Goal: Task Accomplishment & Management: Manage account settings

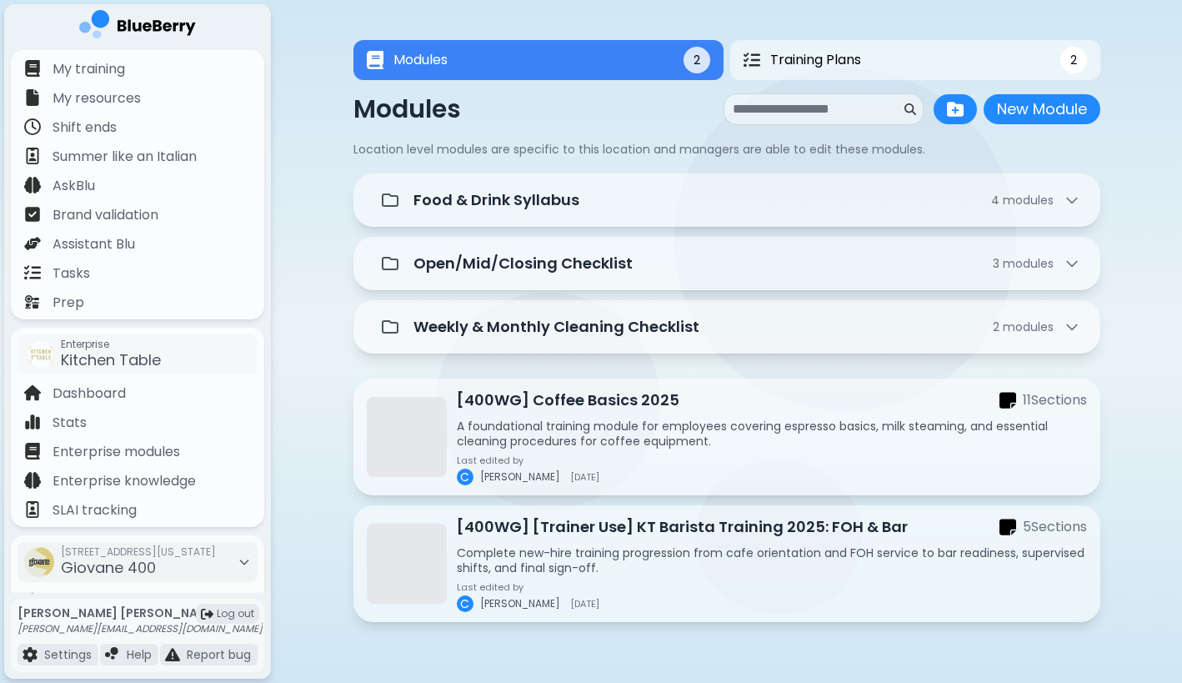
scroll to position [163, 0]
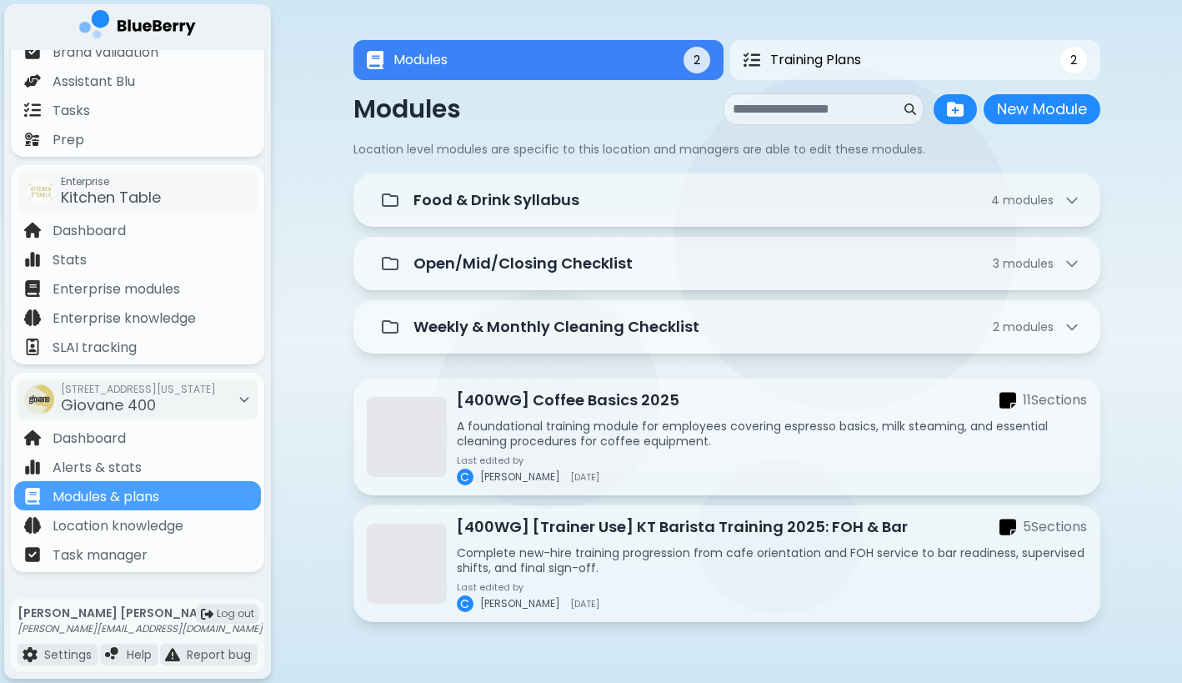
click at [327, 316] on div "Modules 2 Training Plans 2 Modules 2 2 Modules New Module New Module Location l…" at bounding box center [726, 336] width 911 height 672
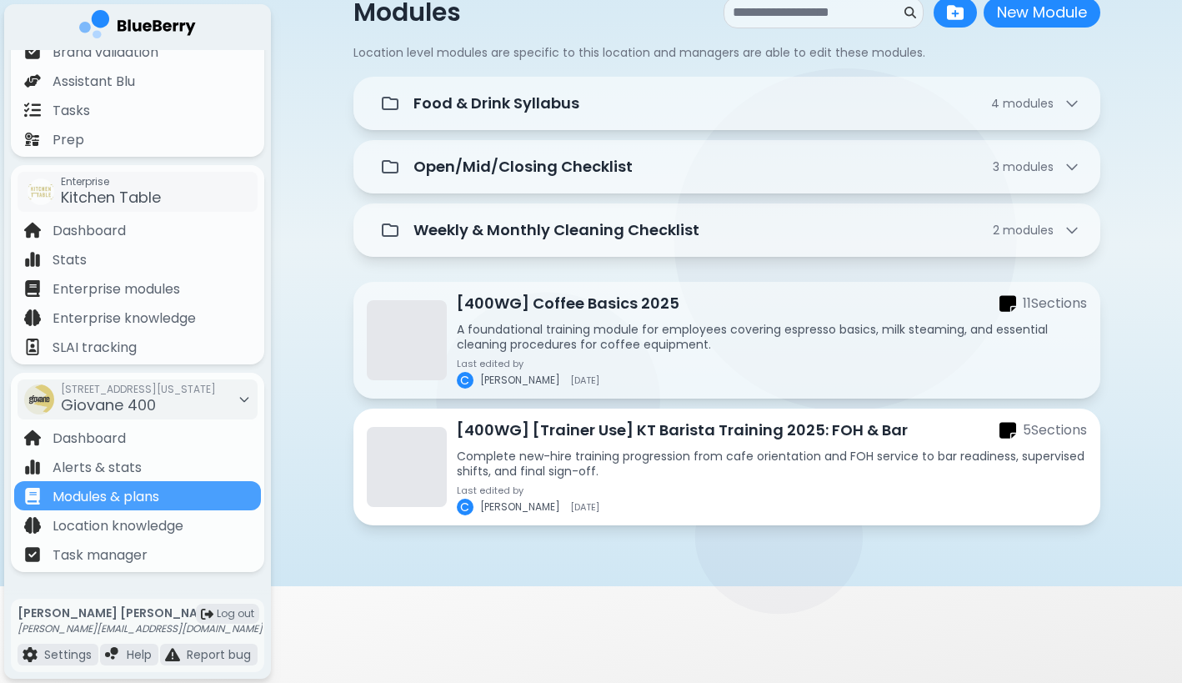
scroll to position [99, 0]
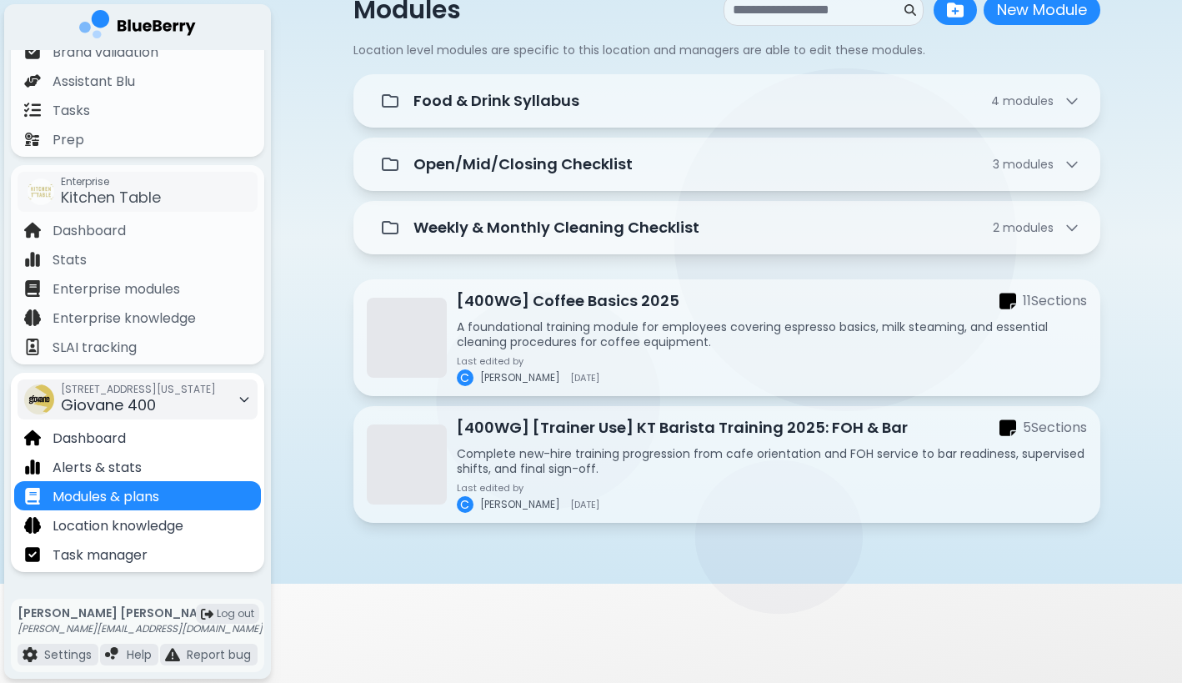
click at [198, 405] on div "[STREET_ADDRESS][US_STATE]" at bounding box center [138, 399] width 155 height 37
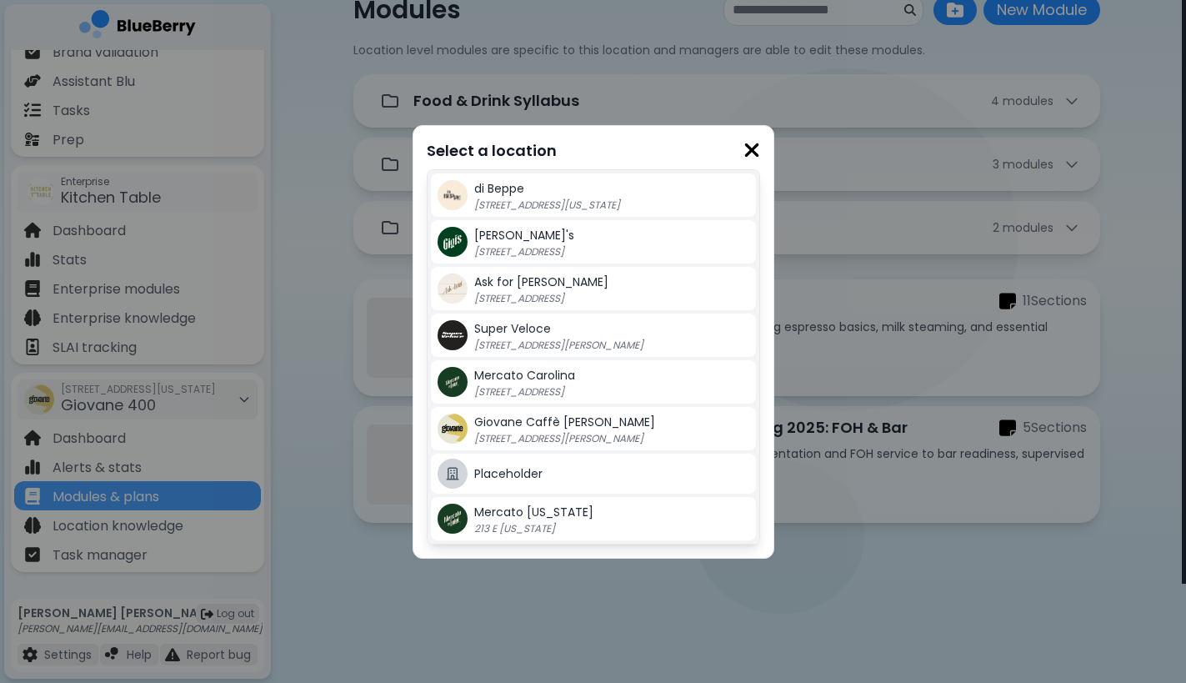
click at [549, 436] on p "[STREET_ADDRESS][PERSON_NAME]" at bounding box center [578, 438] width 208 height 13
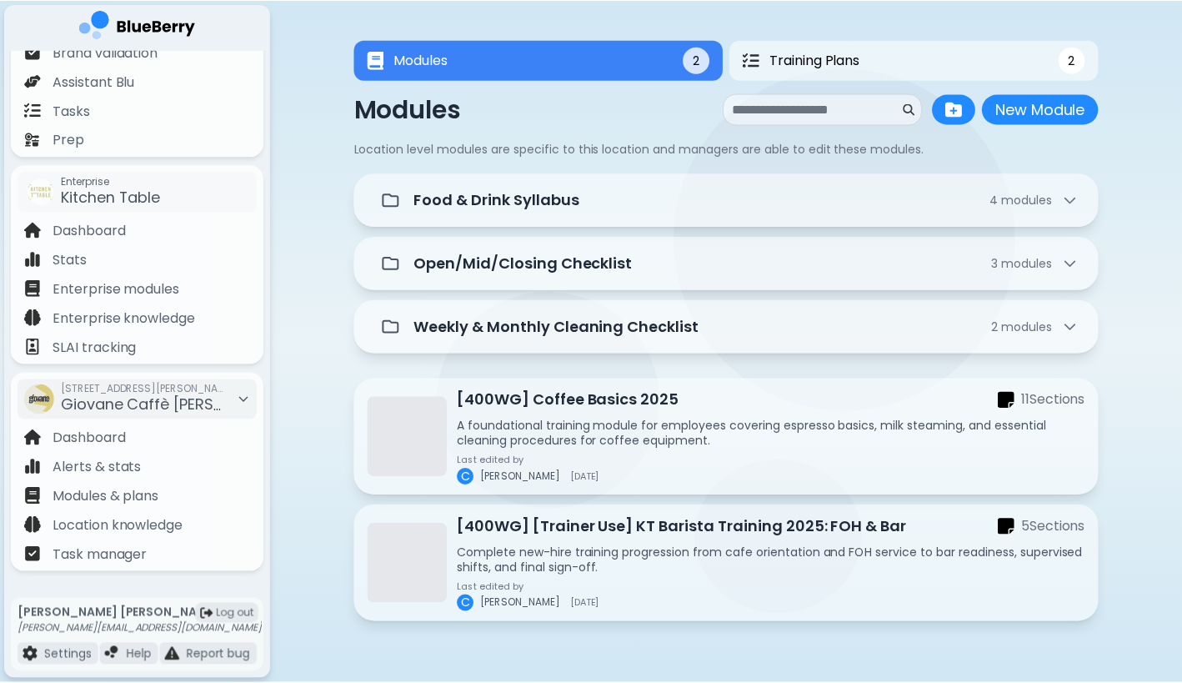
scroll to position [99, 0]
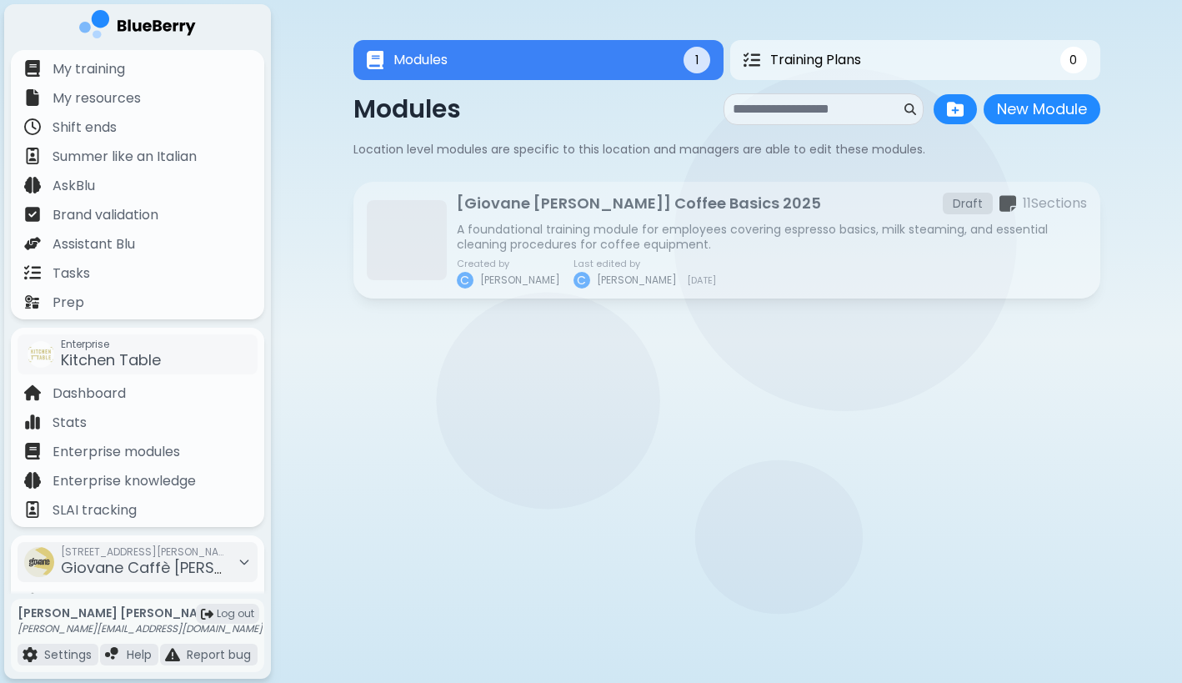
click at [319, 293] on div "Modules 1 Training Plans 0 Modules 1 0 Modules New Module New Module Location l…" at bounding box center [726, 174] width 911 height 349
click at [105, 558] on span "Giovane Caffè [PERSON_NAME]" at bounding box center [177, 567] width 233 height 21
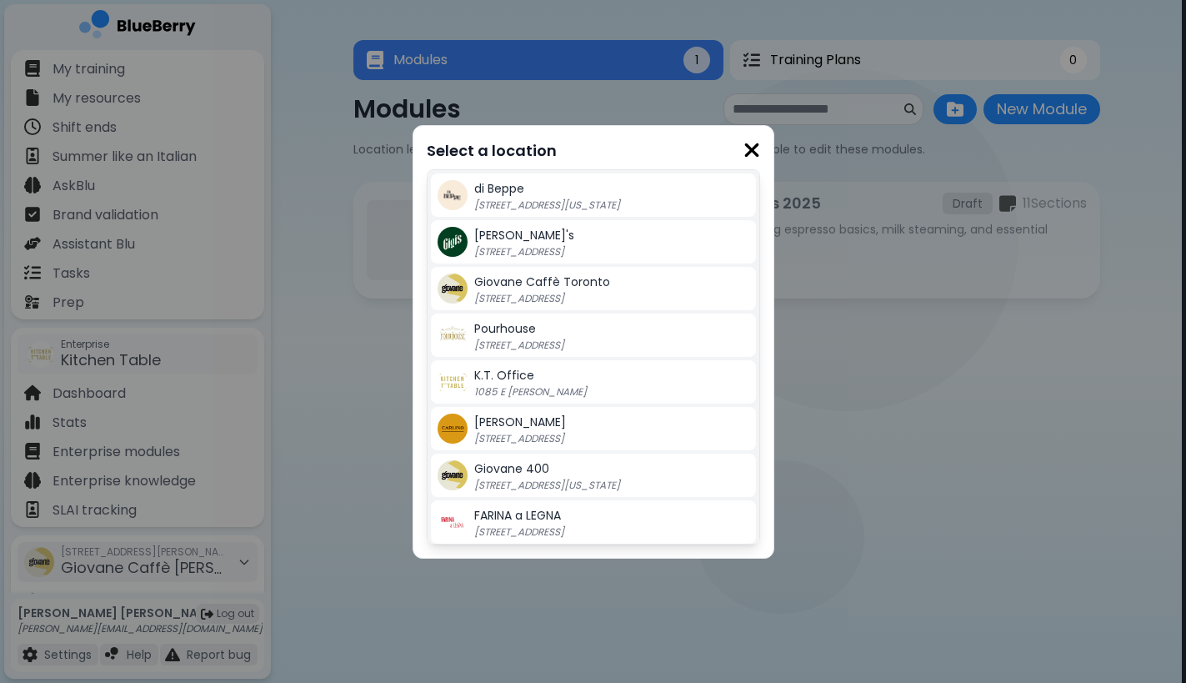
click at [532, 476] on span "Giovane 400" at bounding box center [511, 468] width 75 height 17
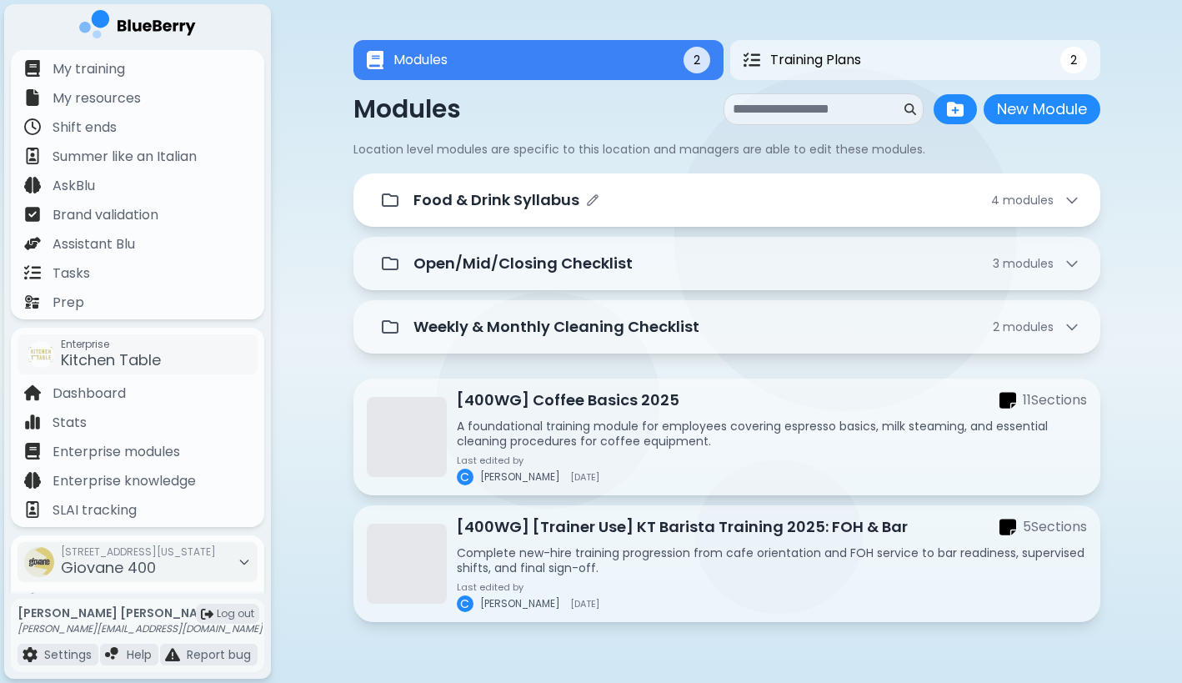
click at [487, 207] on p "Food & Drink Syllabus" at bounding box center [497, 199] width 166 height 23
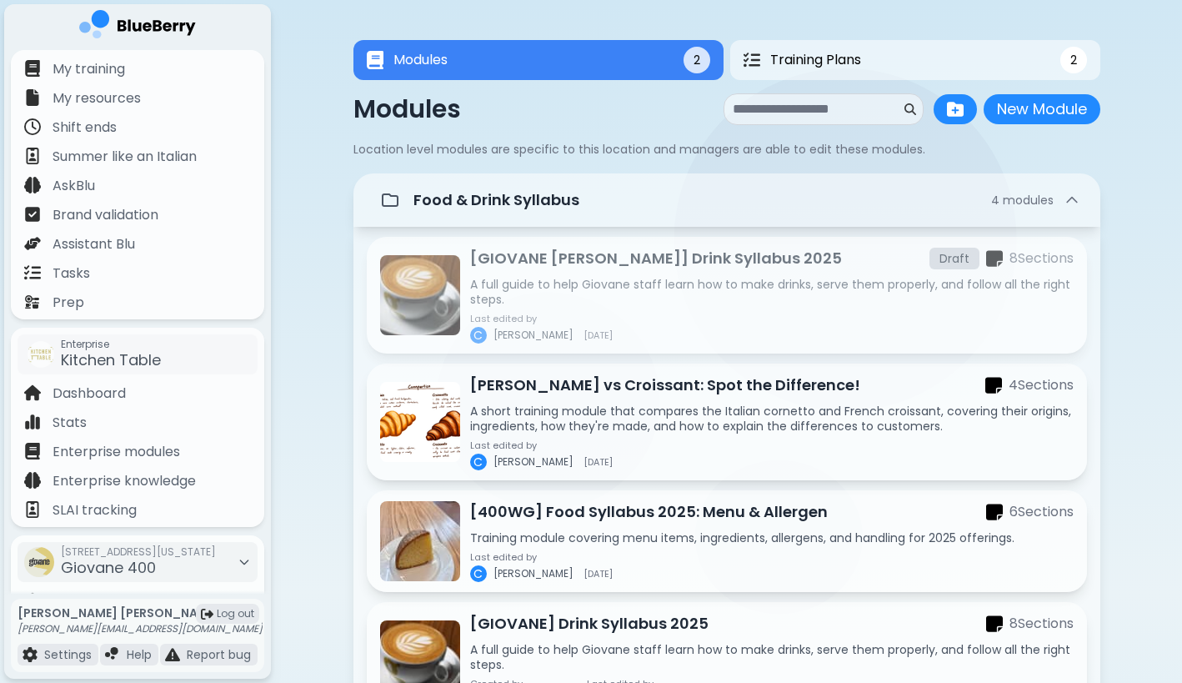
click at [559, 271] on div "[GIOVANE [PERSON_NAME]] Drink Syllabus 2025 Draft 8 Section s A full guide to h…" at bounding box center [772, 295] width 604 height 97
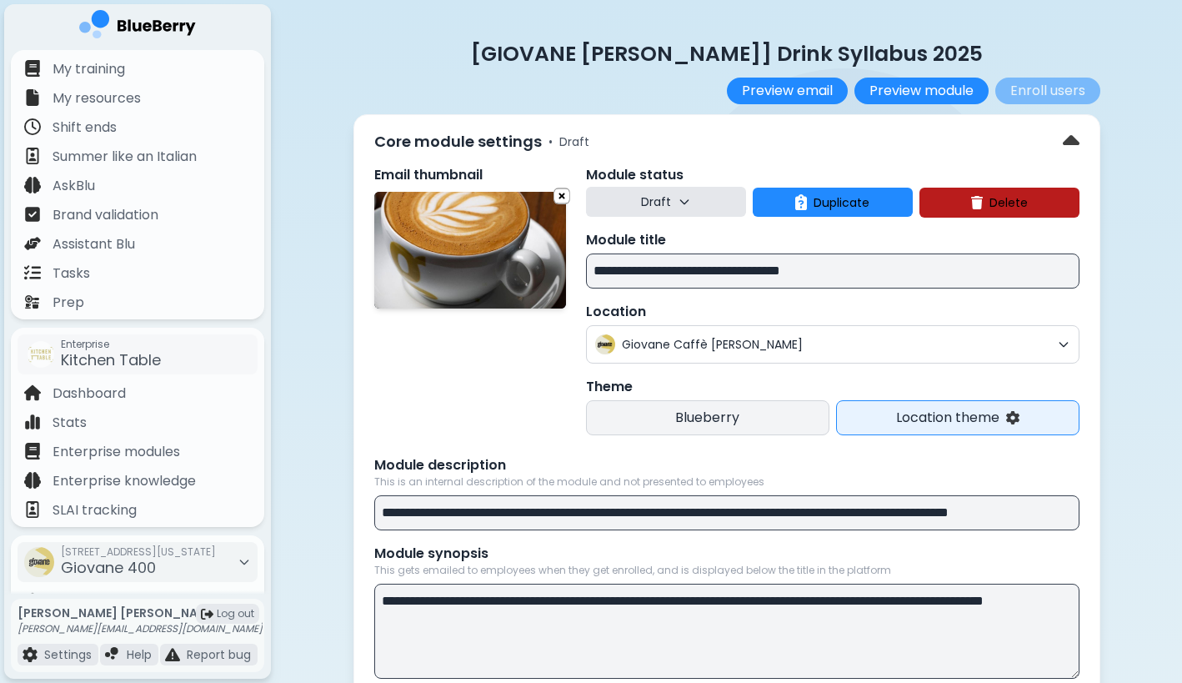
click at [772, 424] on p "Blueberry" at bounding box center [708, 418] width 228 height 20
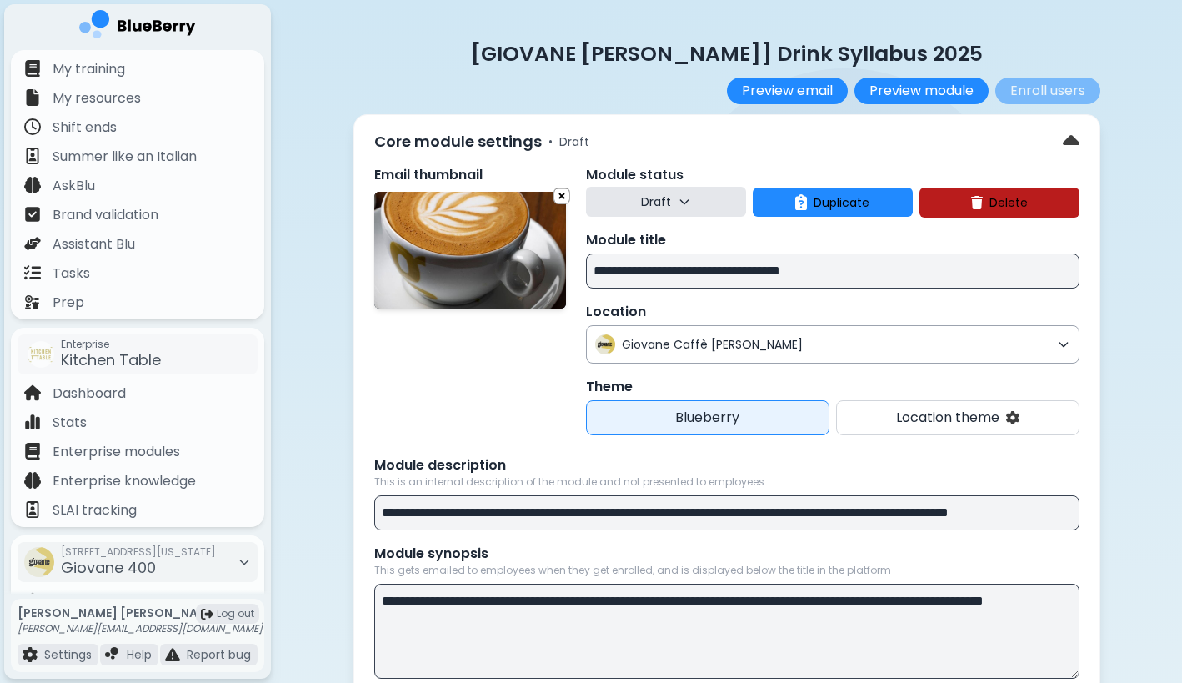
click at [785, 344] on span "Giovane Caffè [PERSON_NAME]" at bounding box center [836, 344] width 429 height 15
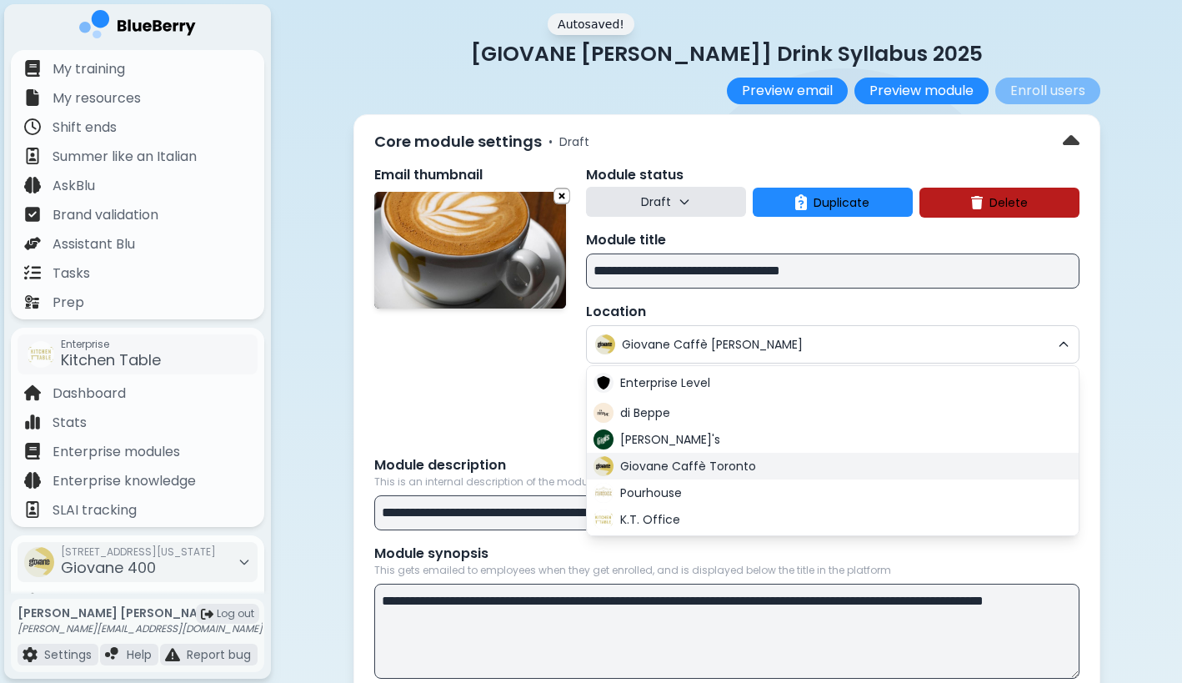
click at [692, 468] on span "Giovane Caffè Toronto" at bounding box center [688, 466] width 136 height 15
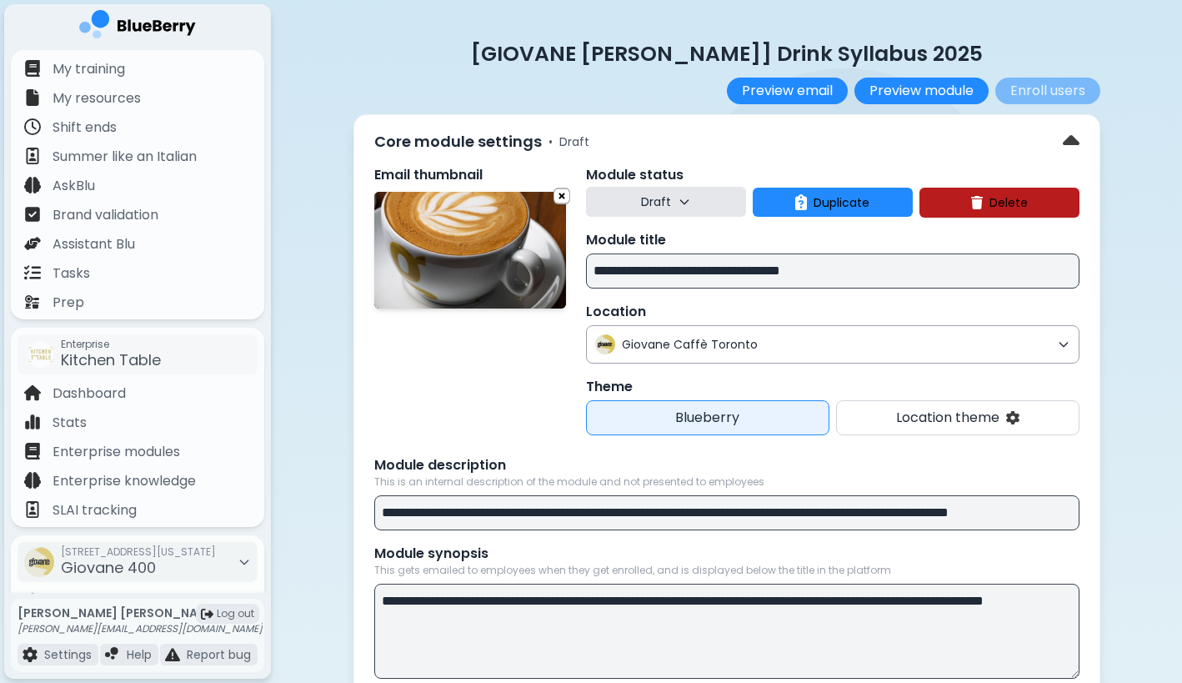
click at [715, 349] on span "Giovane Caffè Toronto" at bounding box center [836, 344] width 429 height 15
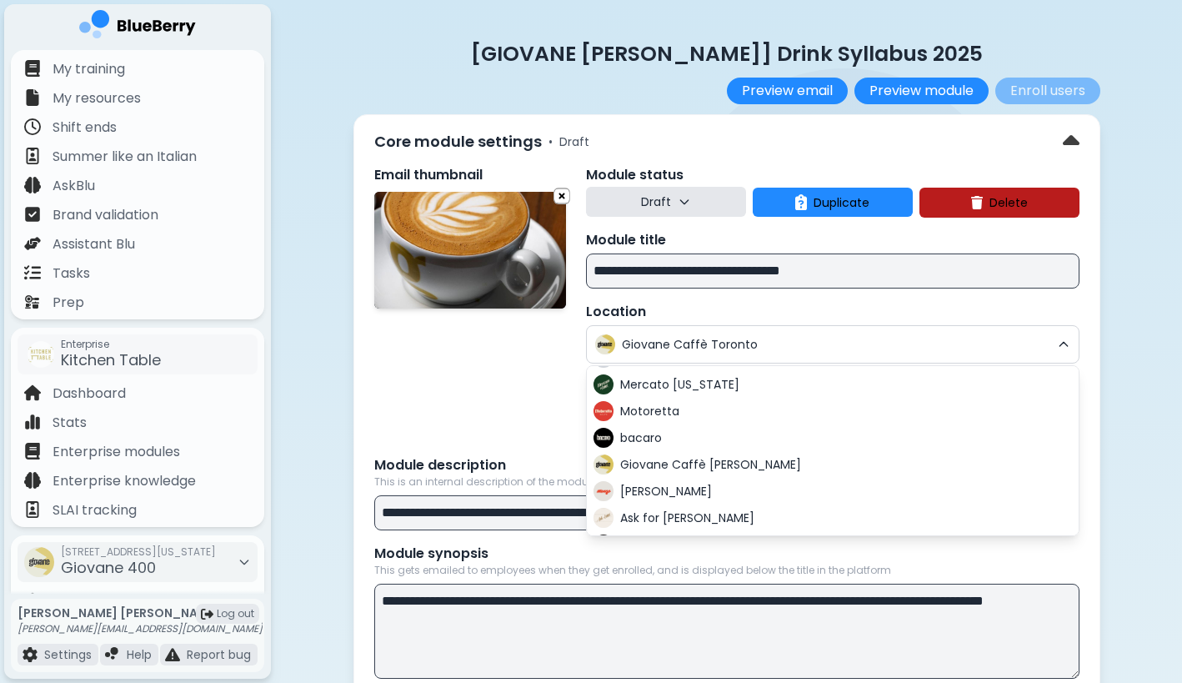
scroll to position [269, 0]
click at [715, 459] on span "Giovane Caffè [PERSON_NAME]" at bounding box center [710, 463] width 181 height 15
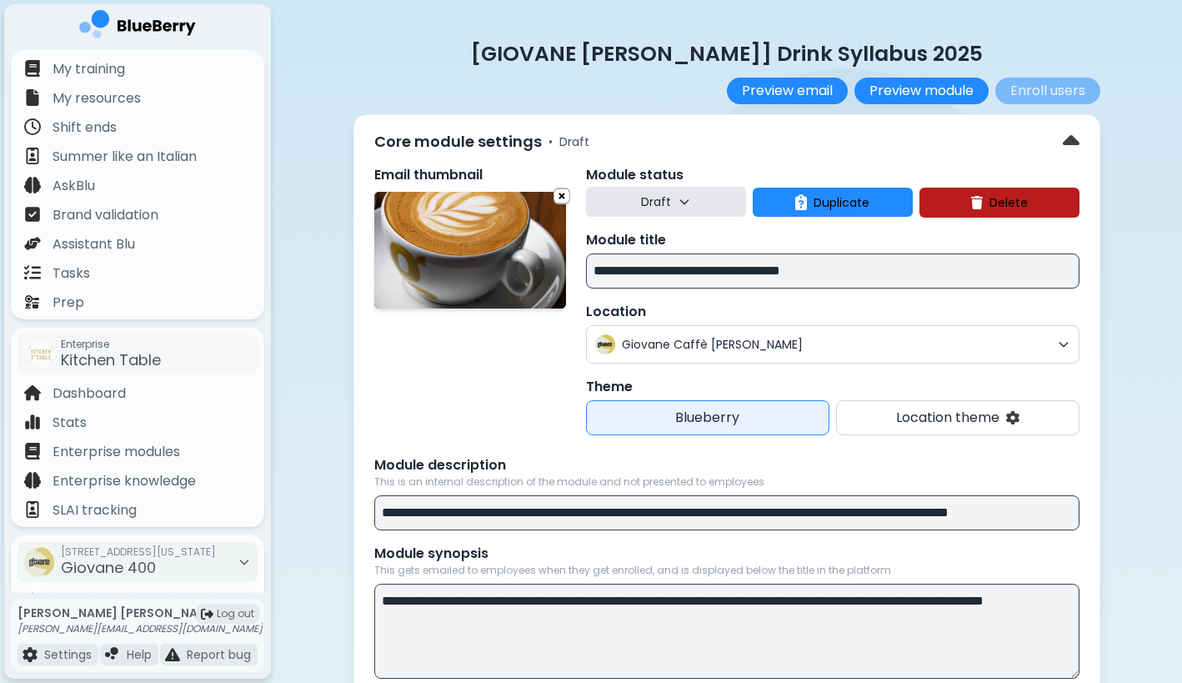
click at [487, 408] on div "Email thumbnail" at bounding box center [470, 300] width 192 height 270
click at [629, 348] on span "Giovane Caffè [PERSON_NAME]" at bounding box center [836, 344] width 429 height 15
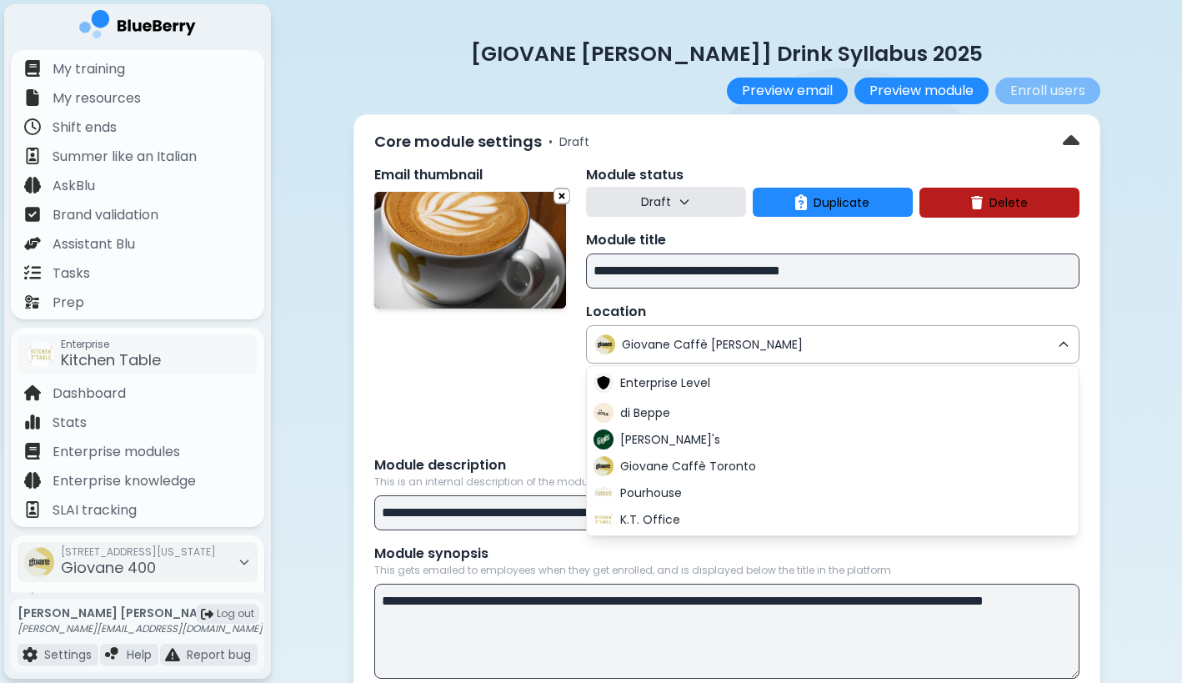
click at [656, 346] on span "Giovane Caffè [PERSON_NAME]" at bounding box center [836, 344] width 429 height 15
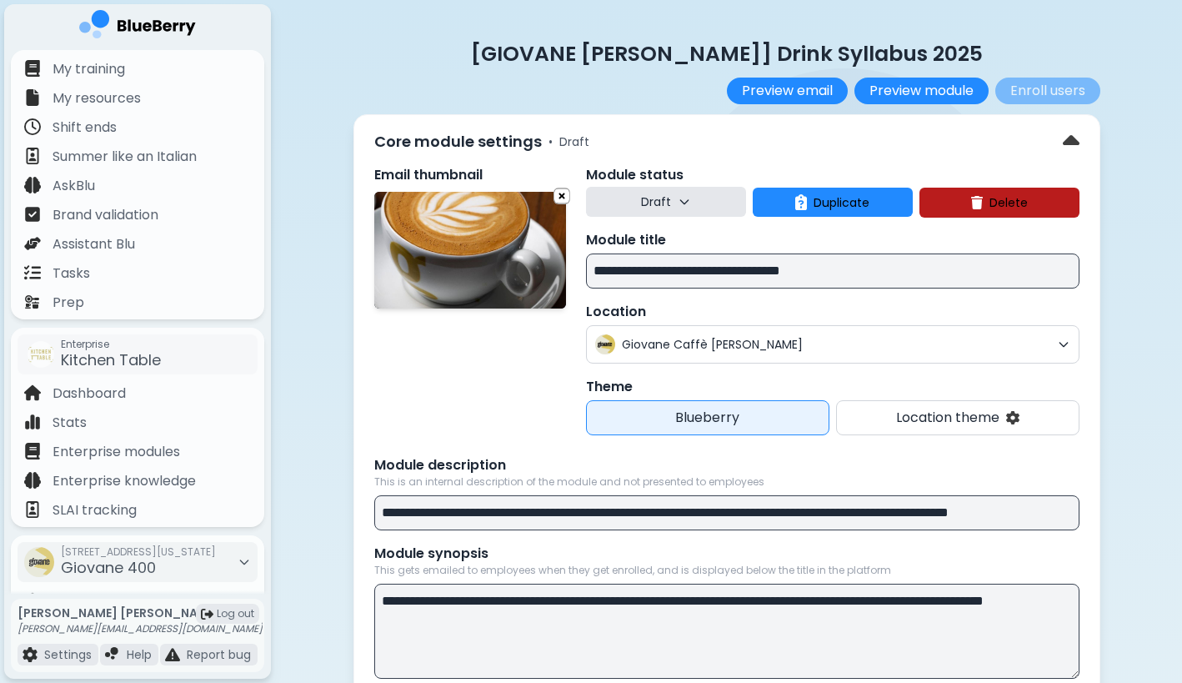
click at [704, 267] on input "**********" at bounding box center [833, 270] width 494 height 35
click at [913, 270] on input "**********" at bounding box center [833, 270] width 494 height 35
click at [843, 136] on div "Core module settings • Draft" at bounding box center [726, 141] width 705 height 27
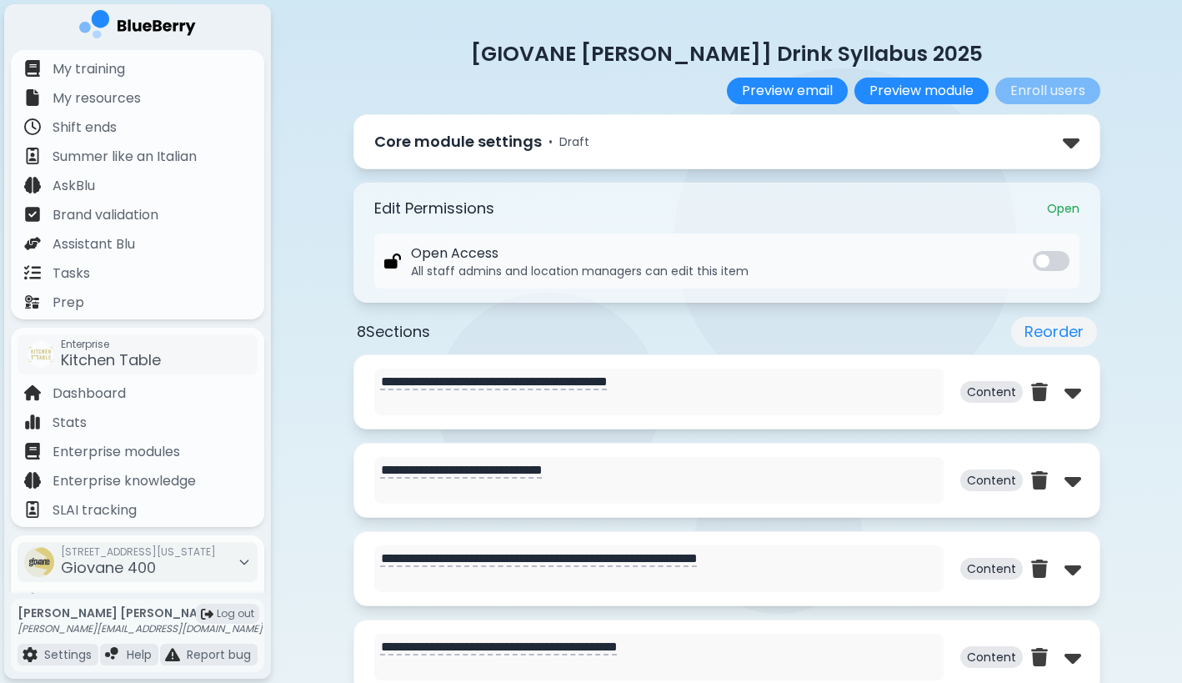
click at [807, 151] on div "Core module settings • Draft" at bounding box center [726, 141] width 705 height 27
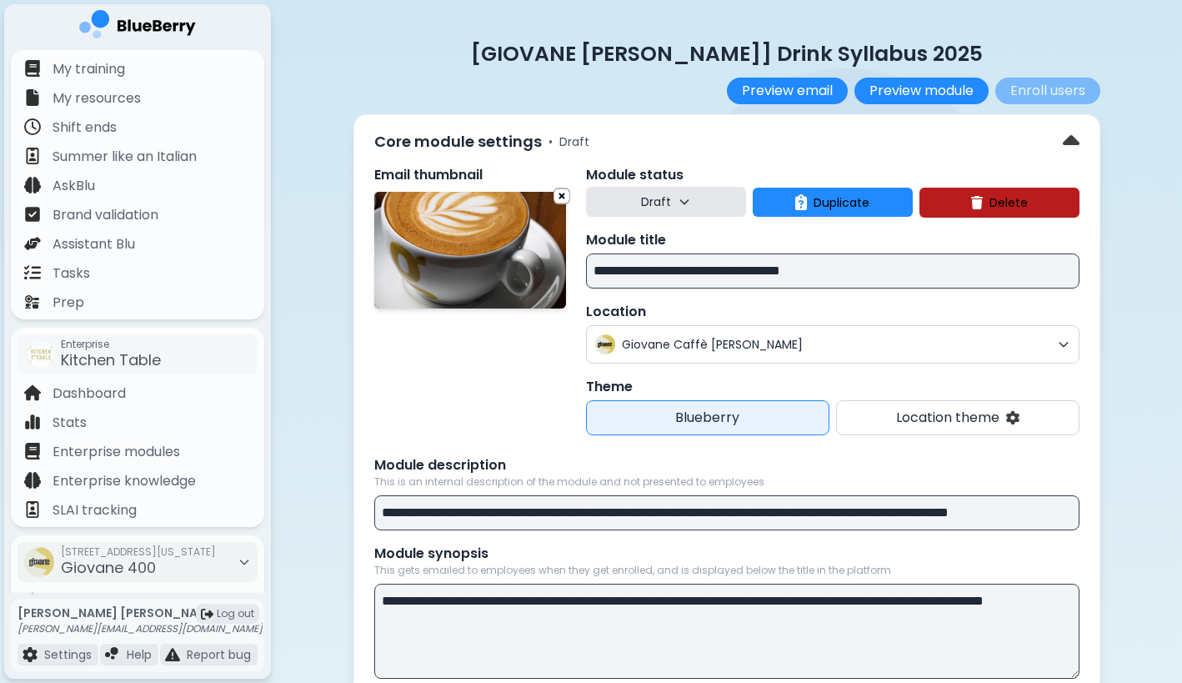
click at [661, 197] on p "Draft" at bounding box center [656, 201] width 30 height 15
click at [665, 271] on button "Live" at bounding box center [667, 277] width 60 height 33
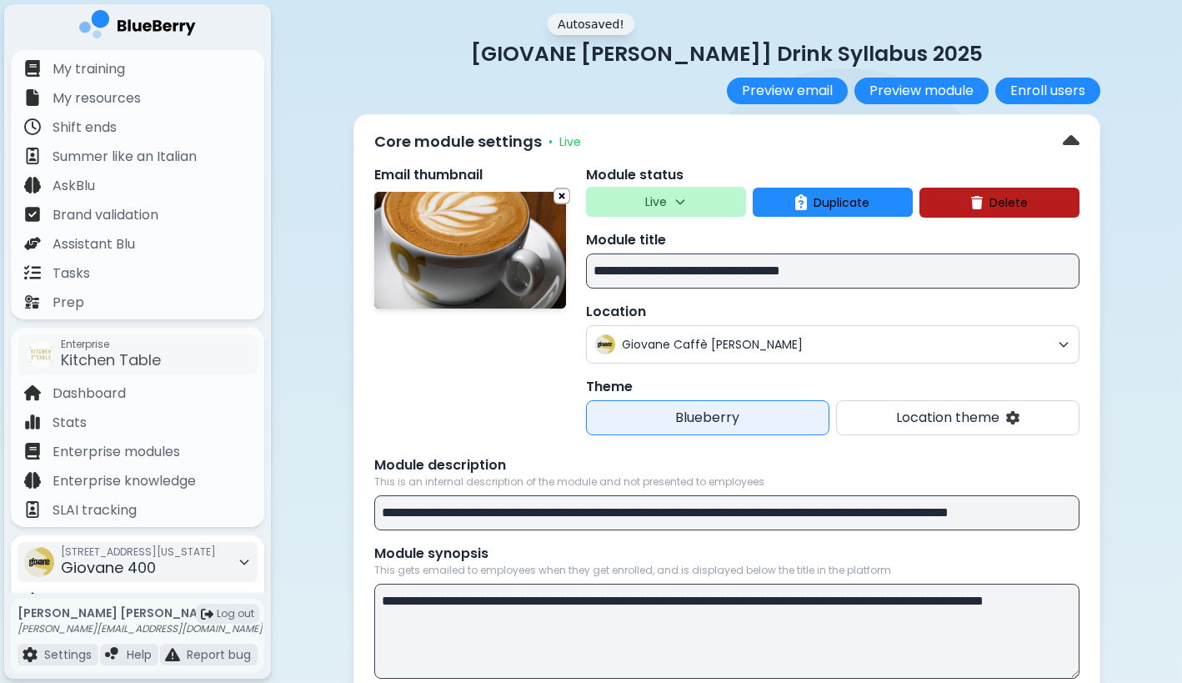
click at [93, 561] on span "Giovane 400" at bounding box center [108, 567] width 95 height 21
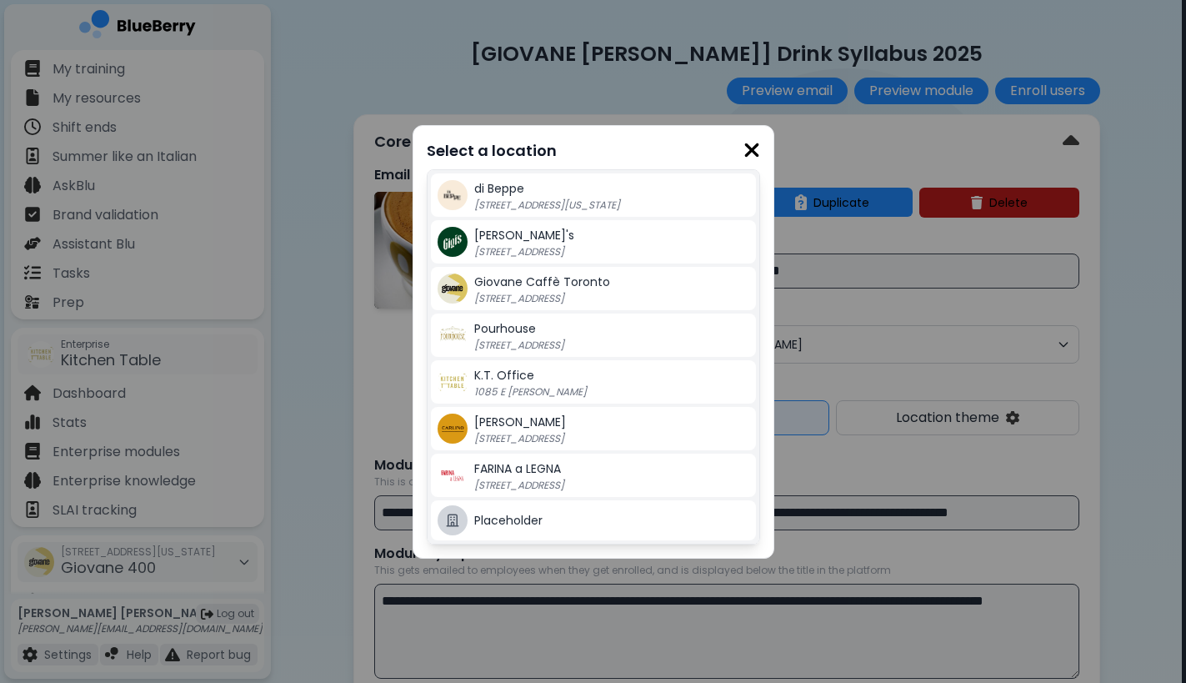
click at [207, 54] on div "Select a location di [GEOGRAPHIC_DATA] [STREET_ADDRESS][US_STATE] Gigi's [GEOGR…" at bounding box center [593, 341] width 1186 height 683
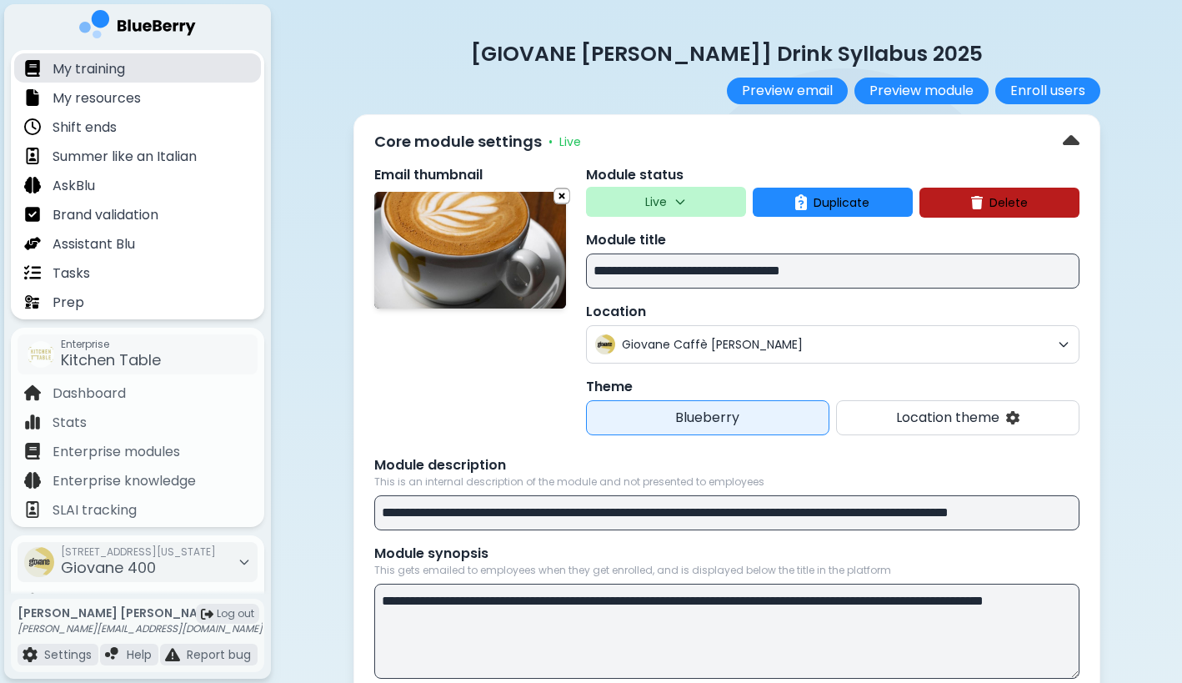
click at [195, 69] on div "My training" at bounding box center [137, 67] width 247 height 29
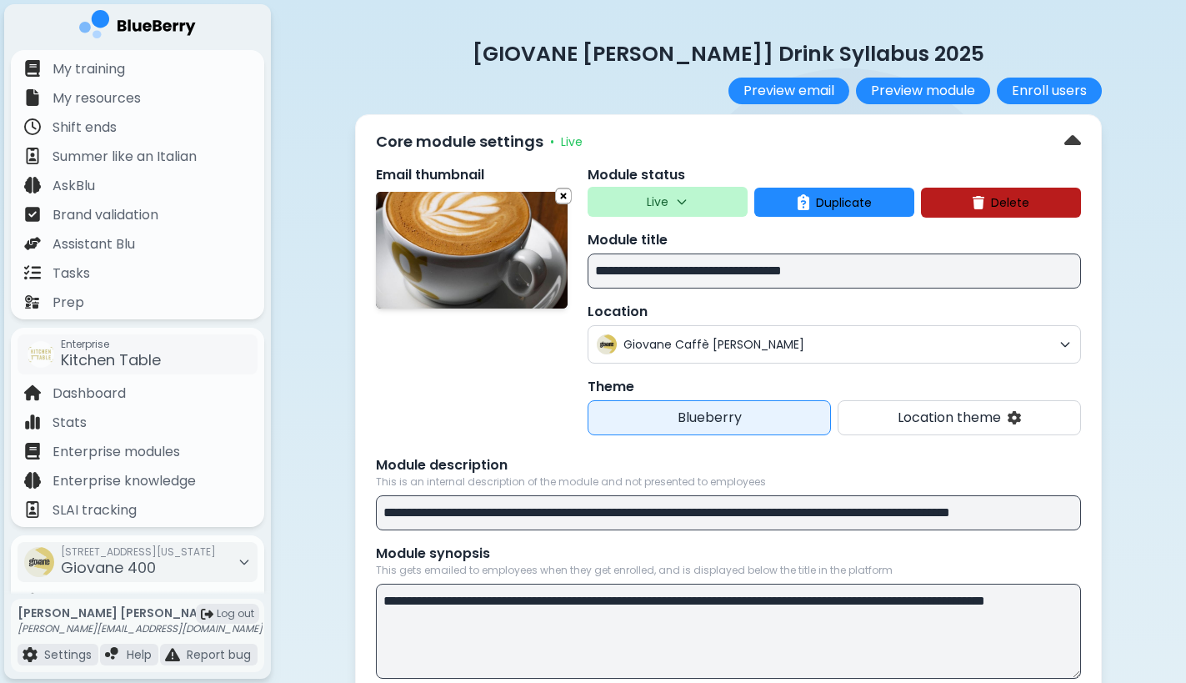
click at [195, 29] on img at bounding box center [137, 27] width 117 height 34
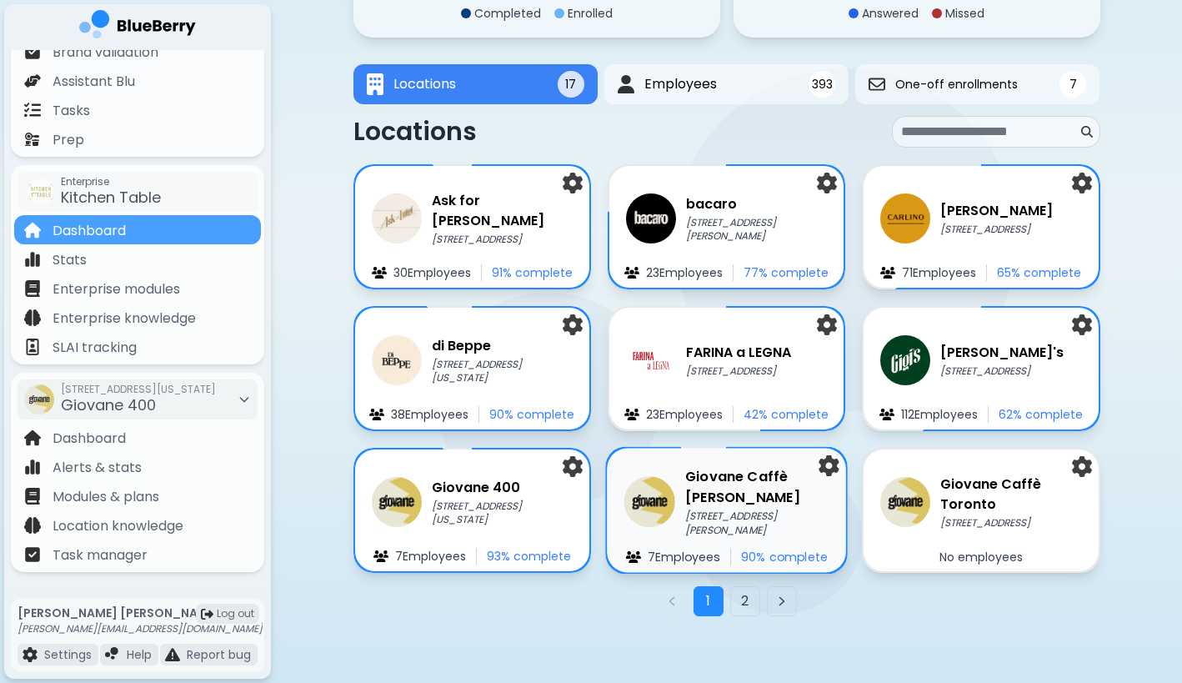
scroll to position [227, 0]
click at [680, 500] on div "Giovane Caffè [PERSON_NAME] [STREET_ADDRESS][PERSON_NAME]" at bounding box center [726, 502] width 205 height 70
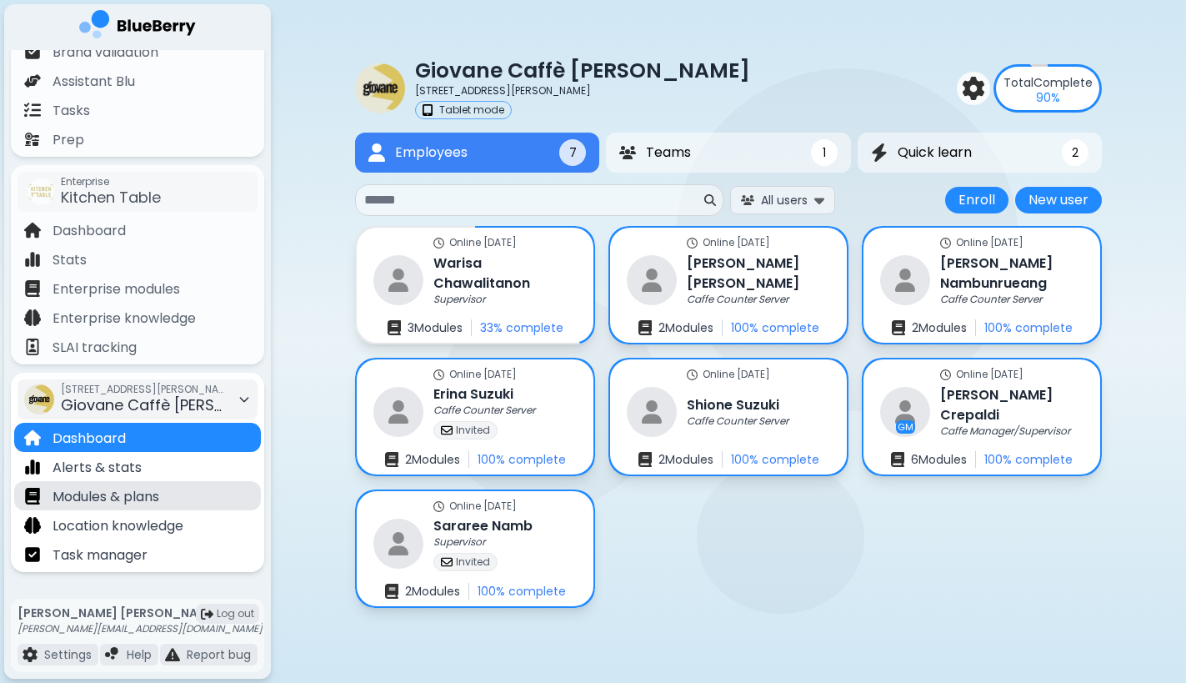
click at [103, 496] on p "Modules & plans" at bounding box center [106, 497] width 107 height 20
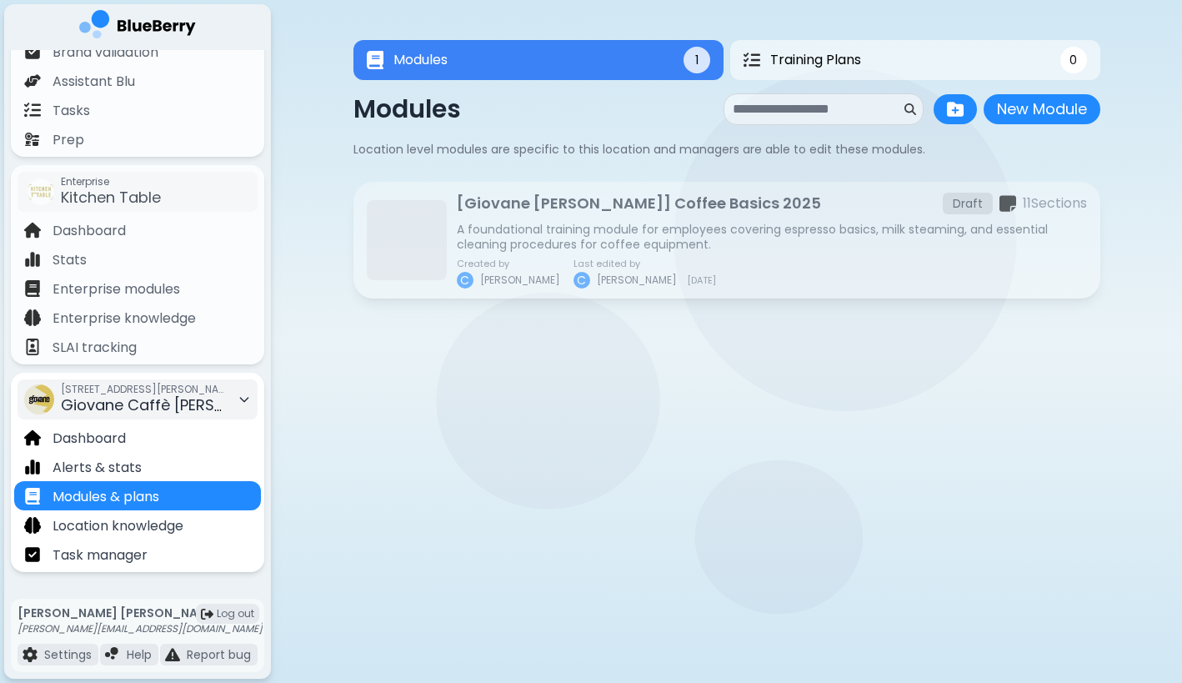
click at [146, 388] on span "[STREET_ADDRESS][PERSON_NAME]" at bounding box center [144, 389] width 167 height 13
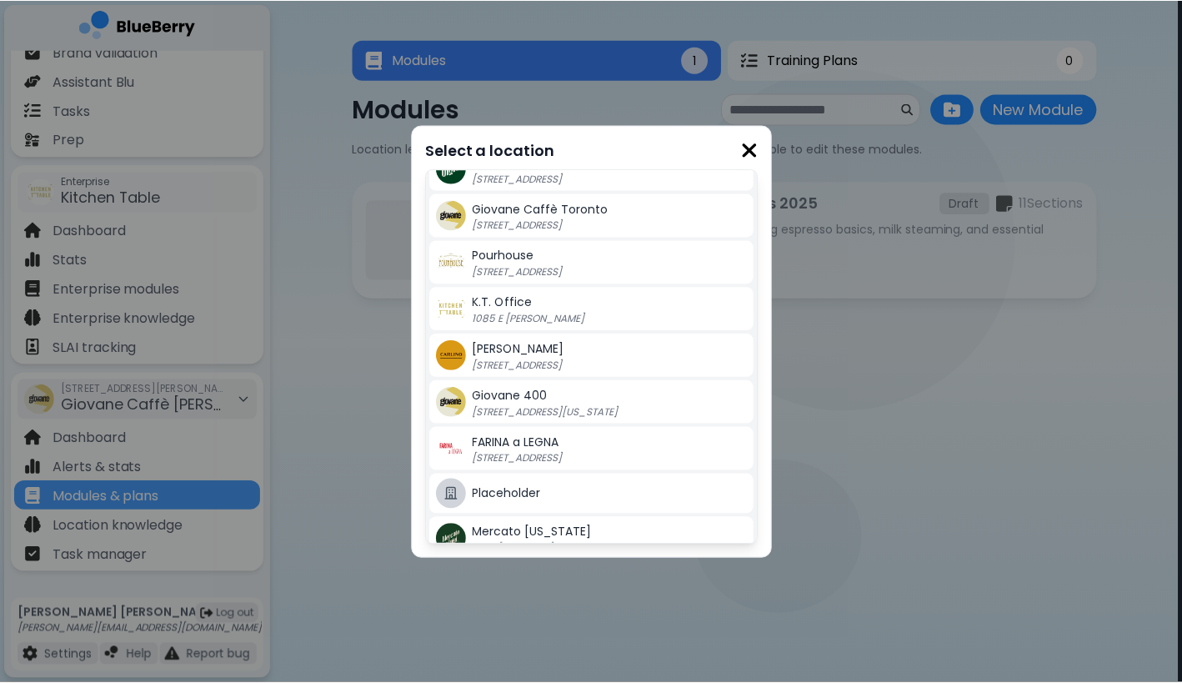
scroll to position [148, 0]
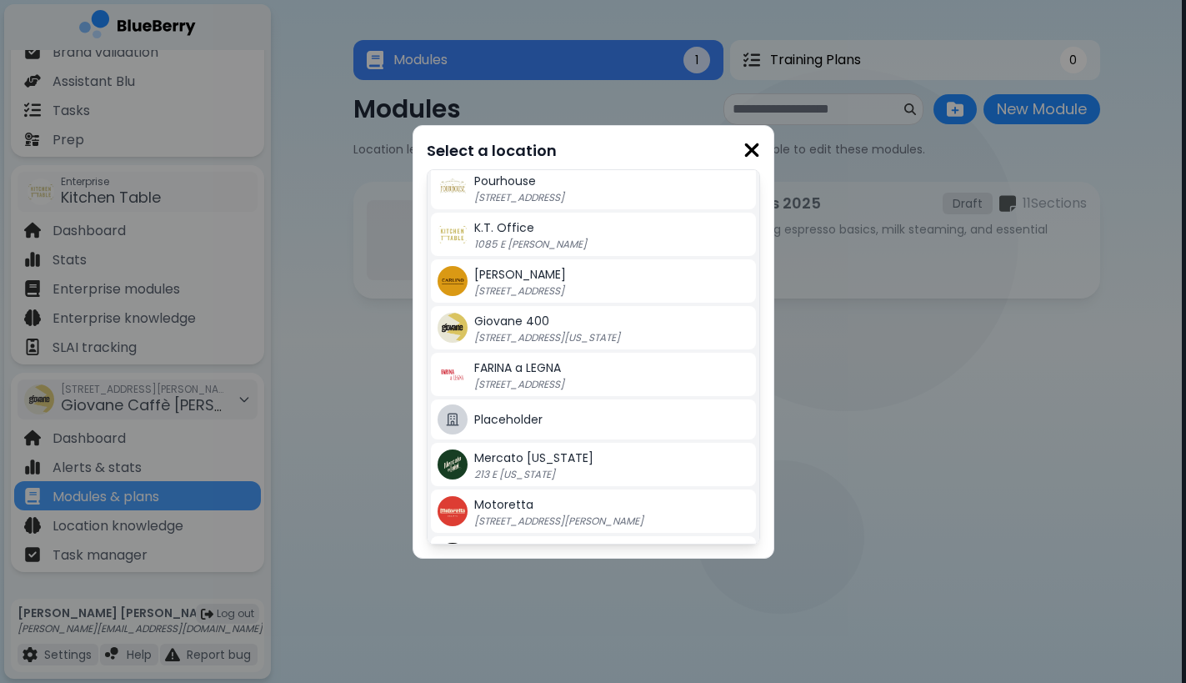
click at [535, 334] on p "[STREET_ADDRESS][US_STATE]" at bounding box center [578, 337] width 208 height 13
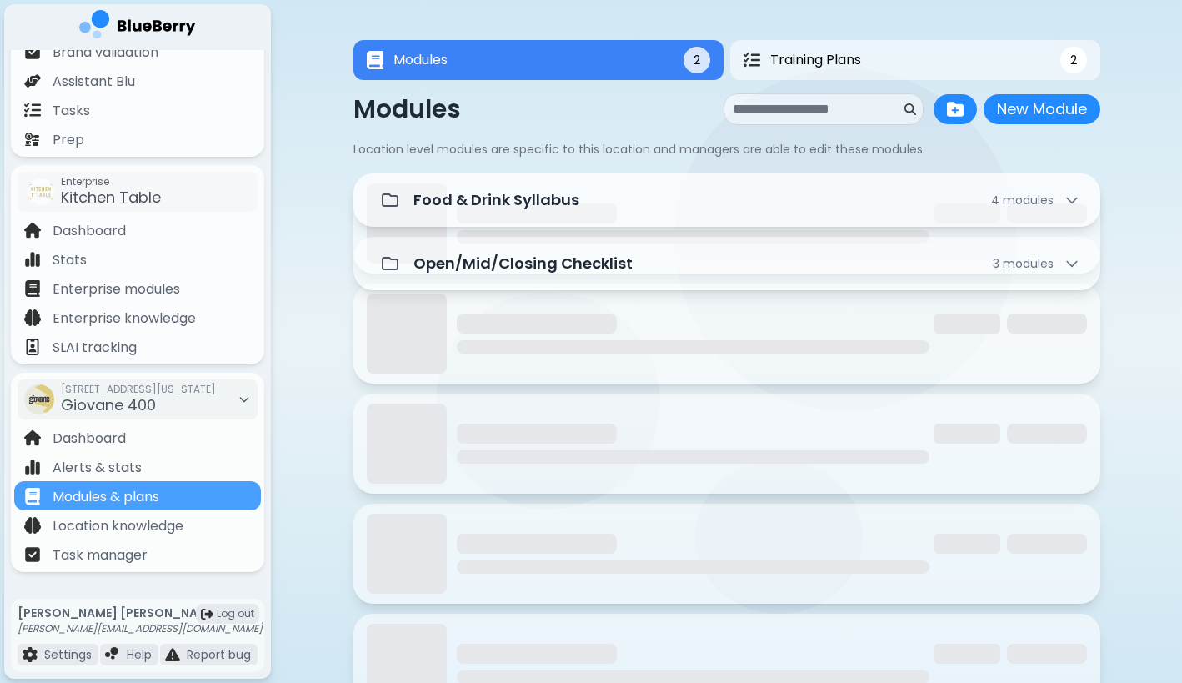
click at [512, 228] on div "Food & Drink Syllabus 4 module s Open/Mid/Closing Checklist 3 module s Weekly &…" at bounding box center [727, 263] width 747 height 180
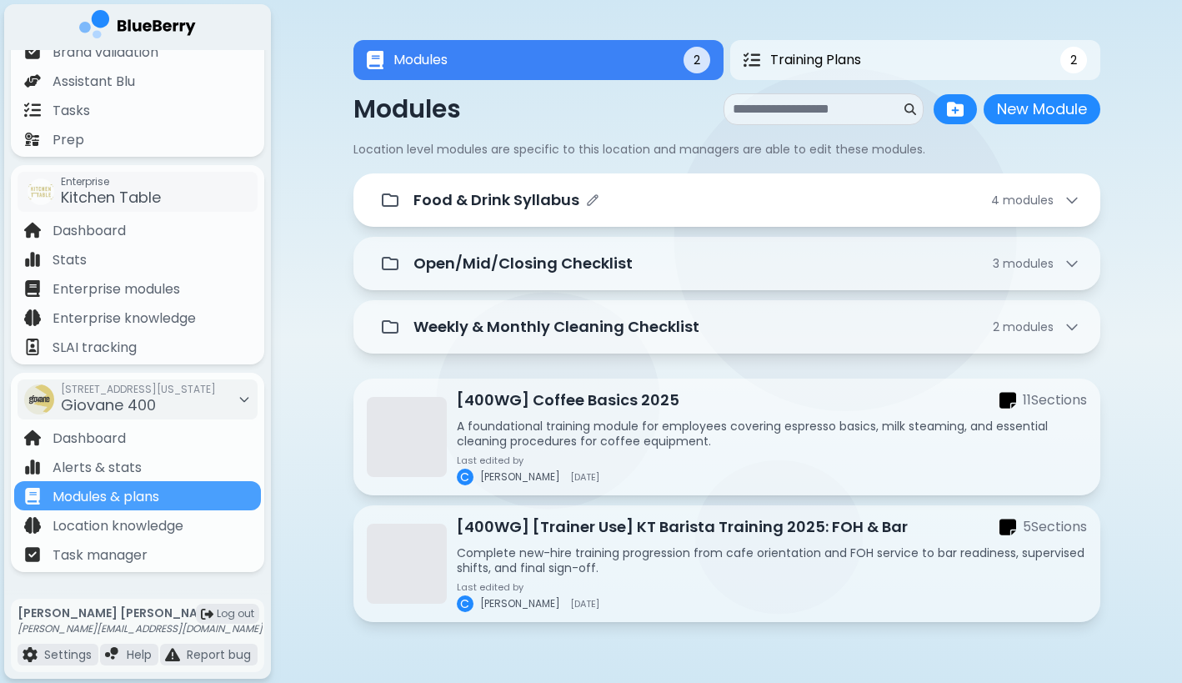
click at [537, 193] on p "Food & Drink Syllabus" at bounding box center [497, 199] width 166 height 23
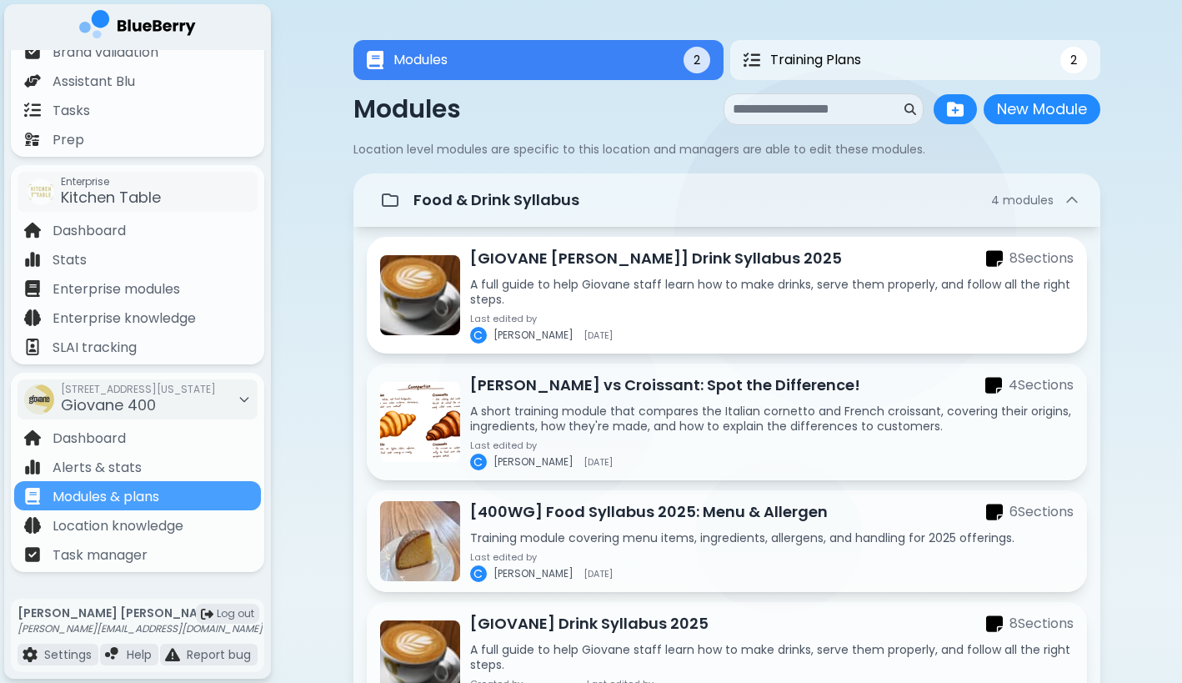
click at [673, 268] on p "[GIOVANE [PERSON_NAME]] Drink Syllabus 2025" at bounding box center [656, 258] width 372 height 23
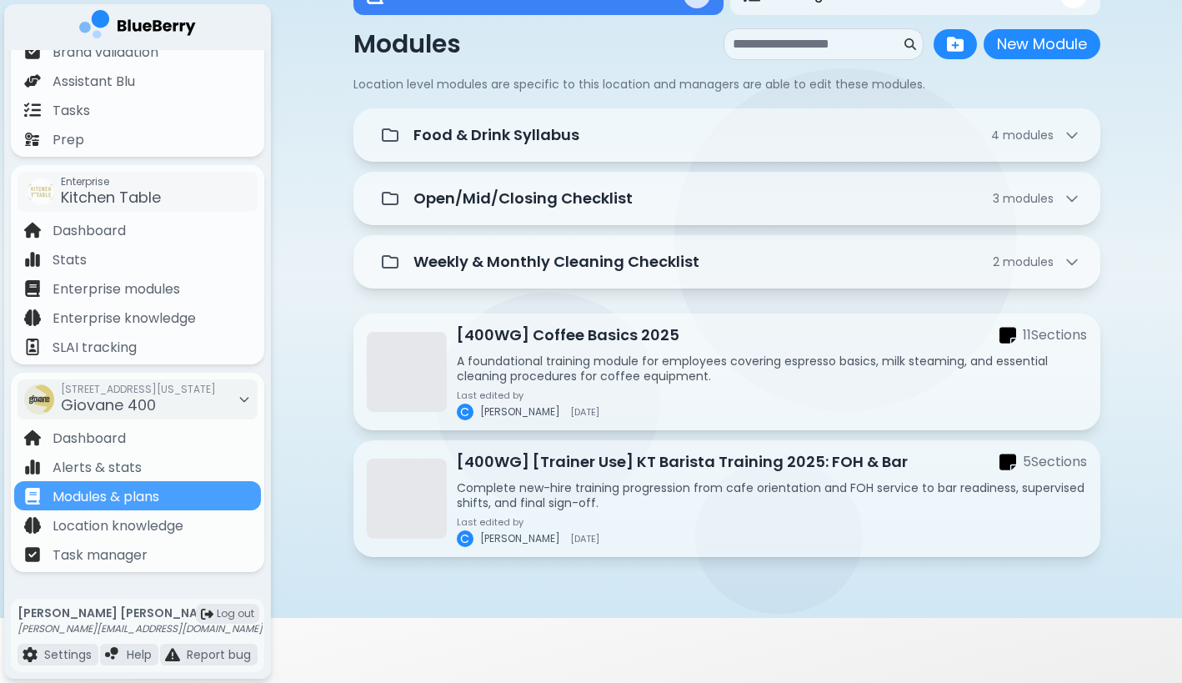
scroll to position [85, 0]
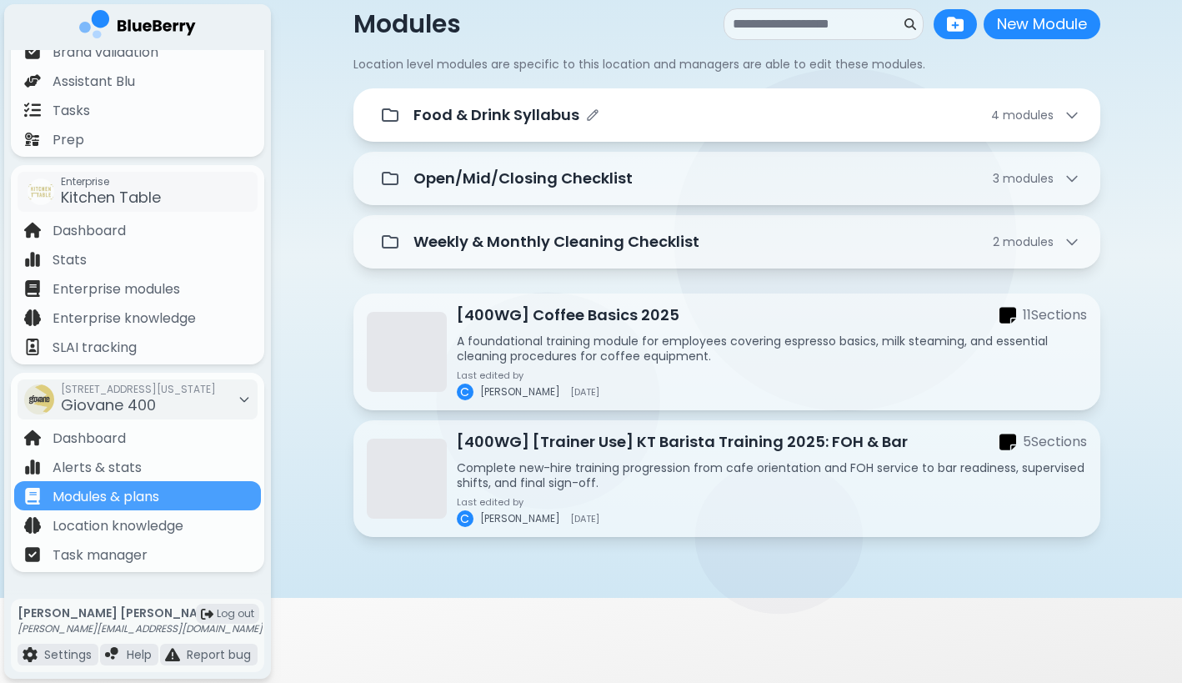
click at [614, 133] on div "Food & Drink Syllabus 4 module s" at bounding box center [727, 114] width 747 height 53
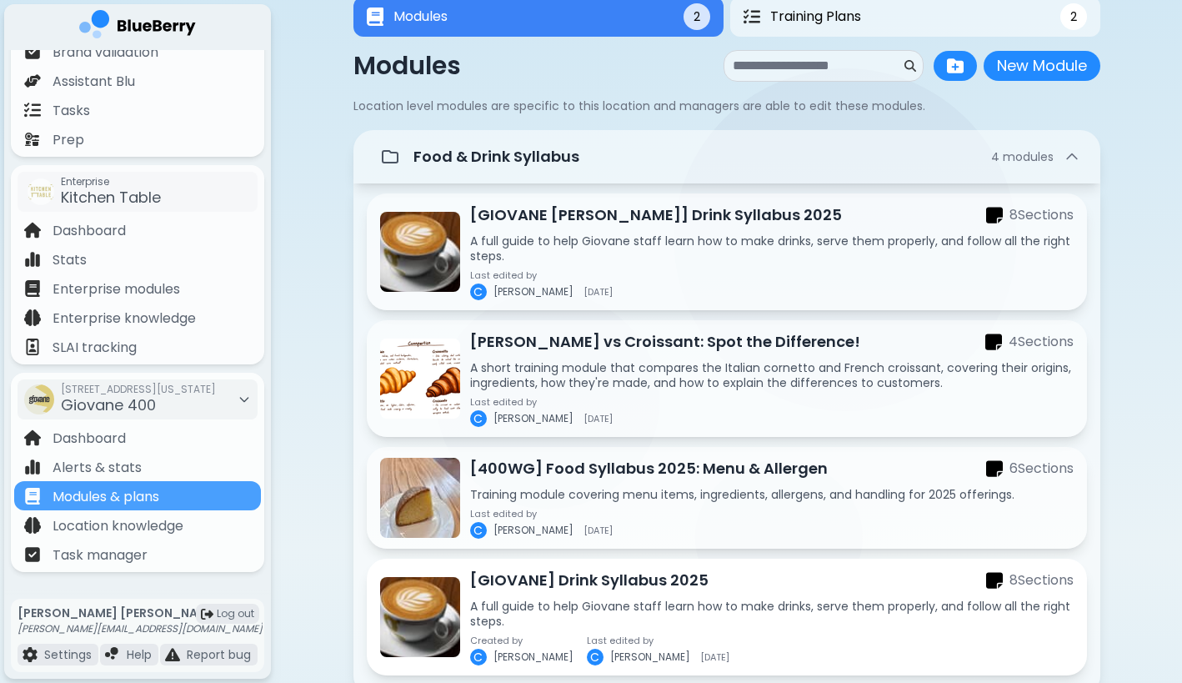
scroll to position [25, 0]
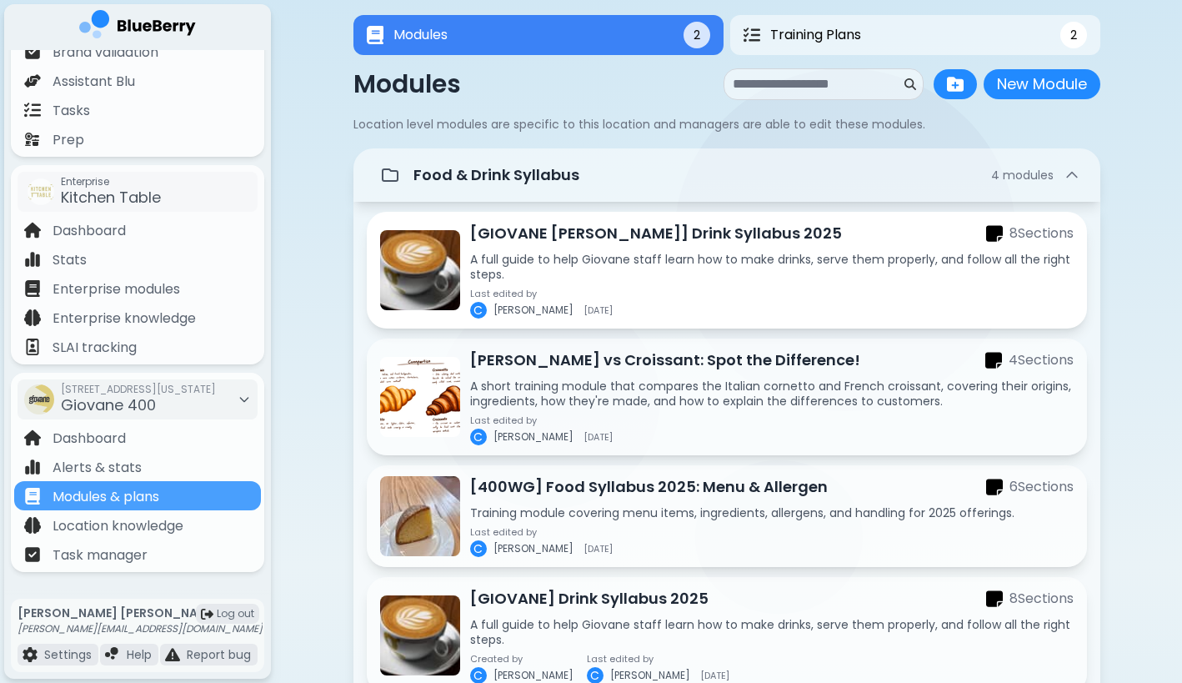
click at [631, 229] on p "[GIOVANE [PERSON_NAME]] Drink Syllabus 2025" at bounding box center [656, 233] width 372 height 23
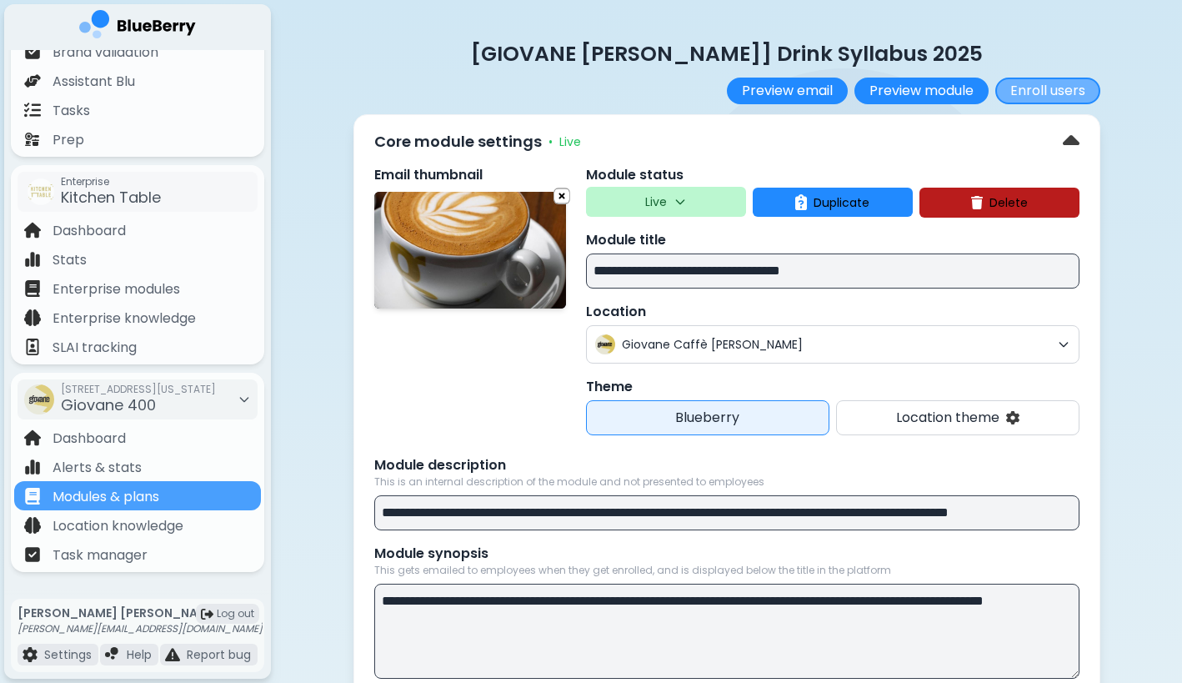
click at [1020, 84] on button "Enroll users" at bounding box center [1048, 91] width 105 height 27
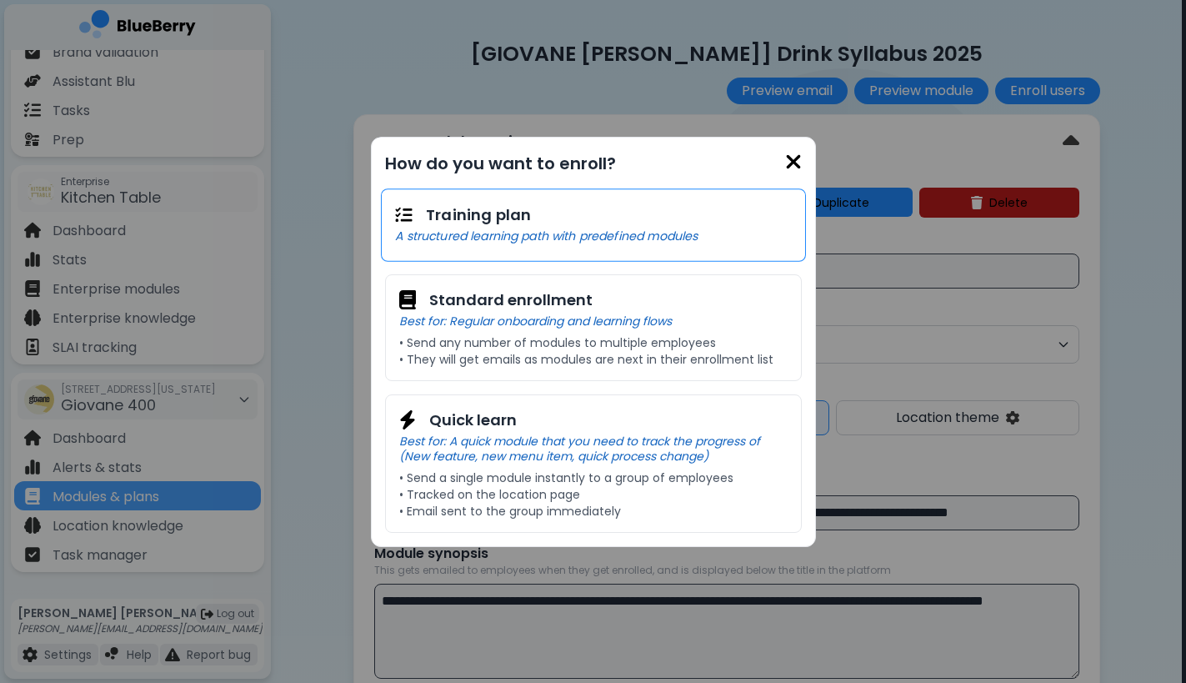
click at [644, 246] on div "Training plan A structured learning path with predefined modules" at bounding box center [593, 224] width 425 height 73
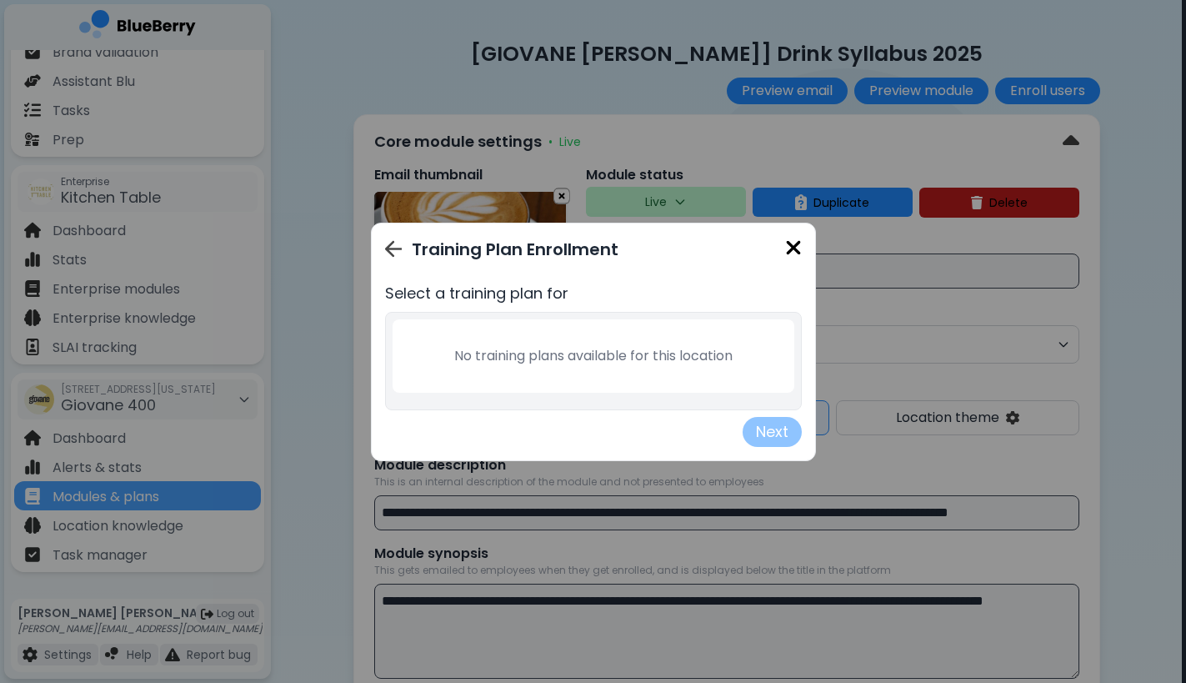
click at [397, 249] on img at bounding box center [393, 249] width 17 height 18
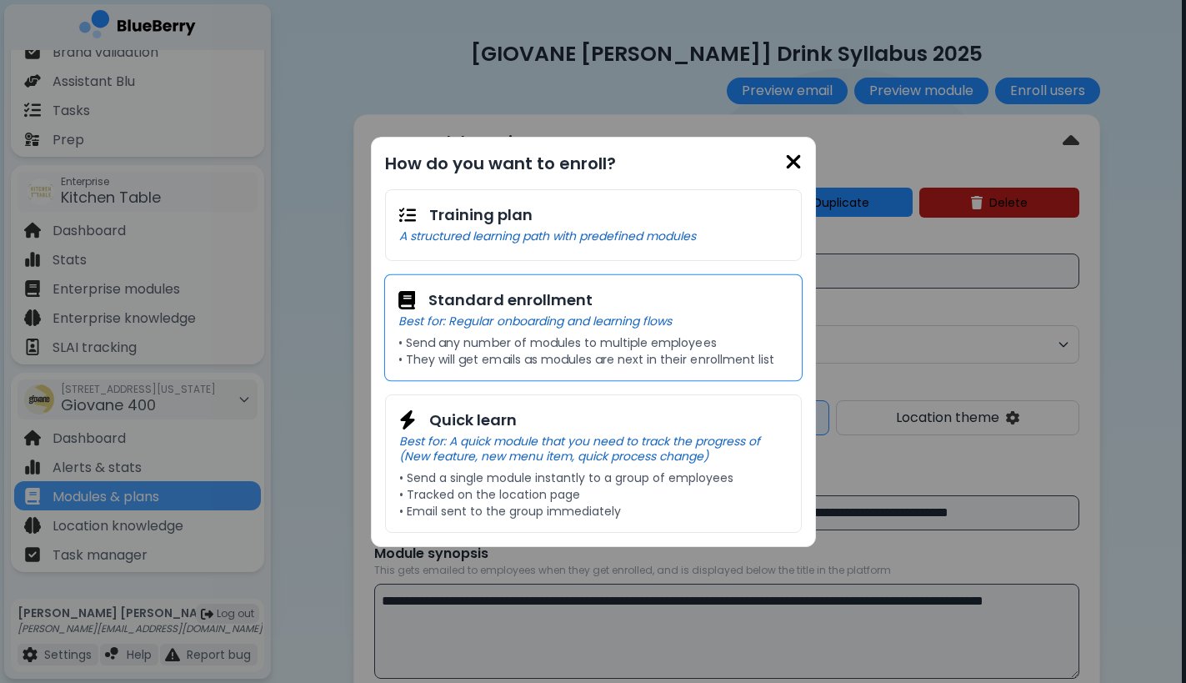
click at [587, 349] on p "• Send any number of modules to multiple employees" at bounding box center [594, 342] width 390 height 15
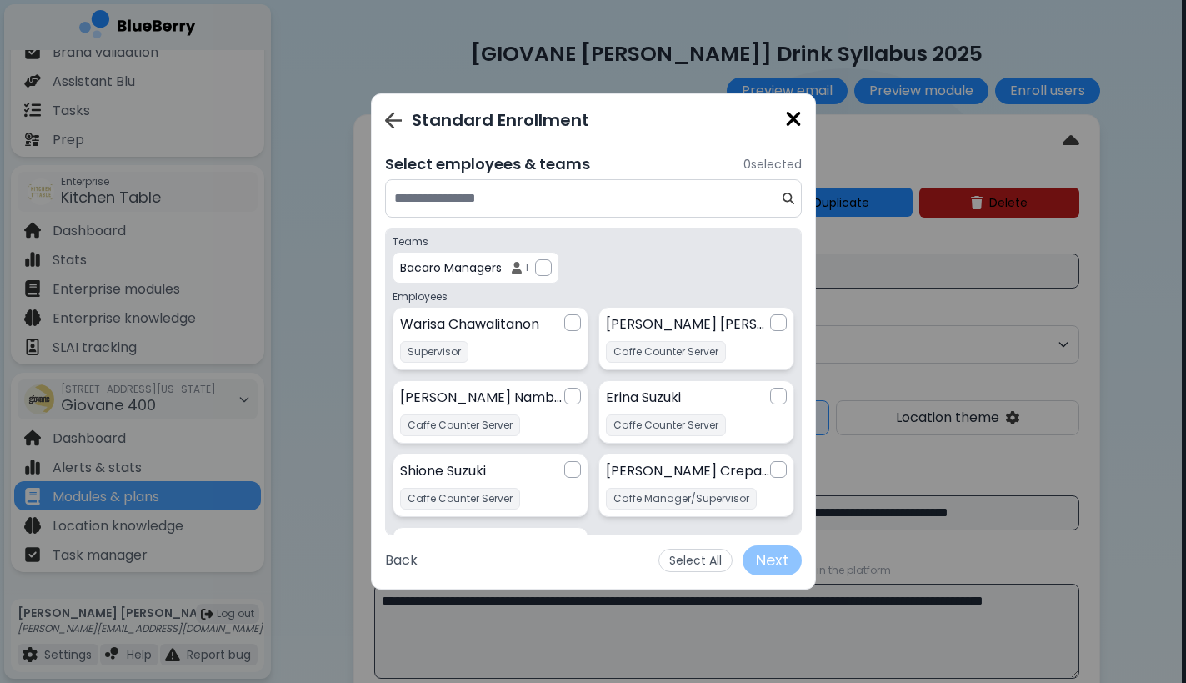
click at [794, 117] on img at bounding box center [793, 119] width 17 height 23
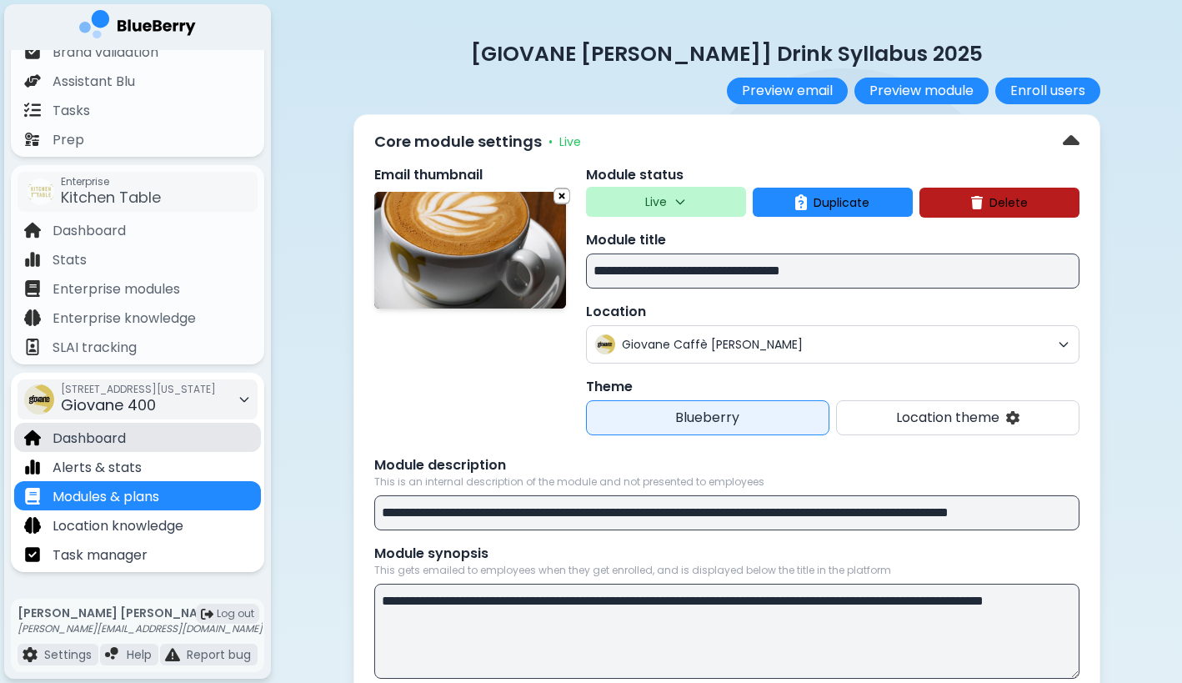
click at [134, 442] on div "Dashboard" at bounding box center [137, 437] width 247 height 29
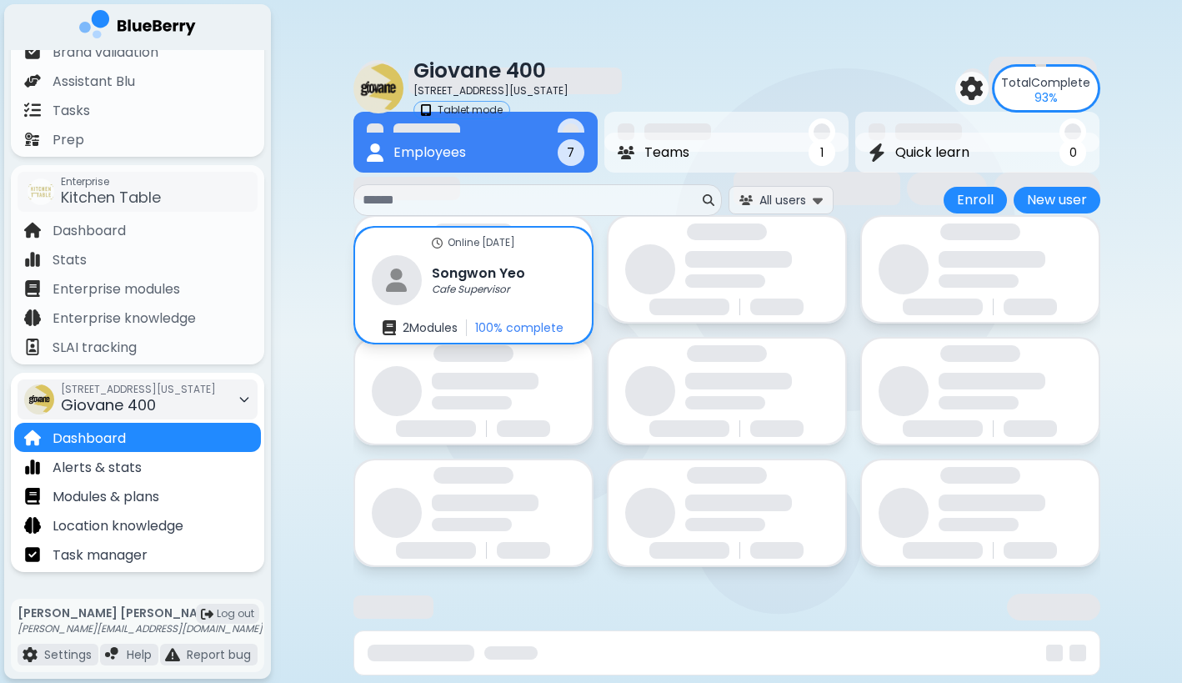
click at [175, 414] on div "[STREET_ADDRESS][US_STATE]" at bounding box center [138, 399] width 155 height 37
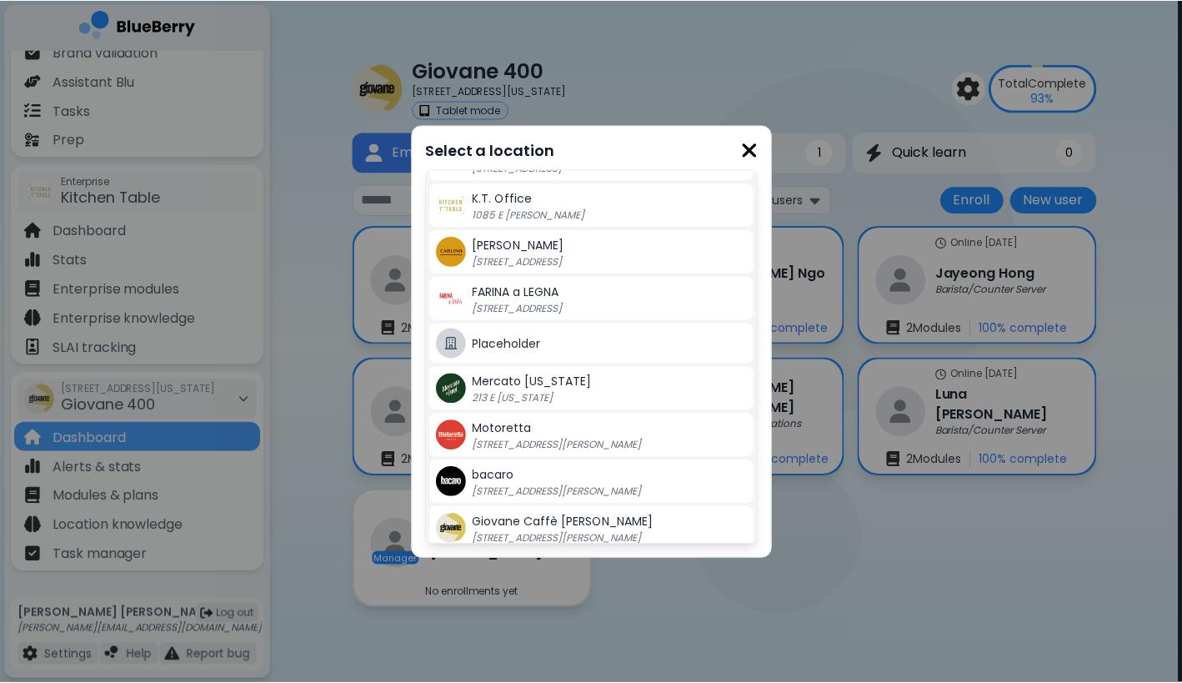
scroll to position [251, 0]
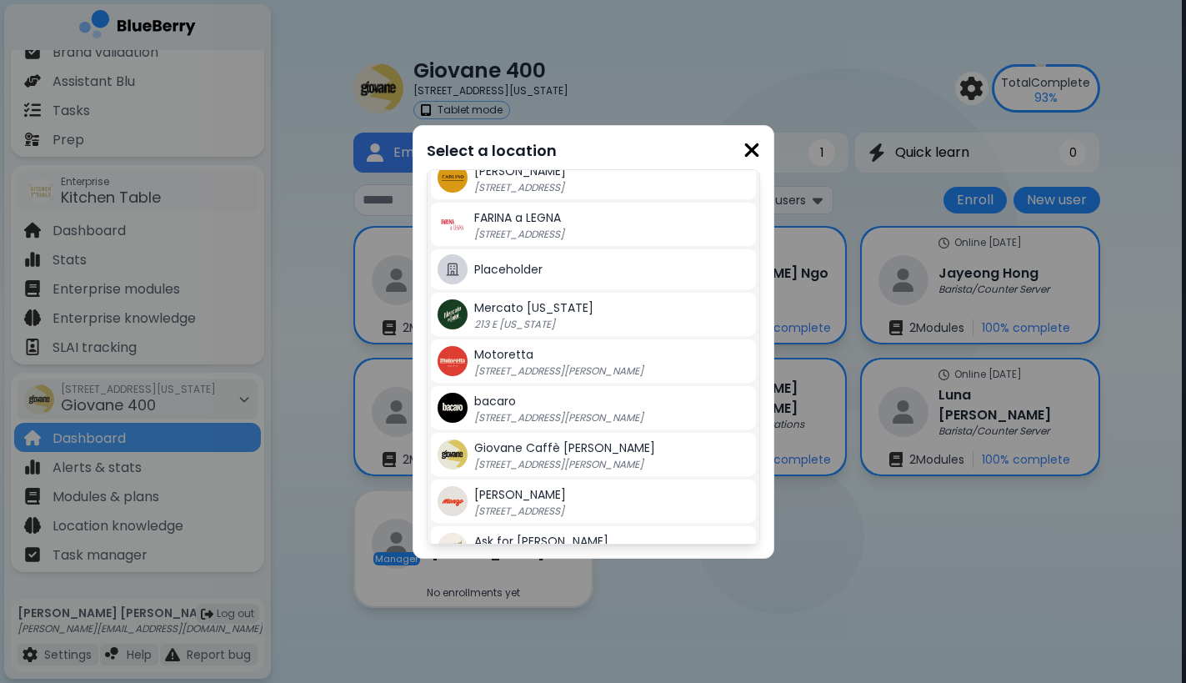
click at [546, 439] on span "Giovane Caffè [PERSON_NAME]" at bounding box center [564, 447] width 181 height 17
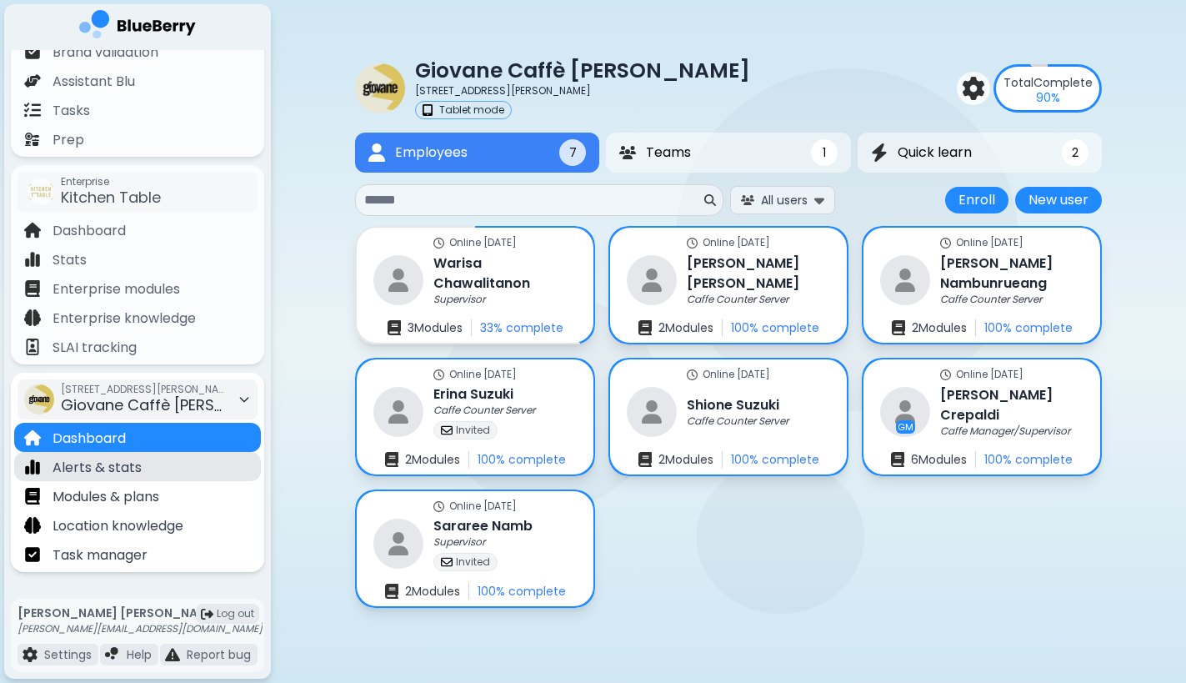
click at [172, 458] on div "Alerts & stats" at bounding box center [137, 466] width 247 height 29
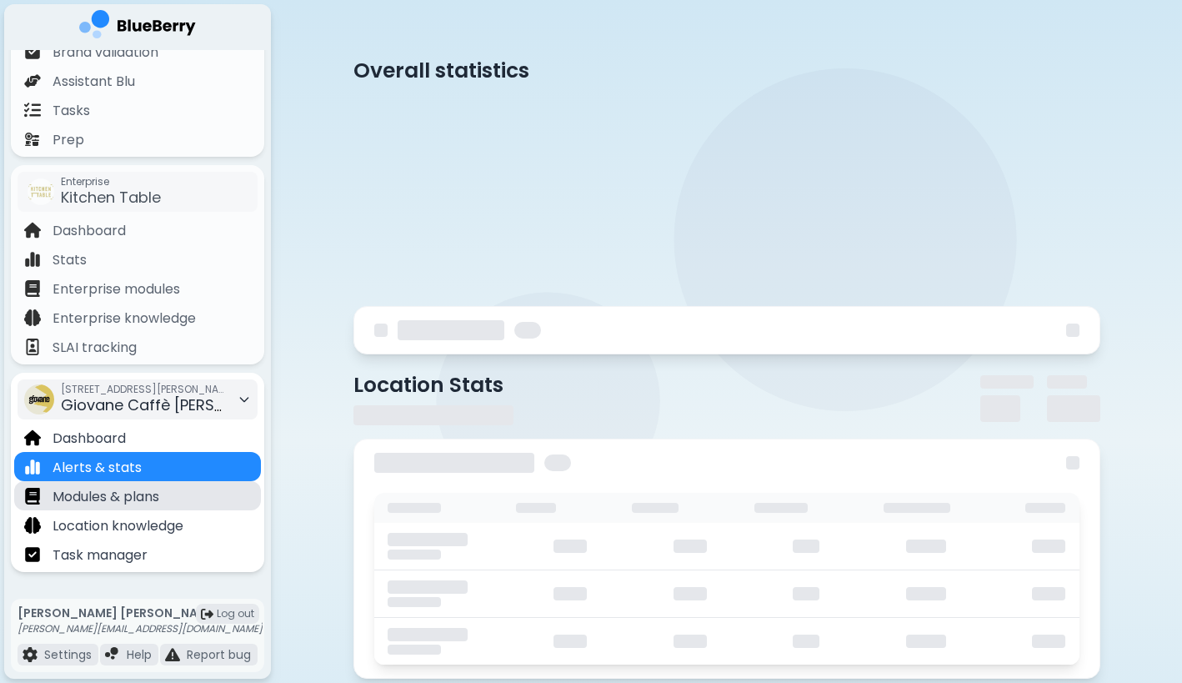
click at [164, 489] on div "Modules & plans" at bounding box center [137, 495] width 247 height 29
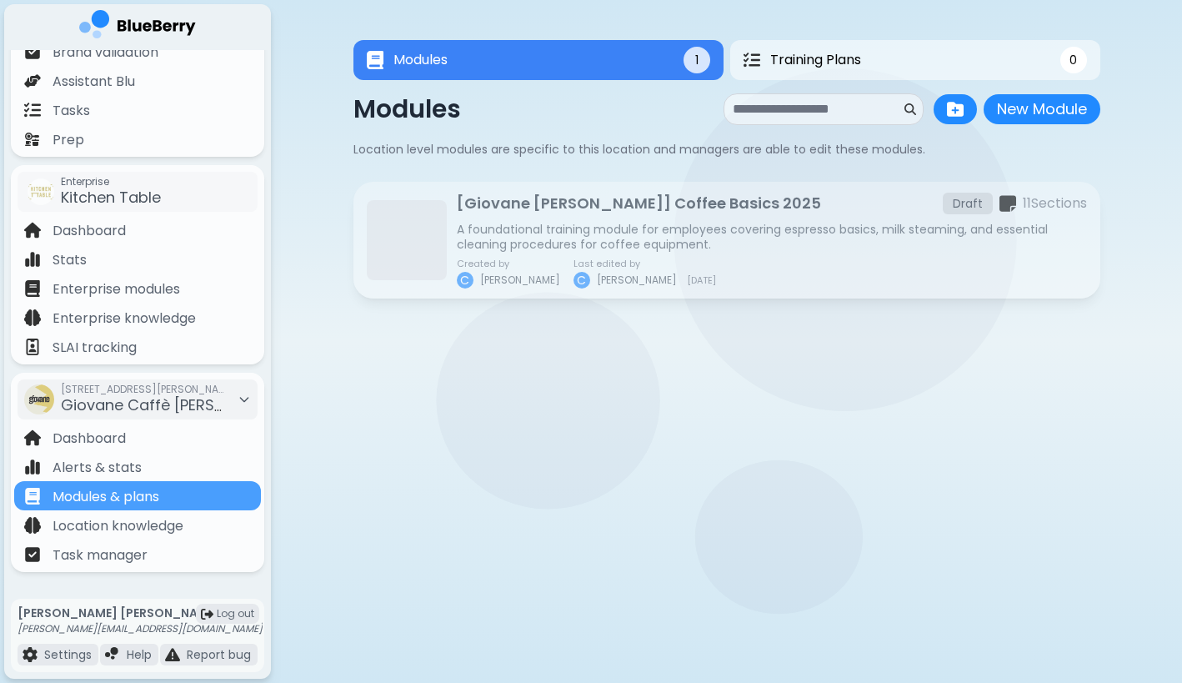
click at [559, 451] on div at bounding box center [537, 442] width 160 height 20
click at [924, 62] on button "Training Plans 0" at bounding box center [915, 60] width 374 height 41
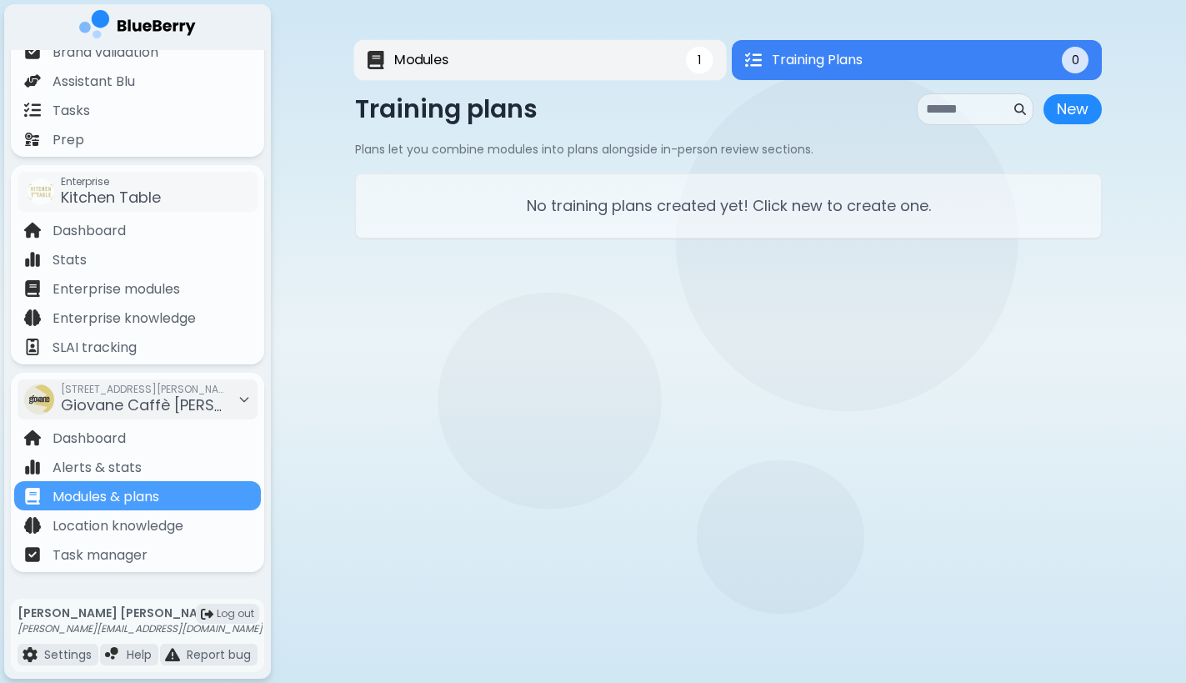
click at [614, 77] on button "Modules 1" at bounding box center [540, 60] width 373 height 40
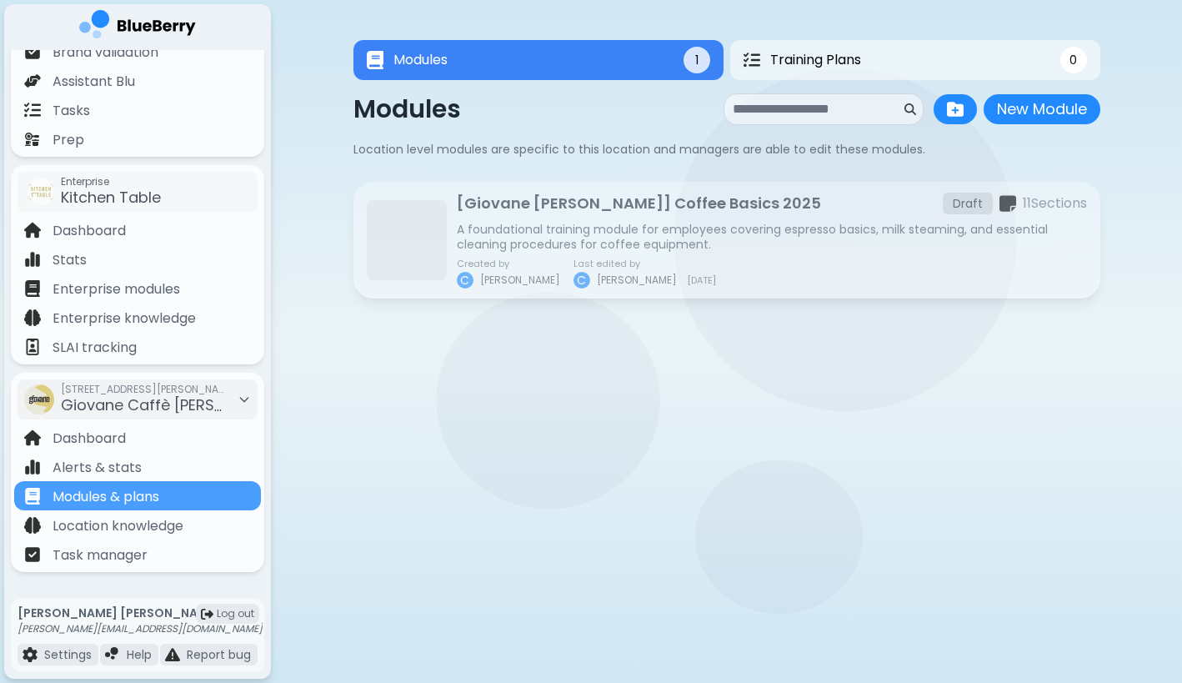
click at [498, 409] on div at bounding box center [727, 452] width 747 height 100
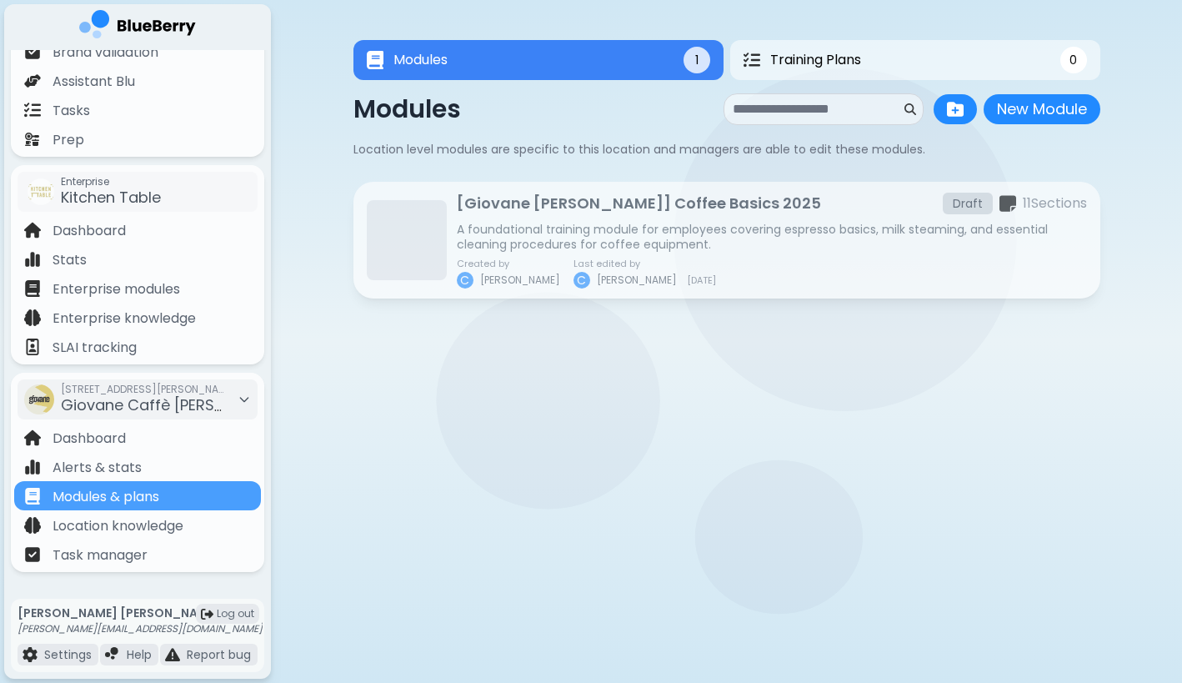
click at [685, 245] on p "A foundational training module for employees covering espresso basics, milk ste…" at bounding box center [772, 237] width 630 height 30
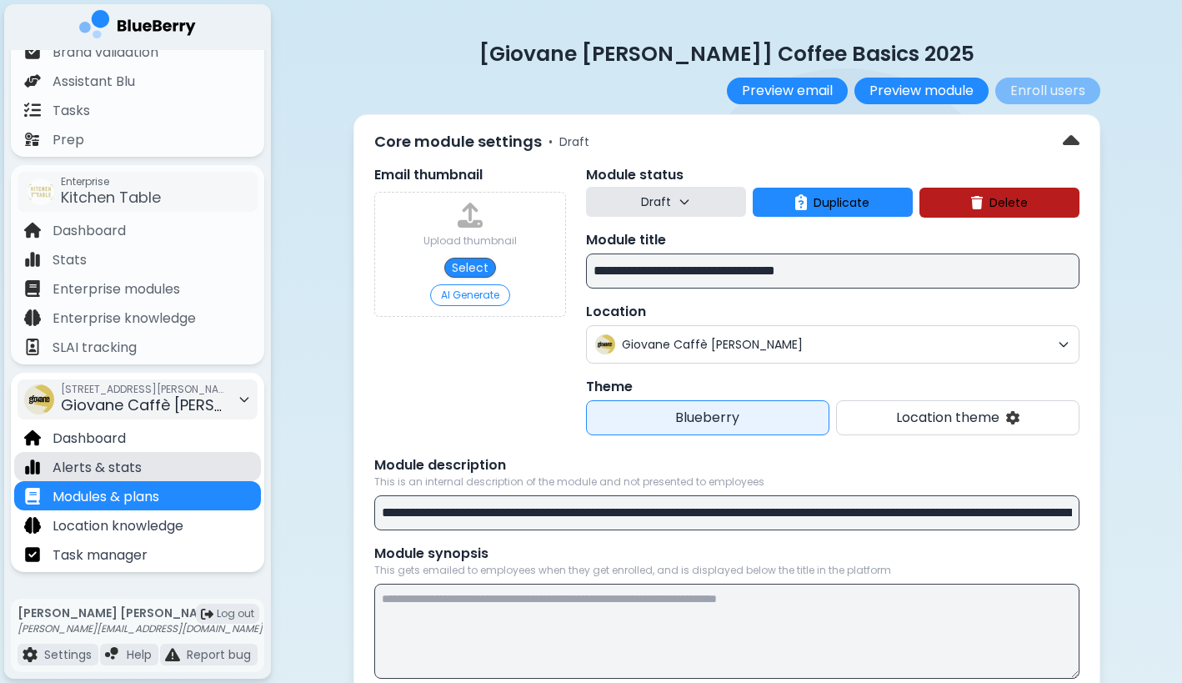
click at [157, 463] on div "Alerts & stats" at bounding box center [137, 466] width 247 height 29
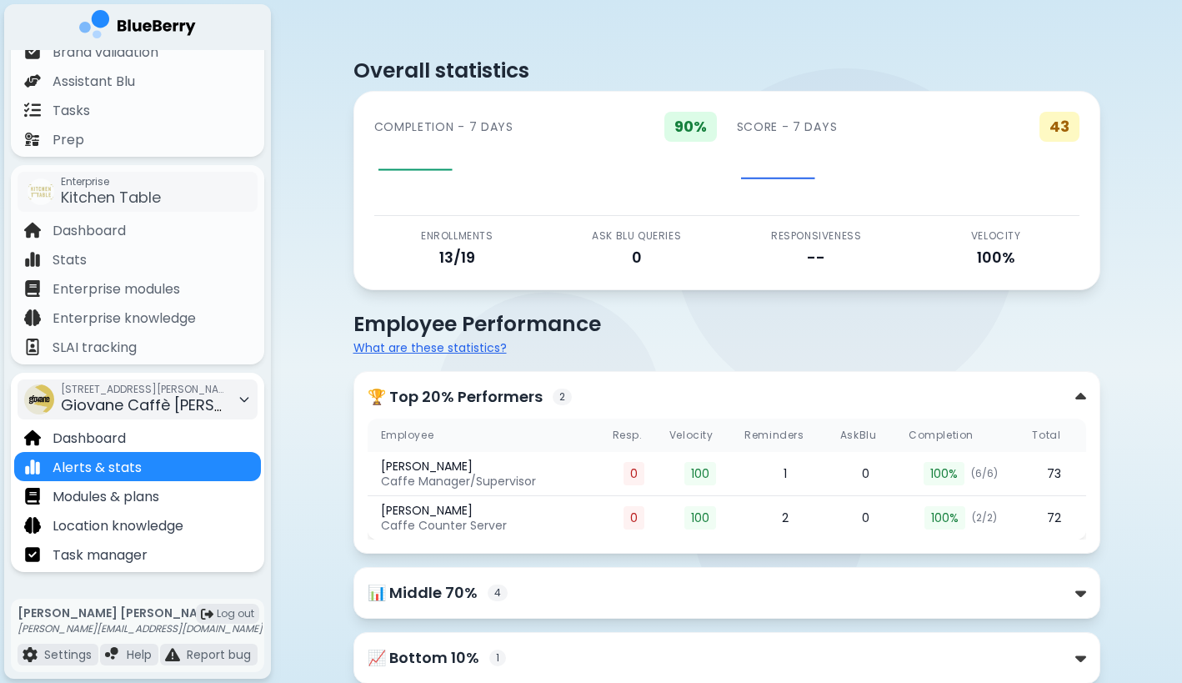
click at [166, 400] on span "Giovane Caffè [PERSON_NAME]" at bounding box center [177, 404] width 233 height 21
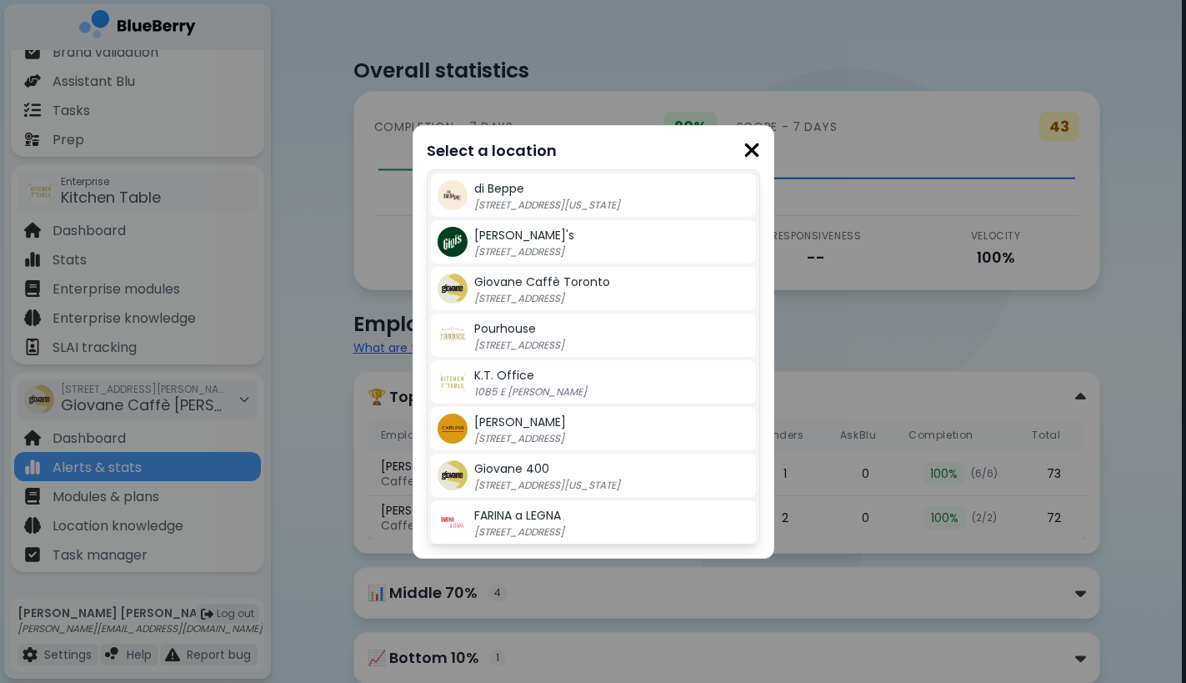
click at [499, 474] on span "Giovane 400" at bounding box center [511, 468] width 75 height 17
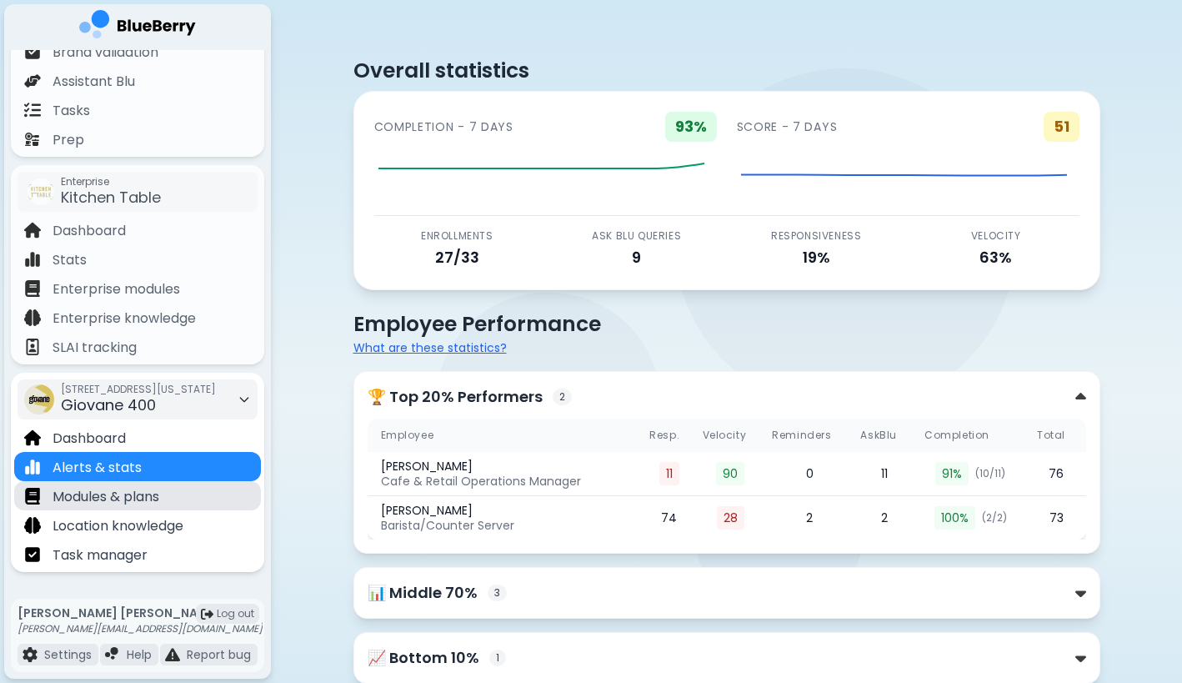
click at [170, 502] on div "Modules & plans" at bounding box center [137, 495] width 247 height 29
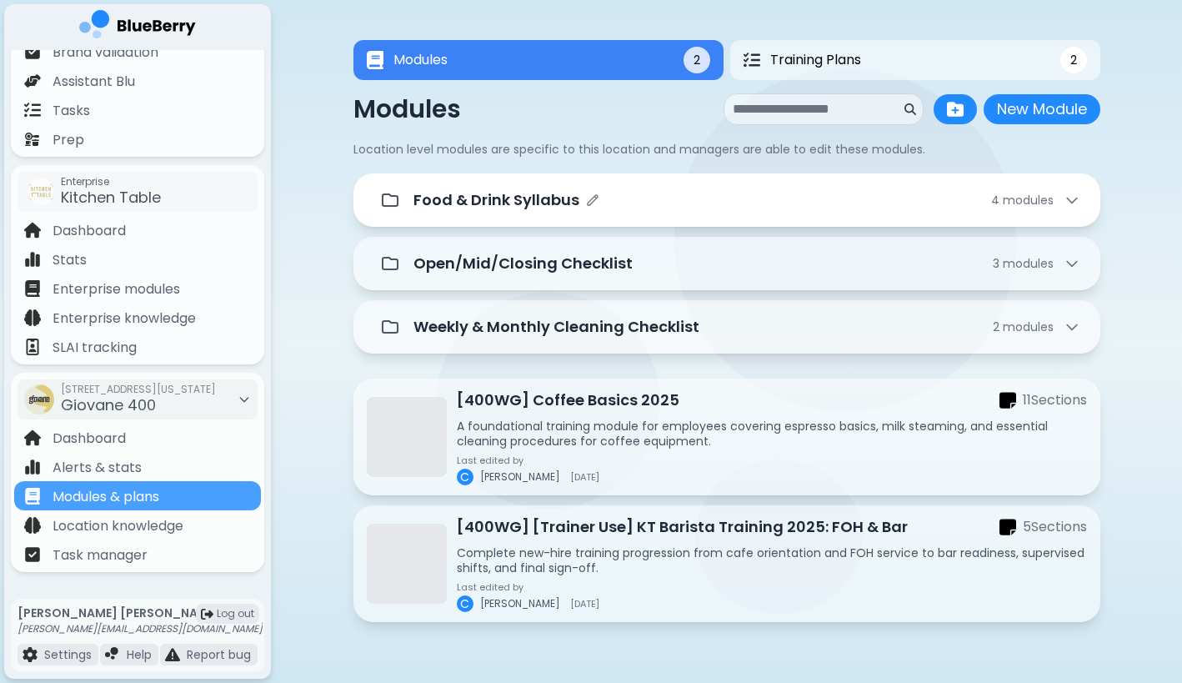
click at [690, 203] on div "Food & Drink Syllabus 4 module s" at bounding box center [747, 199] width 667 height 23
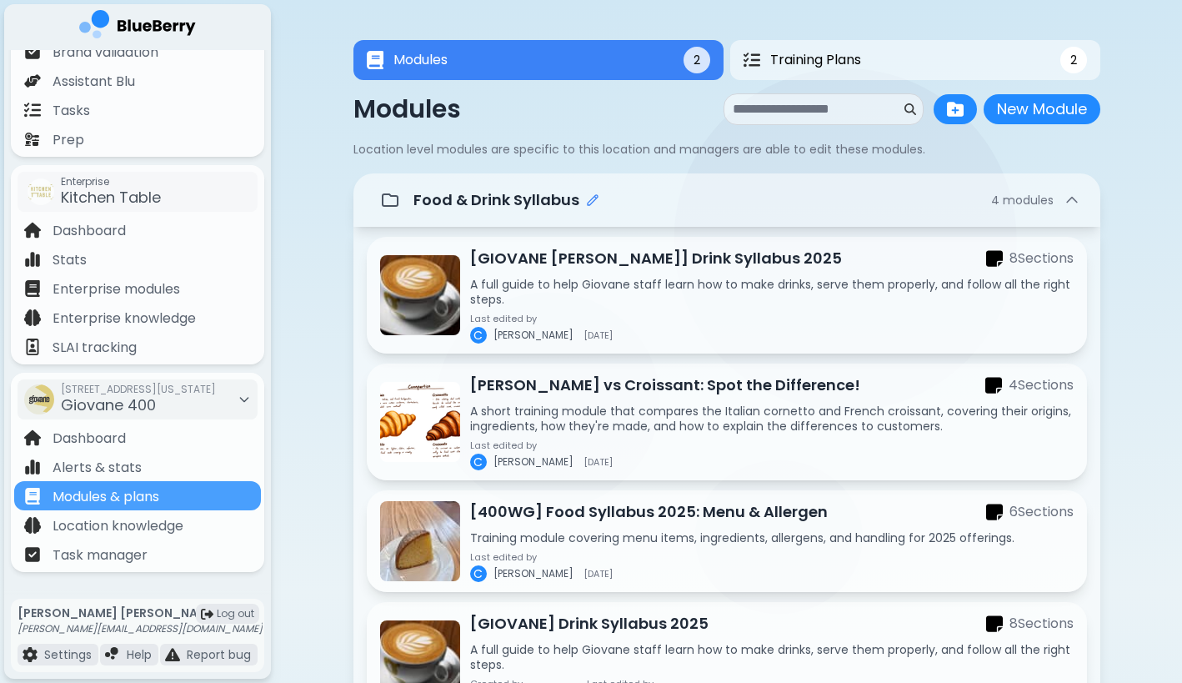
click at [586, 201] on icon "Edit folder name" at bounding box center [592, 199] width 13 height 13
click at [322, 261] on div "**********" at bounding box center [726, 592] width 911 height 1184
click at [1046, 215] on div "Food & Drink Syllabus 4 module s" at bounding box center [727, 199] width 707 height 33
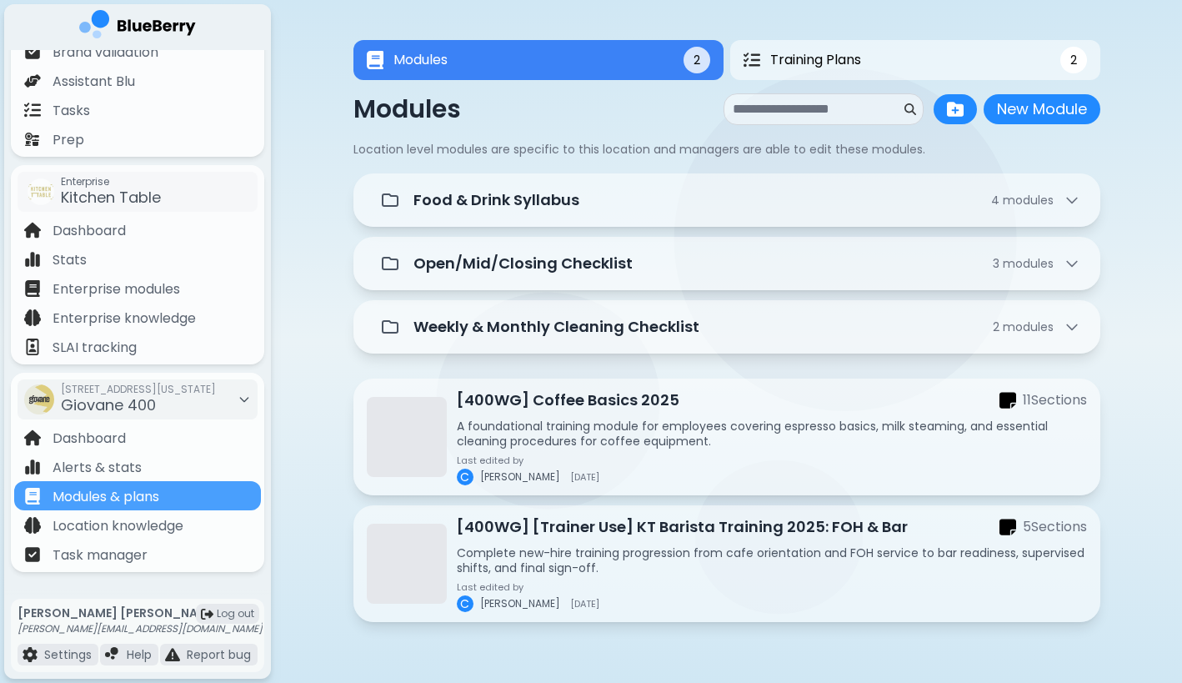
click at [646, 198] on div "Food & Drink Syllabus 4 module s" at bounding box center [747, 199] width 667 height 23
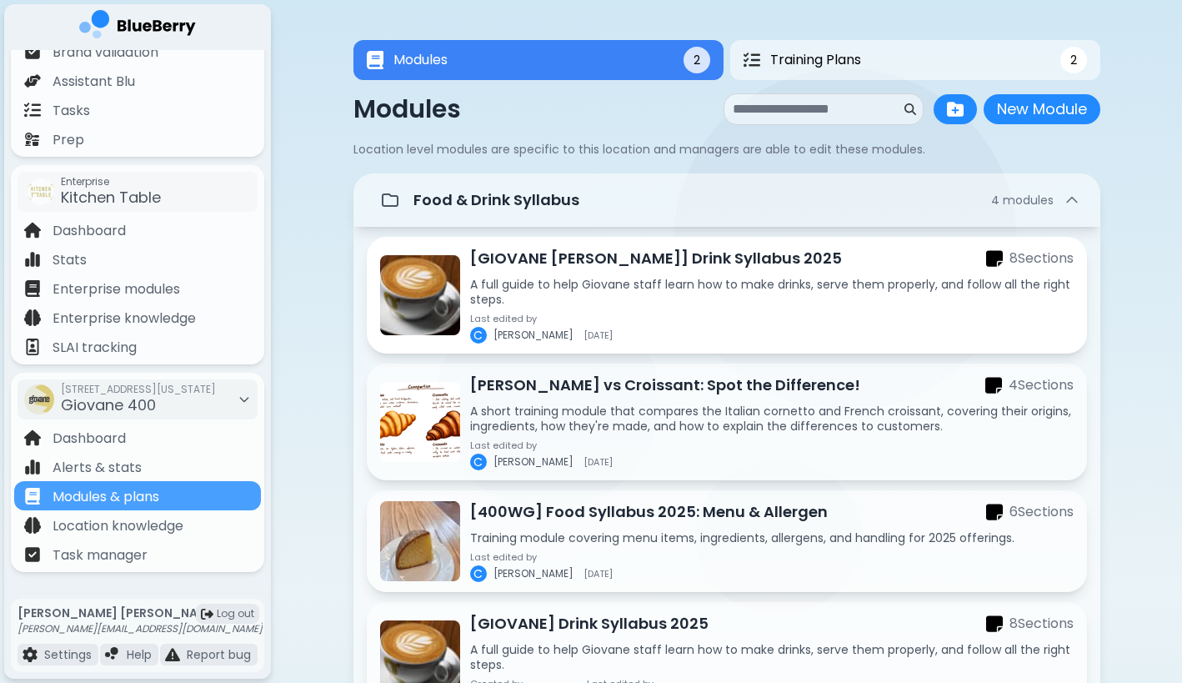
click at [643, 262] on p "[GIOVANE [PERSON_NAME]] Drink Syllabus 2025" at bounding box center [656, 258] width 372 height 23
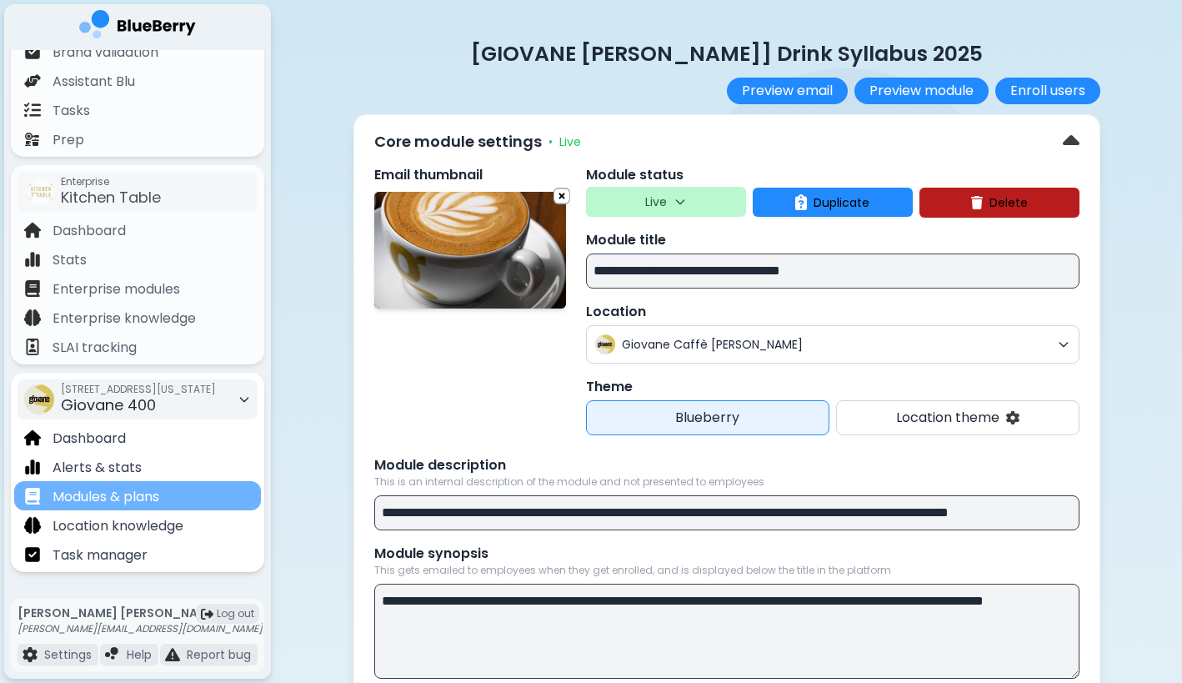
click at [152, 496] on p "Modules & plans" at bounding box center [106, 497] width 107 height 20
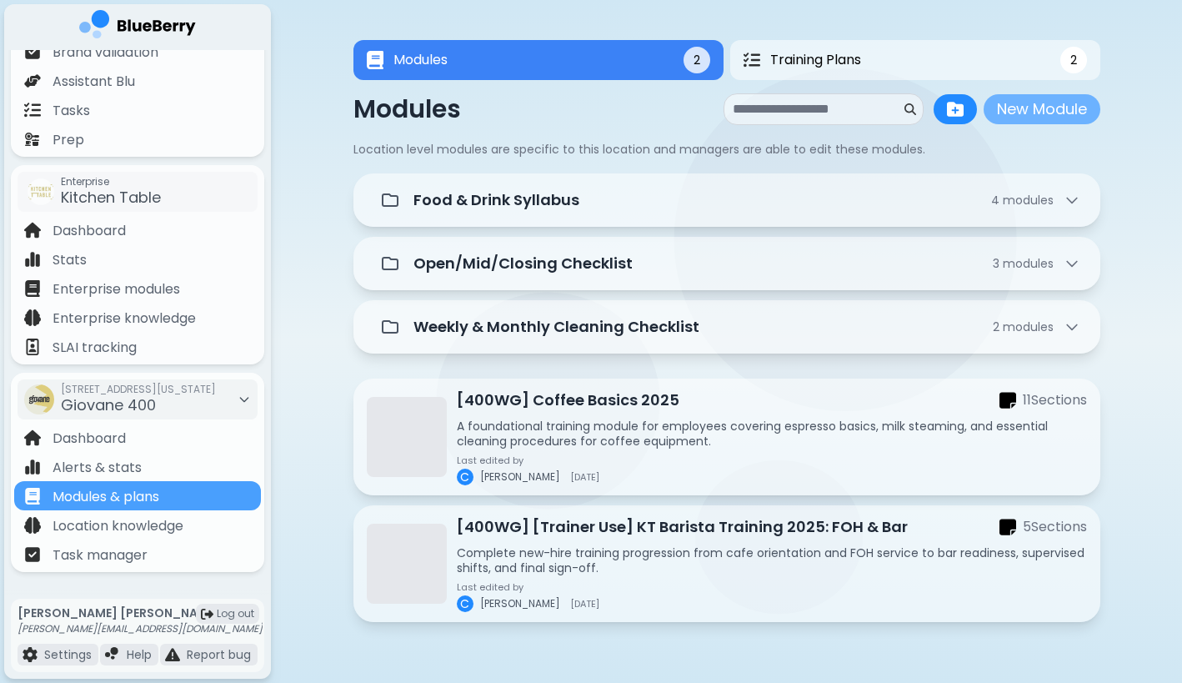
click at [1044, 109] on button "New Module" at bounding box center [1042, 109] width 117 height 30
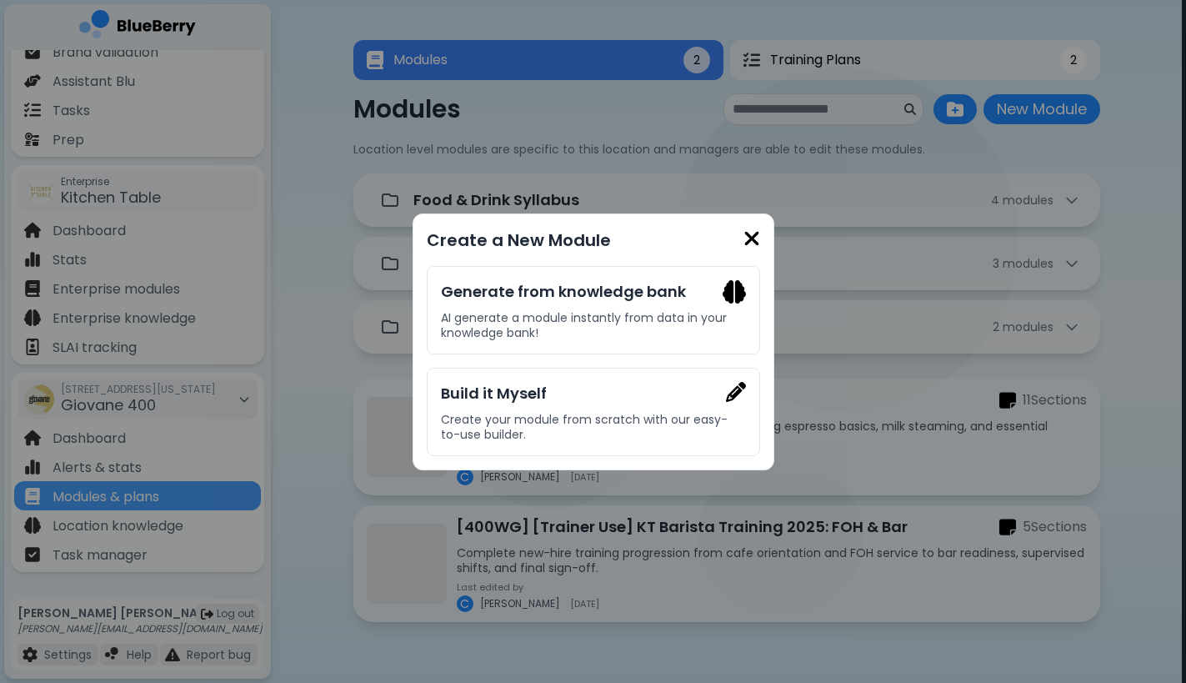
click at [748, 238] on img at bounding box center [752, 239] width 17 height 23
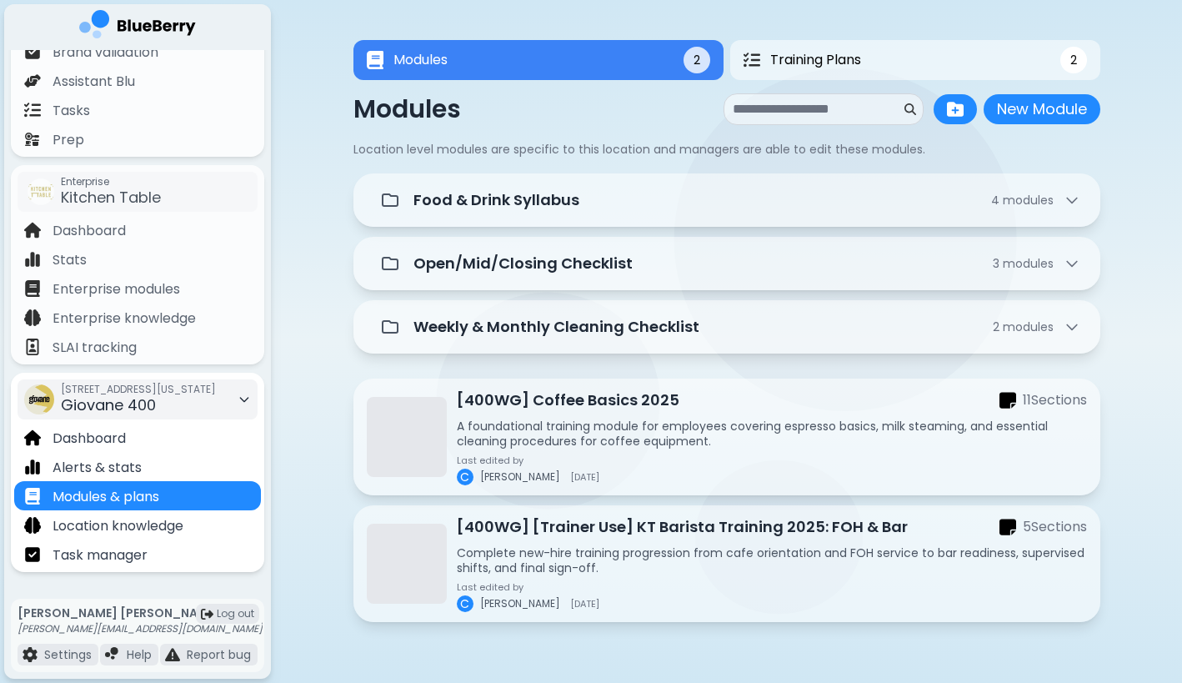
click at [156, 412] on div "[STREET_ADDRESS][US_STATE]" at bounding box center [138, 399] width 155 height 37
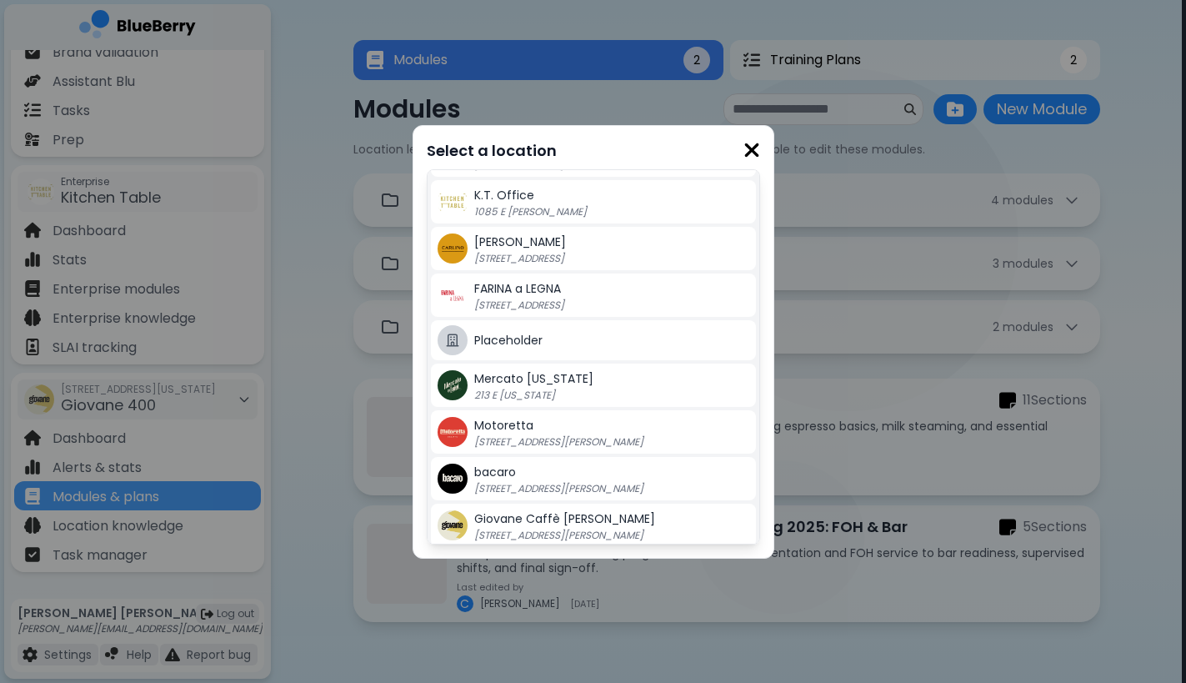
scroll to position [300, 0]
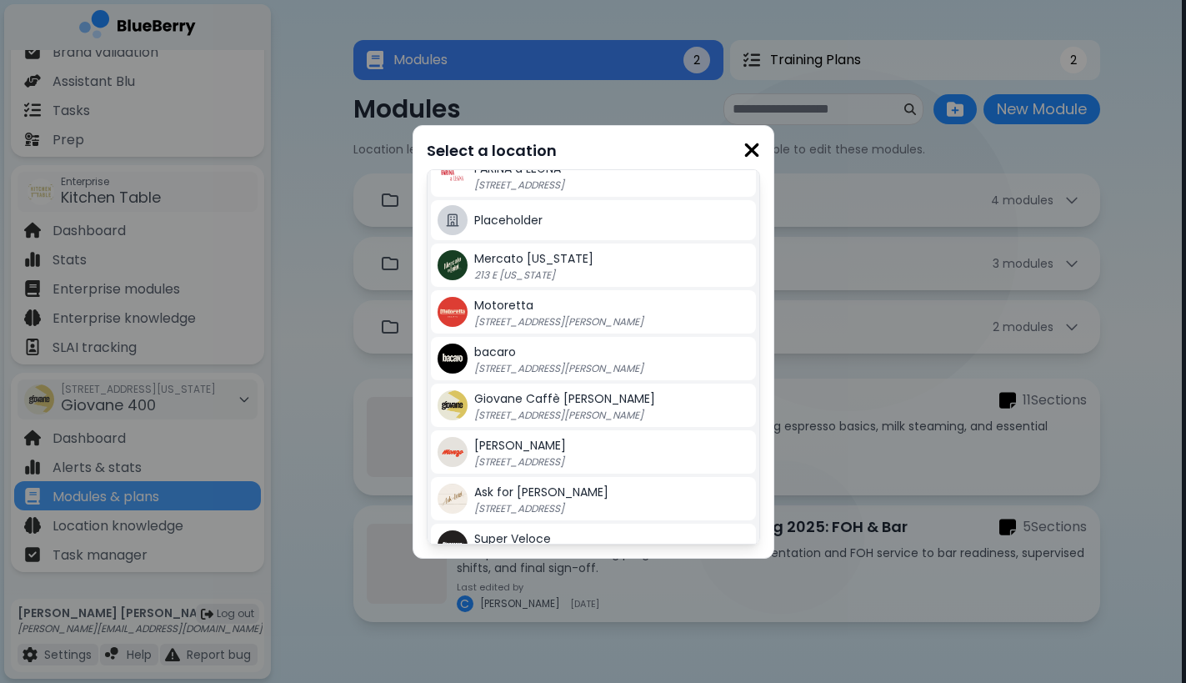
click at [553, 409] on p "[STREET_ADDRESS][PERSON_NAME]" at bounding box center [578, 415] width 208 height 13
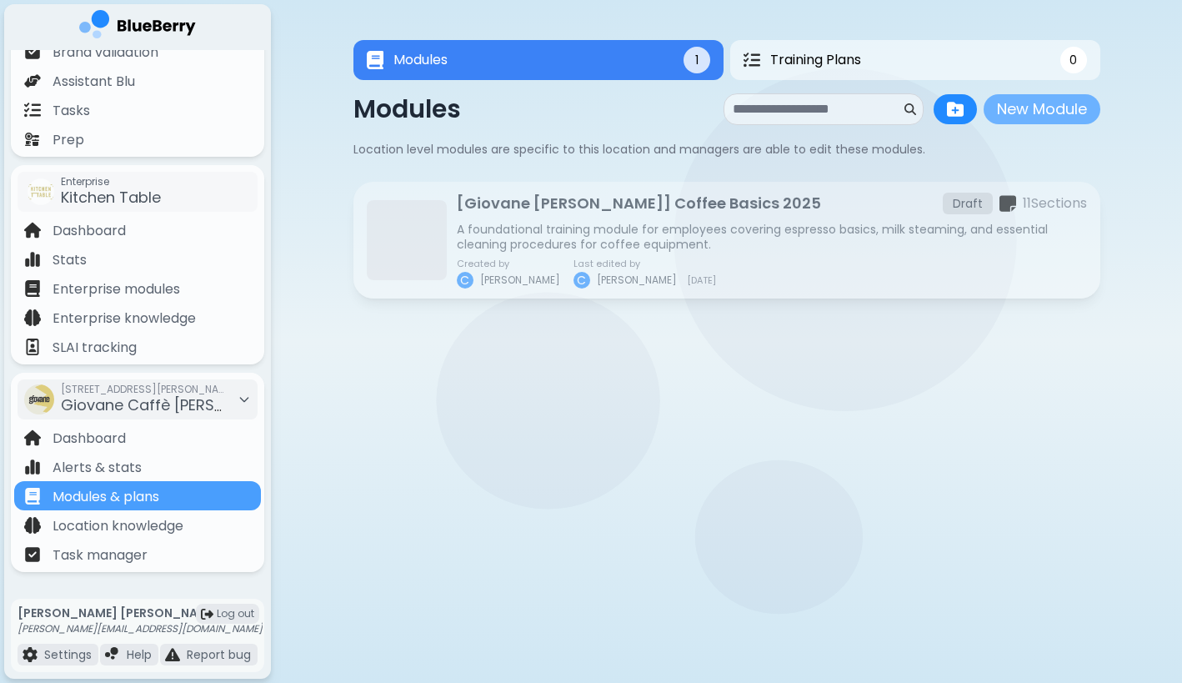
click at [1034, 108] on button "New Module" at bounding box center [1042, 109] width 117 height 30
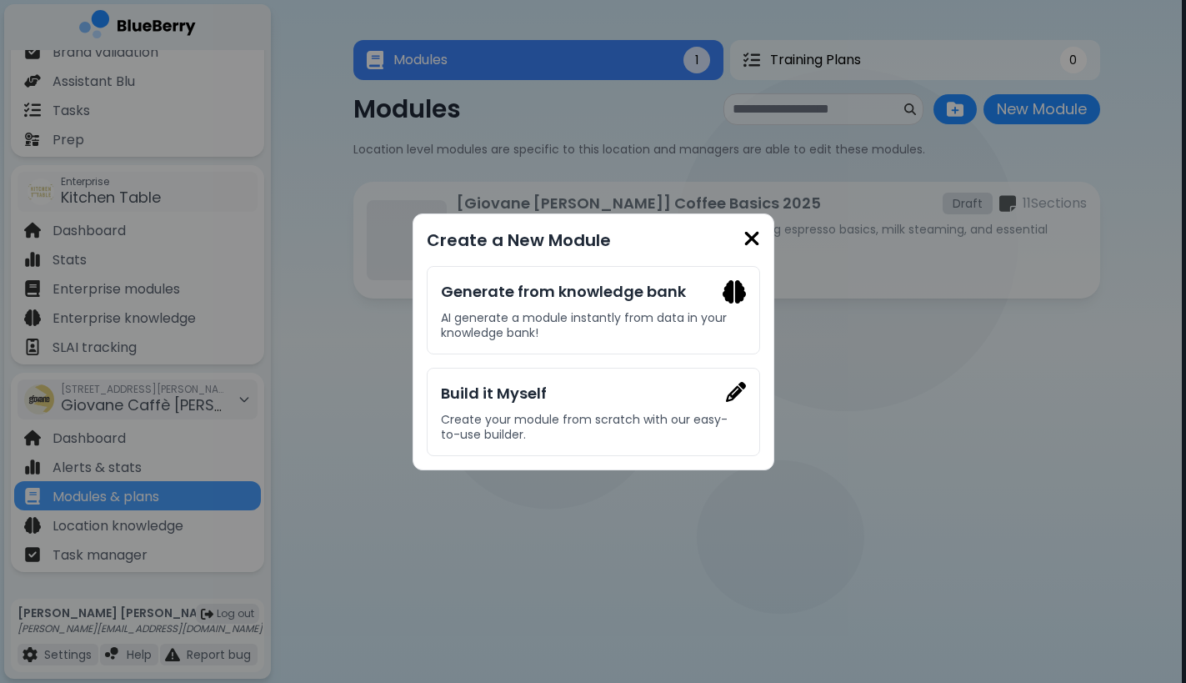
click at [757, 244] on img at bounding box center [752, 239] width 17 height 23
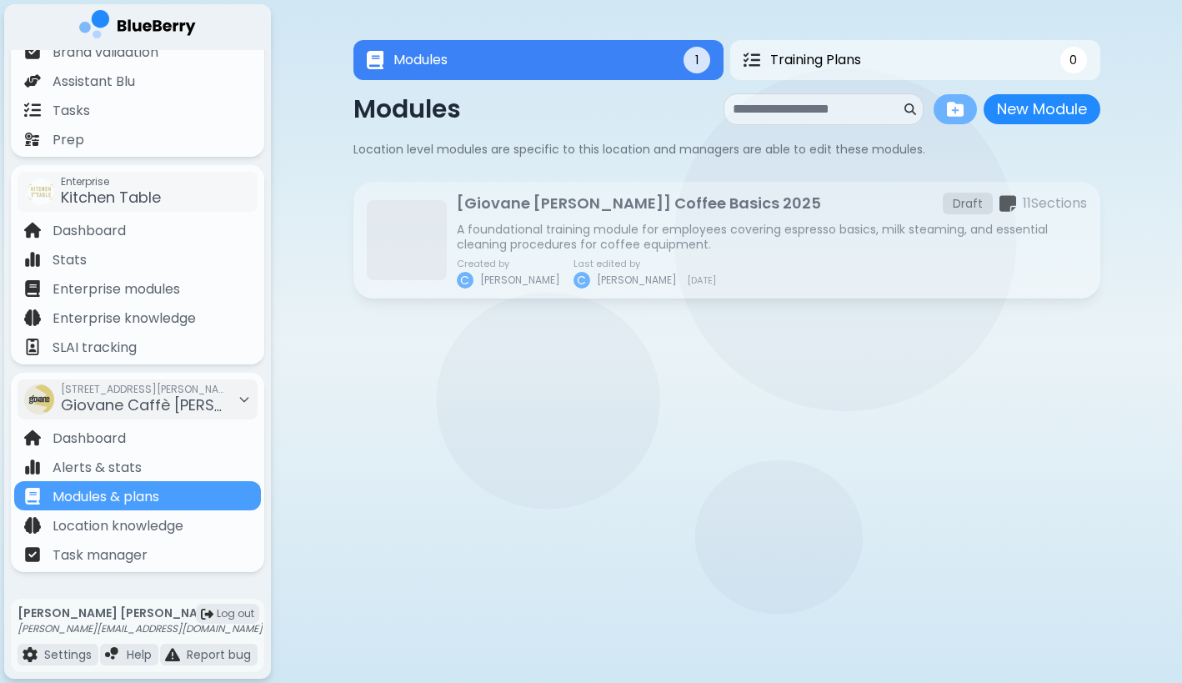
click at [953, 113] on img at bounding box center [955, 109] width 17 height 17
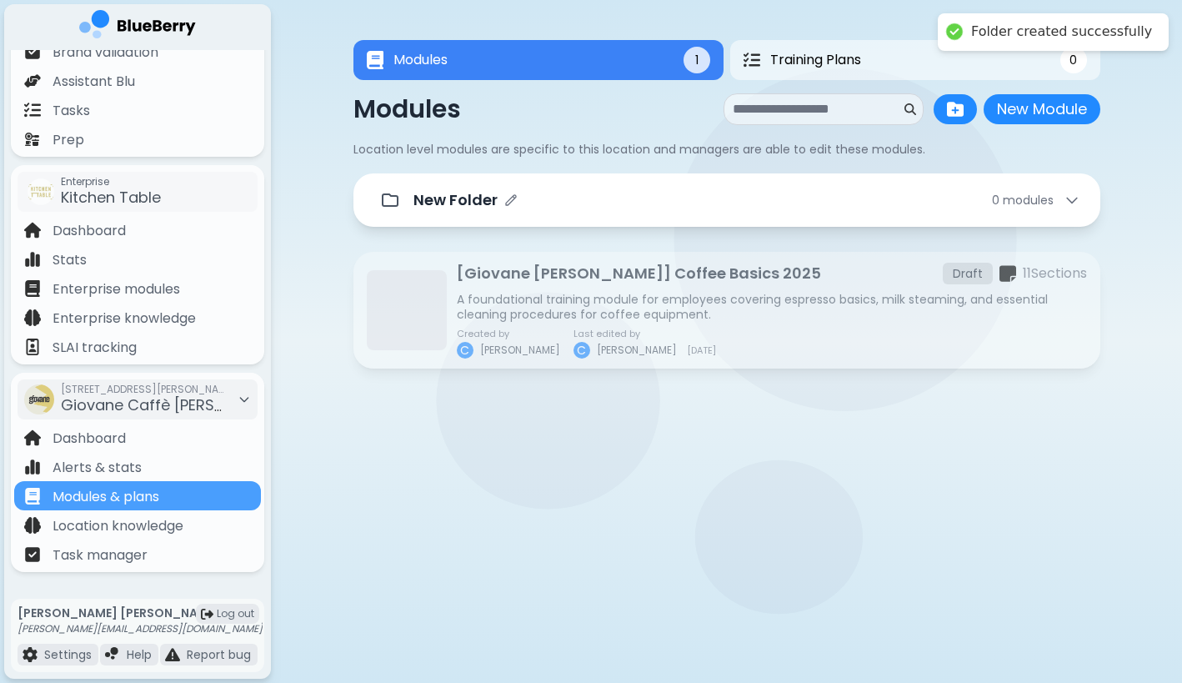
click at [514, 193] on div "New Folder" at bounding box center [466, 199] width 104 height 23
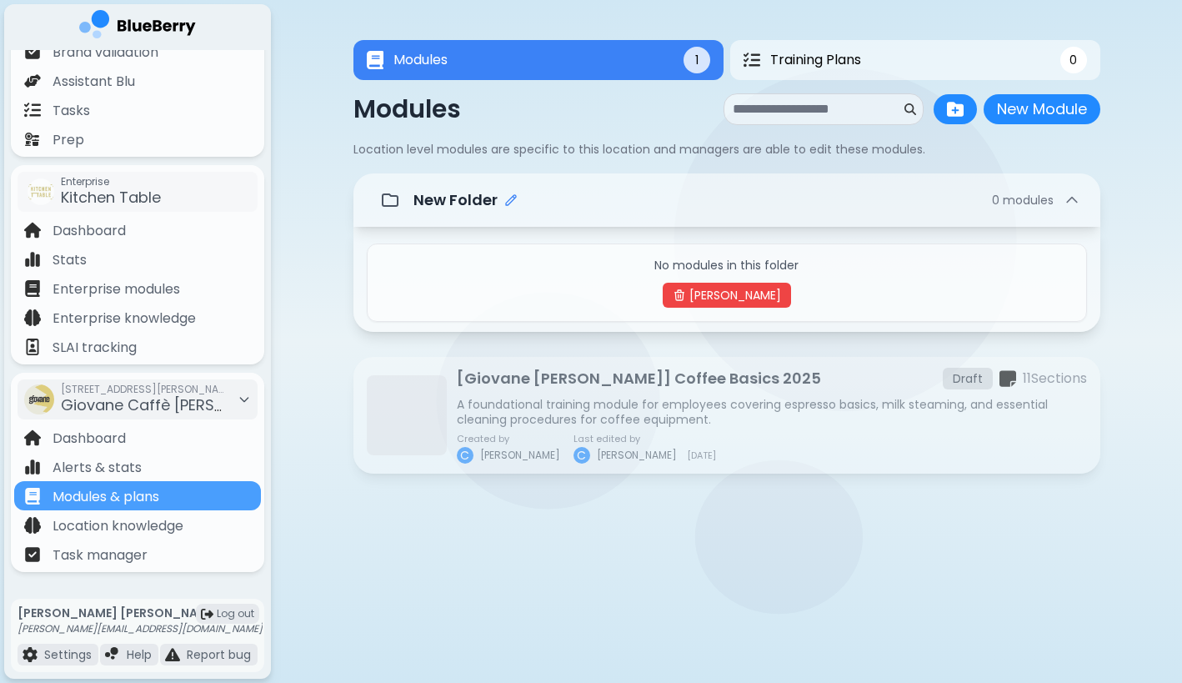
click at [511, 202] on icon "Edit folder name" at bounding box center [511, 200] width 10 height 10
type input "**********"
click at [806, 213] on div "**********" at bounding box center [747, 200] width 667 height 32
click at [479, 544] on div at bounding box center [537, 544] width 160 height 20
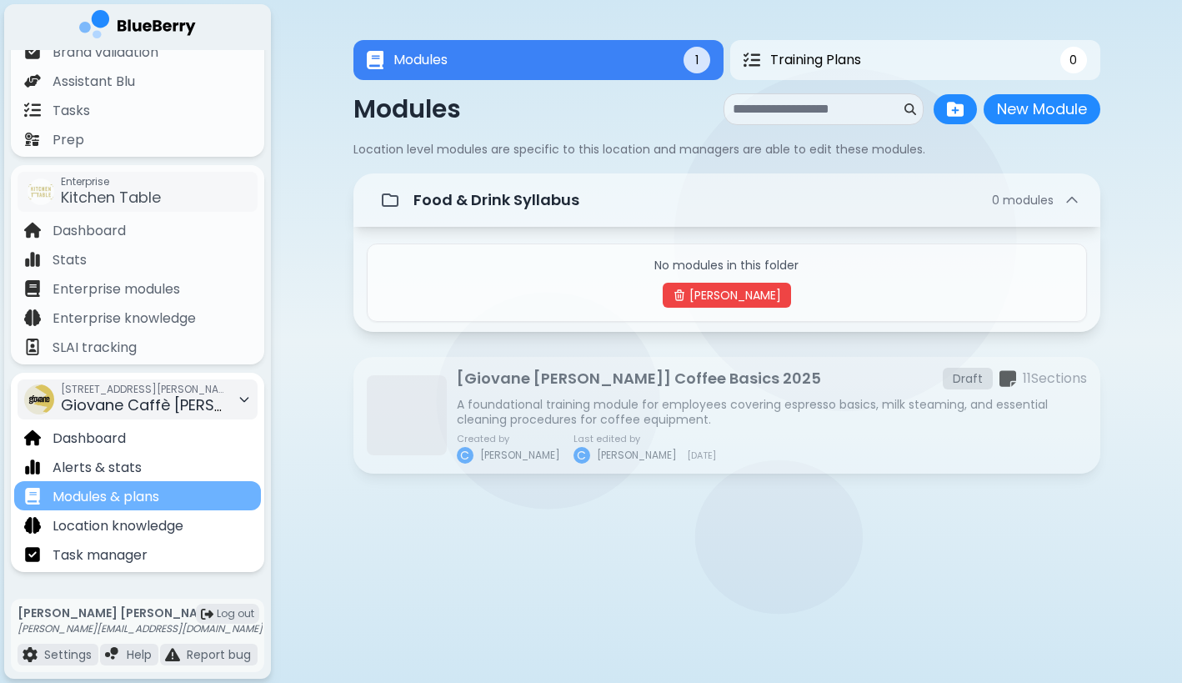
click at [156, 494] on p "Modules & plans" at bounding box center [106, 497] width 107 height 20
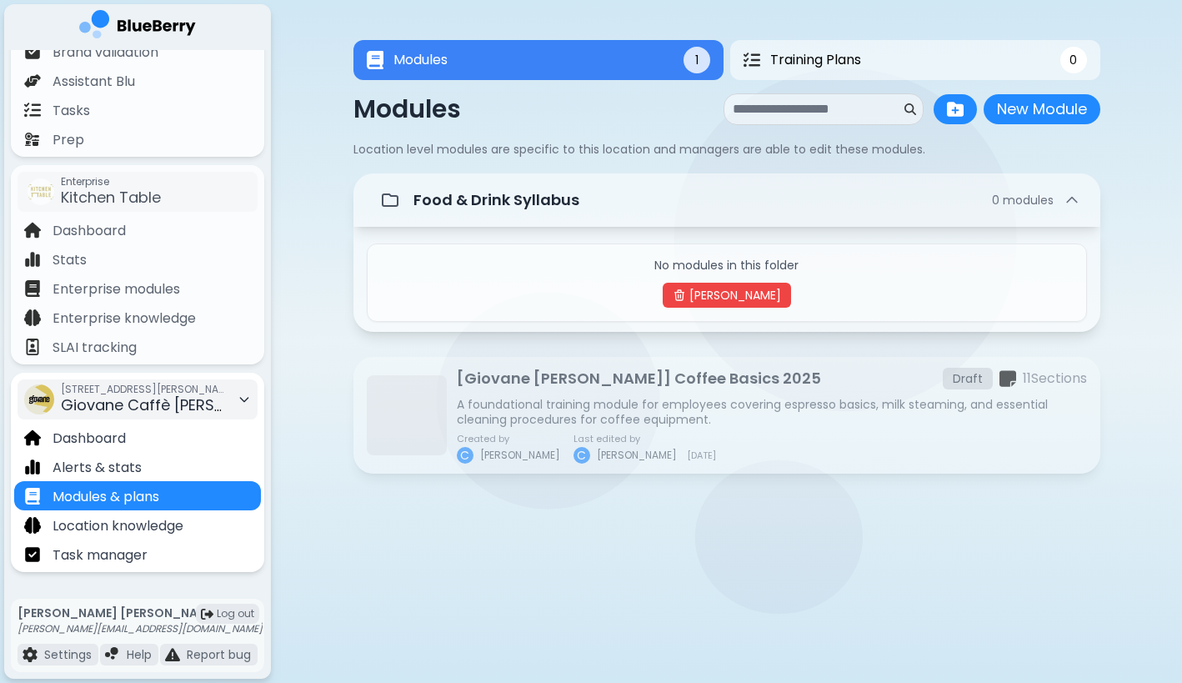
click at [173, 393] on span "[STREET_ADDRESS][PERSON_NAME]" at bounding box center [144, 389] width 167 height 13
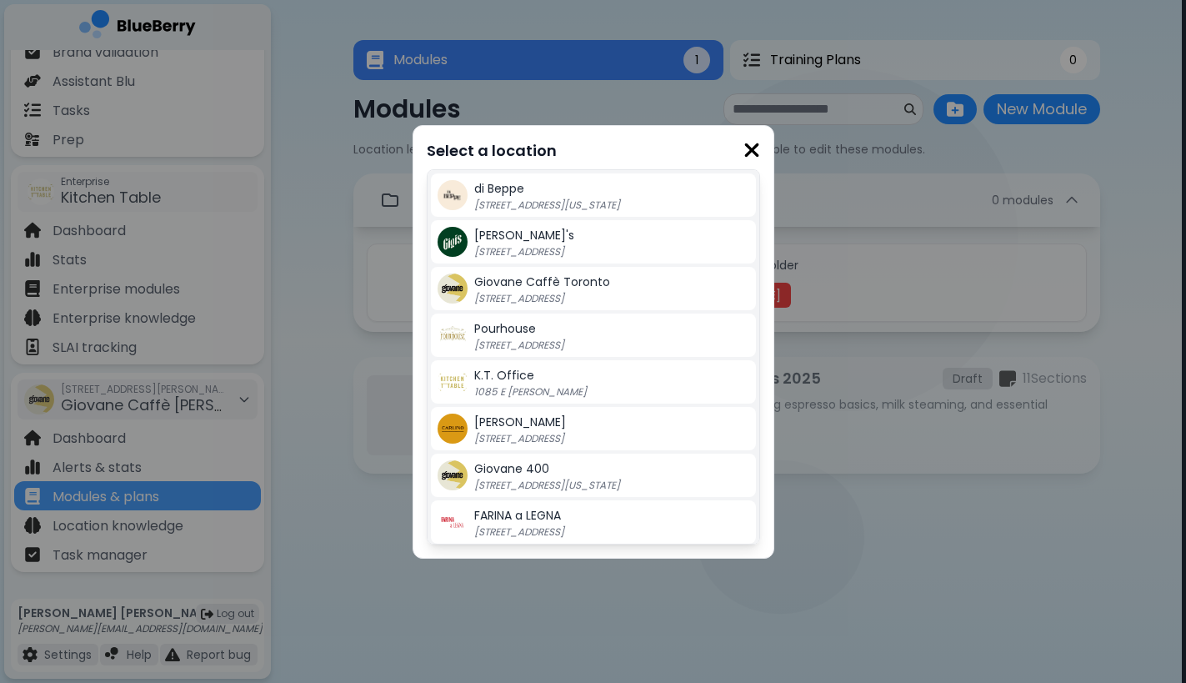
click at [559, 292] on p "[STREET_ADDRESS]" at bounding box center [578, 298] width 208 height 13
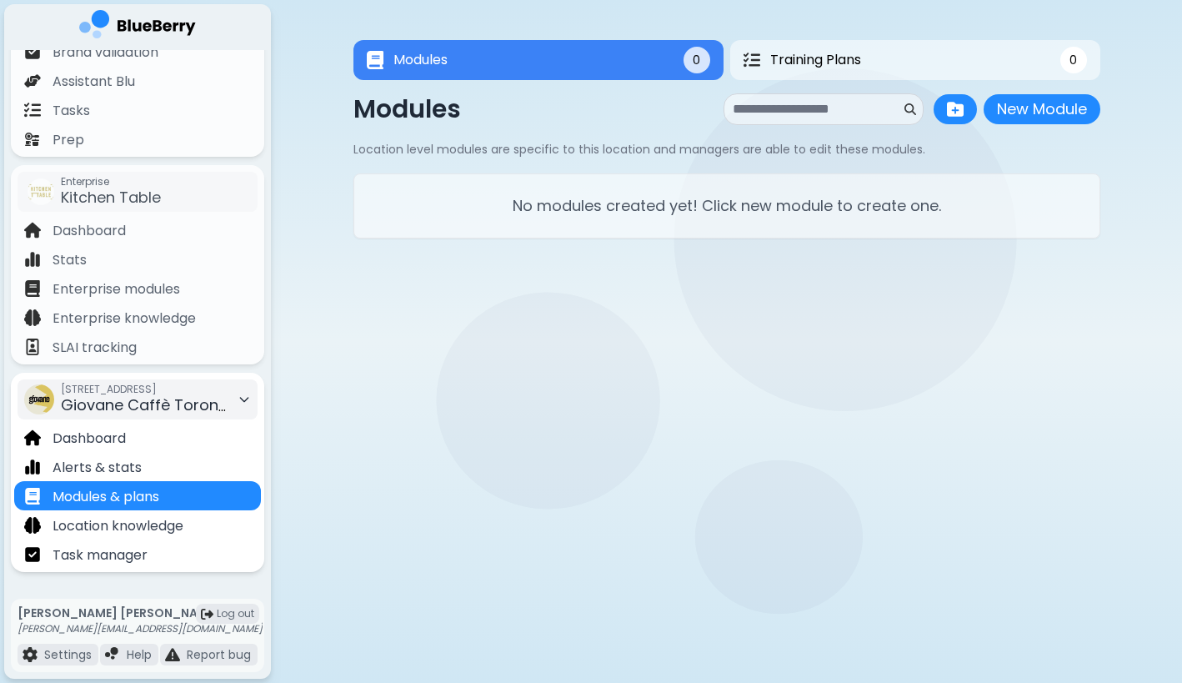
click at [161, 407] on span "Giovane Caffè Toronto" at bounding box center [147, 404] width 173 height 21
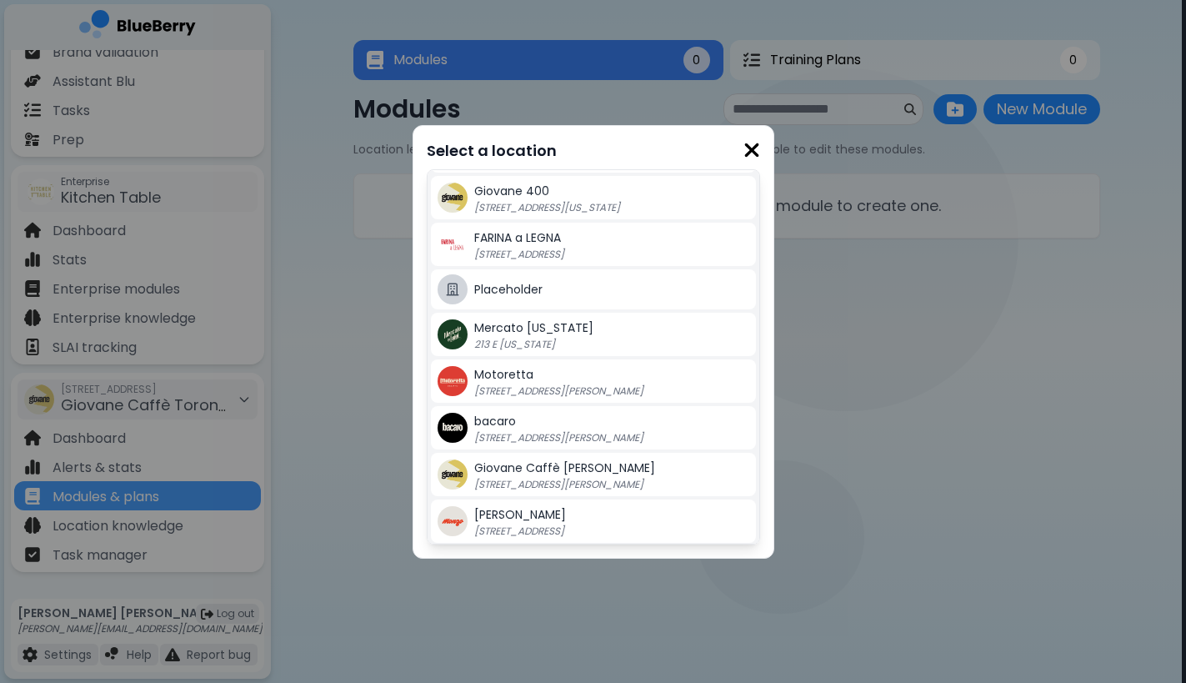
scroll to position [233, 0]
click at [510, 484] on p "[STREET_ADDRESS][PERSON_NAME]" at bounding box center [578, 482] width 208 height 13
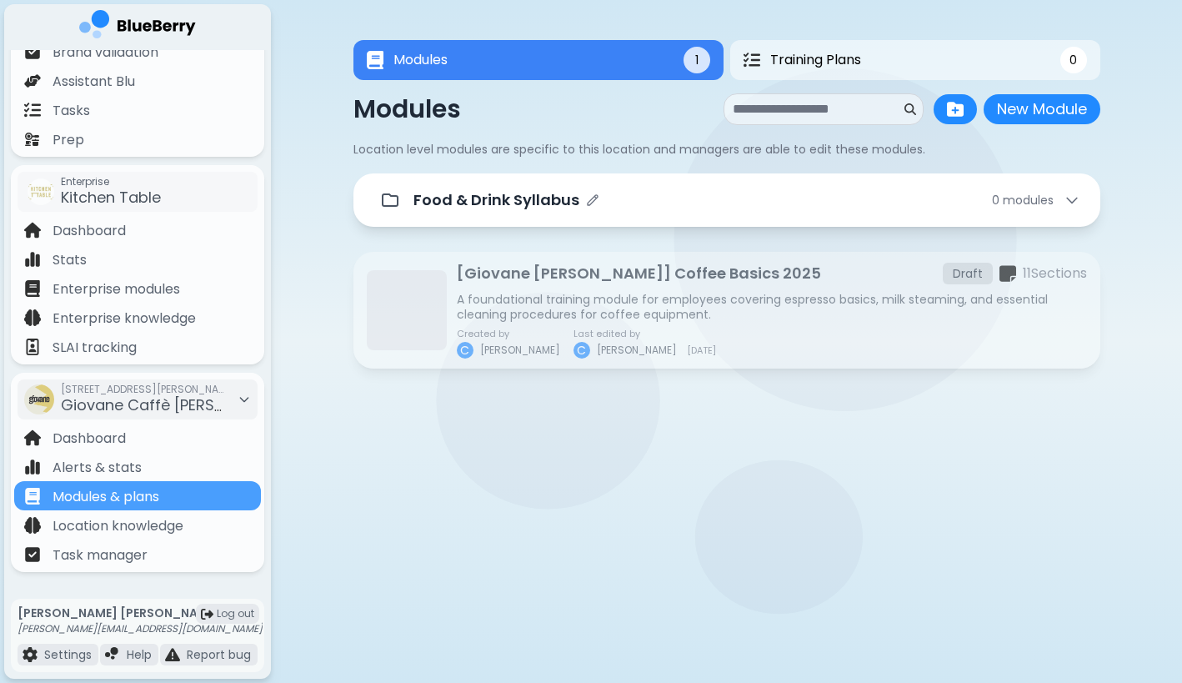
click at [661, 205] on div "Food & Drink Syllabus 0 module s" at bounding box center [747, 199] width 667 height 23
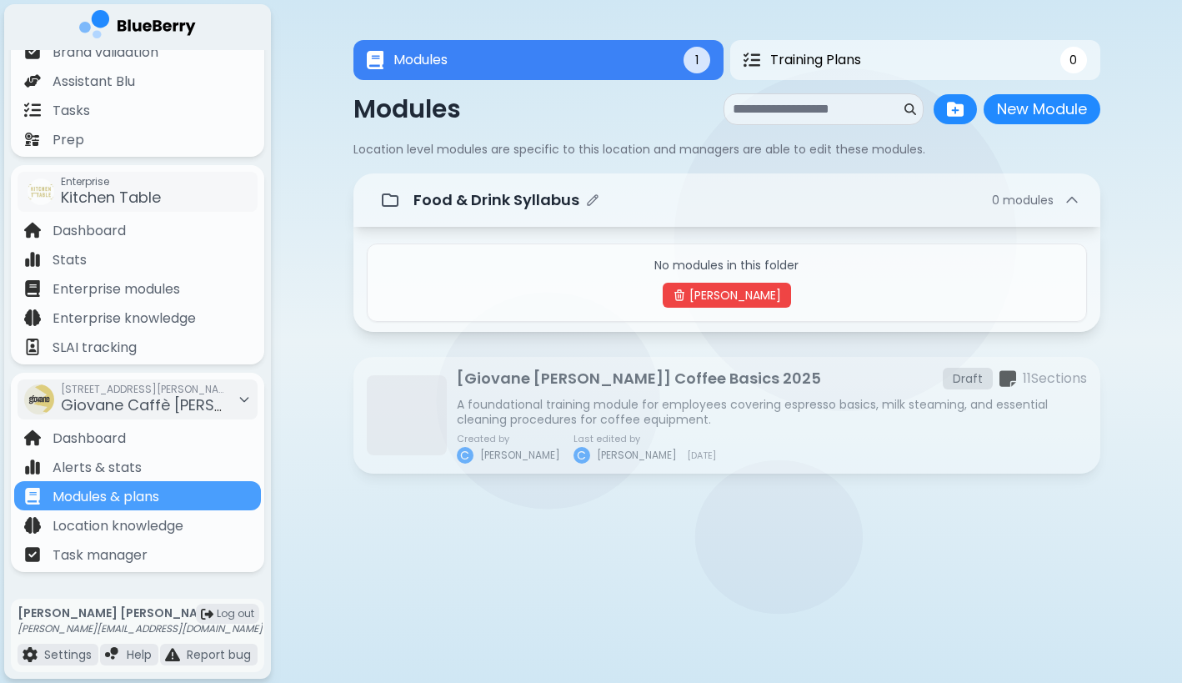
click at [655, 209] on div "Food & Drink Syllabus 0 module s" at bounding box center [747, 199] width 667 height 23
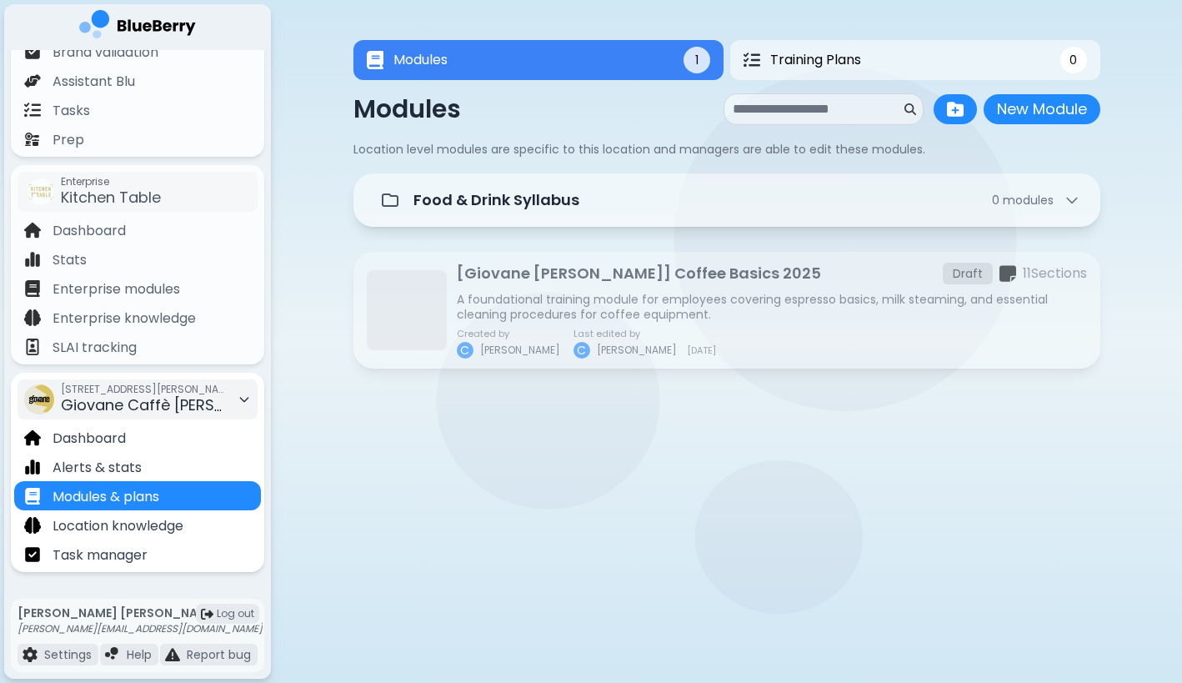
click at [207, 401] on span "Giovane Caffè [PERSON_NAME]" at bounding box center [177, 404] width 233 height 21
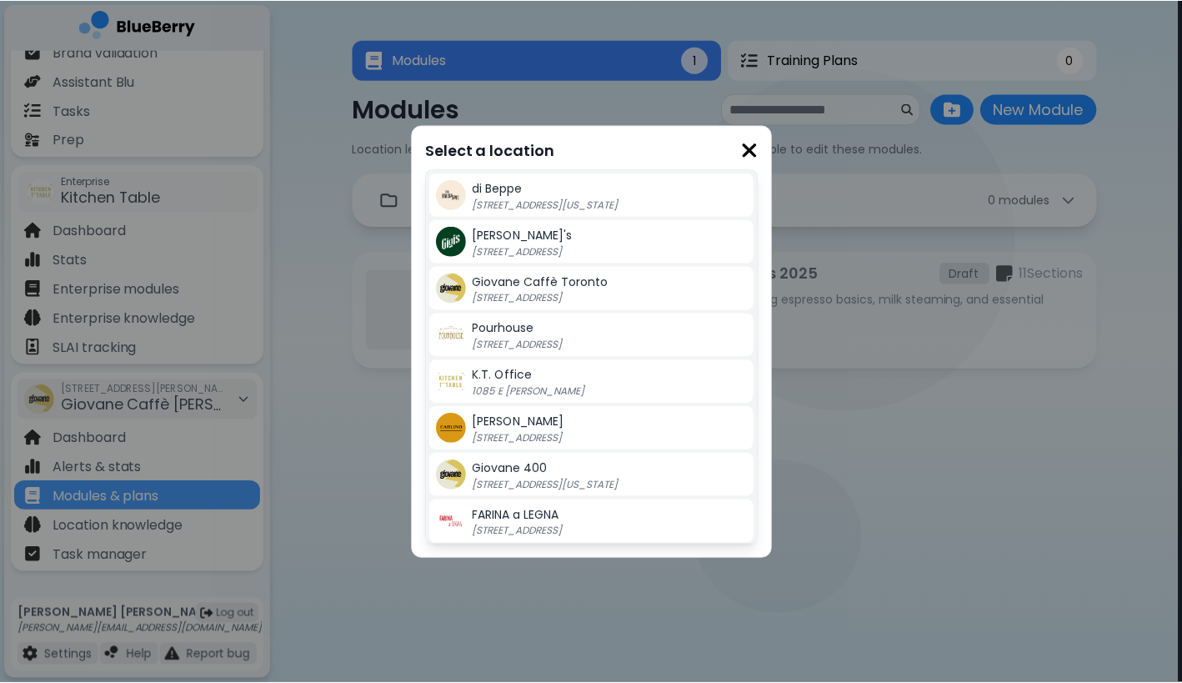
scroll to position [1, 0]
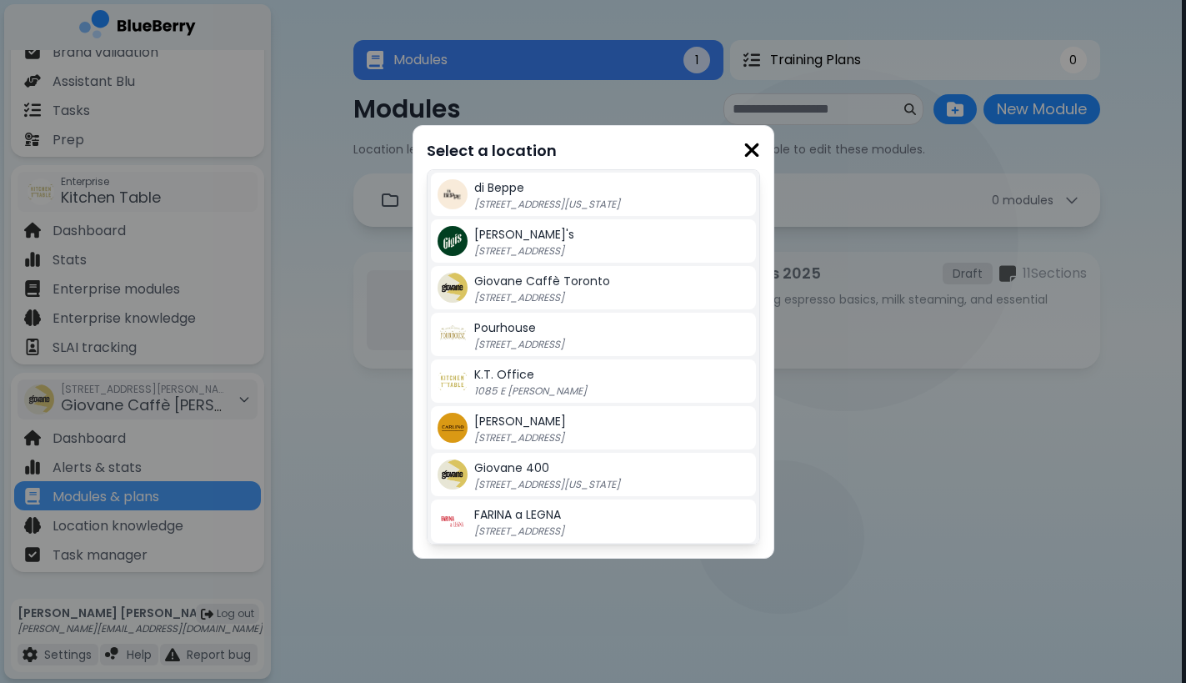
click at [524, 475] on span "Giovane 400" at bounding box center [511, 467] width 75 height 17
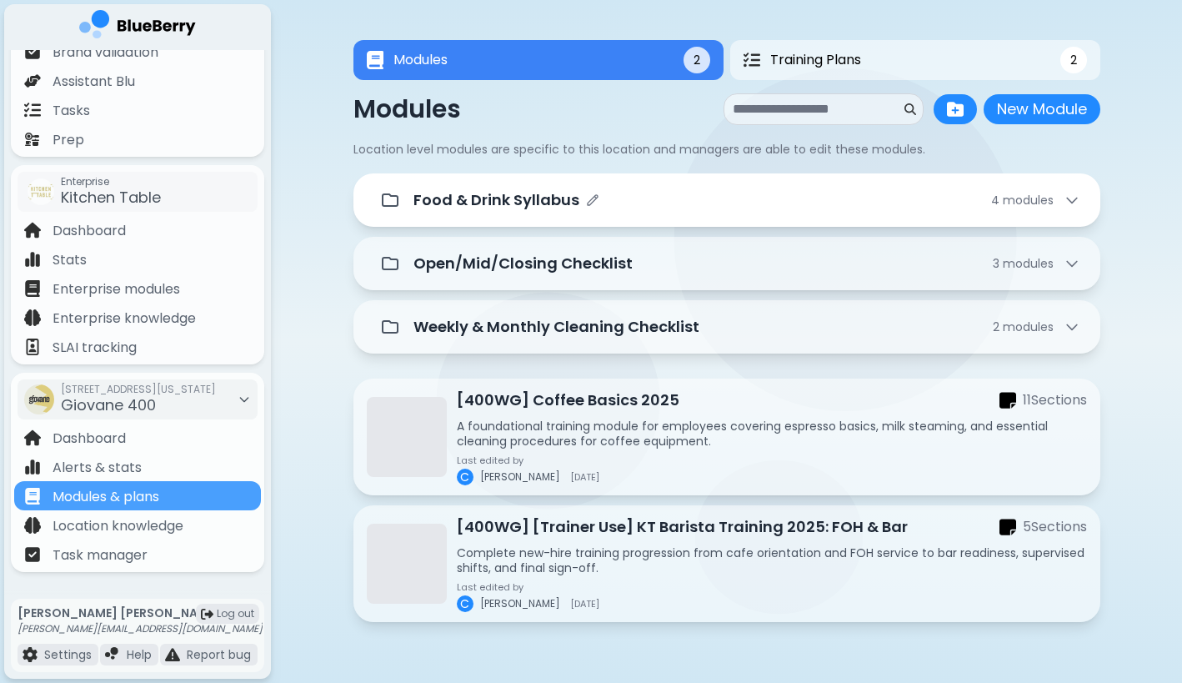
click at [619, 192] on div "Food & Drink Syllabus 4 module s" at bounding box center [747, 199] width 667 height 23
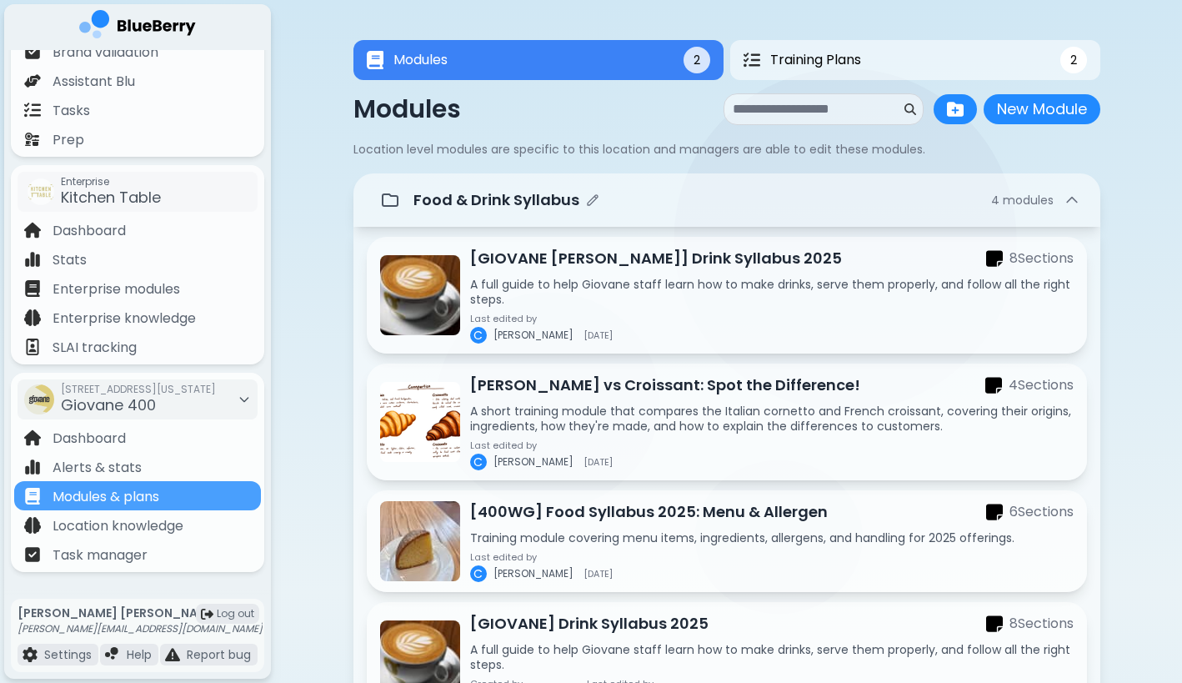
click at [617, 192] on div "Food & Drink Syllabus 4 module s" at bounding box center [747, 199] width 667 height 23
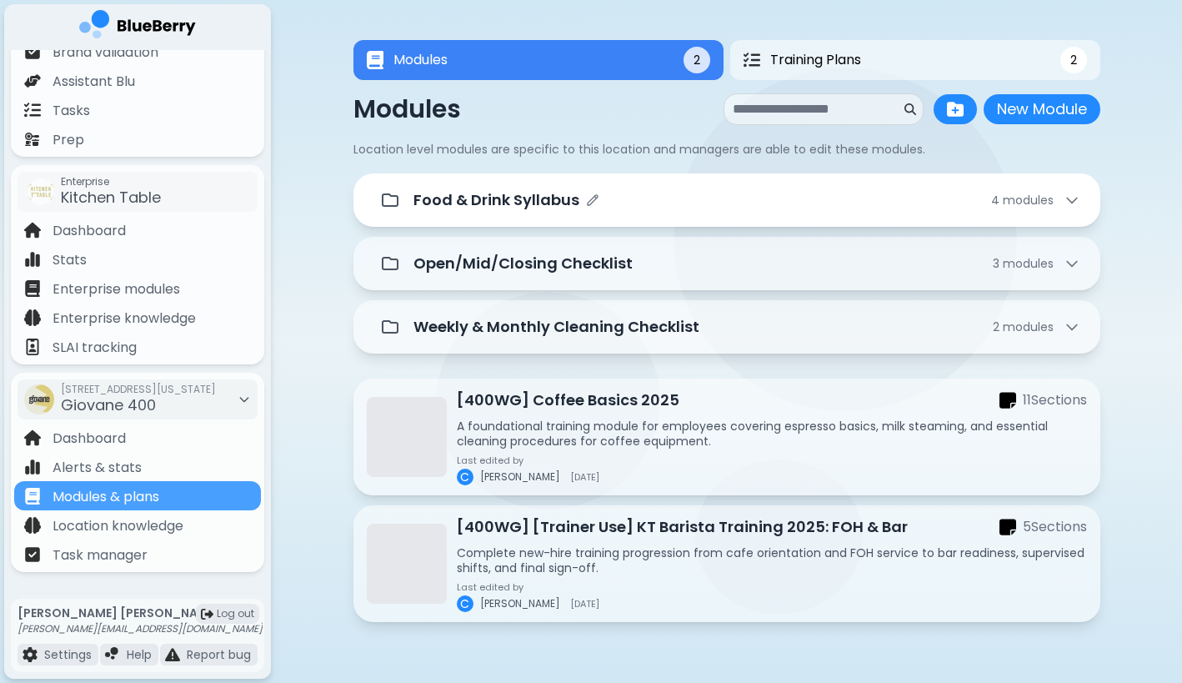
click at [617, 192] on div "Food & Drink Syllabus 4 module s" at bounding box center [747, 199] width 667 height 23
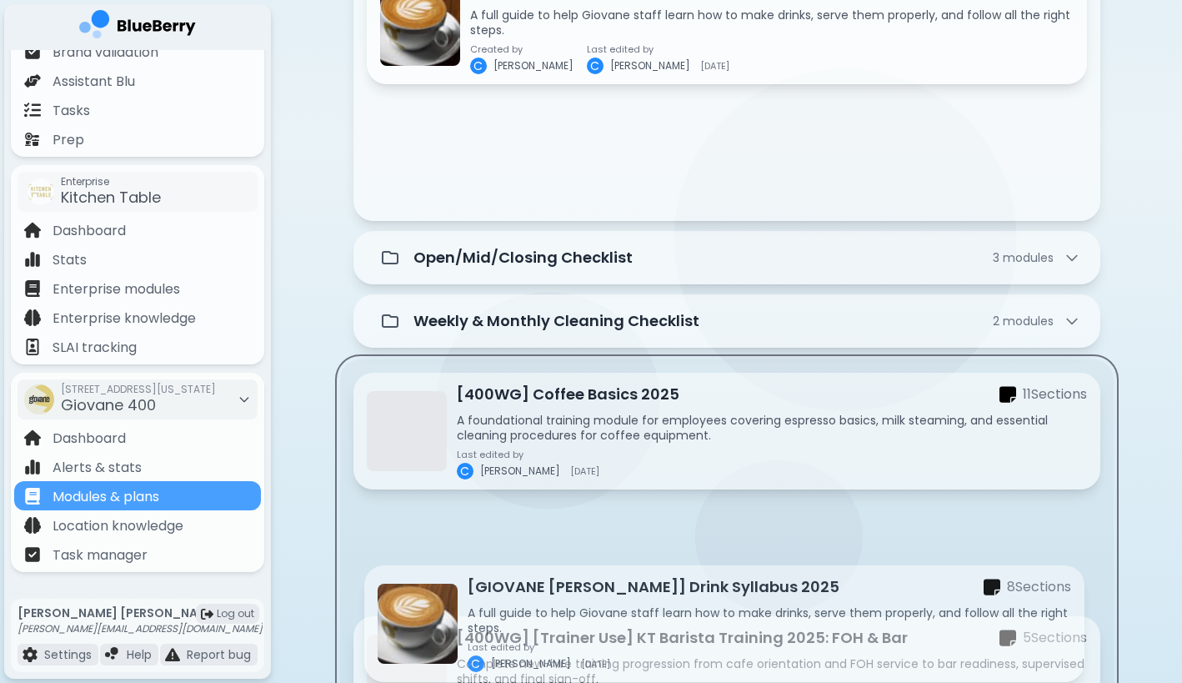
scroll to position [609, 0]
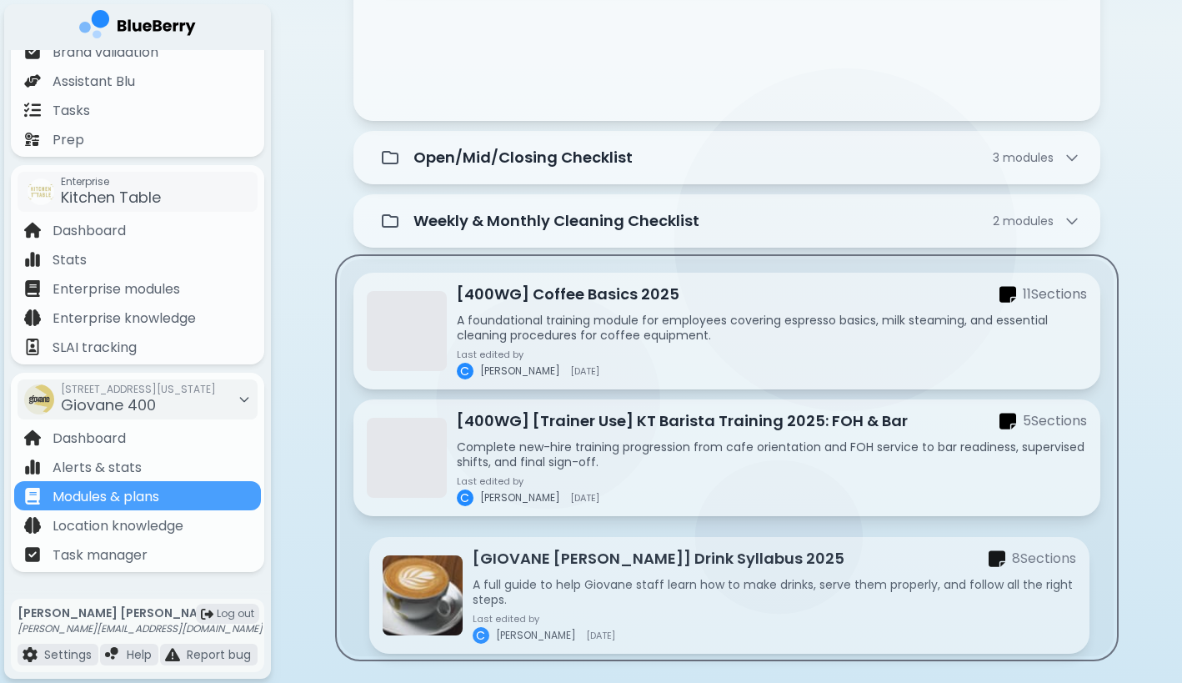
drag, startPoint x: 650, startPoint y: 28, endPoint x: 651, endPoint y: 589, distance: 561.1
click at [651, 589] on div "Food & Drink Syllabus 4 module s [GIOVANE [PERSON_NAME]] Drink Syllabus 2025 8 …" at bounding box center [727, 111] width 747 height 1091
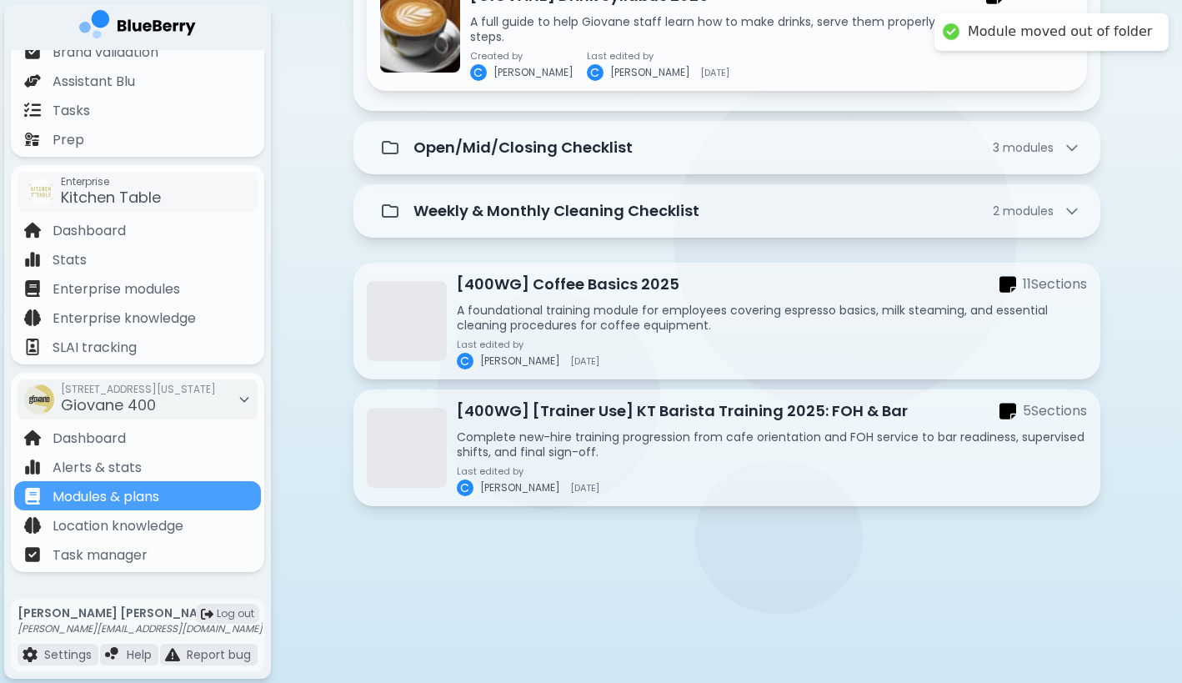
scroll to position [502, 0]
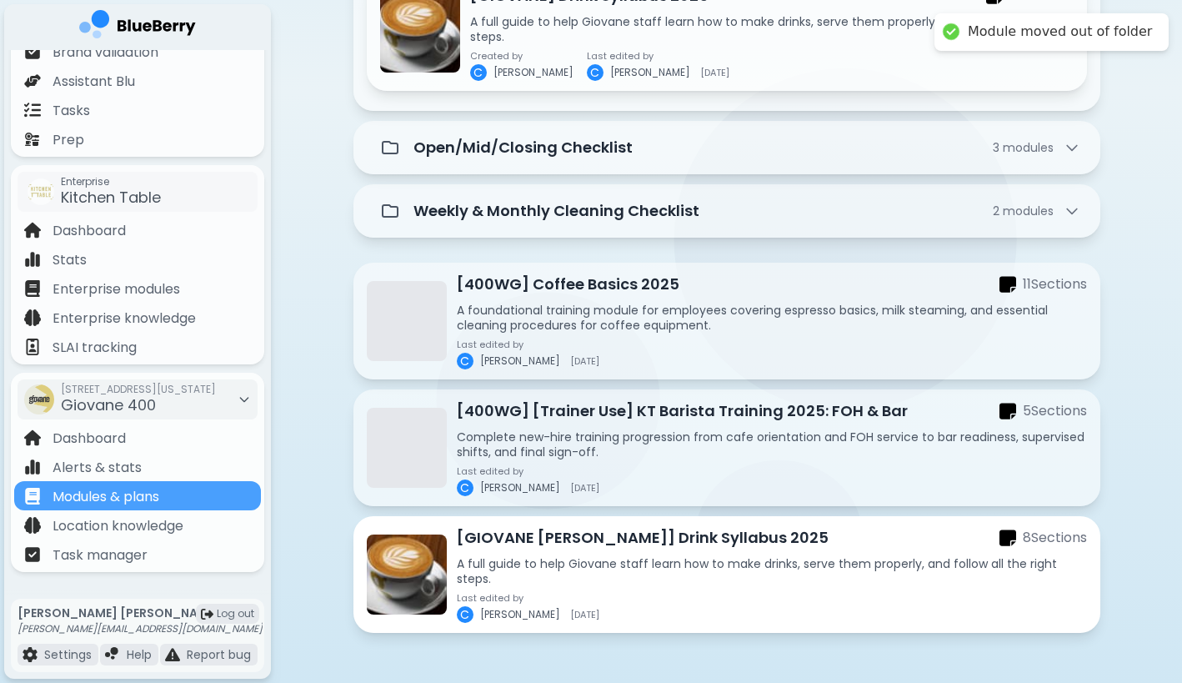
click at [612, 578] on p "A full guide to help Giovane staff learn how to make drinks, serve them properl…" at bounding box center [772, 571] width 630 height 30
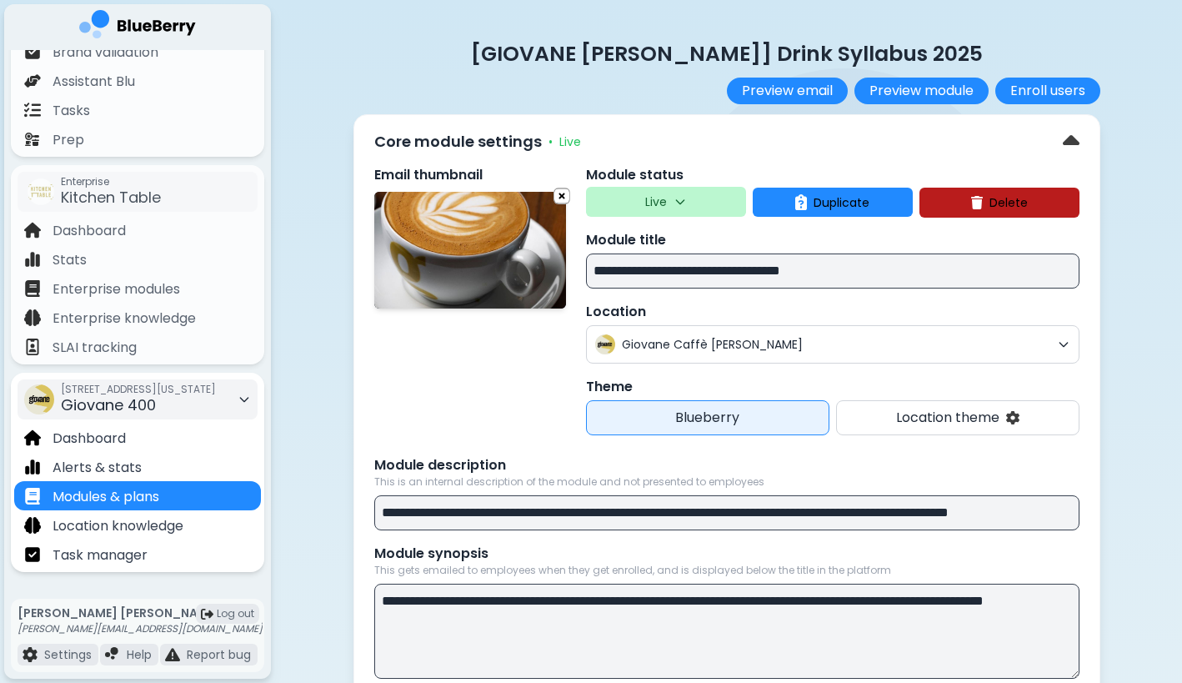
click at [165, 408] on div "[STREET_ADDRESS][US_STATE]" at bounding box center [138, 399] width 155 height 37
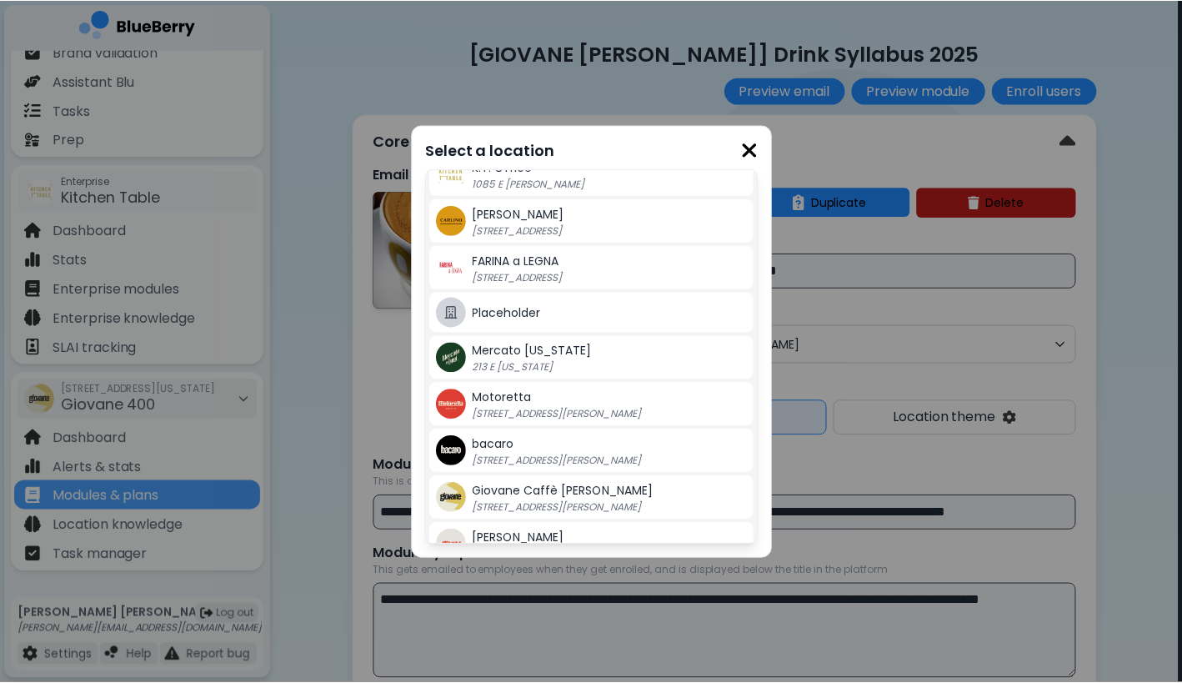
scroll to position [209, 0]
click at [588, 482] on span "Giovane Caffè [PERSON_NAME]" at bounding box center [564, 489] width 181 height 17
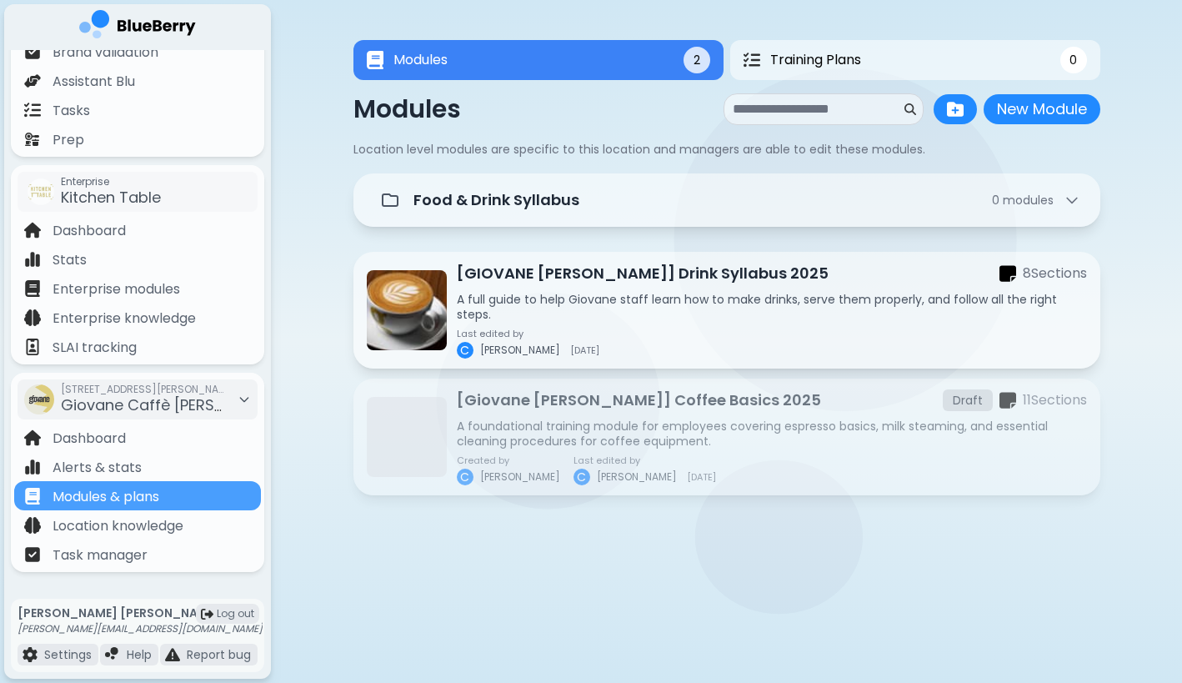
click at [329, 581] on main "Modules 2 Training Plans 0 Modules 2 0 Modules New Module New Module Location l…" at bounding box center [591, 341] width 1182 height 683
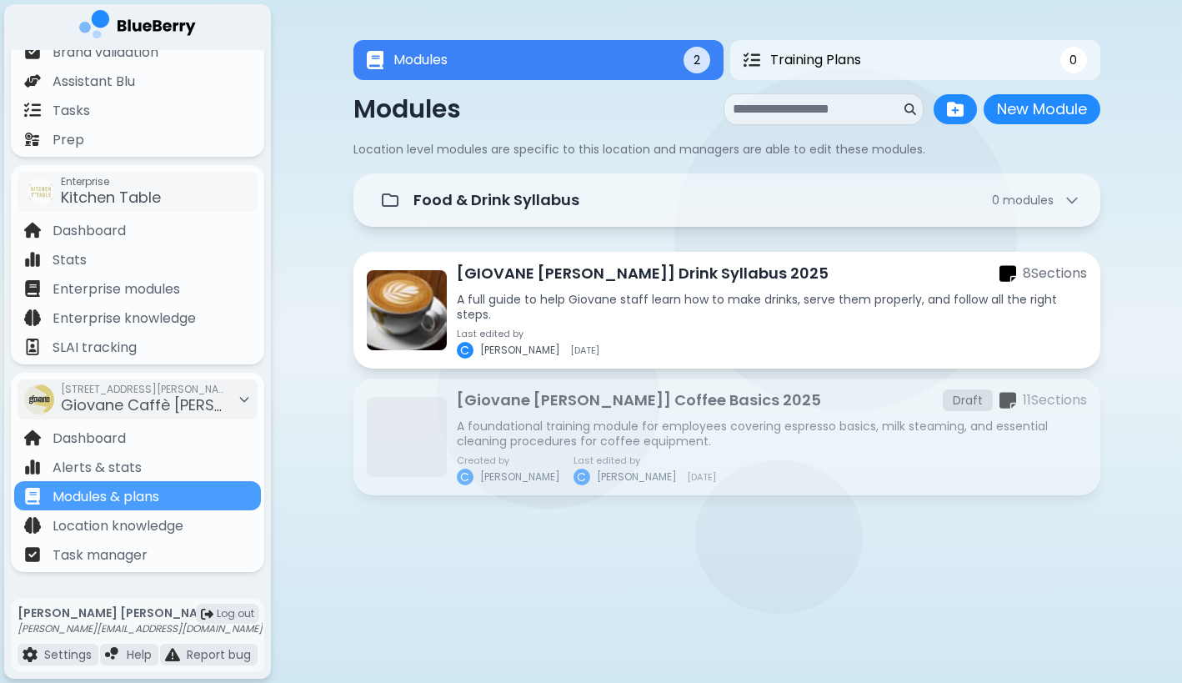
click at [589, 323] on div "[GIOVANE [PERSON_NAME]] Drink Syllabus 2025 8 Section s A full guide to help Gi…" at bounding box center [772, 310] width 630 height 97
click at [593, 280] on p "[GIOVANE [PERSON_NAME]] Drink Syllabus 2025" at bounding box center [643, 273] width 372 height 23
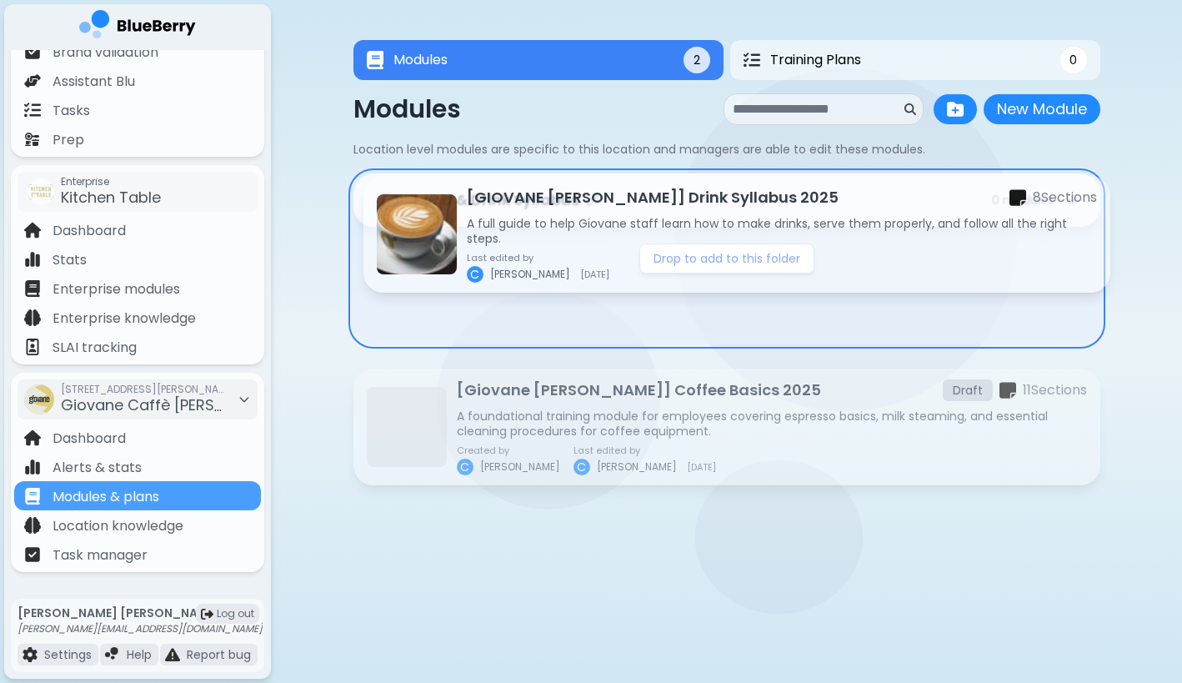
drag, startPoint x: 558, startPoint y: 298, endPoint x: 567, endPoint y: 217, distance: 82.2
click at [567, 217] on div "Food & Drink Syllabus 0 module s Drop to add to this folder [GIOVANE [PERSON_NA…" at bounding box center [727, 392] width 747 height 439
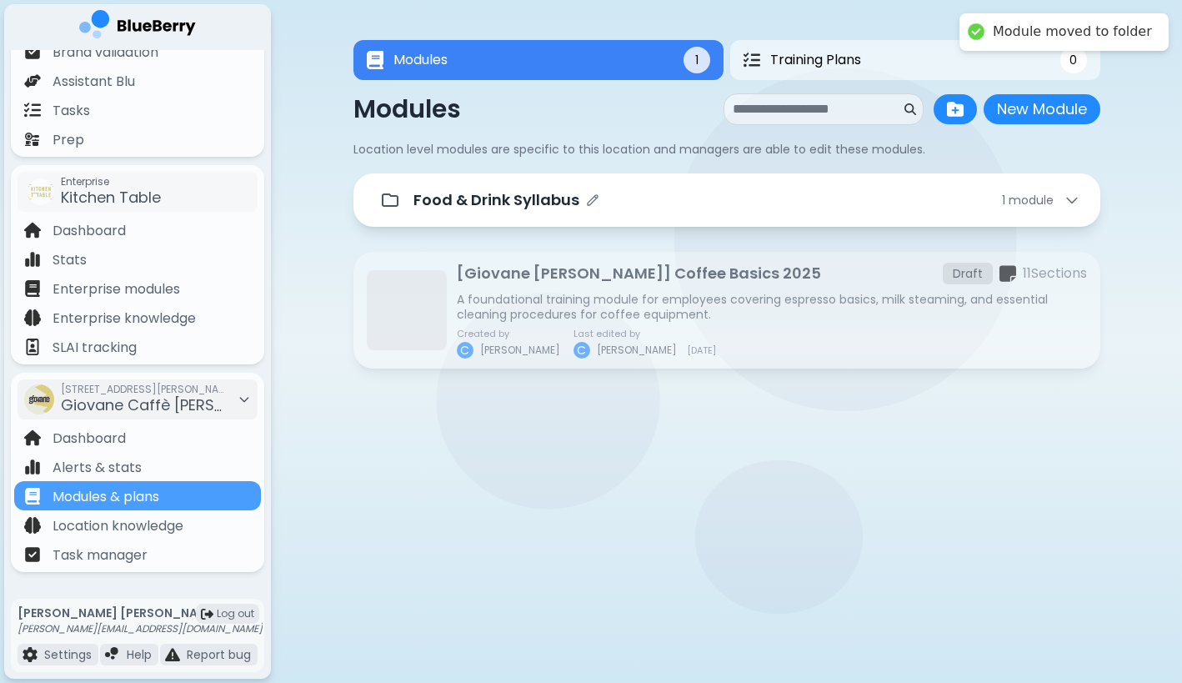
click at [566, 213] on div "Food & Drink Syllabus 1 module" at bounding box center [727, 199] width 707 height 33
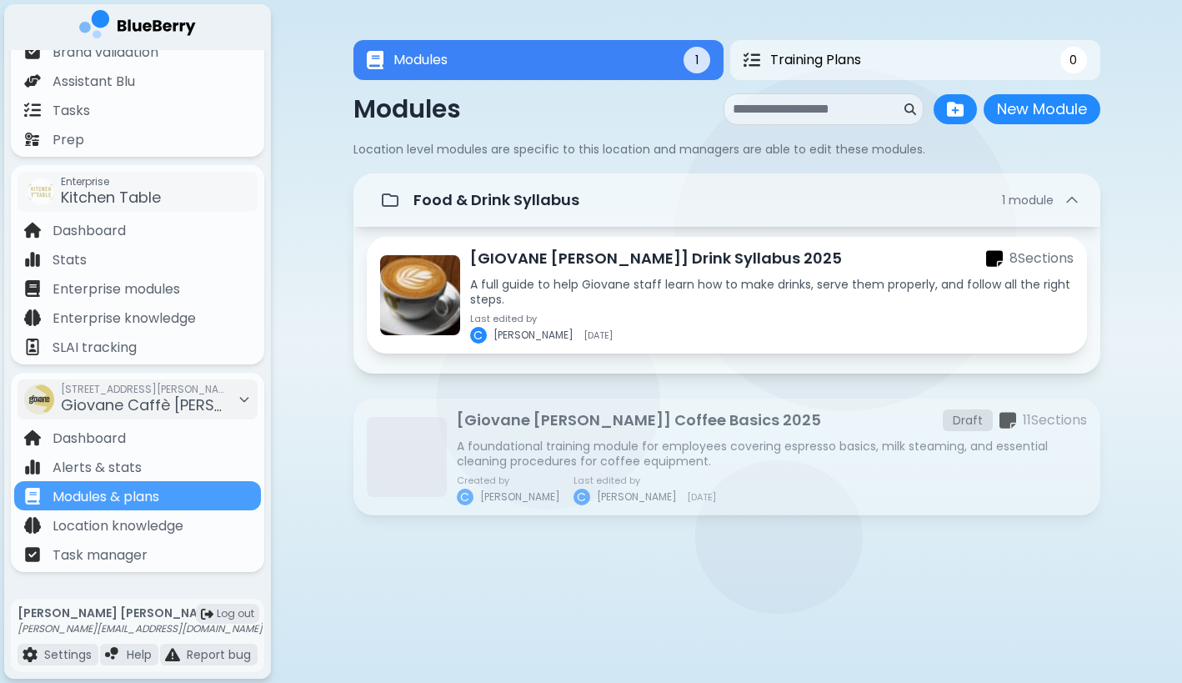
click at [638, 298] on p "A full guide to help Giovane staff learn how to make drinks, serve them properl…" at bounding box center [772, 292] width 604 height 30
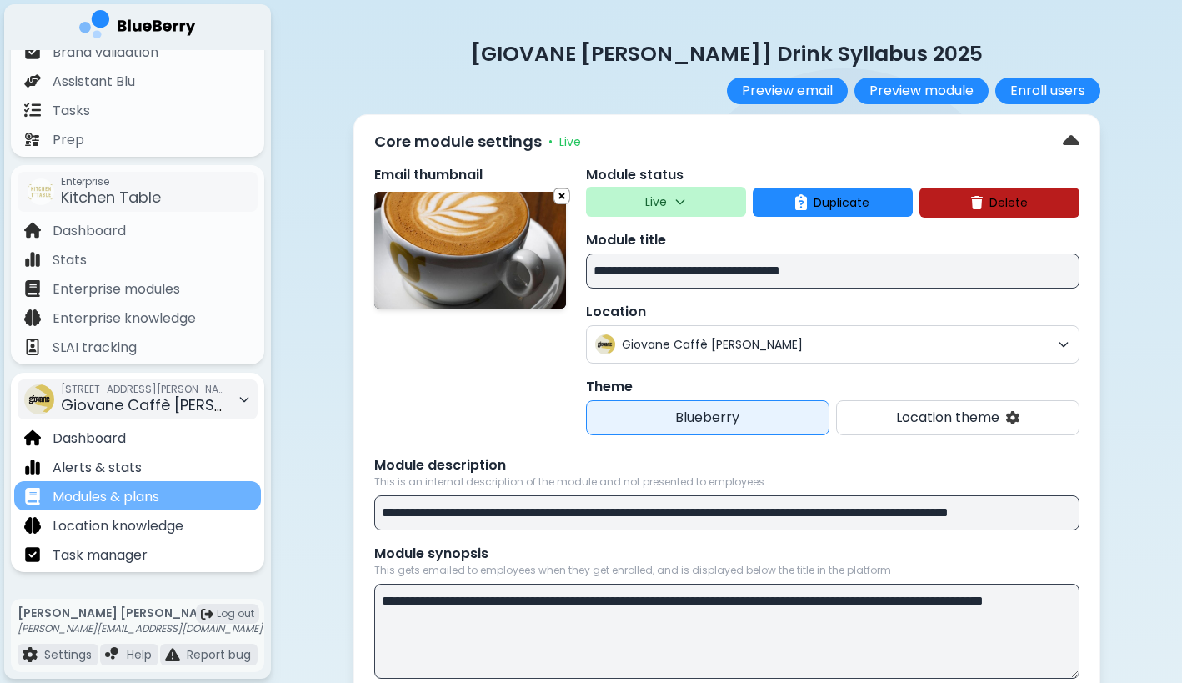
click at [188, 498] on div "Modules & plans" at bounding box center [137, 495] width 247 height 29
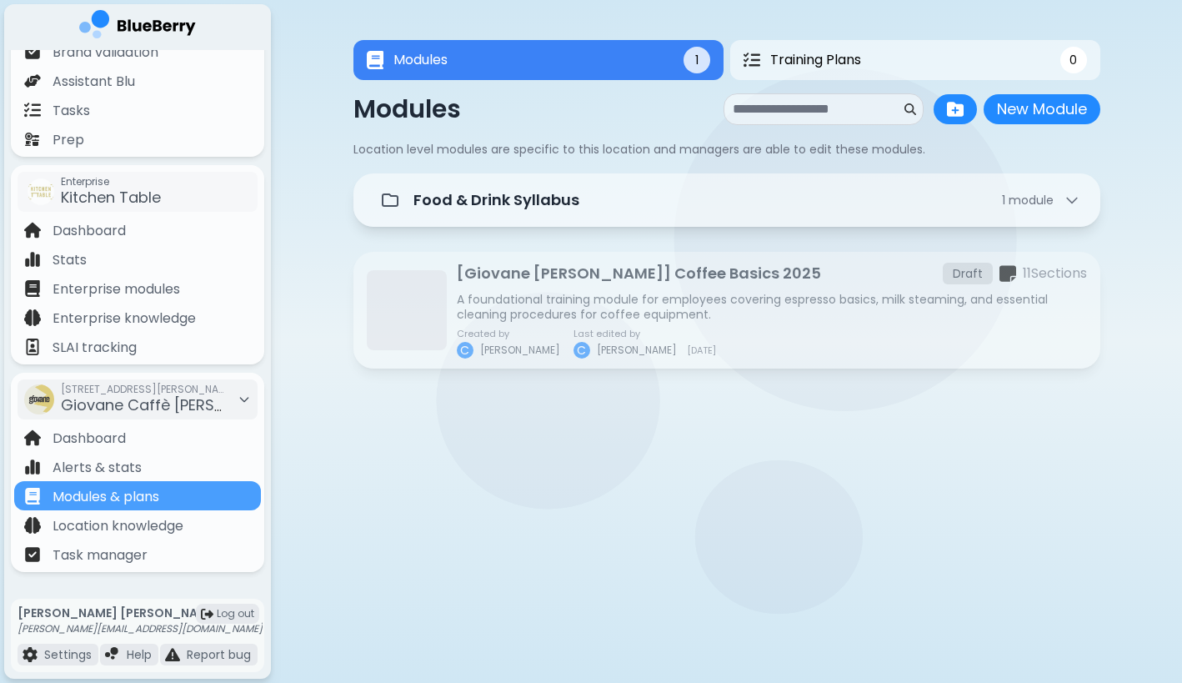
click at [448, 499] on div at bounding box center [727, 503] width 747 height 660
click at [152, 409] on span "Giovane Caffè [PERSON_NAME]" at bounding box center [177, 404] width 233 height 21
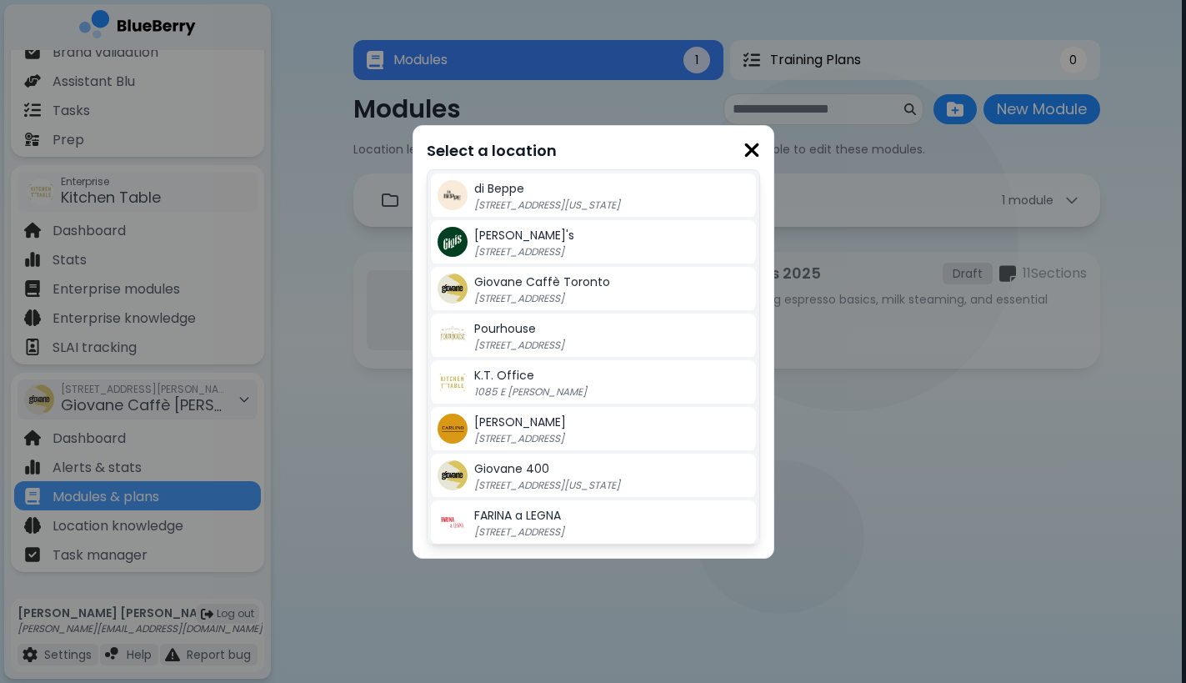
click at [533, 479] on p "[STREET_ADDRESS][US_STATE]" at bounding box center [578, 485] width 208 height 13
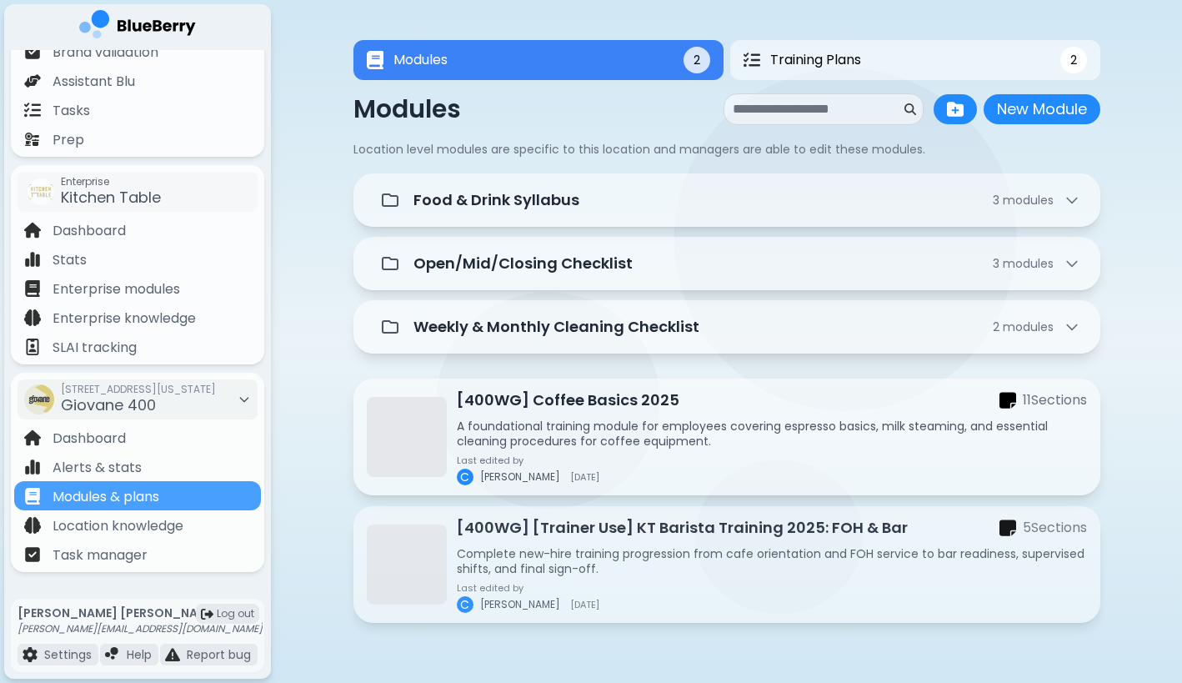
scroll to position [2, 0]
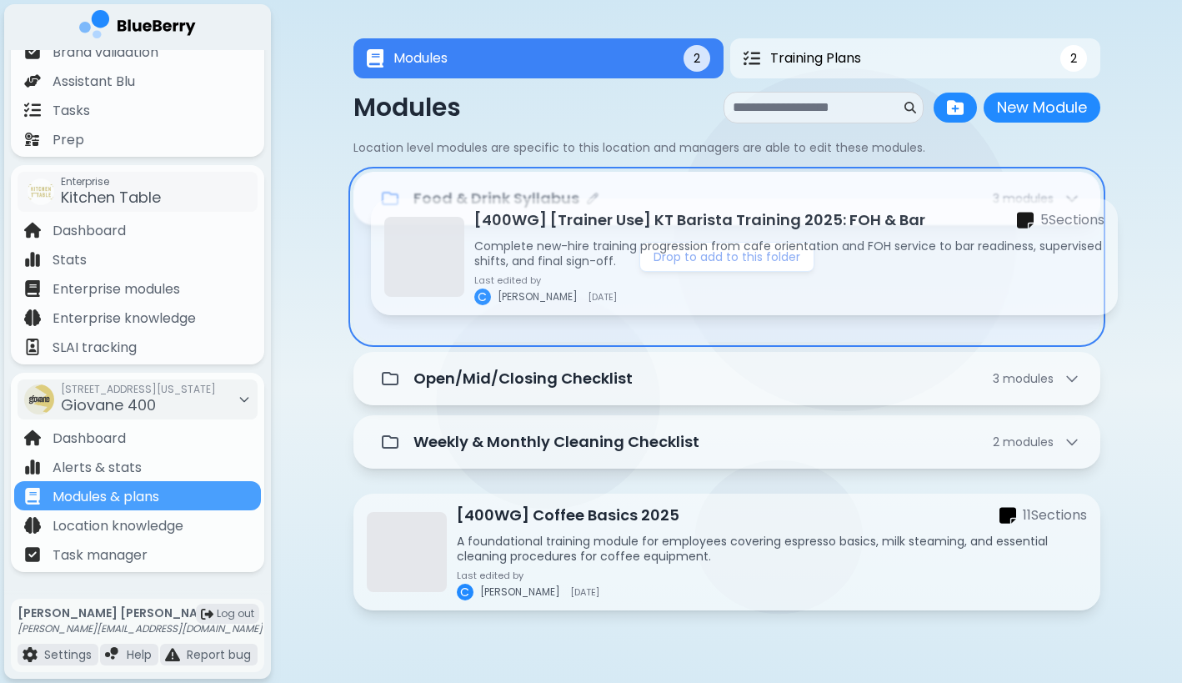
drag, startPoint x: 514, startPoint y: 529, endPoint x: 532, endPoint y: 210, distance: 319.0
click at [532, 210] on div "Food & Drink Syllabus 3 module s Drop to add to this folder Open/Mid/Closing Ch…" at bounding box center [727, 454] width 747 height 565
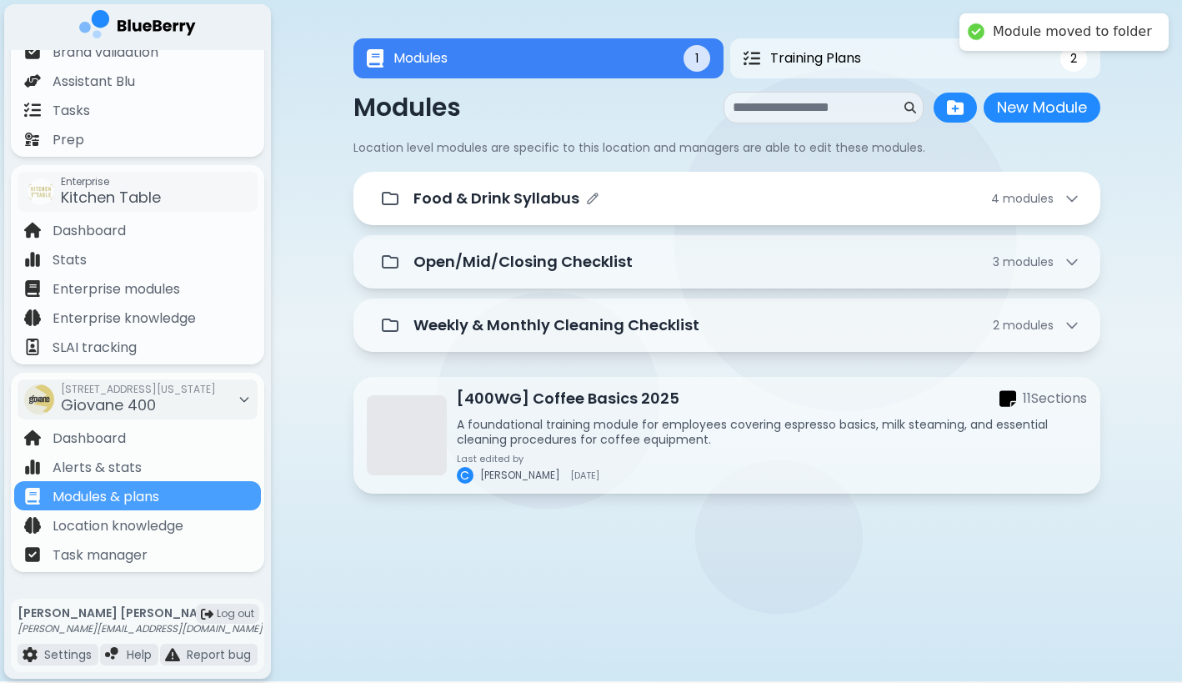
click at [532, 208] on p "Food & Drink Syllabus" at bounding box center [497, 198] width 166 height 23
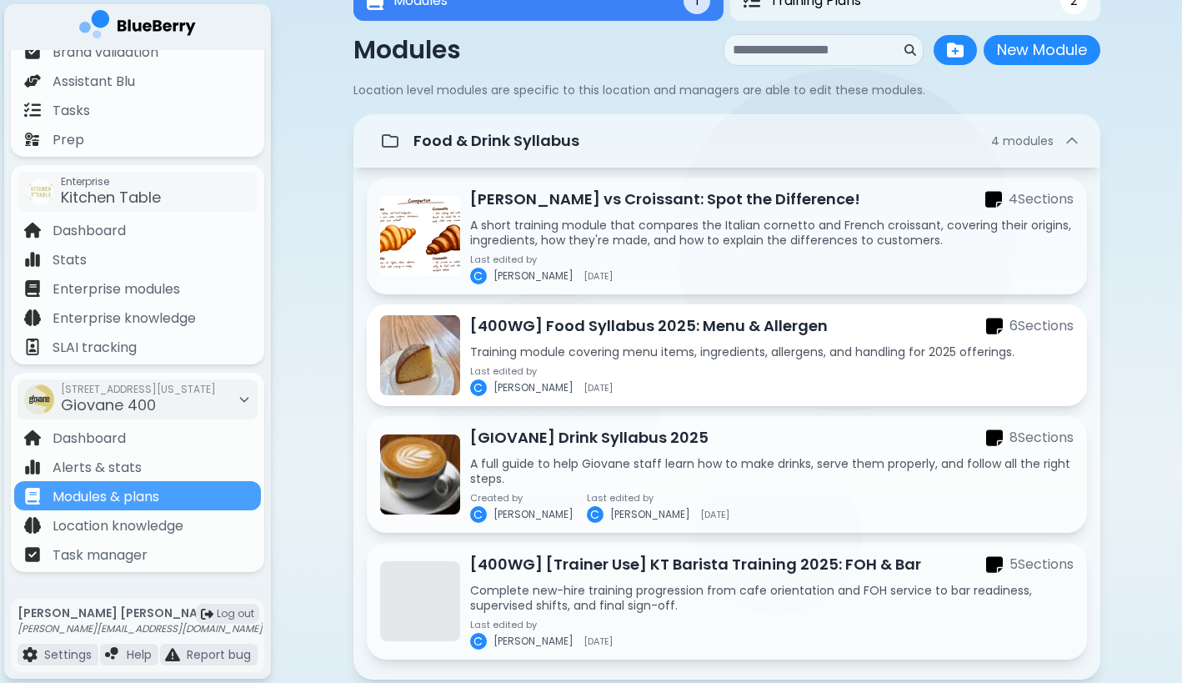
scroll to position [80, 0]
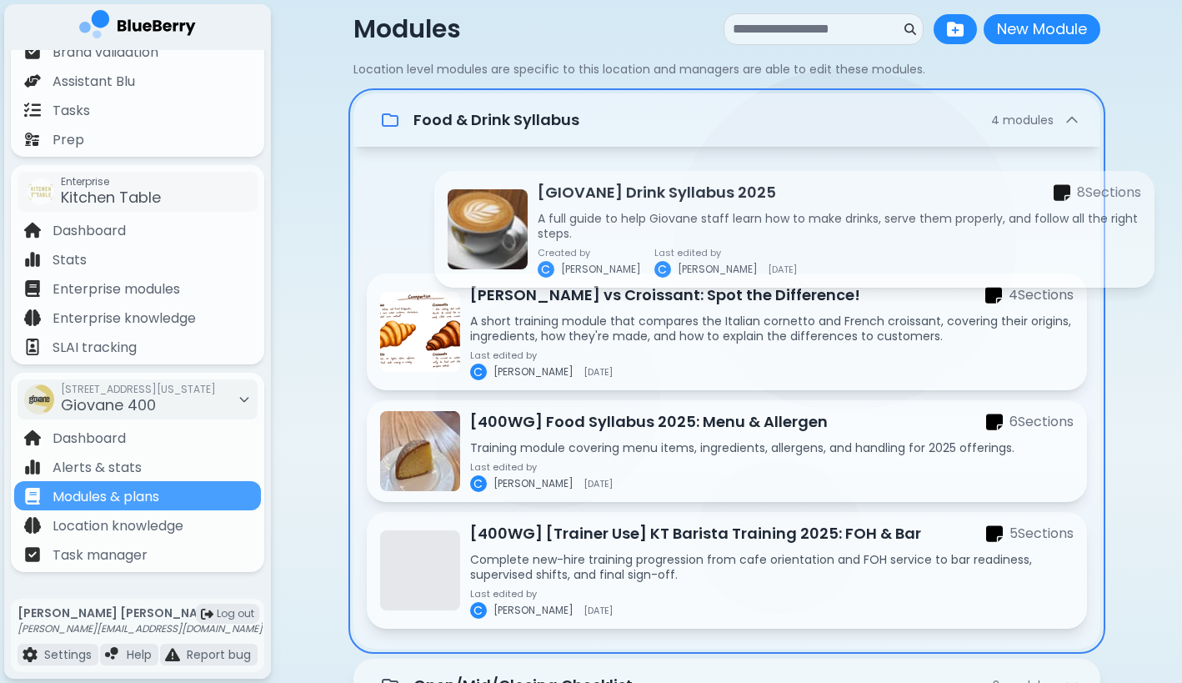
drag, startPoint x: 568, startPoint y: 414, endPoint x: 632, endPoint y: 187, distance: 236.5
click at [632, 187] on div "[PERSON_NAME] vs Croissant: Spot the Difference! 4 Section s A short training m…" at bounding box center [727, 398] width 747 height 502
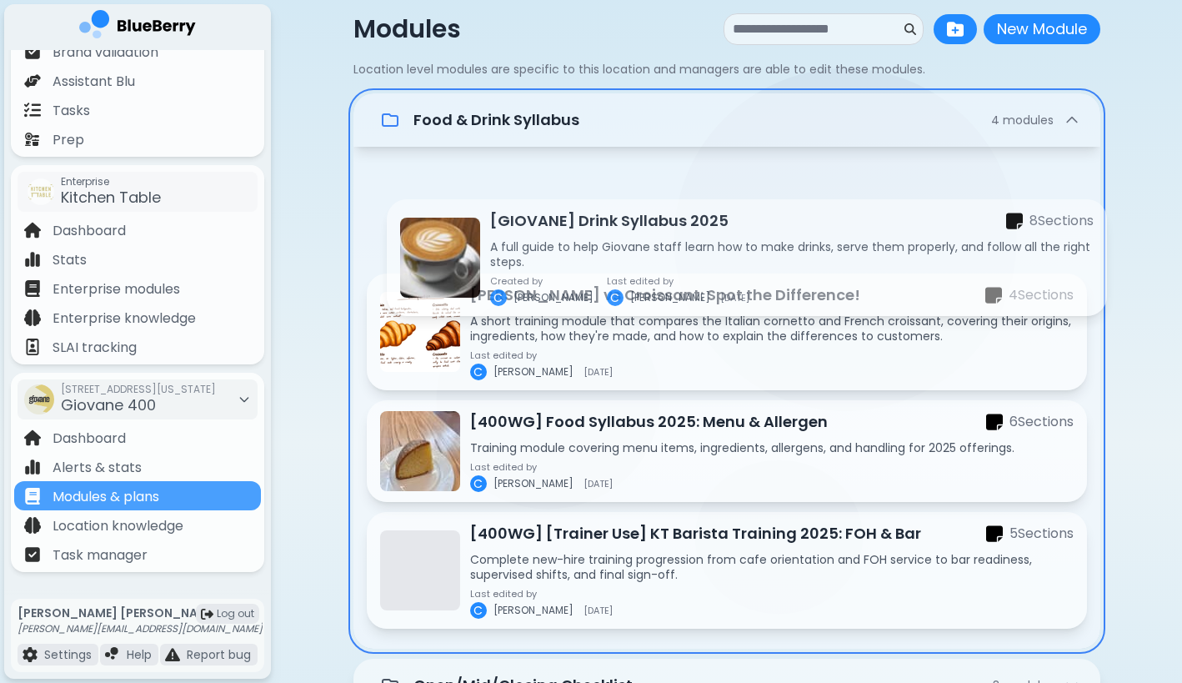
drag, startPoint x: 680, startPoint y: 426, endPoint x: 703, endPoint y: 221, distance: 206.4
click at [703, 221] on div "[PERSON_NAME] vs Croissant: Spot the Difference! 4 Section s A short training m…" at bounding box center [727, 398] width 747 height 502
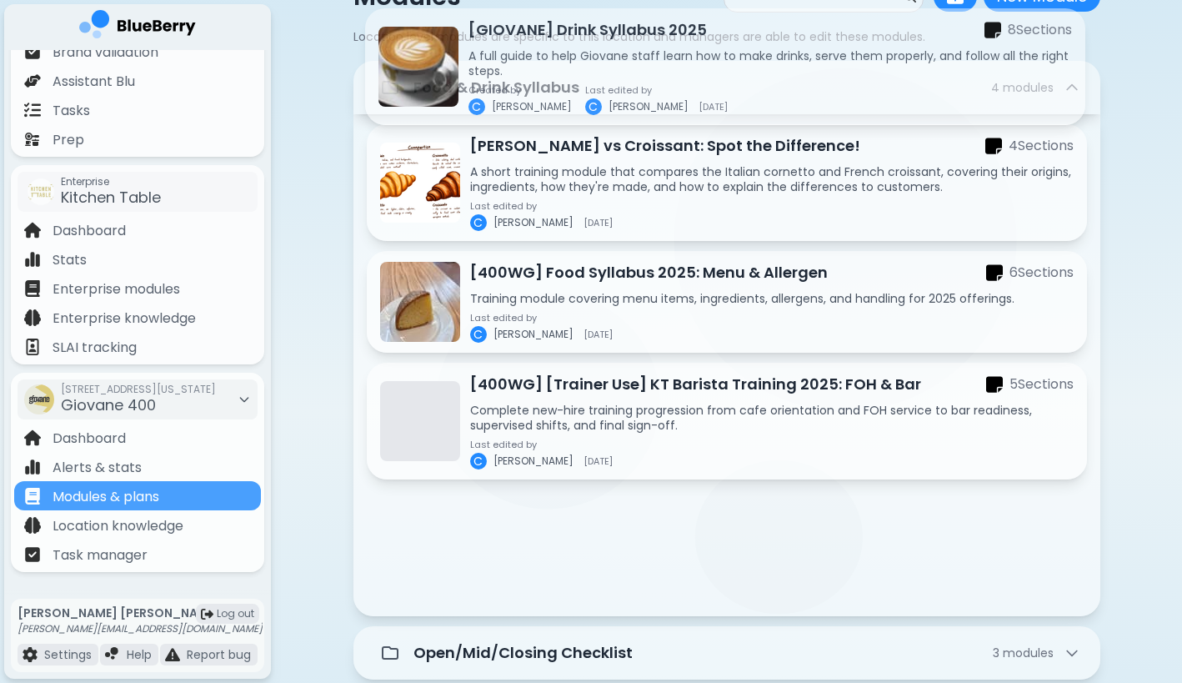
scroll to position [0, 0]
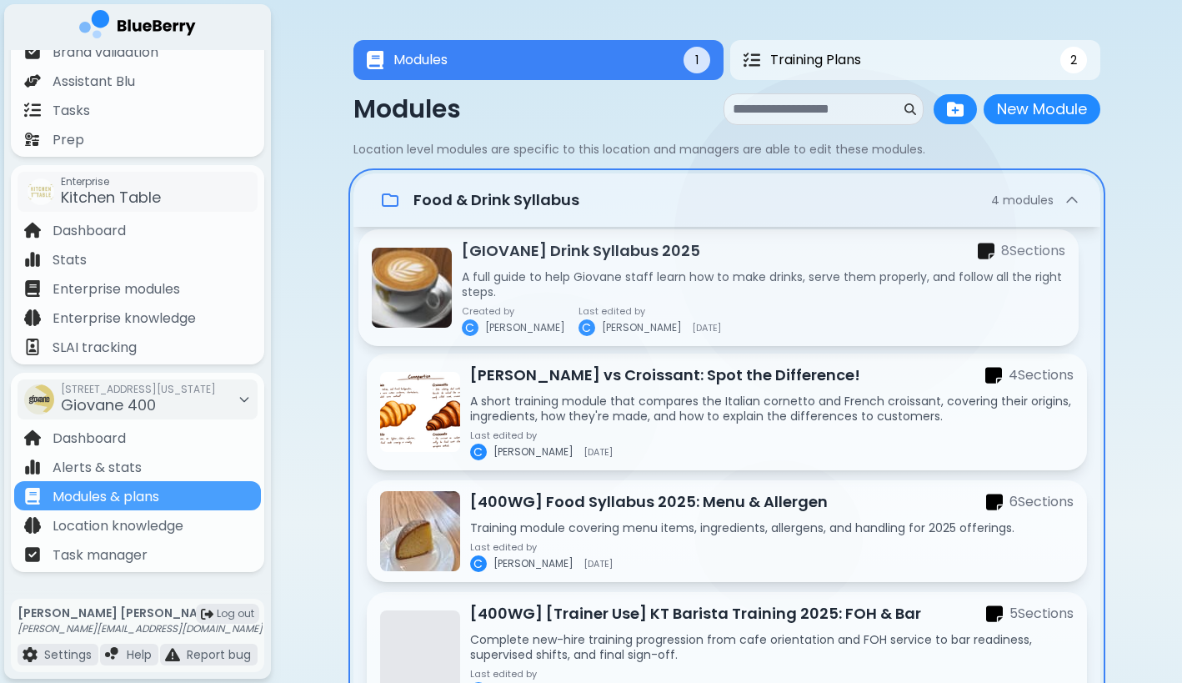
drag, startPoint x: 626, startPoint y: 276, endPoint x: 618, endPoint y: 273, distance: 9.0
click at [618, 273] on div "[PERSON_NAME] vs Croissant: Spot the Difference! 4 Section s A short training m…" at bounding box center [727, 478] width 747 height 502
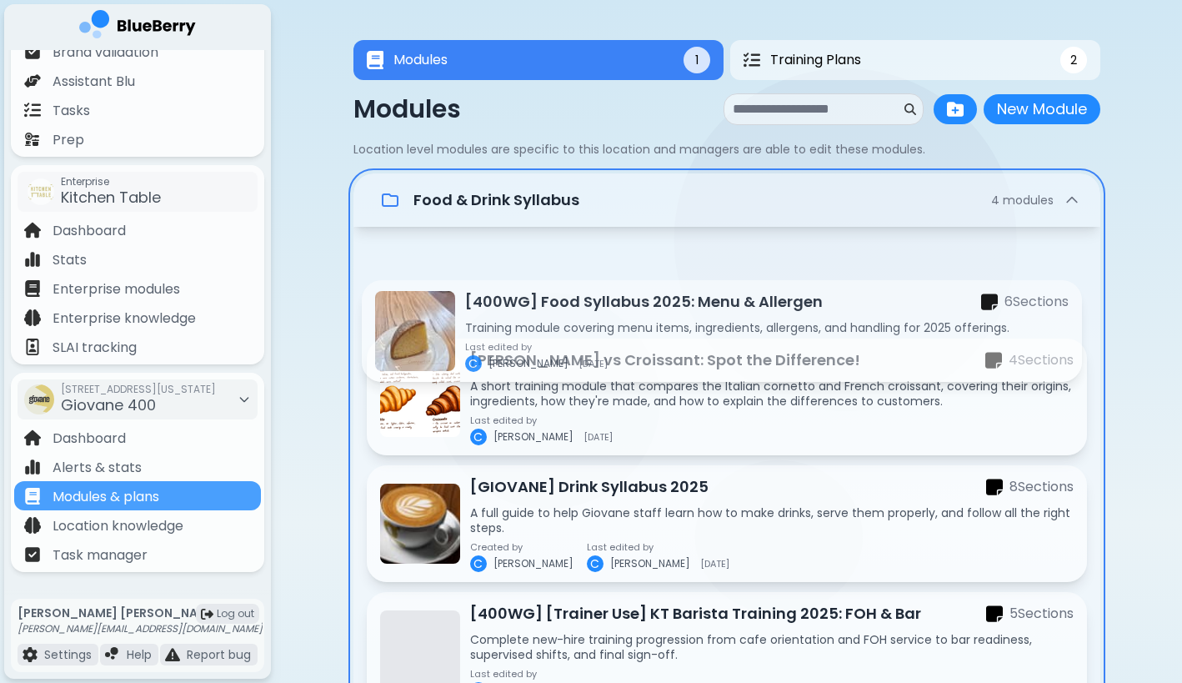
drag, startPoint x: 617, startPoint y: 423, endPoint x: 611, endPoint y: 331, distance: 91.9
click at [611, 331] on div "[PERSON_NAME] vs Croissant: Spot the Difference! 4 Section s A short training m…" at bounding box center [727, 478] width 747 height 502
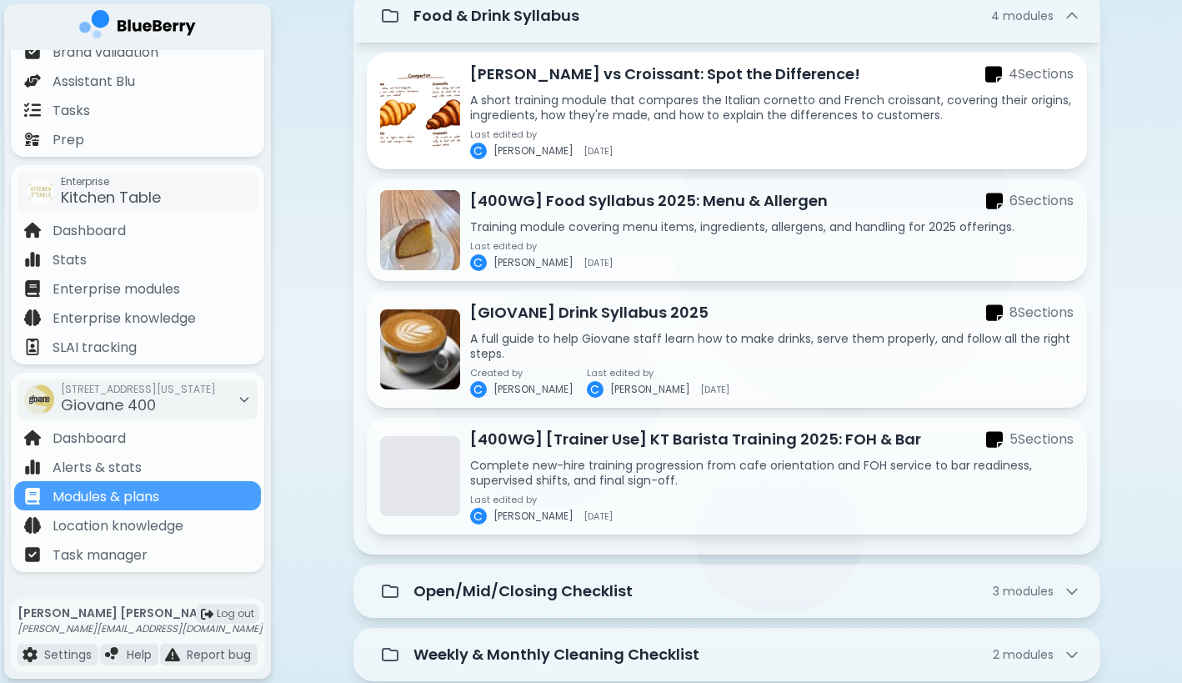
scroll to position [227, 0]
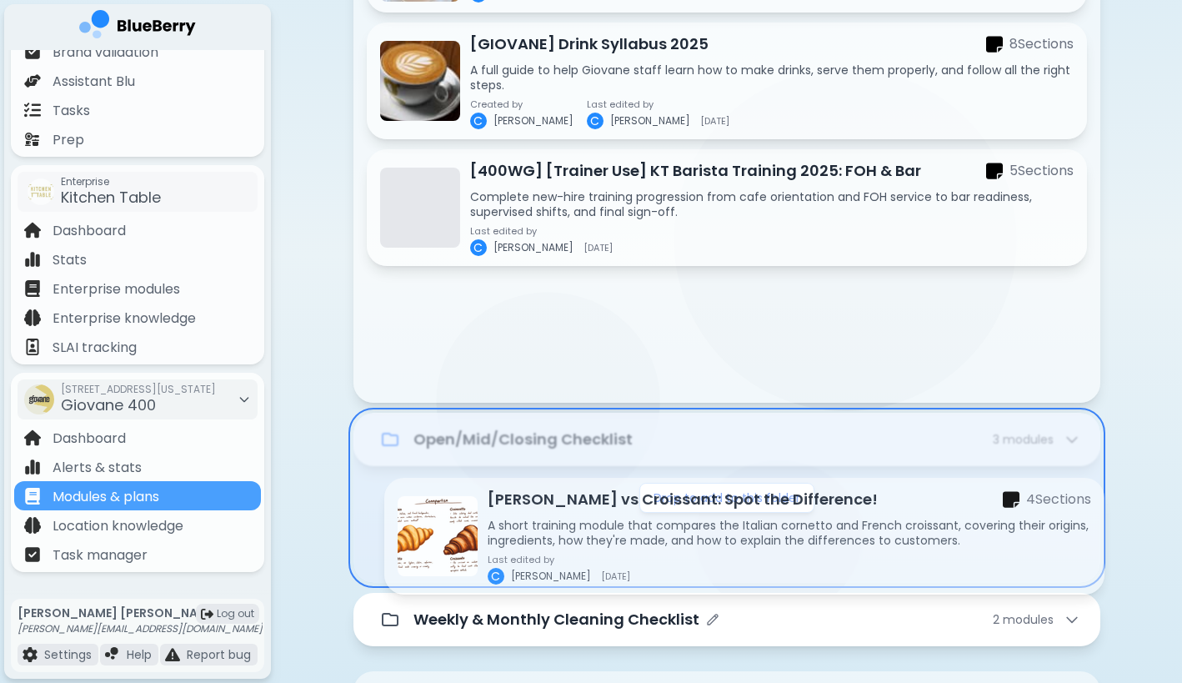
drag, startPoint x: 627, startPoint y: 39, endPoint x: 645, endPoint y: 552, distance: 513.1
click at [645, 552] on div "Food & Drink Syllabus 4 module s Cornetto vs Croissant: Spot the Difference! 4 …" at bounding box center [727, 246] width 747 height 799
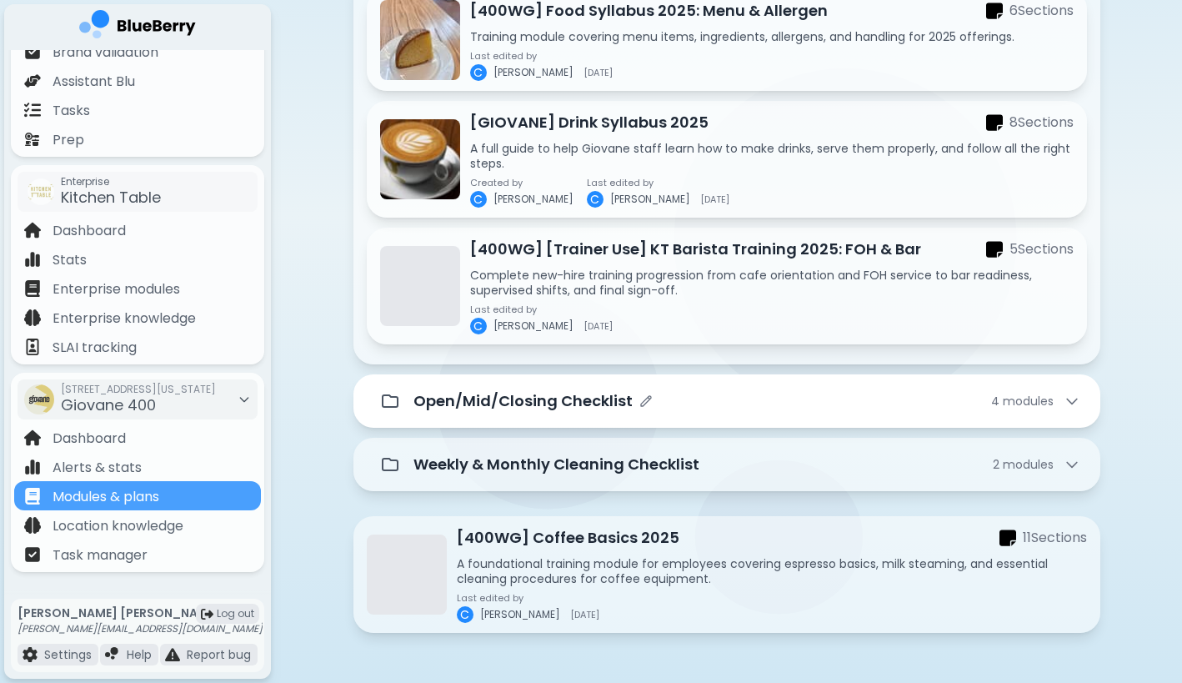
scroll to position [248, 0]
click at [659, 400] on div "Open/Mid/Closing Checklist 4 module s" at bounding box center [747, 400] width 667 height 23
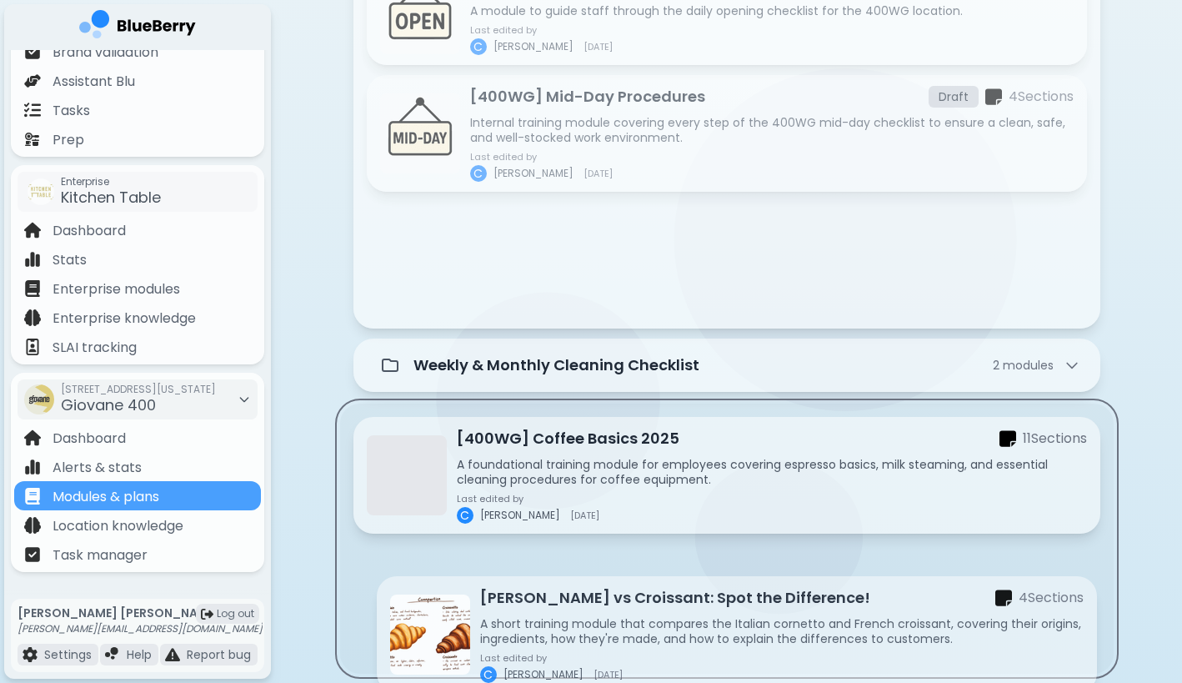
scroll to position [852, 0]
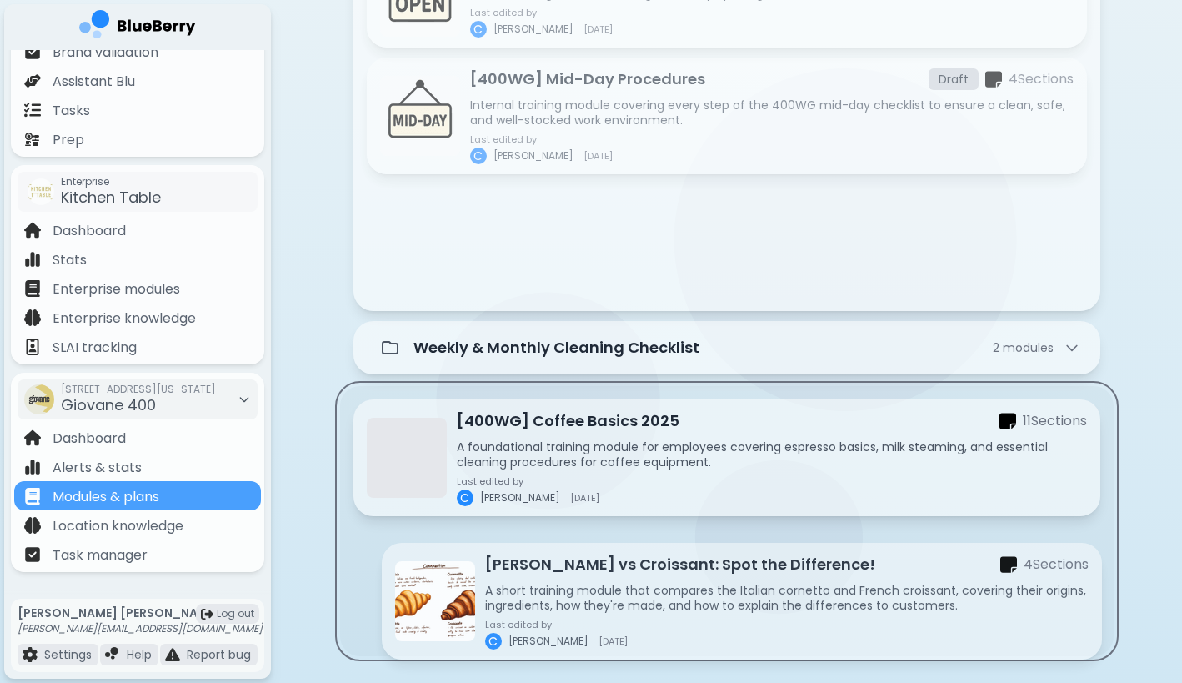
drag, startPoint x: 640, startPoint y: 317, endPoint x: 655, endPoint y: 569, distance: 253.1
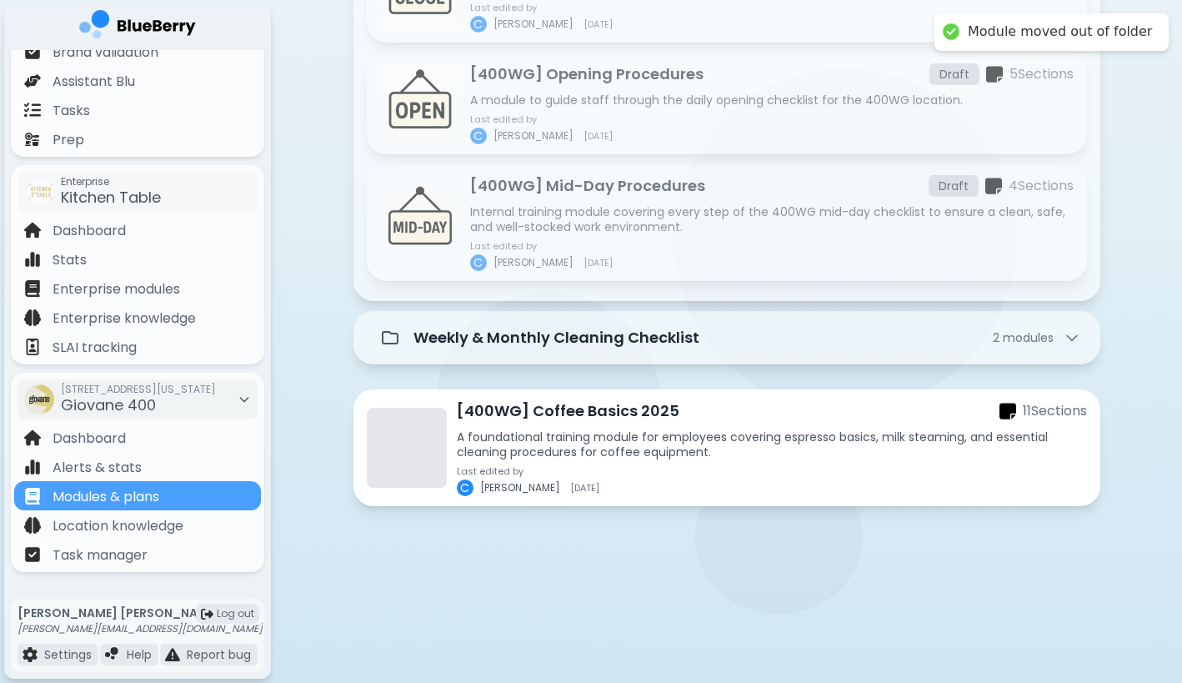
scroll to position [745, 0]
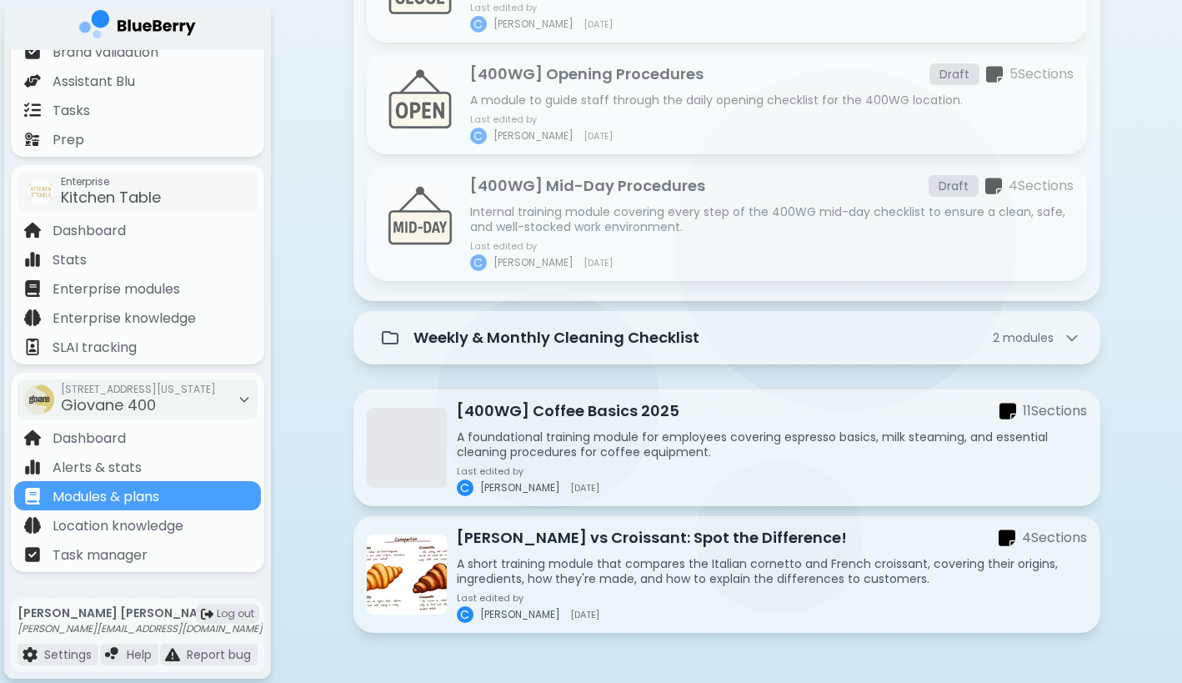
click at [703, 381] on div "Food & Drink Syllabus 3 module s [400WG] Food Syllabus 2025: Menu & Allergen 6 …" at bounding box center [727, 31] width 747 height 1204
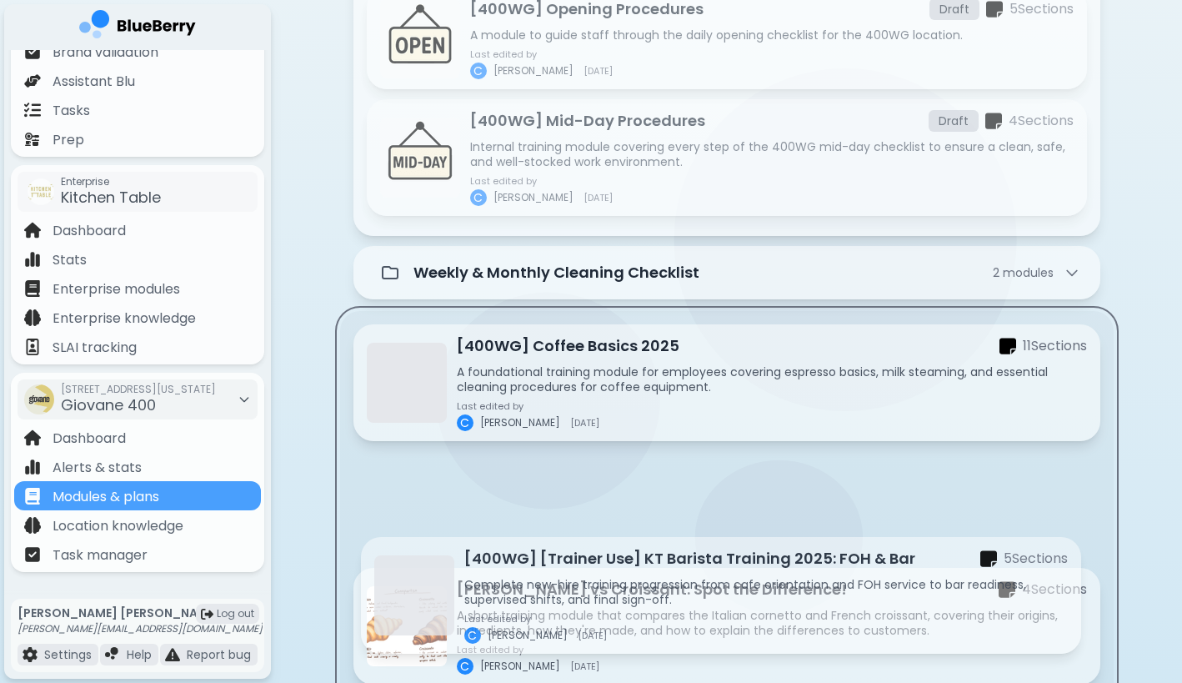
scroll to position [852, 0]
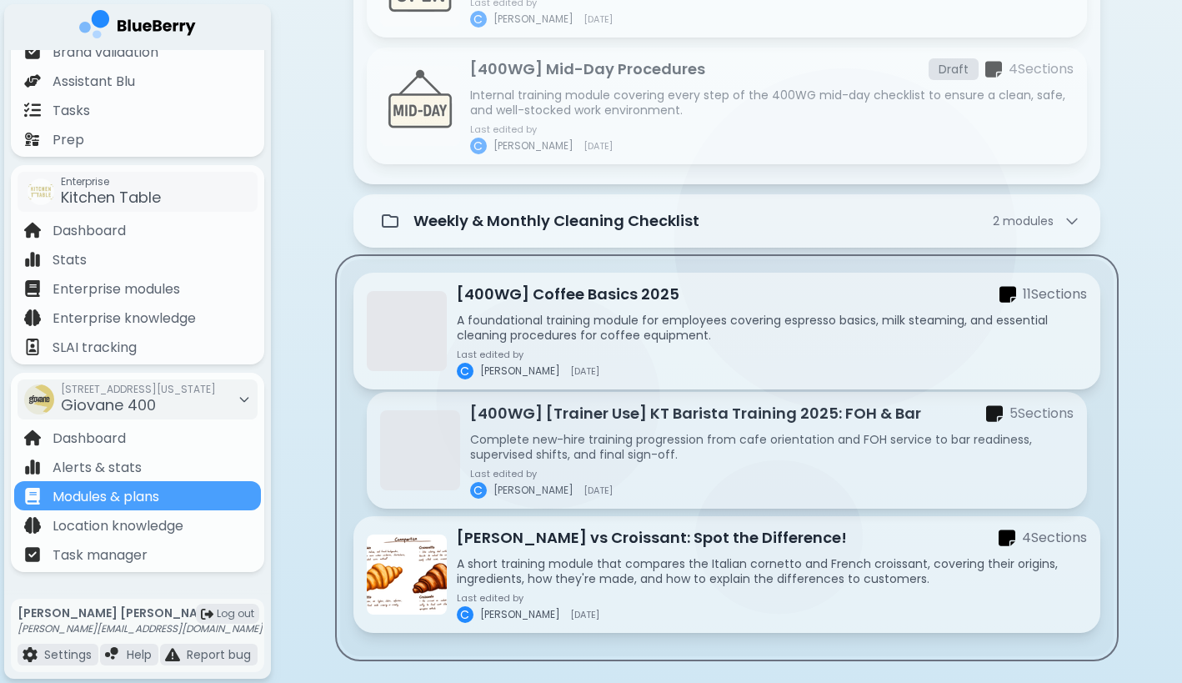
drag, startPoint x: 554, startPoint y: 345, endPoint x: 553, endPoint y: 437, distance: 91.7
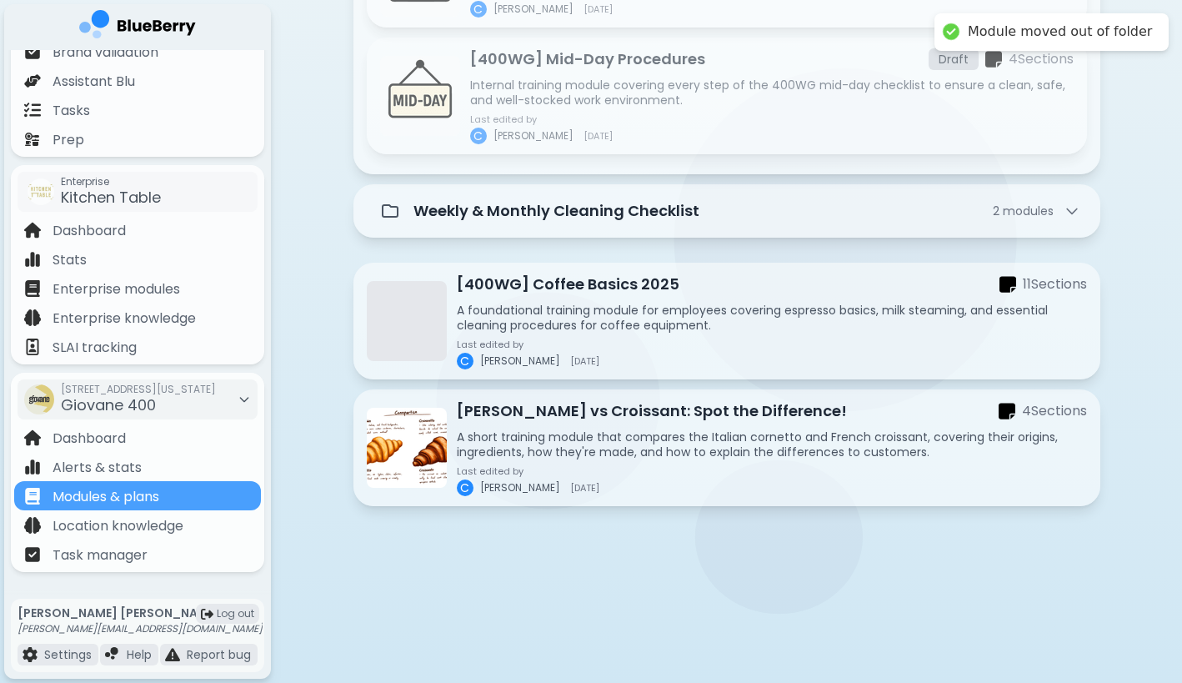
scroll to position [745, 0]
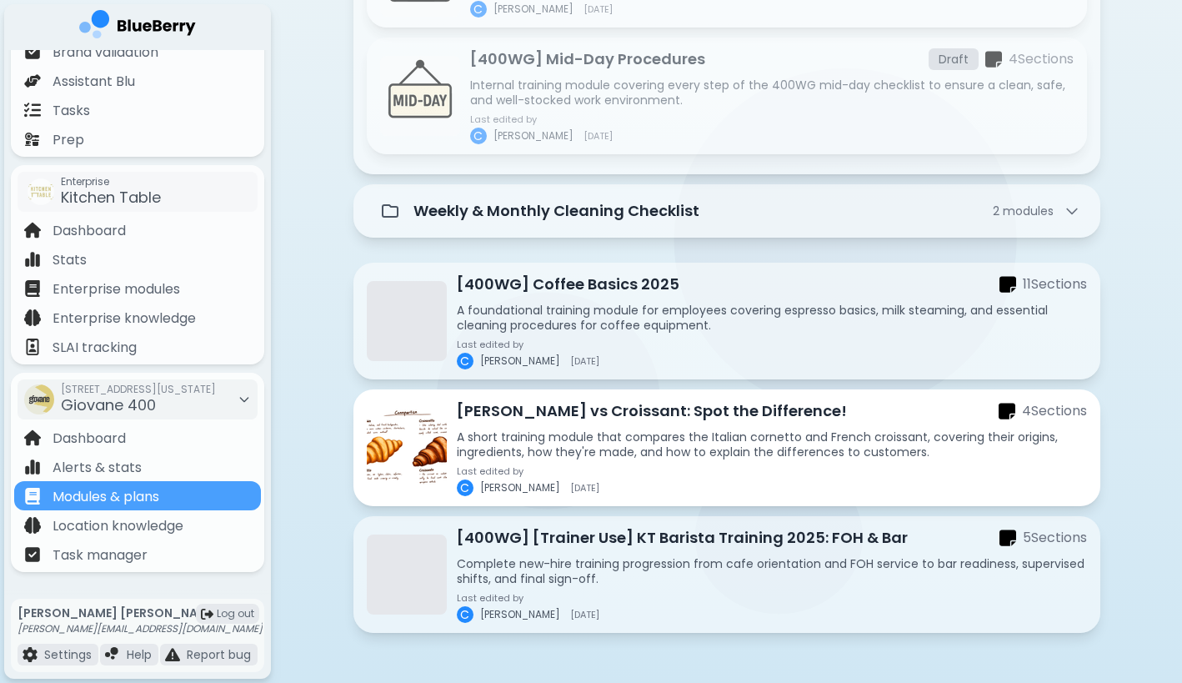
click at [649, 442] on p "A short training module that compares the Italian cornetto and French croissant…" at bounding box center [772, 444] width 630 height 30
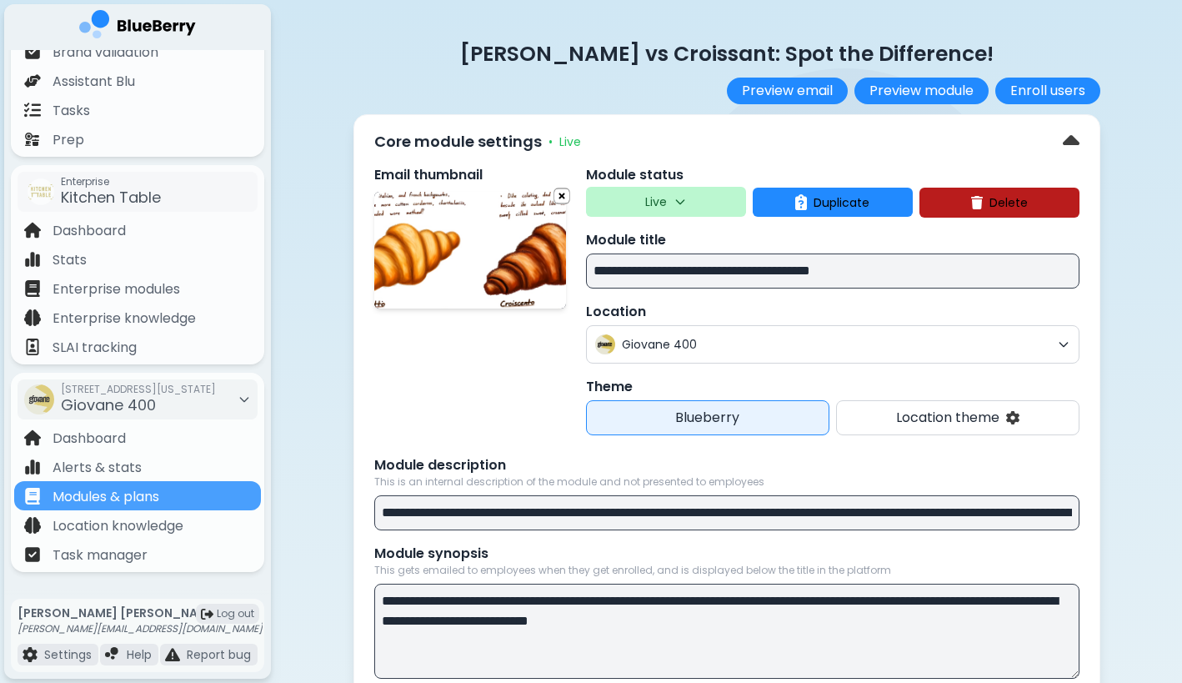
click at [725, 268] on input "**********" at bounding box center [833, 270] width 494 height 35
click at [777, 205] on button "Duplicate Dupe" at bounding box center [833, 202] width 160 height 29
click at [863, 268] on button "Confirm" at bounding box center [871, 267] width 66 height 22
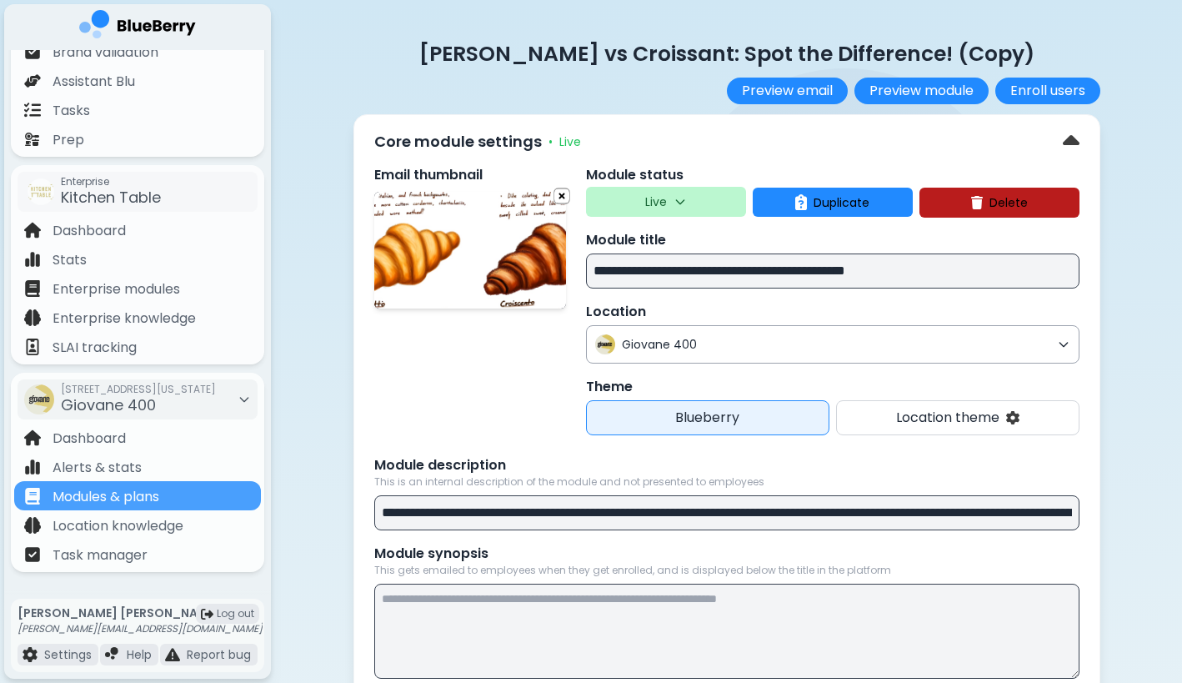
click at [725, 343] on span "Giovane 400" at bounding box center [836, 344] width 429 height 15
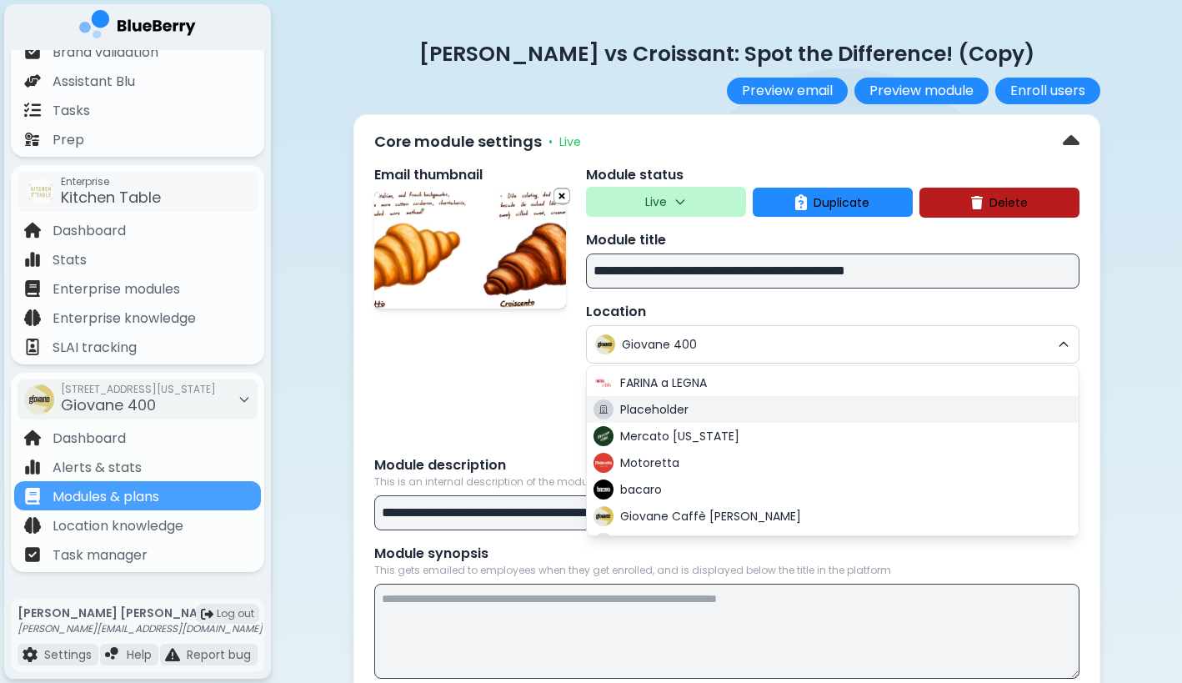
scroll to position [284, 0]
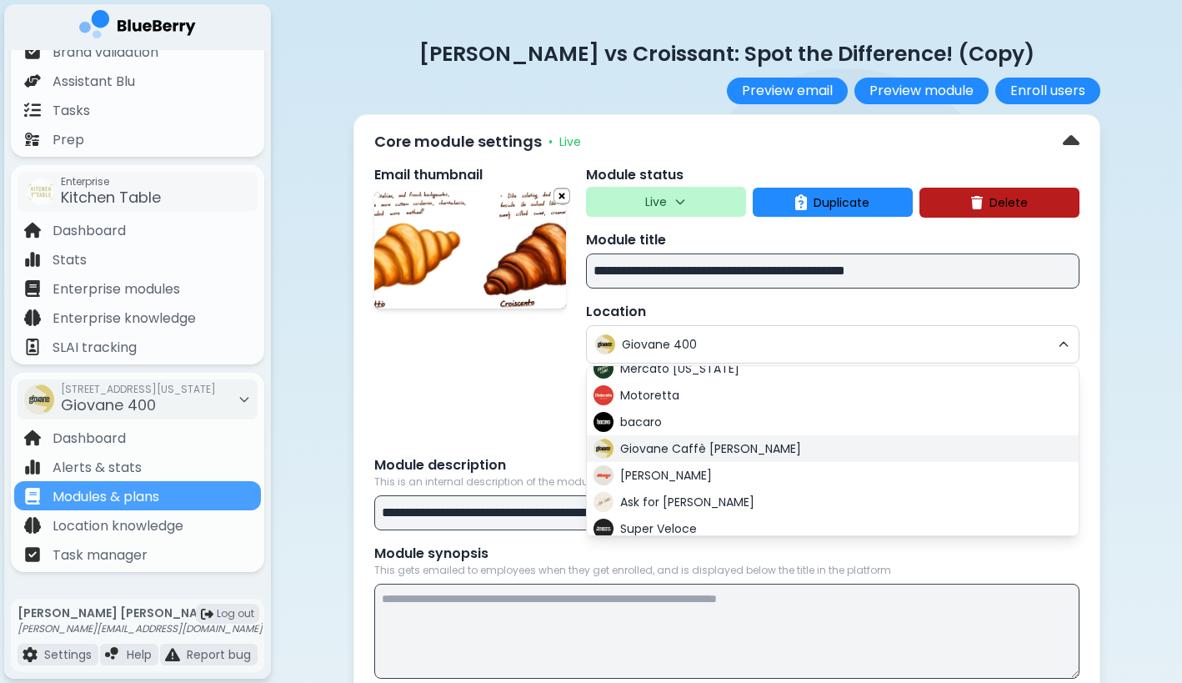
click at [704, 456] on span "Giovane Caffè [PERSON_NAME]" at bounding box center [710, 448] width 181 height 15
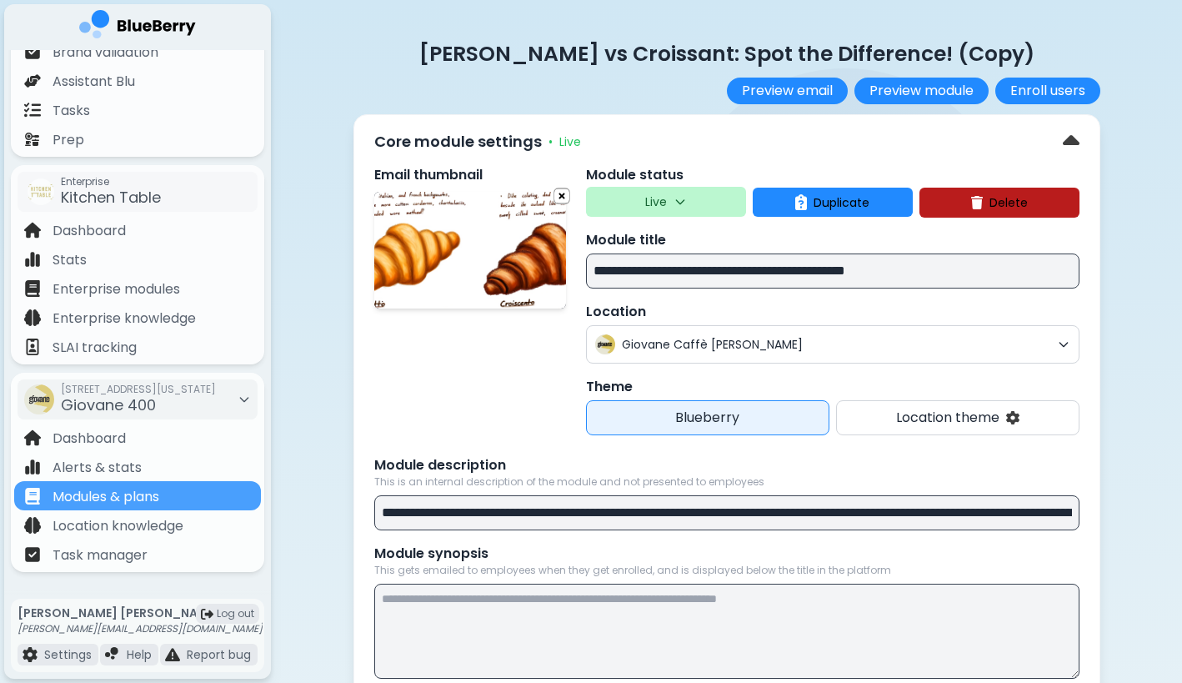
drag, startPoint x: 876, startPoint y: 270, endPoint x: 980, endPoint y: 270, distance: 103.4
click at [979, 270] on input "**********" at bounding box center [833, 270] width 494 height 35
type input "**********"
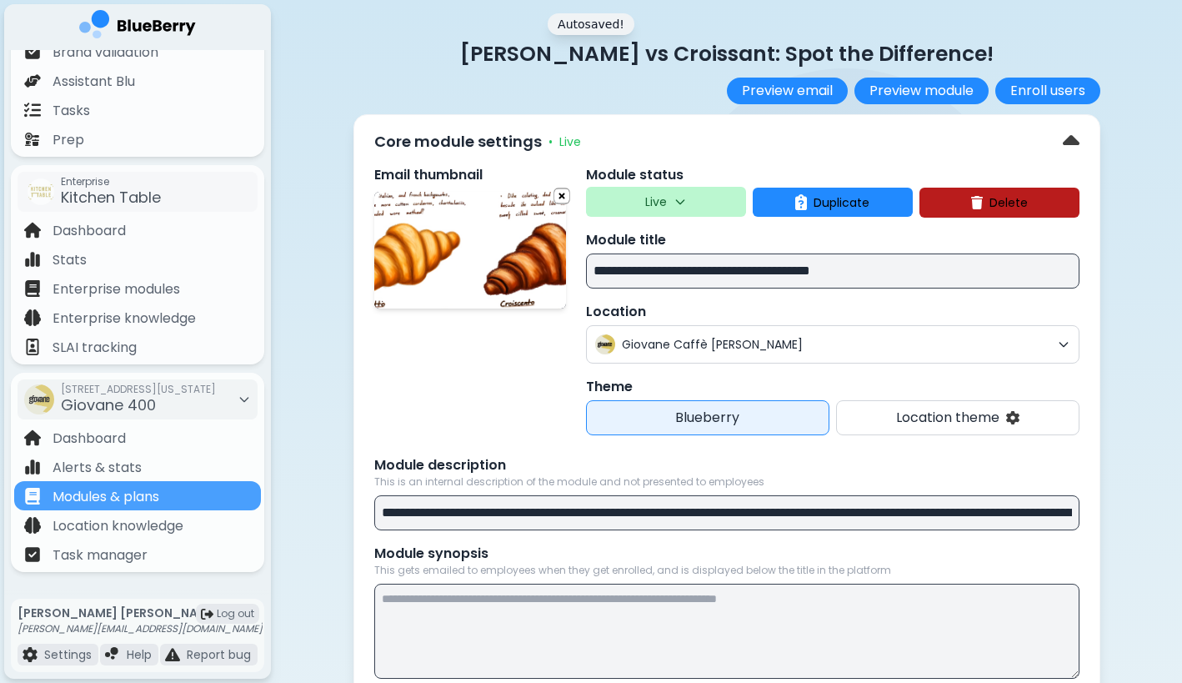
click at [612, 73] on div "[PERSON_NAME] vs Croissant: Spot the Difference! Preview email Preview module E…" at bounding box center [727, 72] width 747 height 64
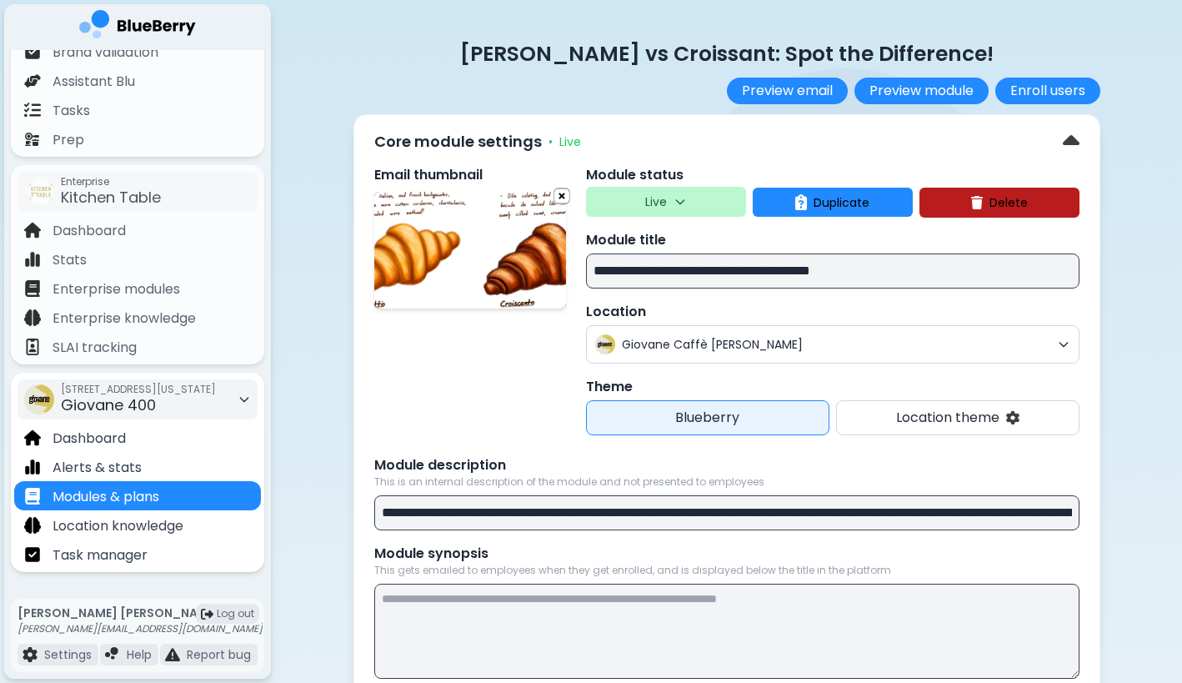
click at [155, 414] on span "Giovane 400" at bounding box center [108, 404] width 95 height 21
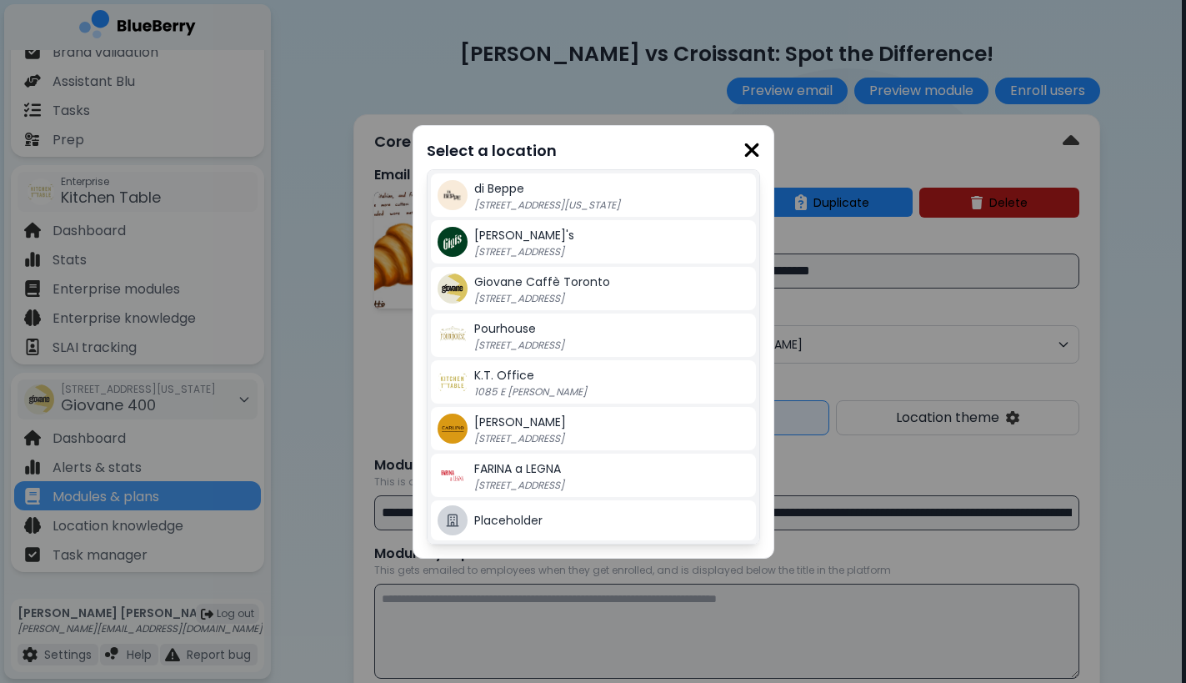
click at [132, 461] on div "Select a location di [GEOGRAPHIC_DATA] [STREET_ADDRESS][US_STATE] Gigi's [GEOGR…" at bounding box center [593, 341] width 1186 height 683
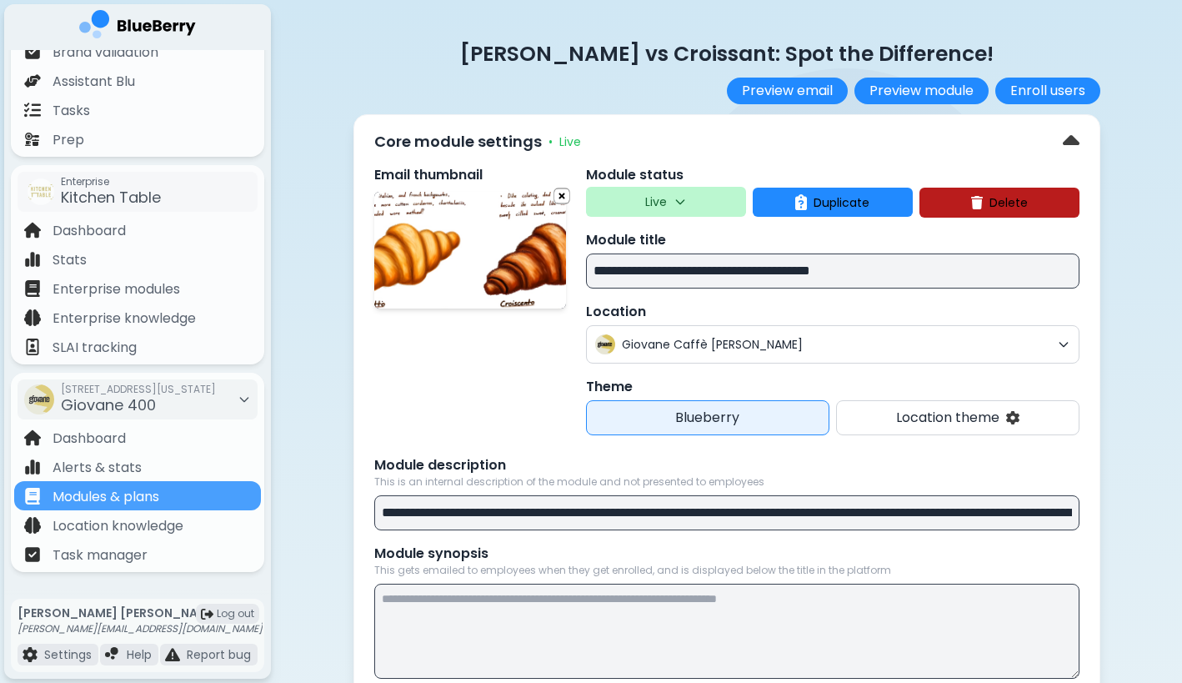
click at [132, 461] on p "Alerts & stats" at bounding box center [97, 468] width 89 height 20
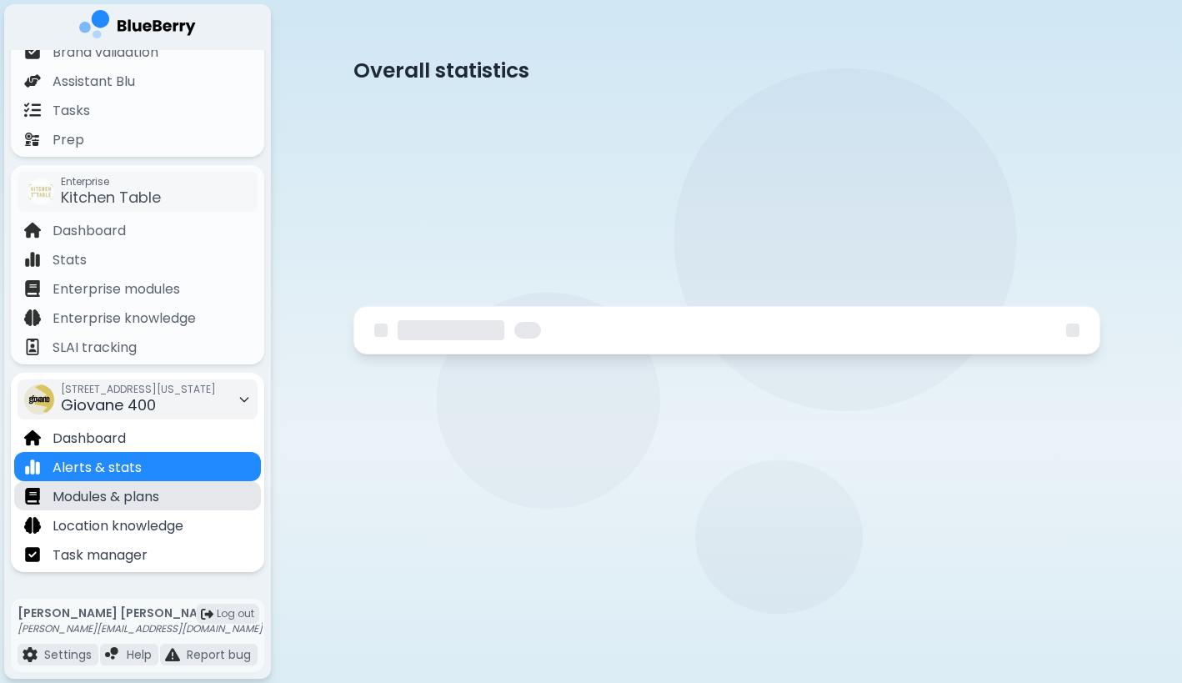
click at [132, 500] on p "Modules & plans" at bounding box center [106, 497] width 107 height 20
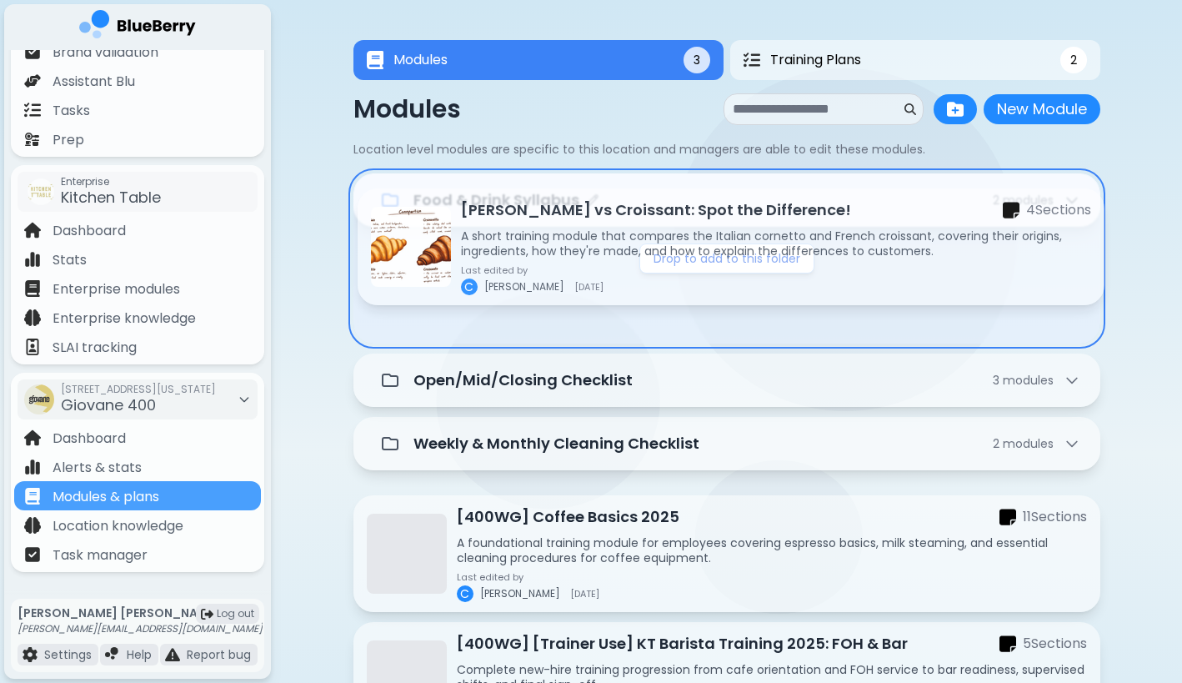
drag, startPoint x: 633, startPoint y: 424, endPoint x: 637, endPoint y: 227, distance: 196.8
click at [637, 225] on div "Food & Drink Syllabus 2 module s Drop to add to this folder Open/Mid/Closing Ch…" at bounding box center [727, 519] width 747 height 692
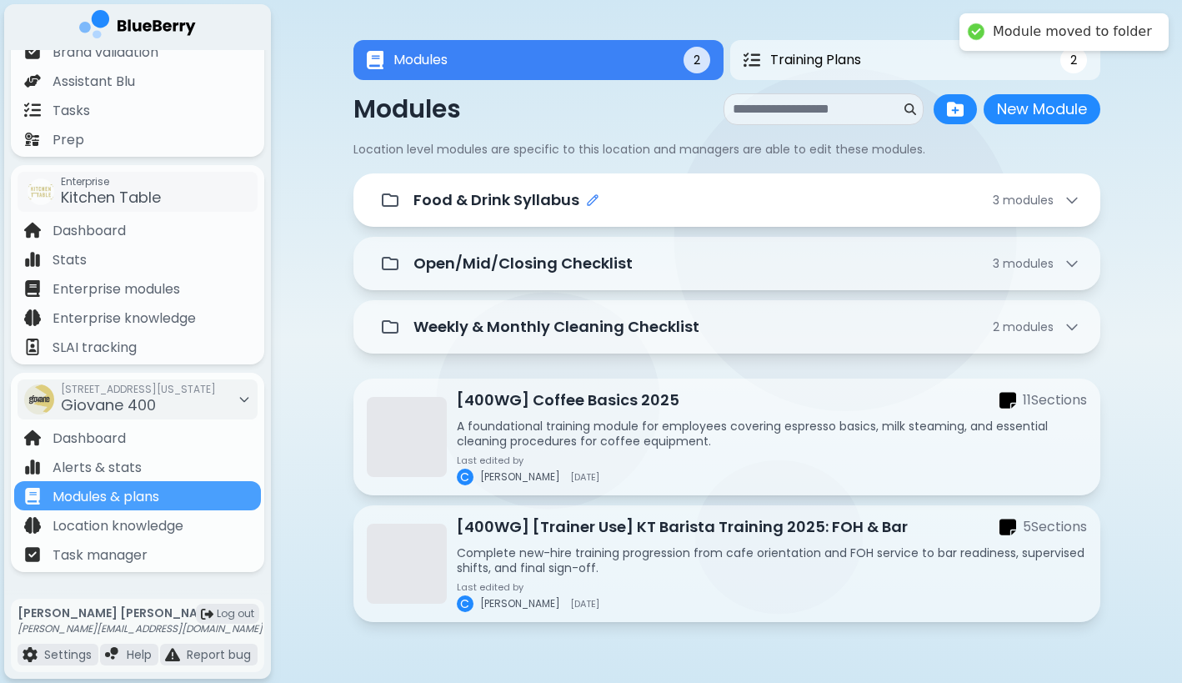
click at [593, 203] on icon "Edit folder name" at bounding box center [592, 199] width 13 height 13
click at [754, 203] on div "**********" at bounding box center [747, 200] width 667 height 32
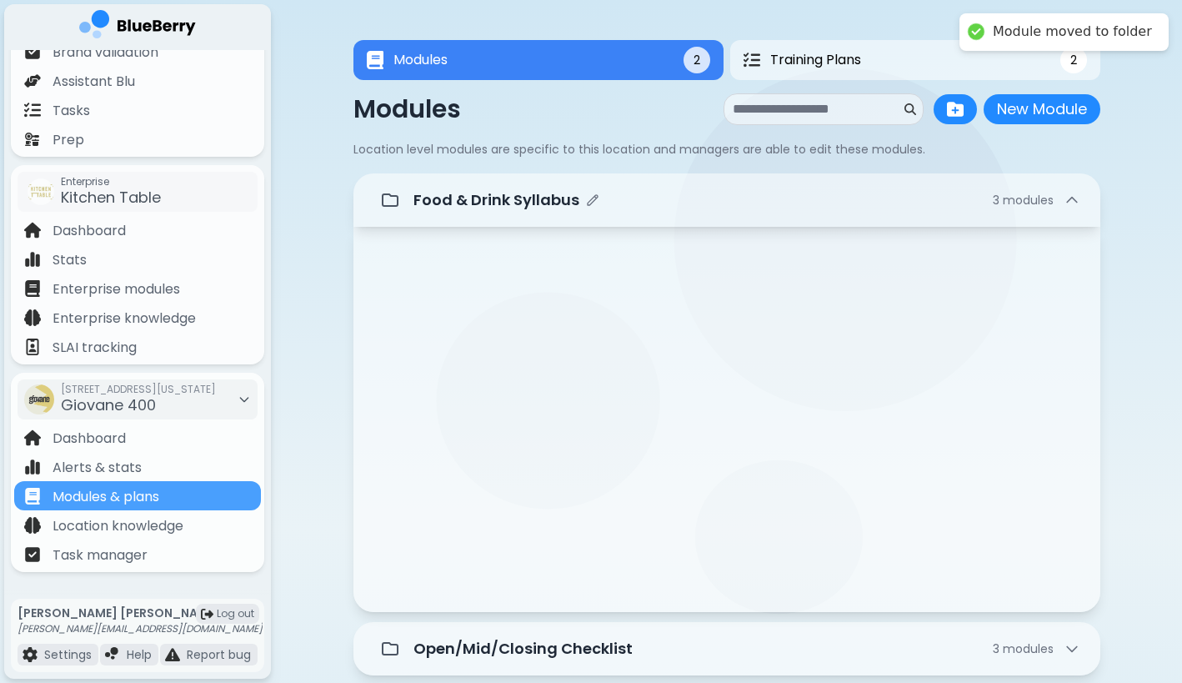
click at [754, 203] on div "Food & Drink Syllabus 3 module s" at bounding box center [747, 199] width 667 height 23
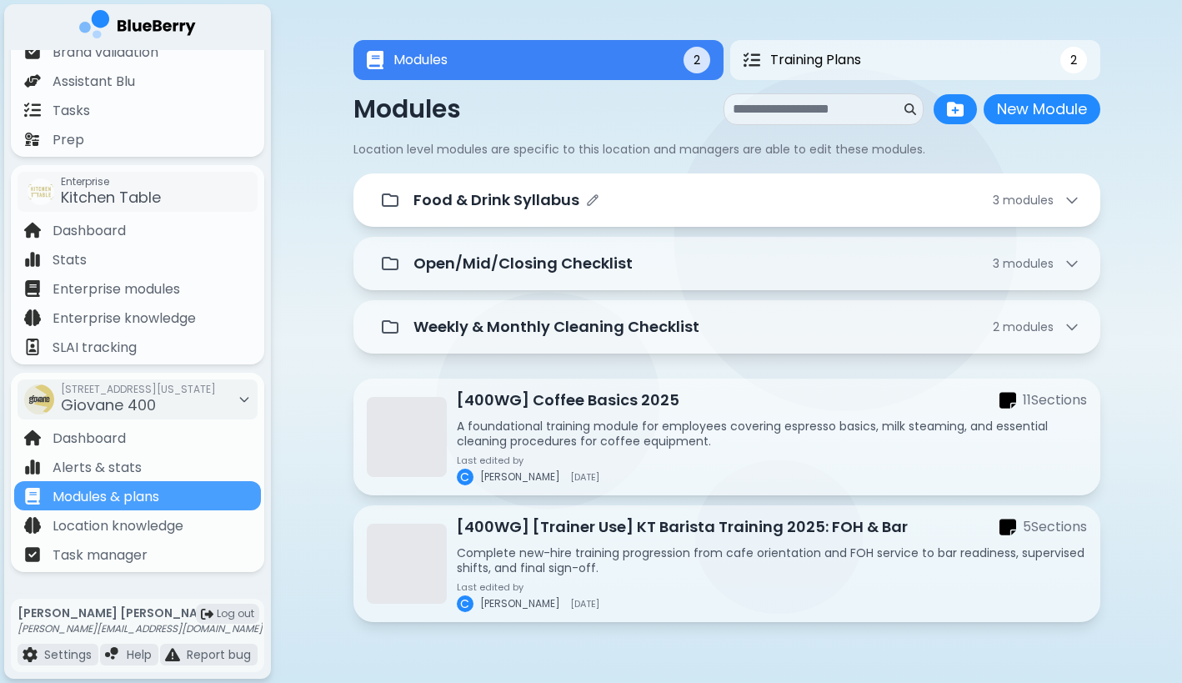
click at [754, 203] on div "Food & Drink Syllabus 3 module s" at bounding box center [747, 199] width 667 height 23
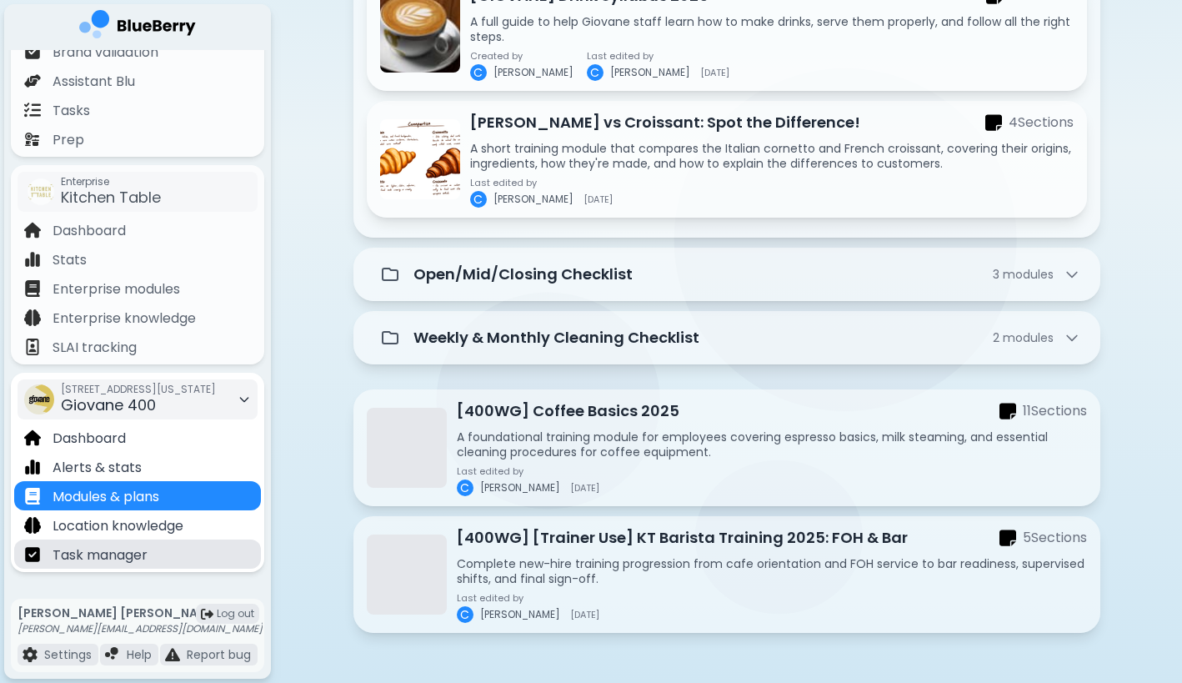
scroll to position [375, 0]
click at [191, 408] on div "[STREET_ADDRESS][US_STATE]" at bounding box center [138, 399] width 155 height 37
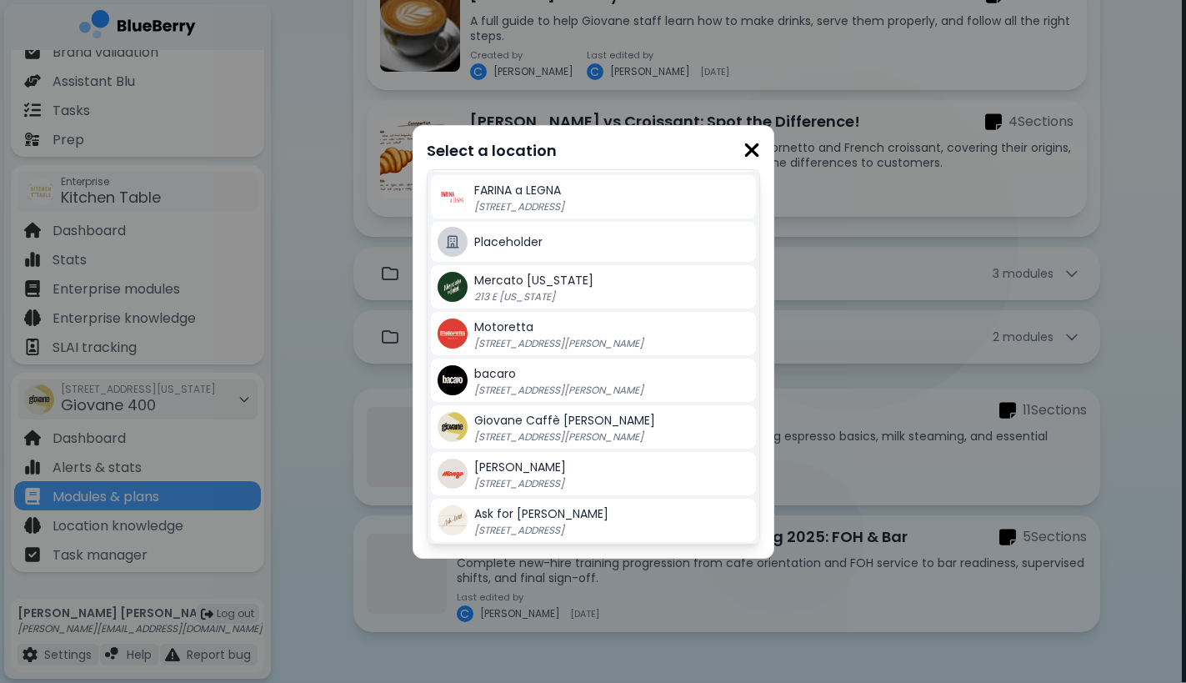
scroll to position [287, 0]
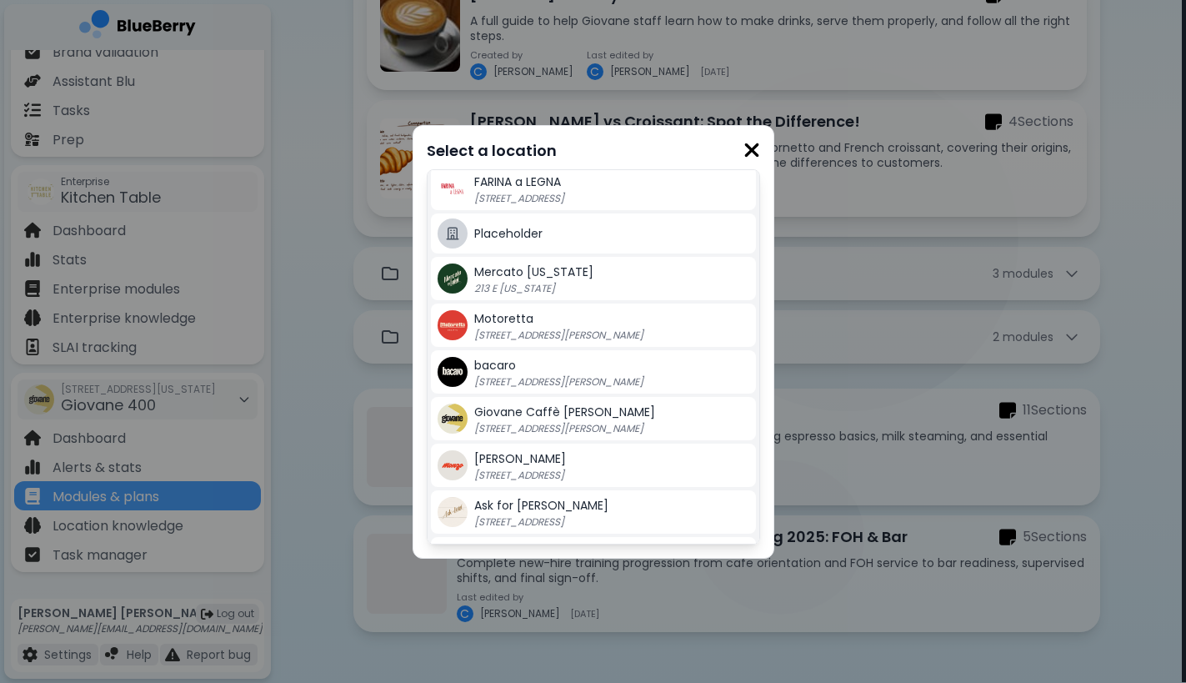
click at [608, 425] on p "[STREET_ADDRESS][PERSON_NAME]" at bounding box center [578, 428] width 208 height 13
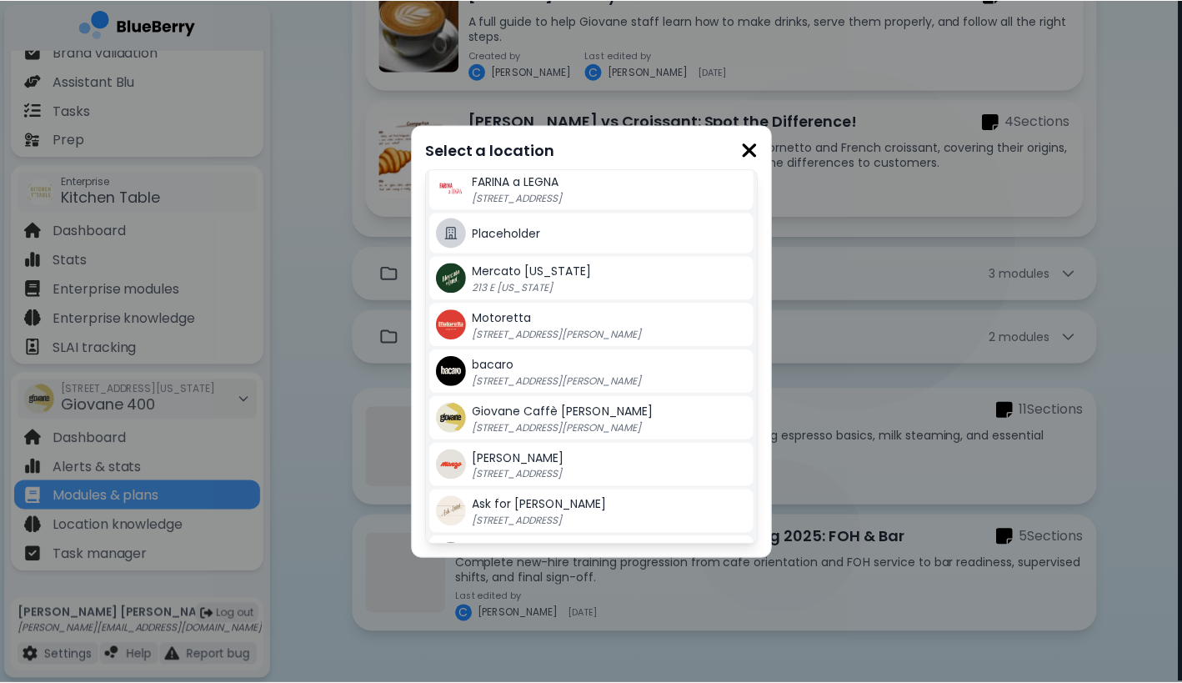
scroll to position [375, 0]
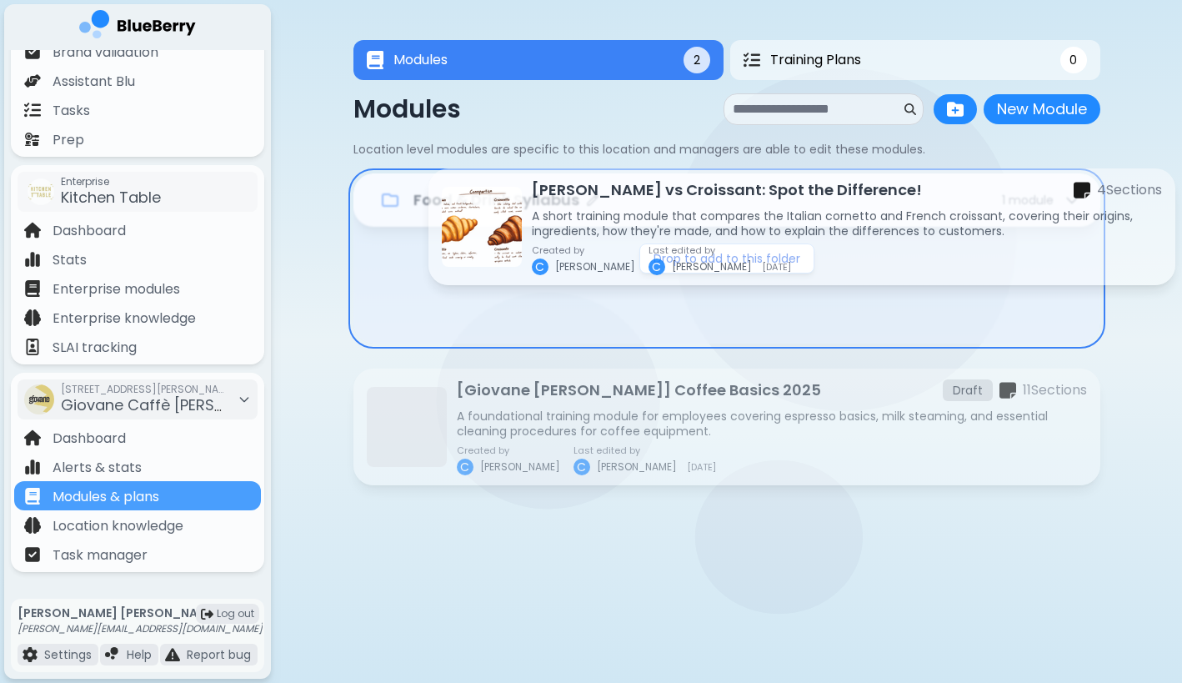
drag, startPoint x: 633, startPoint y: 423, endPoint x: 705, endPoint y: 215, distance: 219.6
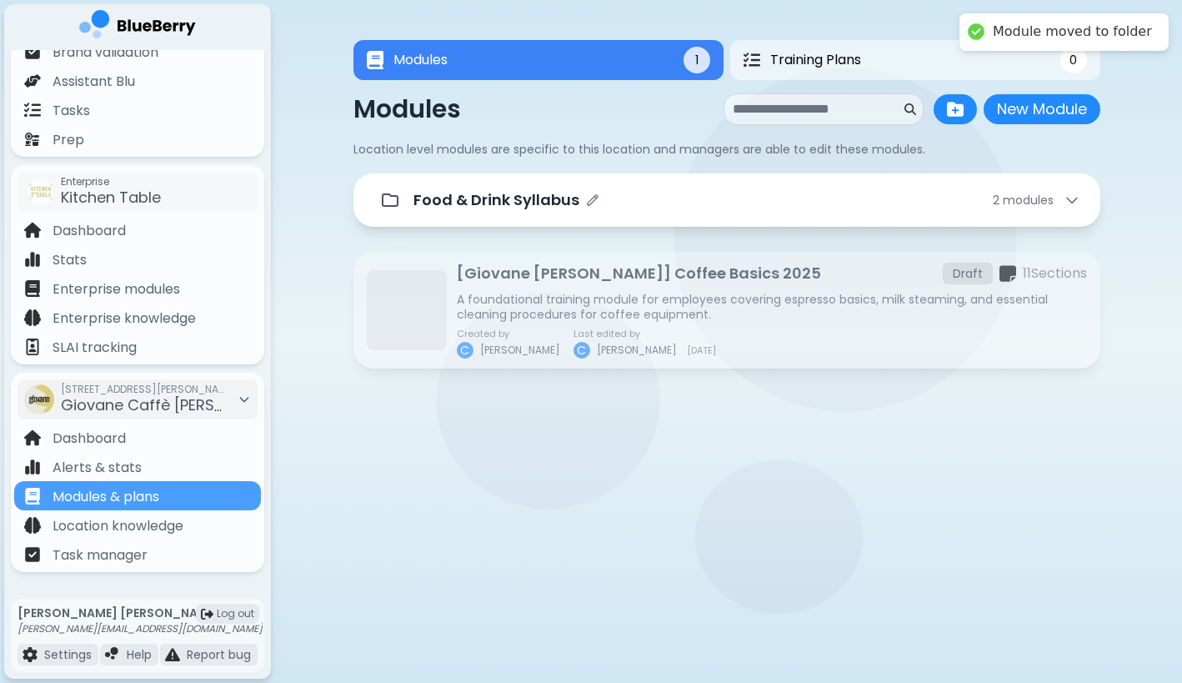
click at [686, 210] on div "Food & Drink Syllabus 2 module s" at bounding box center [747, 199] width 667 height 23
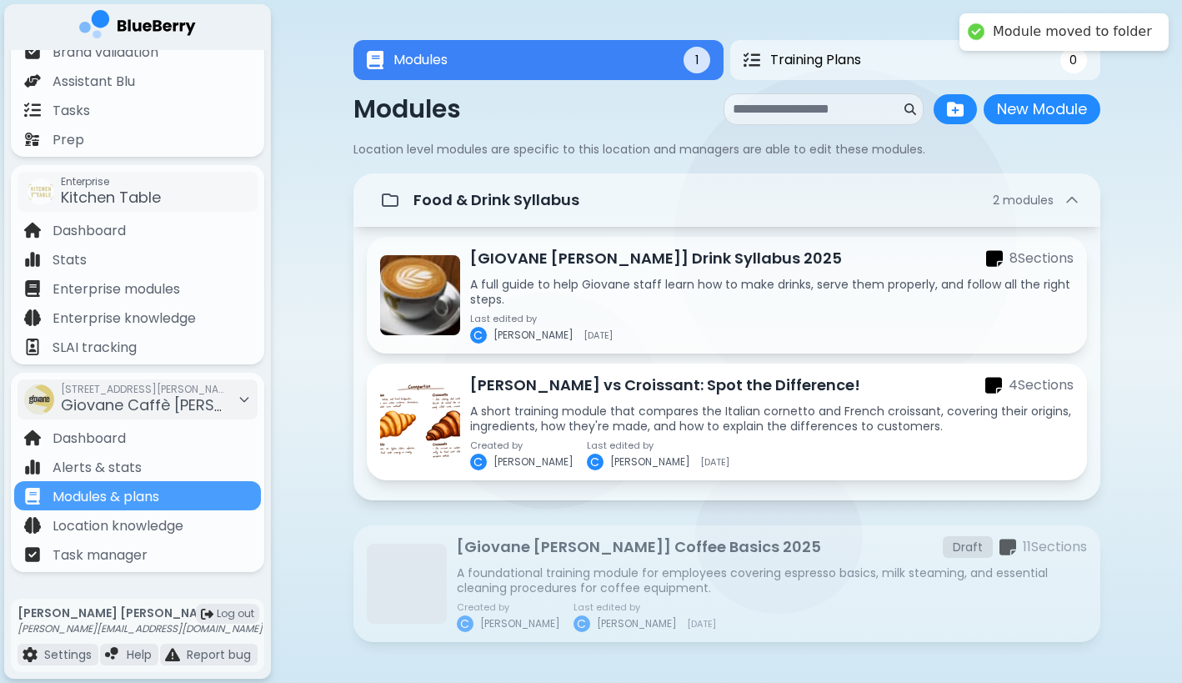
click at [624, 397] on p "[PERSON_NAME] vs Croissant: Spot the Difference!" at bounding box center [665, 385] width 390 height 23
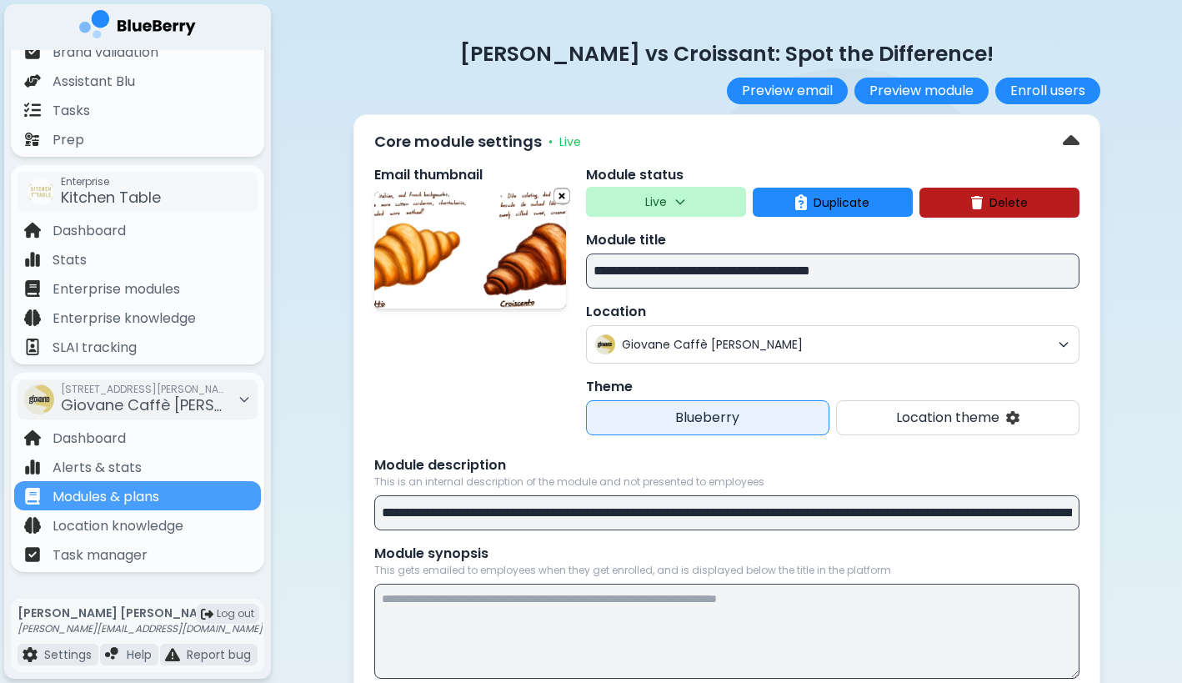
click at [183, 415] on span "Giovane Caffè [PERSON_NAME]" at bounding box center [177, 404] width 233 height 21
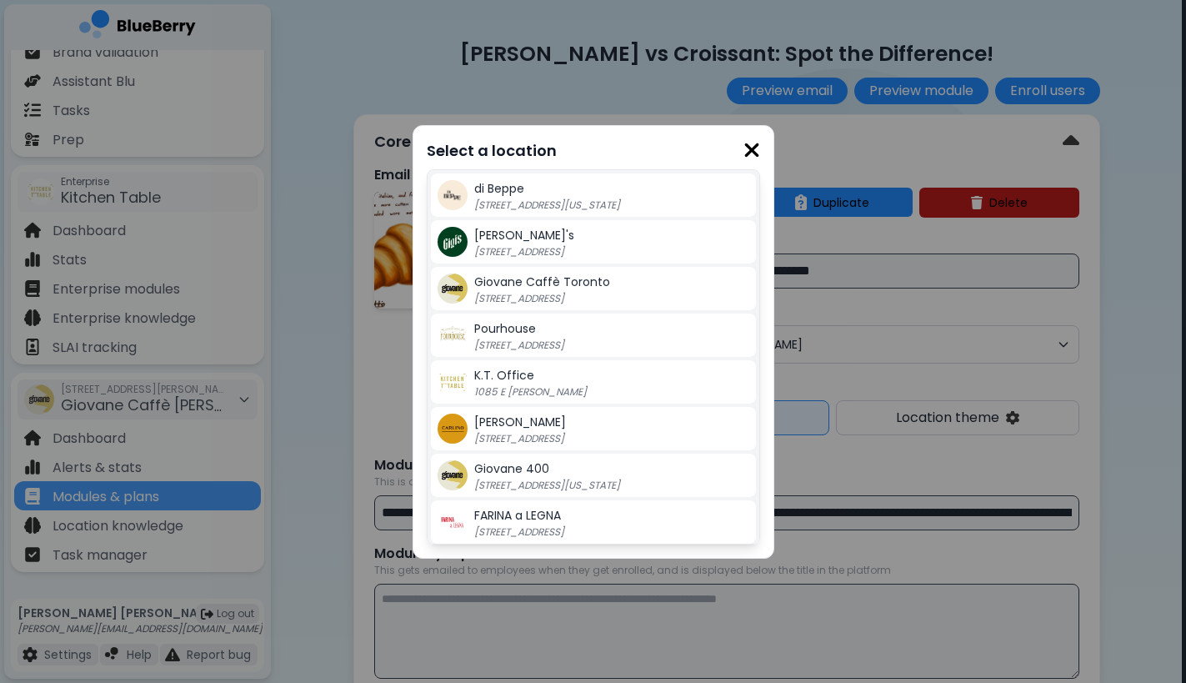
click at [535, 449] on div "[PERSON_NAME] [STREET_ADDRESS]" at bounding box center [593, 428] width 325 height 43
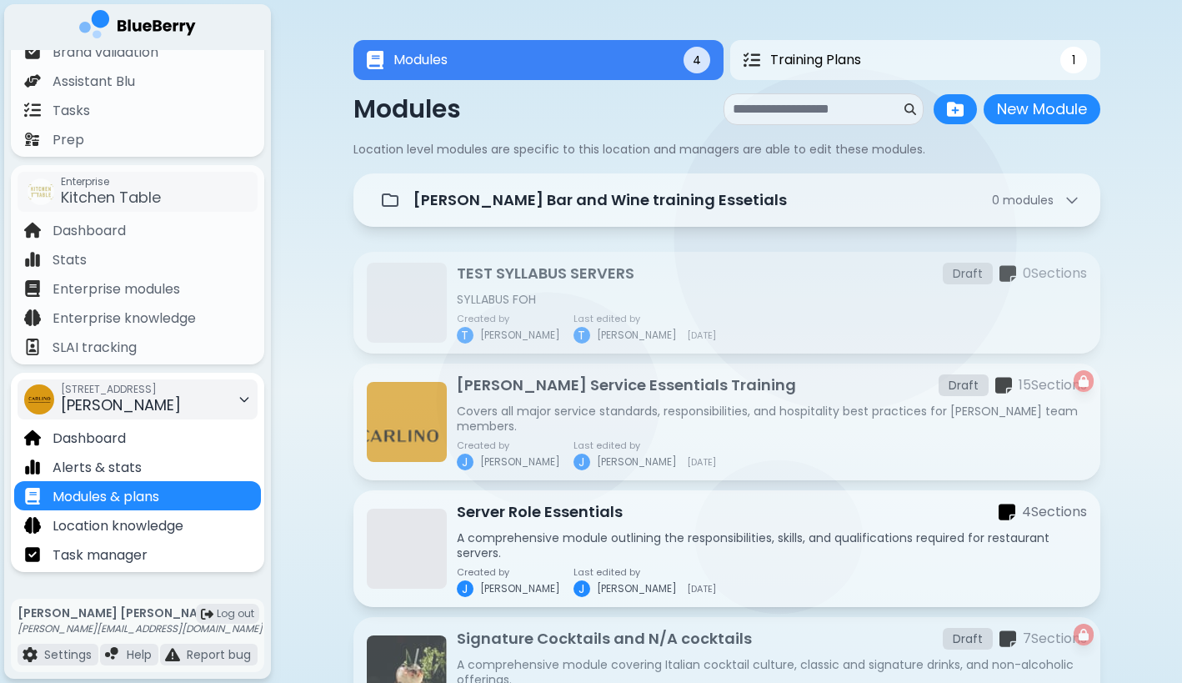
click at [210, 398] on div "[STREET_ADDRESS][PERSON_NAME]" at bounding box center [138, 399] width 240 height 40
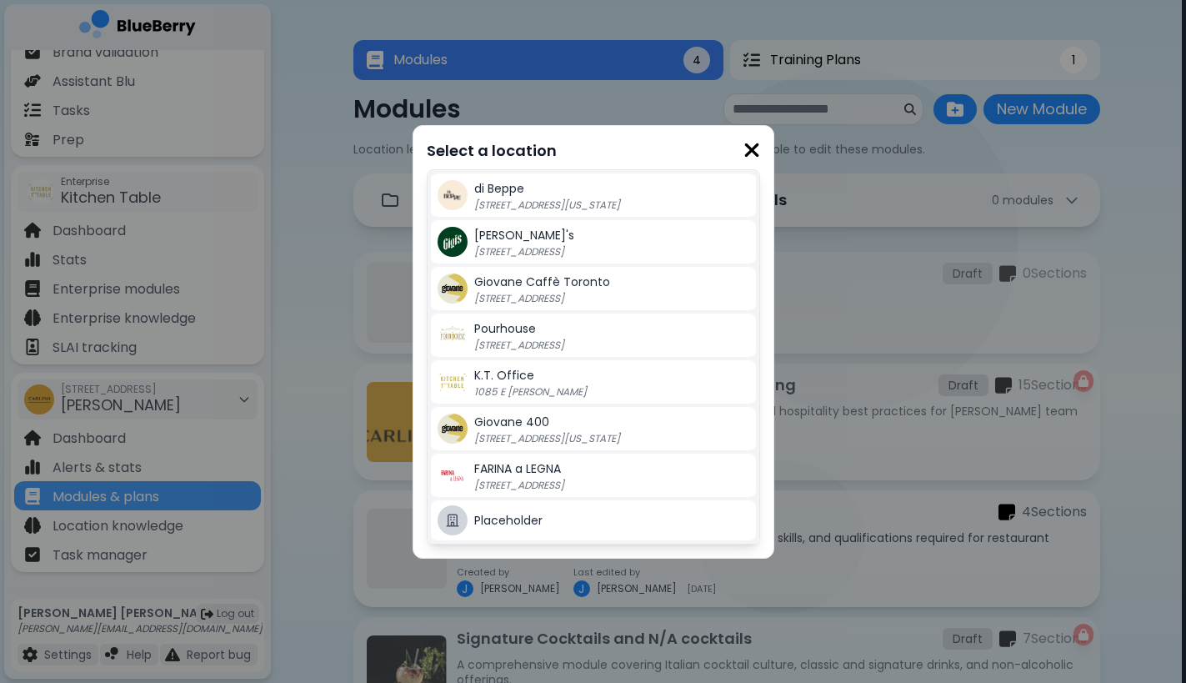
click at [488, 433] on p "[STREET_ADDRESS][US_STATE]" at bounding box center [578, 438] width 208 height 13
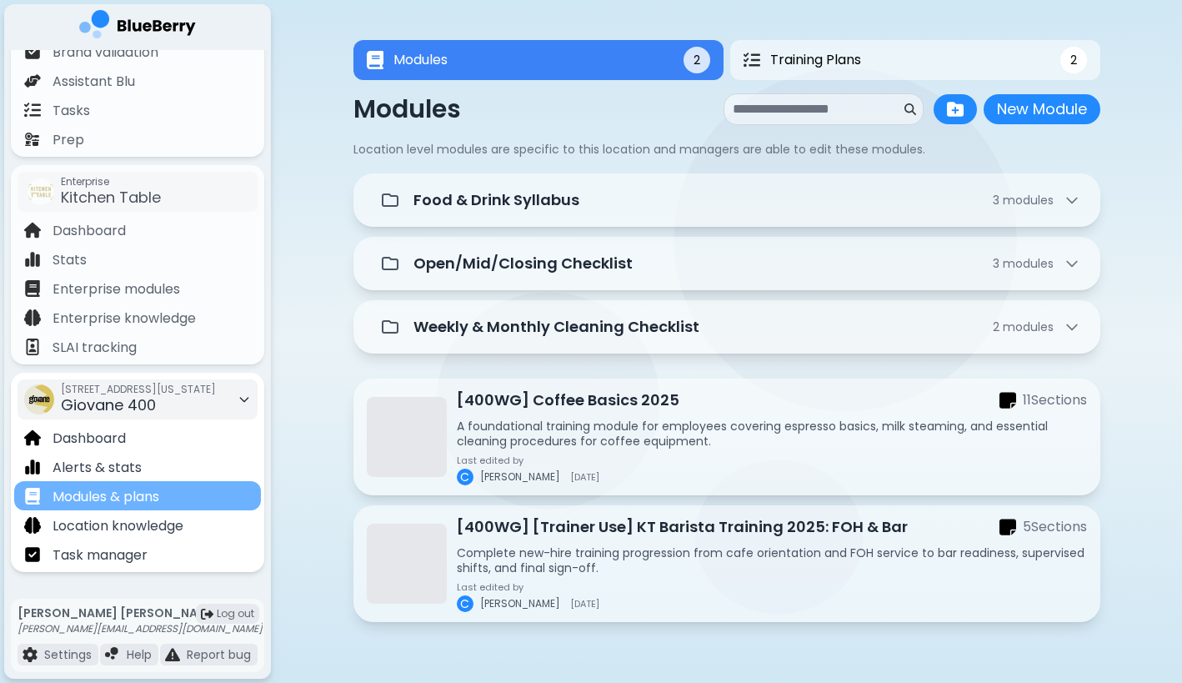
click at [210, 498] on div "Modules & plans" at bounding box center [137, 495] width 247 height 29
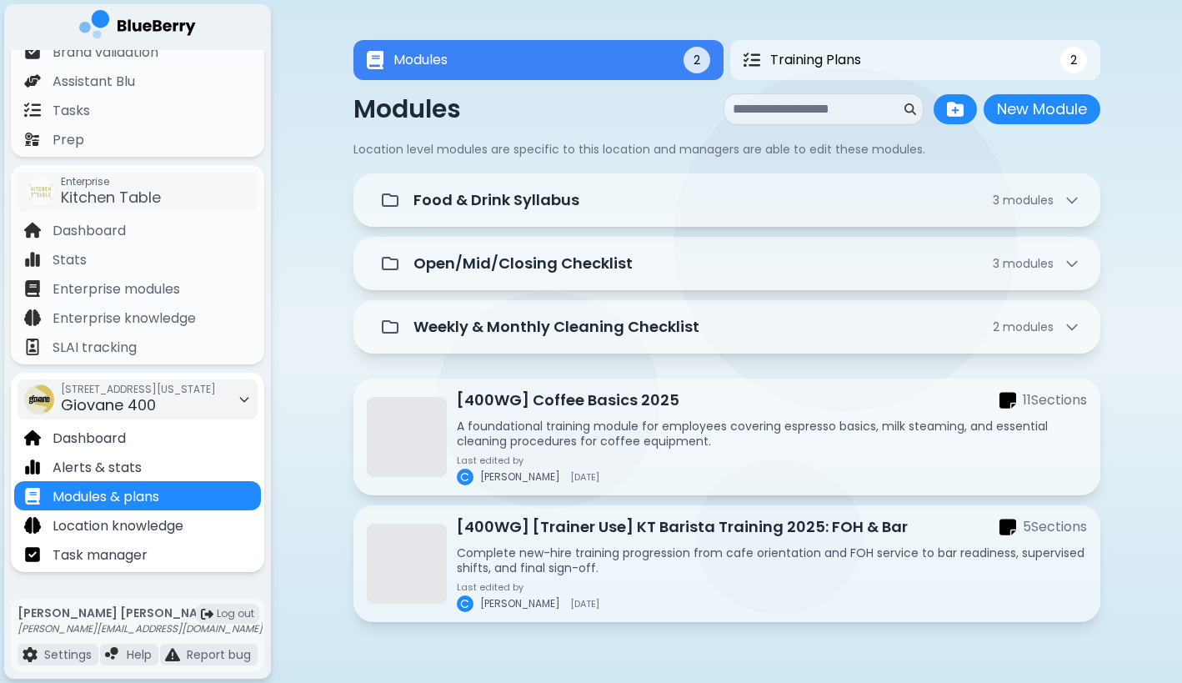
click at [219, 379] on div "[STREET_ADDRESS][US_STATE]" at bounding box center [138, 399] width 240 height 40
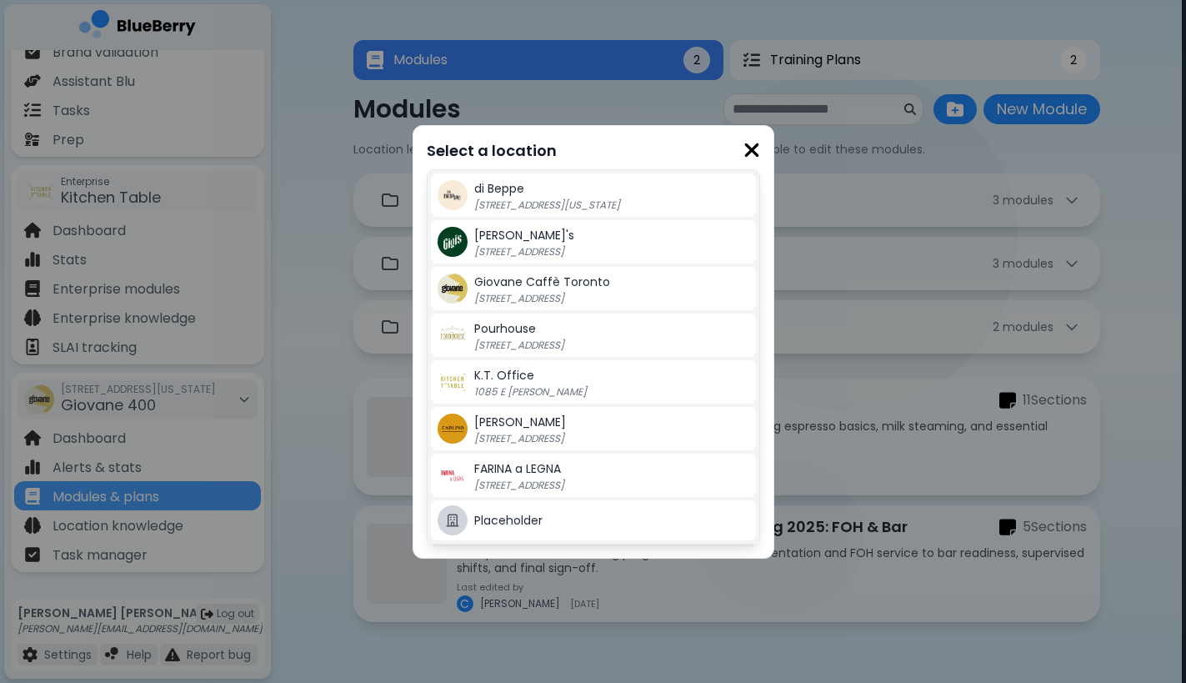
click at [321, 413] on div "Select a location di [GEOGRAPHIC_DATA] [STREET_ADDRESS][US_STATE] Gigi's [GEOGR…" at bounding box center [593, 341] width 1186 height 683
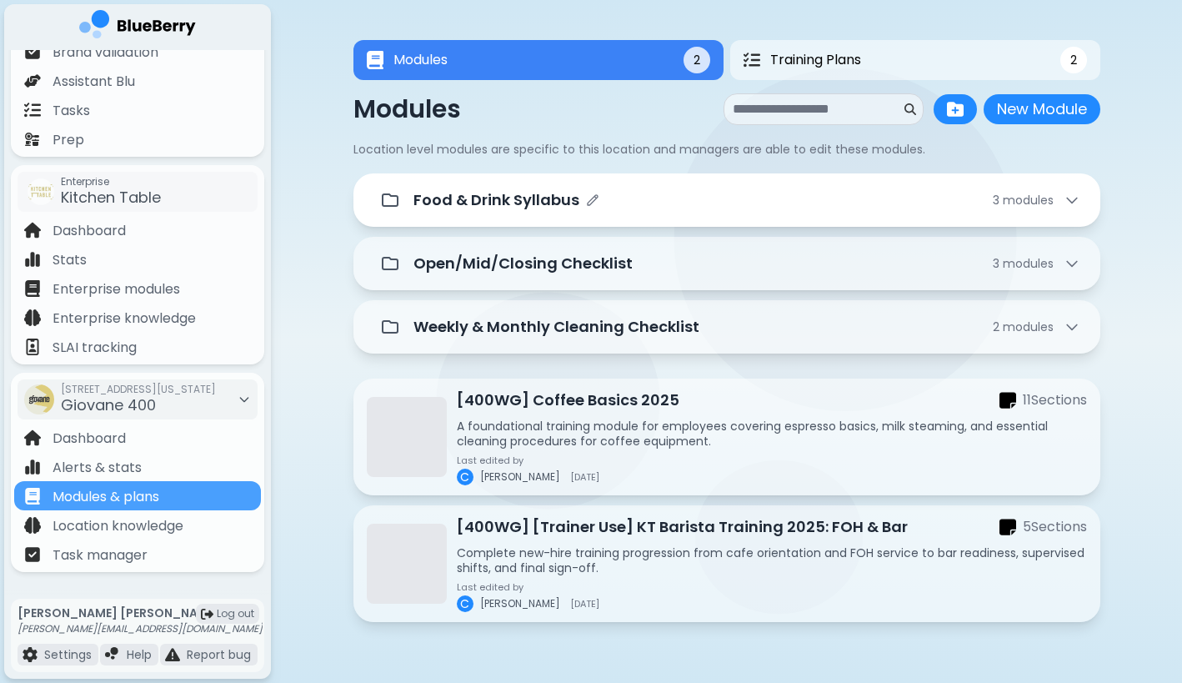
click at [564, 199] on p "Food & Drink Syllabus" at bounding box center [497, 199] width 166 height 23
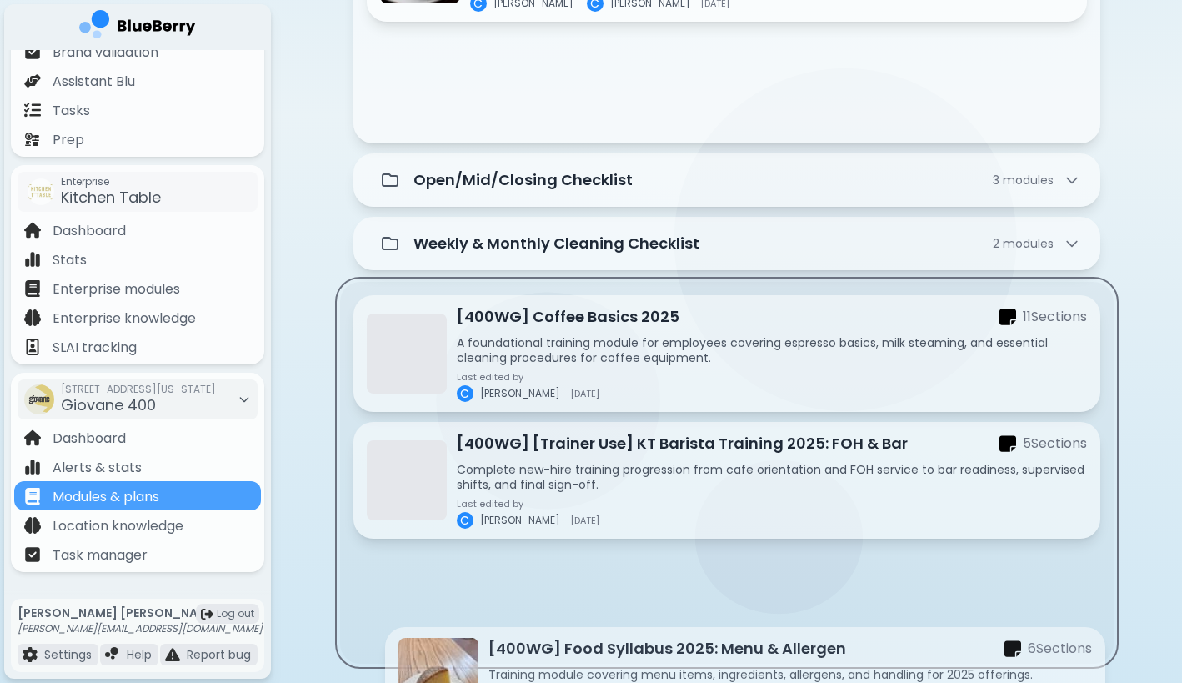
scroll to position [467, 0]
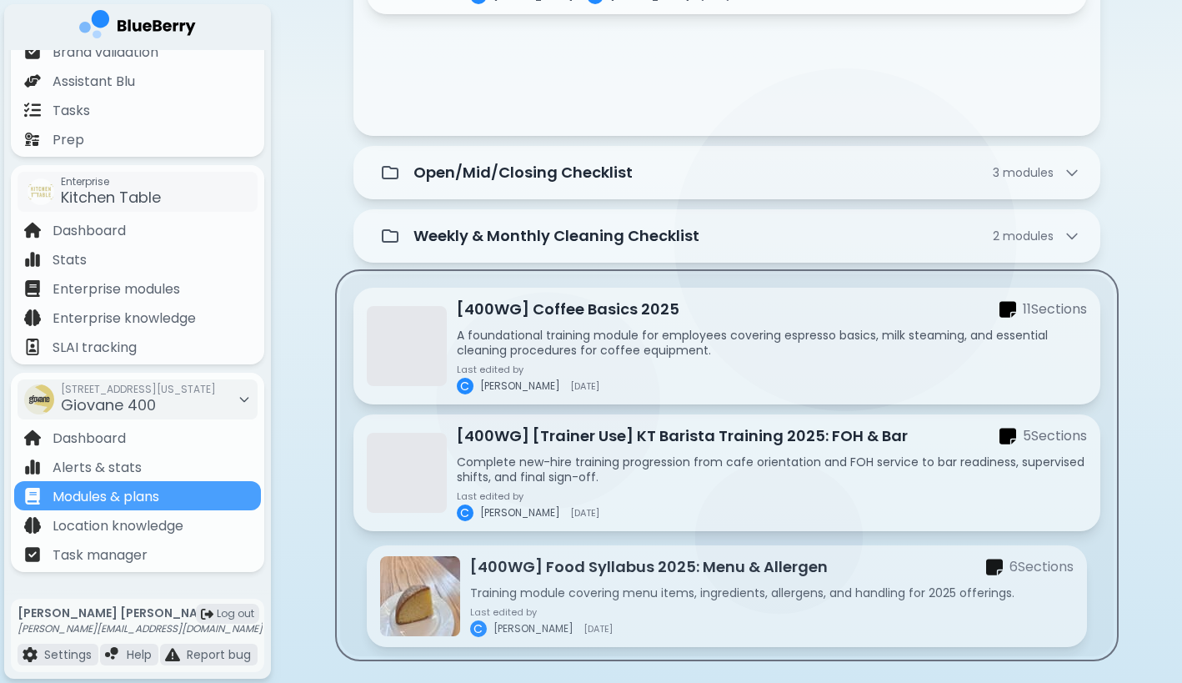
drag, startPoint x: 604, startPoint y: 136, endPoint x: 604, endPoint y: 576, distance: 440.2
click at [604, 576] on div "Food & Drink Syllabus 3 module s Cornetto vs Croissant: Spot the Difference! 4 …" at bounding box center [727, 181] width 747 height 949
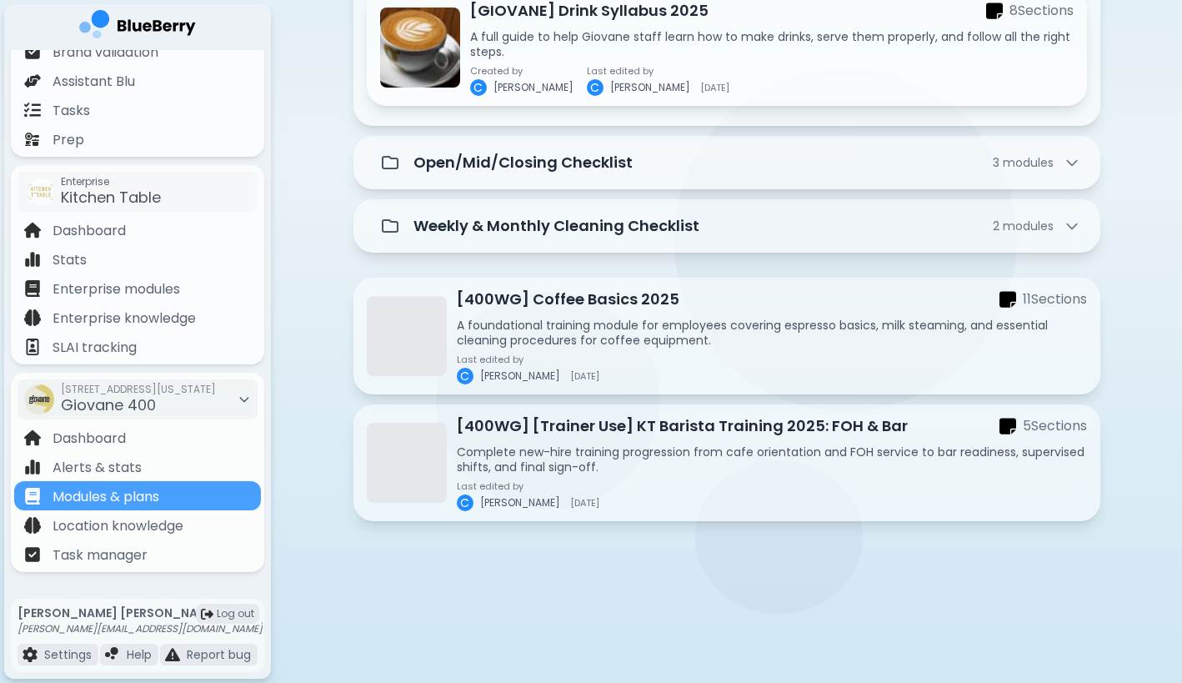
scroll to position [375, 0]
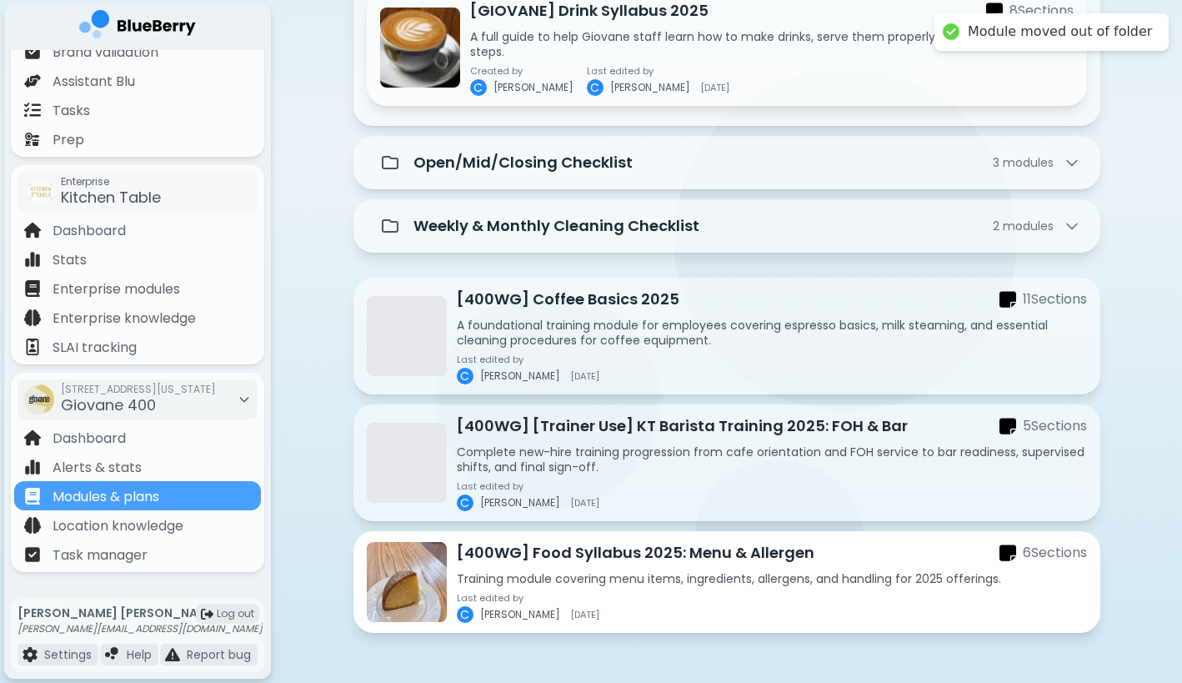
click at [705, 578] on p "Training module covering menu items, ingredients, allergens, and handling for 2…" at bounding box center [772, 578] width 630 height 15
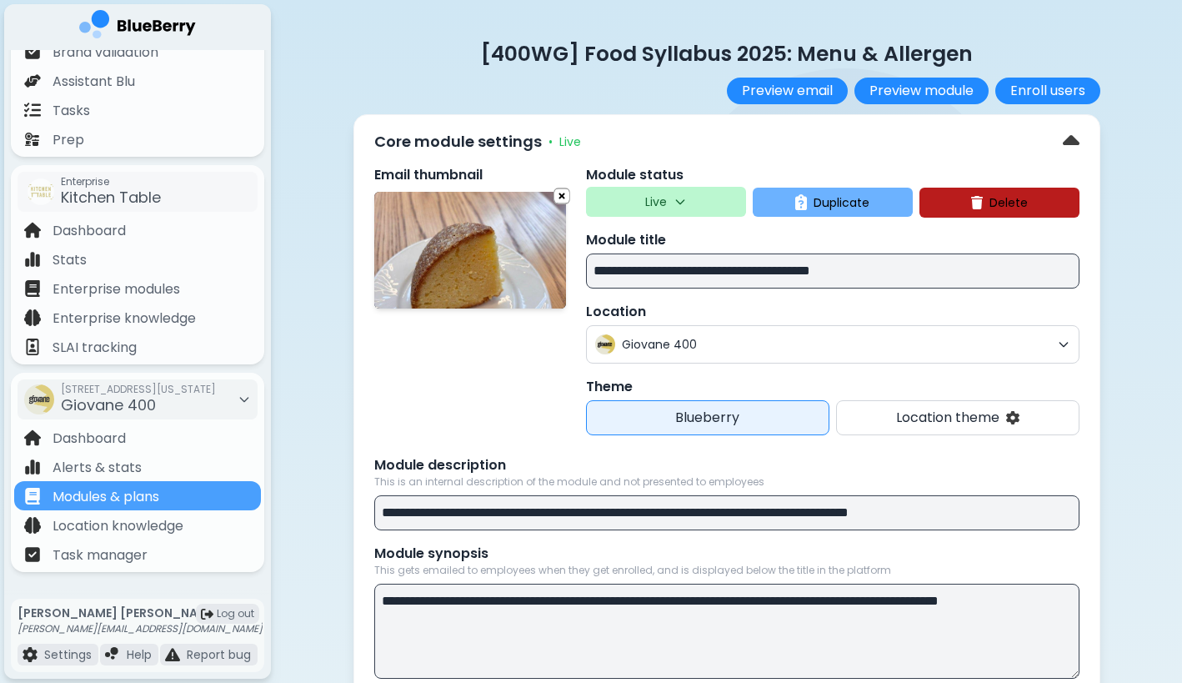
click at [816, 195] on span "Duplicate" at bounding box center [842, 202] width 56 height 15
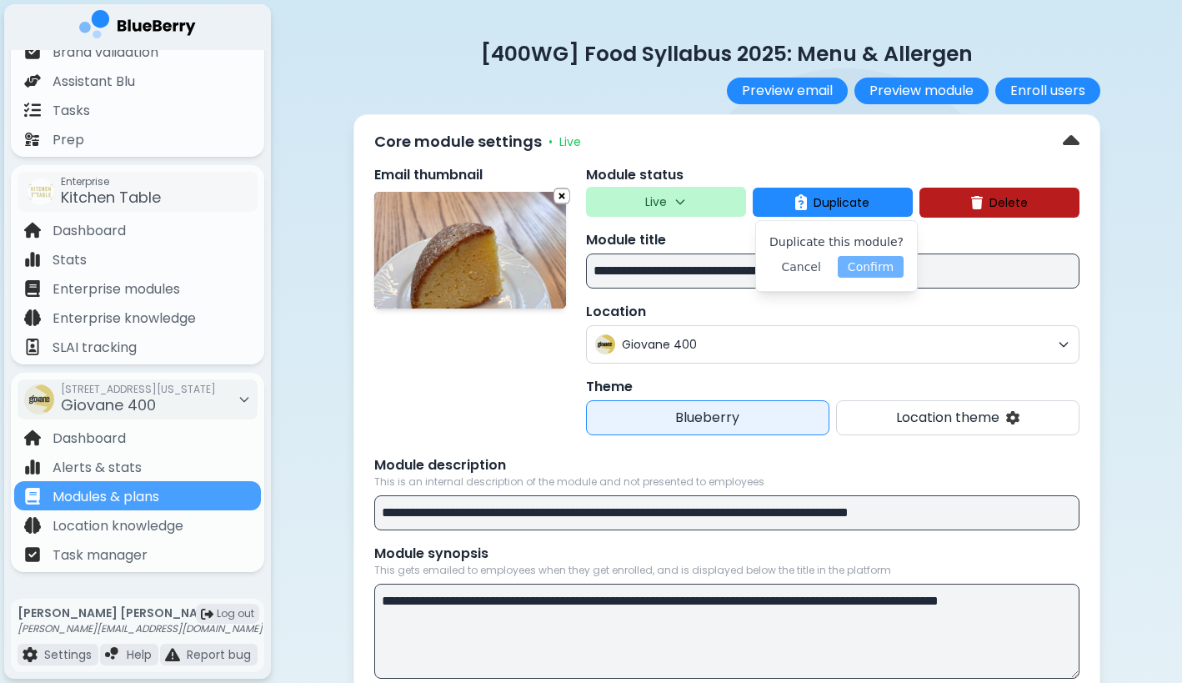
click at [870, 264] on button "Confirm" at bounding box center [871, 267] width 66 height 22
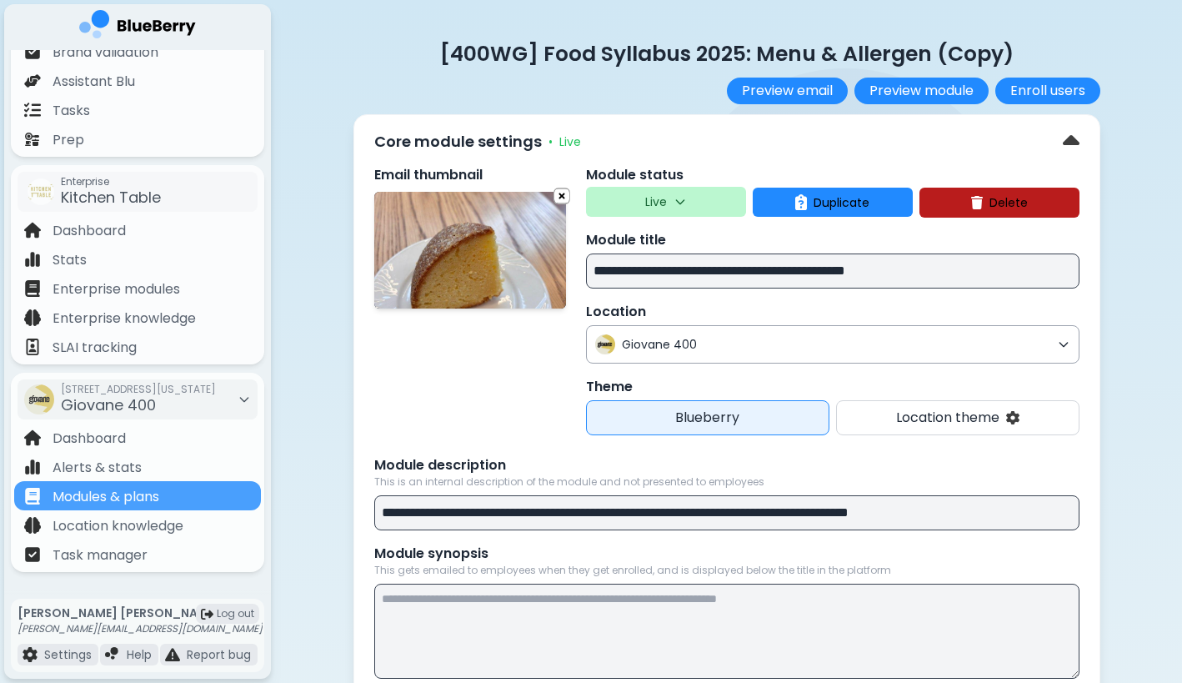
click at [757, 350] on span "Giovane 400" at bounding box center [836, 344] width 429 height 15
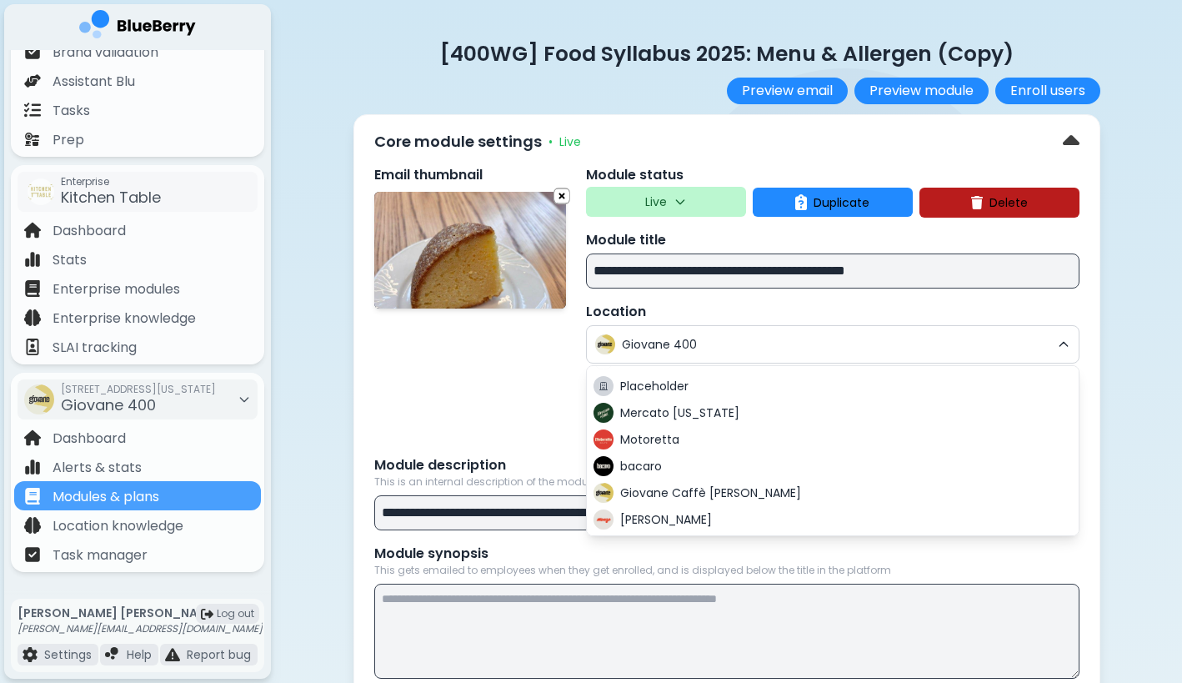
scroll to position [244, 0]
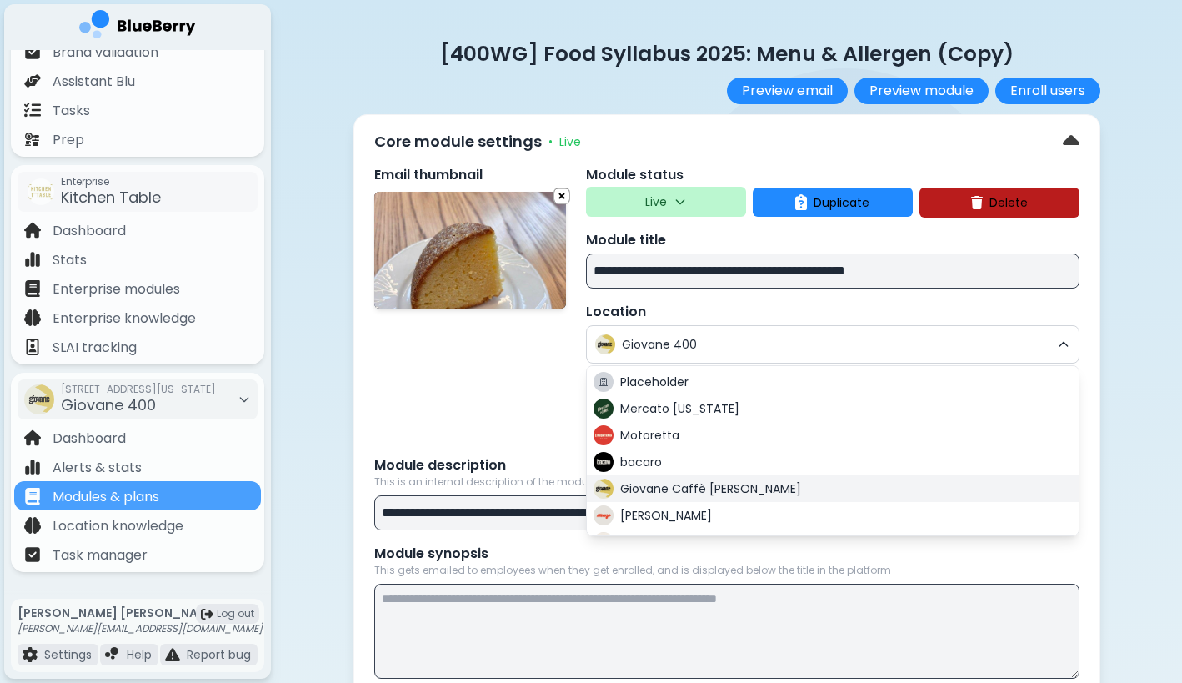
click at [715, 489] on span "Giovane Caffè [PERSON_NAME]" at bounding box center [710, 488] width 181 height 15
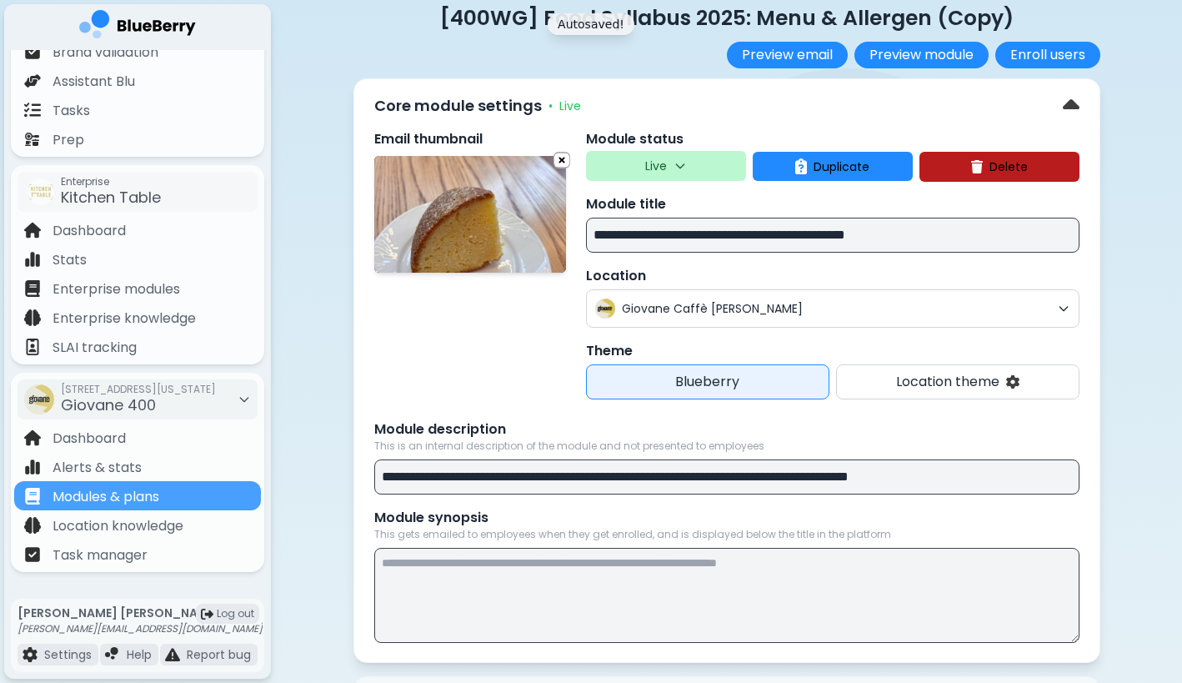
scroll to position [258, 0]
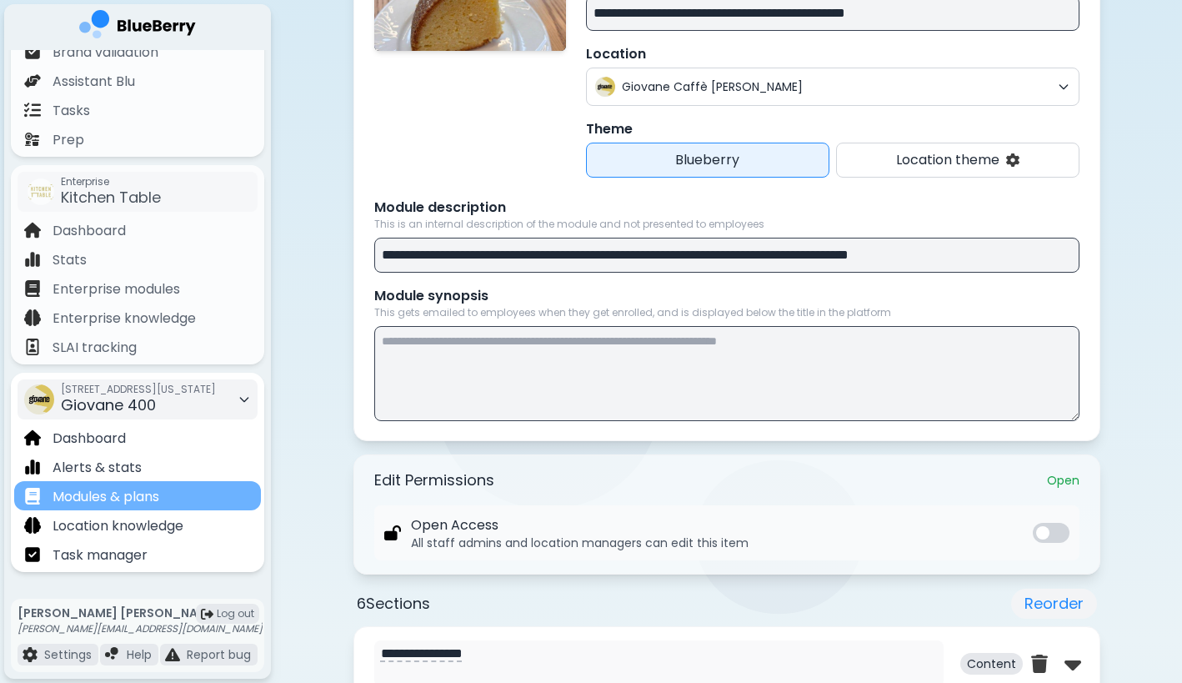
click at [203, 494] on div "Modules & plans" at bounding box center [137, 495] width 247 height 29
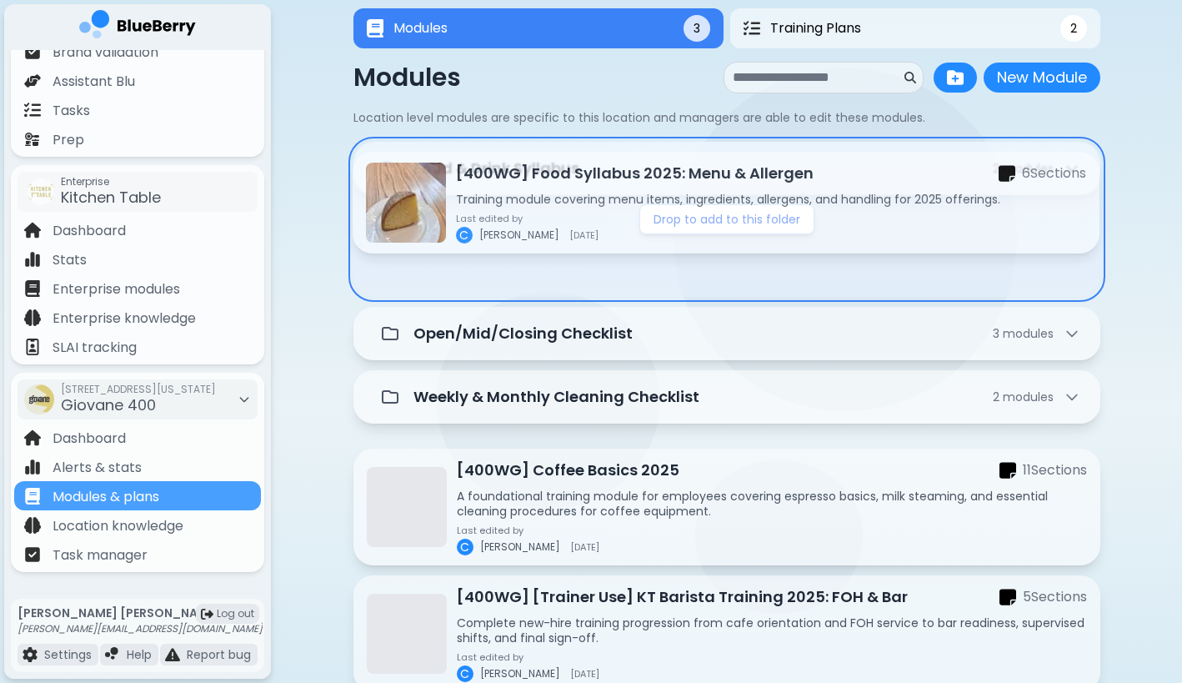
scroll to position [30, 0]
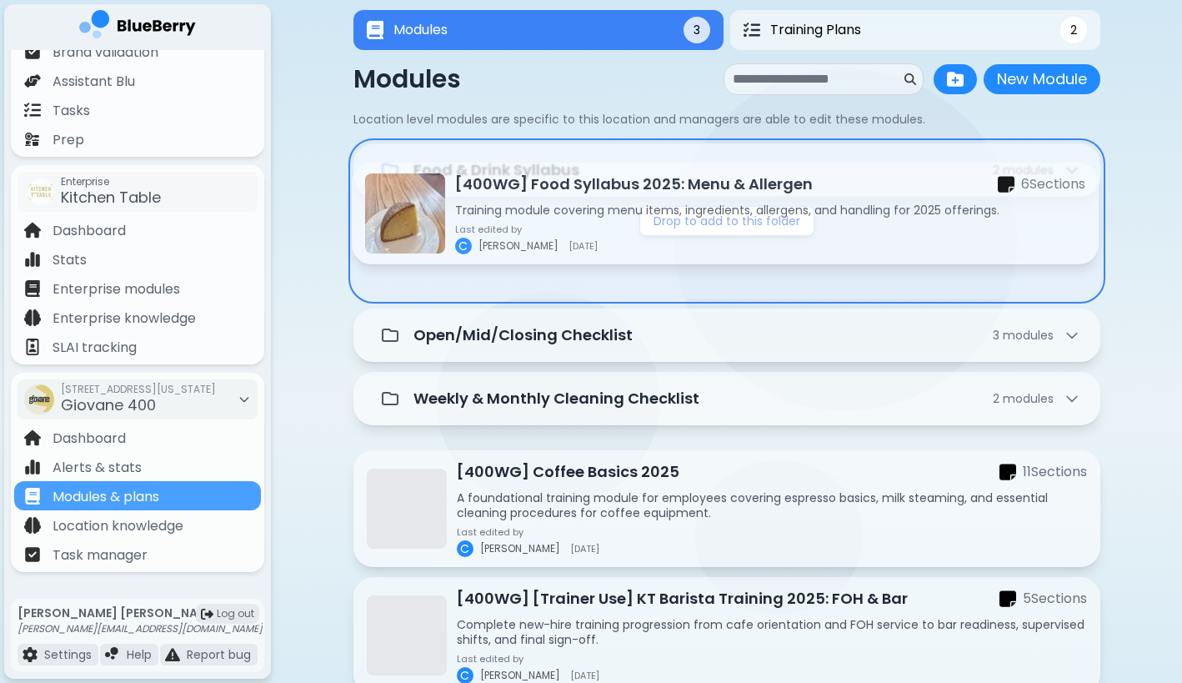
drag, startPoint x: 649, startPoint y: 482, endPoint x: 645, endPoint y: 198, distance: 284.3
click at [645, 198] on div "Food & Drink Syllabus 2 module s Drop to add to this folder Open/Mid/Closing Ch…" at bounding box center [727, 474] width 747 height 662
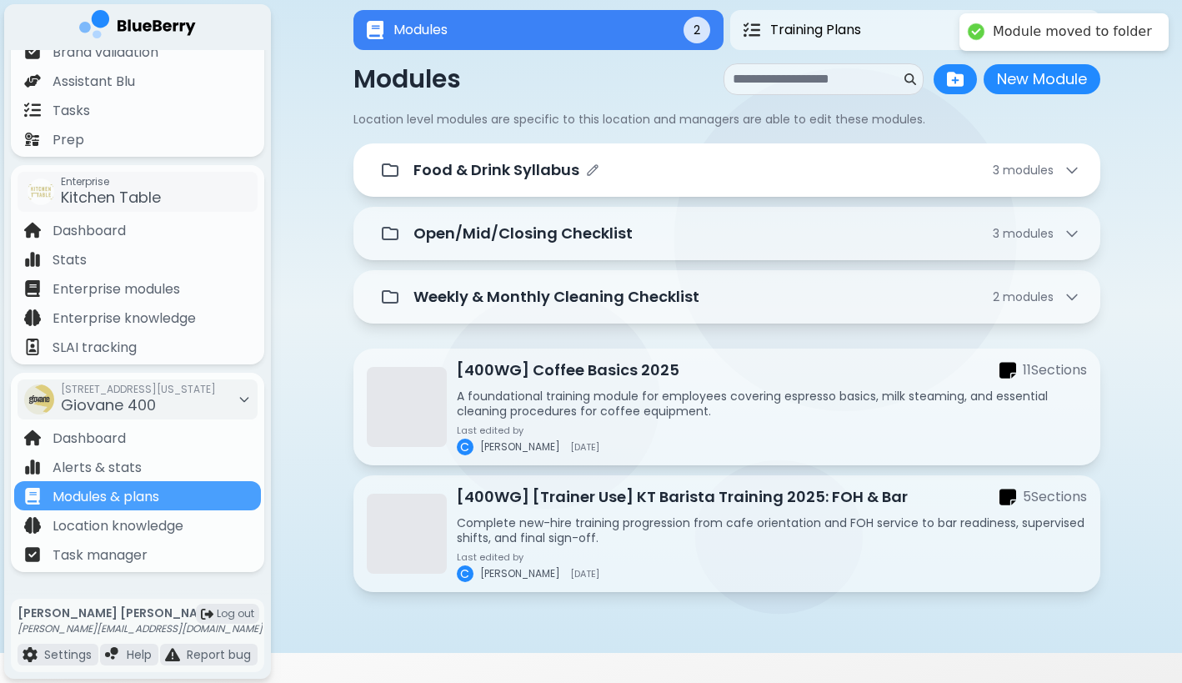
click at [651, 167] on div "Food & Drink Syllabus 3 module s" at bounding box center [747, 169] width 667 height 23
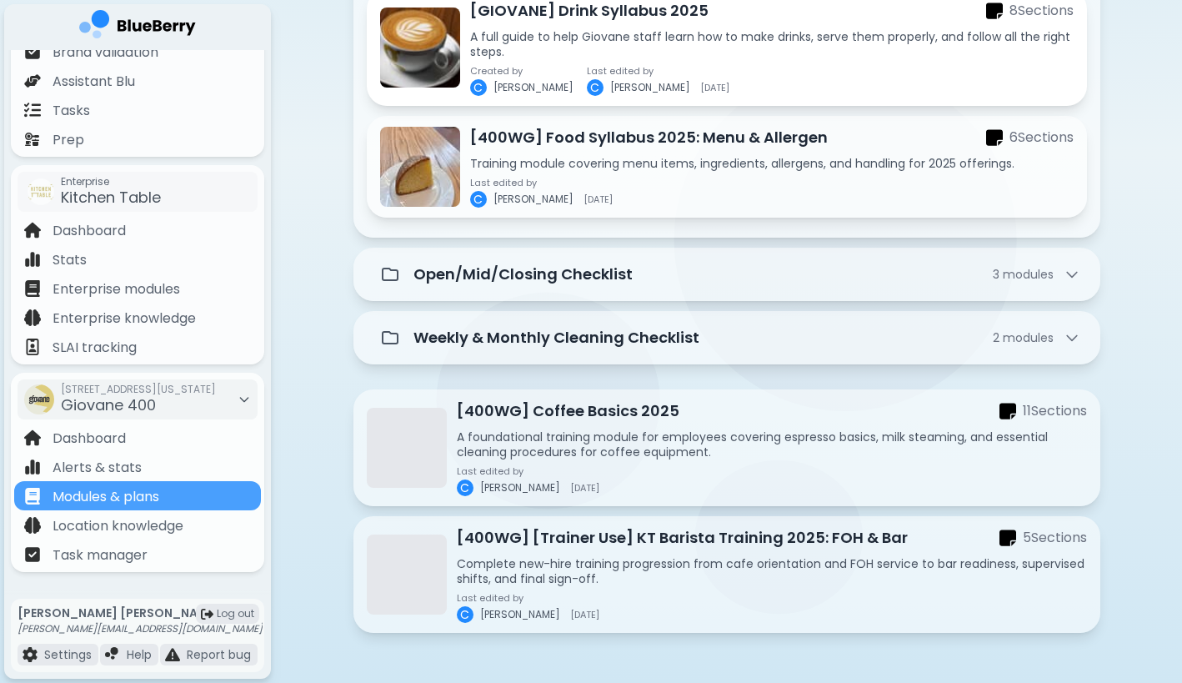
scroll to position [375, 0]
click at [330, 400] on div "Modules 2 Training Plans 2 Modules 2 2 Modules New Module New Module Location l…" at bounding box center [726, 154] width 911 height 1057
click at [148, 412] on span "Giovane 400" at bounding box center [108, 404] width 95 height 21
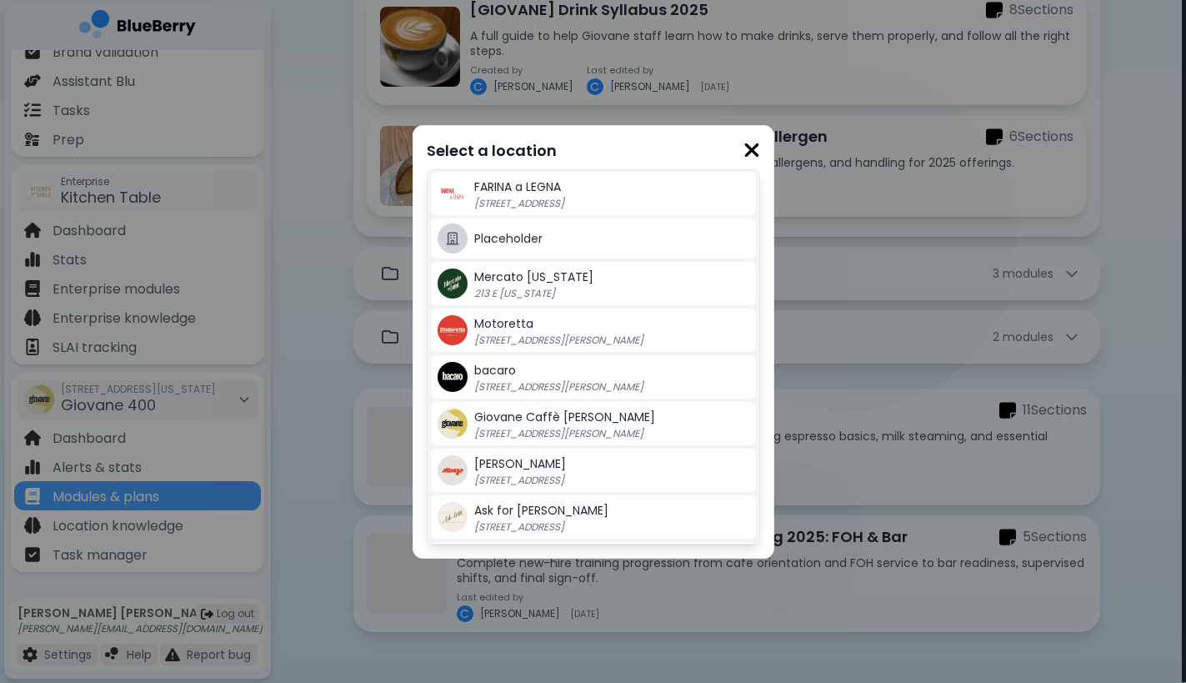
scroll to position [307, 0]
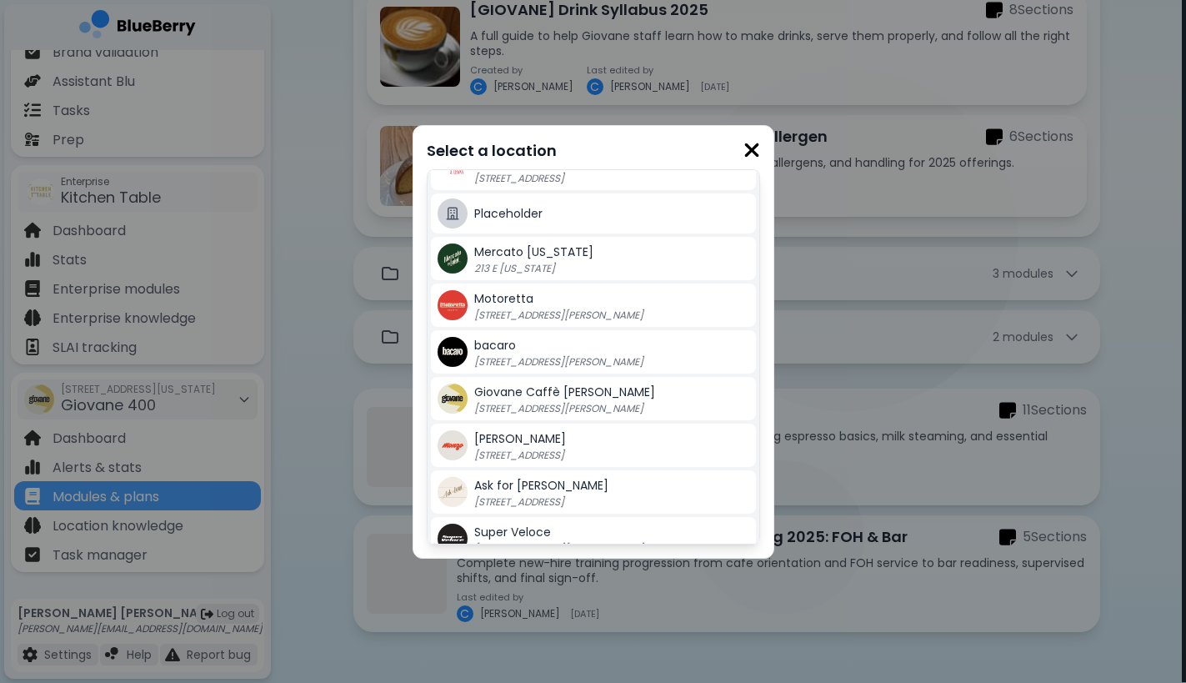
click at [565, 405] on p "[STREET_ADDRESS][PERSON_NAME]" at bounding box center [578, 408] width 208 height 13
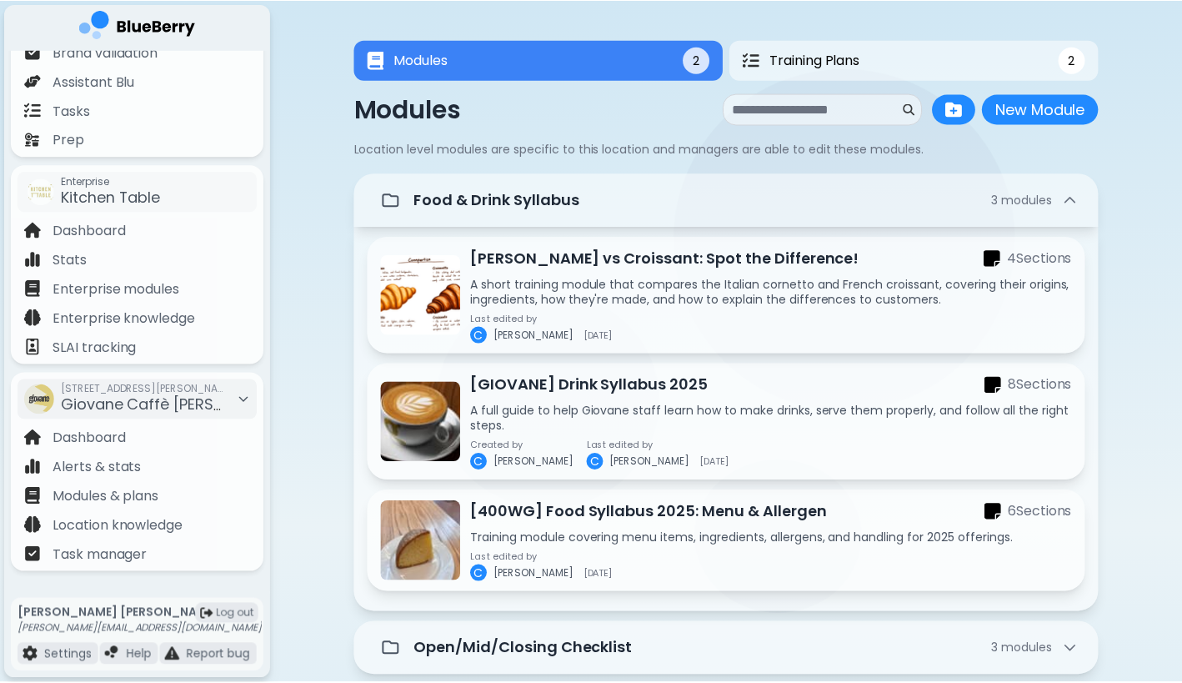
scroll to position [375, 0]
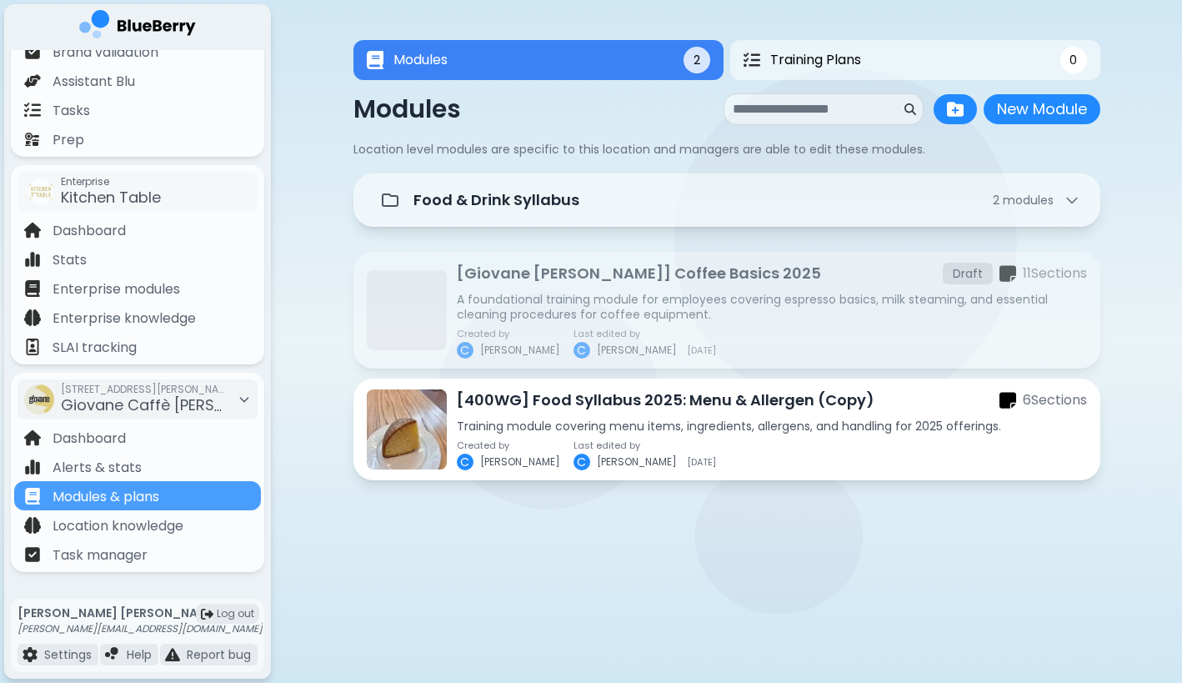
click at [680, 419] on p "Training module covering menu items, ingredients, allergens, and handling for 2…" at bounding box center [772, 426] width 630 height 15
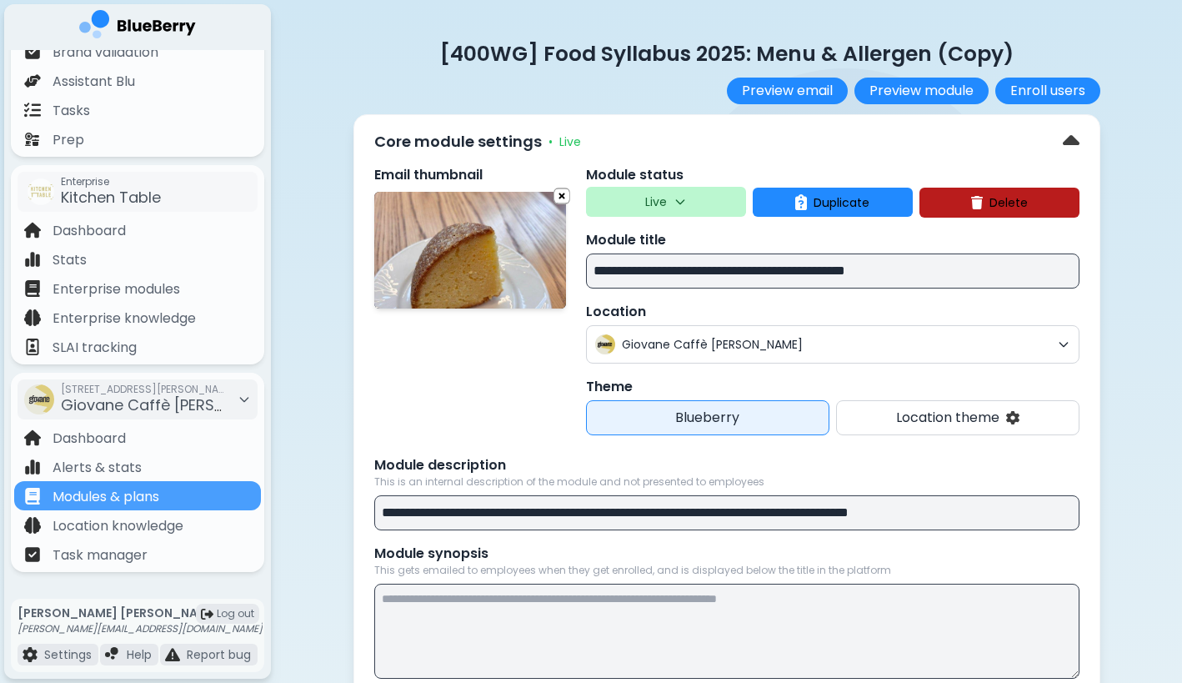
drag, startPoint x: 645, startPoint y: 268, endPoint x: 594, endPoint y: 271, distance: 50.1
click at [595, 272] on input "**********" at bounding box center [833, 270] width 494 height 35
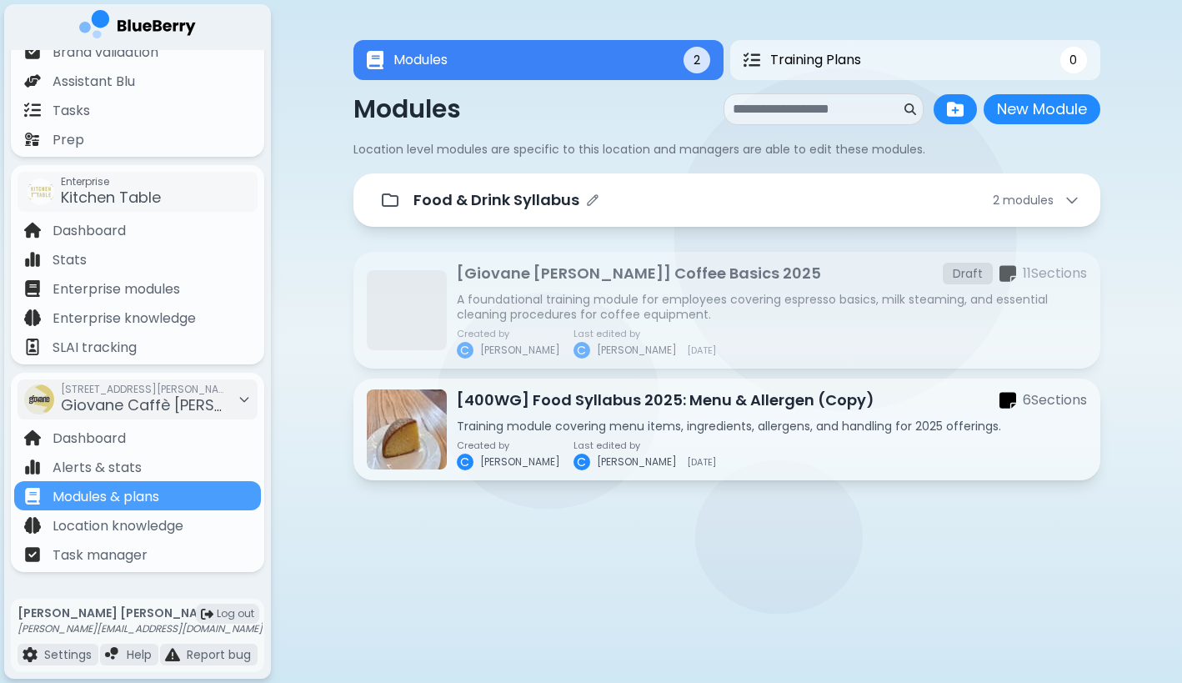
click at [700, 201] on div "Food & Drink Syllabus 2 module s" at bounding box center [747, 199] width 667 height 23
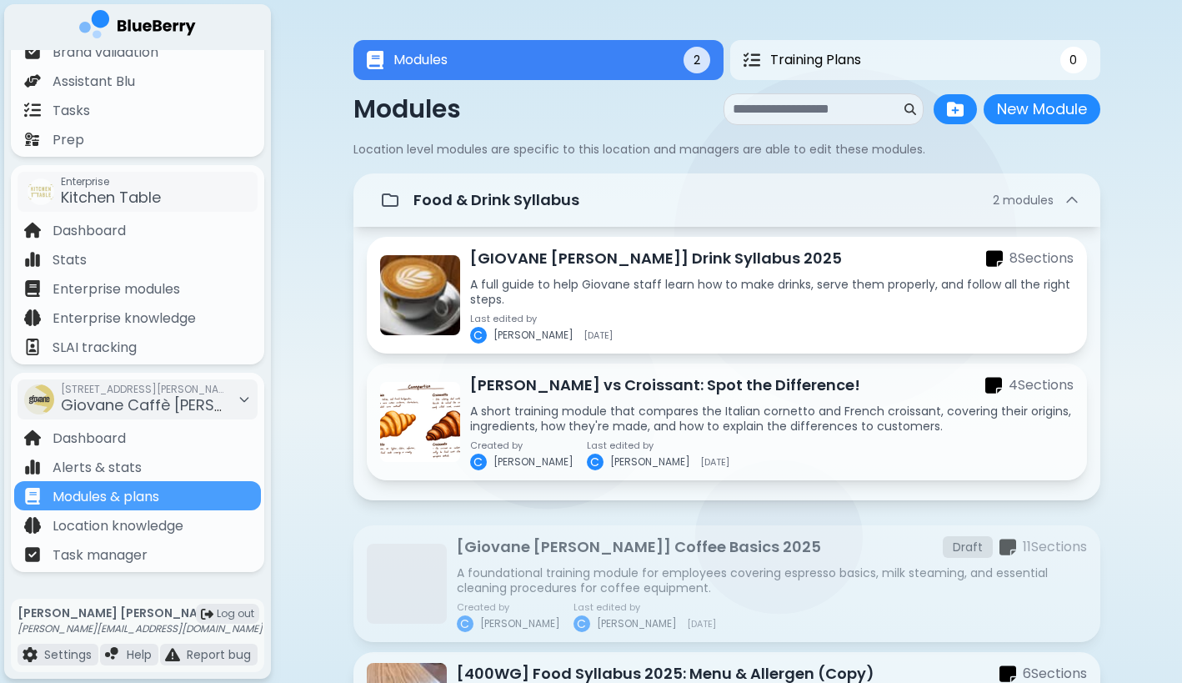
click at [572, 267] on p "[GIOVANE [PERSON_NAME]] Drink Syllabus 2025" at bounding box center [656, 258] width 372 height 23
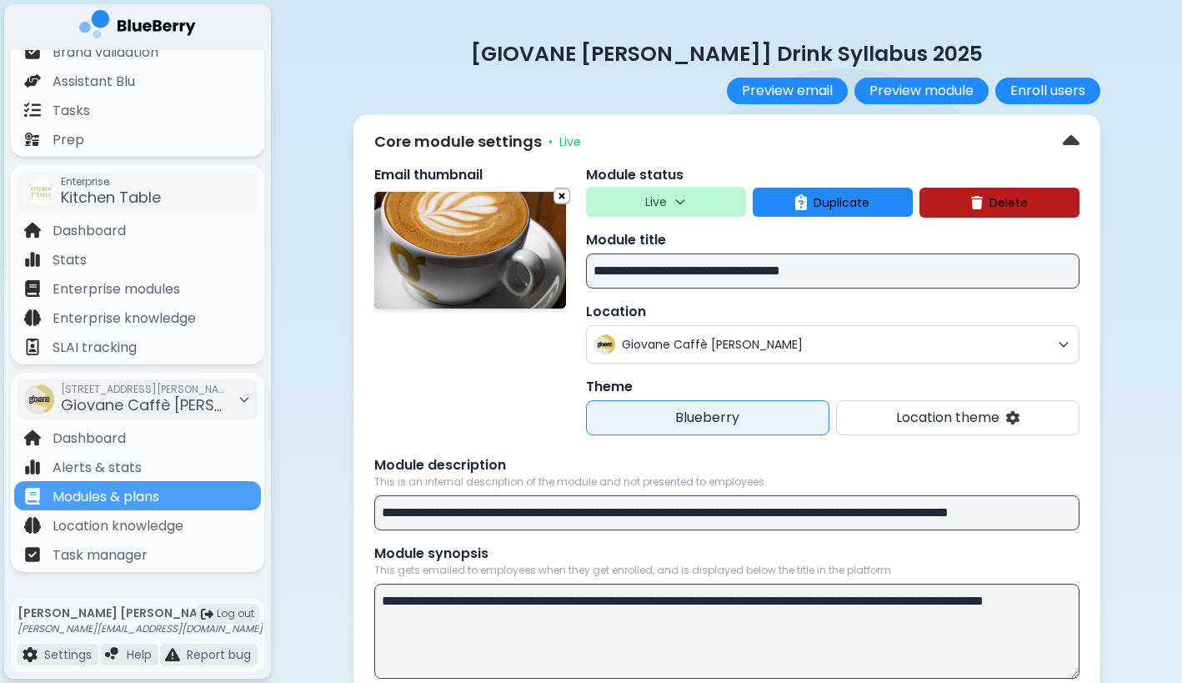
drag, startPoint x: 655, startPoint y: 273, endPoint x: 626, endPoint y: 273, distance: 28.4
click at [625, 273] on input "**********" at bounding box center [833, 270] width 494 height 35
drag, startPoint x: 725, startPoint y: 271, endPoint x: 619, endPoint y: 272, distance: 105.9
click at [619, 272] on input "**********" at bounding box center [833, 270] width 494 height 35
drag, startPoint x: 732, startPoint y: 268, endPoint x: 526, endPoint y: 267, distance: 206.0
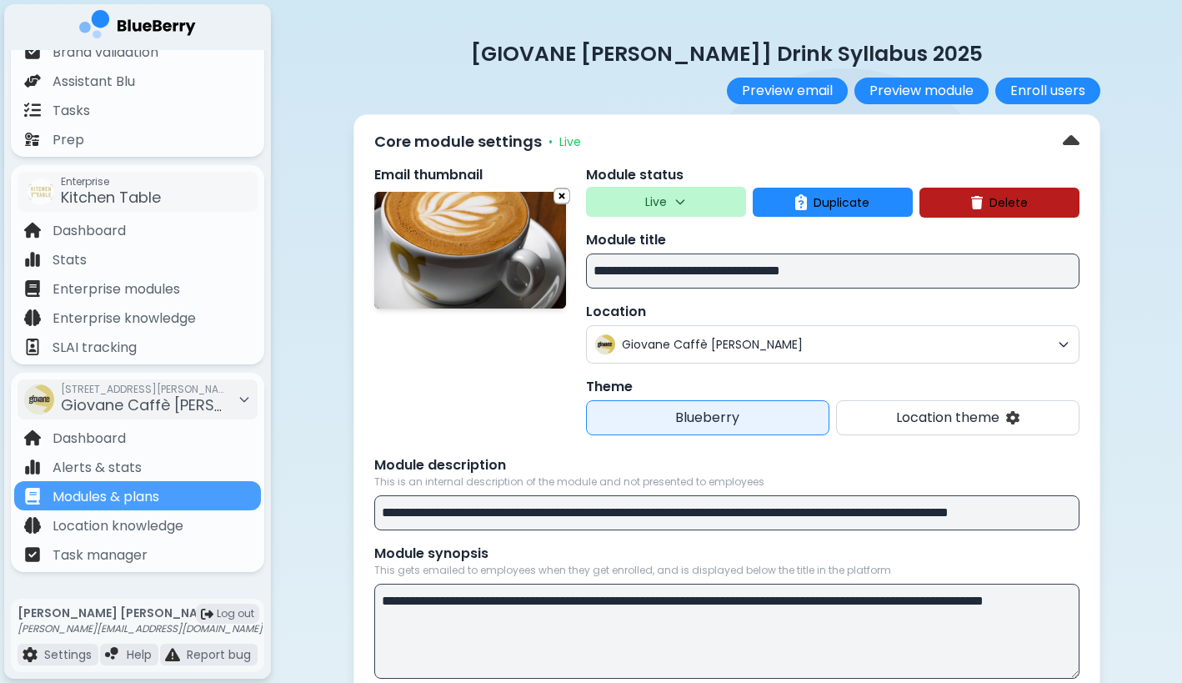
click at [526, 267] on div "**********" at bounding box center [726, 300] width 705 height 270
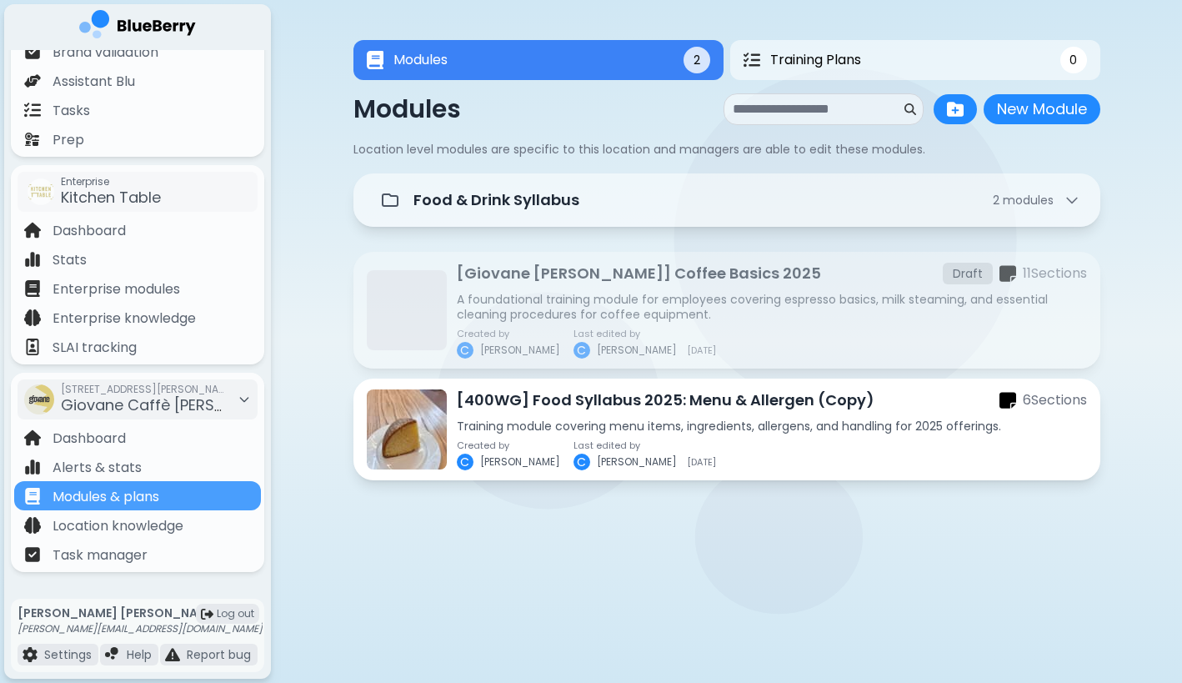
click at [561, 400] on p "[400WG] Food Syllabus 2025: Menu & Allergen (Copy)" at bounding box center [666, 400] width 418 height 23
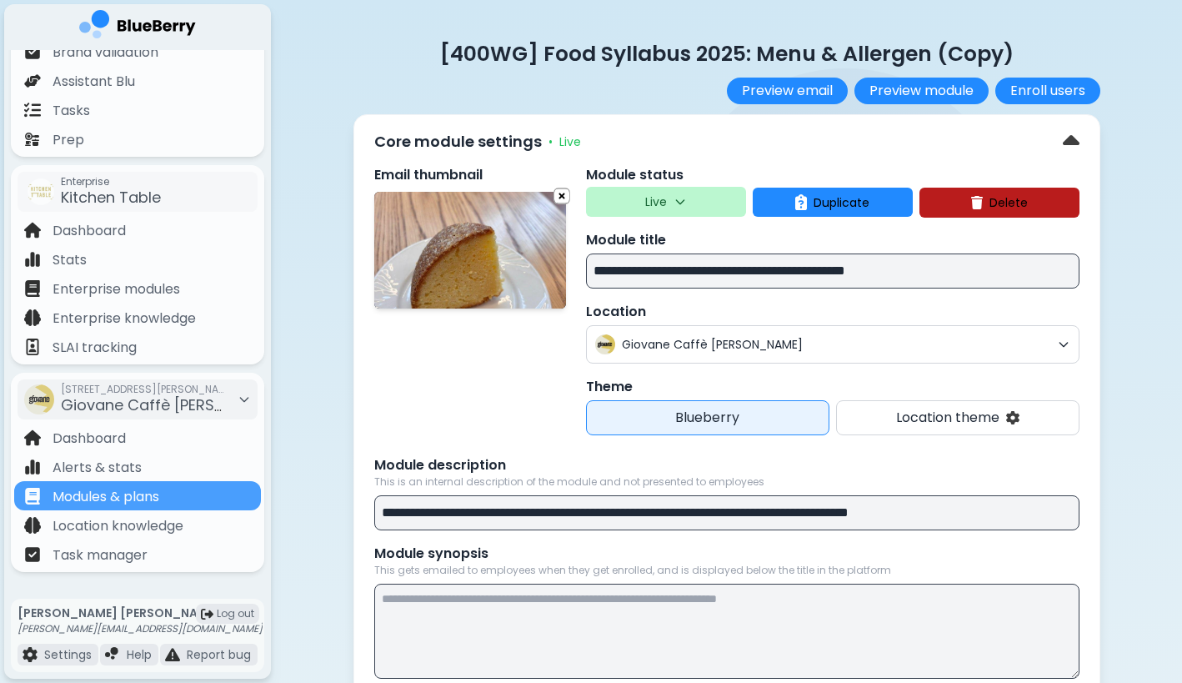
drag, startPoint x: 653, startPoint y: 275, endPoint x: 523, endPoint y: 275, distance: 130.1
click at [523, 275] on div "**********" at bounding box center [726, 300] width 705 height 270
paste input "**********"
click at [544, 359] on div "Email thumbnail" at bounding box center [470, 300] width 192 height 270
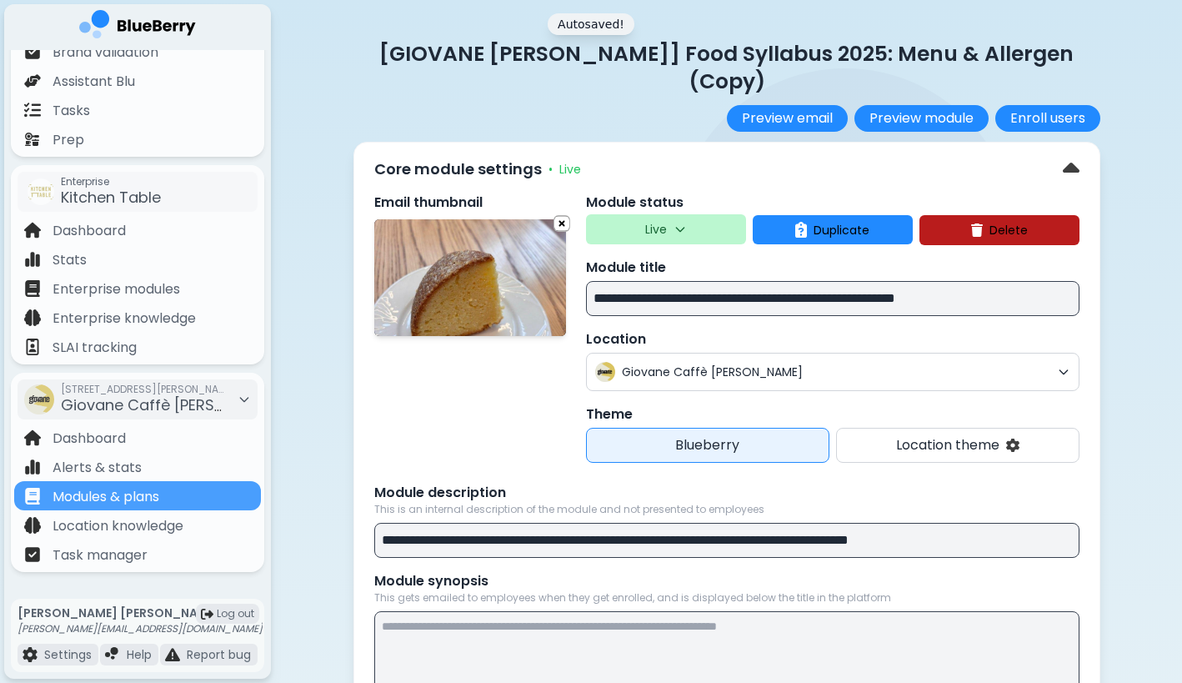
click at [824, 329] on p "Location" at bounding box center [833, 339] width 494 height 20
drag, startPoint x: 986, startPoint y: 268, endPoint x: 1108, endPoint y: 269, distance: 122.6
type input "**********"
click at [951, 329] on p "Location" at bounding box center [833, 339] width 494 height 20
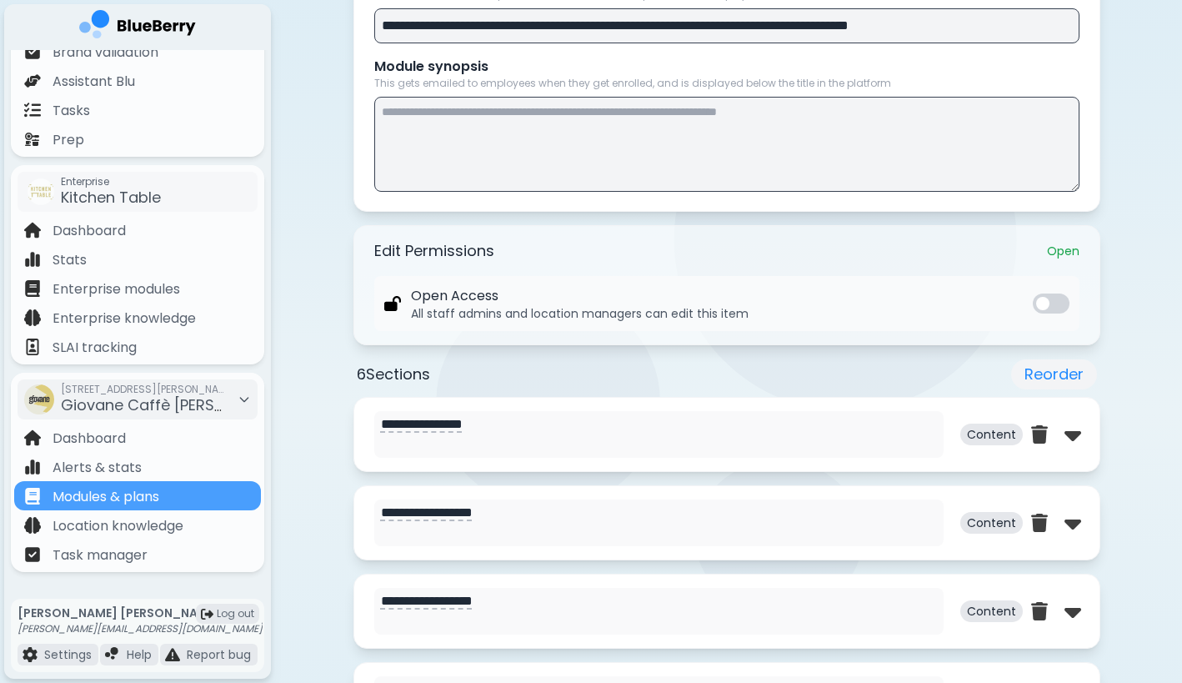
scroll to position [489, 0]
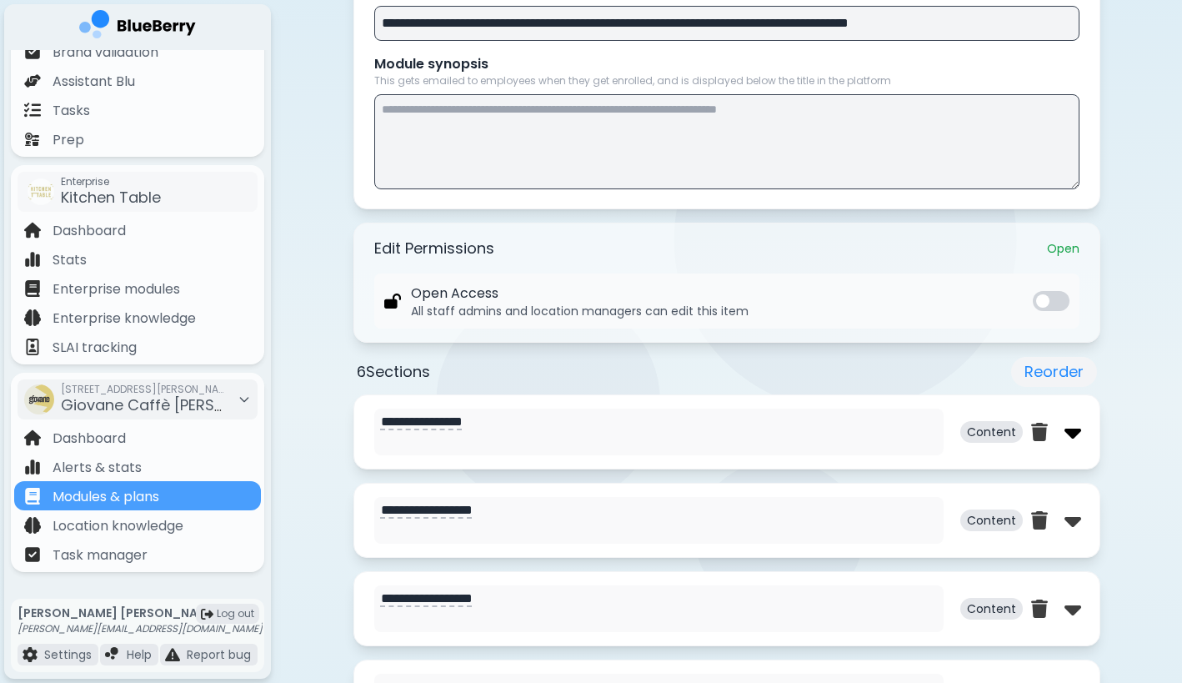
click at [1076, 444] on img at bounding box center [1073, 432] width 17 height 27
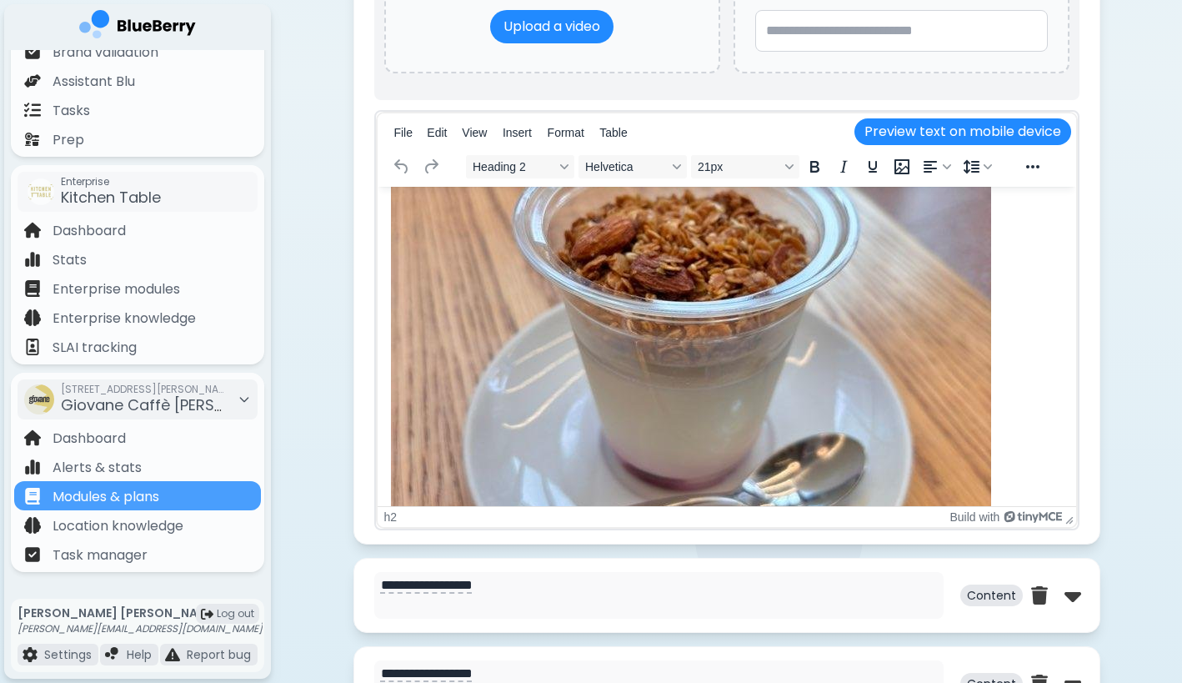
scroll to position [733, 0]
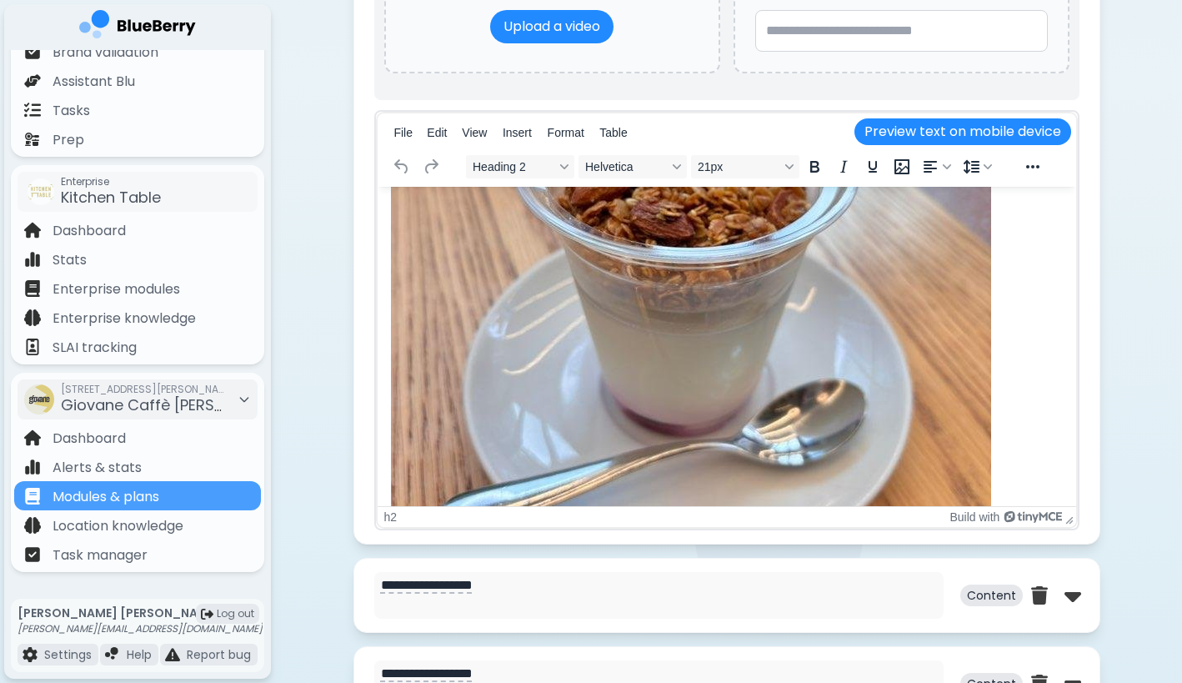
click at [643, 358] on img "Rich Text Area" at bounding box center [690, 241] width 600 height 800
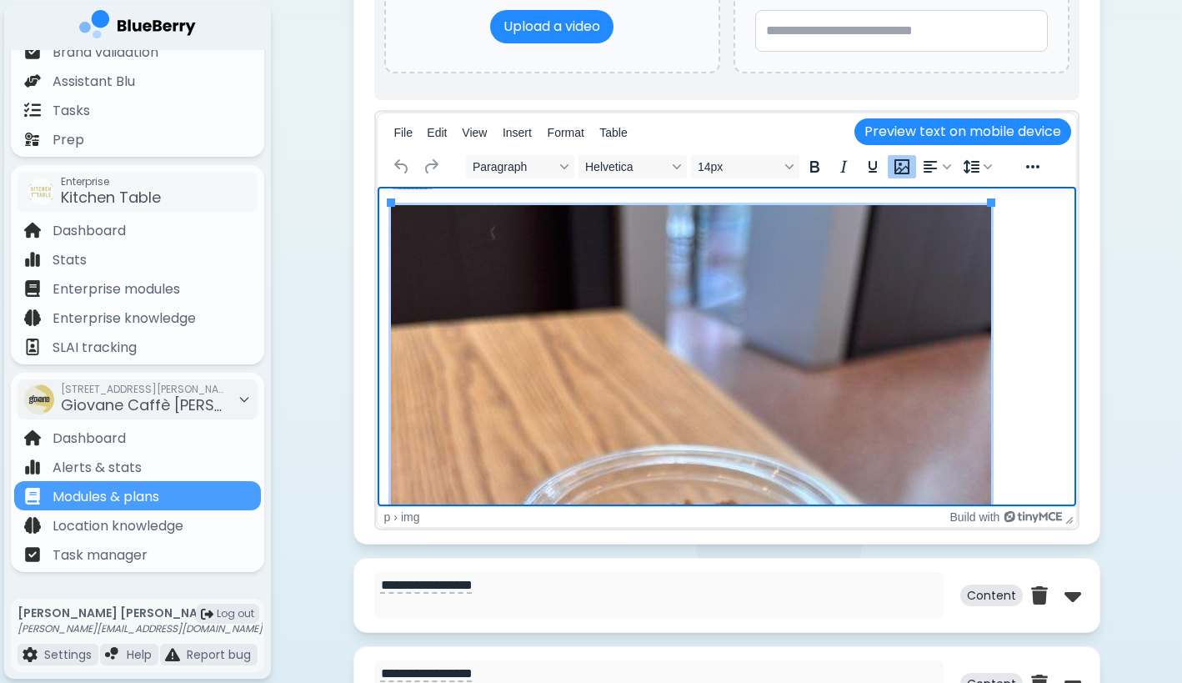
scroll to position [356, 0]
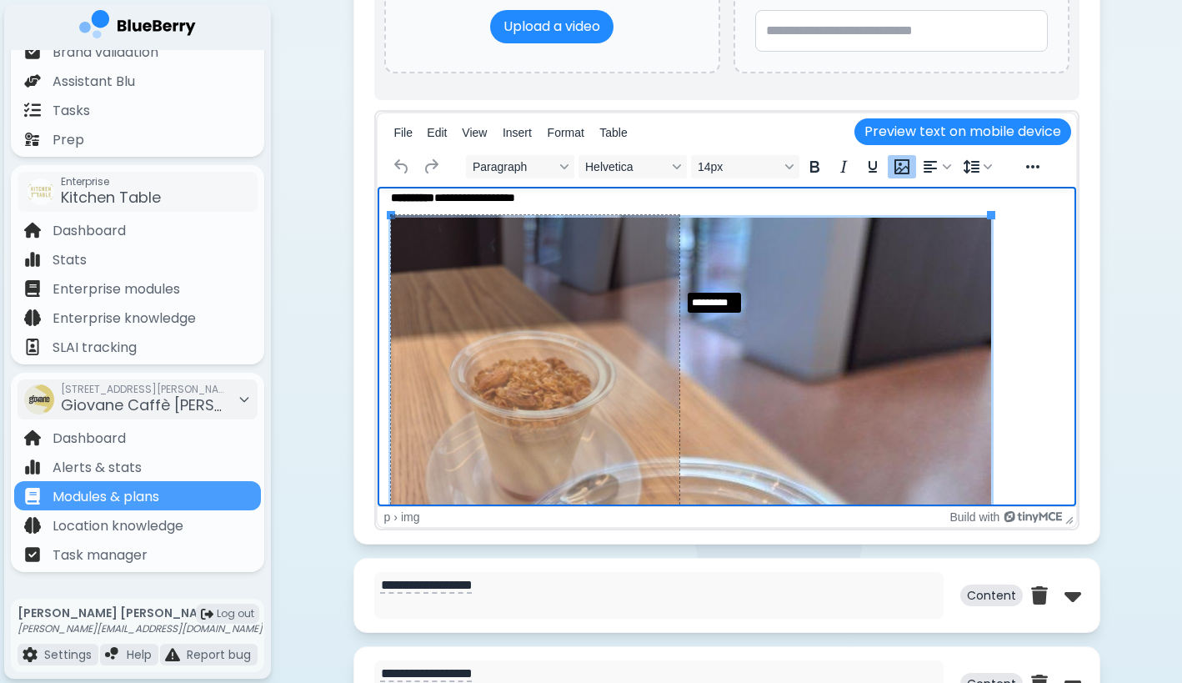
drag, startPoint x: 990, startPoint y: 215, endPoint x: 678, endPoint y: 288, distance: 320.4
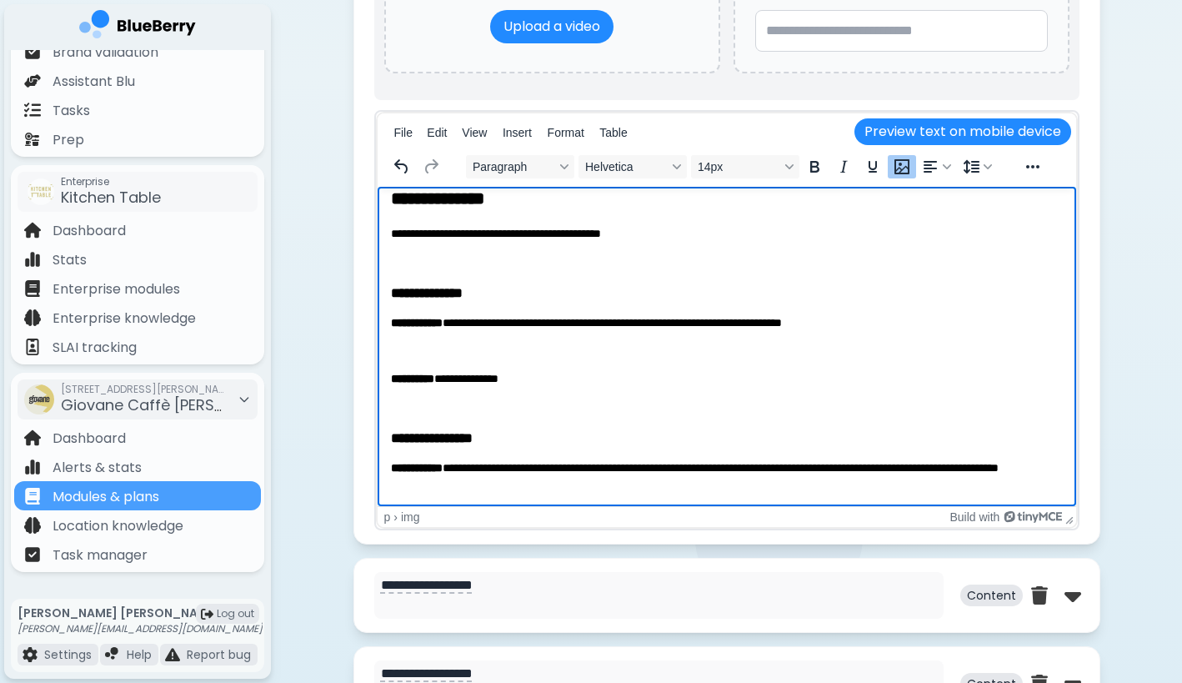
scroll to position [2, 0]
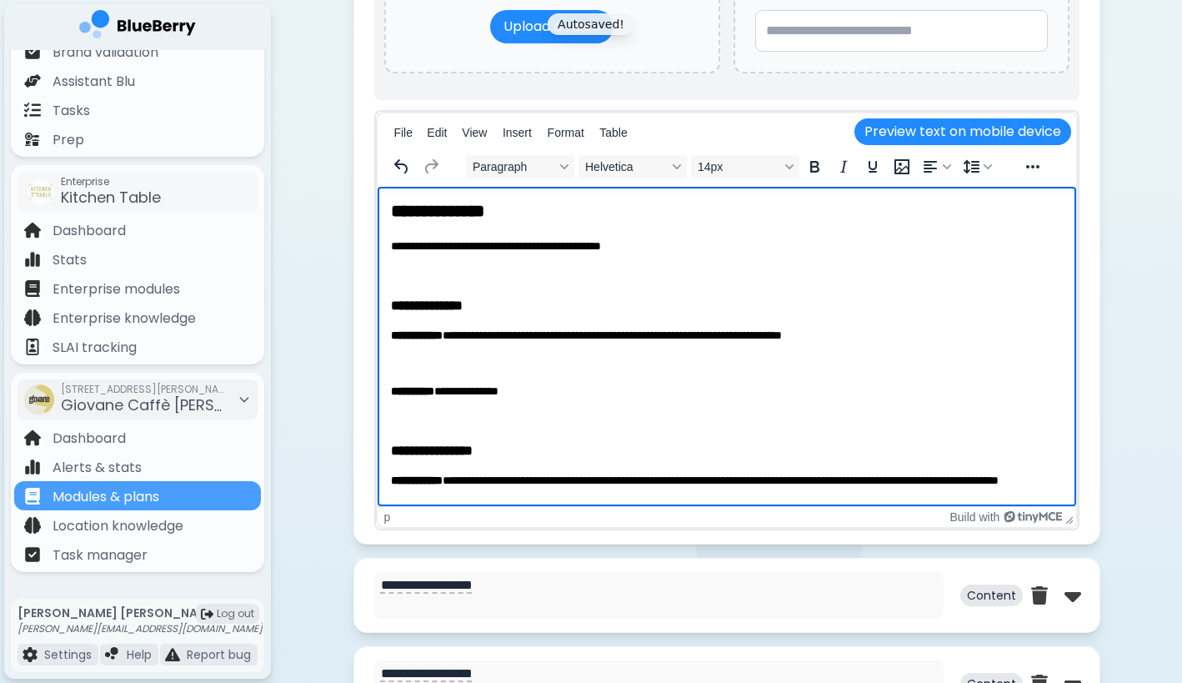
click at [569, 398] on p "**********" at bounding box center [726, 392] width 672 height 16
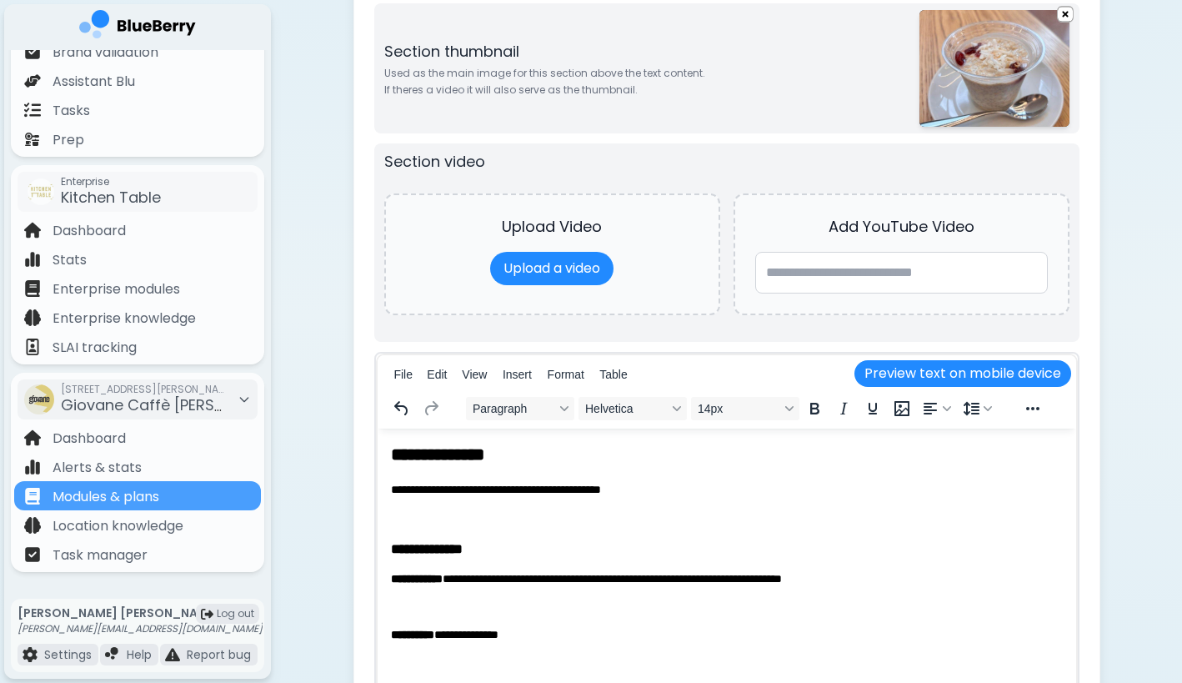
scroll to position [1149, 0]
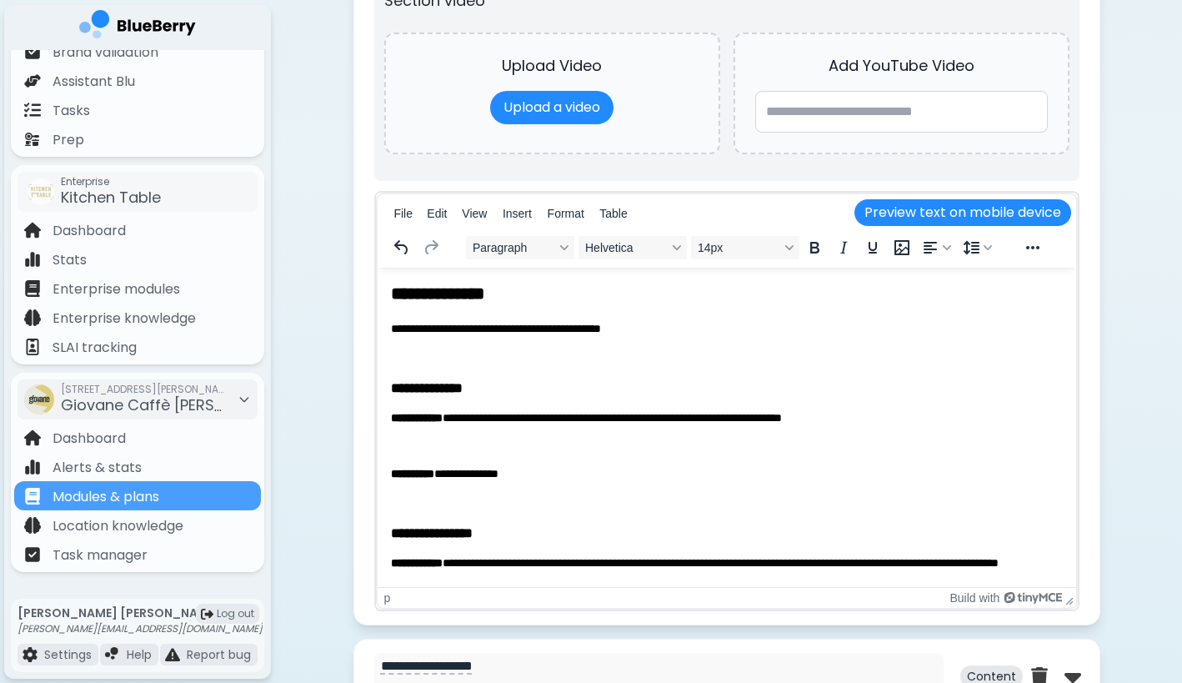
click at [490, 440] on p "Rich Text Area" at bounding box center [726, 446] width 672 height 17
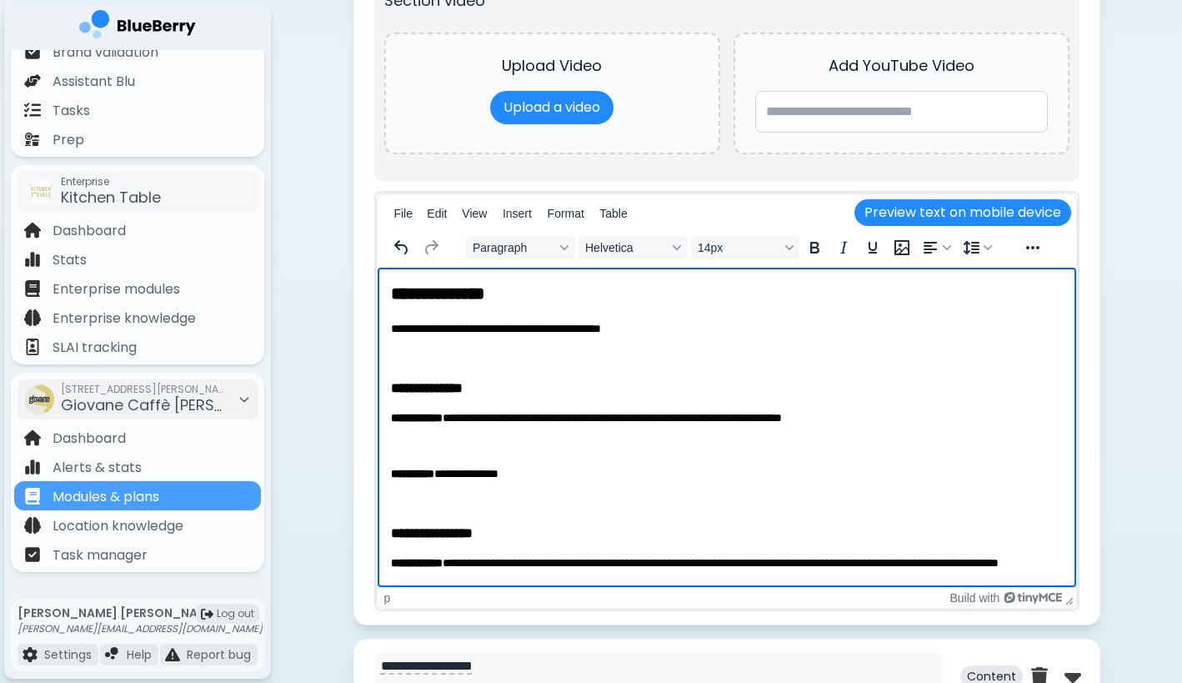
click at [483, 475] on p "**********" at bounding box center [726, 474] width 672 height 16
click at [481, 504] on p "Rich Text Area" at bounding box center [726, 502] width 672 height 17
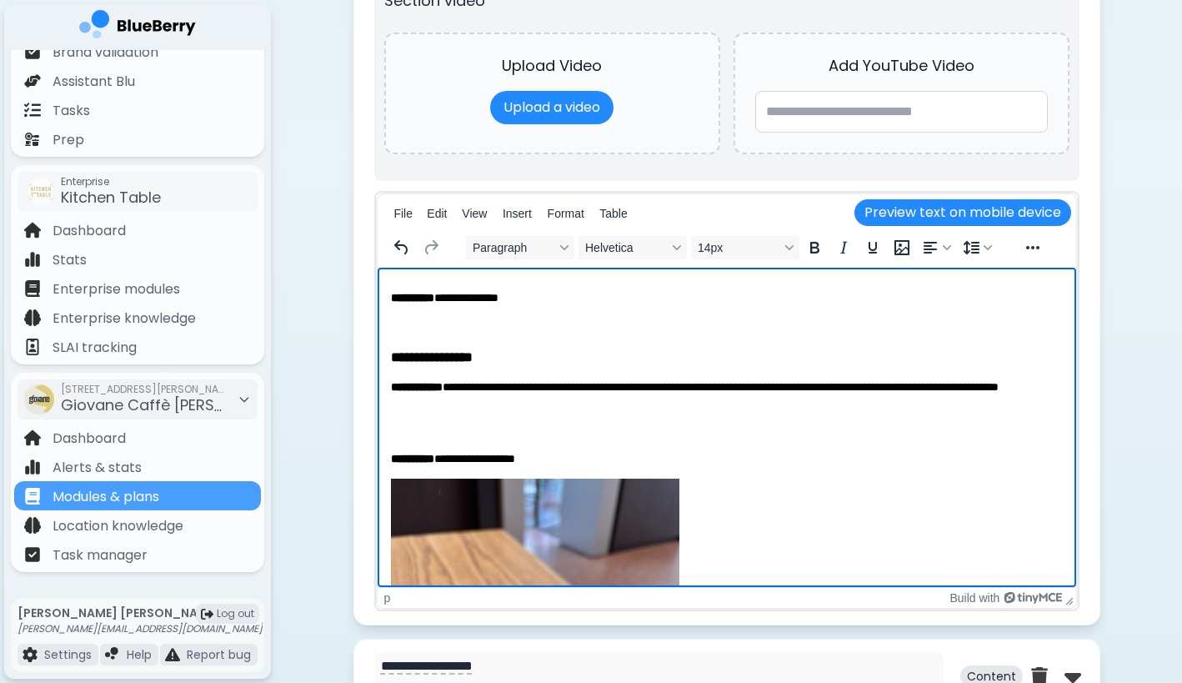
scroll to position [733, 0]
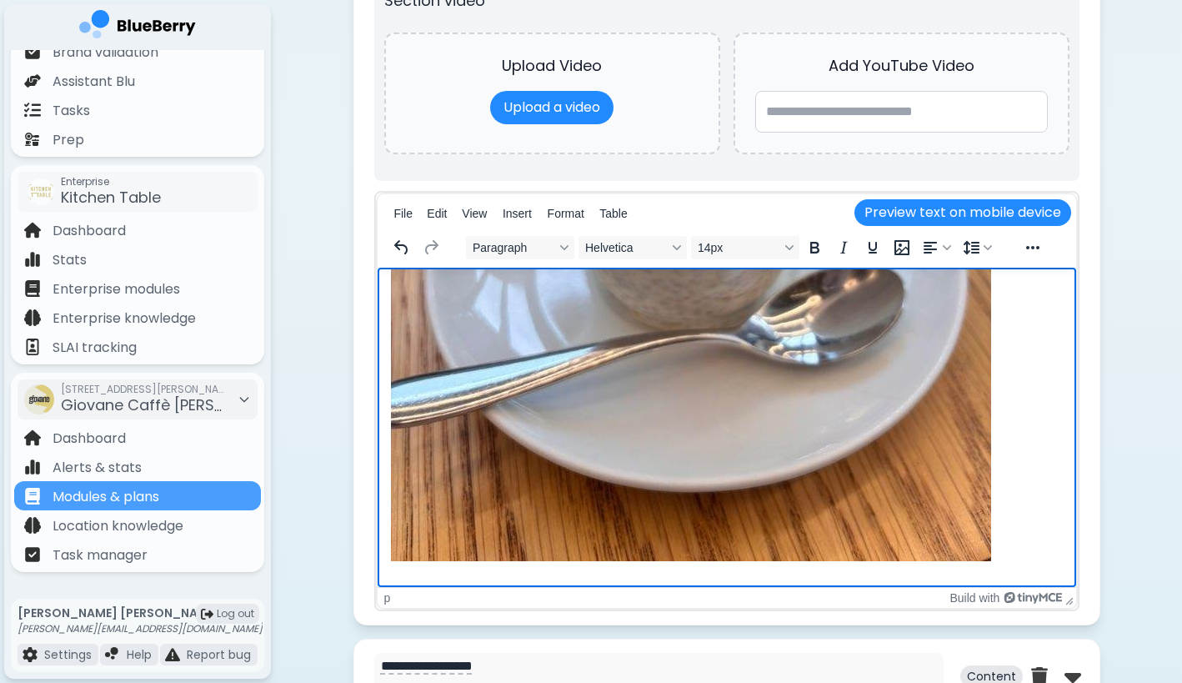
click at [425, 538] on img "Rich Text Area" at bounding box center [690, 161] width 600 height 800
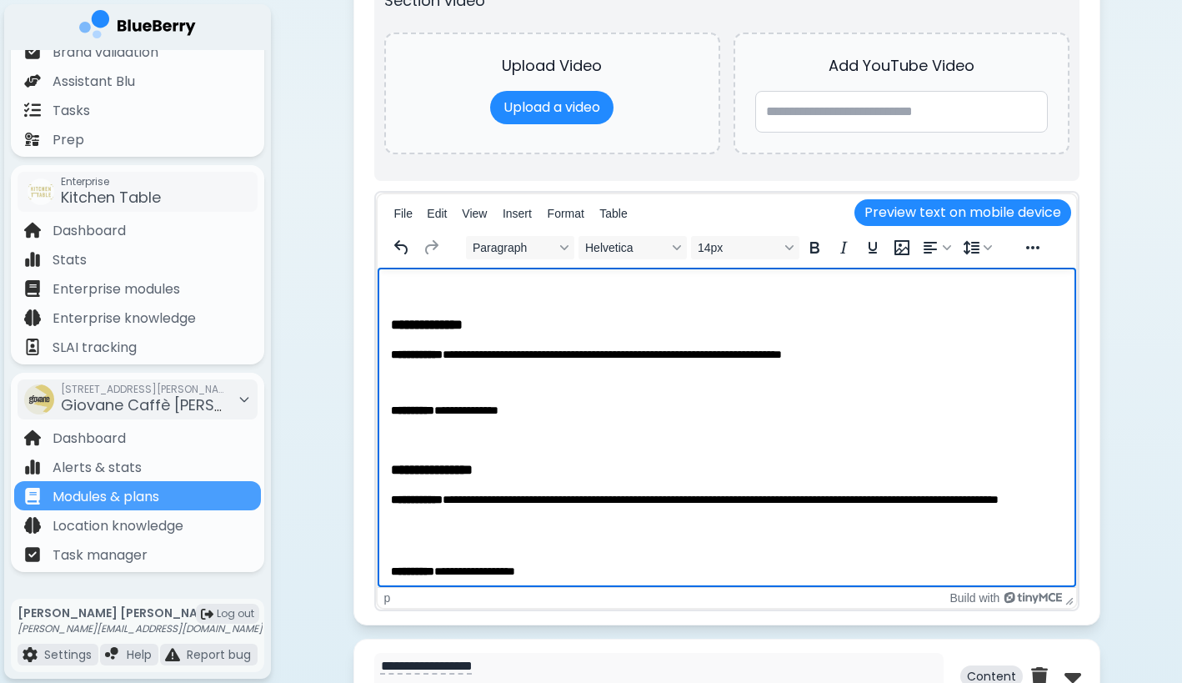
scroll to position [61, 0]
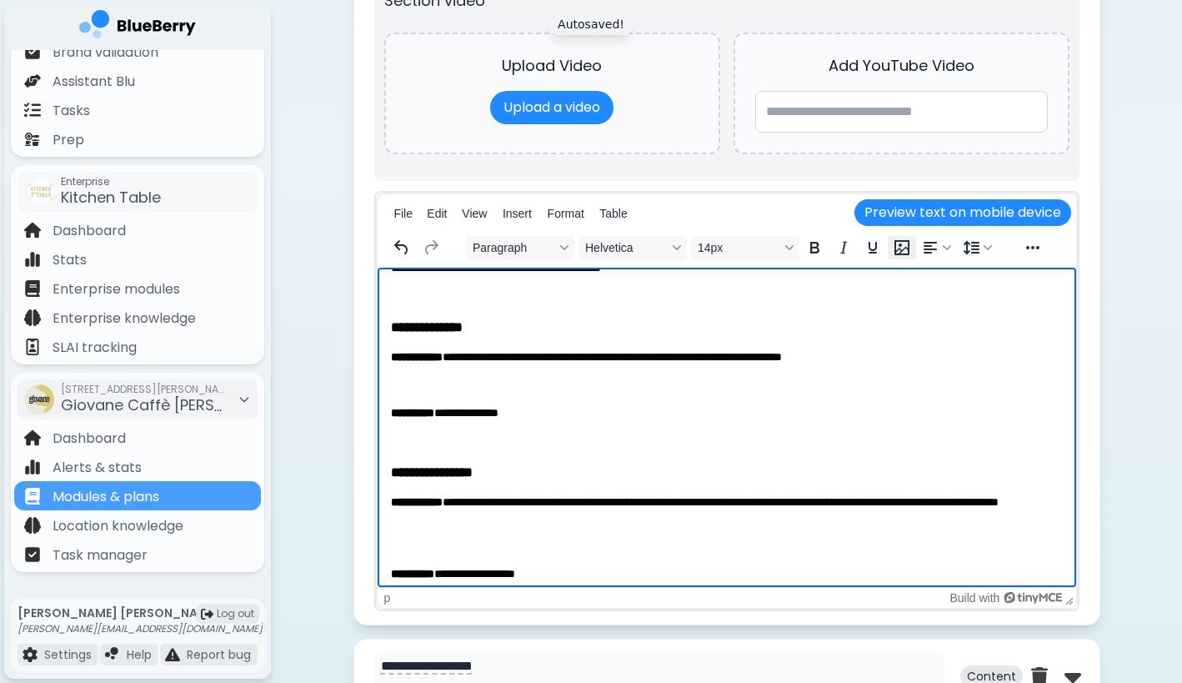
click at [901, 255] on icon "Insert/edit image" at bounding box center [902, 248] width 20 height 20
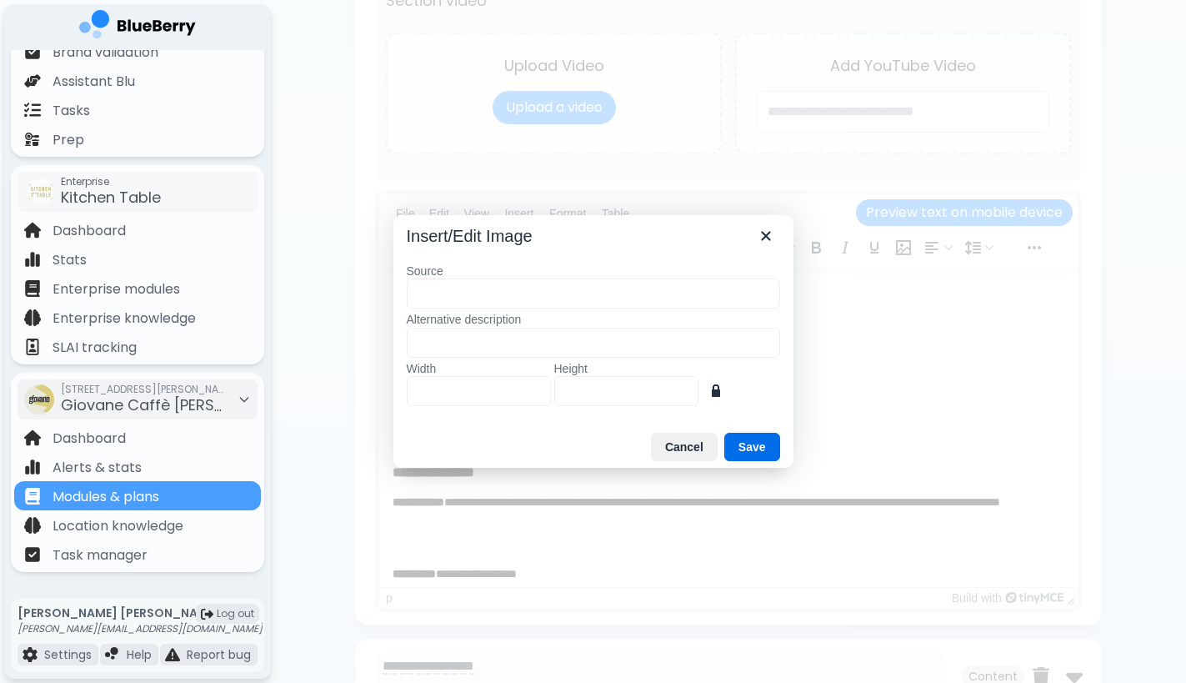
click at [752, 287] on input "Source" at bounding box center [594, 293] width 374 height 30
type input "**********"
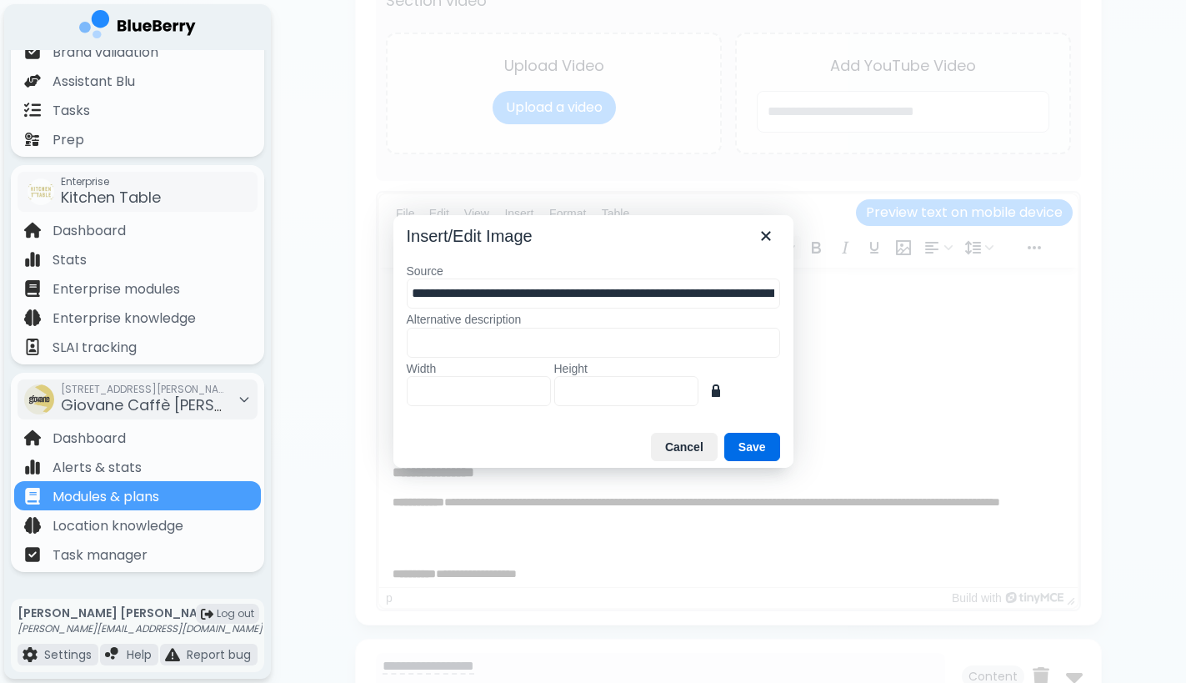
type input "***"
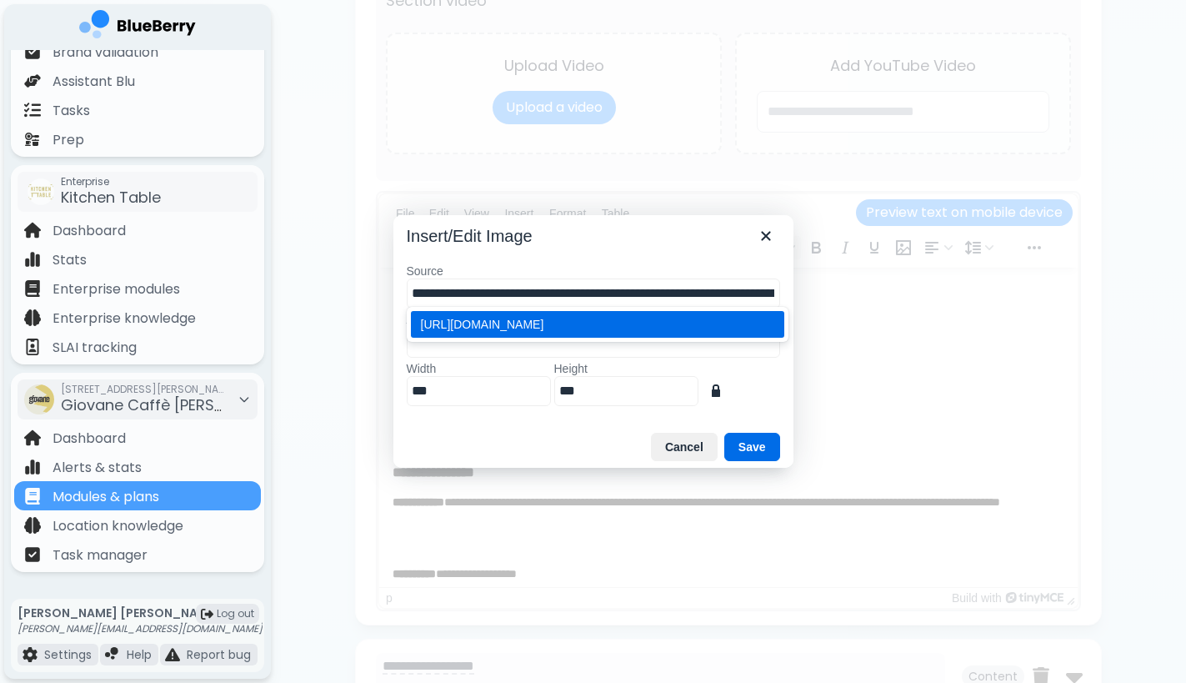
click at [720, 334] on div "[URL][DOMAIN_NAME]" at bounding box center [599, 324] width 357 height 20
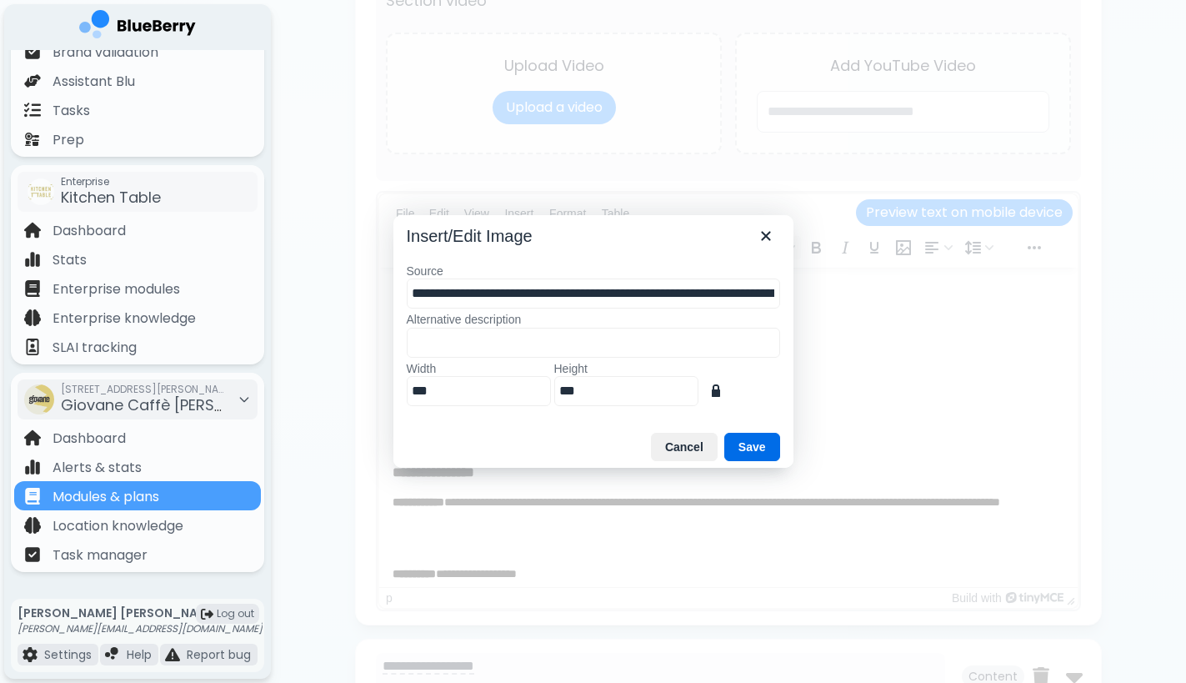
type input "**********"
click at [537, 388] on input "***" at bounding box center [479, 391] width 144 height 30
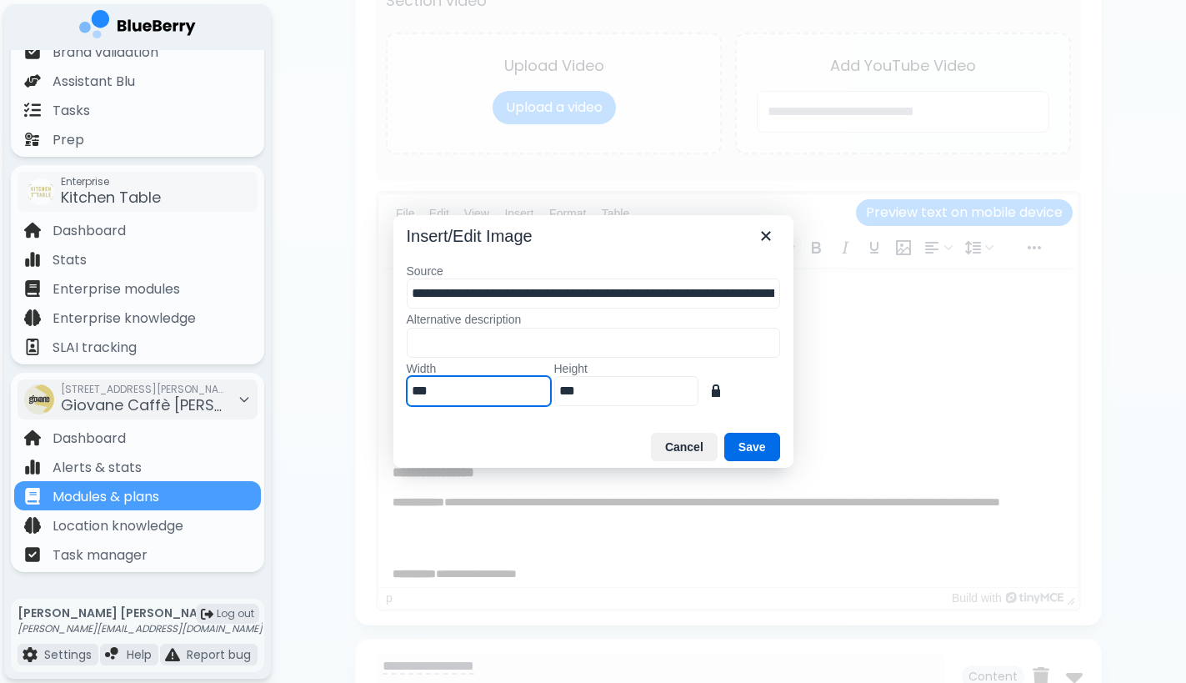
type input "*"
type input "**"
type input "***"
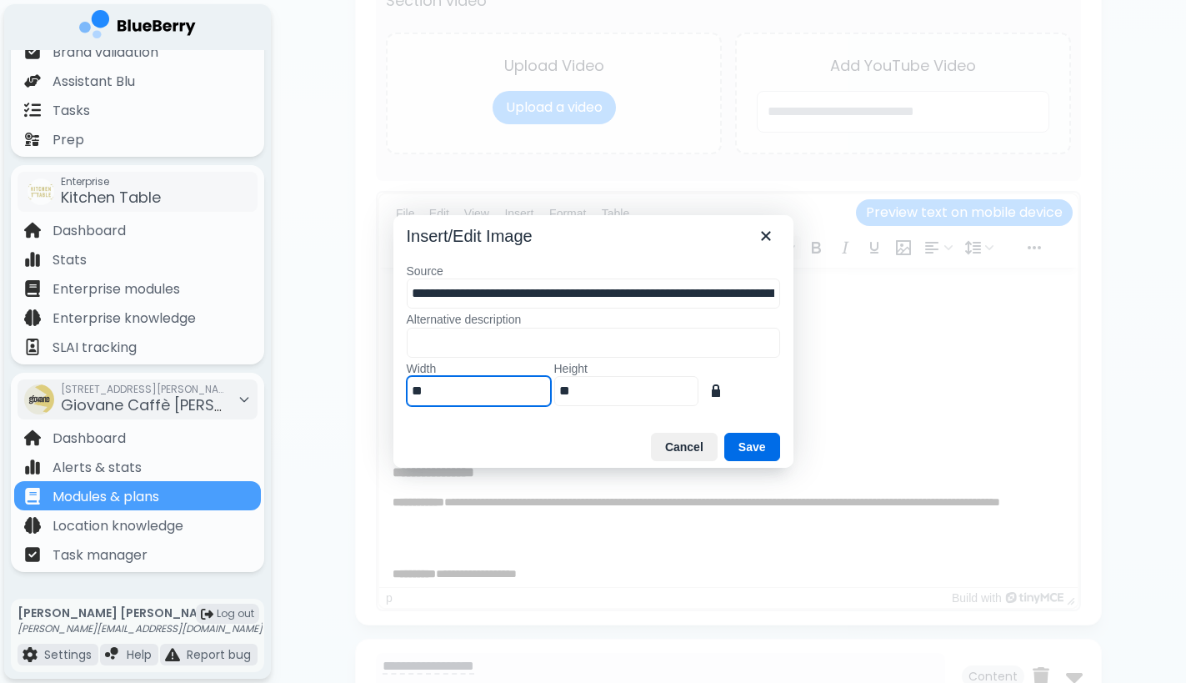
type input "***"
click at [750, 434] on button "Save" at bounding box center [753, 447] width 56 height 28
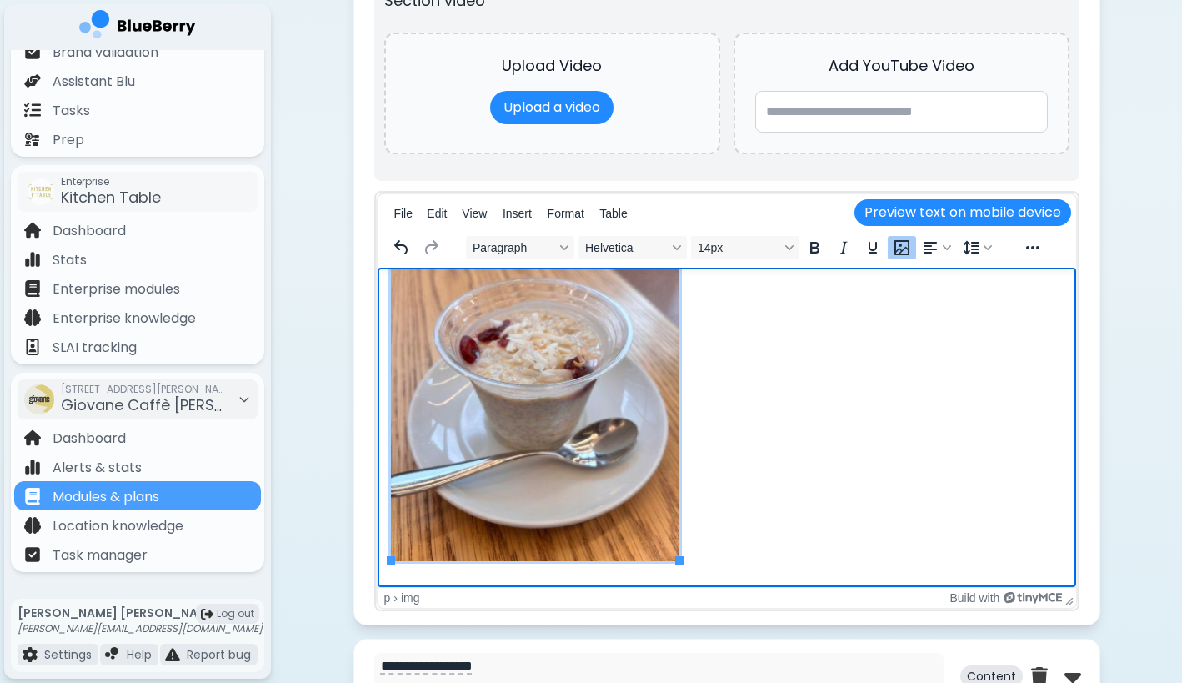
click at [546, 459] on img "Rich Text Area" at bounding box center [534, 369] width 288 height 384
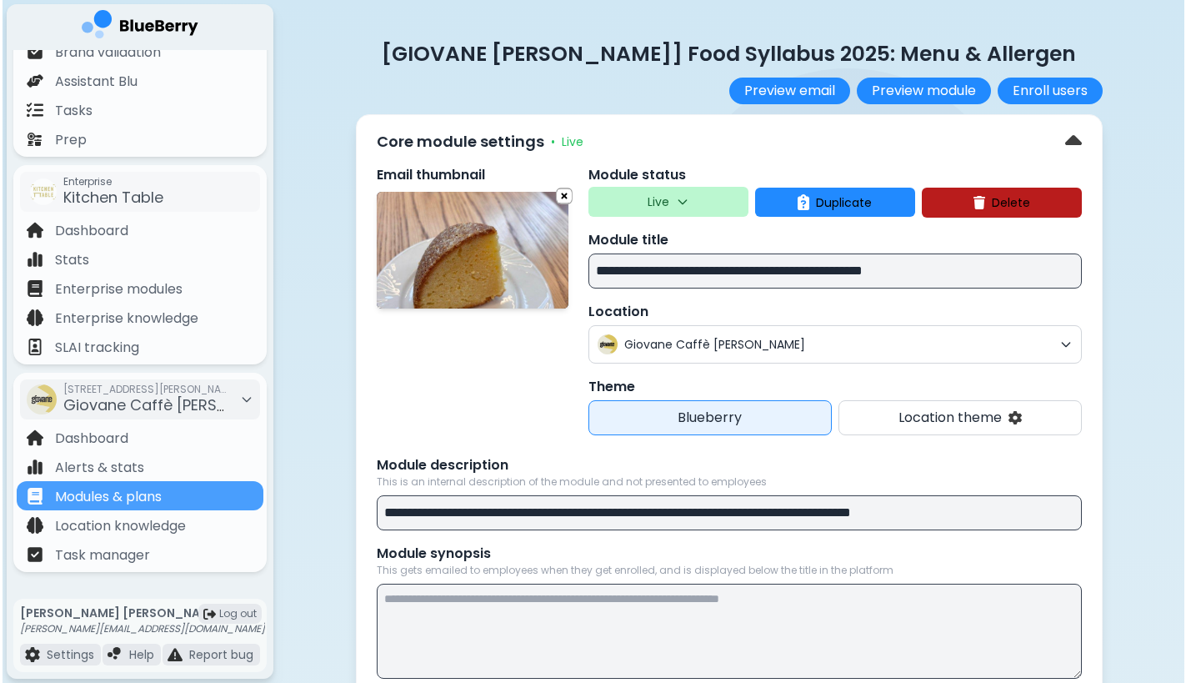
scroll to position [0, 0]
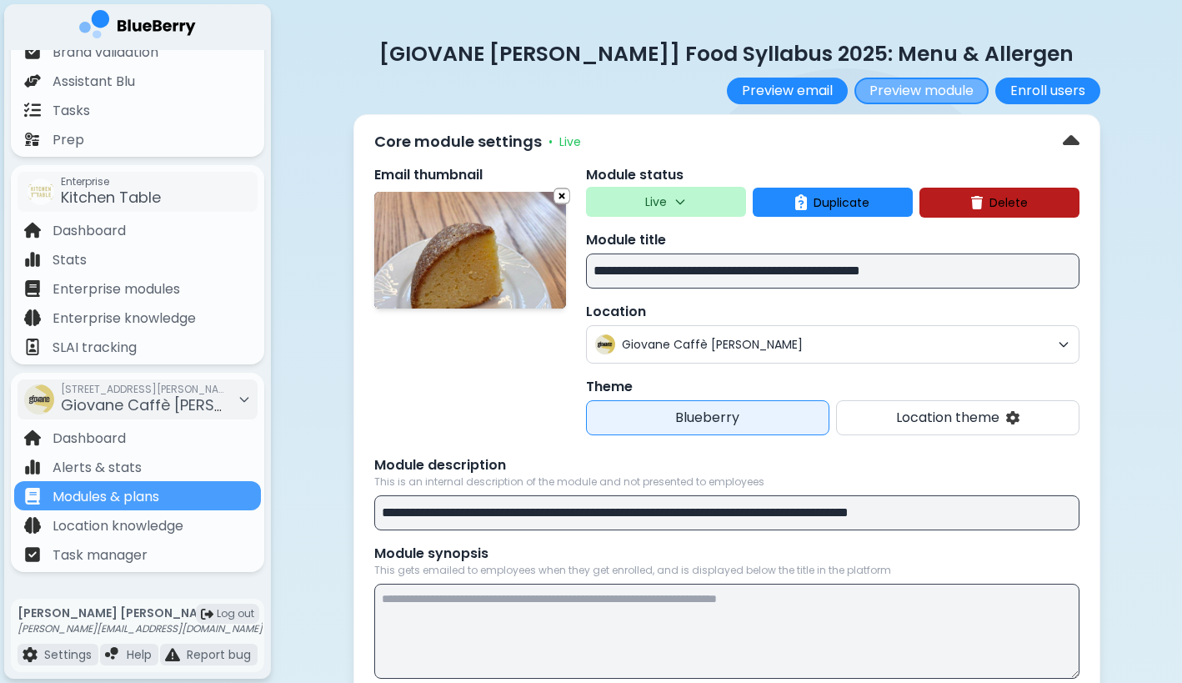
click at [915, 98] on button "Preview module" at bounding box center [922, 91] width 134 height 27
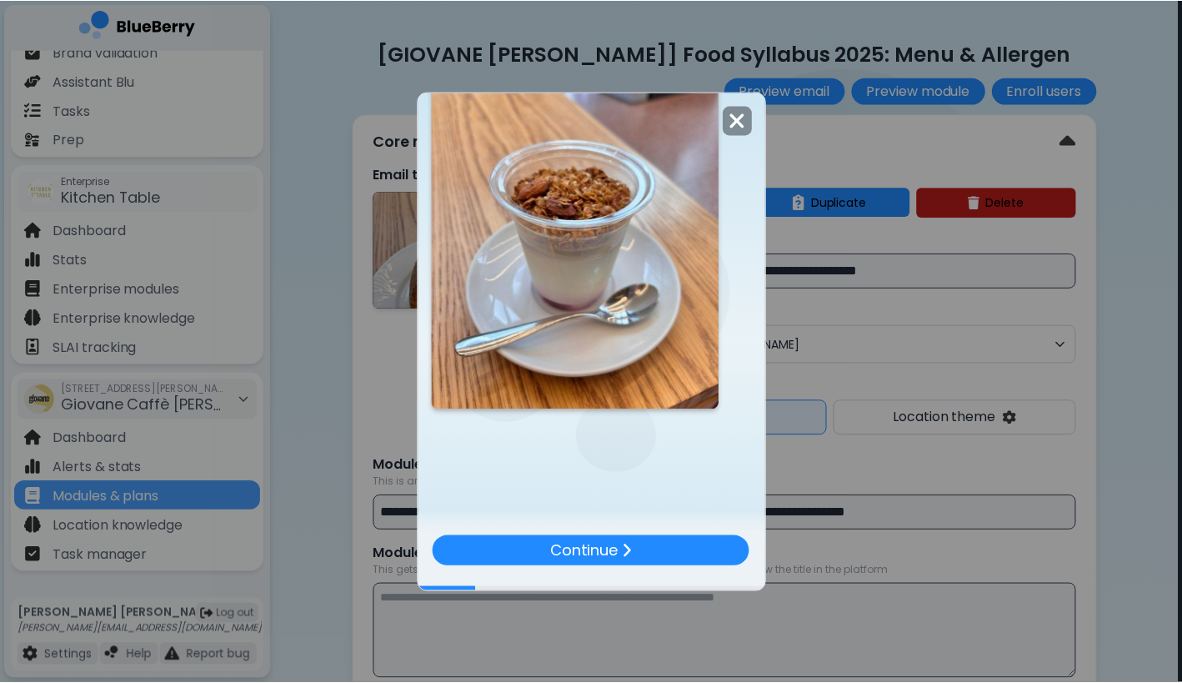
scroll to position [1131, 0]
click at [747, 117] on img at bounding box center [739, 120] width 17 height 23
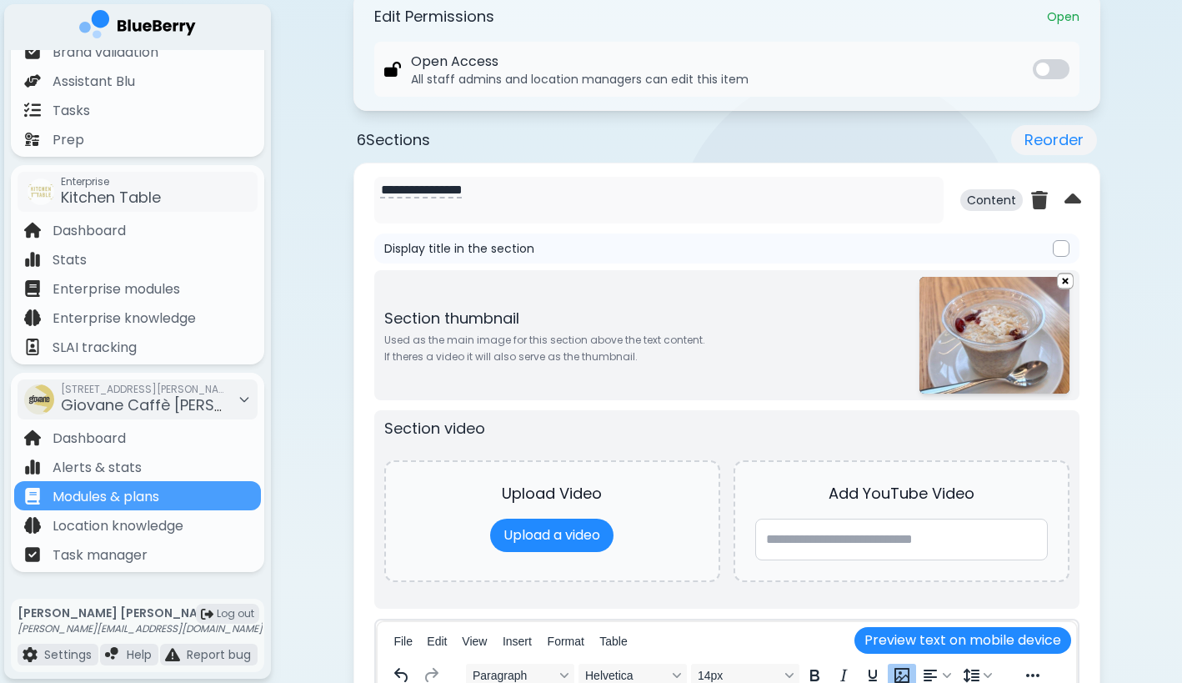
scroll to position [735, 0]
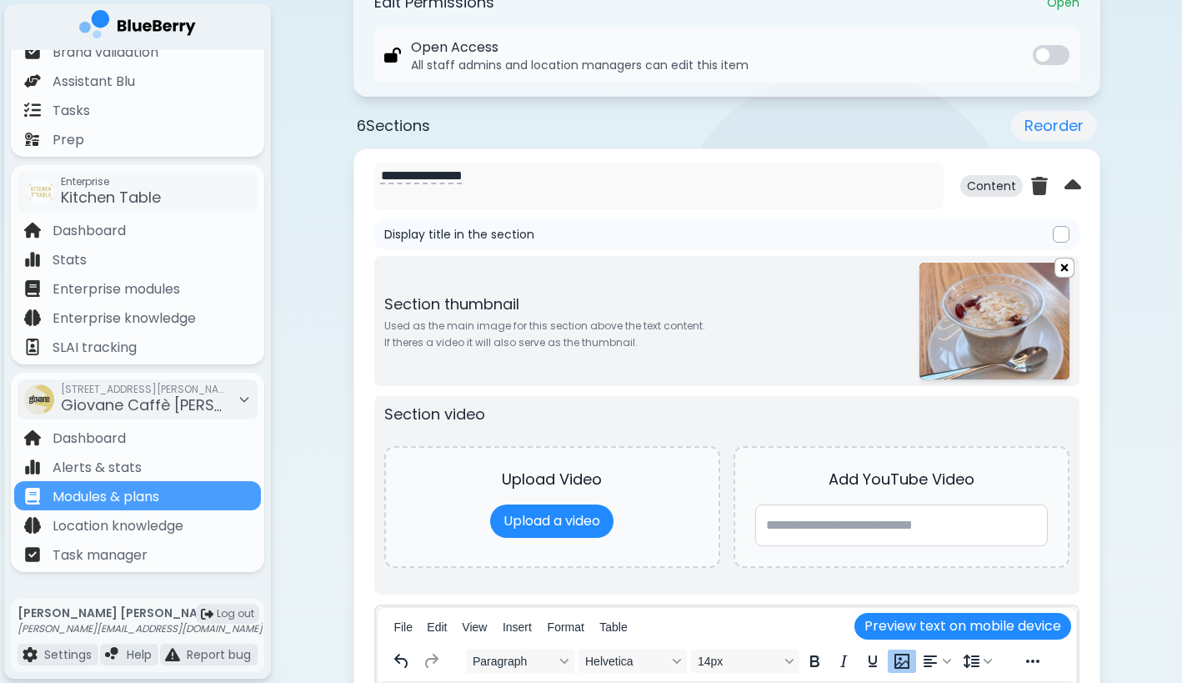
click at [1066, 267] on img at bounding box center [1065, 267] width 18 height 21
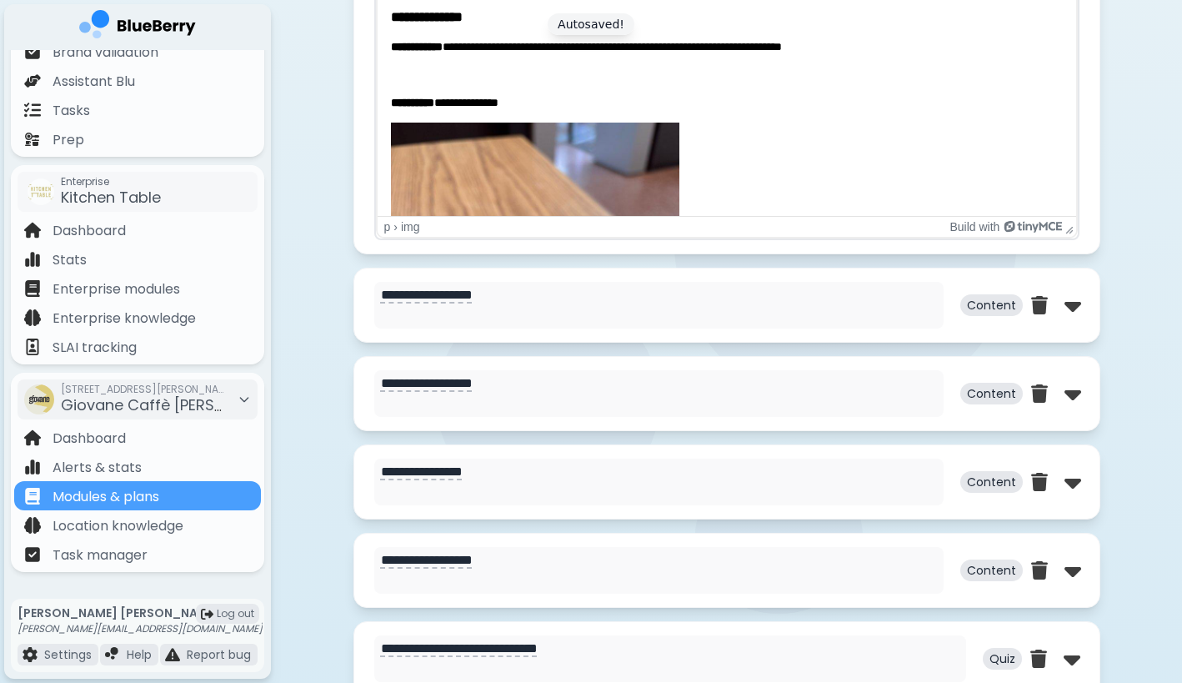
scroll to position [1583, 0]
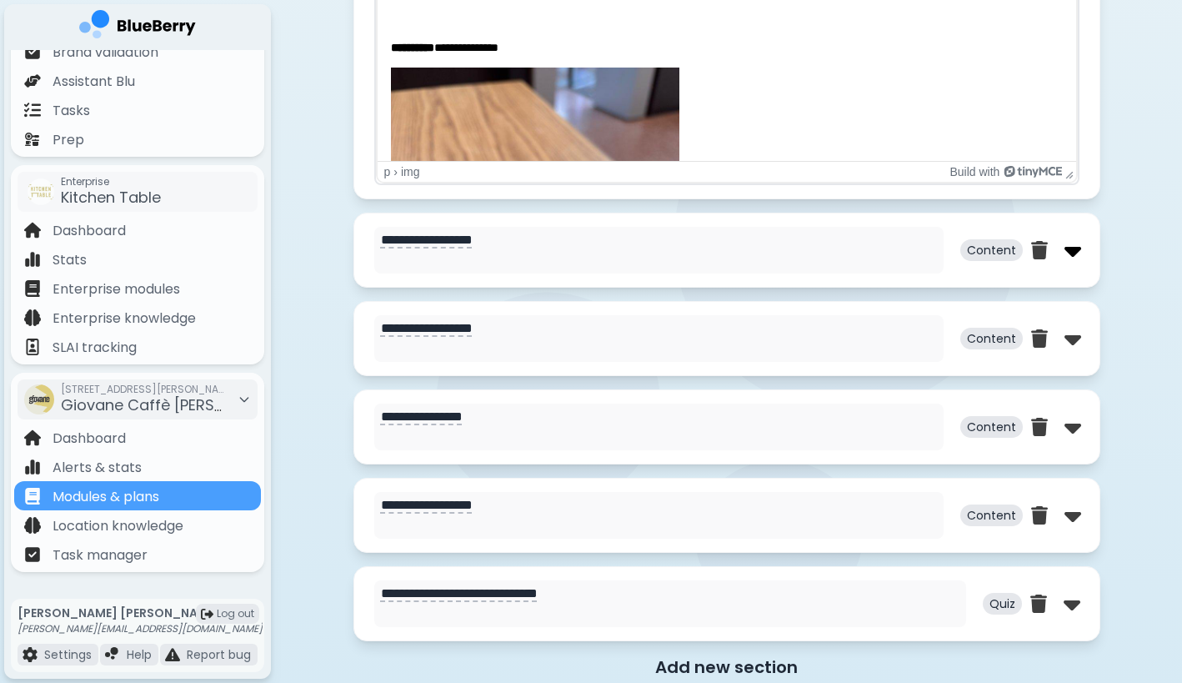
click at [1069, 253] on img at bounding box center [1073, 250] width 17 height 27
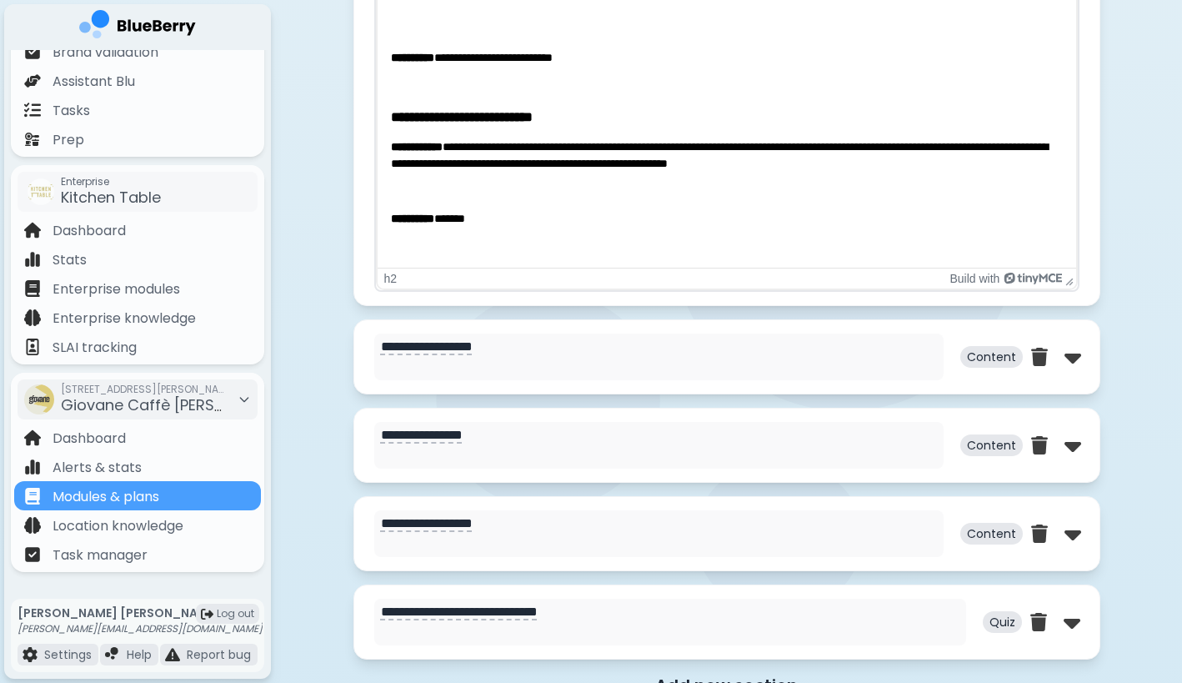
scroll to position [0, 0]
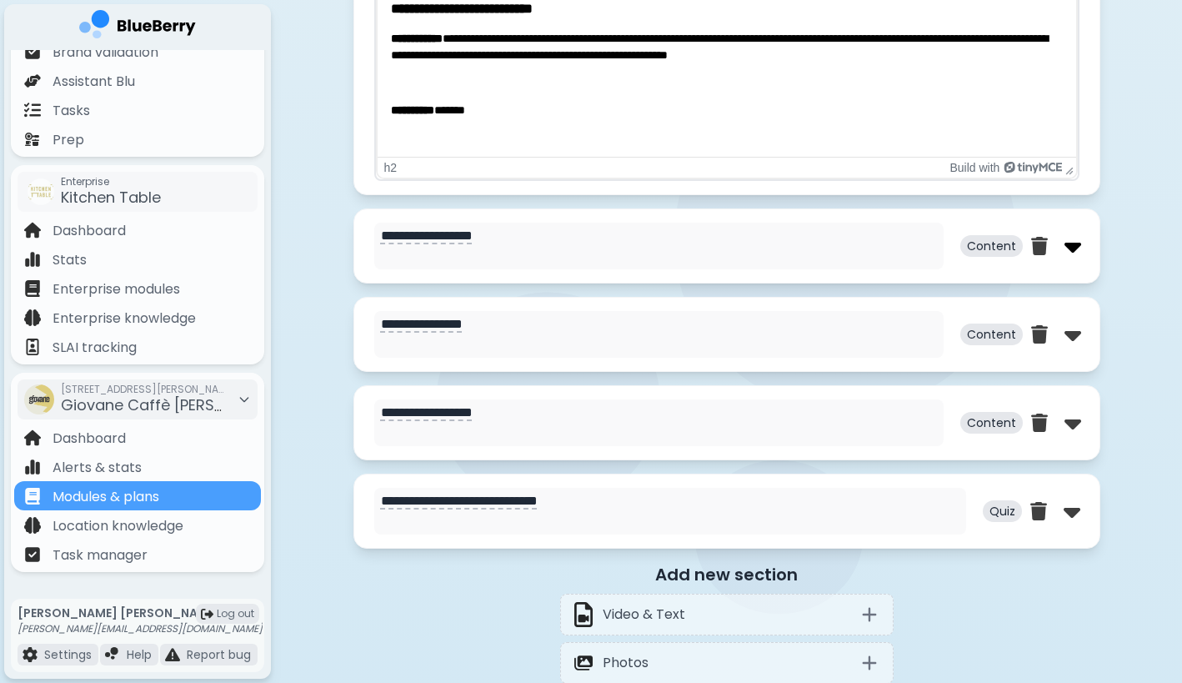
click at [1076, 248] on img at bounding box center [1073, 246] width 17 height 27
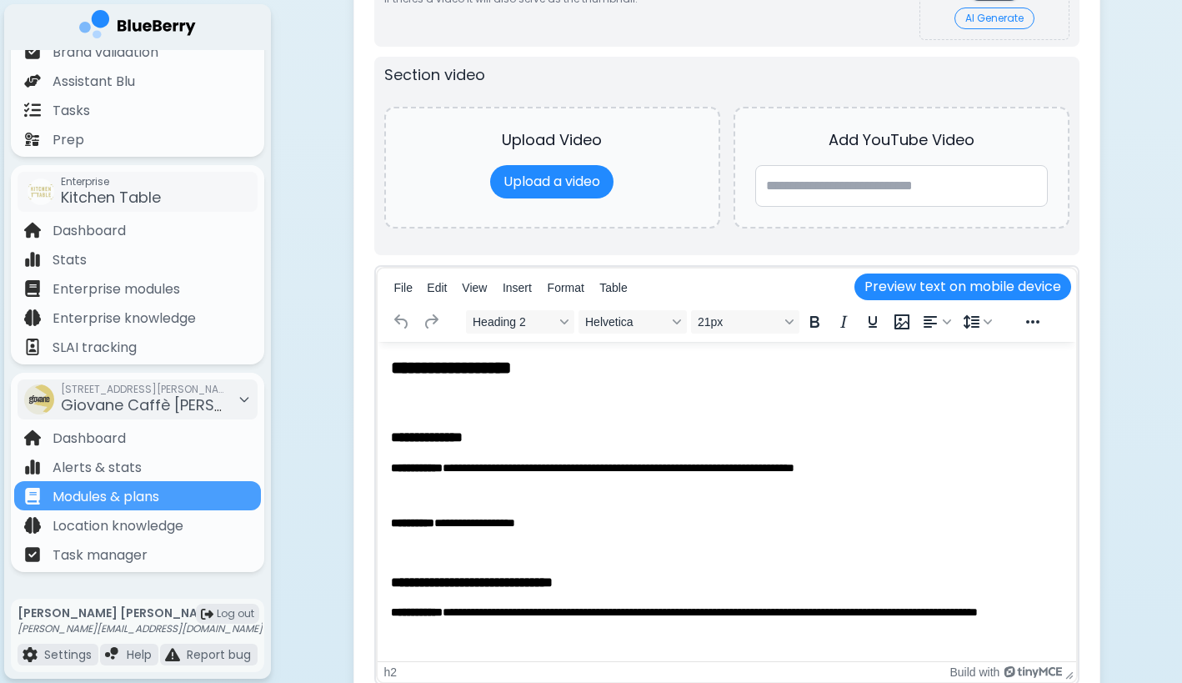
scroll to position [3001, 0]
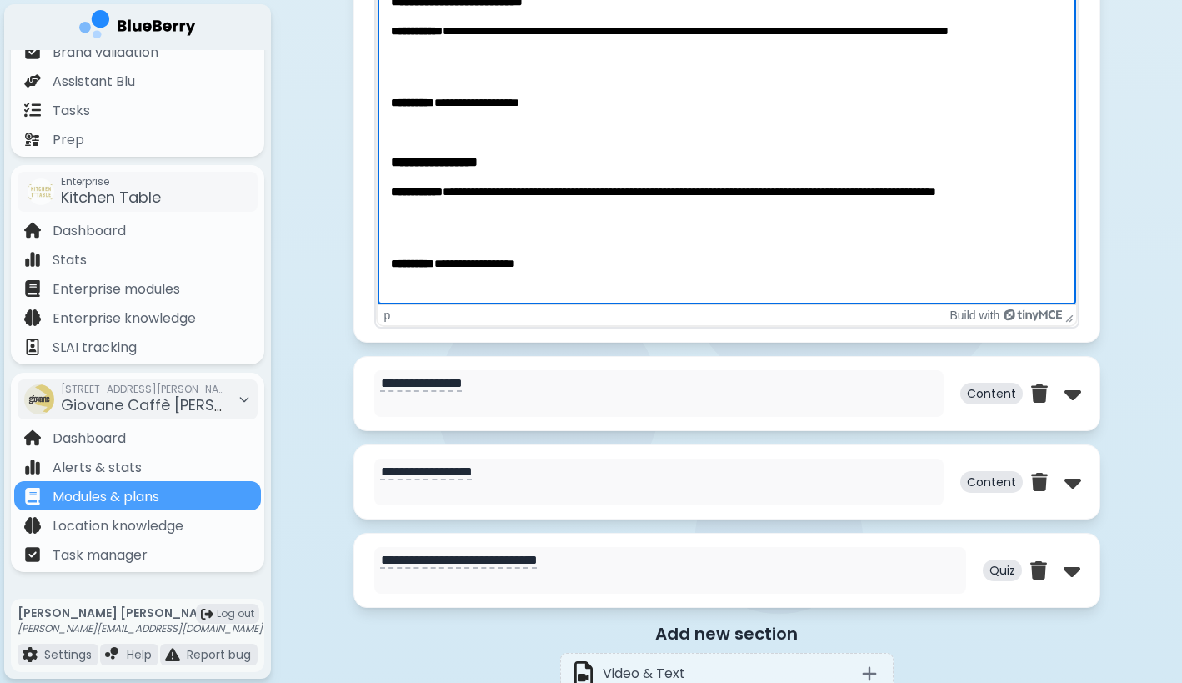
scroll to position [3353, 0]
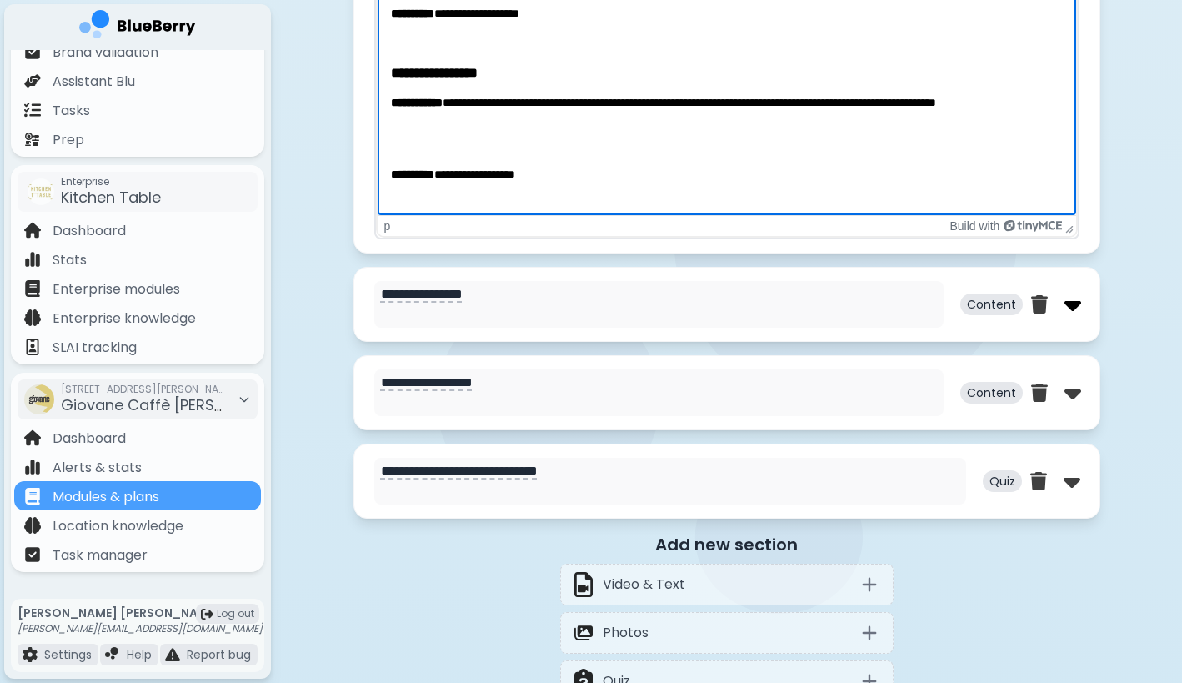
click at [1070, 310] on img at bounding box center [1073, 304] width 17 height 27
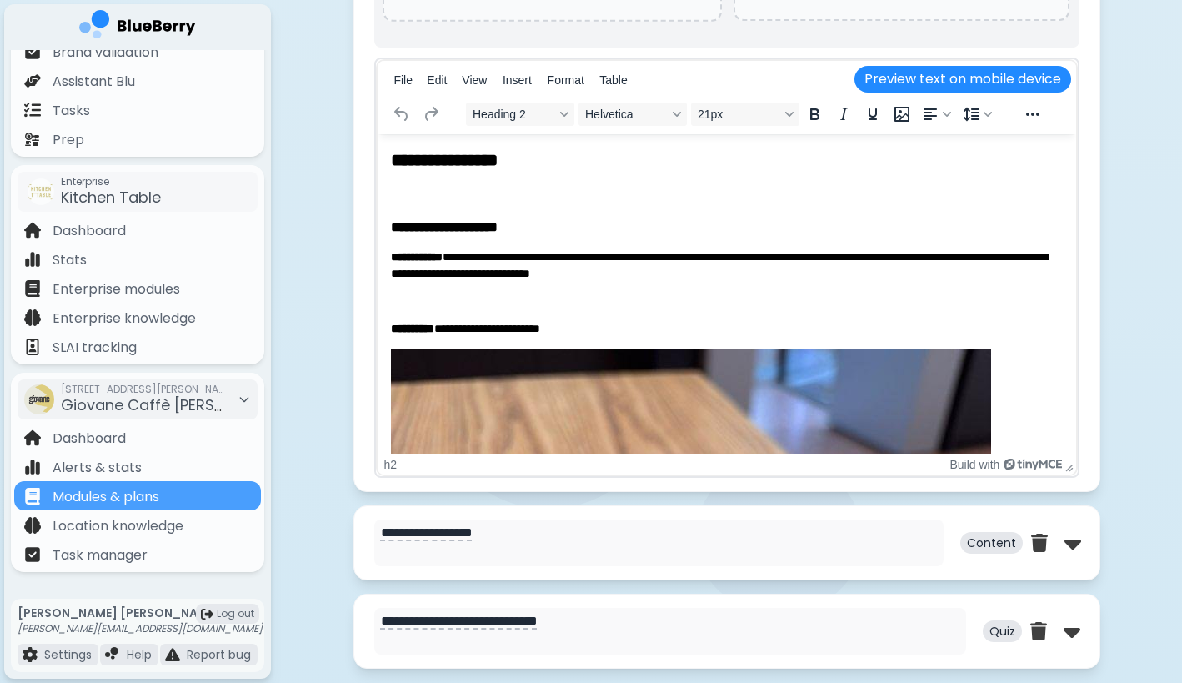
scroll to position [3955, 0]
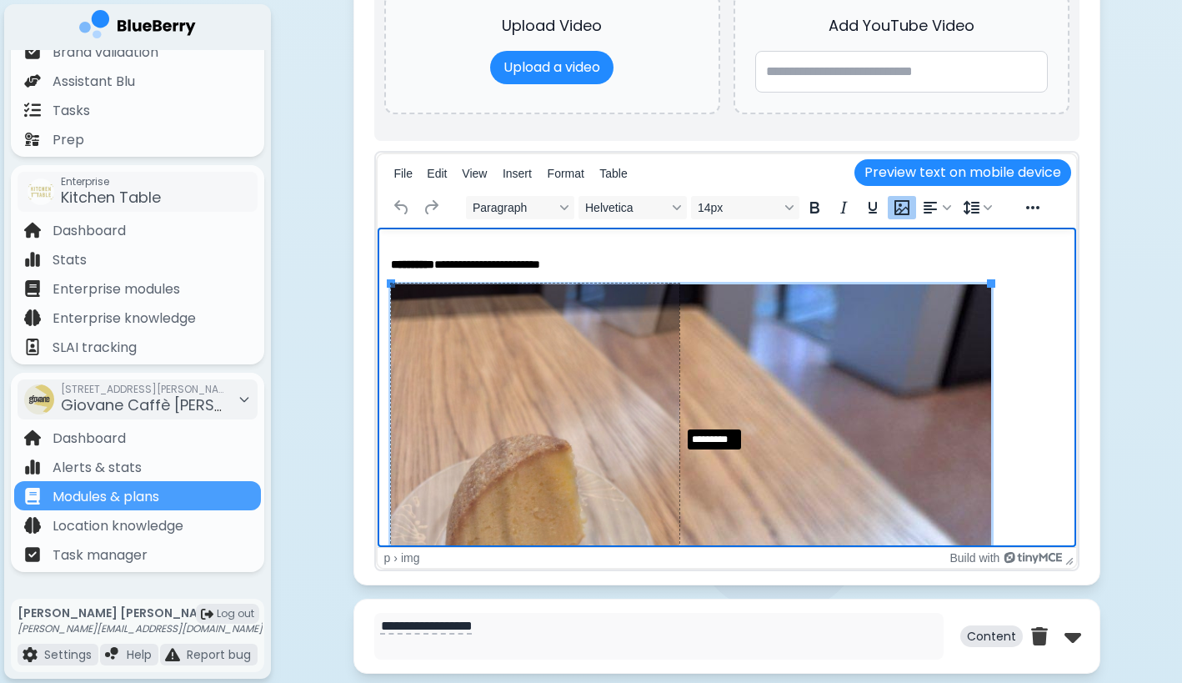
drag, startPoint x: 991, startPoint y: 283, endPoint x: 677, endPoint y: 424, distance: 344.8
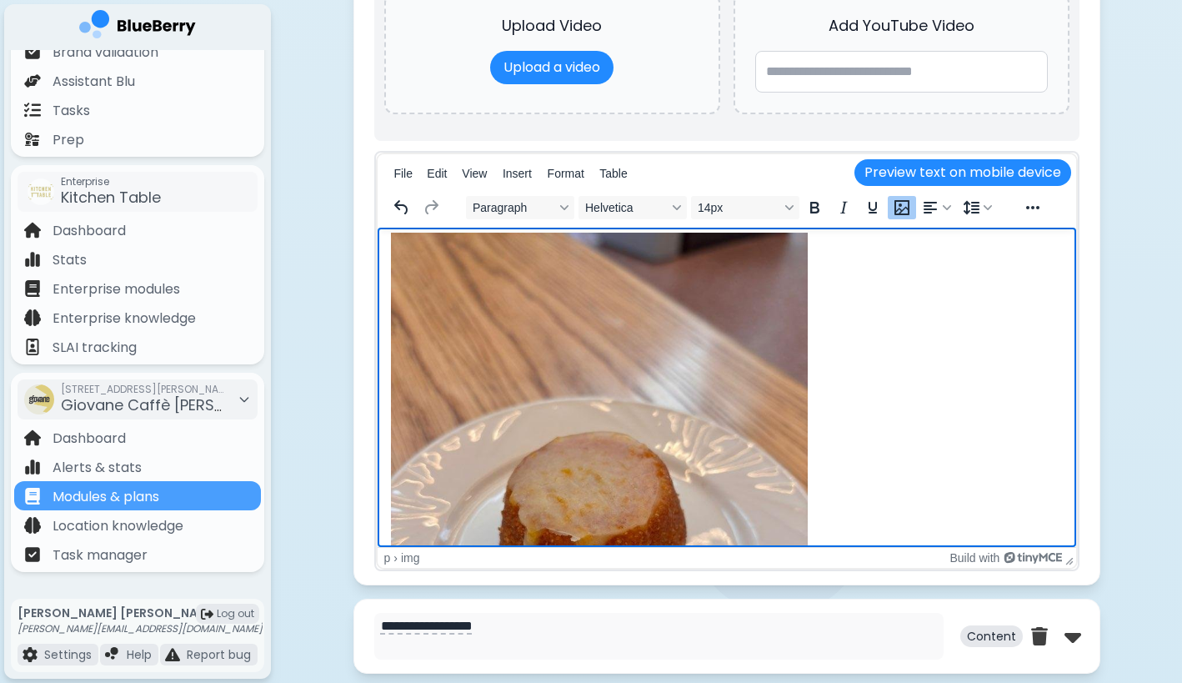
click at [677, 424] on img "Rich Text Area" at bounding box center [598, 510] width 417 height 555
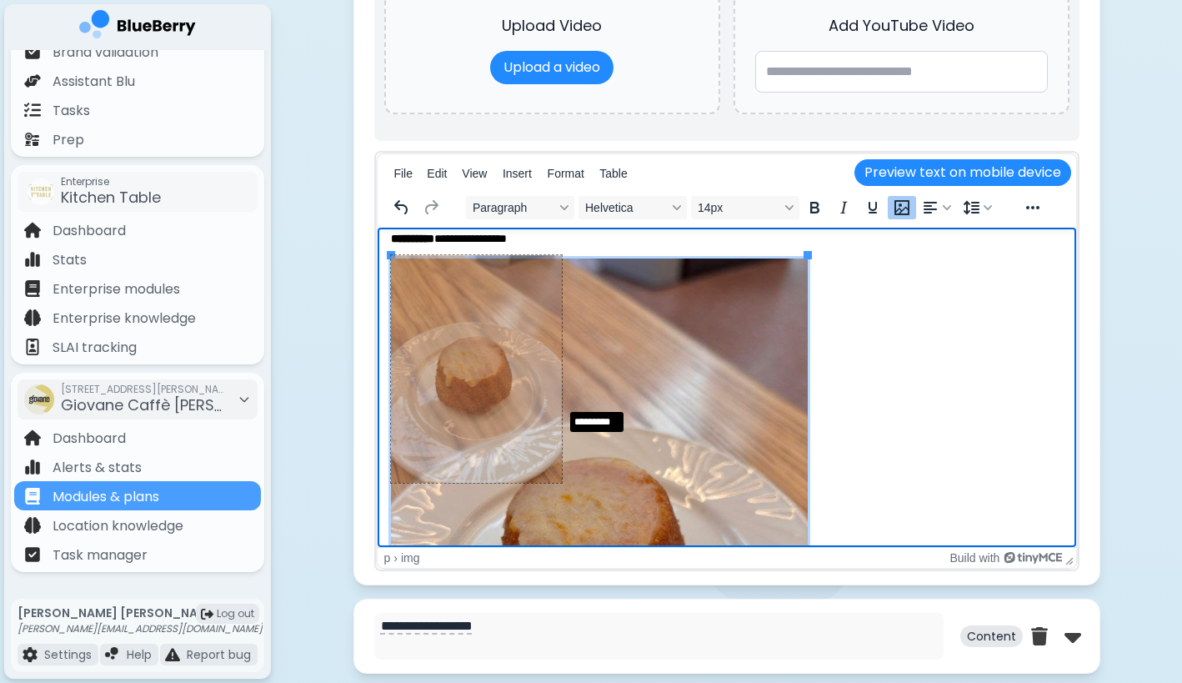
drag, startPoint x: 809, startPoint y: 256, endPoint x: 550, endPoint y: 416, distance: 304.0
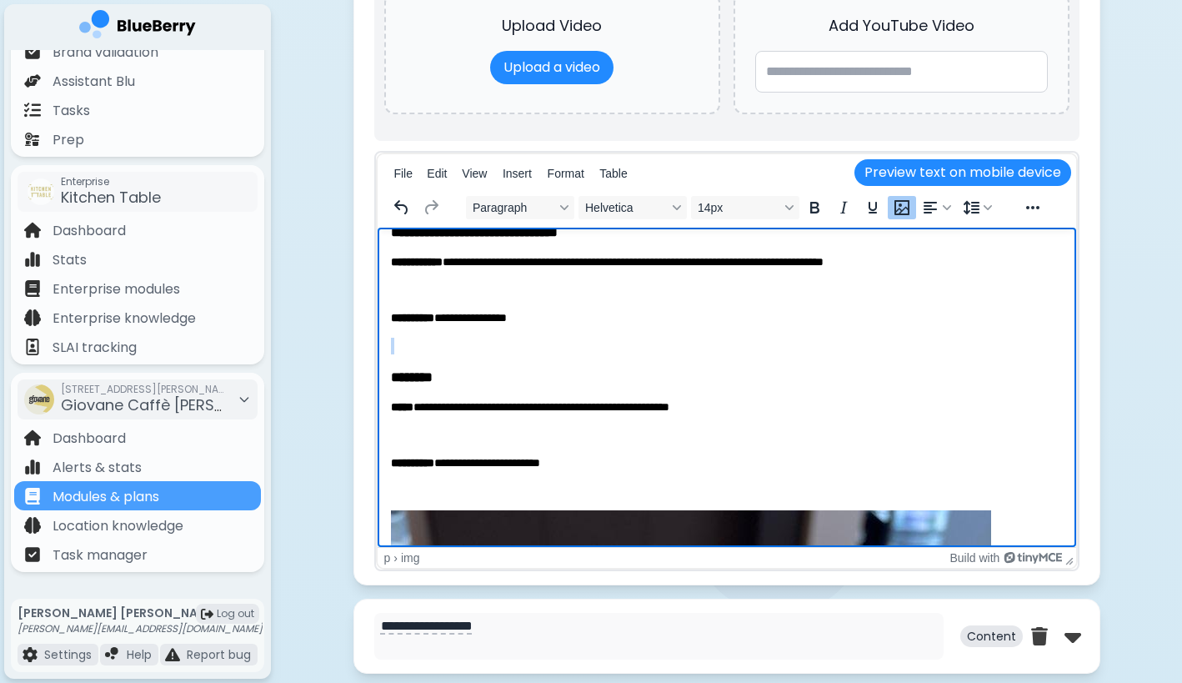
click at [502, 348] on p "Rich Text Area" at bounding box center [726, 346] width 672 height 17
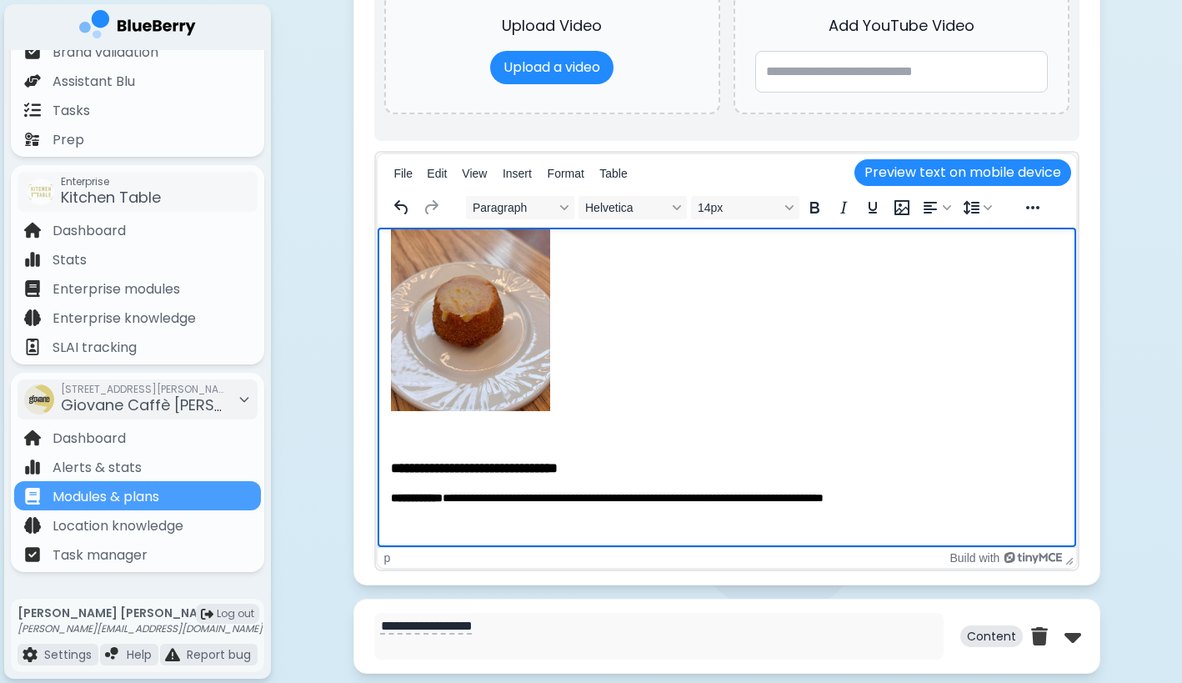
click at [499, 334] on img "Rich Text Area" at bounding box center [469, 305] width 159 height 212
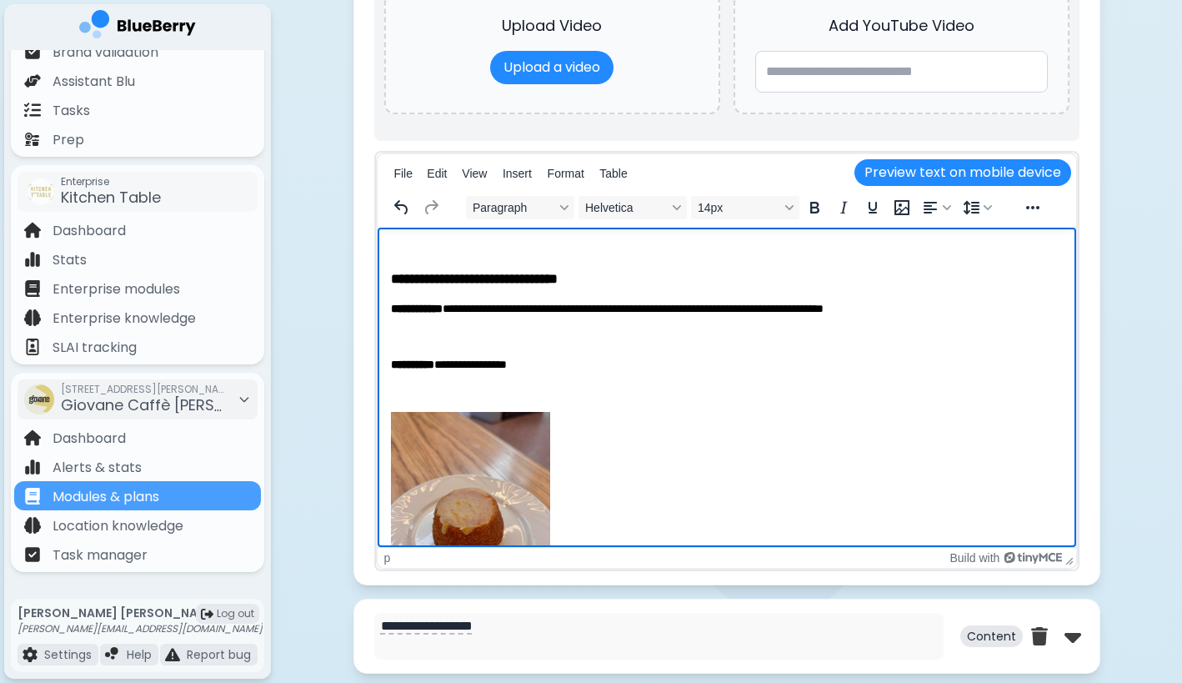
scroll to position [875, 0]
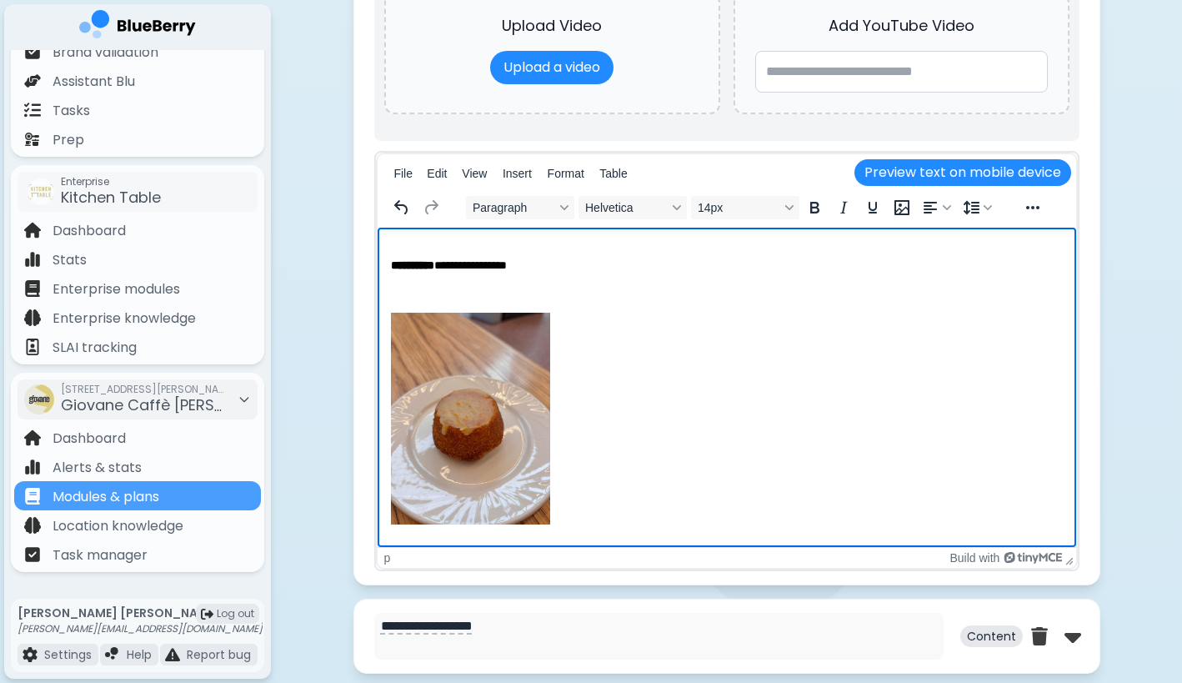
click at [504, 450] on img "Rich Text Area" at bounding box center [469, 419] width 159 height 212
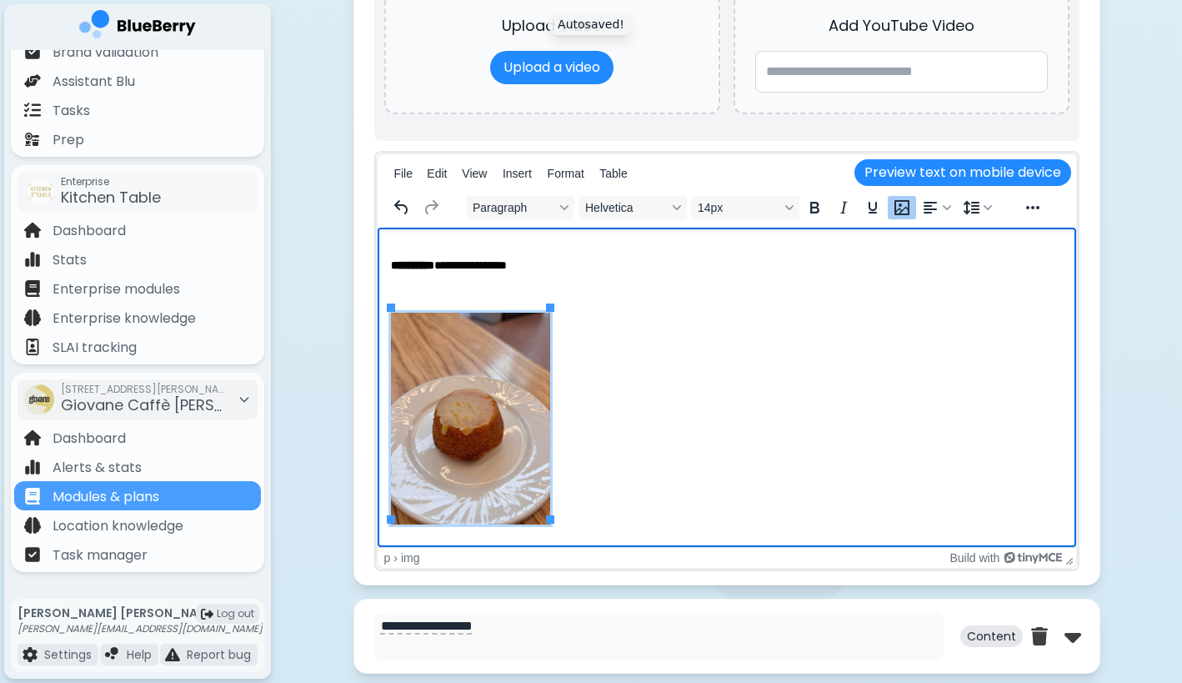
click at [532, 285] on p "Rich Text Area" at bounding box center [726, 293] width 672 height 17
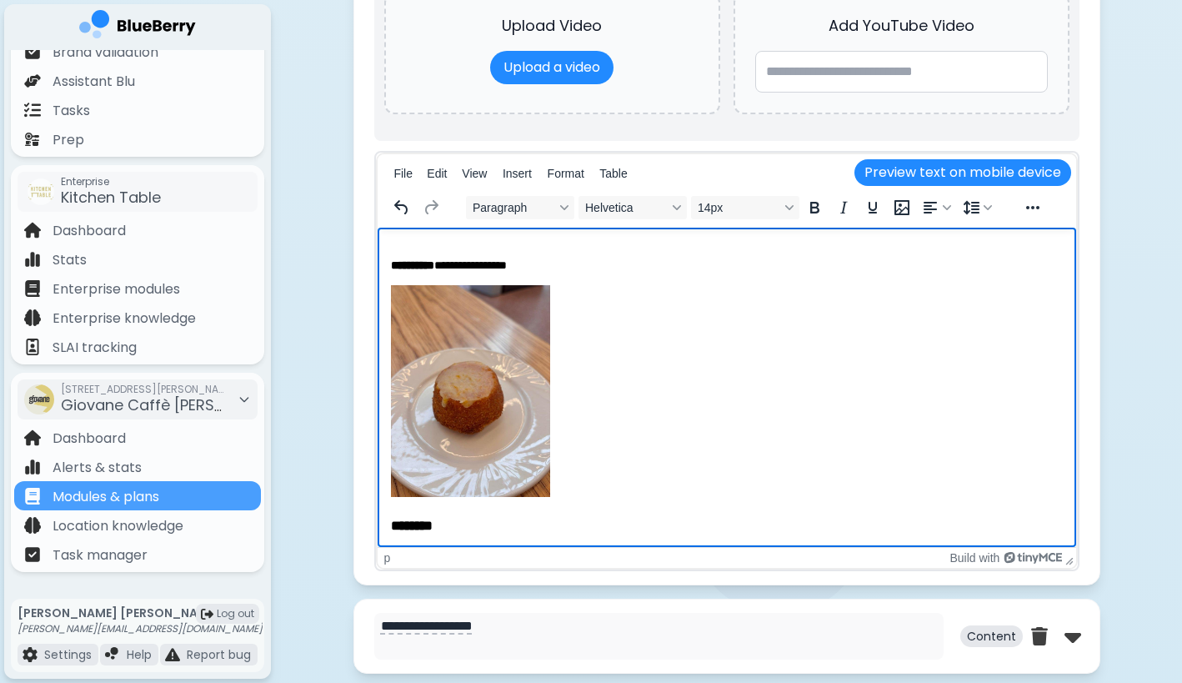
click at [506, 356] on img "Rich Text Area" at bounding box center [469, 391] width 159 height 212
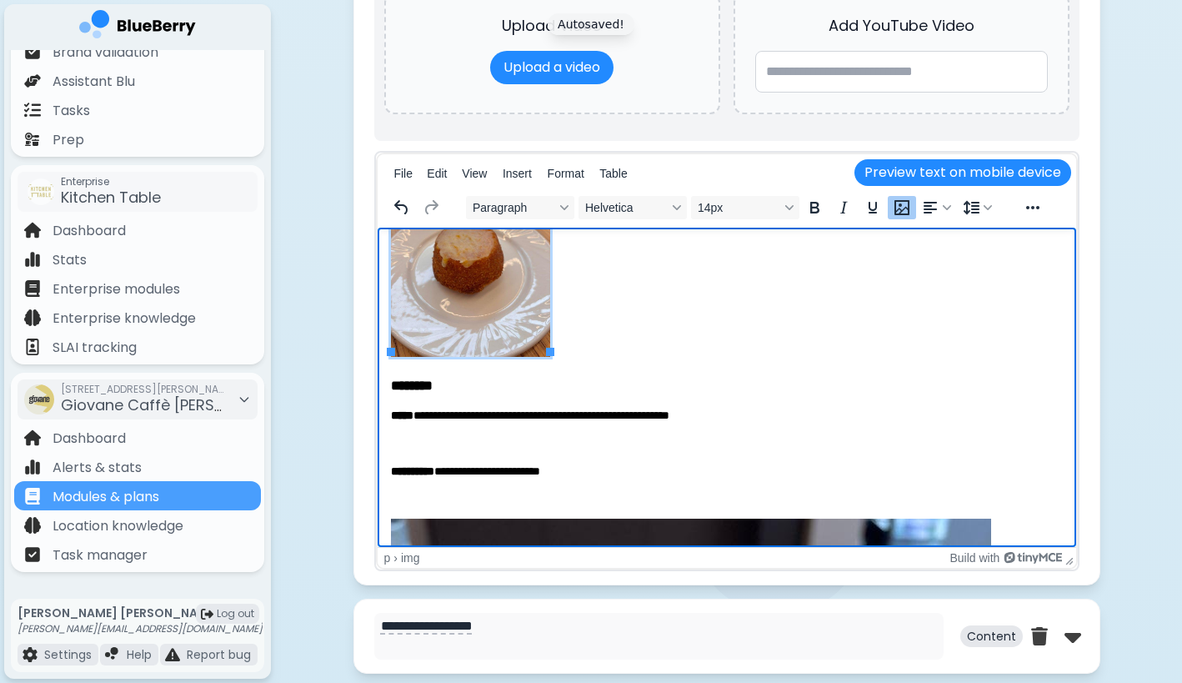
scroll to position [1075, 0]
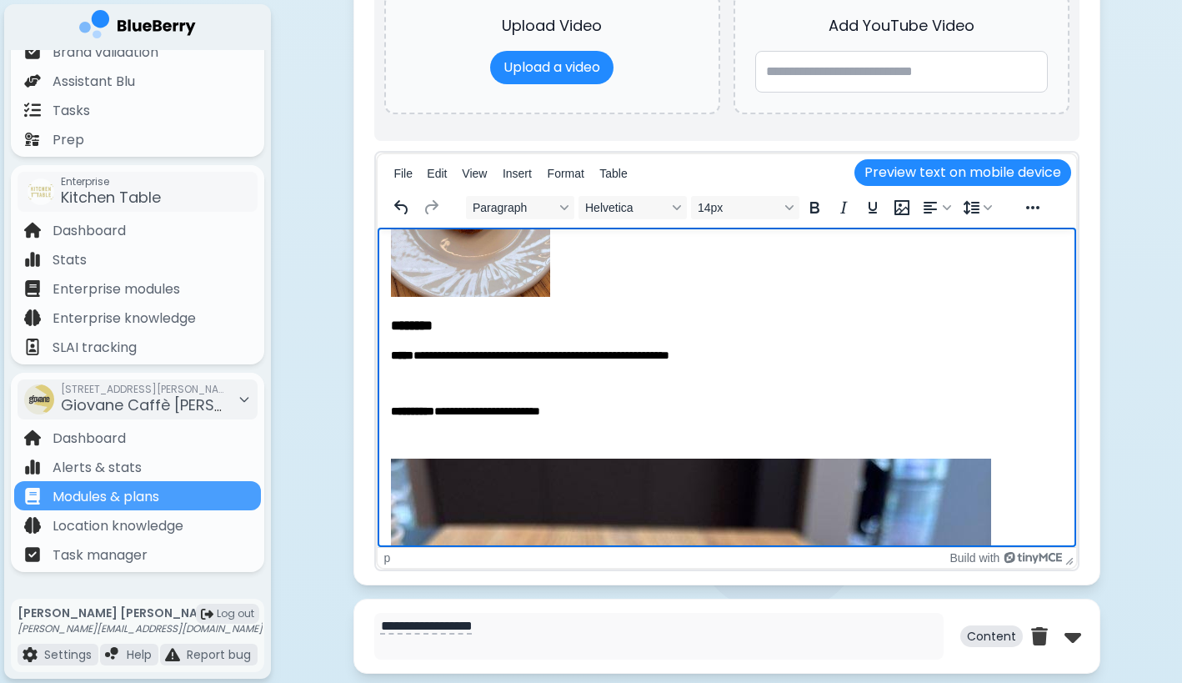
click at [590, 292] on p "Rich Text Area" at bounding box center [726, 194] width 672 height 218
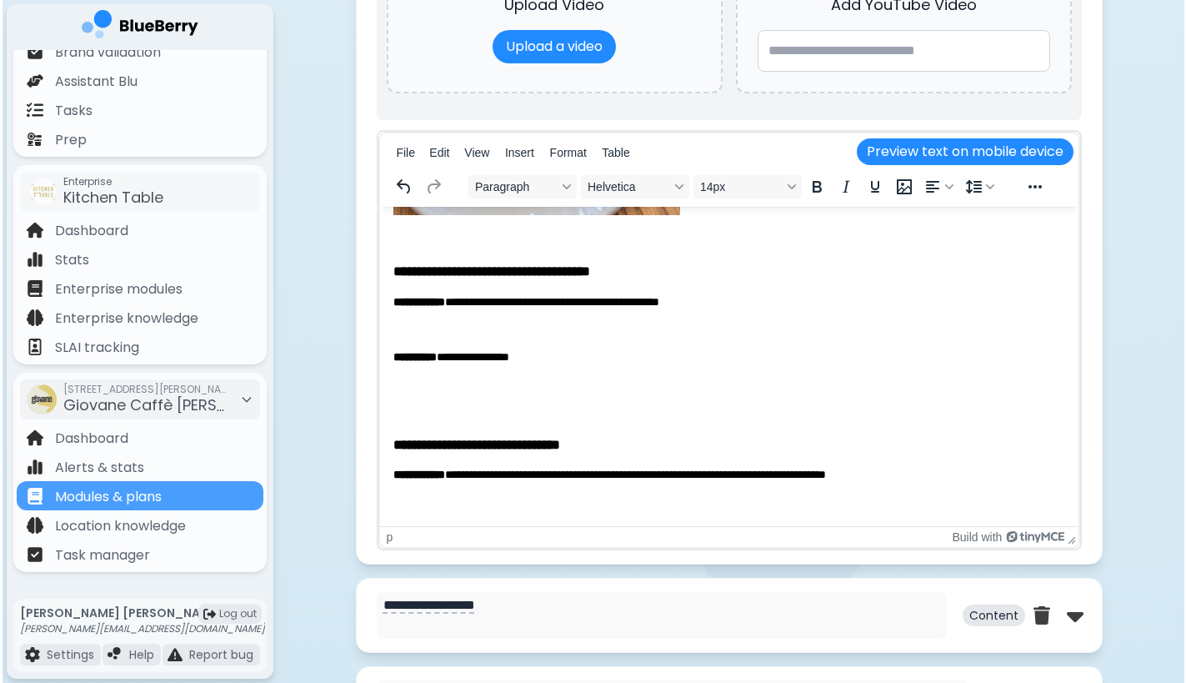
scroll to position [617, 0]
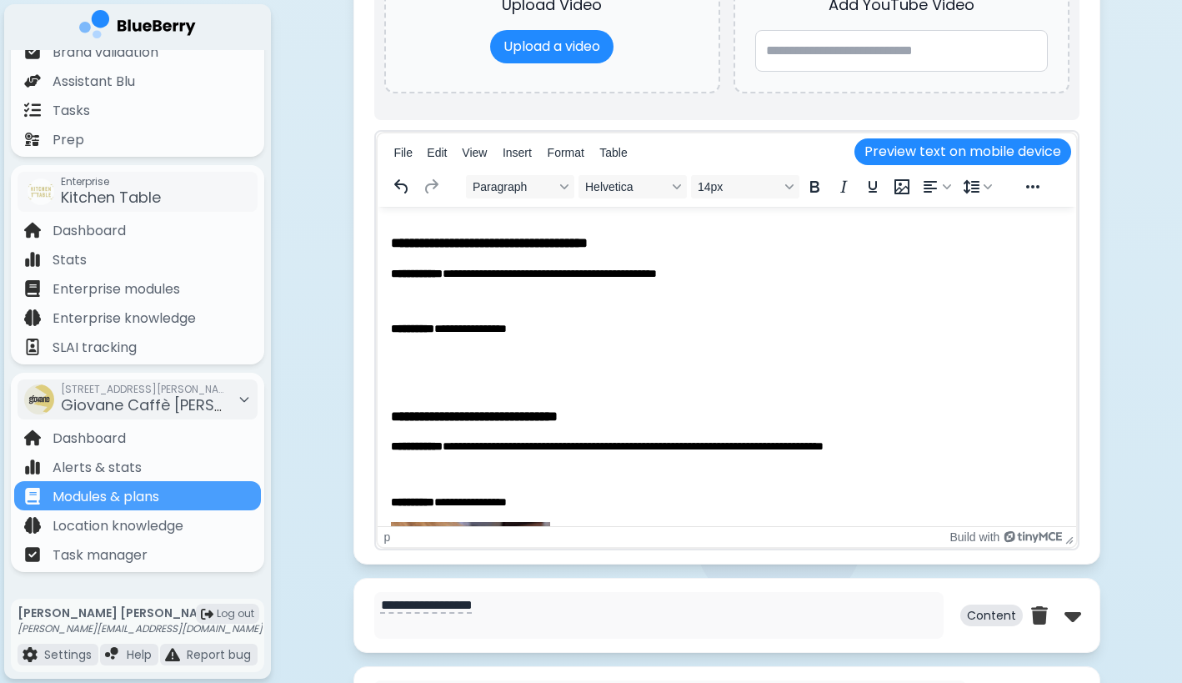
drag, startPoint x: 834, startPoint y: 582, endPoint x: 457, endPoint y: 371, distance: 431.9
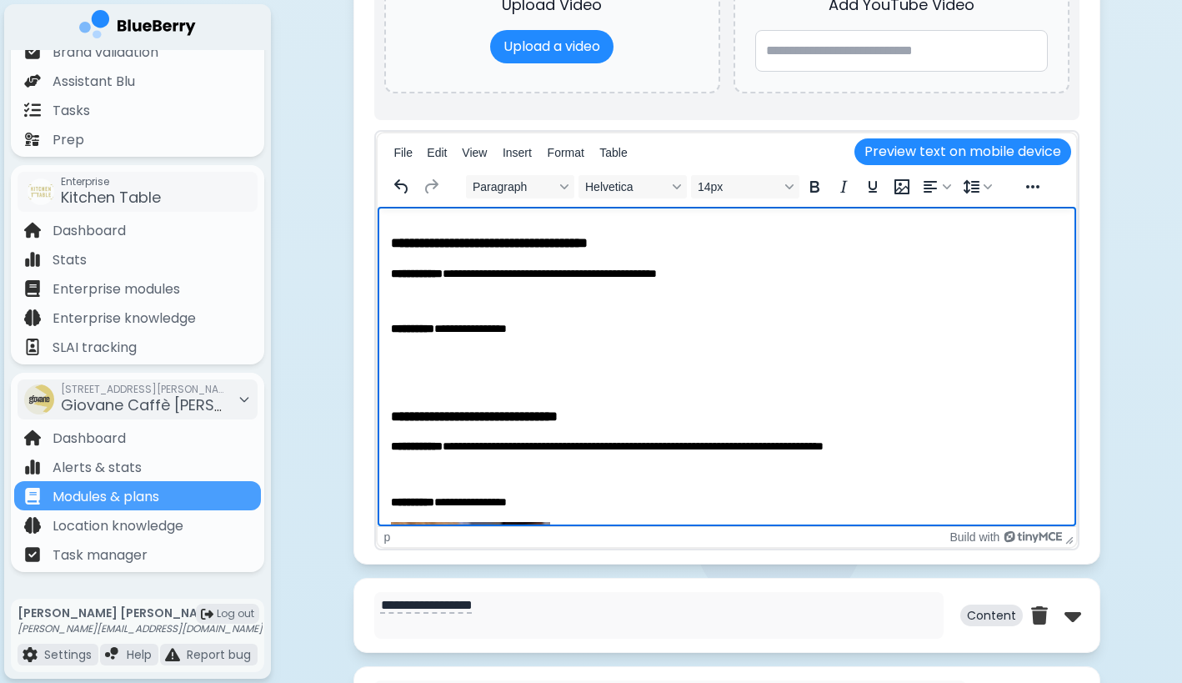
click at [415, 354] on p "Rich Text Area" at bounding box center [726, 357] width 672 height 17
click at [903, 193] on icon "Insert/edit image" at bounding box center [902, 186] width 15 height 15
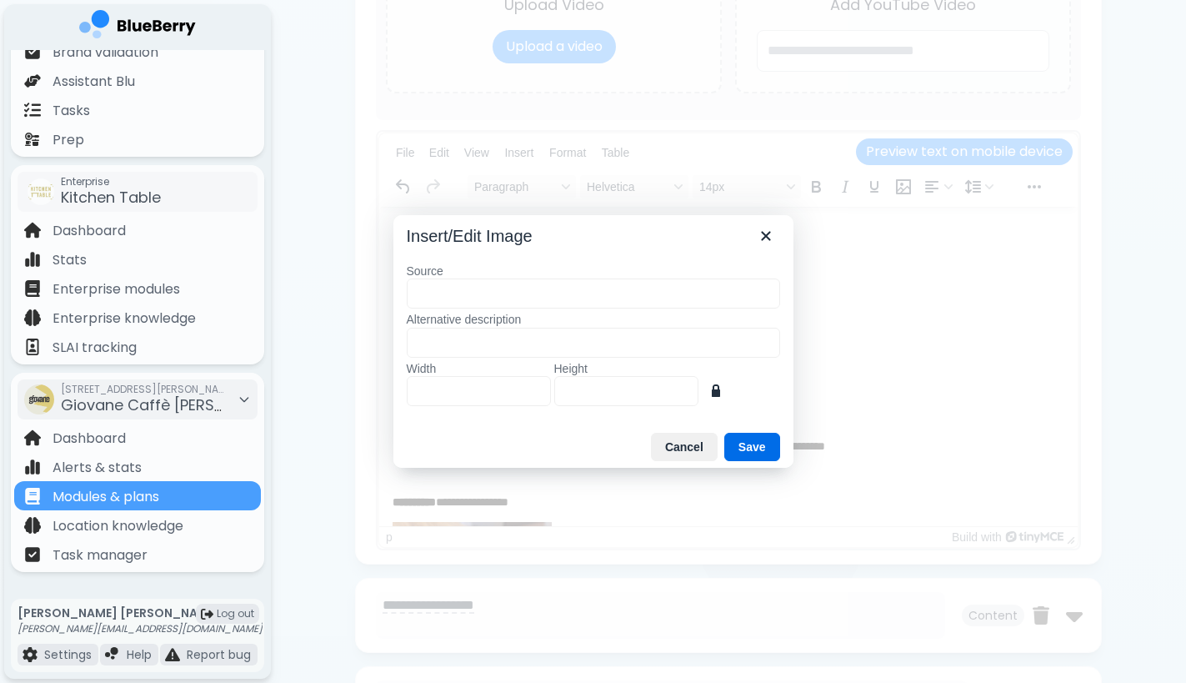
click at [697, 300] on input "Source" at bounding box center [594, 293] width 374 height 30
type input "**********"
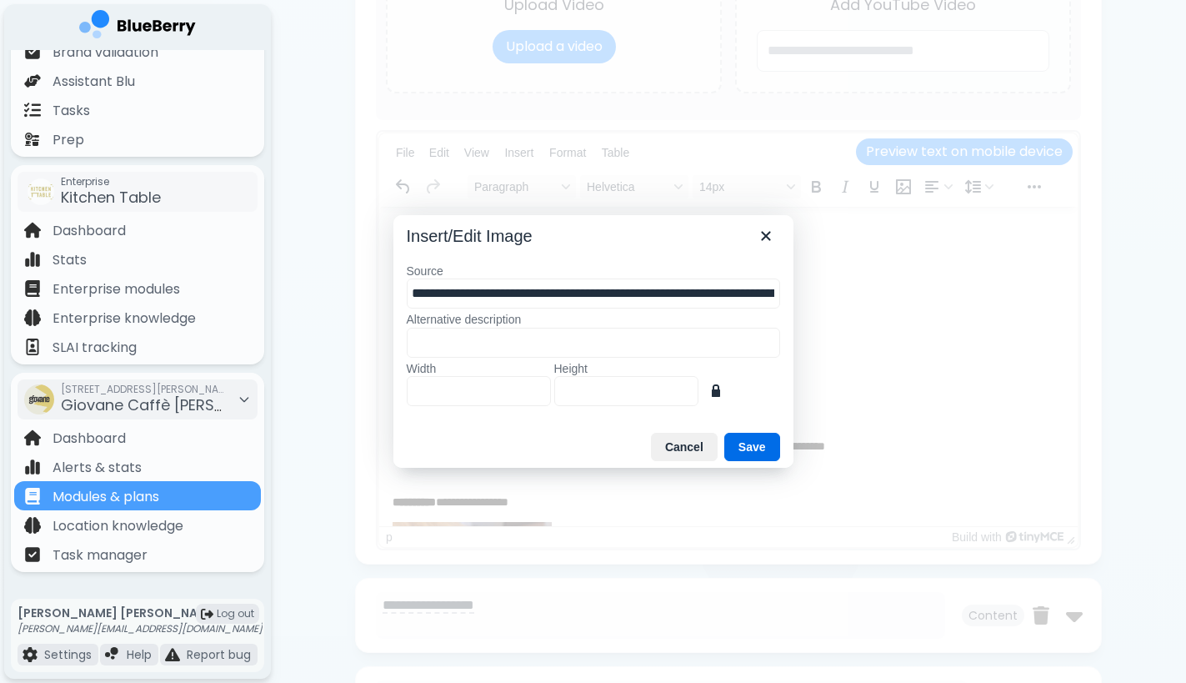
type input "***"
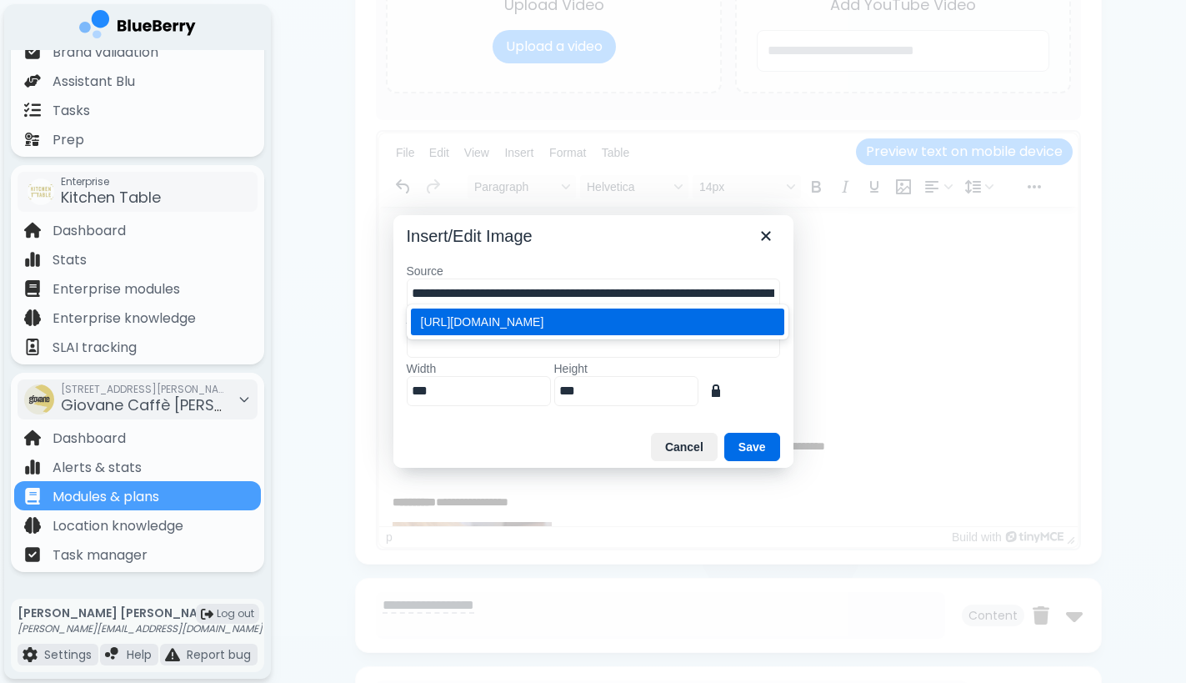
click at [675, 332] on div "[URL][DOMAIN_NAME]" at bounding box center [599, 322] width 357 height 20
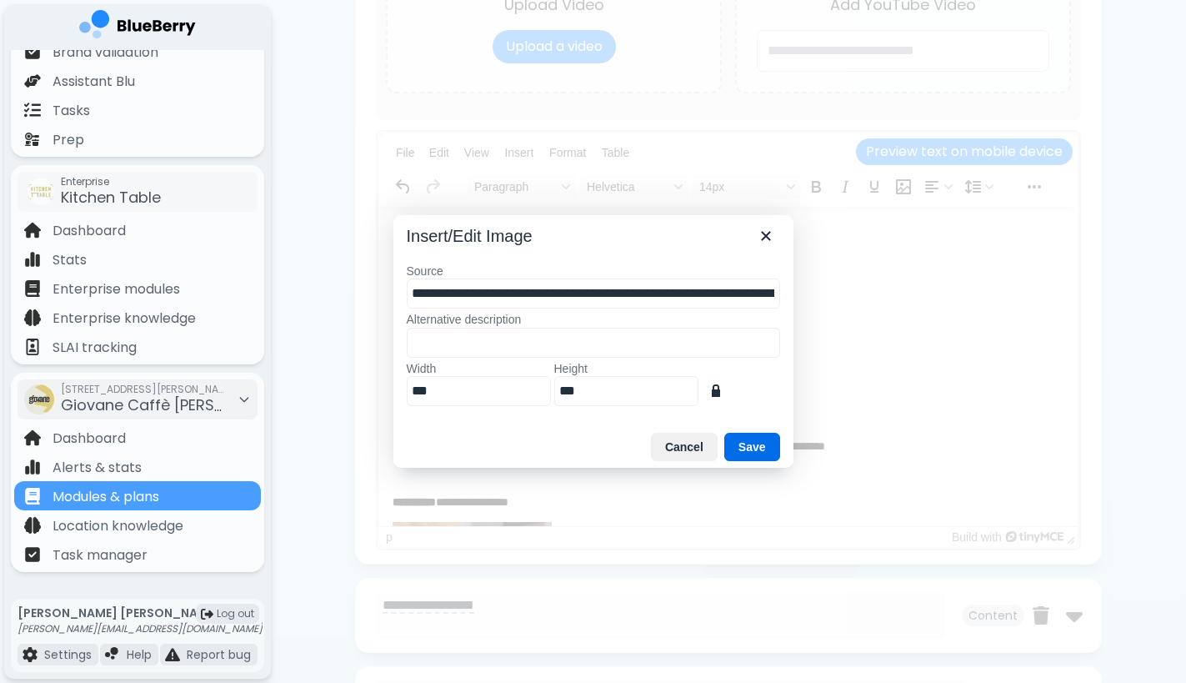
type input "**********"
click at [550, 398] on input "***" at bounding box center [479, 391] width 144 height 30
type input "*"
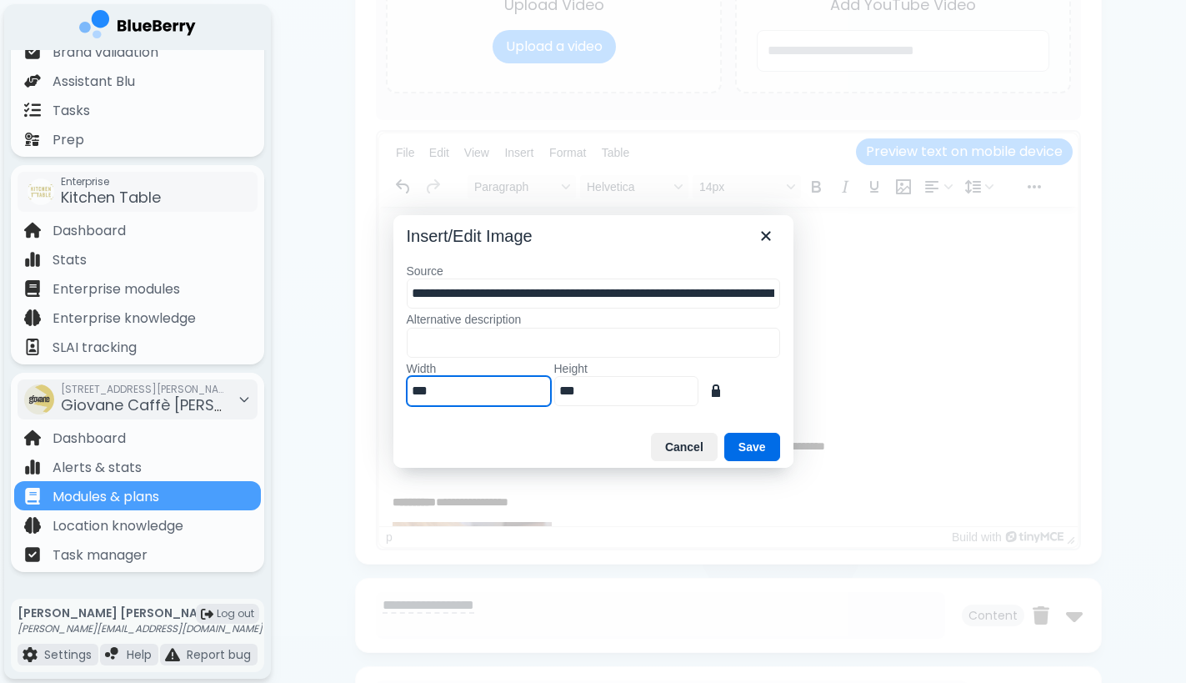
type input "*"
type input "**"
type input "***"
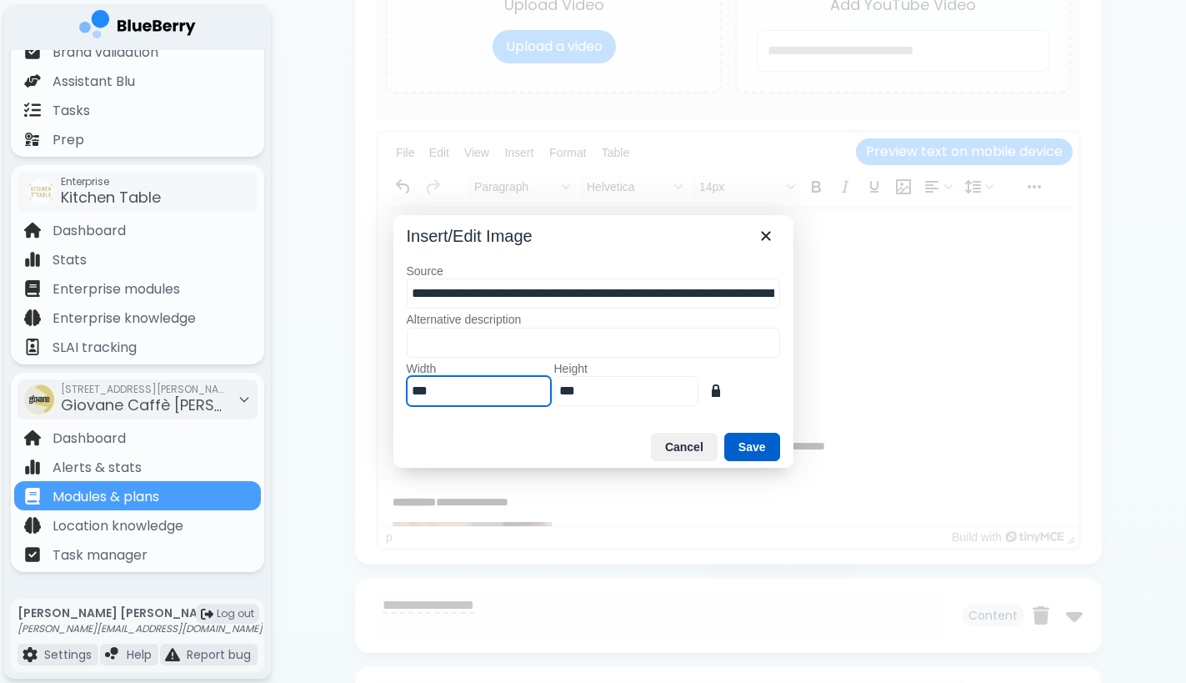
type input "***"
click at [758, 458] on button "Save" at bounding box center [753, 447] width 56 height 28
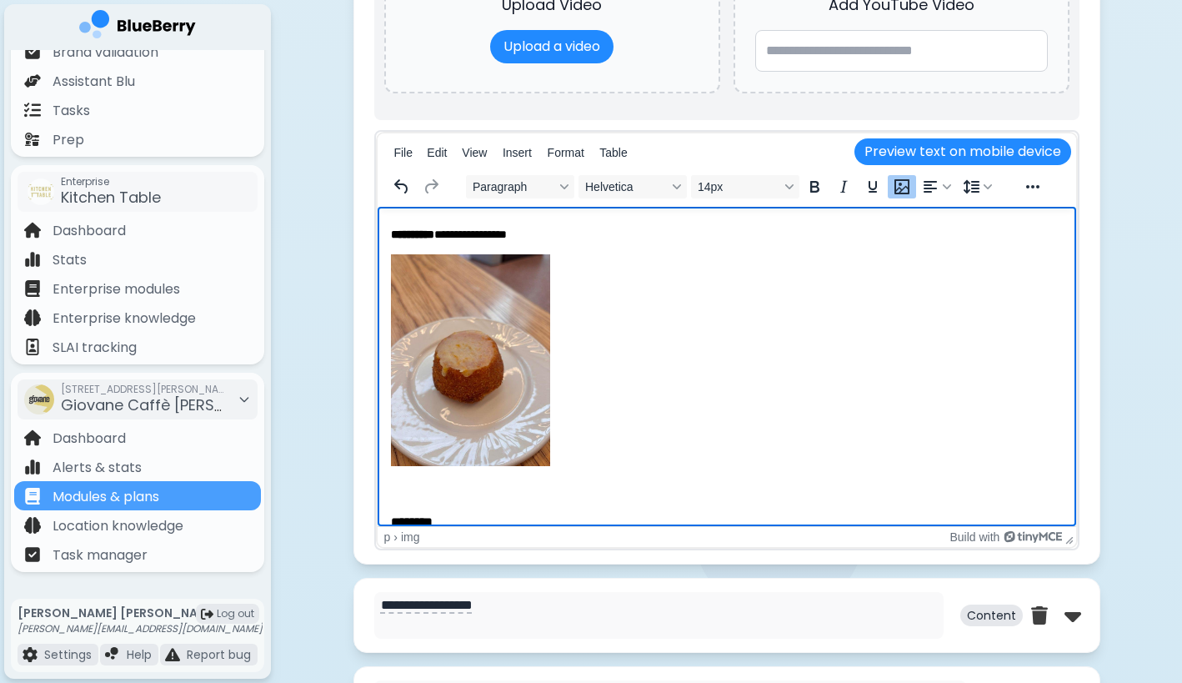
scroll to position [1273, 0]
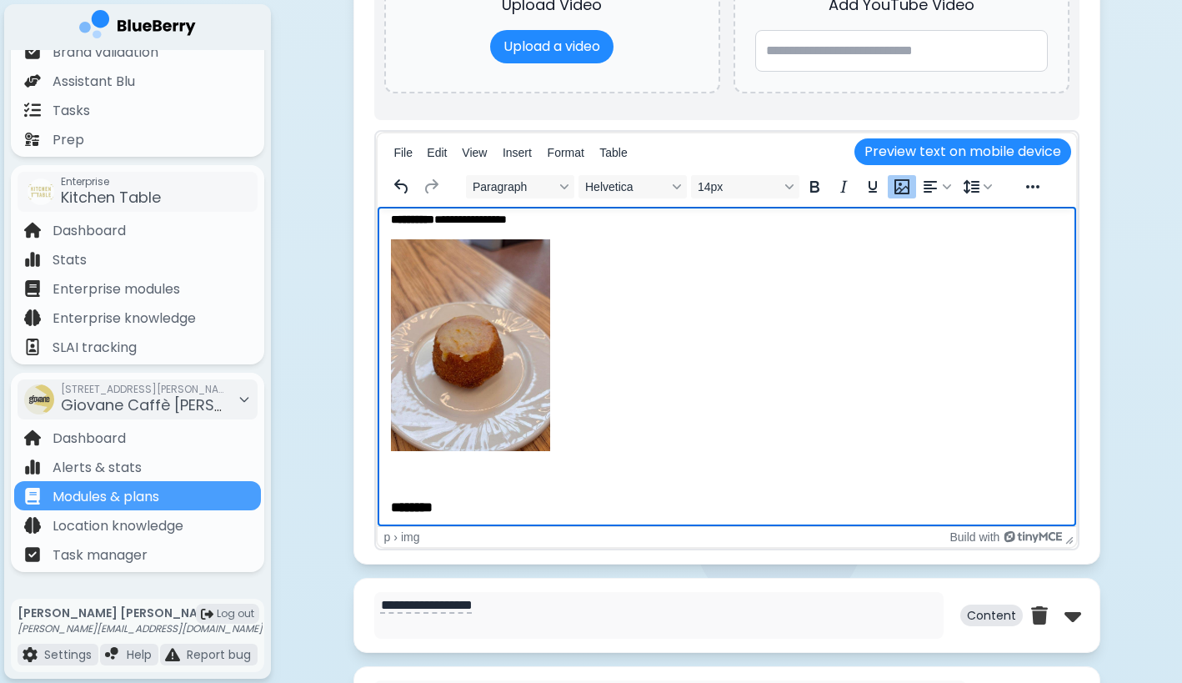
click at [474, 348] on img "Rich Text Area" at bounding box center [469, 345] width 159 height 212
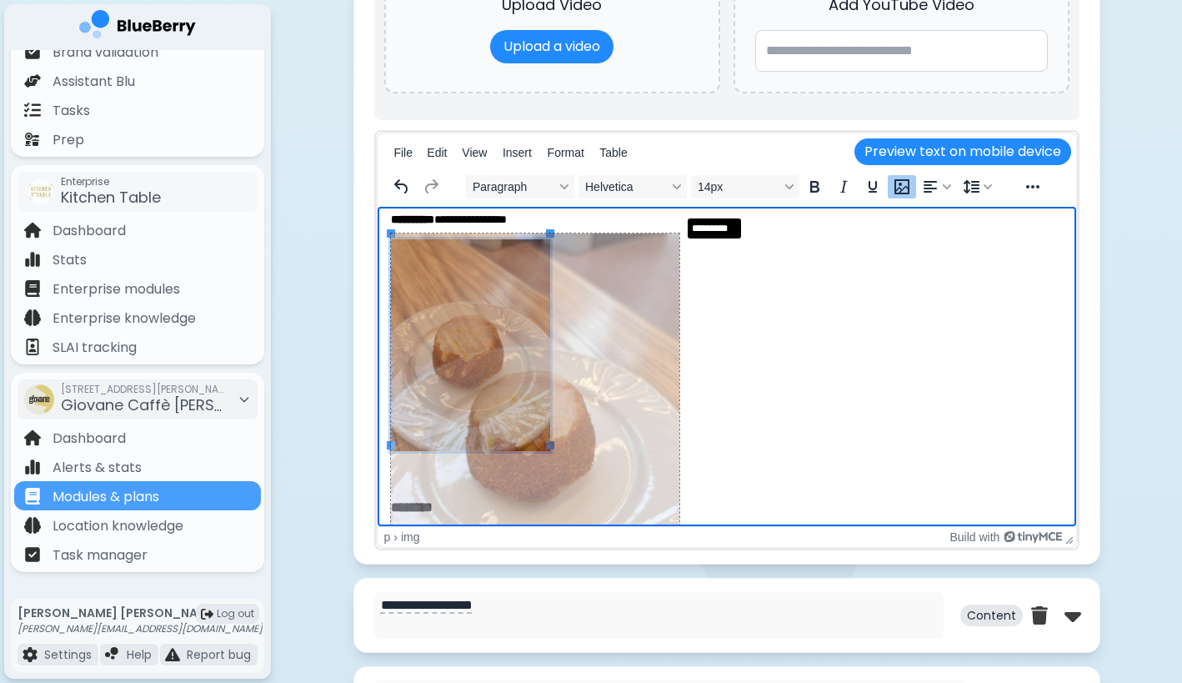
drag, startPoint x: 550, startPoint y: 235, endPoint x: 680, endPoint y: 216, distance: 130.7
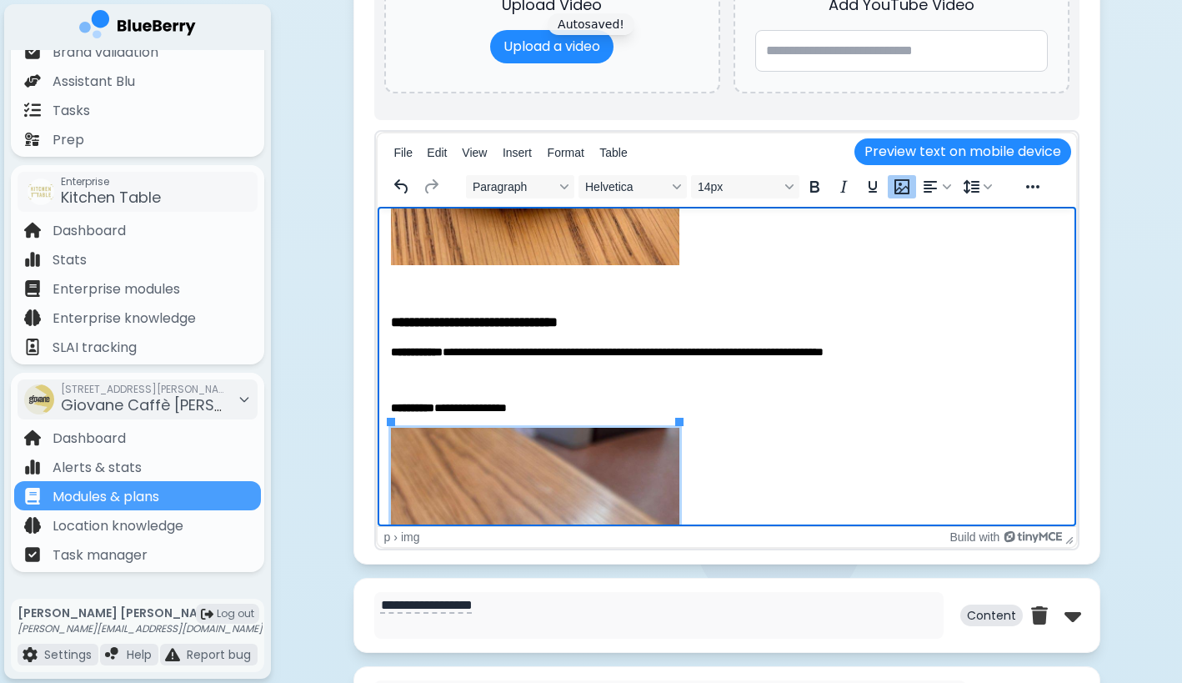
scroll to position [1086, 0]
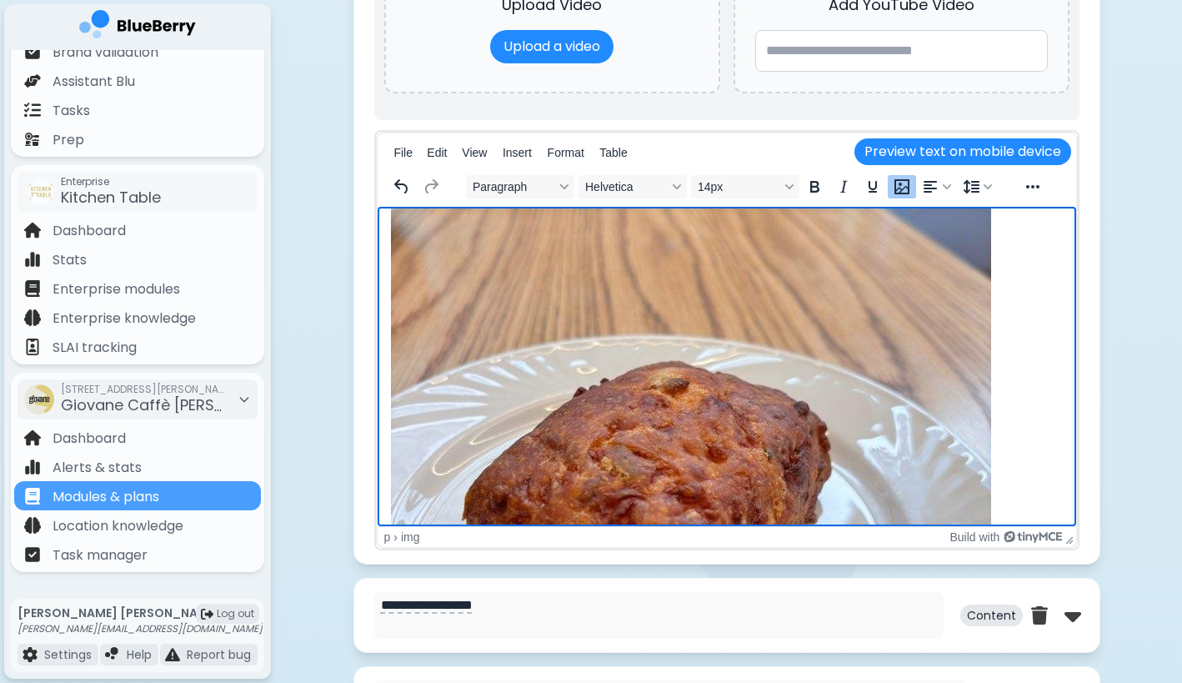
click at [604, 360] on img "Rich Text Area" at bounding box center [690, 472] width 600 height 800
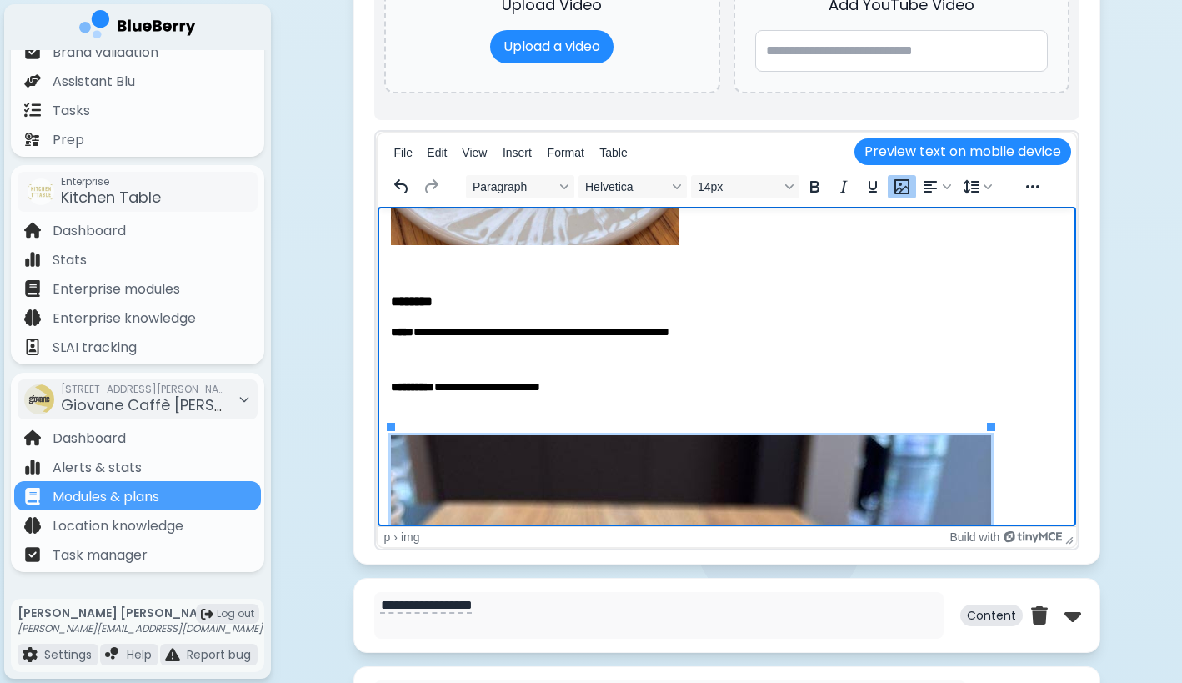
scroll to position [1593, 0]
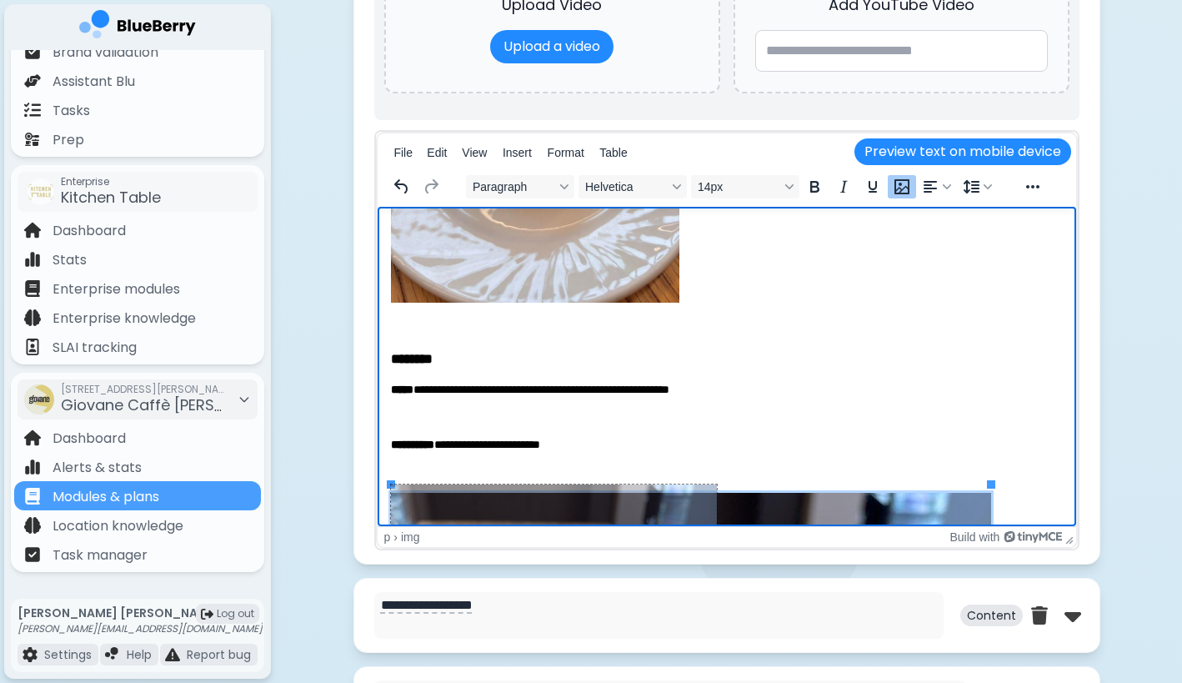
drag, startPoint x: 989, startPoint y: 482, endPoint x: 707, endPoint y: 553, distance: 290.6
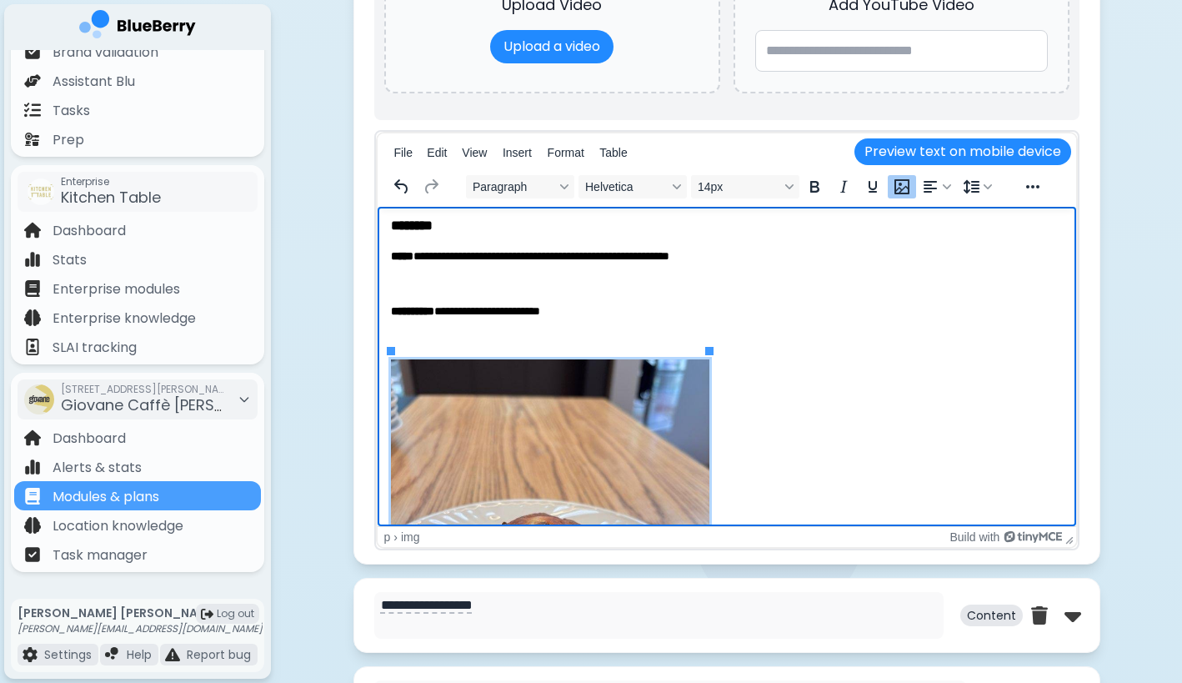
scroll to position [1742, 0]
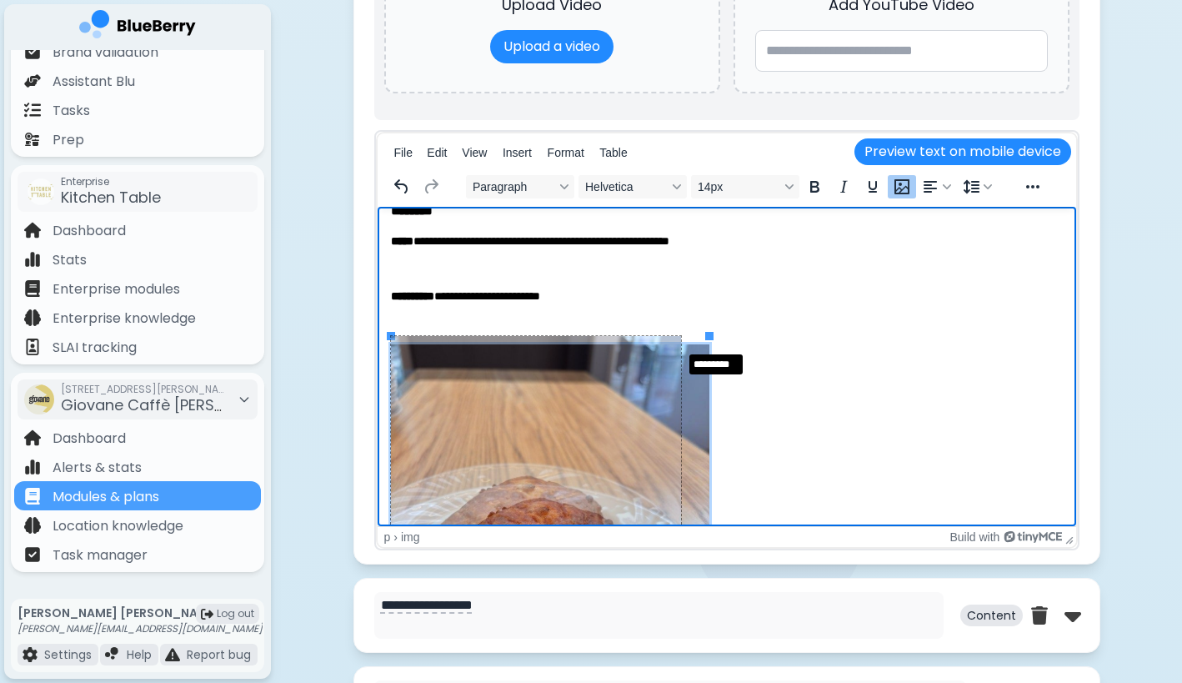
drag, startPoint x: 709, startPoint y: 333, endPoint x: 681, endPoint y: 346, distance: 30.6
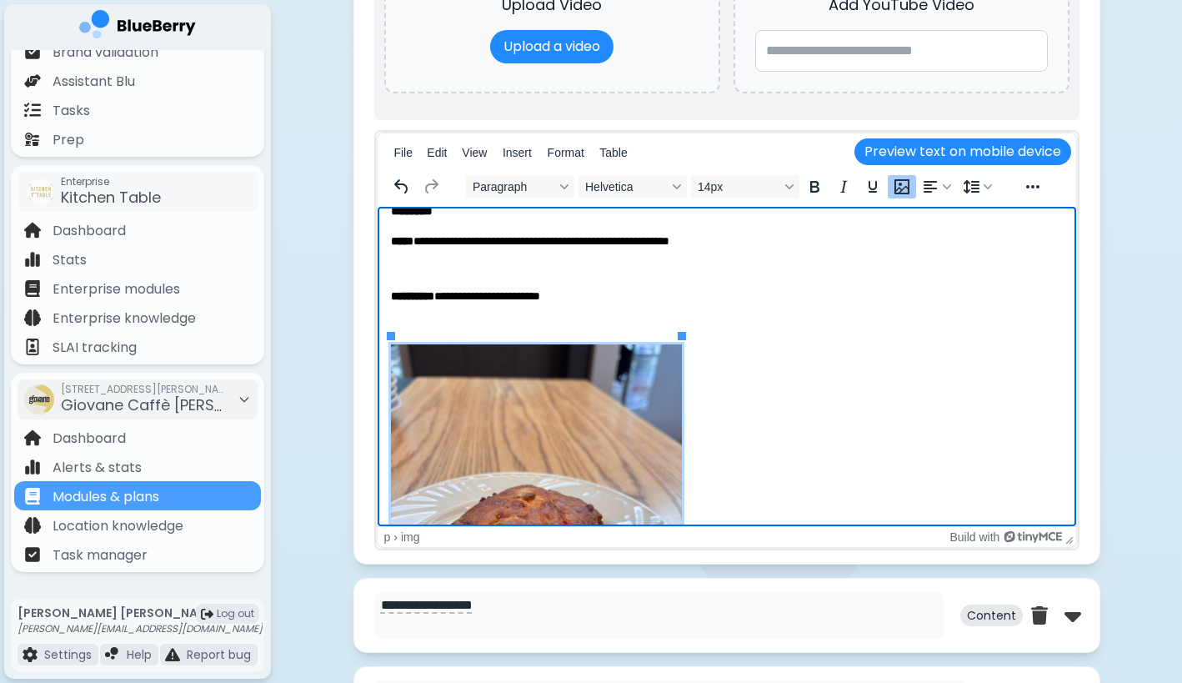
click at [681, 346] on p "Rich Text Area" at bounding box center [726, 541] width 672 height 394
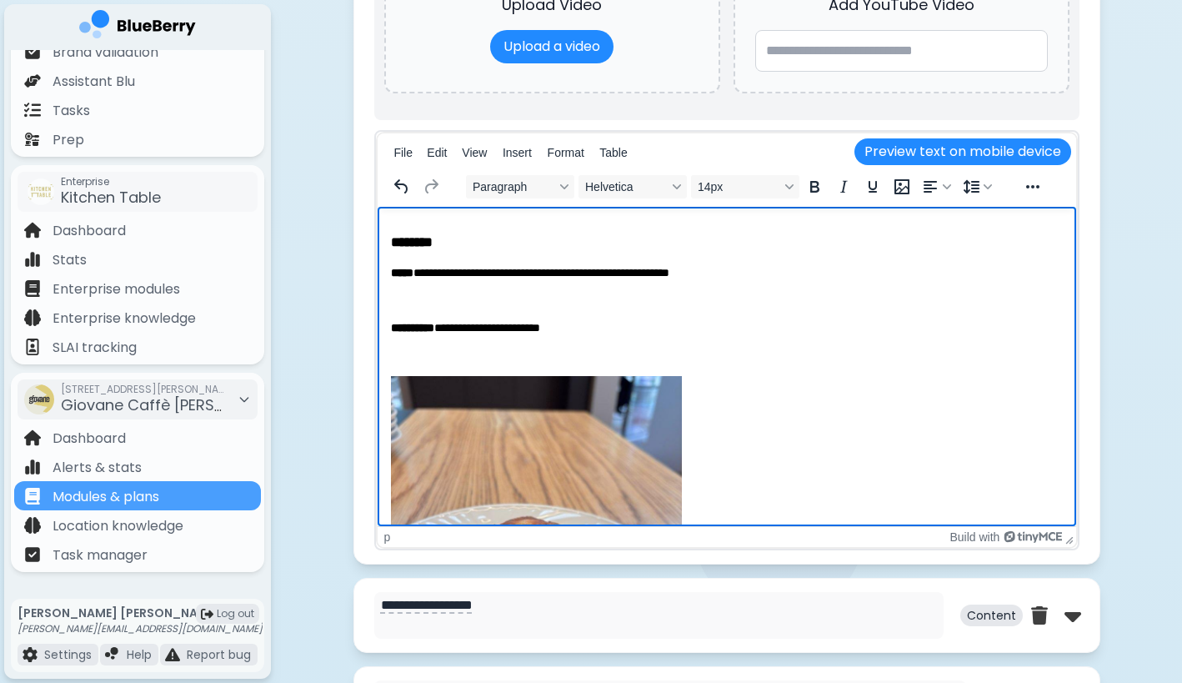
scroll to position [1597, 0]
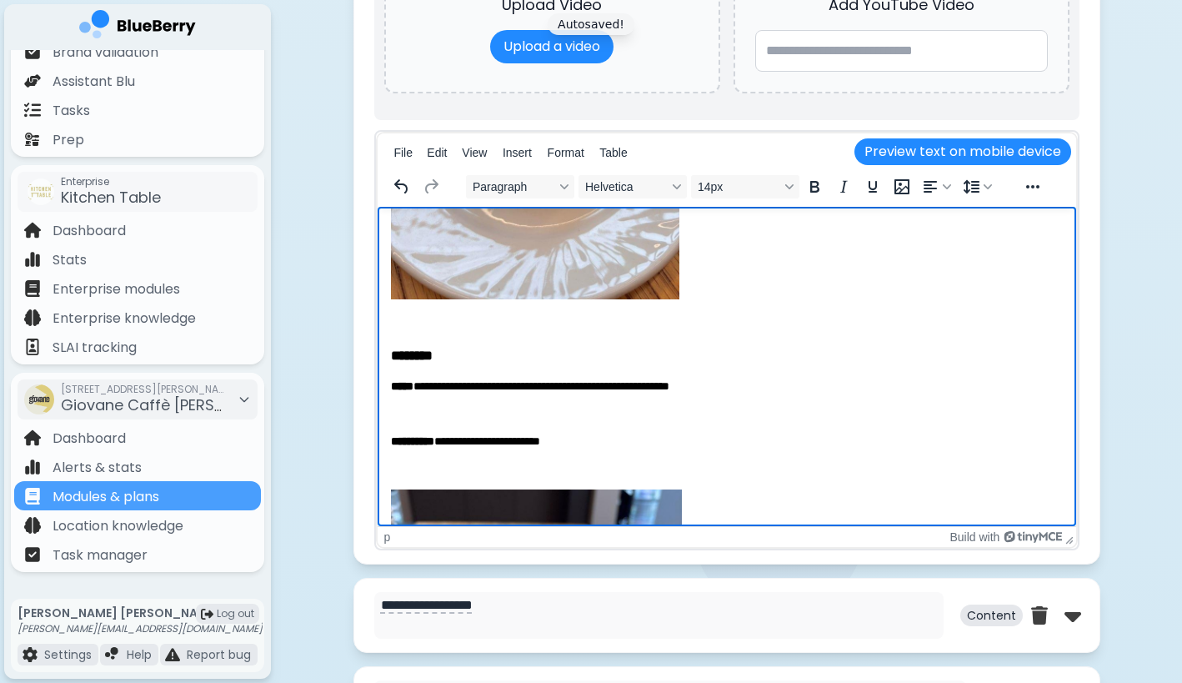
click at [672, 490] on img "Rich Text Area" at bounding box center [535, 683] width 291 height 388
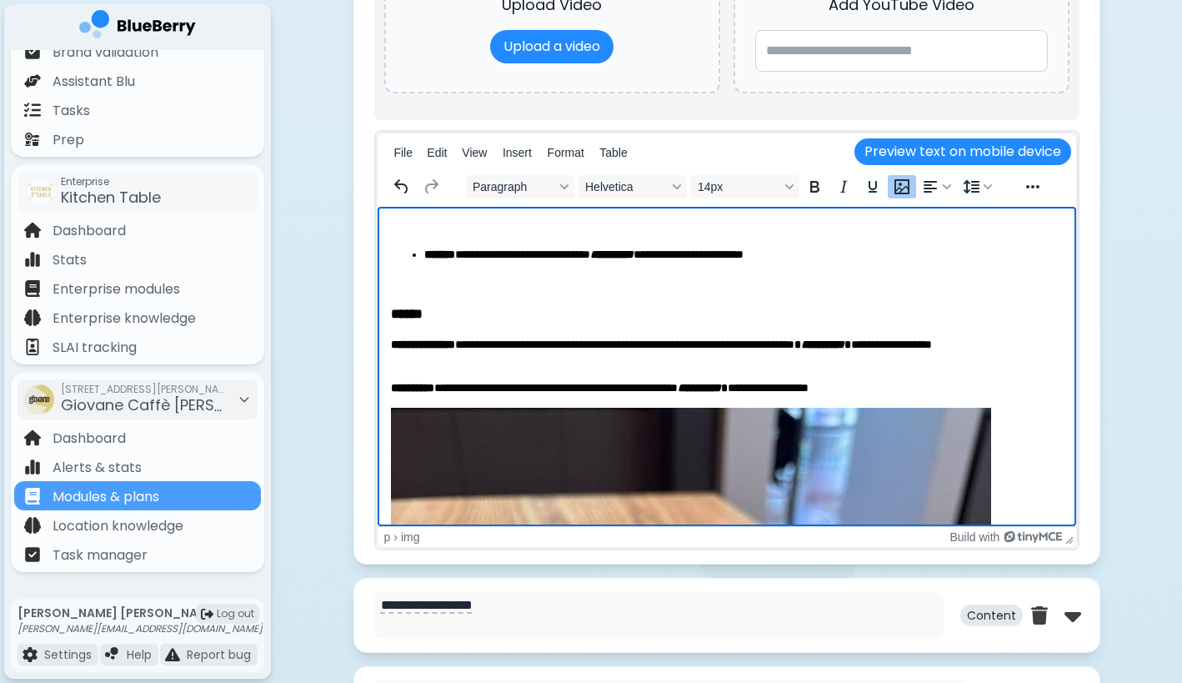
scroll to position [2258, 0]
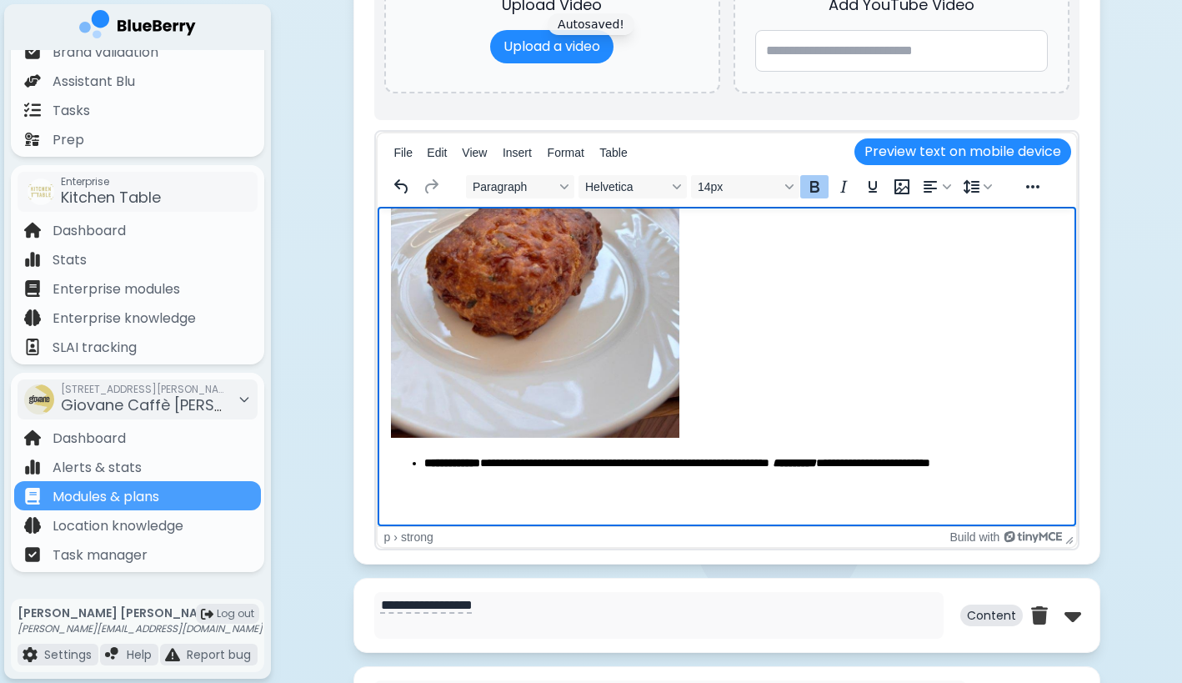
scroll to position [1973, 0]
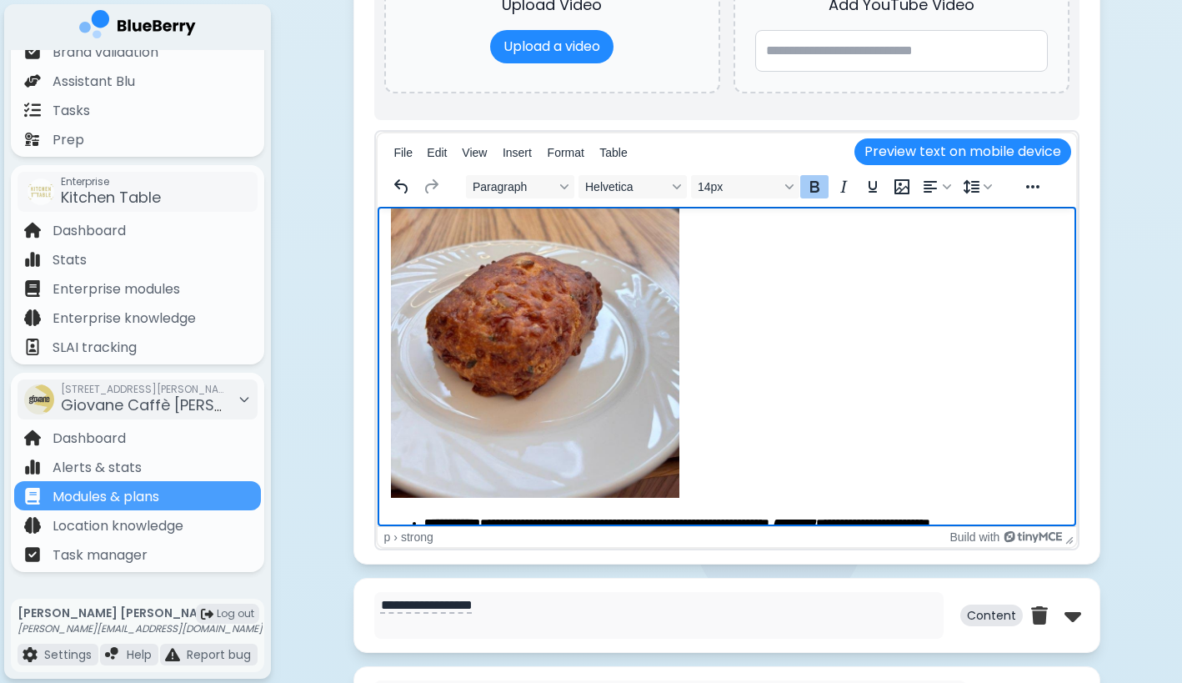
click at [528, 384] on img "Rich Text Area" at bounding box center [534, 305] width 288 height 384
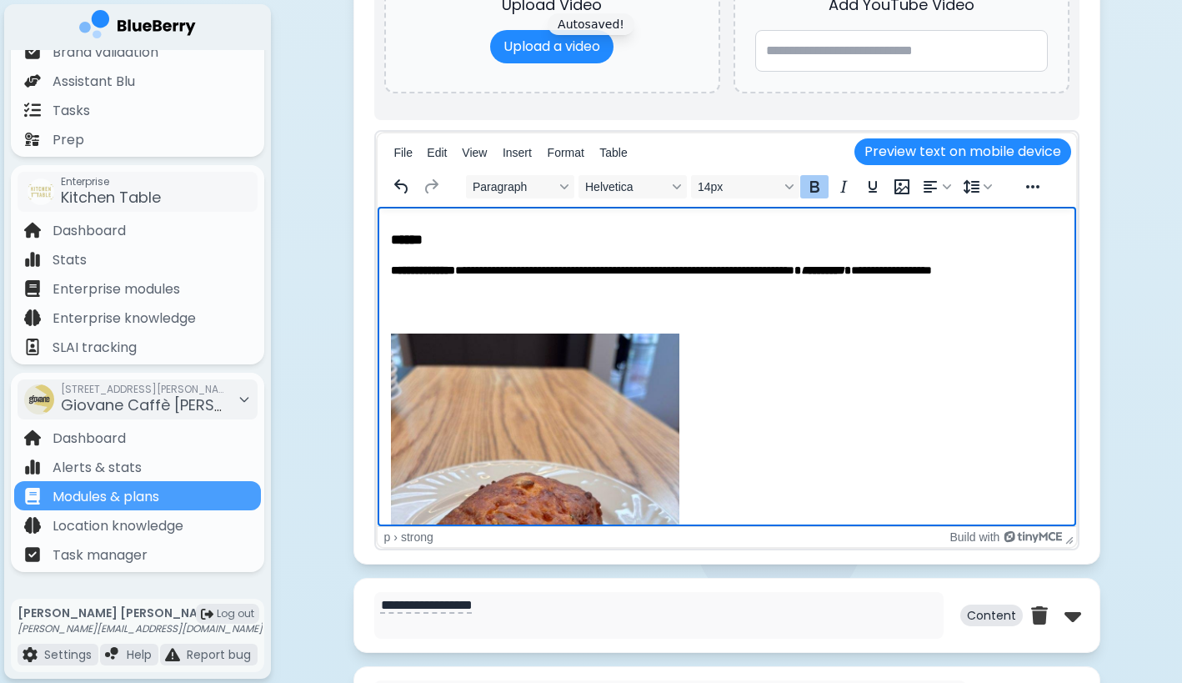
scroll to position [1992, 0]
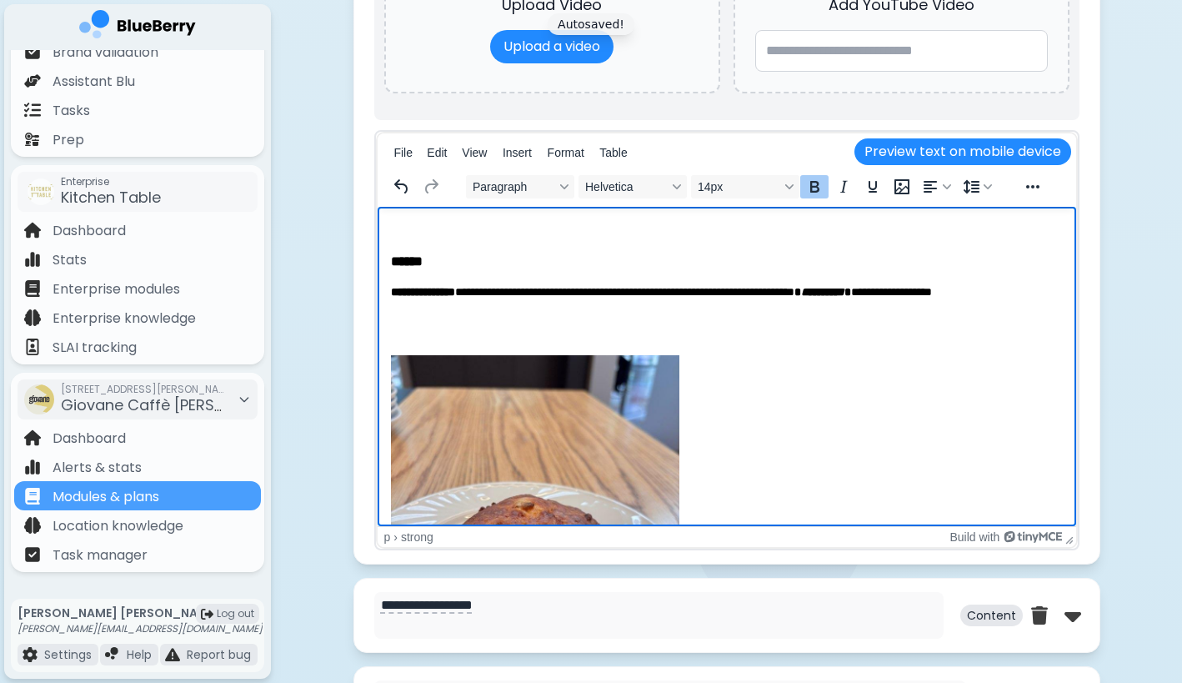
click at [469, 328] on p "Rich Text Area" at bounding box center [726, 336] width 672 height 17
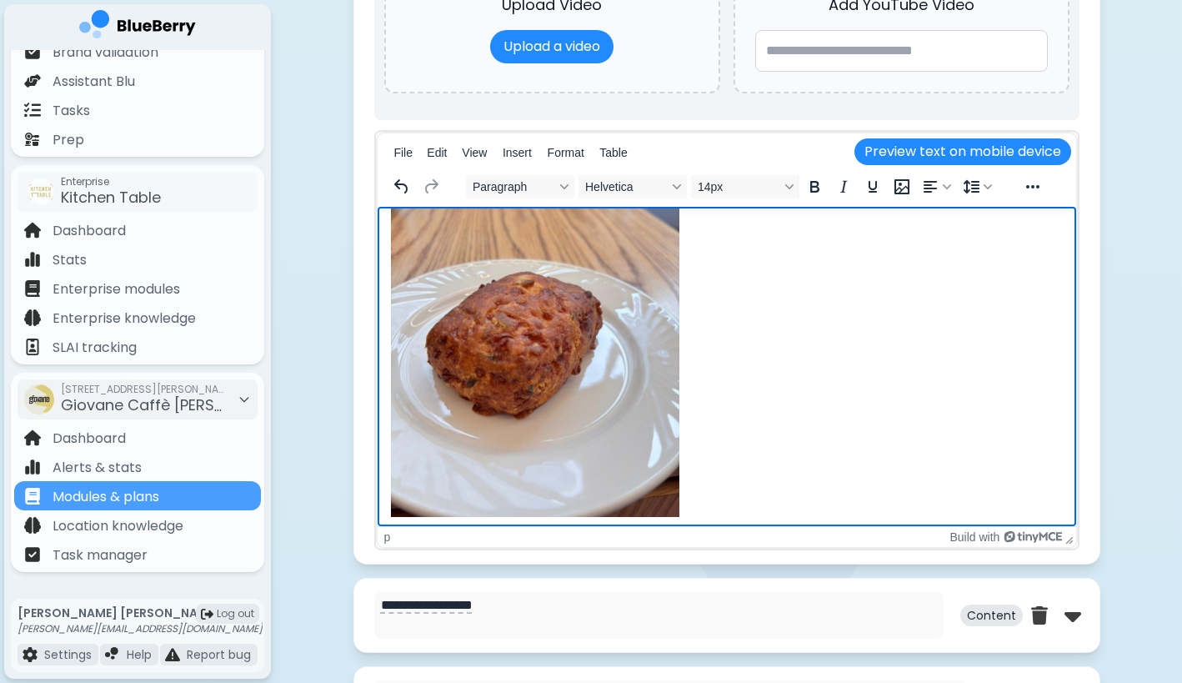
scroll to position [2307, 0]
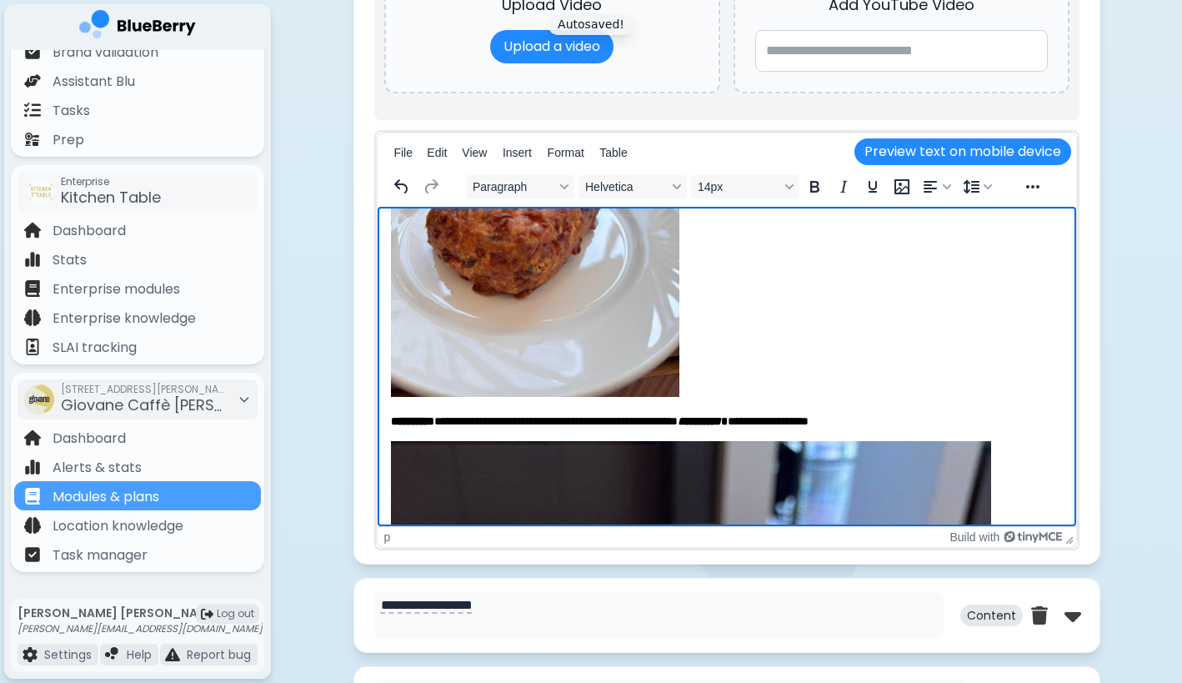
click at [699, 377] on p "Rich Text Area" at bounding box center [726, 208] width 672 height 390
click at [742, 414] on p "**********" at bounding box center [726, 422] width 672 height 16
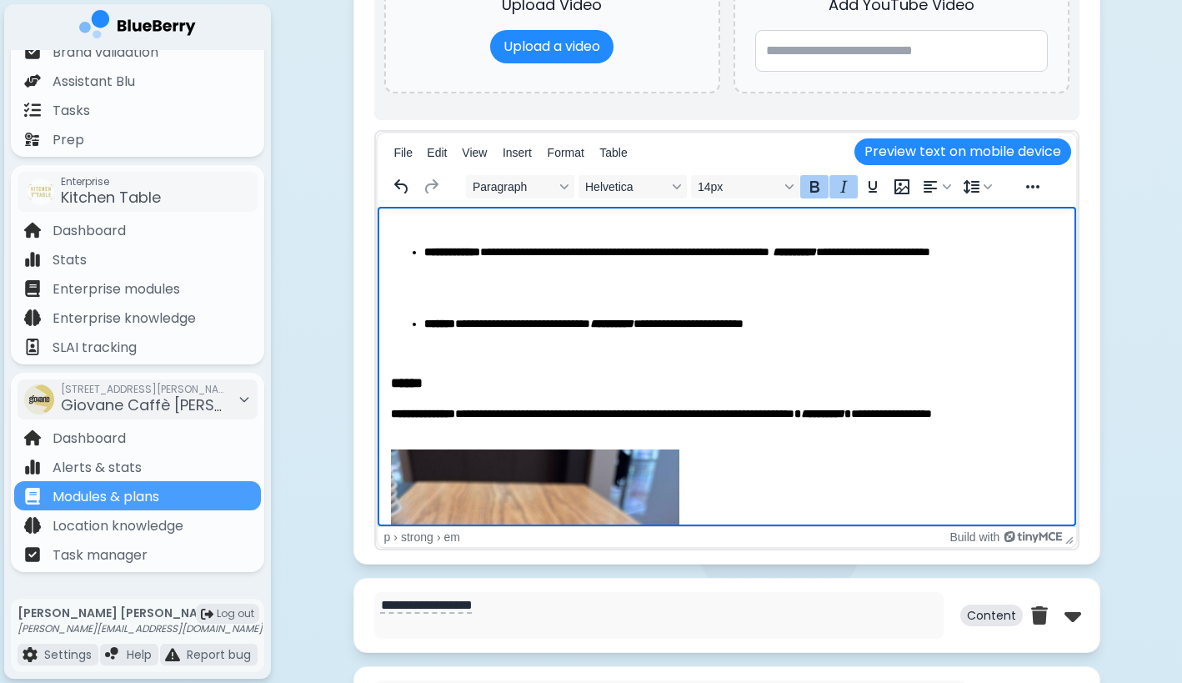
scroll to position [1837, 0]
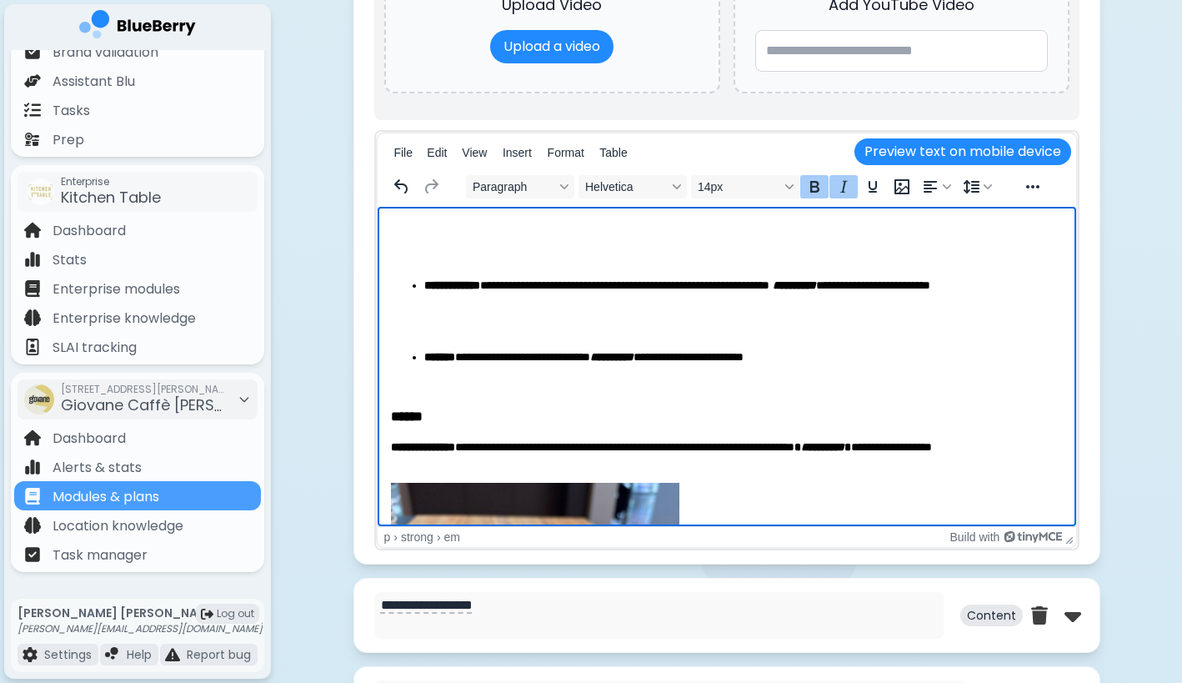
click at [844, 441] on em "**********" at bounding box center [821, 447] width 43 height 12
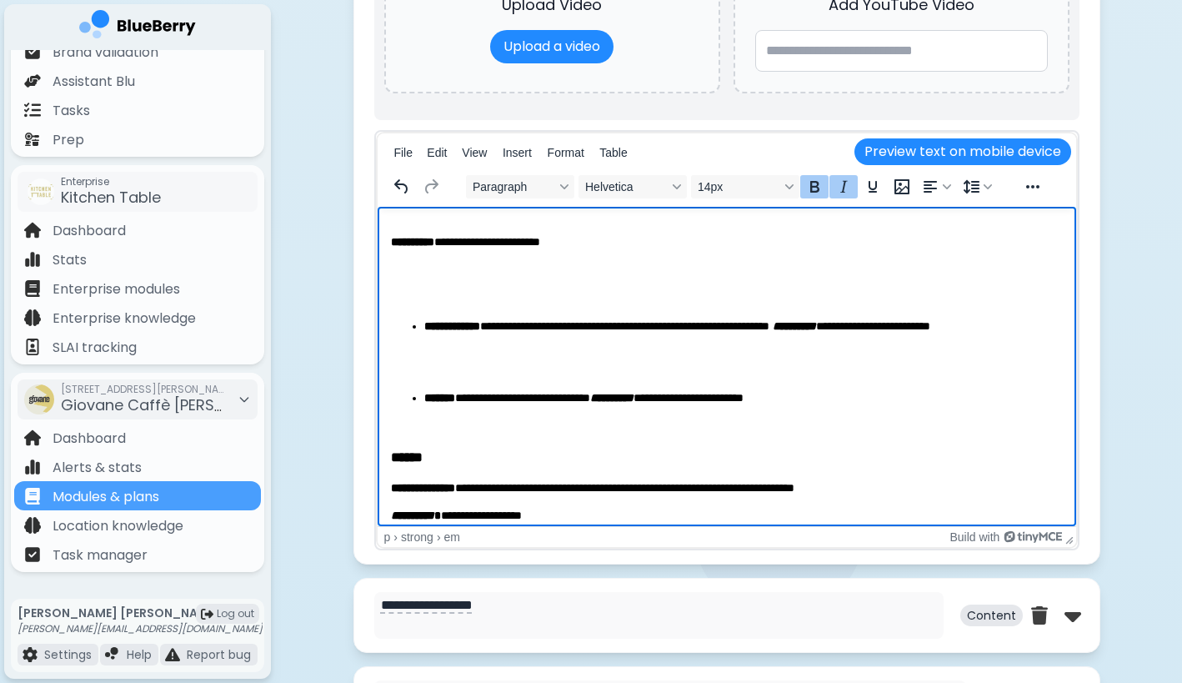
scroll to position [1804, 0]
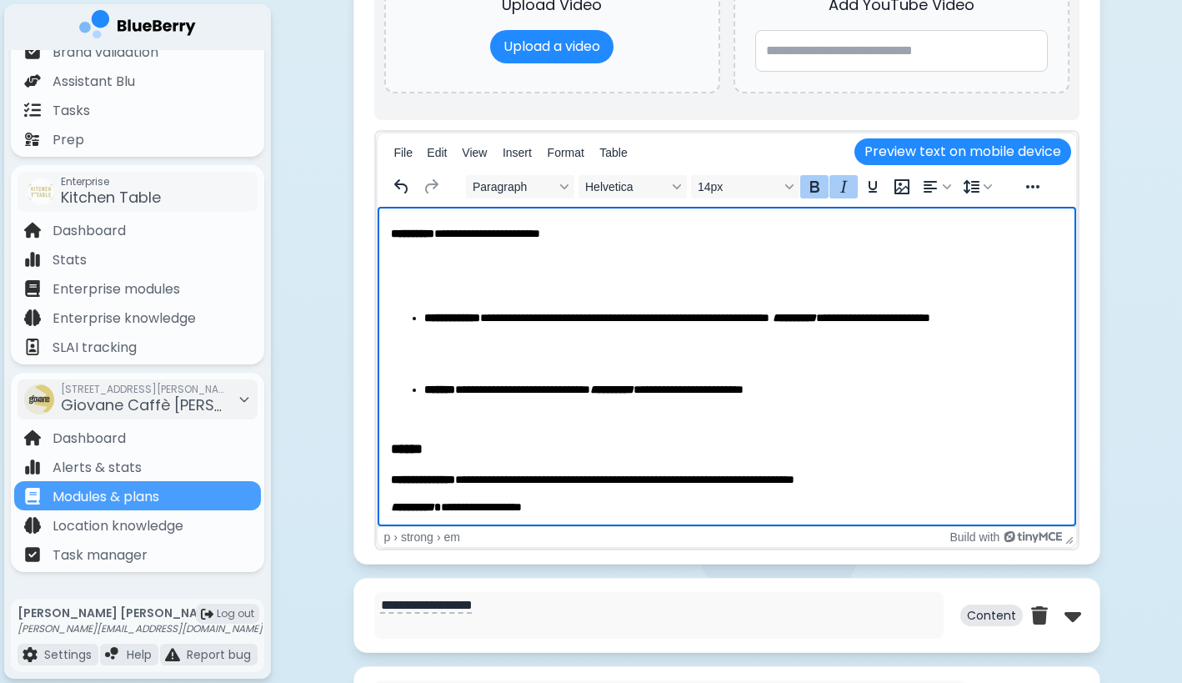
click at [815, 312] on em "**********" at bounding box center [793, 318] width 43 height 12
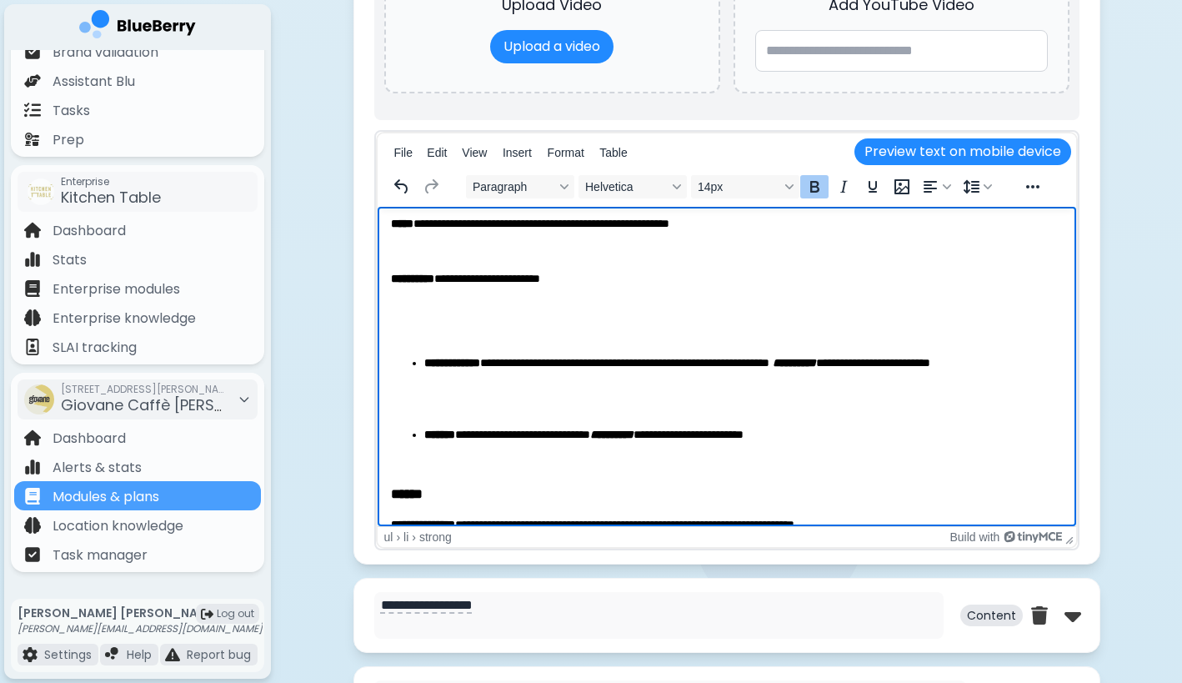
scroll to position [1727, 0]
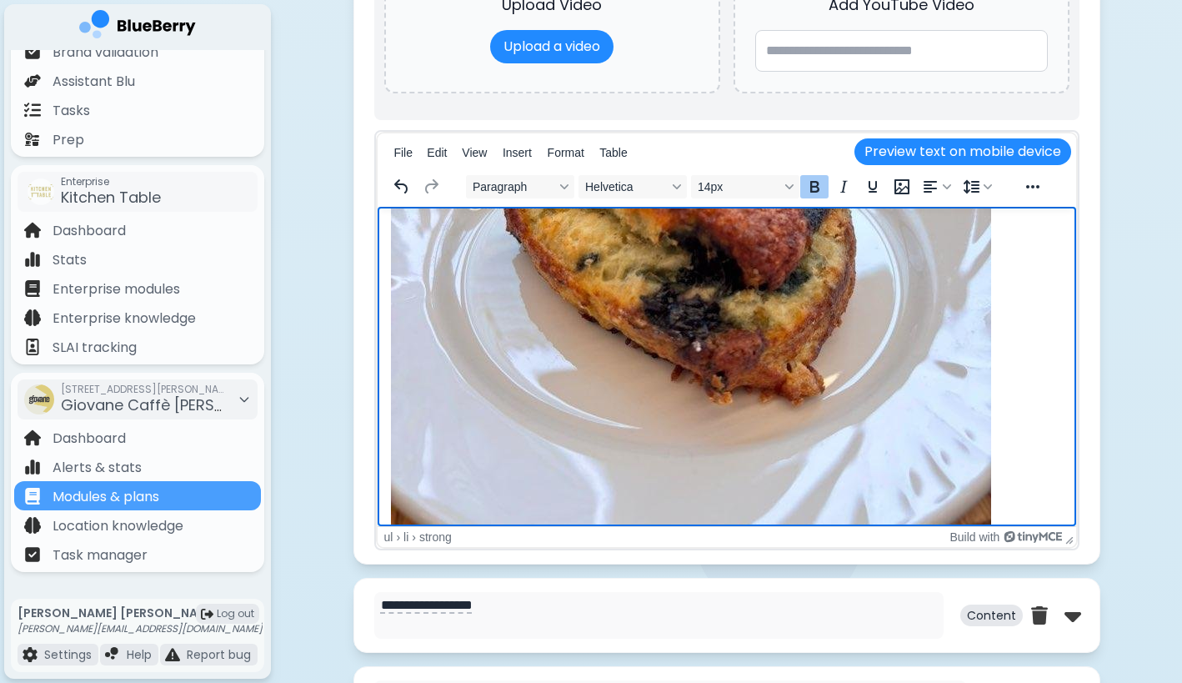
click at [475, 428] on img "Rich Text Area" at bounding box center [690, 182] width 600 height 800
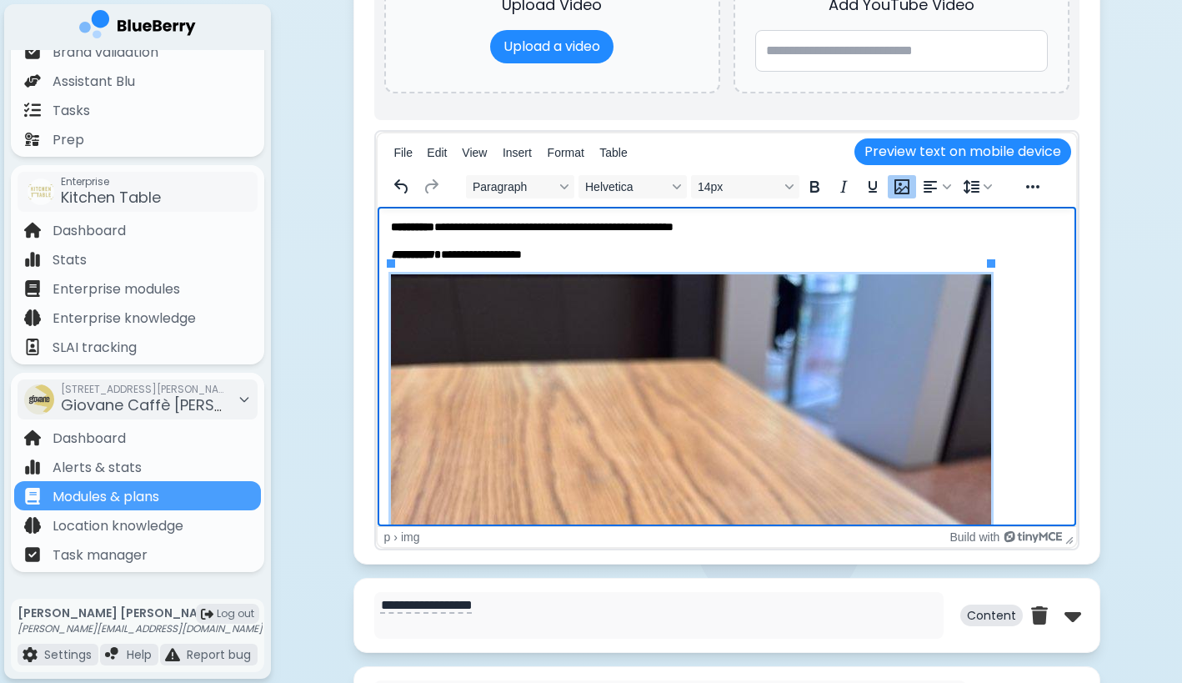
scroll to position [2482, 0]
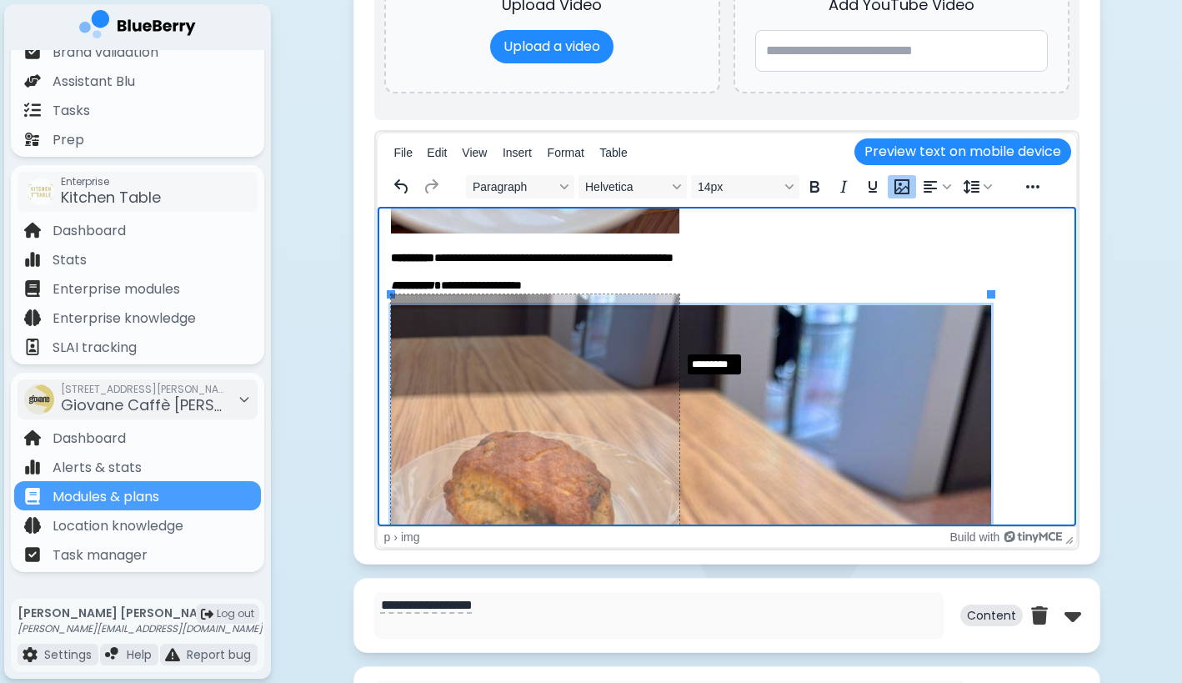
drag, startPoint x: 989, startPoint y: 293, endPoint x: 677, endPoint y: 349, distance: 316.8
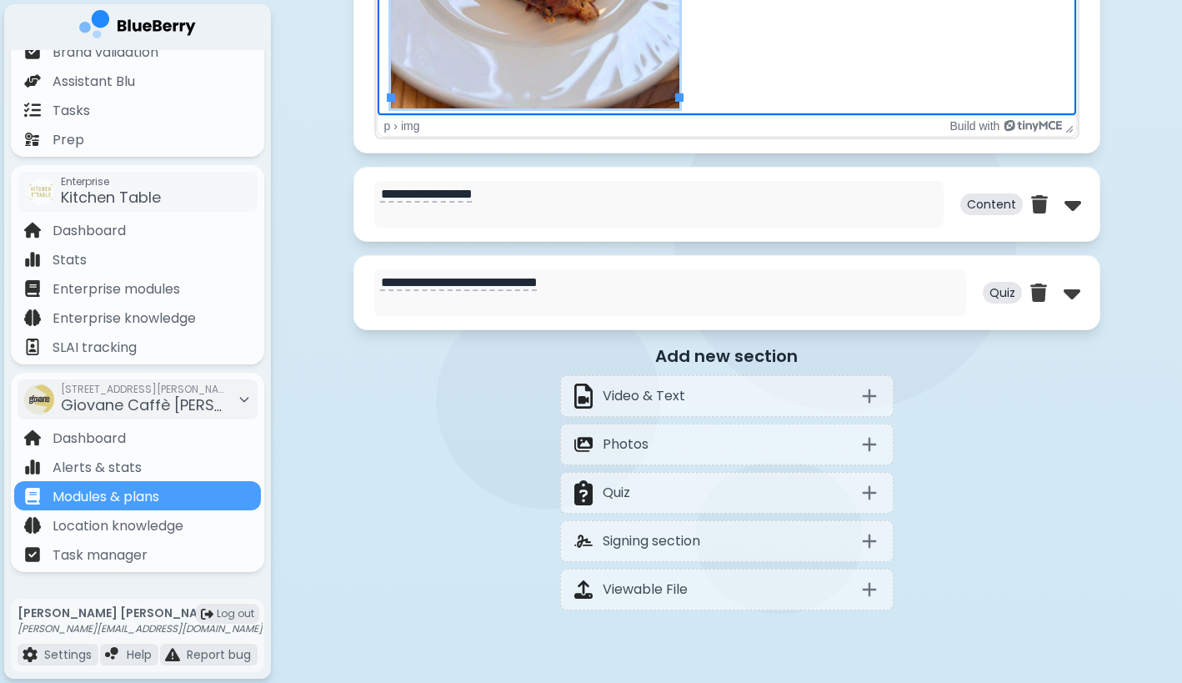
scroll to position [4392, 0]
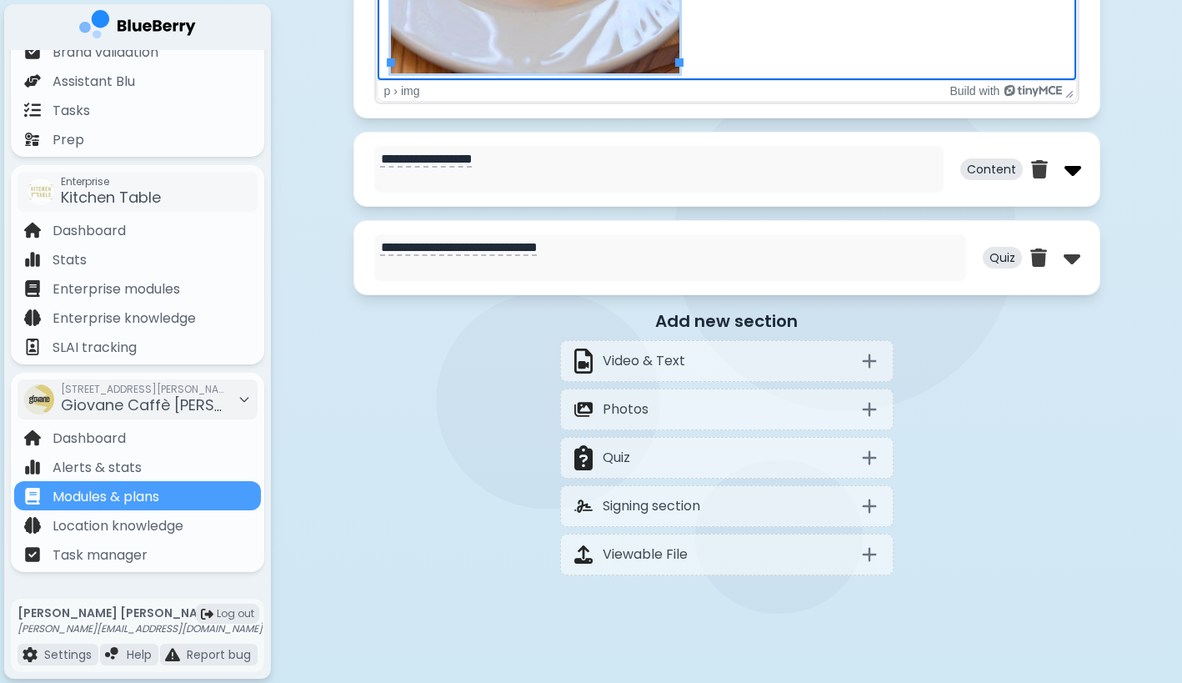
click at [1071, 178] on img at bounding box center [1073, 169] width 17 height 27
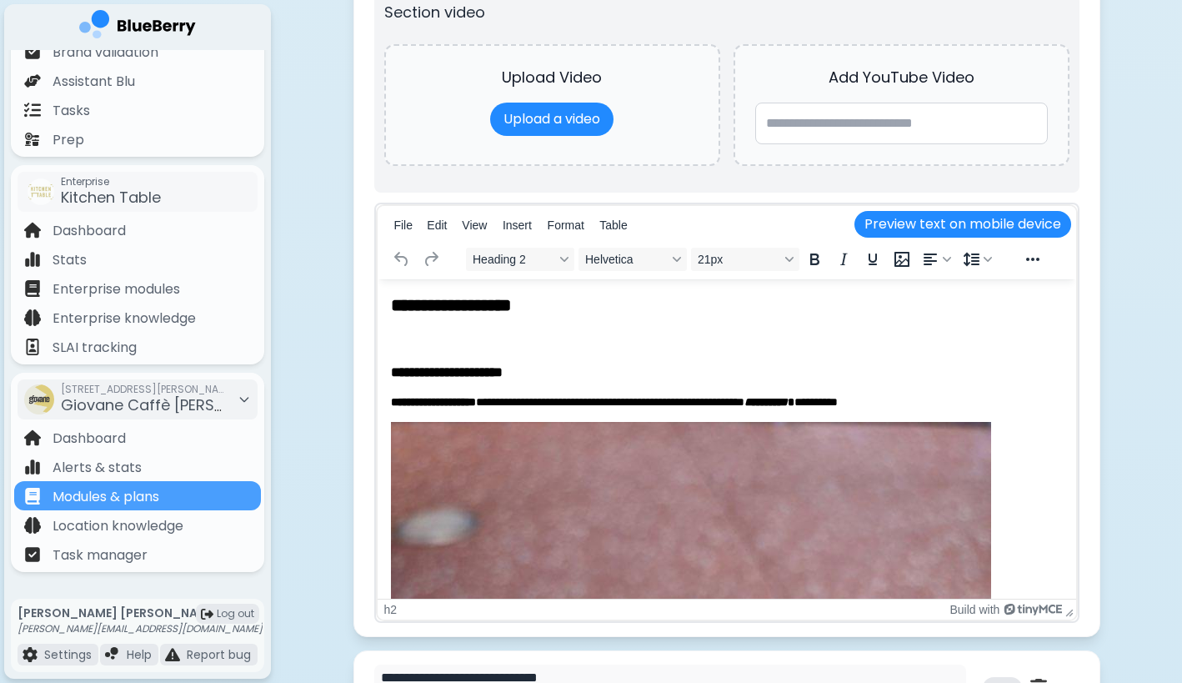
scroll to position [0, 0]
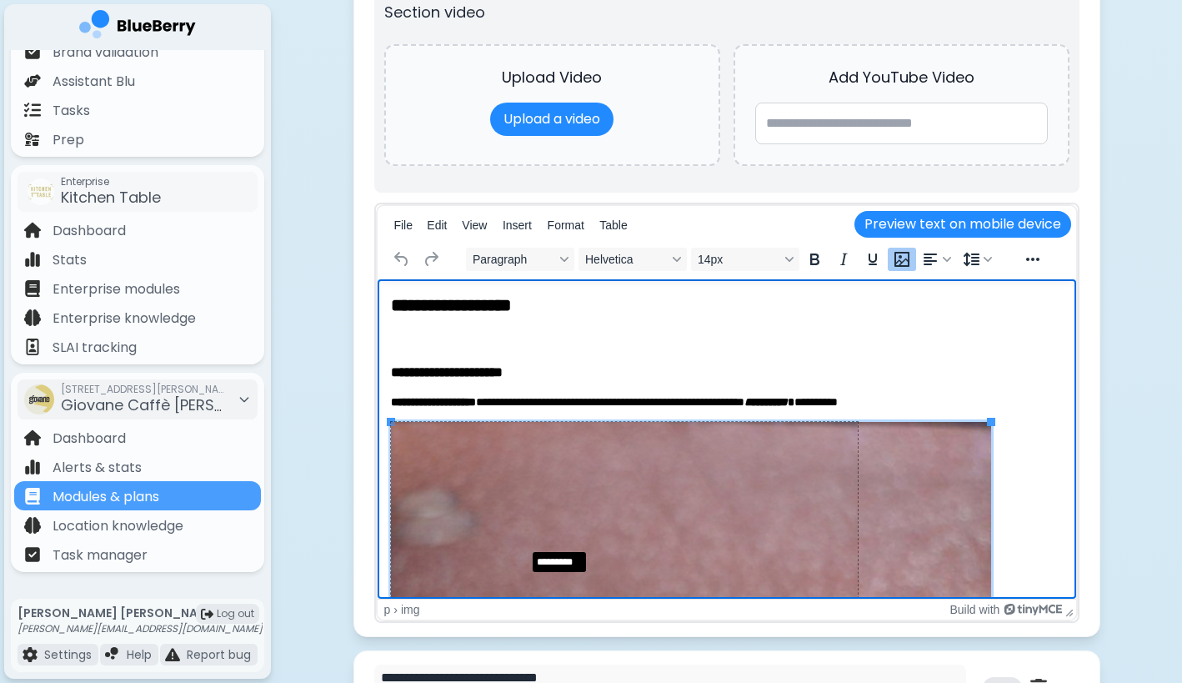
drag, startPoint x: 390, startPoint y: 419, endPoint x: 529, endPoint y: 551, distance: 191.7
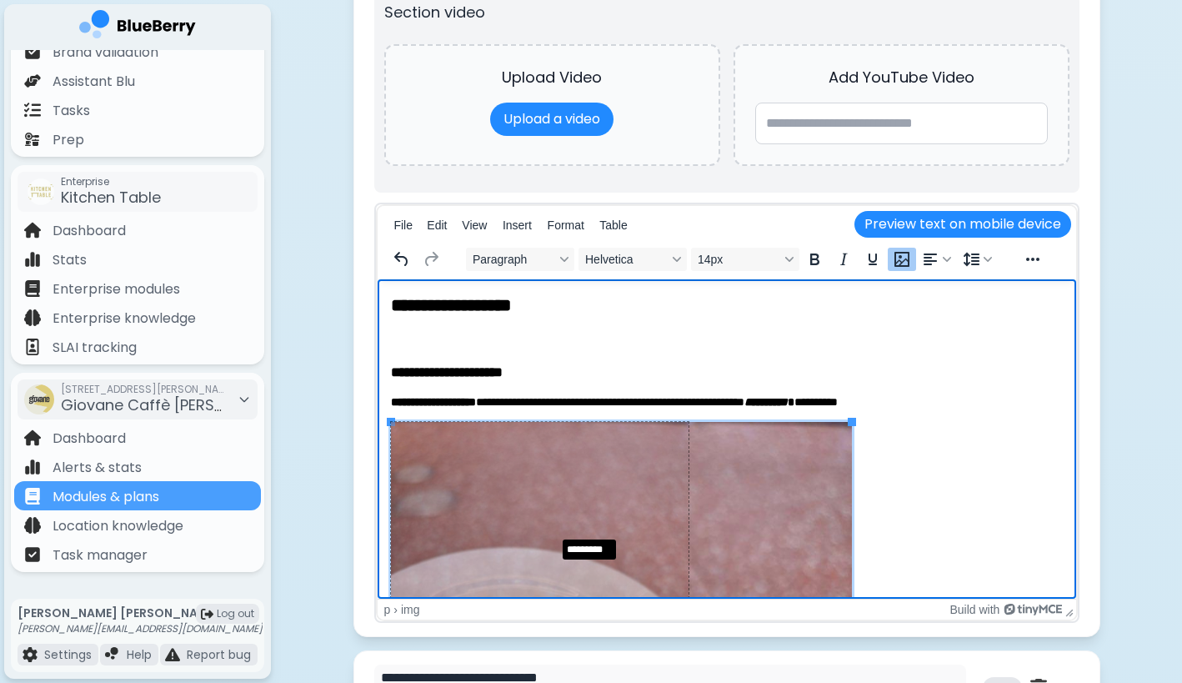
drag, startPoint x: 390, startPoint y: 419, endPoint x: 558, endPoint y: 535, distance: 204.2
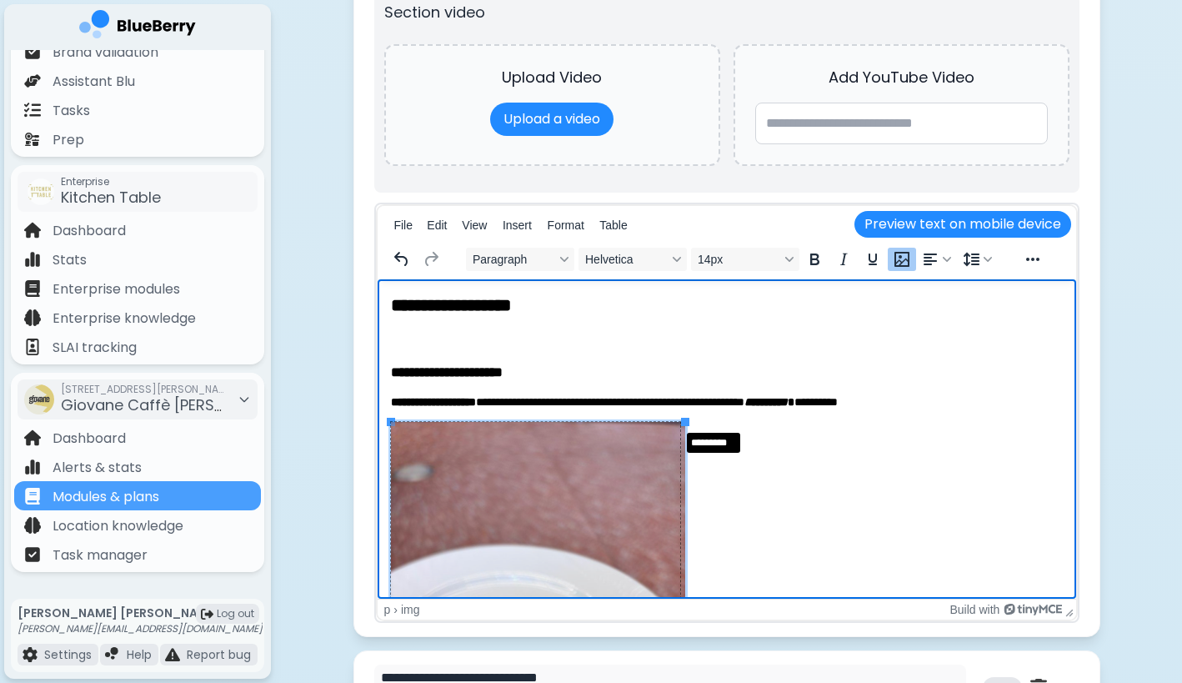
drag, startPoint x: 683, startPoint y: 419, endPoint x: 676, endPoint y: 425, distance: 9.4
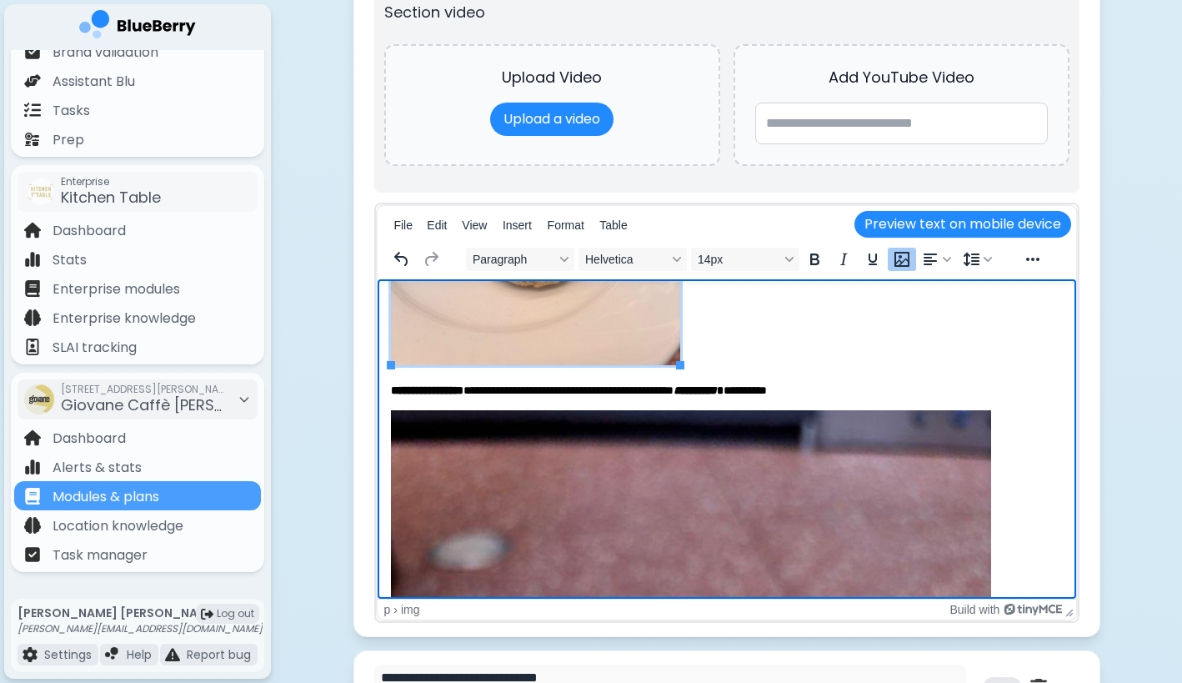
scroll to position [448, 0]
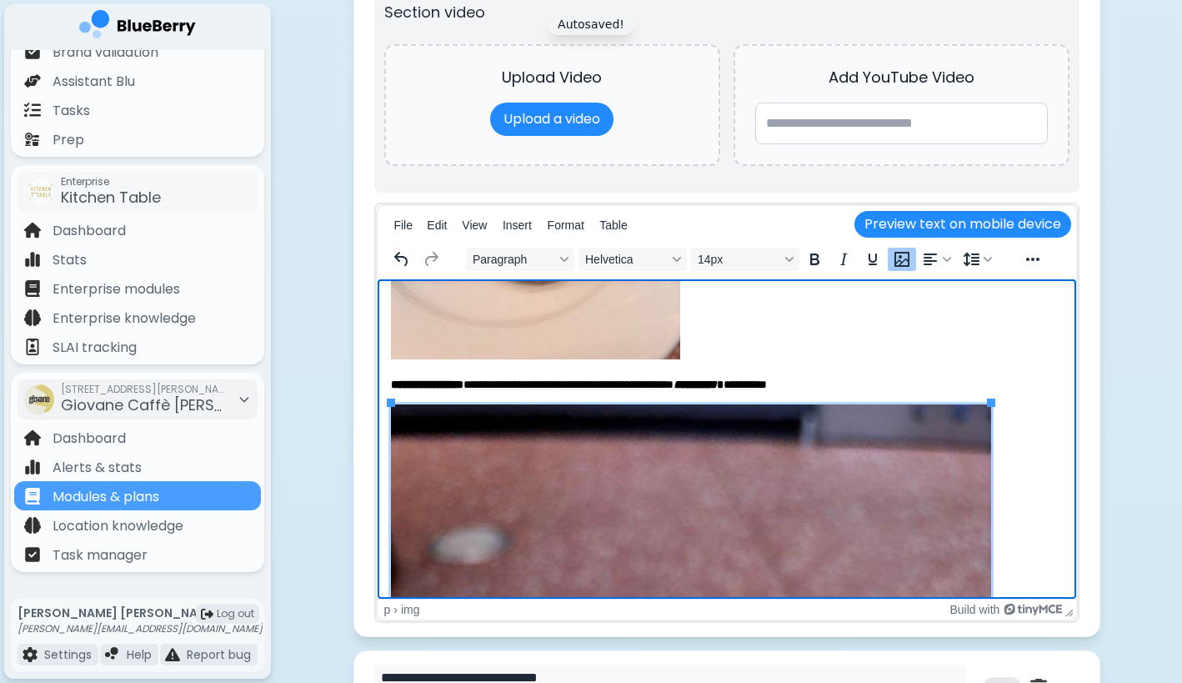
scroll to position [454, 0]
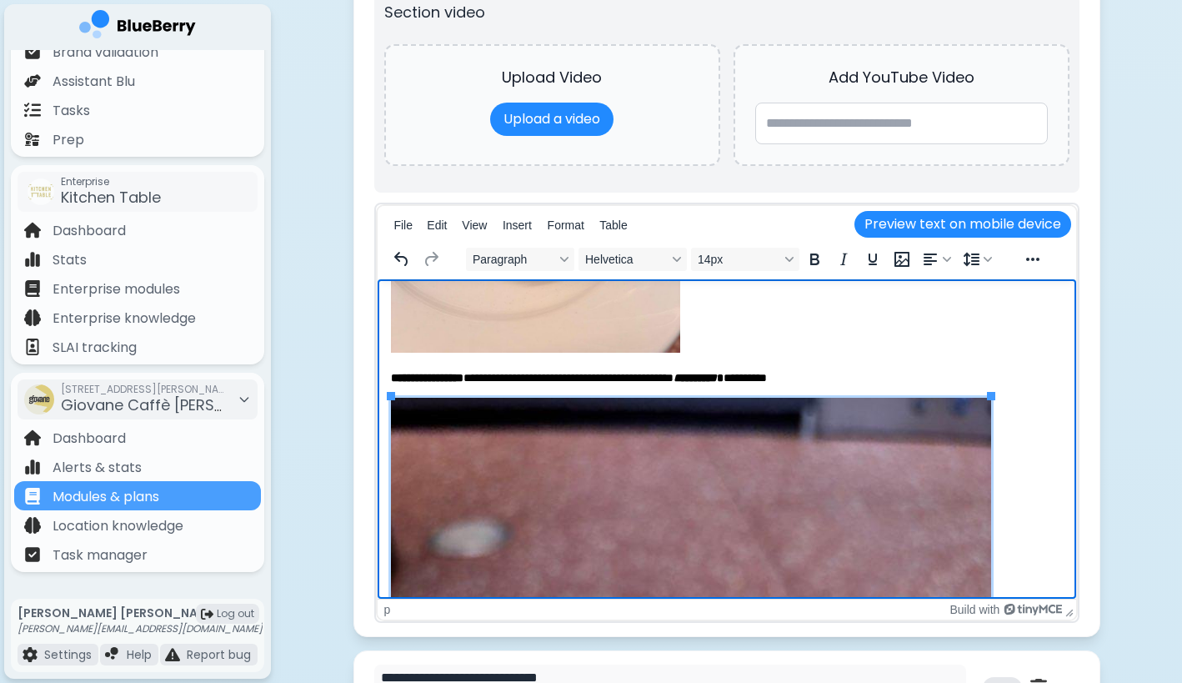
click at [716, 380] on em "**********" at bounding box center [694, 378] width 43 height 12
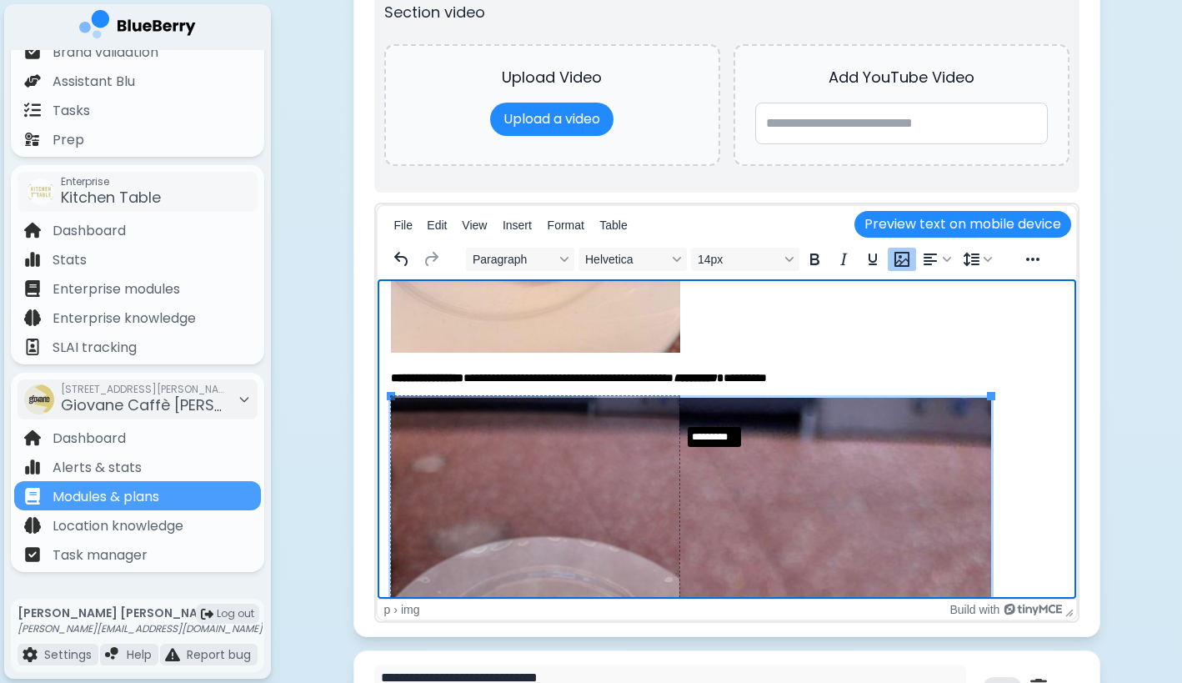
drag, startPoint x: 991, startPoint y: 395, endPoint x: 679, endPoint y: 422, distance: 313.0
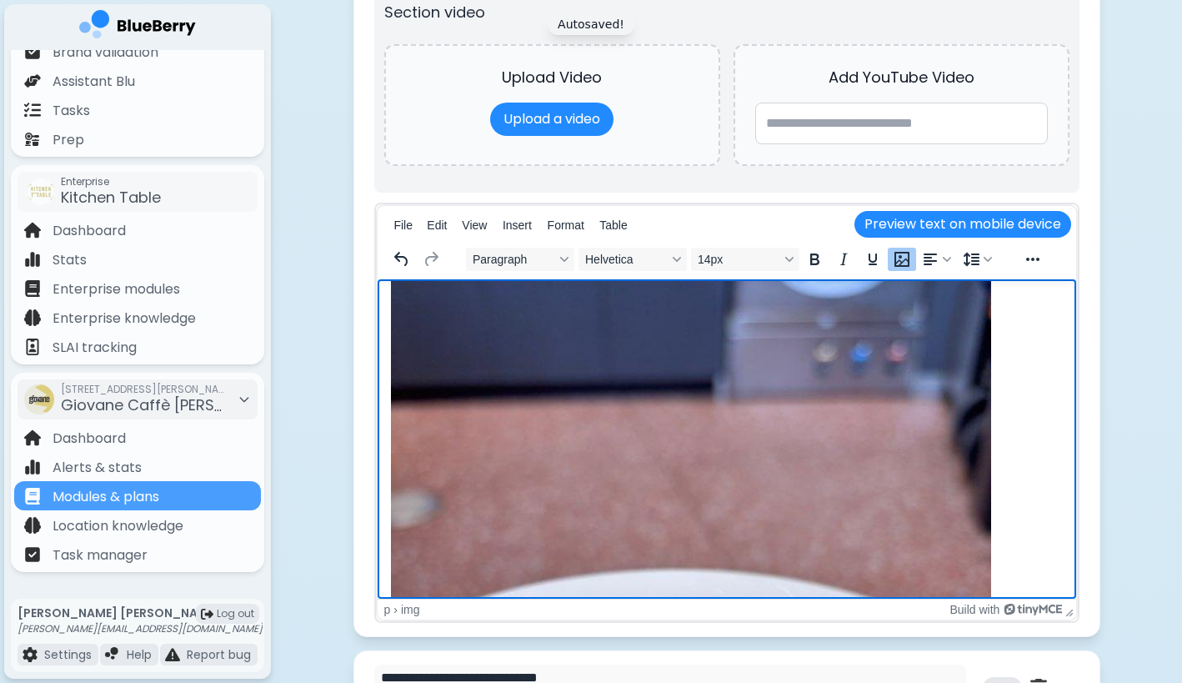
scroll to position [890, 0]
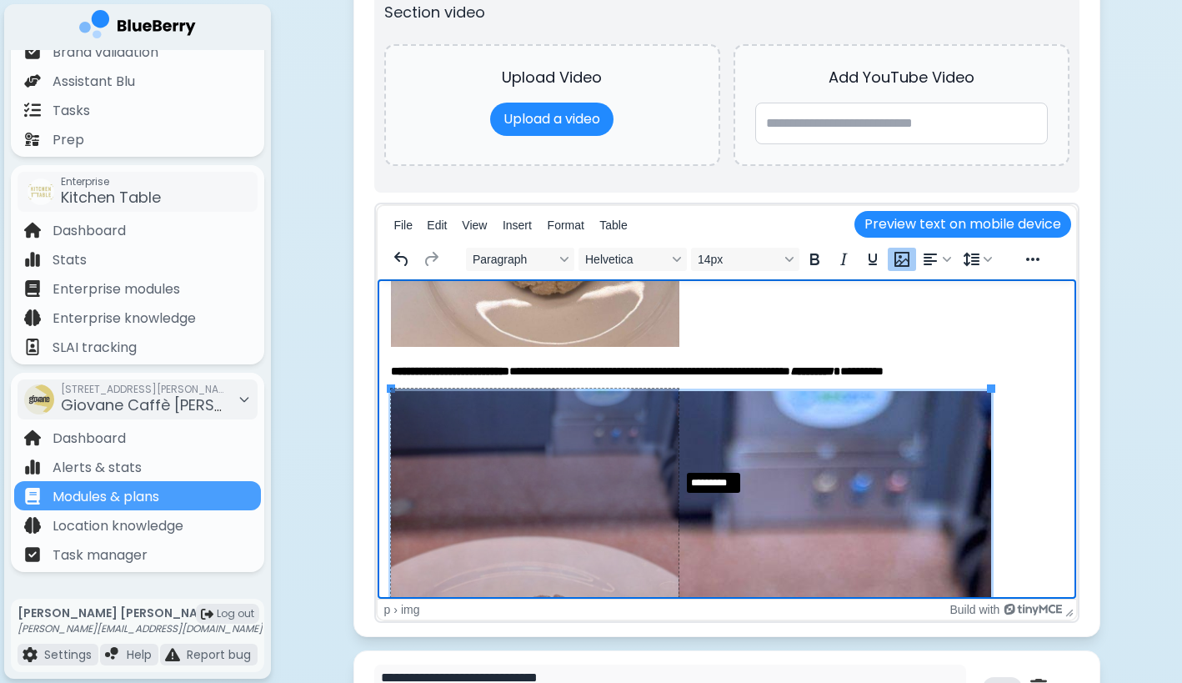
drag, startPoint x: 991, startPoint y: 390, endPoint x: 678, endPoint y: 470, distance: 322.8
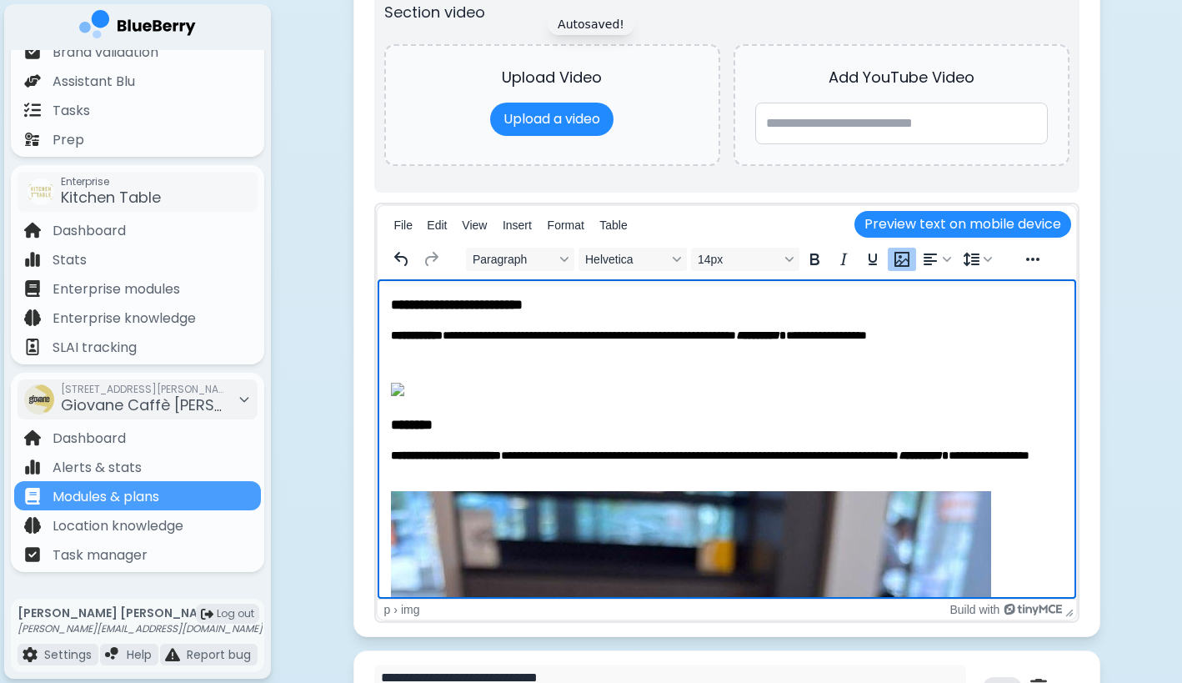
click at [404, 396] on img "Rich Text Area" at bounding box center [396, 389] width 13 height 13
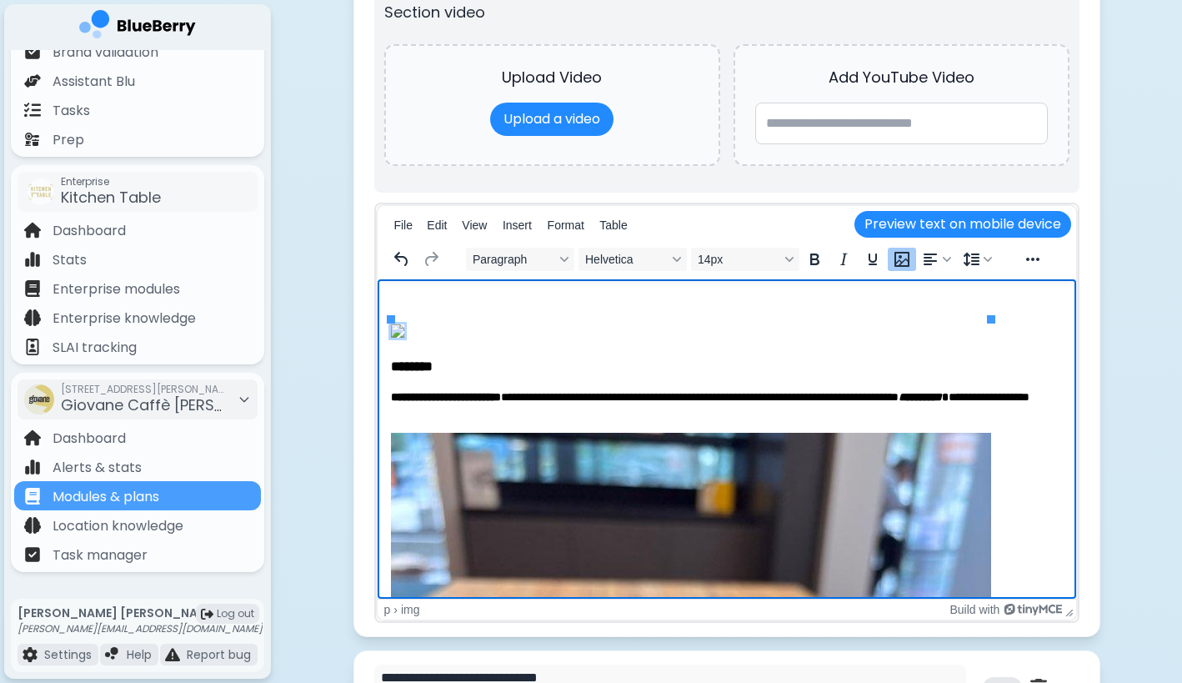
scroll to position [1402, 0]
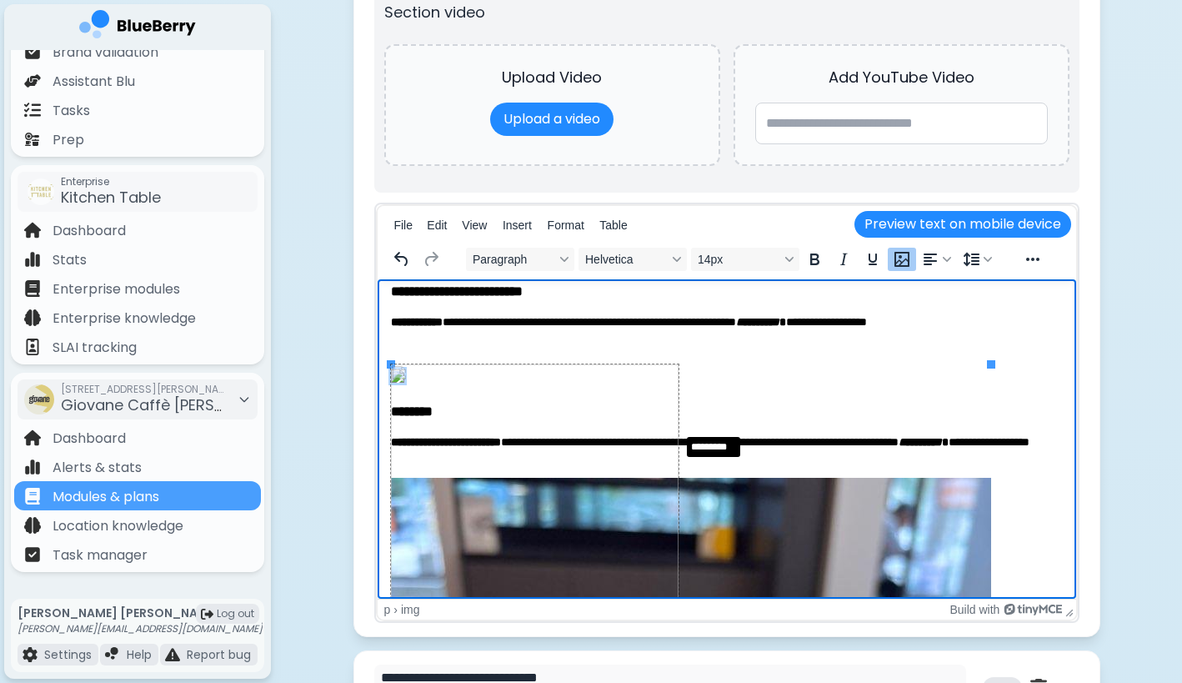
drag, startPoint x: 990, startPoint y: 362, endPoint x: 677, endPoint y: 430, distance: 320.1
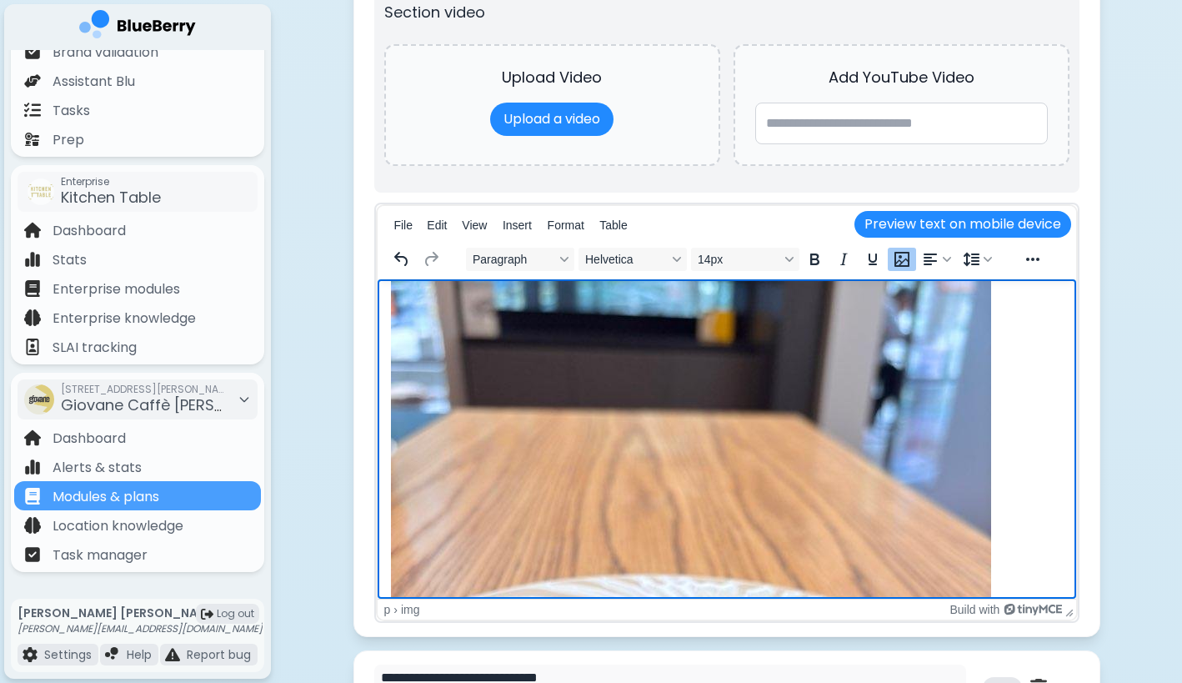
click at [740, 493] on img "Rich Text Area" at bounding box center [690, 662] width 600 height 800
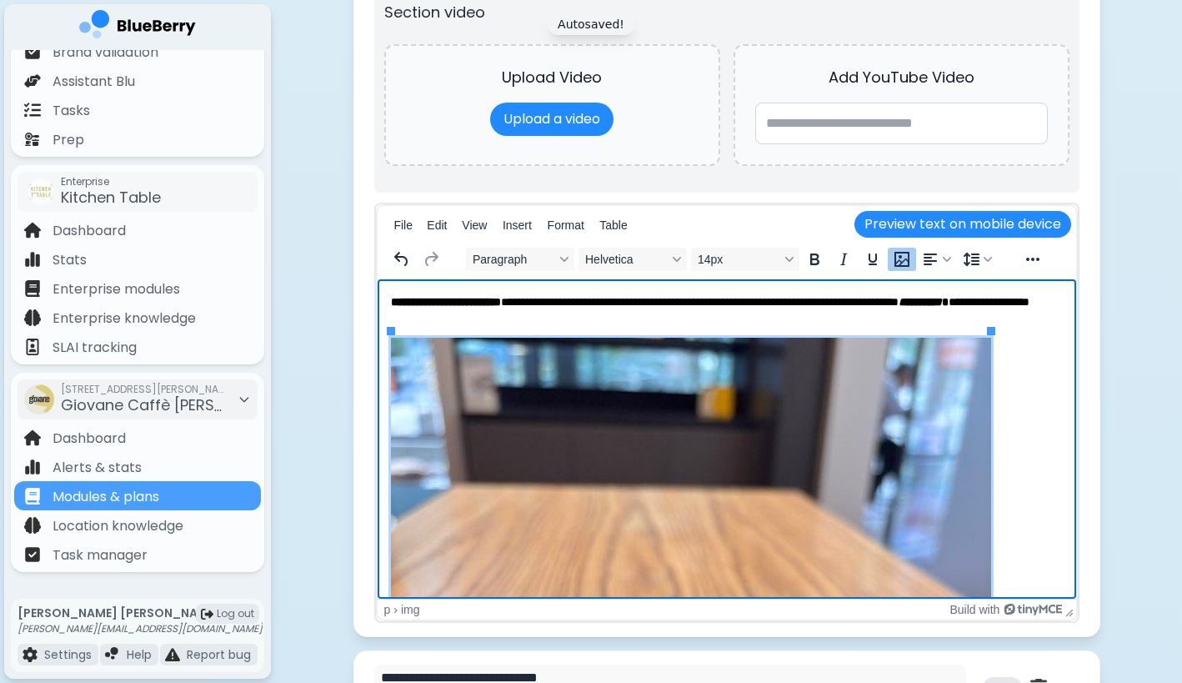
scroll to position [1840, 0]
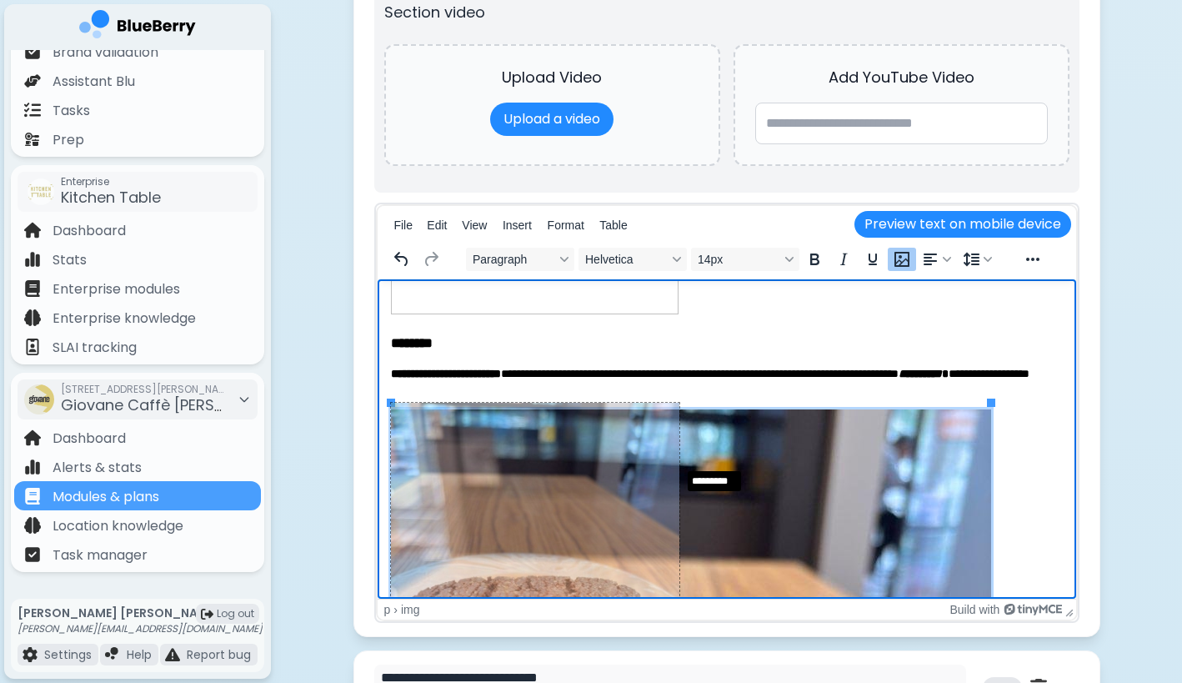
drag, startPoint x: 990, startPoint y: 403, endPoint x: 678, endPoint y: 467, distance: 318.4
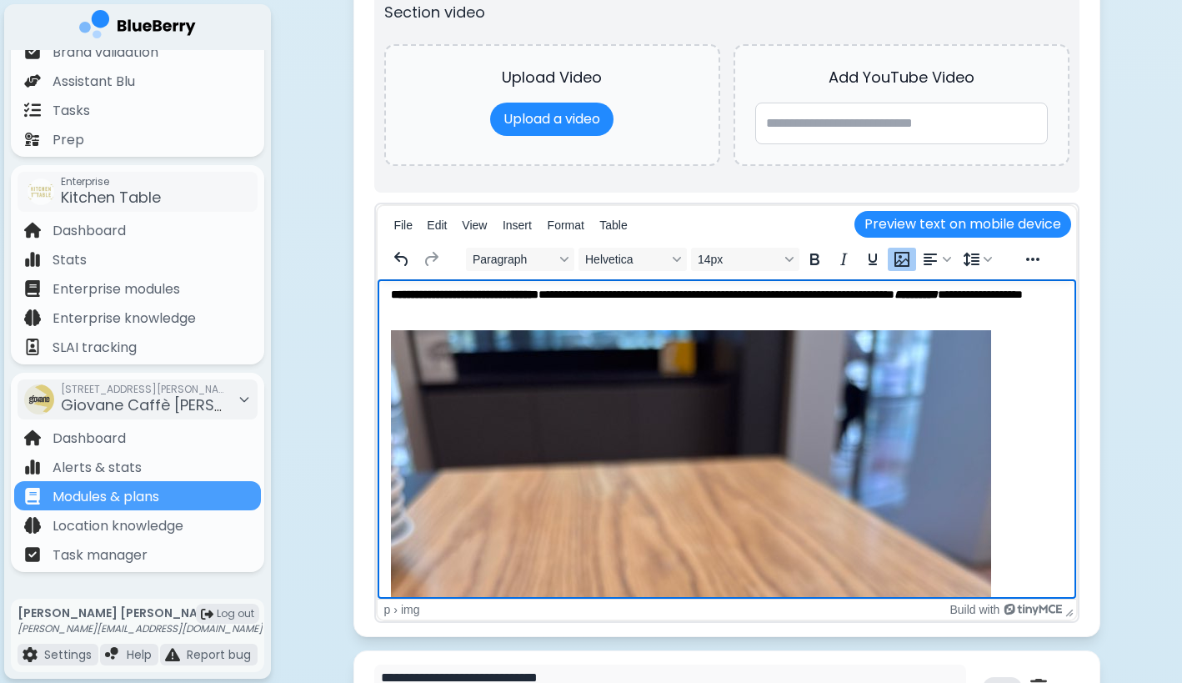
scroll to position [2384, 0]
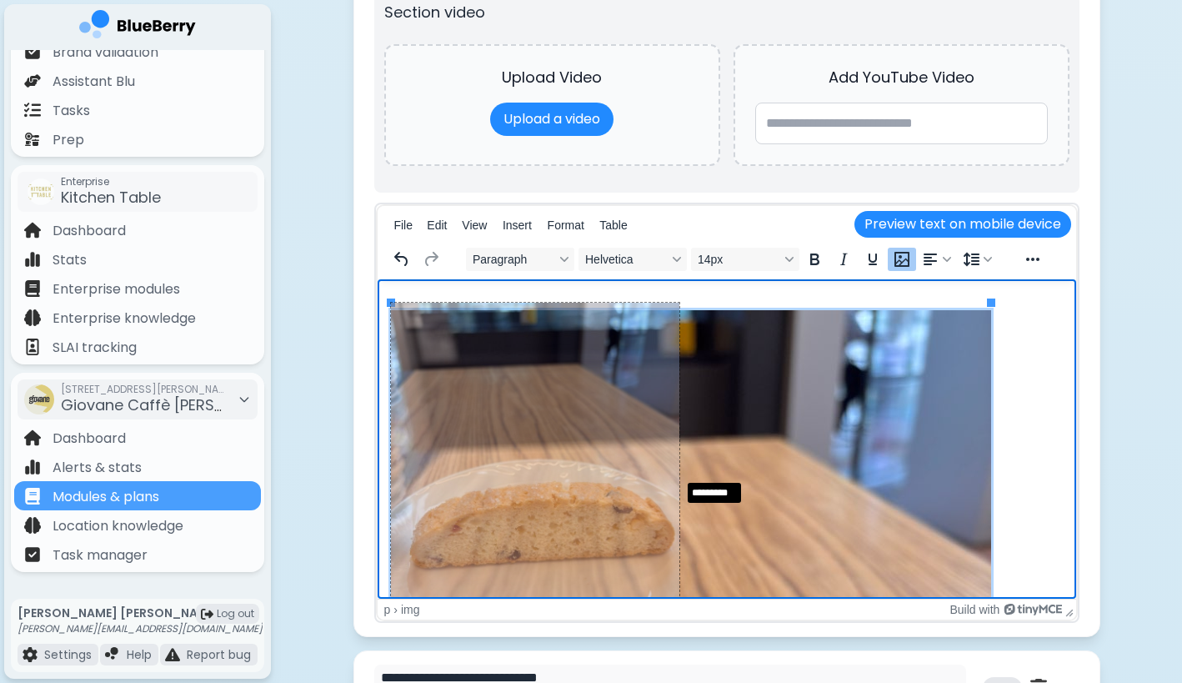
drag, startPoint x: 991, startPoint y: 300, endPoint x: 679, endPoint y: 476, distance: 358.0
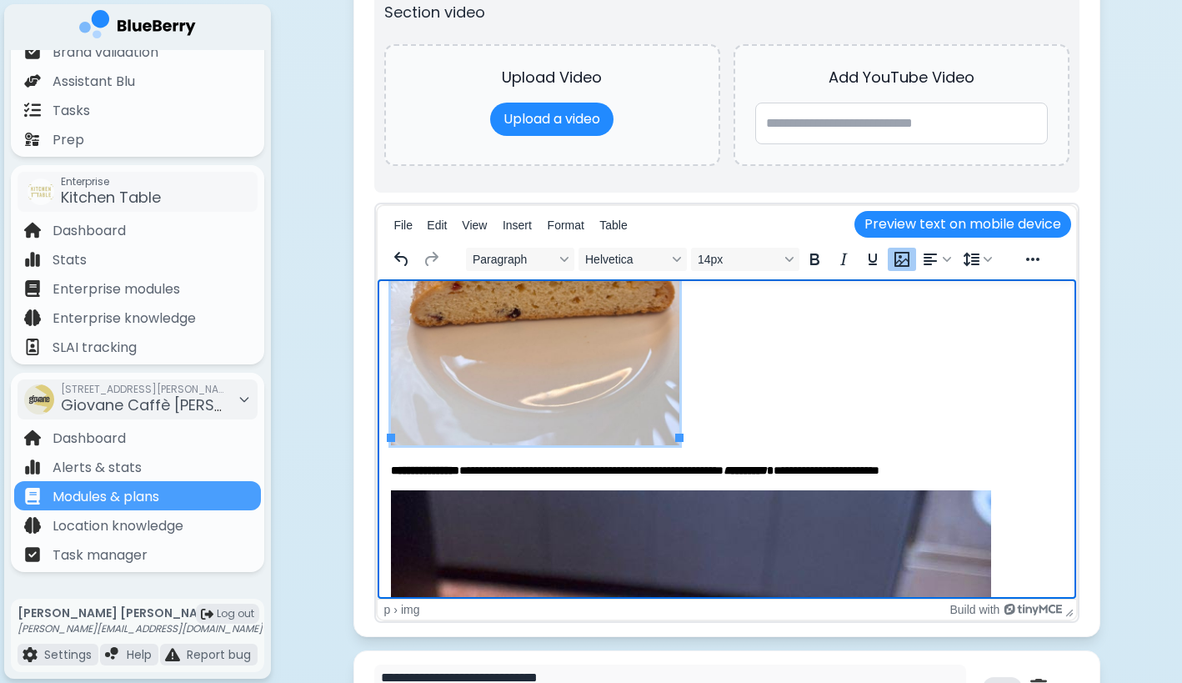
scroll to position [2691, 0]
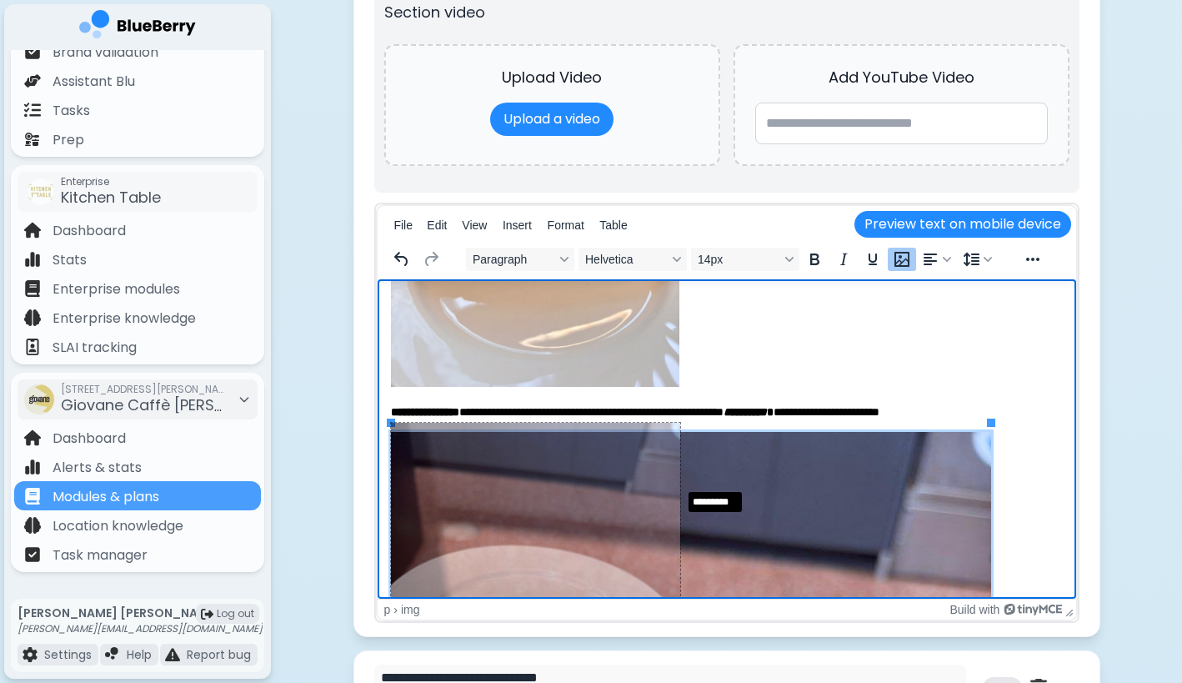
drag, startPoint x: 992, startPoint y: 422, endPoint x: 681, endPoint y: 487, distance: 317.7
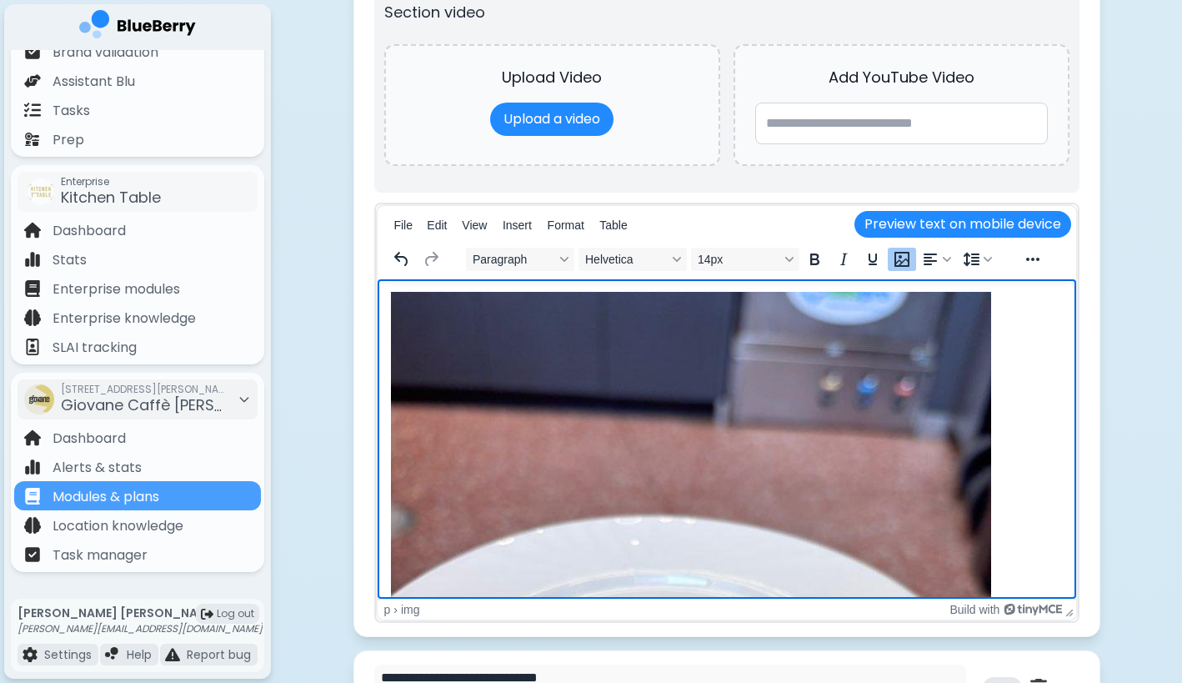
scroll to position [3323, 0]
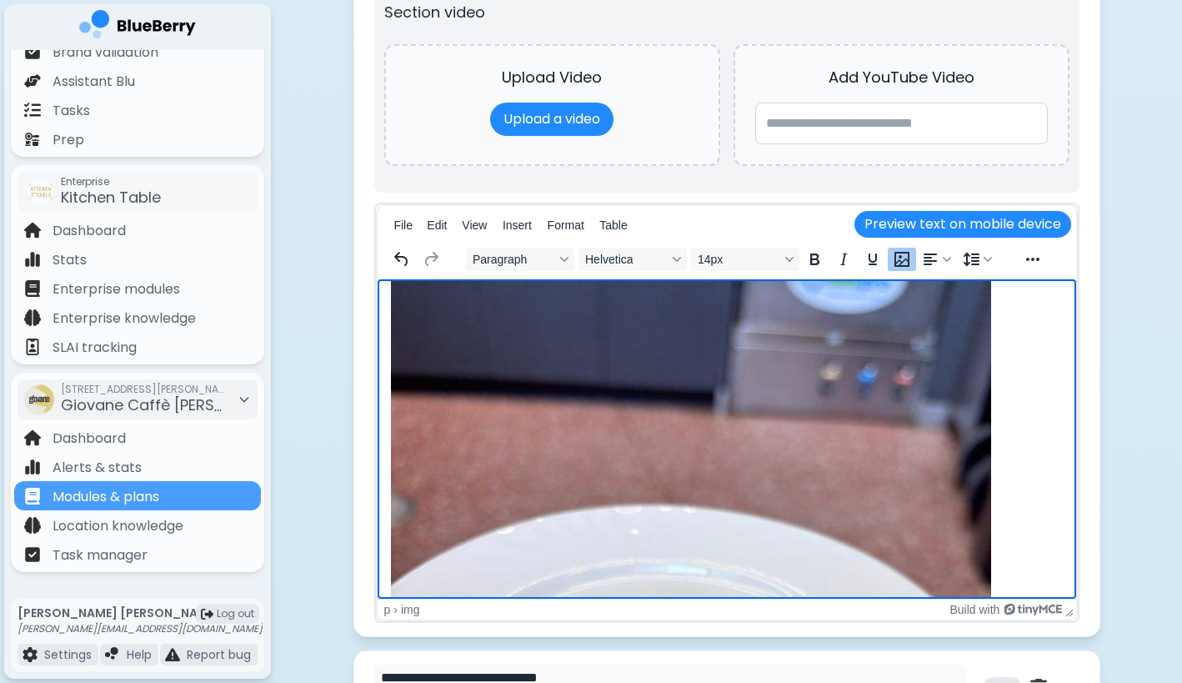
click at [790, 436] on img "Rich Text Area" at bounding box center [690, 681] width 600 height 800
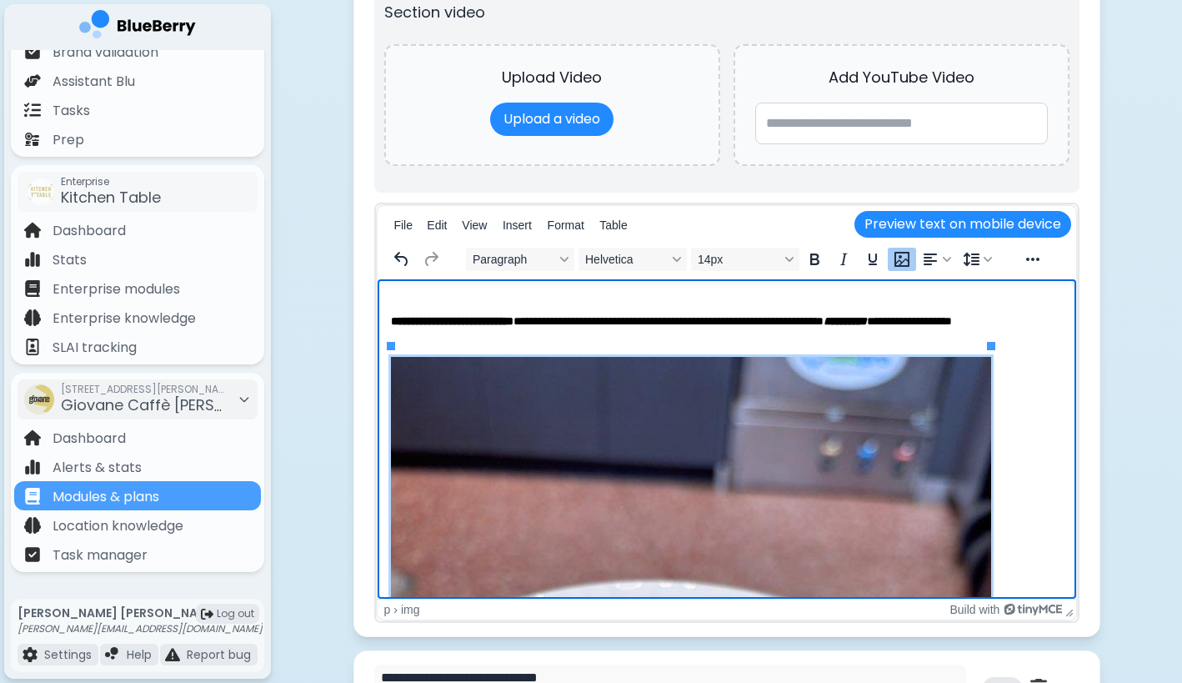
scroll to position [3243, 0]
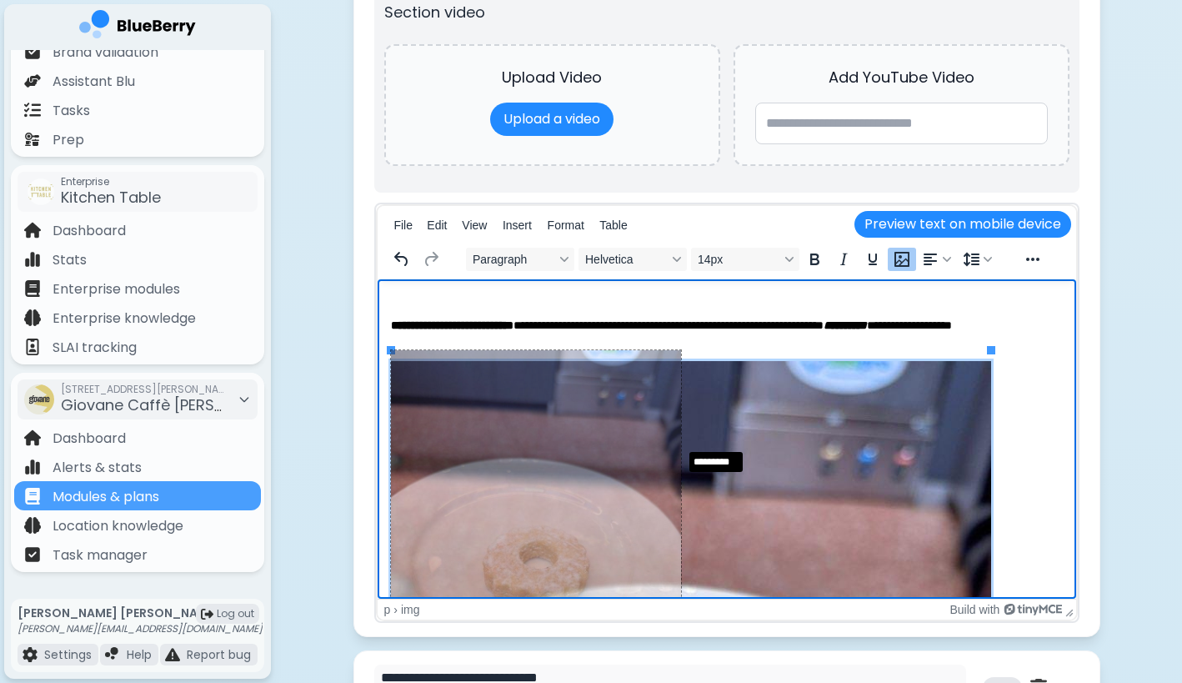
drag, startPoint x: 991, startPoint y: 348, endPoint x: 680, endPoint y: 445, distance: 325.1
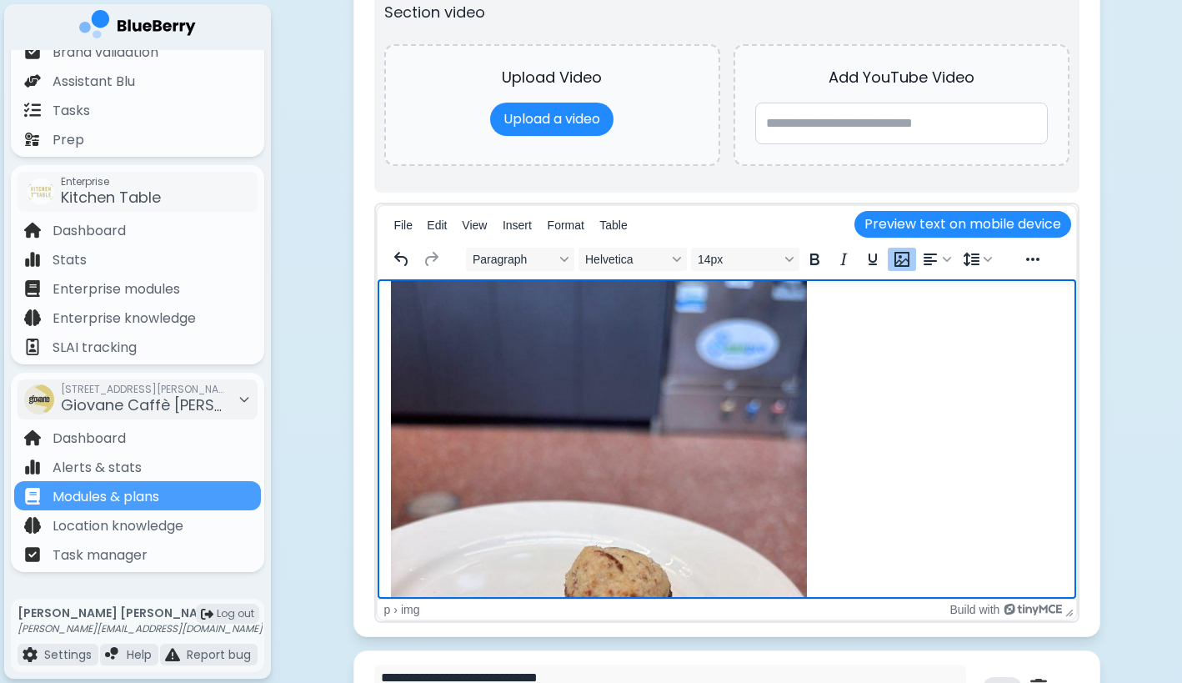
click at [733, 413] on img "Rich Text Area" at bounding box center [598, 555] width 416 height 554
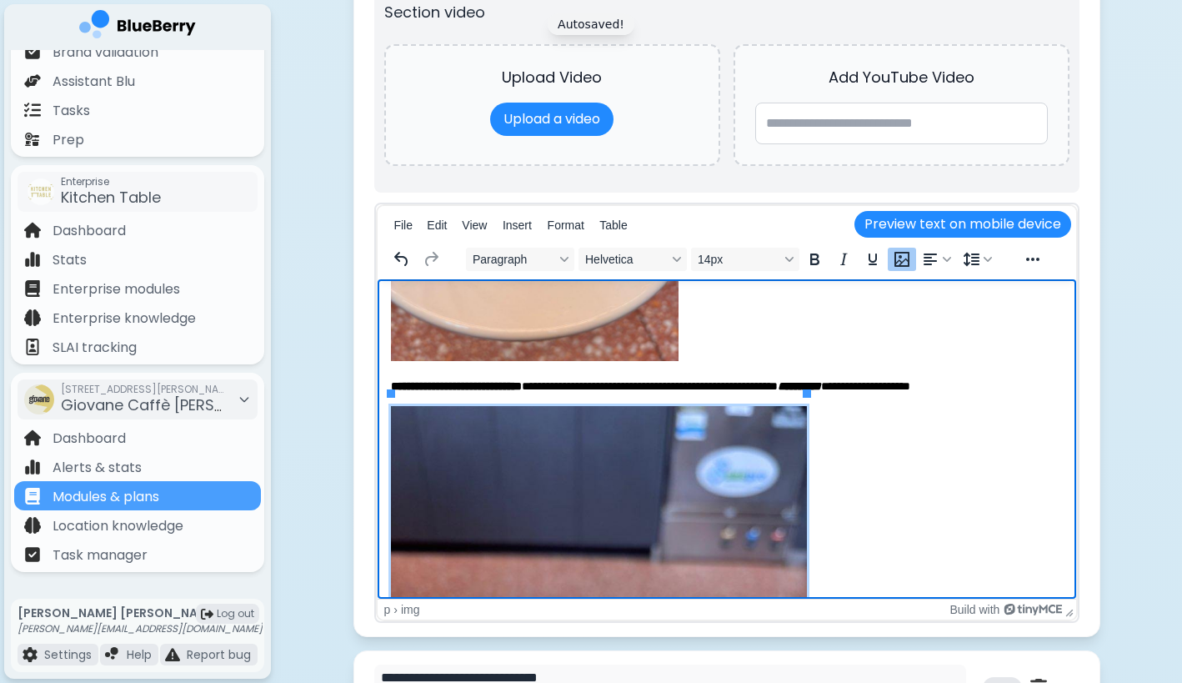
scroll to position [3619, 0]
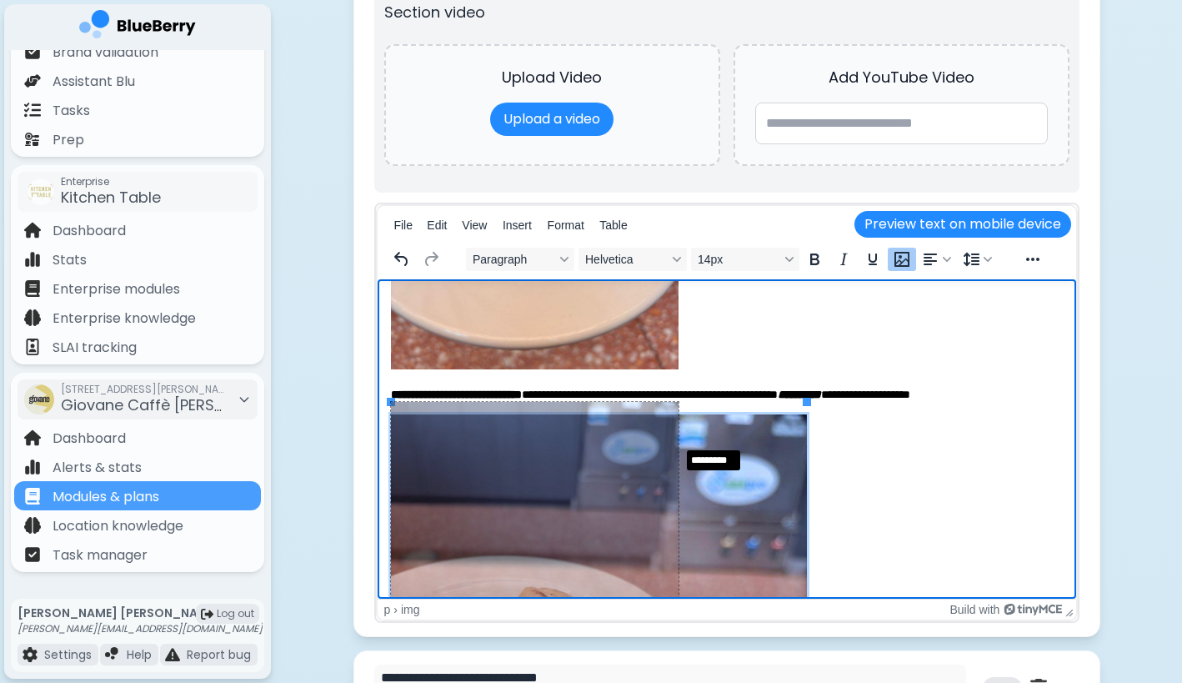
drag, startPoint x: 808, startPoint y: 399, endPoint x: 677, endPoint y: 445, distance: 139.0
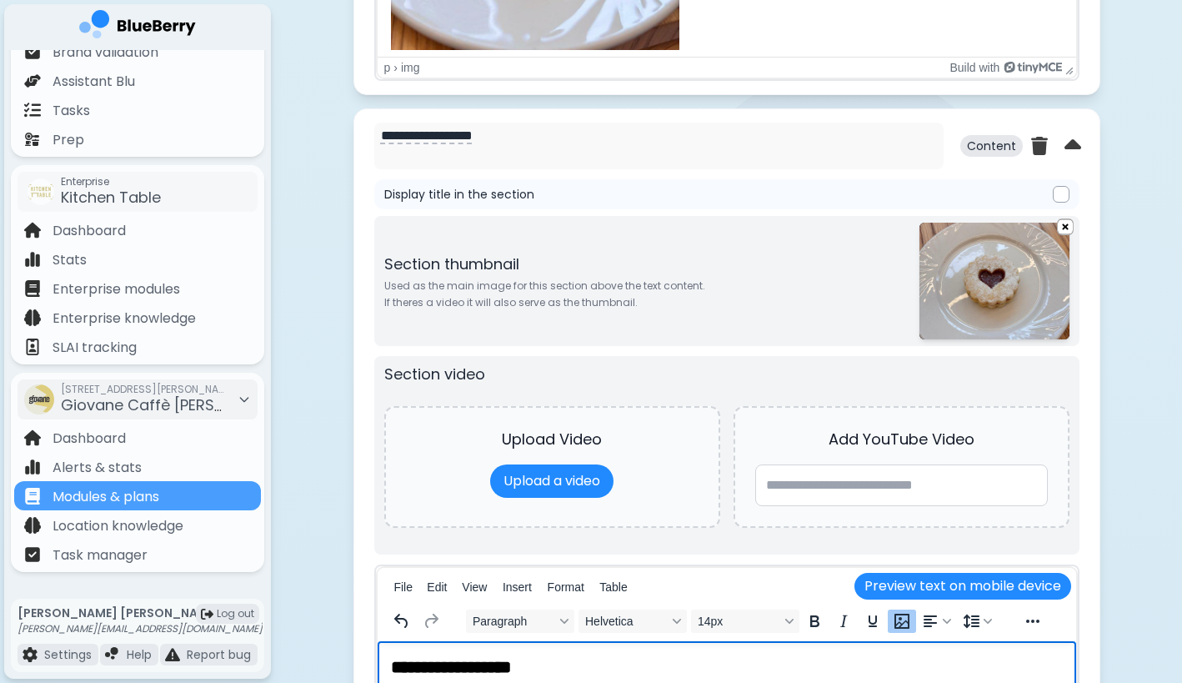
scroll to position [4480, 0]
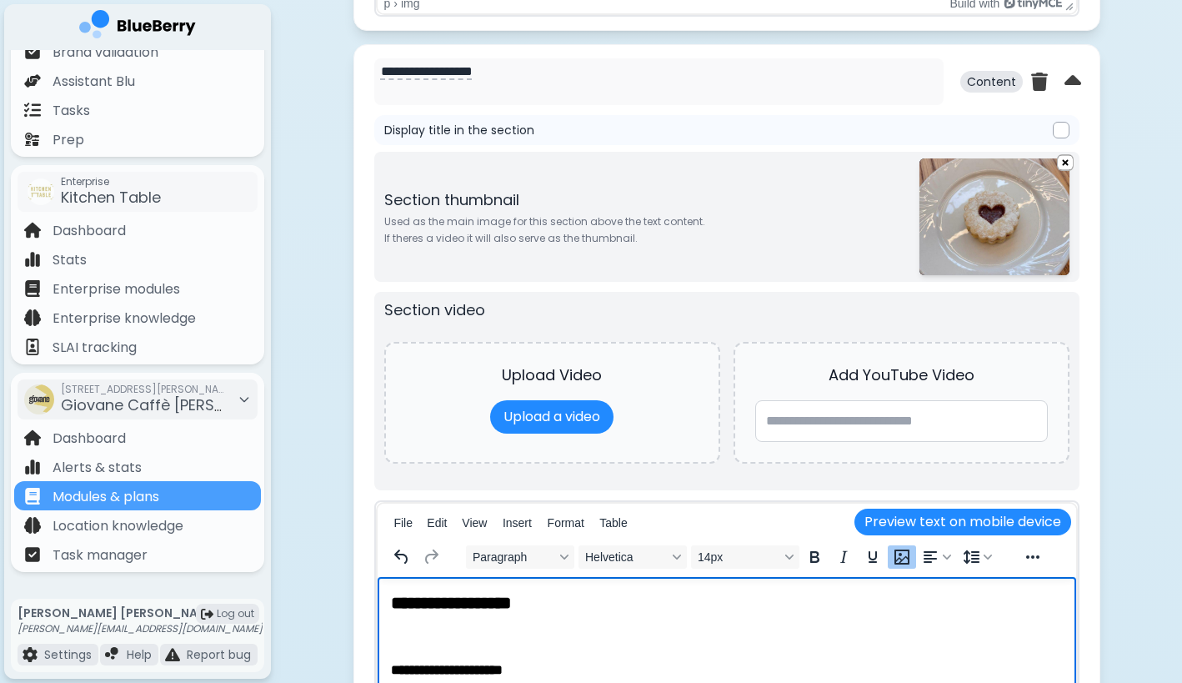
click at [993, 250] on img at bounding box center [995, 216] width 150 height 117
click at [1063, 163] on img at bounding box center [1065, 163] width 18 height 21
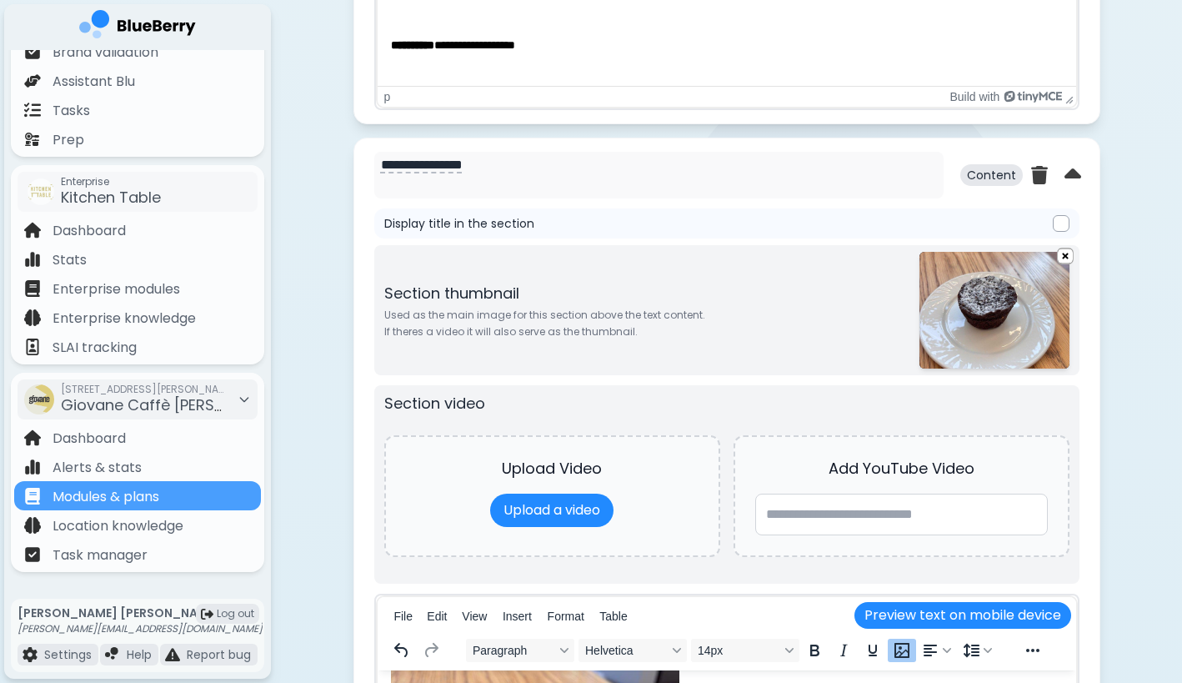
scroll to position [3446, 0]
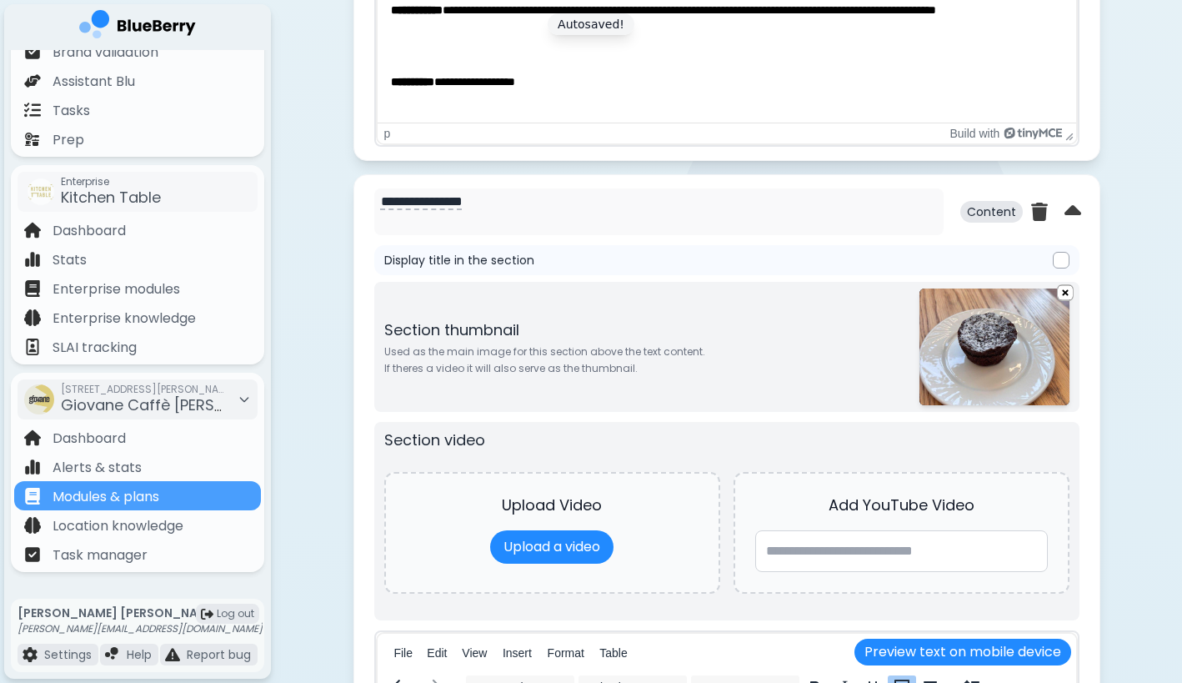
click at [1066, 287] on div "Section thumbnail Used as the main image for this section above the text conten…" at bounding box center [726, 347] width 705 height 130
click at [1066, 303] on img at bounding box center [1065, 293] width 18 height 21
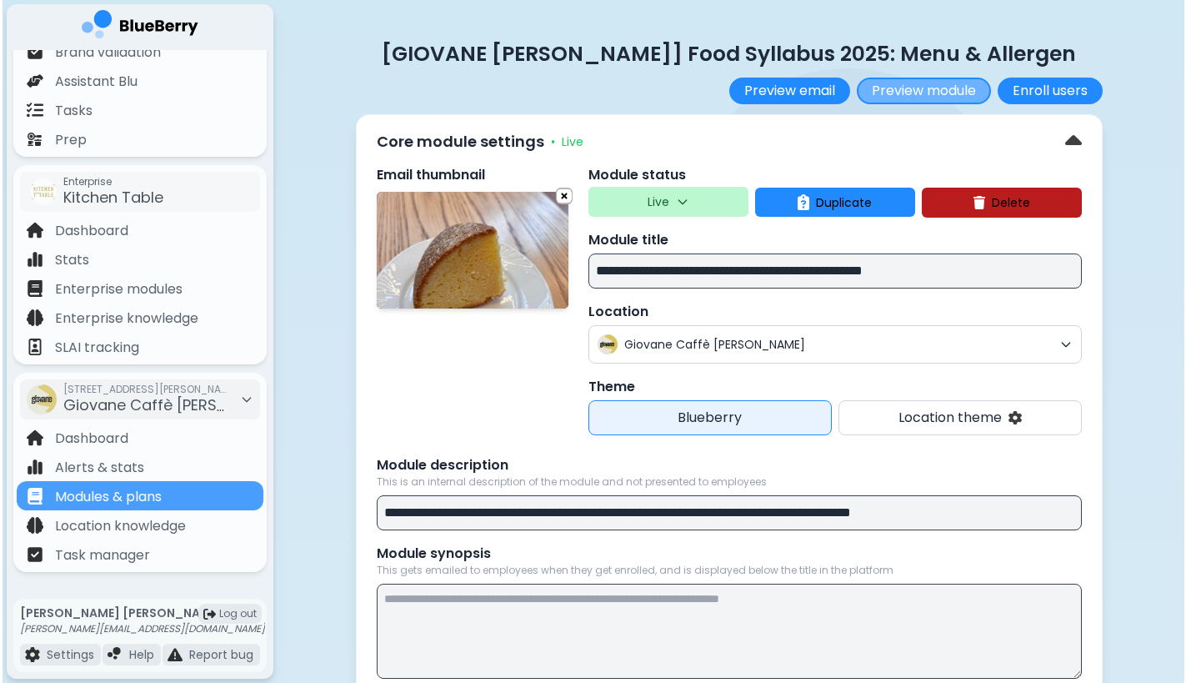
scroll to position [0, 0]
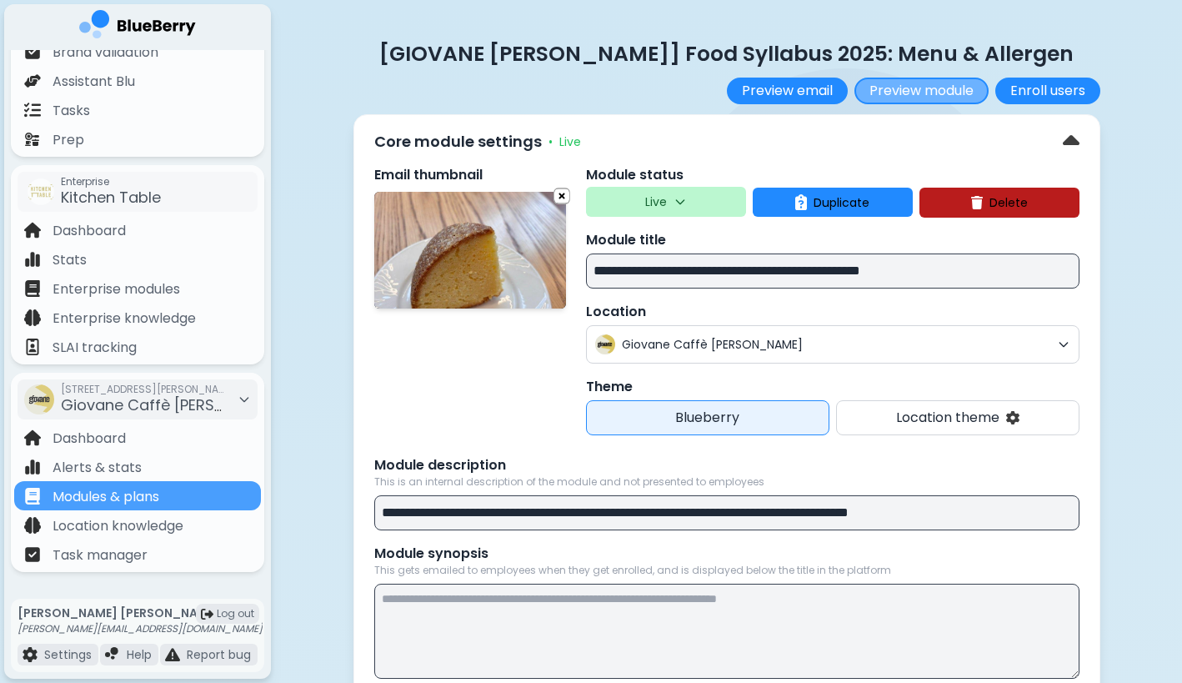
click at [915, 86] on button "Preview module" at bounding box center [922, 91] width 134 height 27
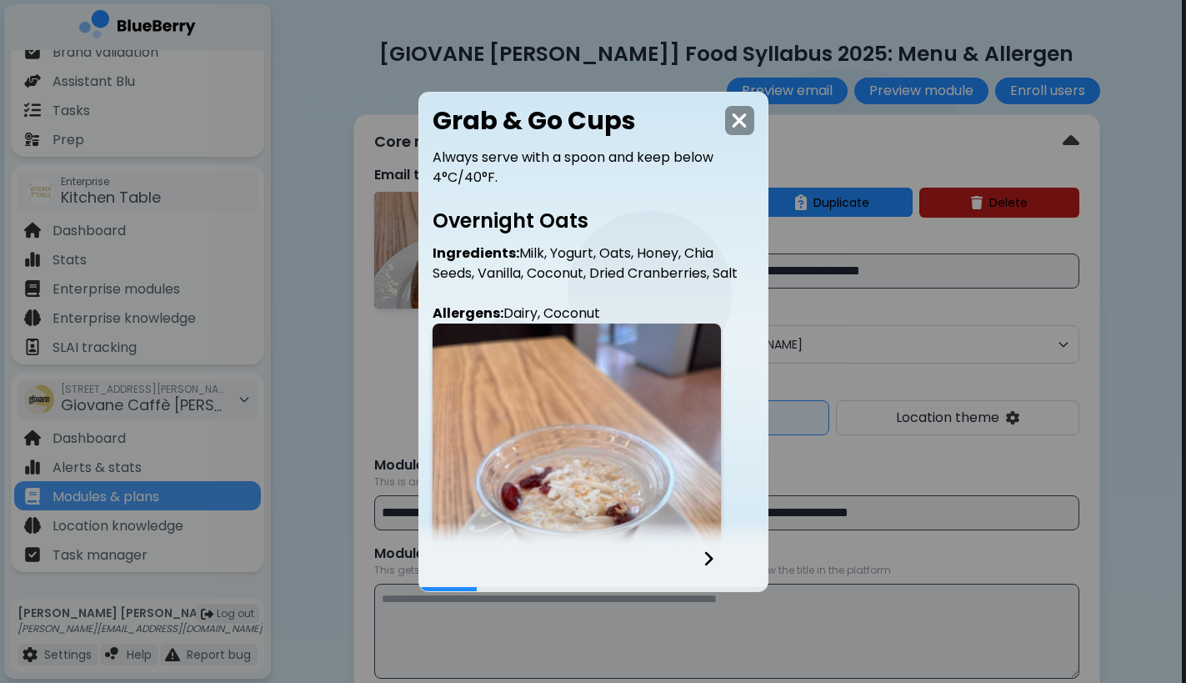
scroll to position [2, 0]
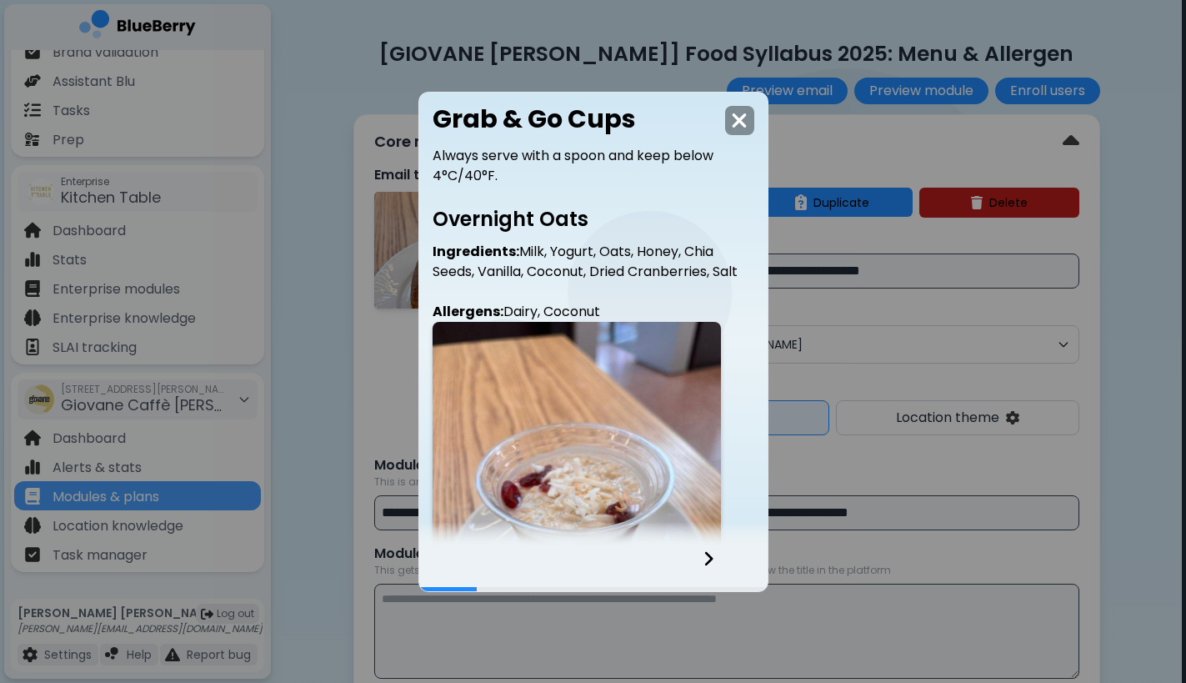
click at [701, 561] on div at bounding box center [719, 568] width 98 height 45
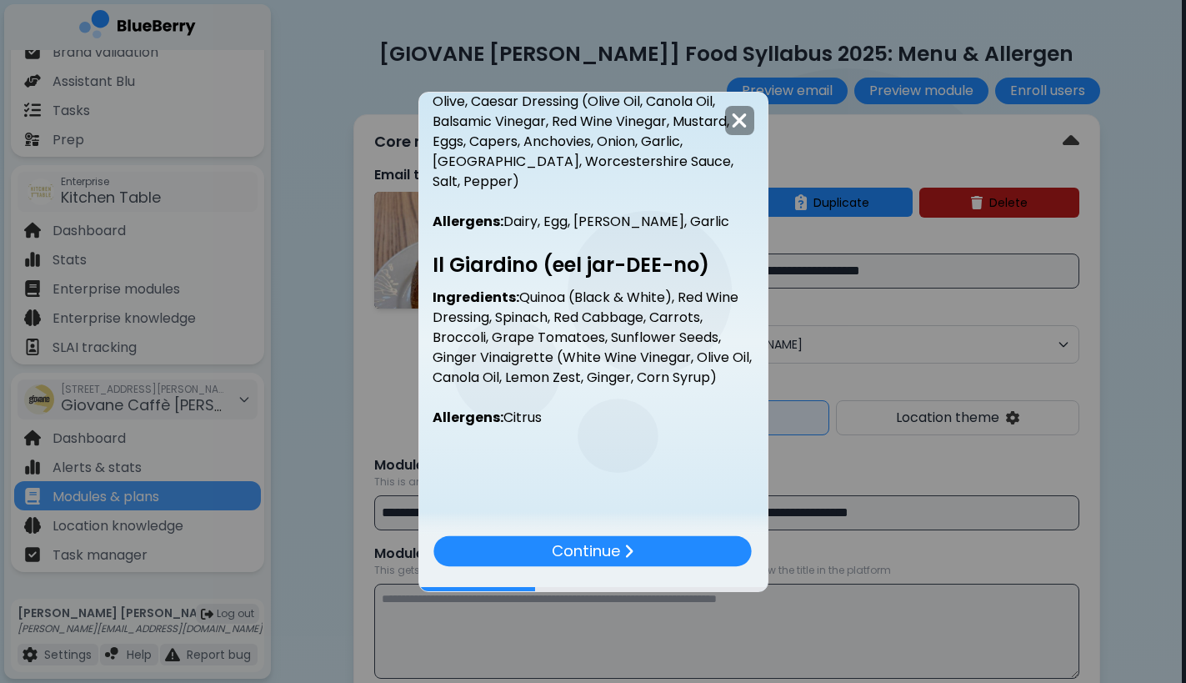
scroll to position [166, 0]
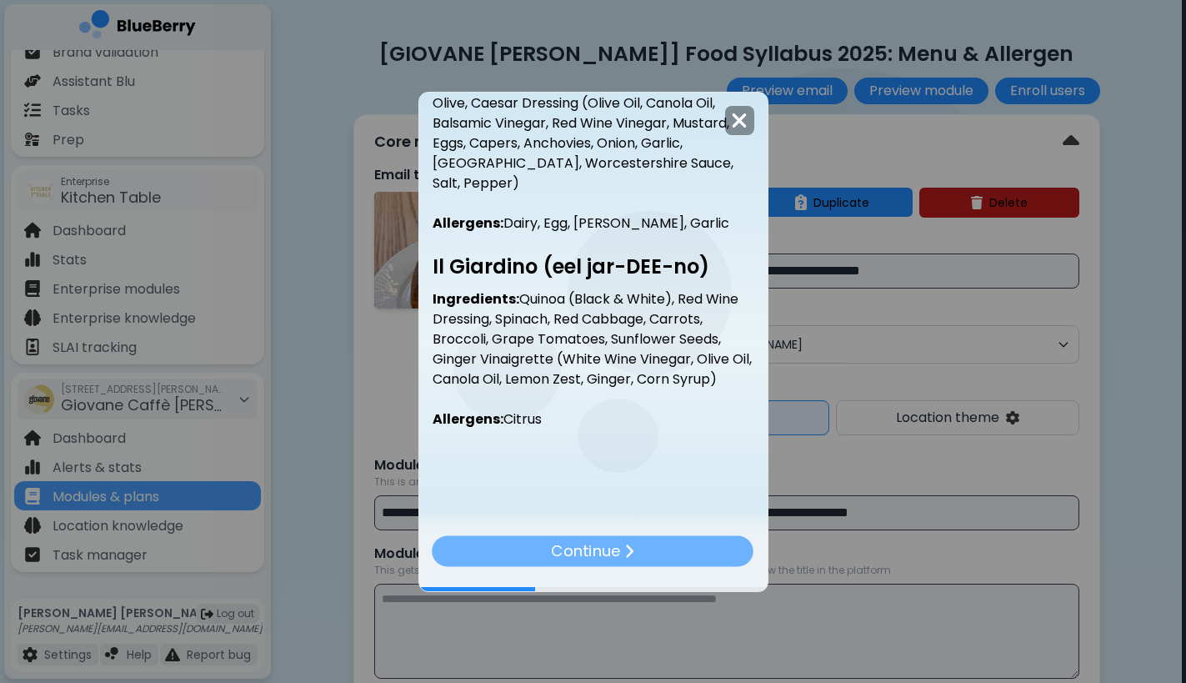
click at [689, 547] on div "Continue" at bounding box center [594, 550] width 322 height 31
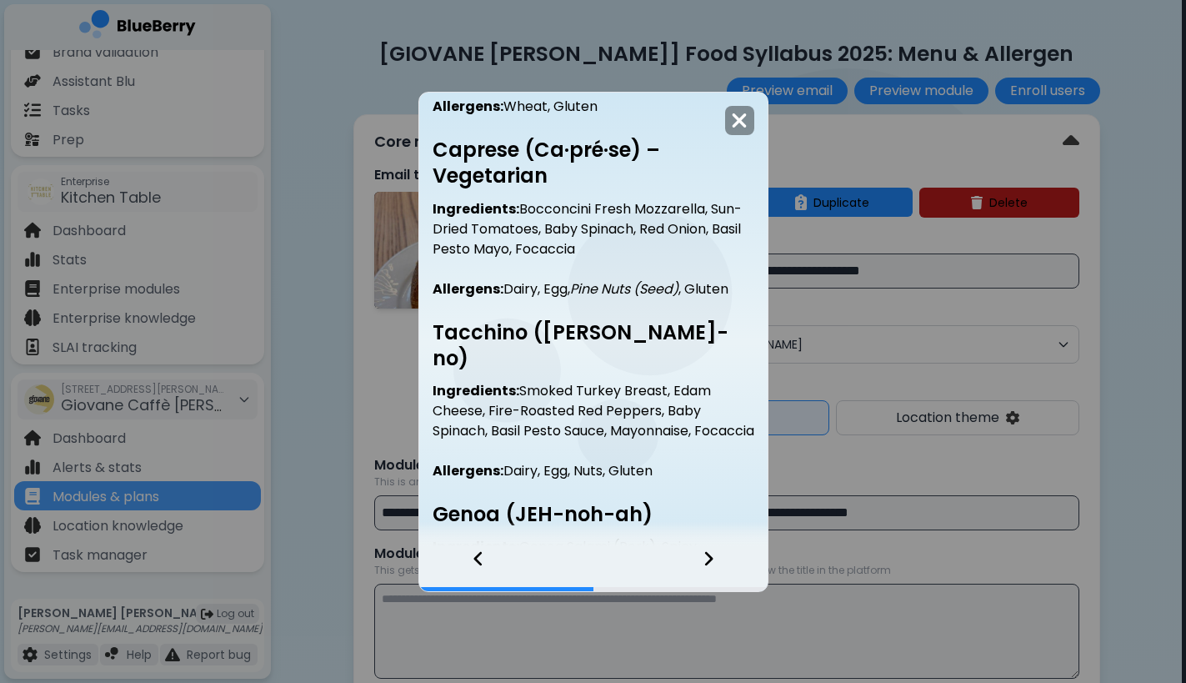
scroll to position [845, 0]
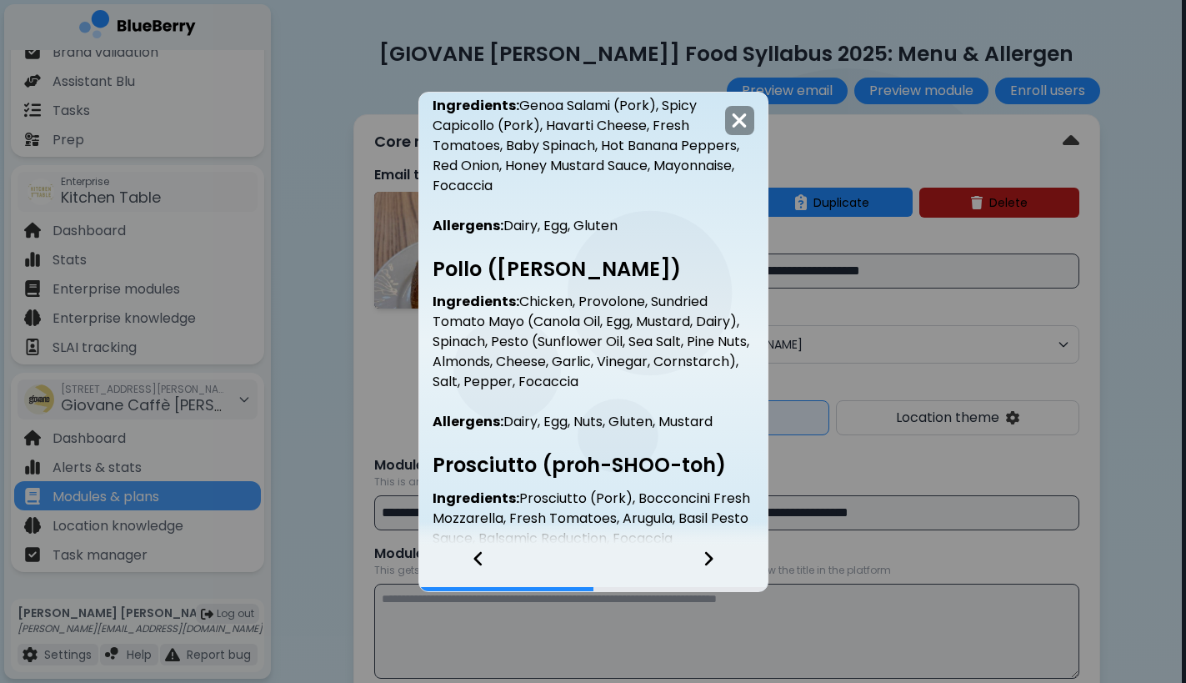
click at [701, 564] on div at bounding box center [719, 568] width 98 height 45
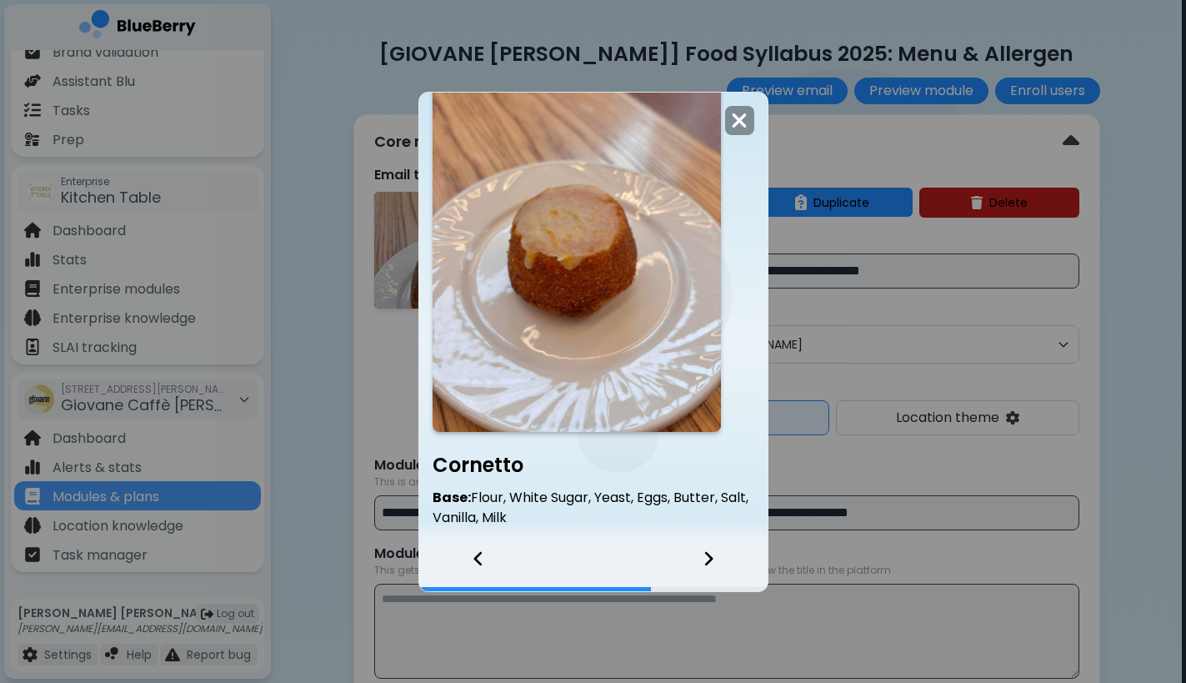
scroll to position [1714, 0]
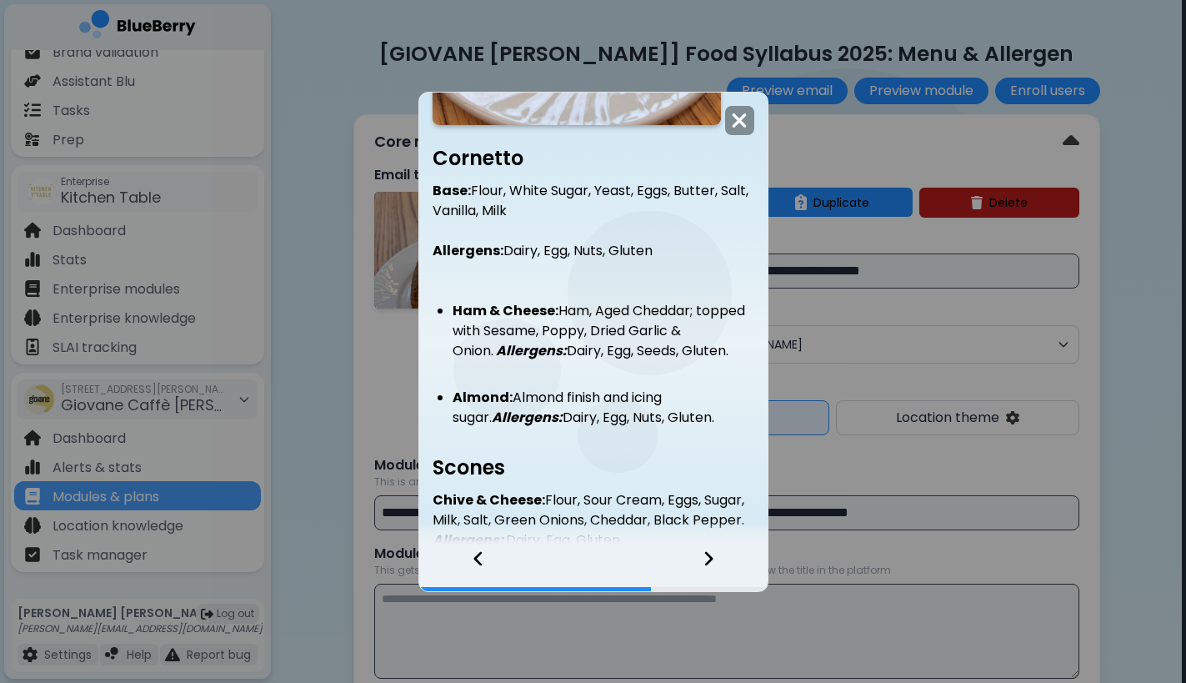
click at [715, 560] on div at bounding box center [719, 568] width 98 height 45
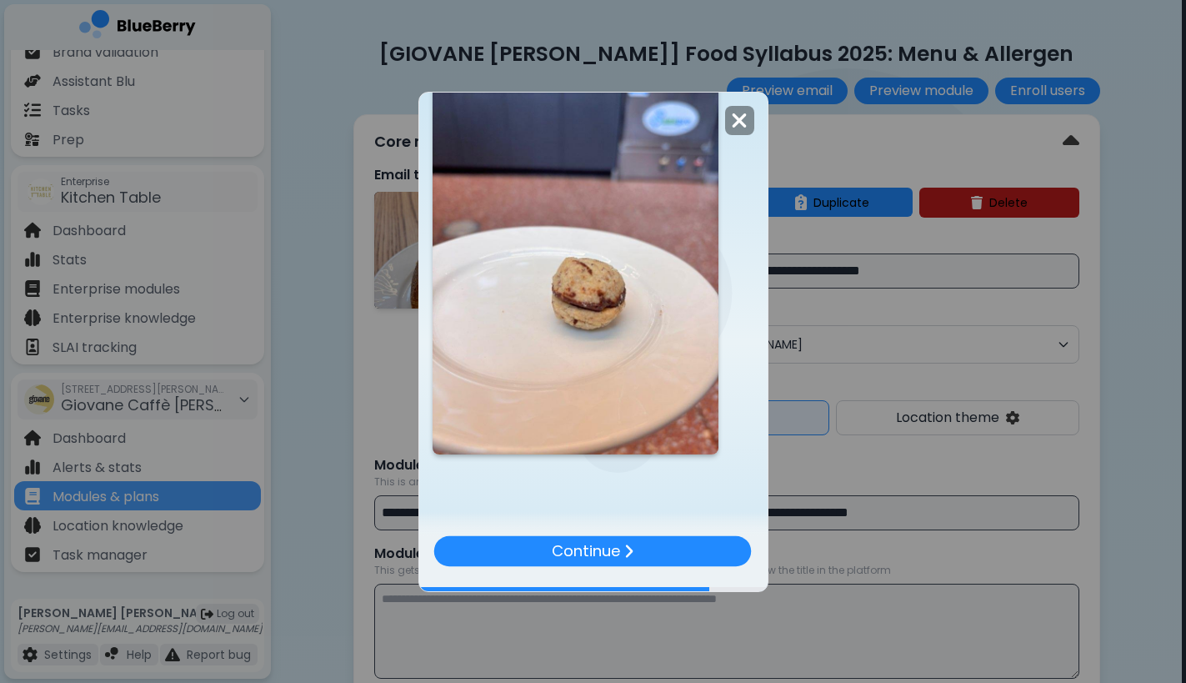
scroll to position [3920, 0]
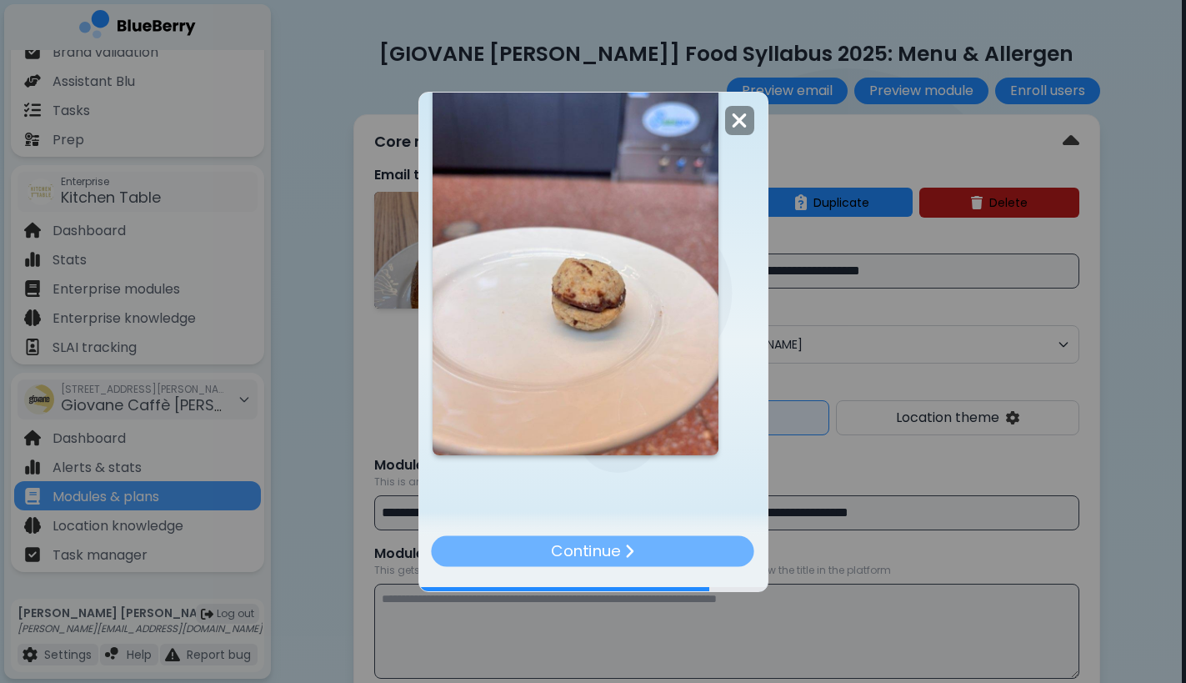
click at [508, 556] on div "Continue" at bounding box center [593, 550] width 323 height 31
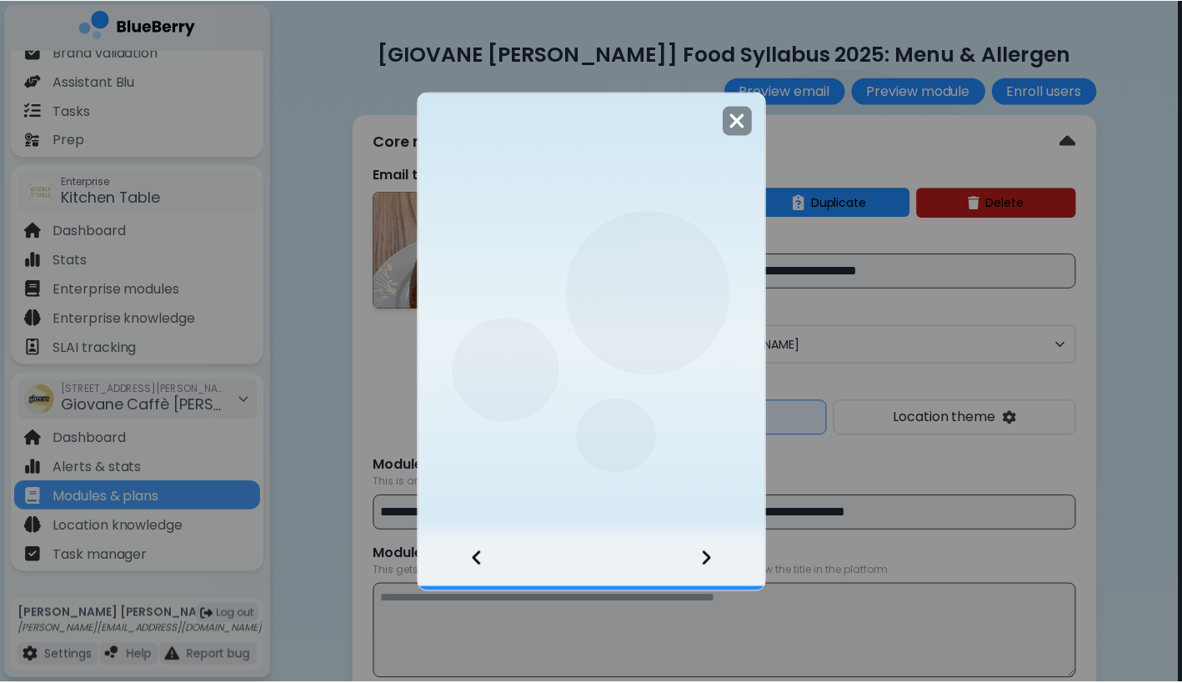
scroll to position [0, 0]
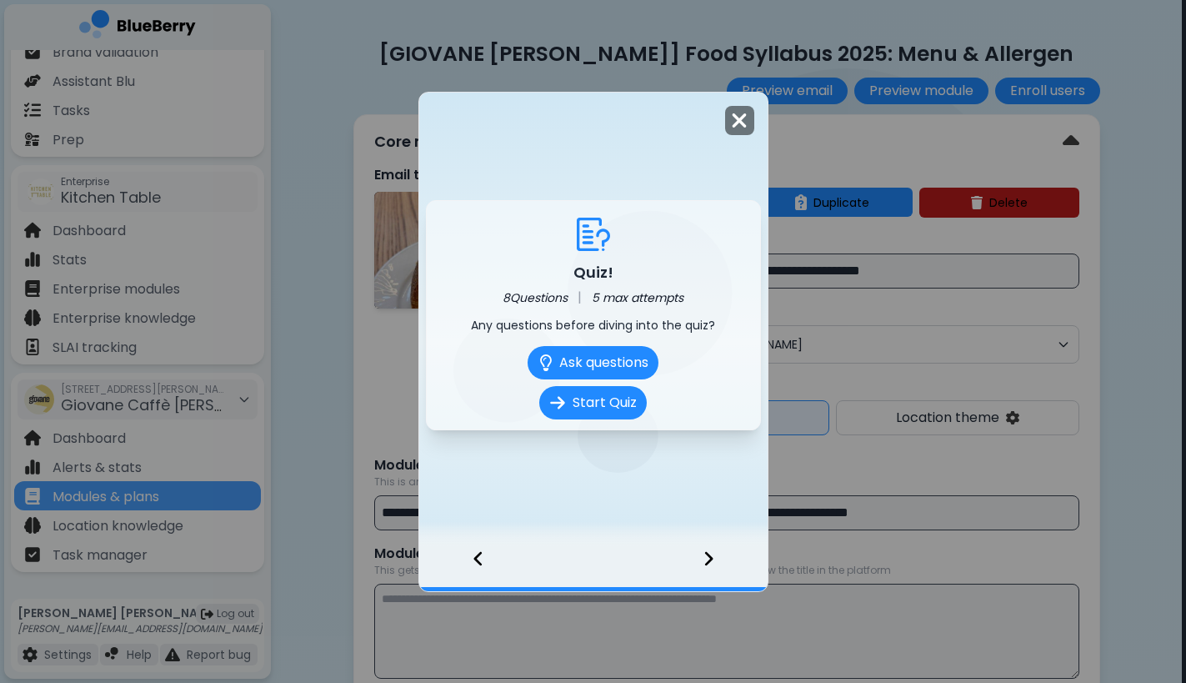
click at [739, 125] on img at bounding box center [739, 120] width 17 height 23
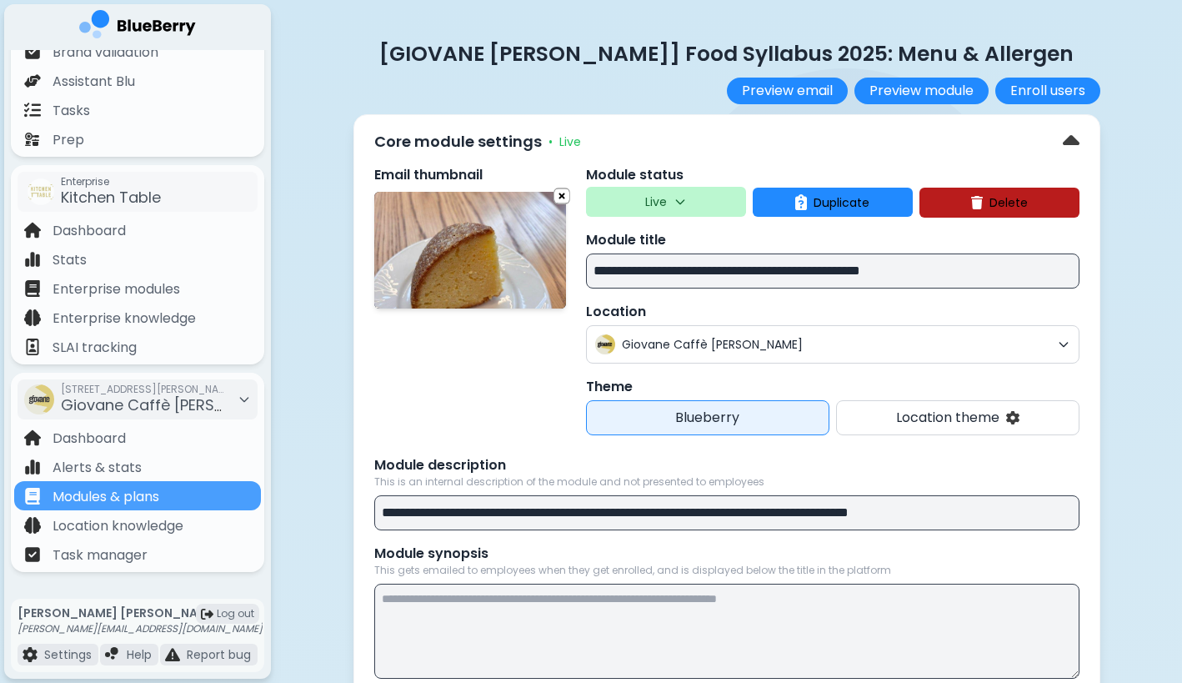
click at [810, 128] on div "Core module settings • Live" at bounding box center [726, 141] width 705 height 27
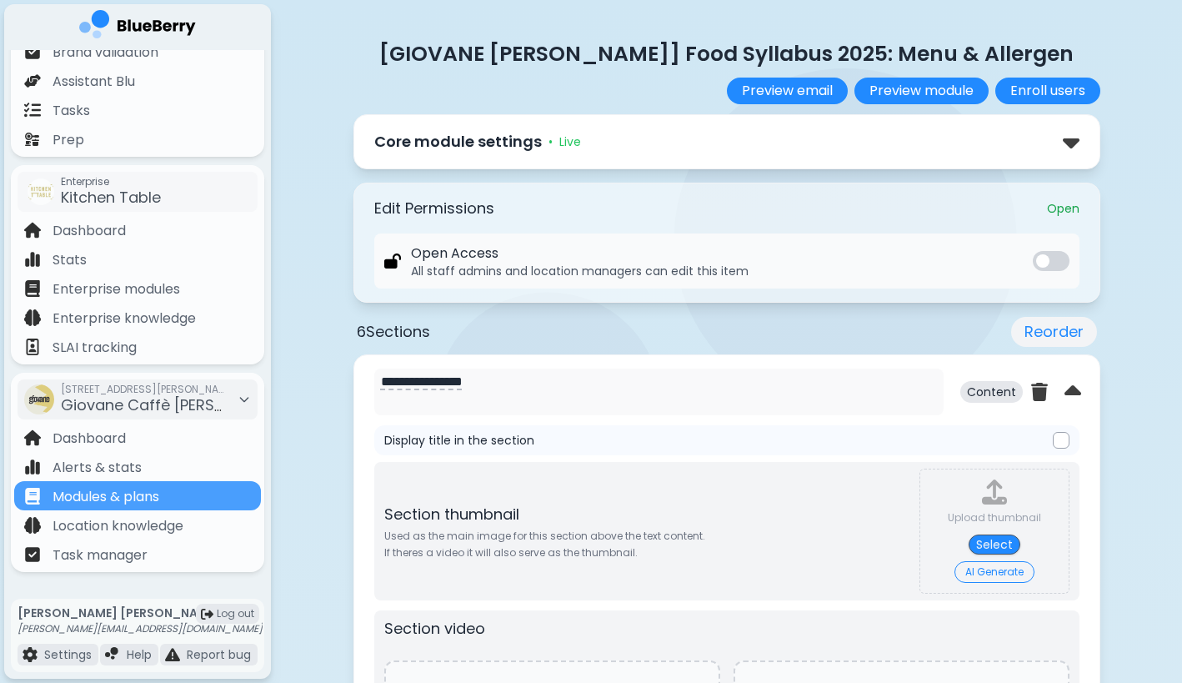
click at [810, 128] on div "Core module settings • Live" at bounding box center [726, 141] width 705 height 27
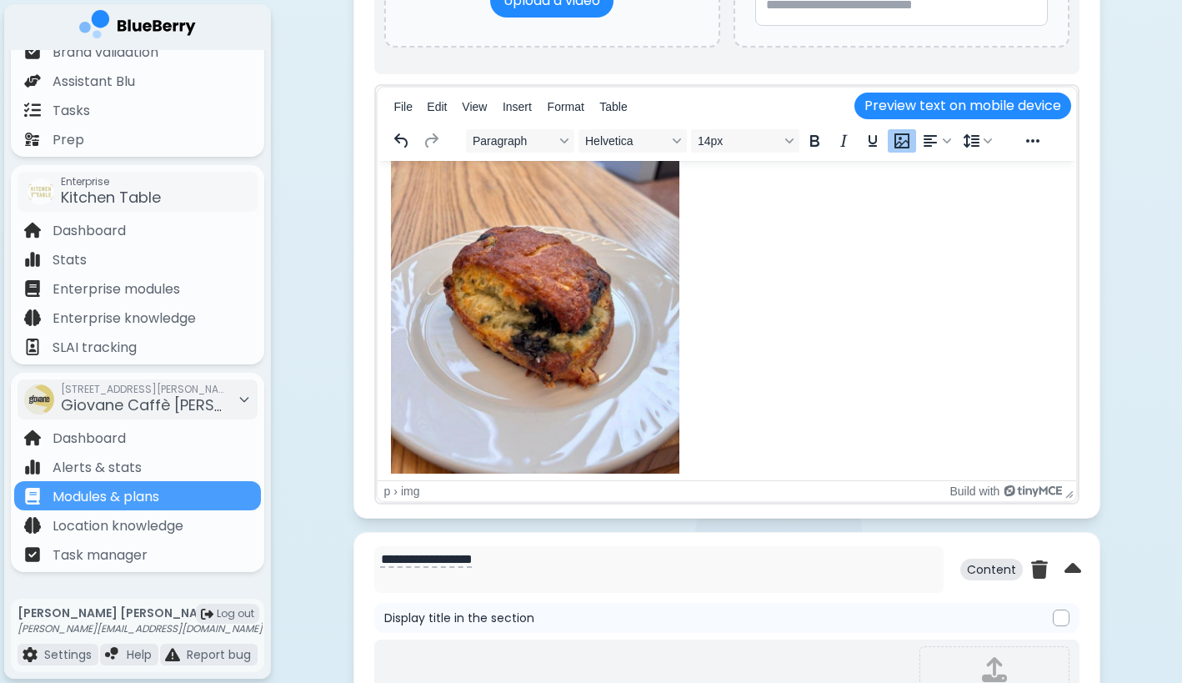
scroll to position [3896, 0]
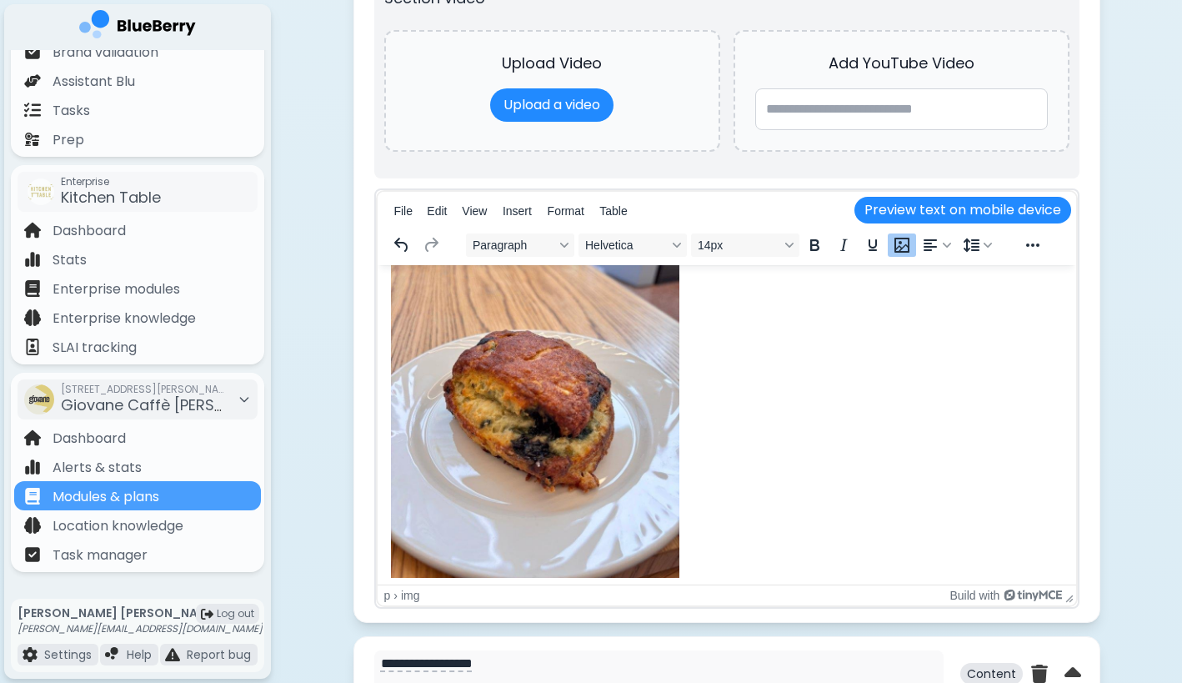
click at [606, 366] on img "Rich Text Area" at bounding box center [534, 385] width 288 height 384
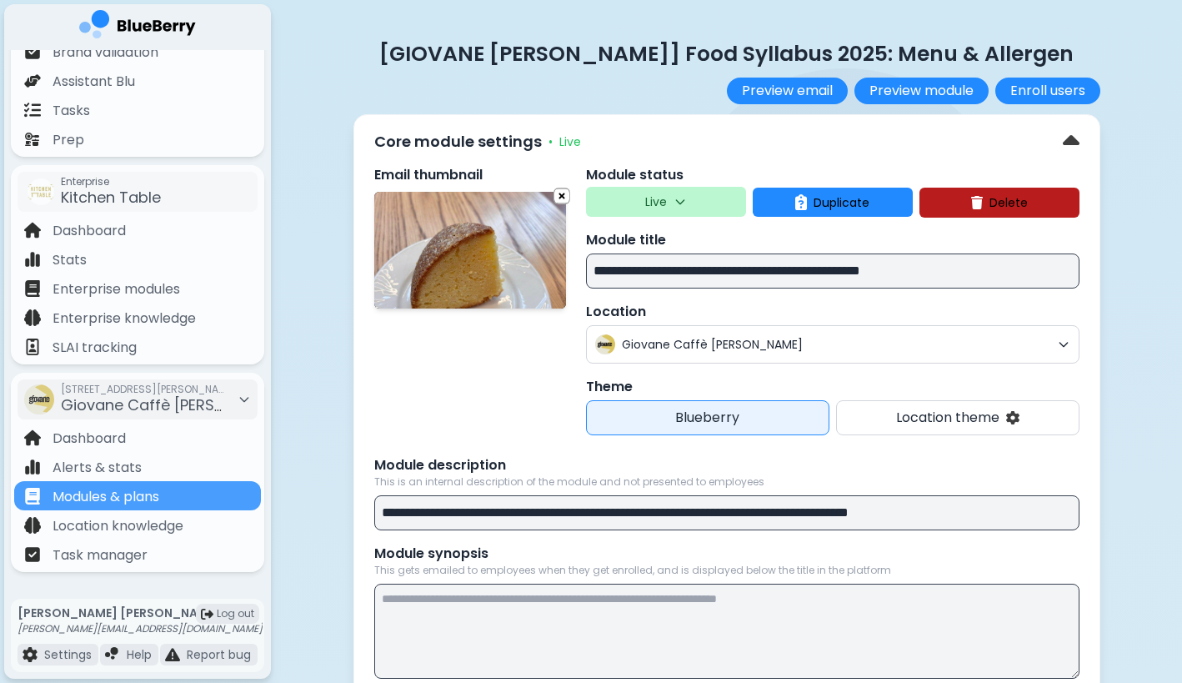
scroll to position [0, 0]
click at [794, 271] on input "**********" at bounding box center [833, 270] width 494 height 35
click at [844, 234] on p "Module title" at bounding box center [833, 240] width 494 height 20
click at [849, 206] on span "Duplicate" at bounding box center [842, 202] width 56 height 15
click at [852, 270] on button "Confirm" at bounding box center [871, 267] width 66 height 22
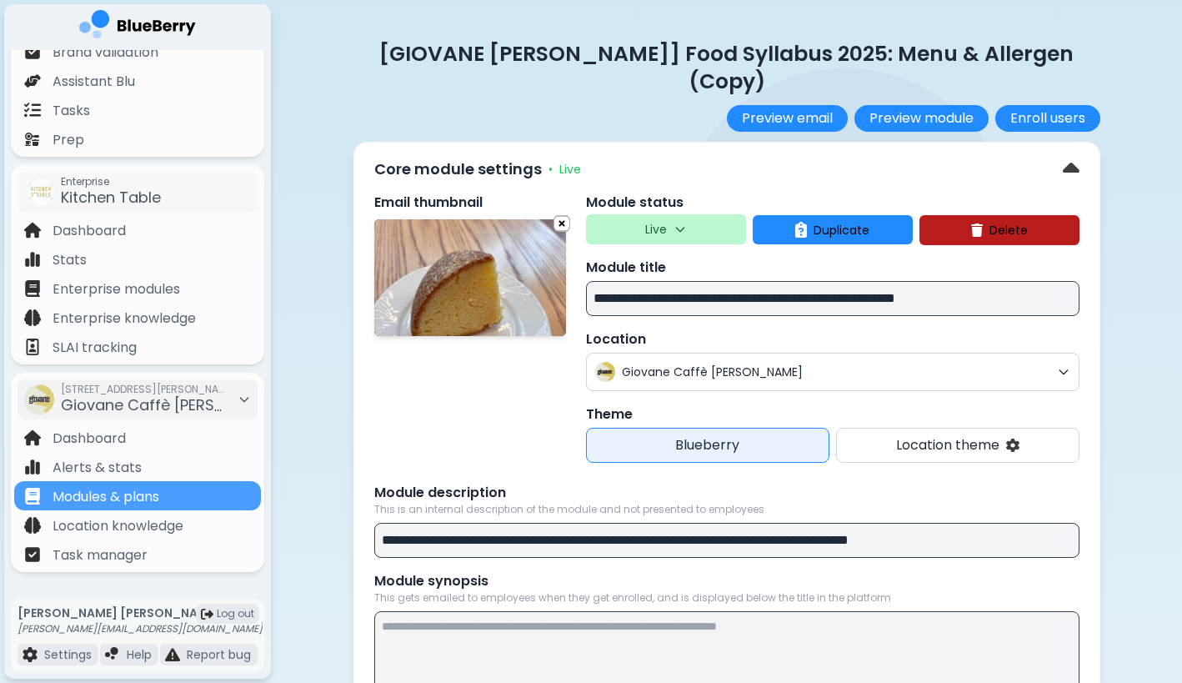
scroll to position [8, 0]
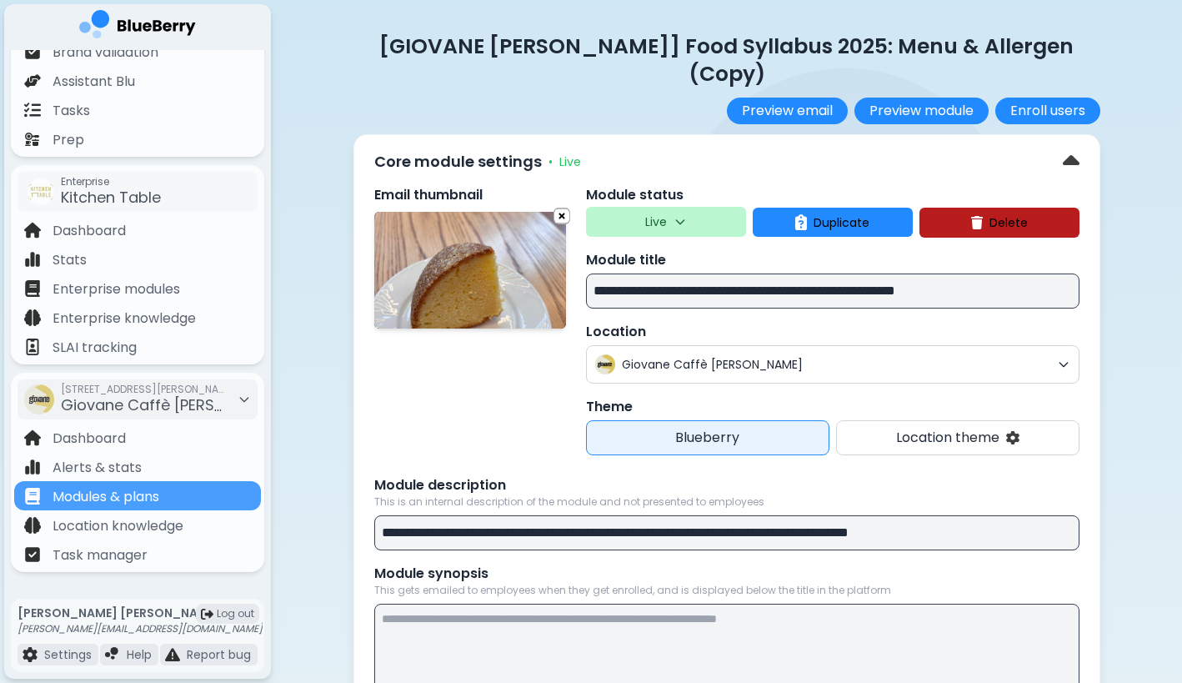
drag, startPoint x: 981, startPoint y: 266, endPoint x: 1046, endPoint y: 266, distance: 65.0
click at [1046, 273] on input "**********" at bounding box center [833, 290] width 494 height 35
type input "**********"
click at [748, 357] on span "Giovane Caffè [PERSON_NAME]" at bounding box center [836, 364] width 429 height 15
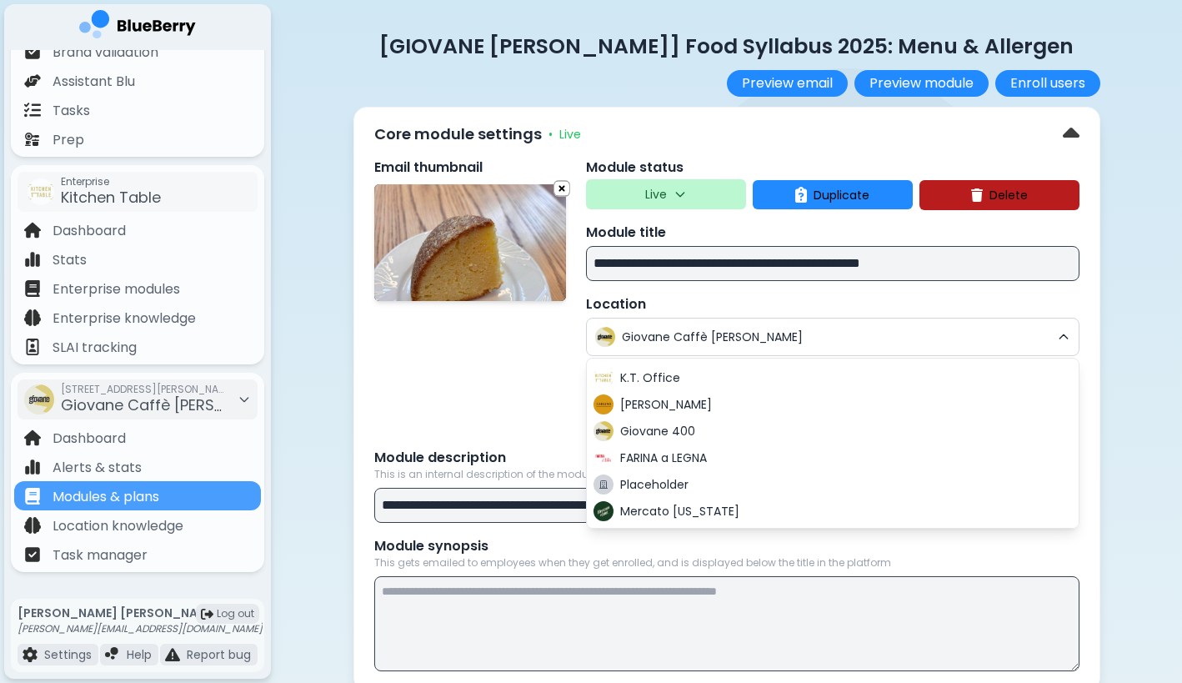
scroll to position [147, 0]
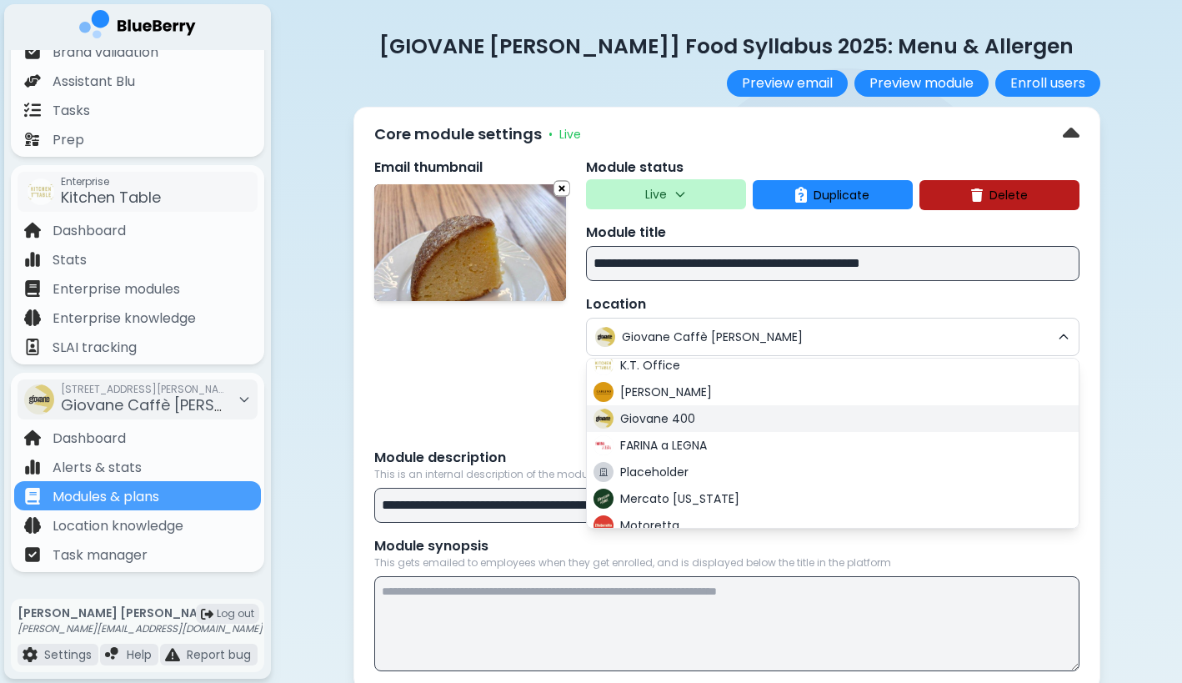
click at [711, 422] on div "Giovane 400" at bounding box center [833, 418] width 492 height 27
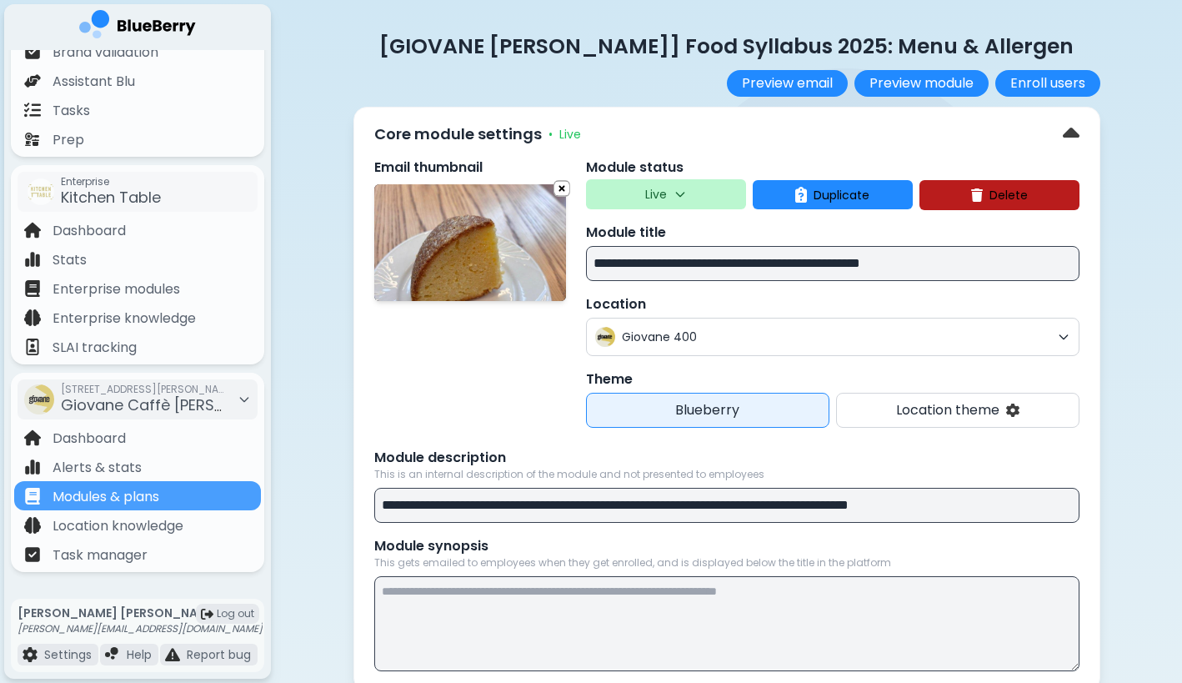
click at [705, 265] on input "**********" at bounding box center [833, 263] width 494 height 35
click at [678, 263] on input "**********" at bounding box center [833, 263] width 494 height 35
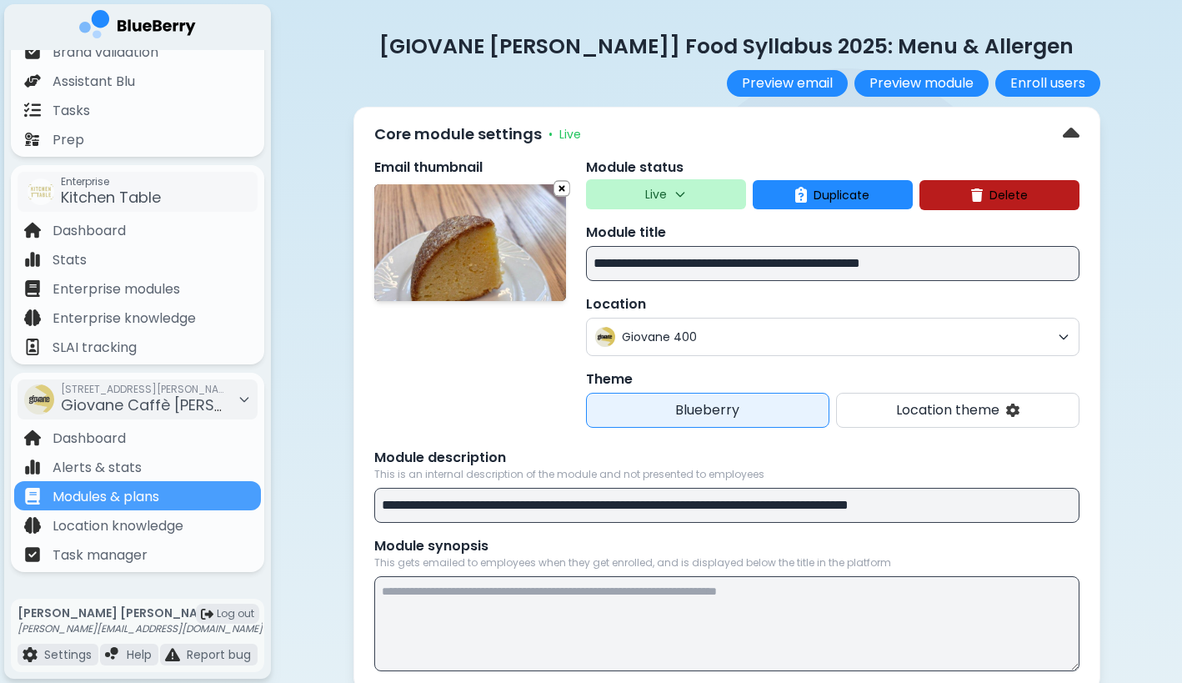
click at [678, 263] on input "**********" at bounding box center [833, 263] width 494 height 35
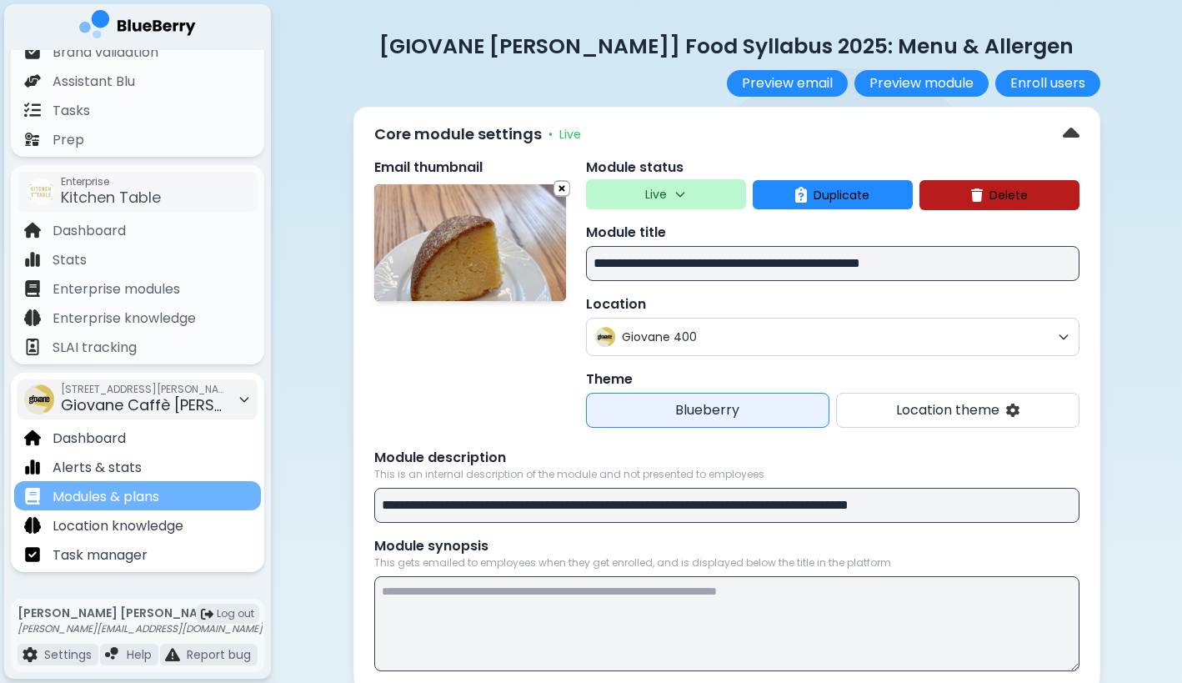
click at [166, 500] on div "Modules & plans" at bounding box center [137, 495] width 247 height 29
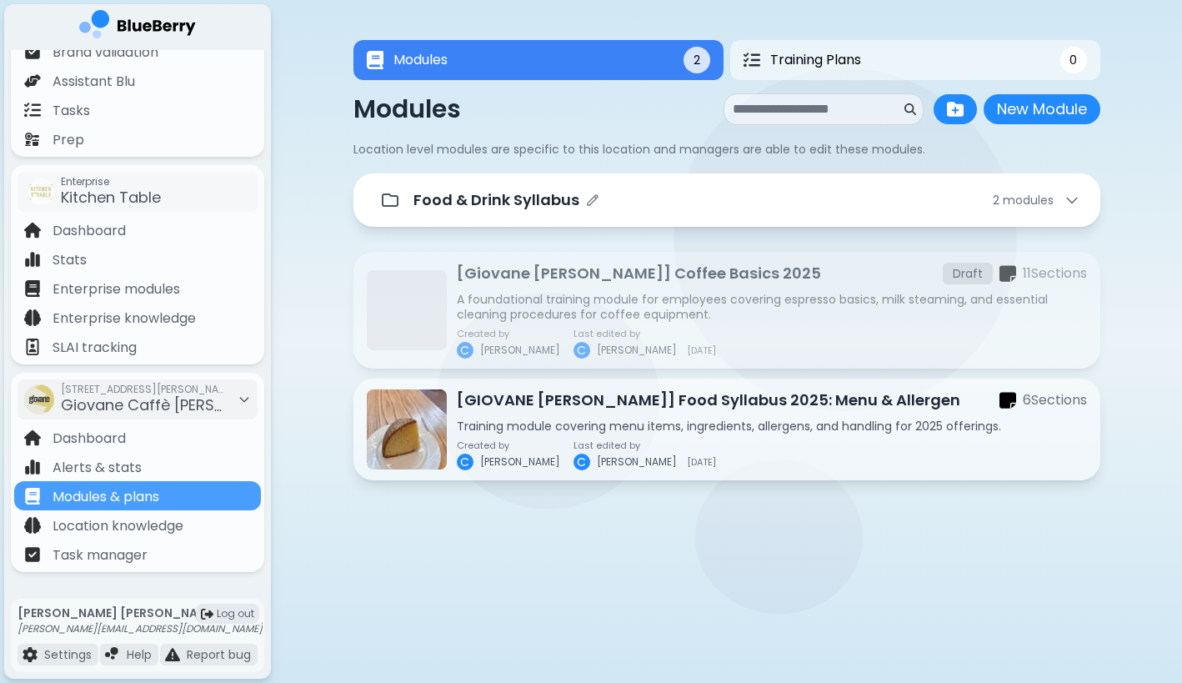
click at [682, 207] on div "Food & Drink Syllabus 2 module s" at bounding box center [747, 199] width 667 height 23
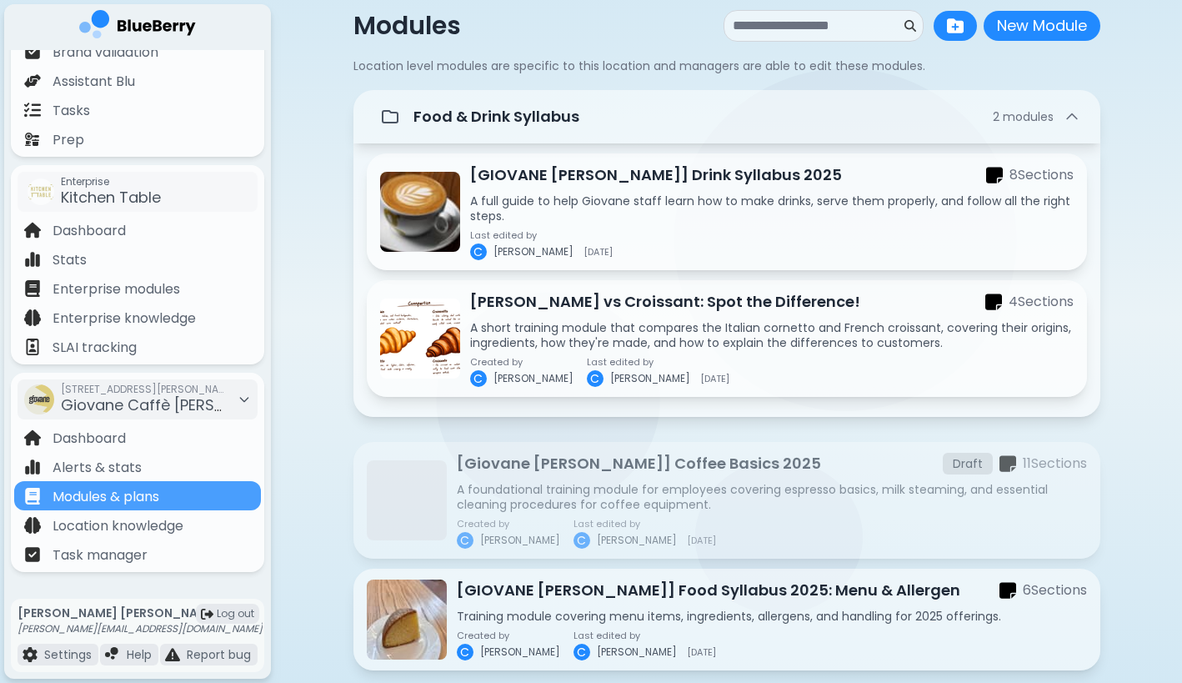
scroll to position [85, 0]
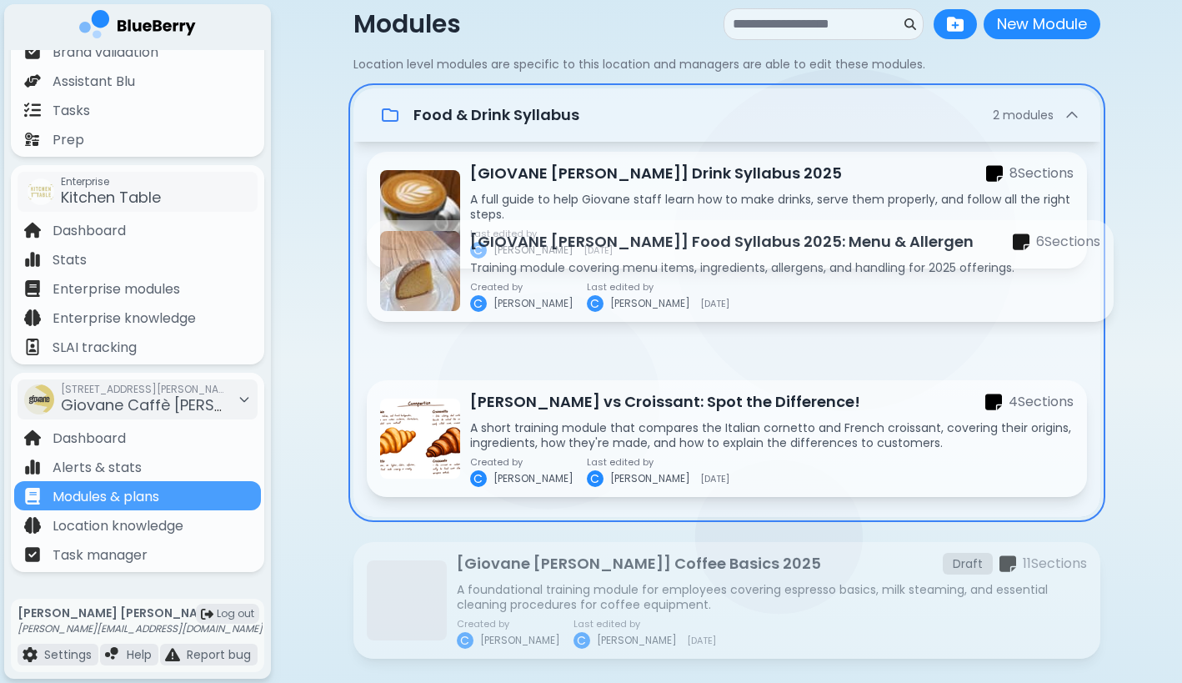
drag, startPoint x: 587, startPoint y: 605, endPoint x: 601, endPoint y: 252, distance: 353.8
click at [601, 252] on div "Food & Drink Syllabus 2 module s [GIOVANE [PERSON_NAME]] Drink Syllabus 2025 8 …" at bounding box center [727, 429] width 747 height 682
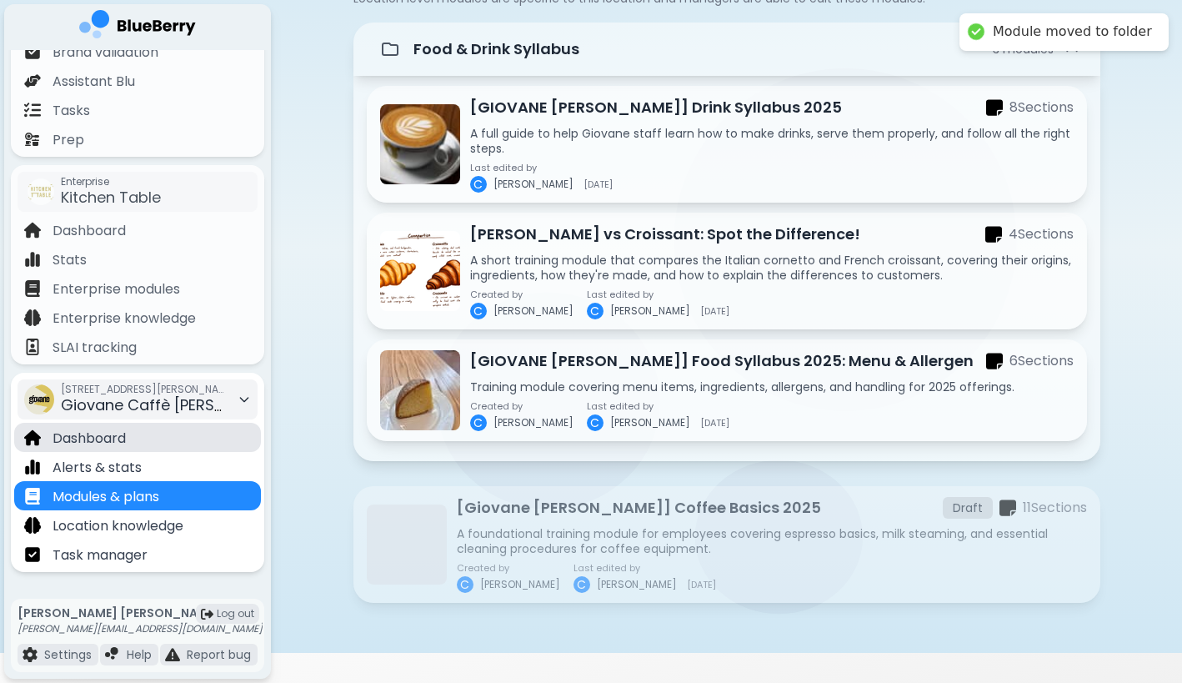
scroll to position [152, 0]
click at [169, 434] on div "Dashboard" at bounding box center [137, 437] width 247 height 29
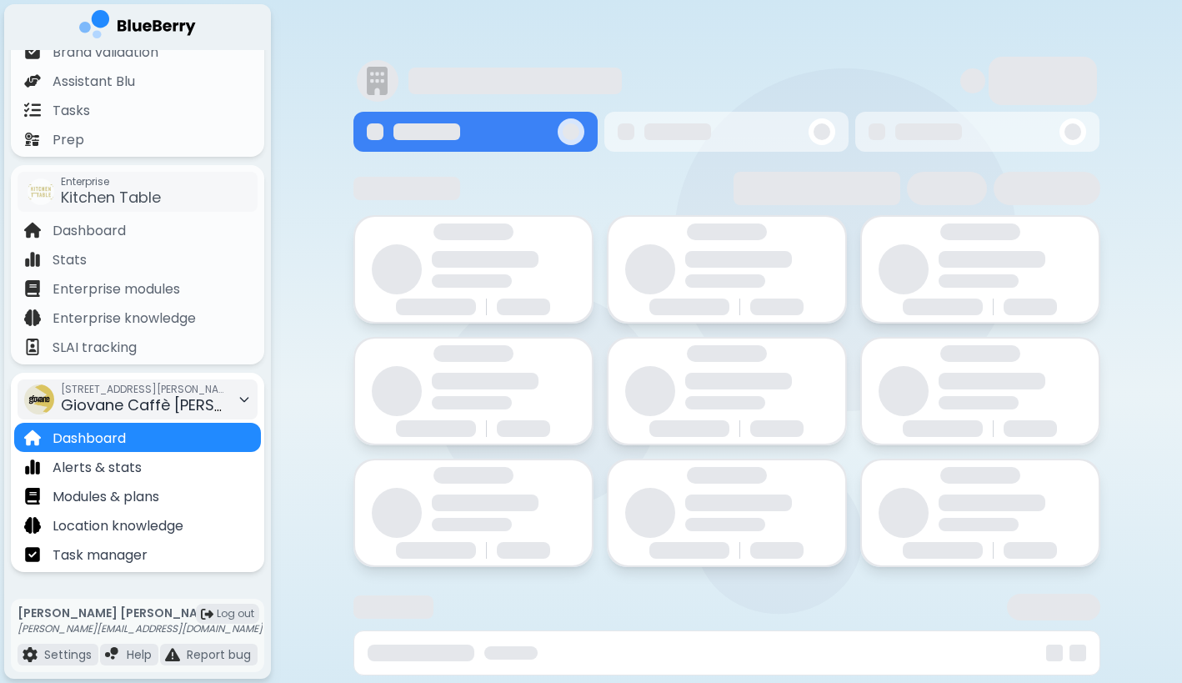
click at [194, 405] on span "Giovane Caffè [PERSON_NAME]" at bounding box center [177, 404] width 233 height 21
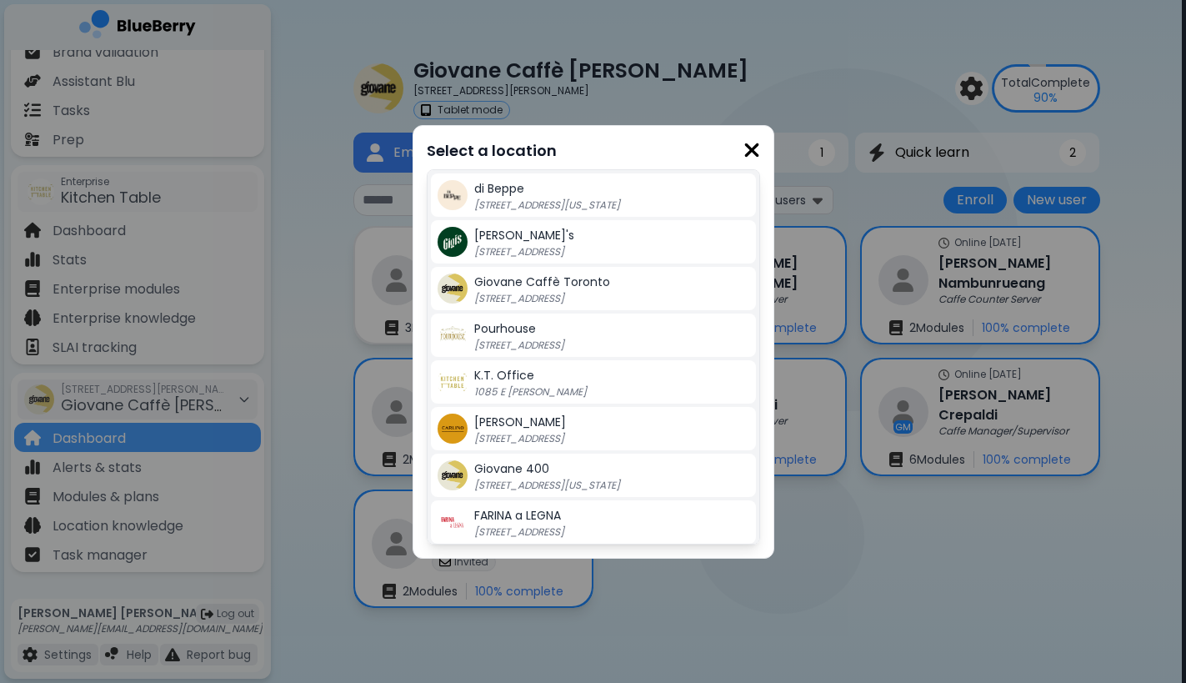
click at [524, 472] on span "Giovane 400" at bounding box center [511, 468] width 75 height 17
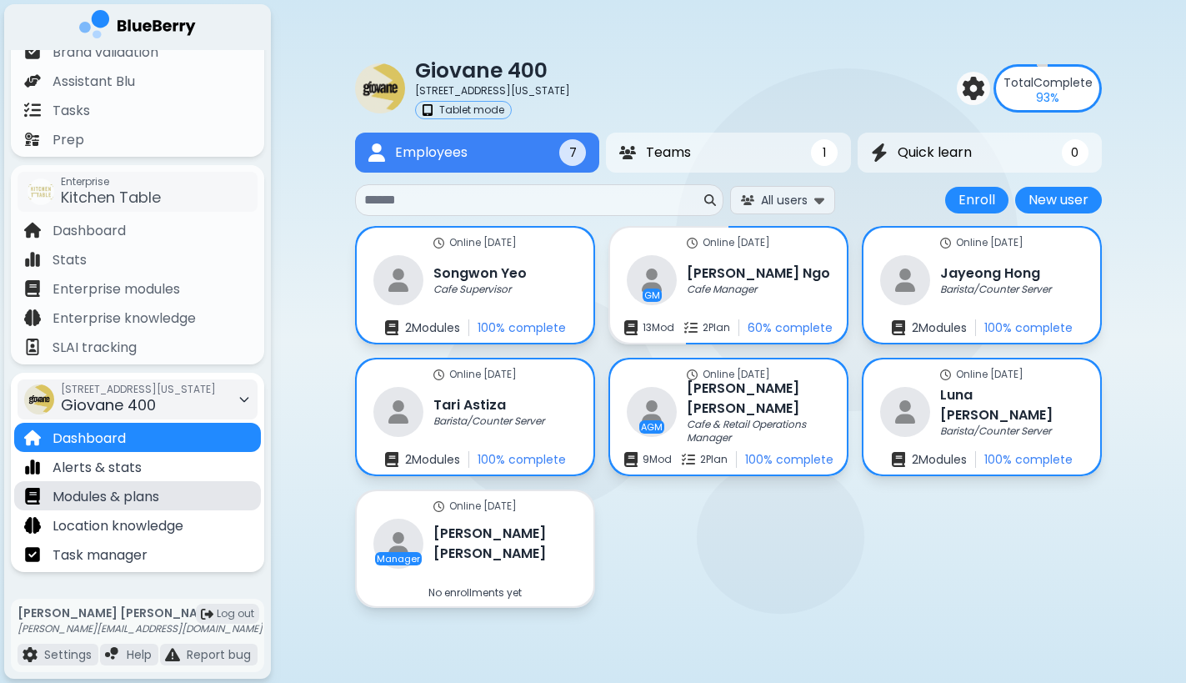
click at [133, 484] on div "Modules & plans" at bounding box center [137, 495] width 247 height 29
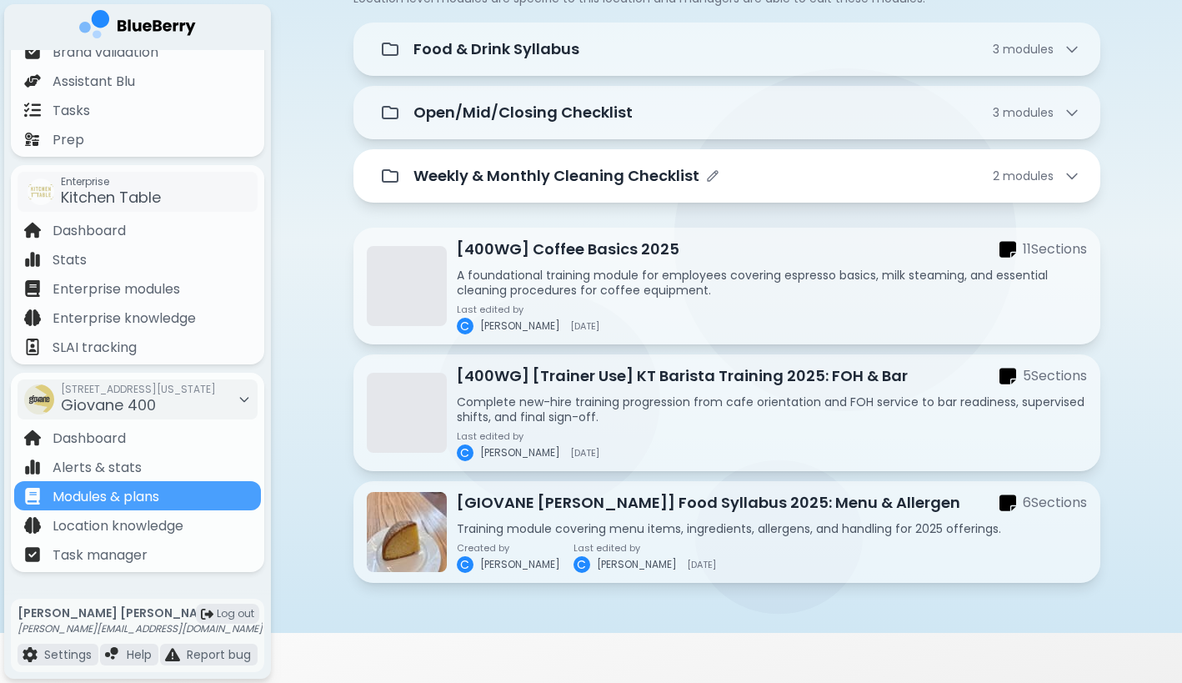
scroll to position [152, 0]
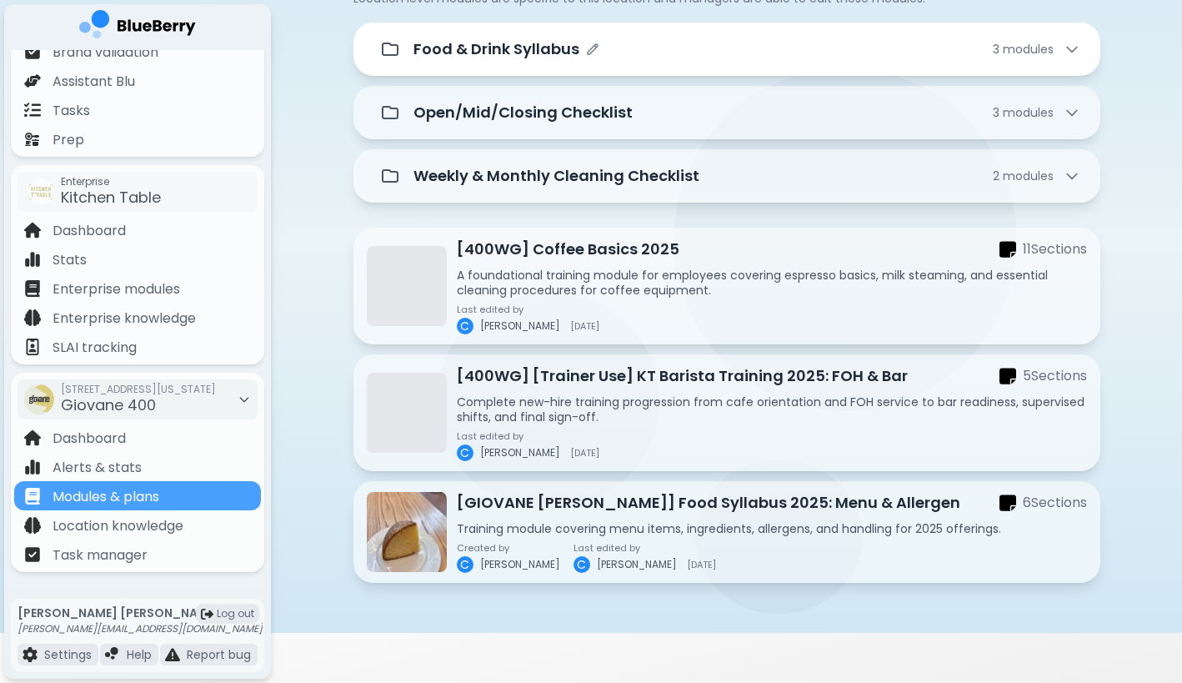
click at [594, 56] on div "Food & Drink Syllabus" at bounding box center [507, 49] width 186 height 23
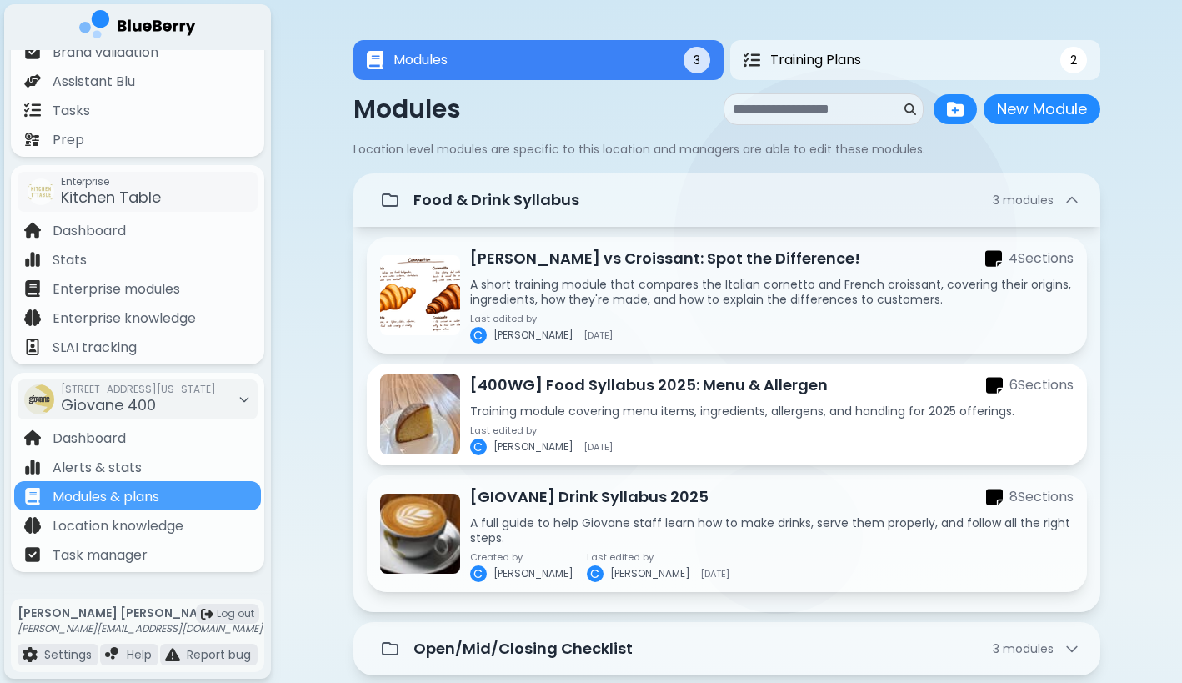
scroll to position [0, 0]
click at [621, 409] on p "Training module covering menu items, ingredients, allergens, and handling for 2…" at bounding box center [772, 411] width 604 height 15
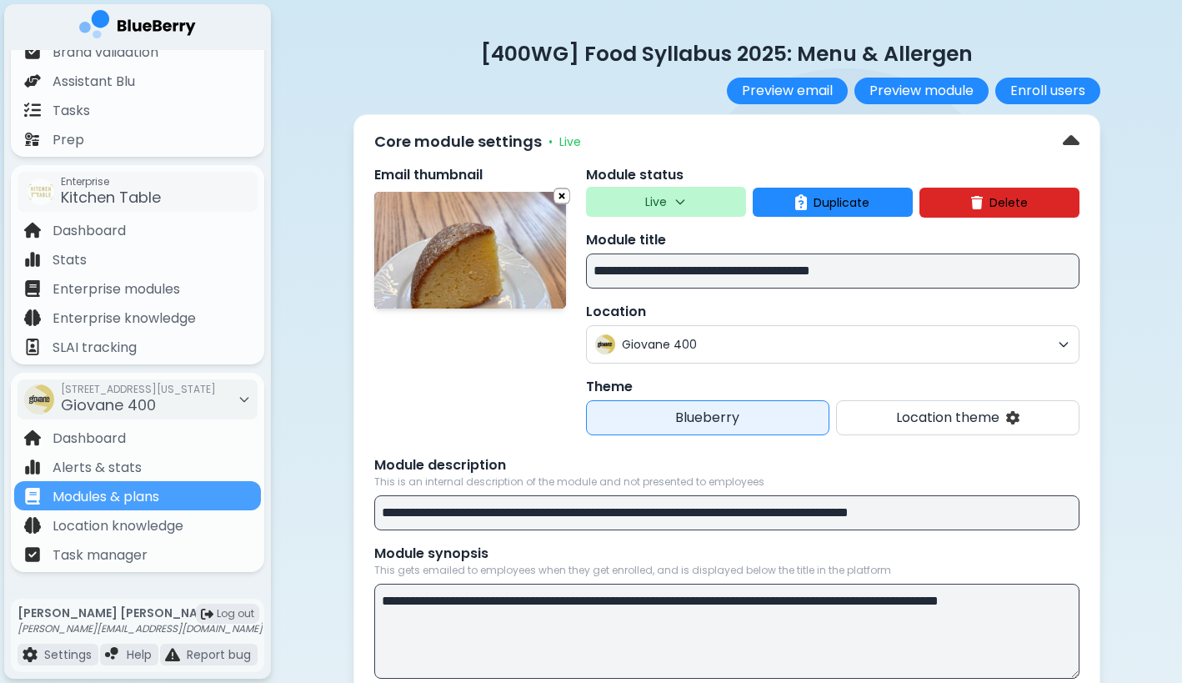
click at [983, 195] on button "Delete" at bounding box center [1000, 203] width 160 height 30
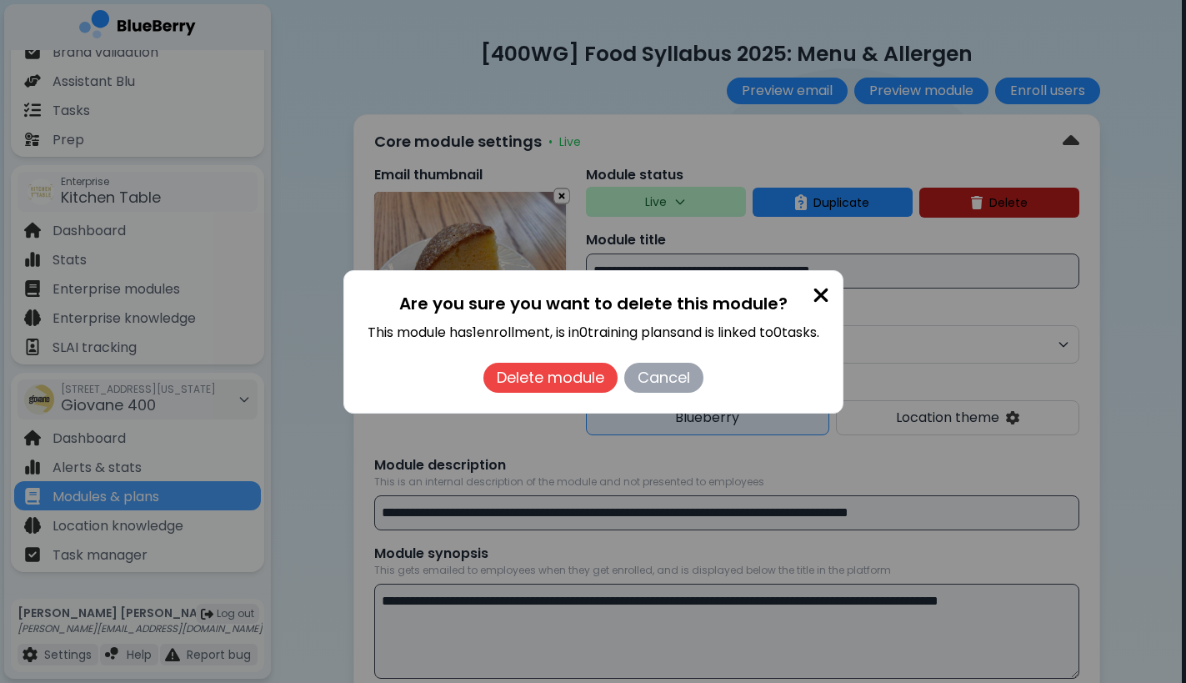
click at [821, 284] on img at bounding box center [821, 295] width 17 height 23
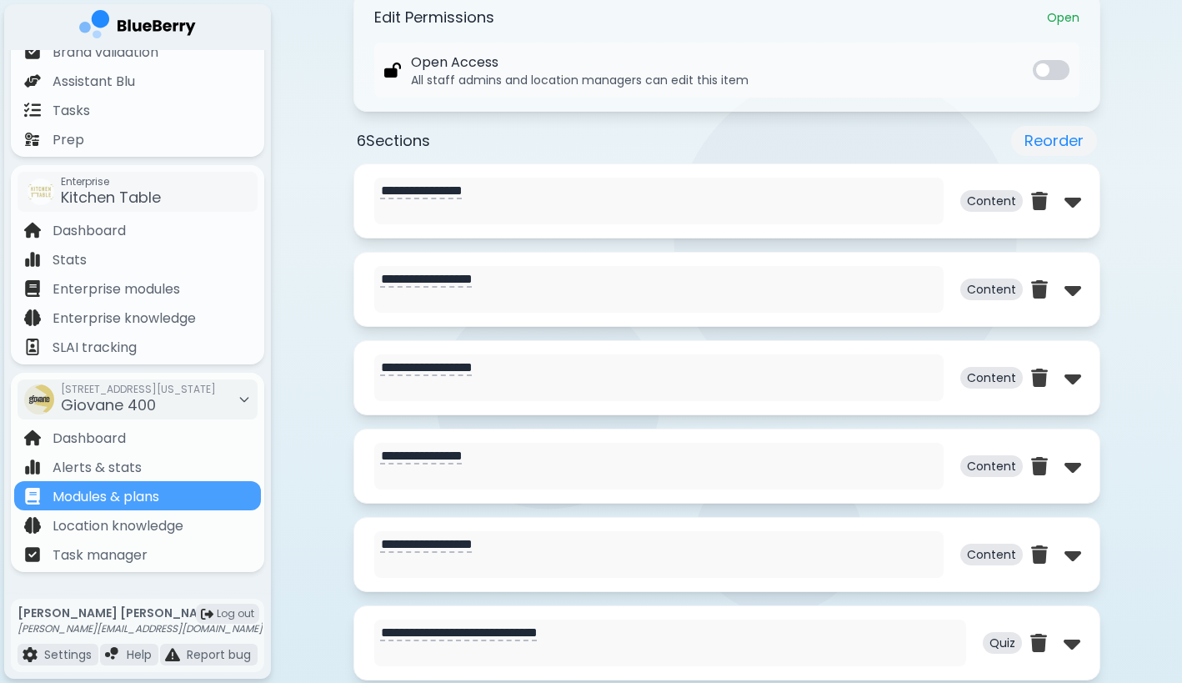
scroll to position [721, 0]
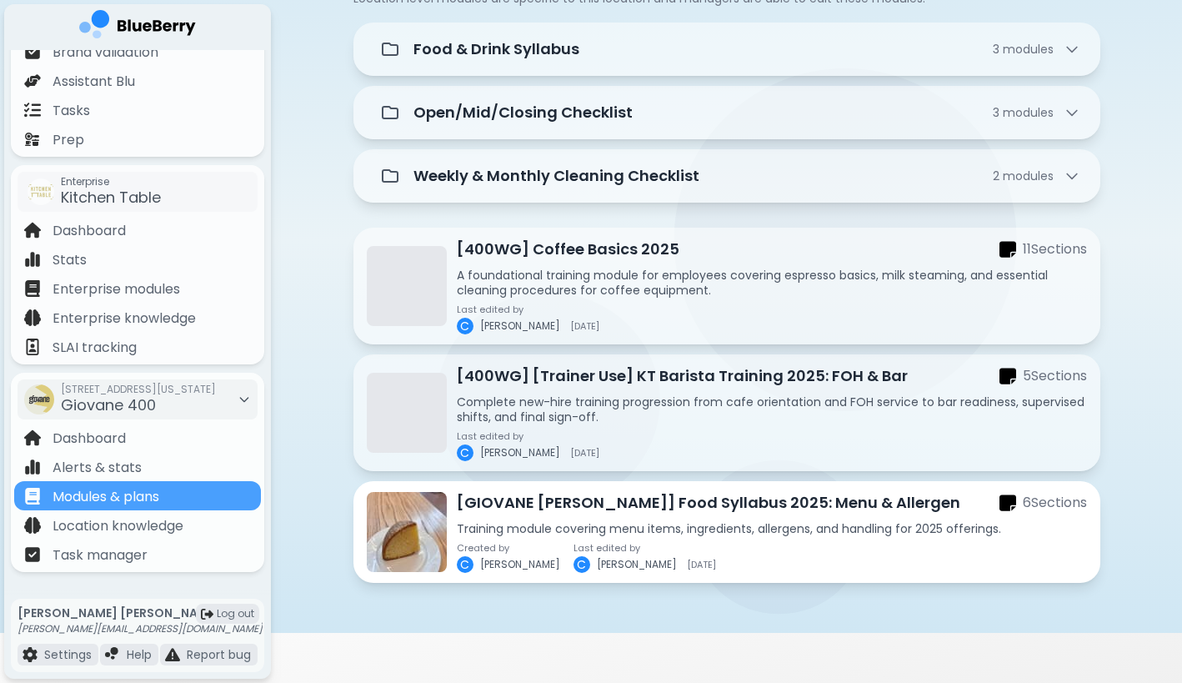
scroll to position [153, 0]
click at [608, 535] on div "[GIOVANE [PERSON_NAME]] Food Syllabus 2025: Menu & Allergen 6 Section s Trainin…" at bounding box center [772, 532] width 630 height 82
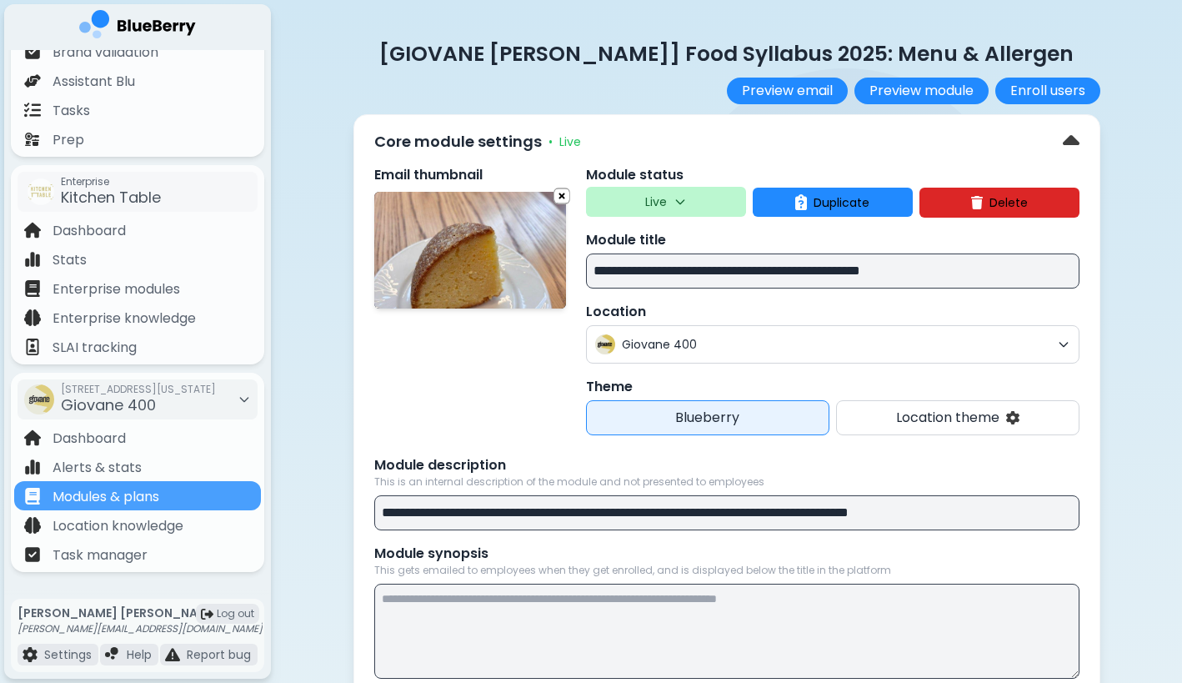
click at [960, 201] on button "Delete" at bounding box center [1000, 203] width 160 height 30
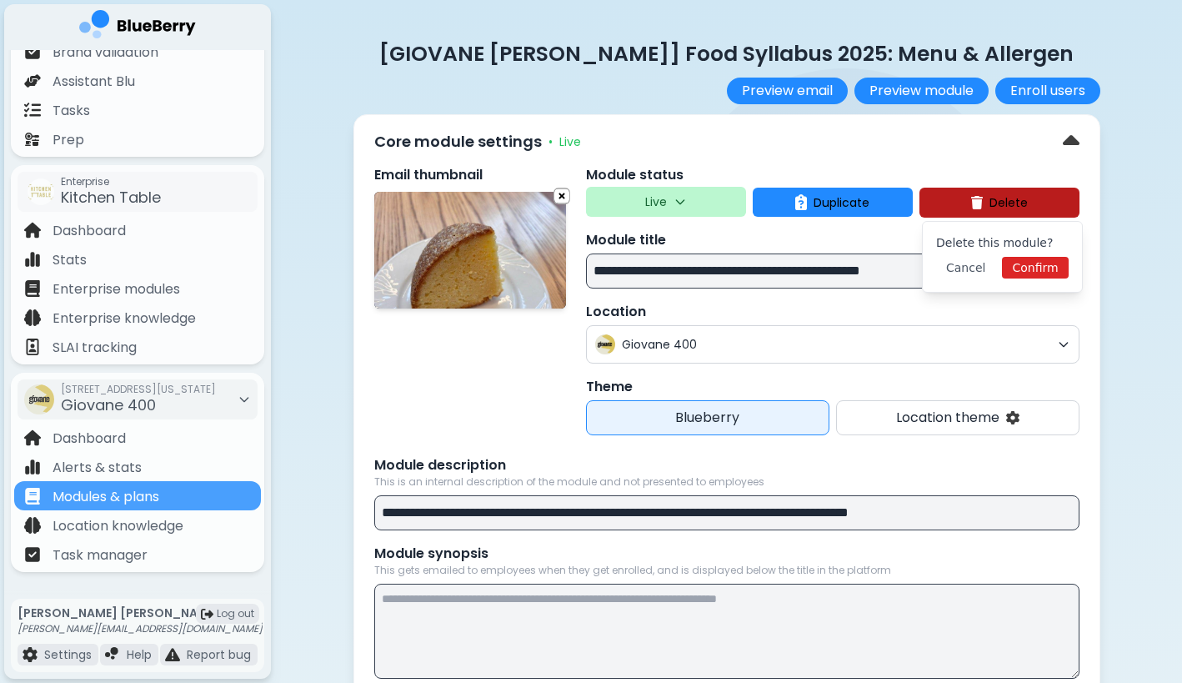
click at [1034, 261] on button "Confirm" at bounding box center [1035, 268] width 66 height 22
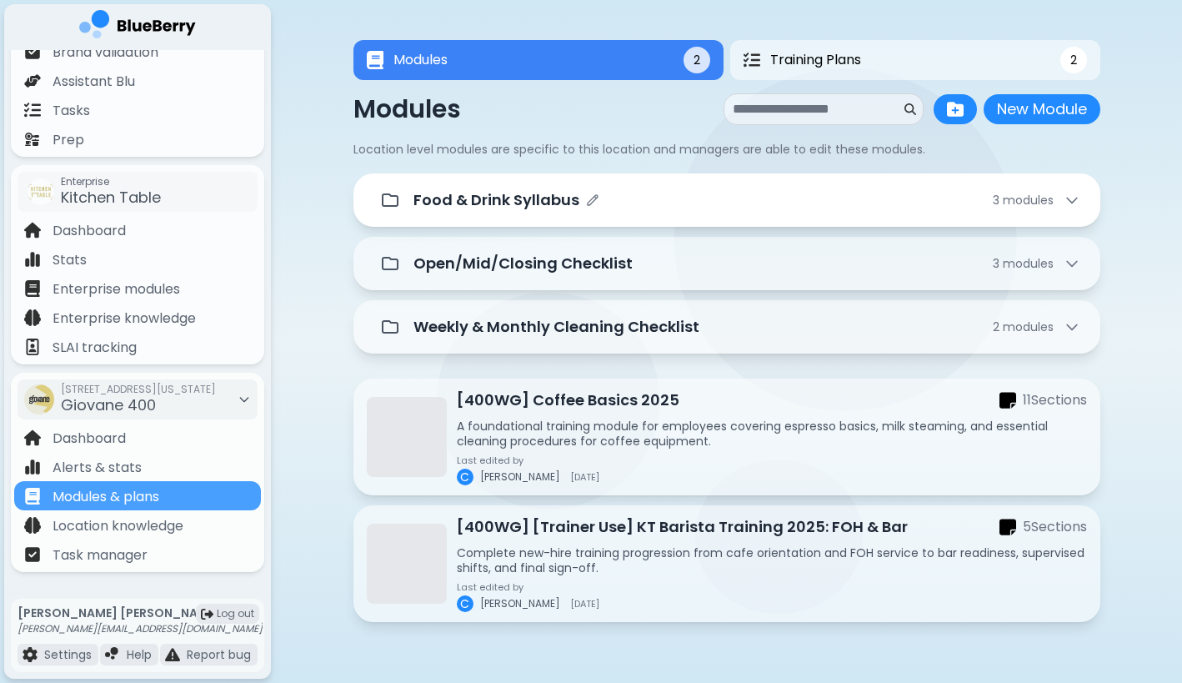
click at [648, 213] on div "Food & Drink Syllabus 3 module s" at bounding box center [727, 199] width 707 height 33
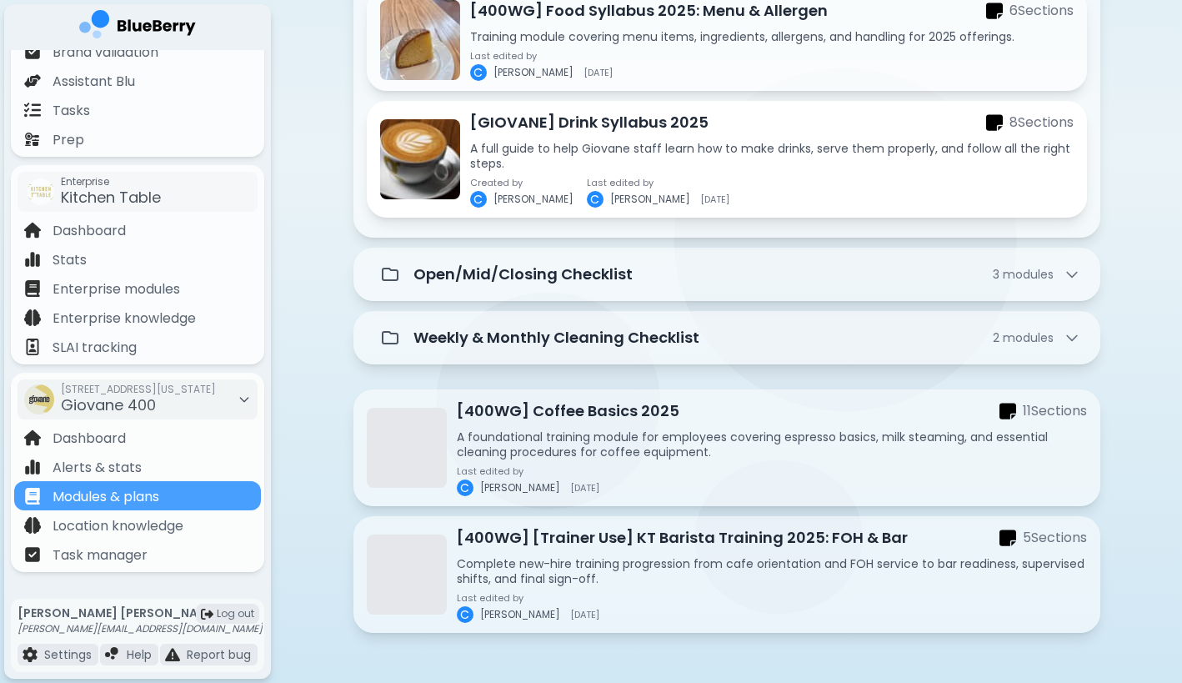
scroll to position [375, 0]
click at [173, 404] on div "[STREET_ADDRESS][US_STATE]" at bounding box center [138, 399] width 155 height 37
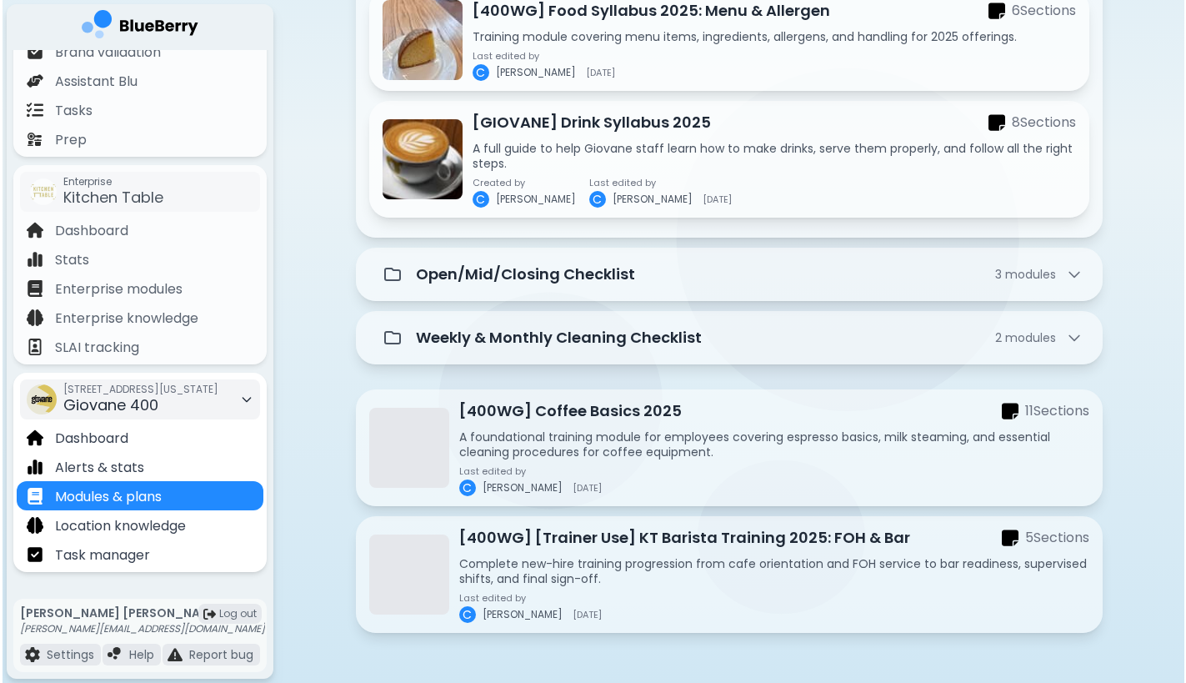
scroll to position [0, 0]
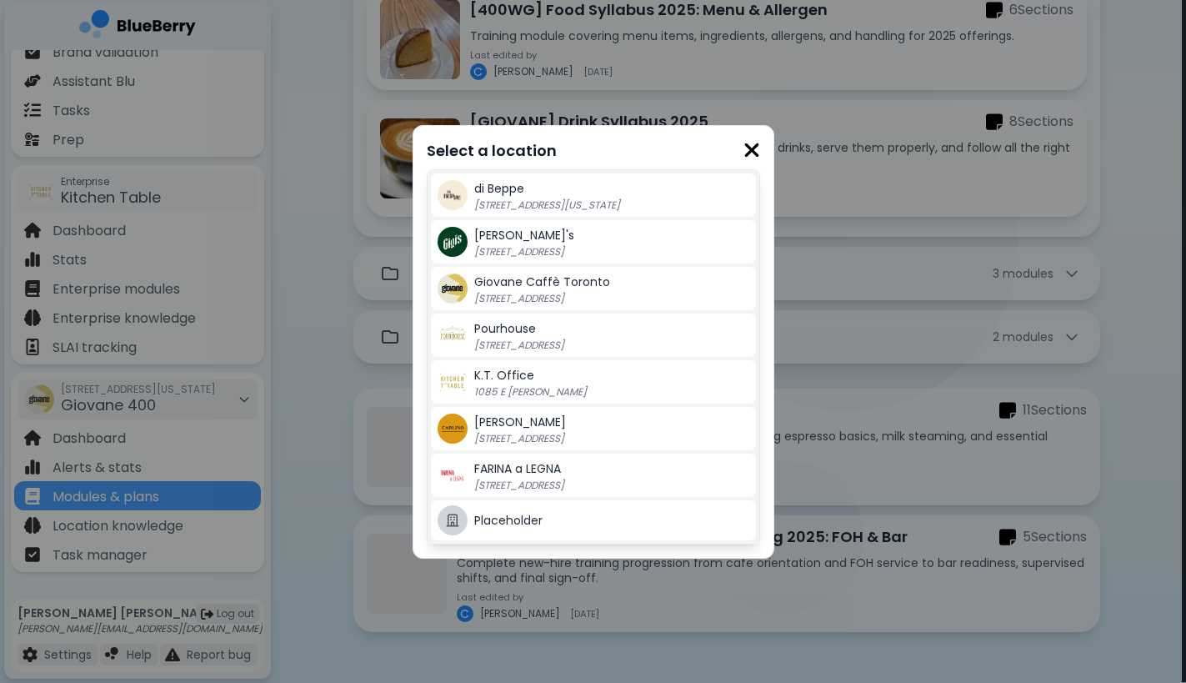
click at [324, 599] on div "Select a location di [GEOGRAPHIC_DATA] [STREET_ADDRESS][US_STATE] Gigi's [GEOGR…" at bounding box center [593, 341] width 1186 height 683
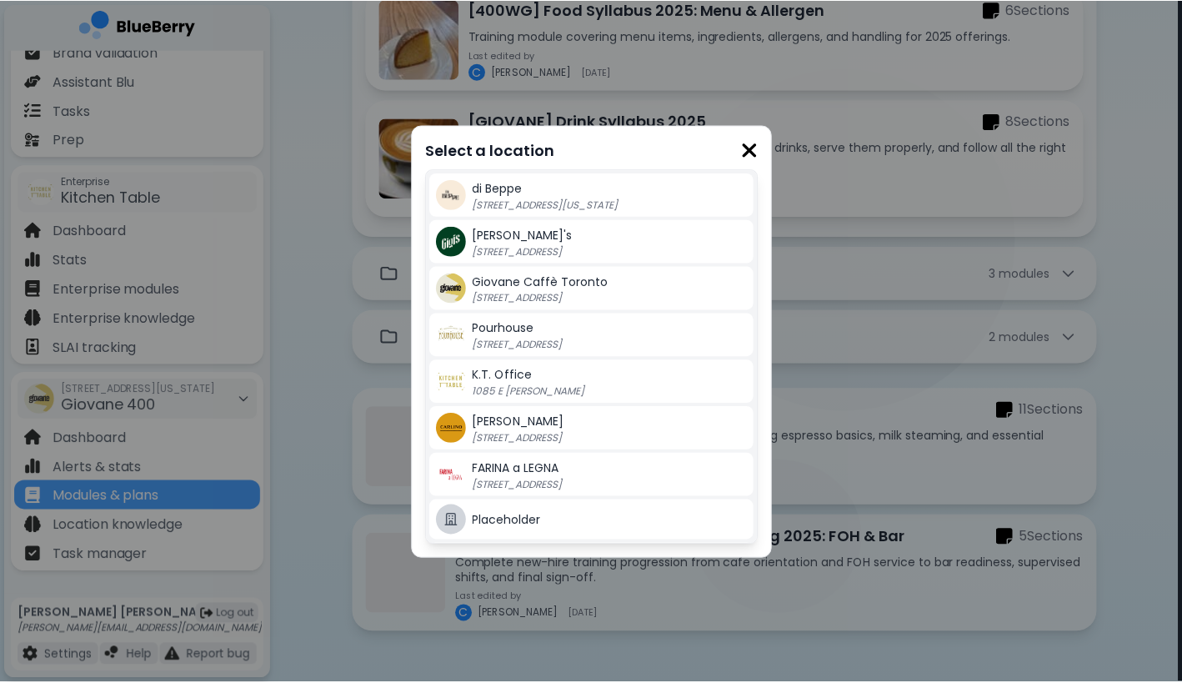
scroll to position [375, 0]
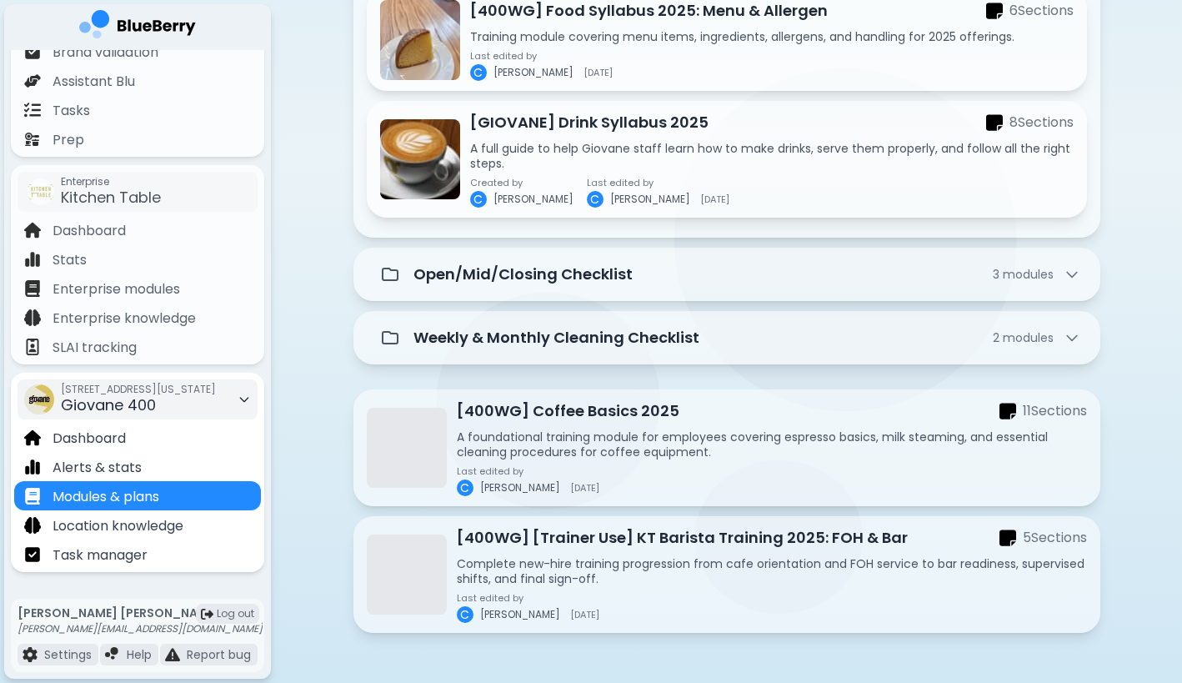
click at [161, 402] on div "[STREET_ADDRESS][US_STATE]" at bounding box center [138, 399] width 155 height 37
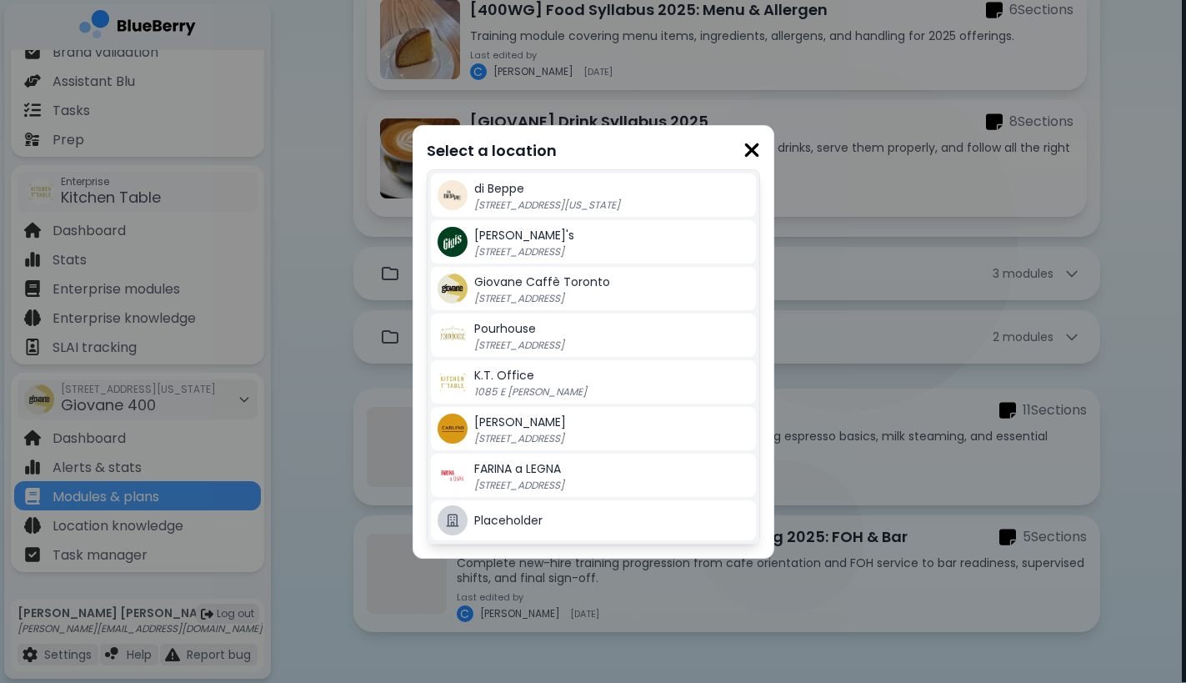
scroll to position [353, 0]
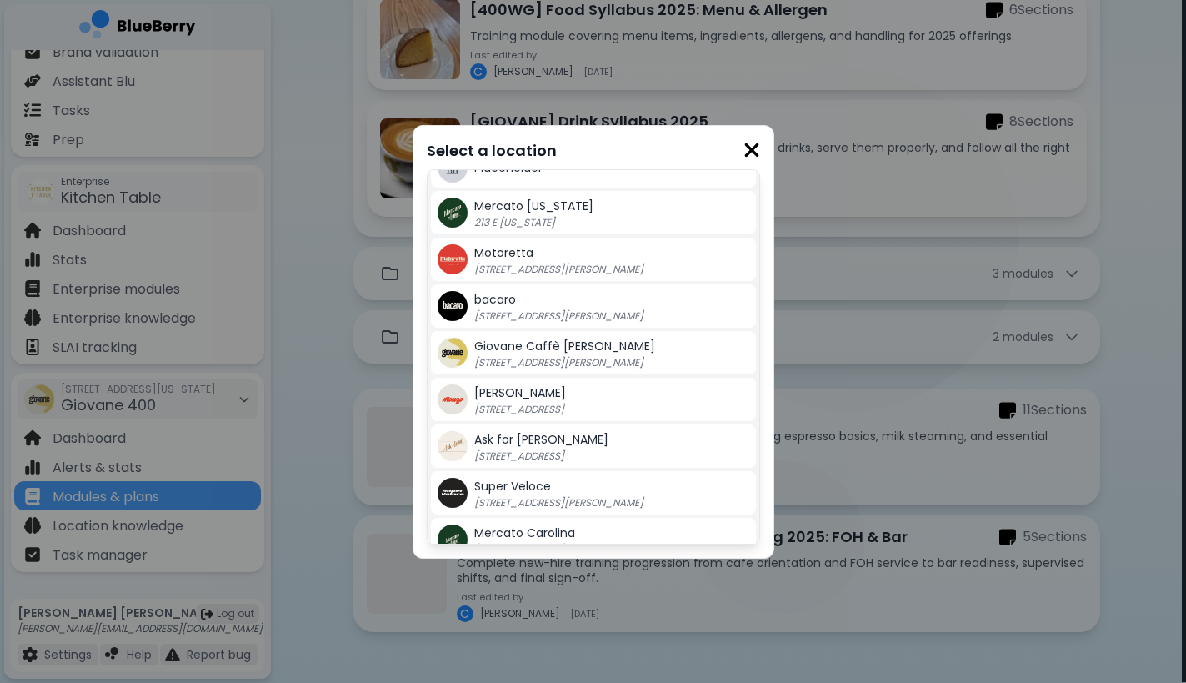
click at [573, 359] on p "[STREET_ADDRESS][PERSON_NAME]" at bounding box center [578, 362] width 208 height 13
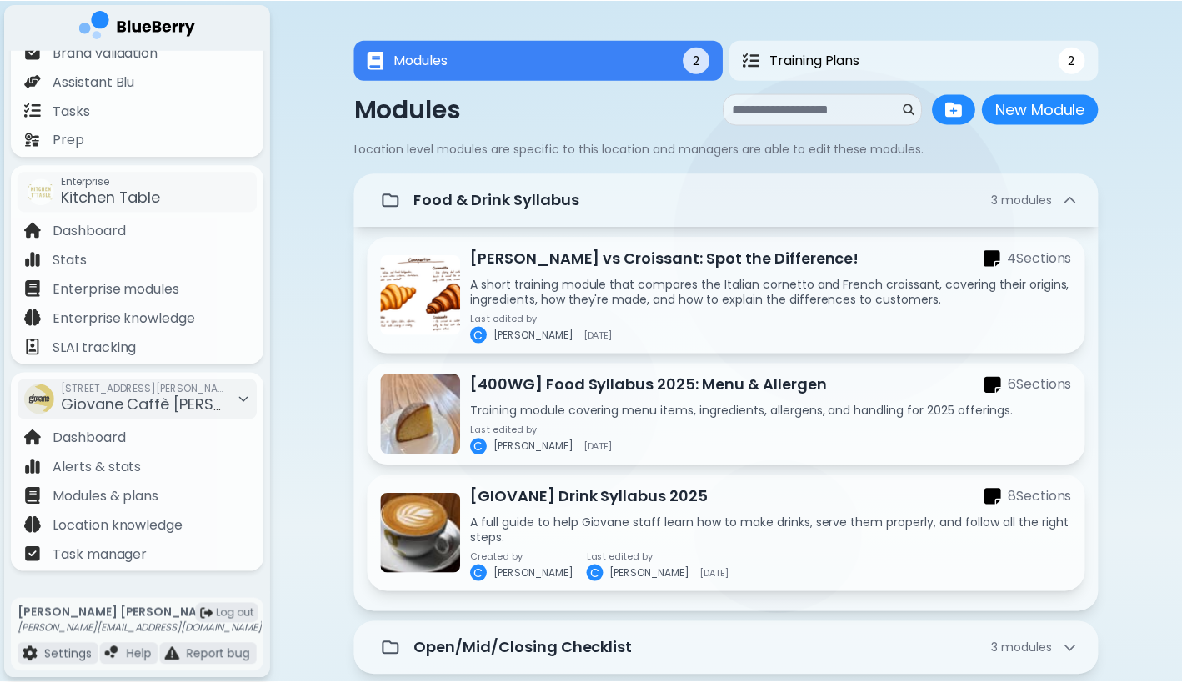
scroll to position [375, 0]
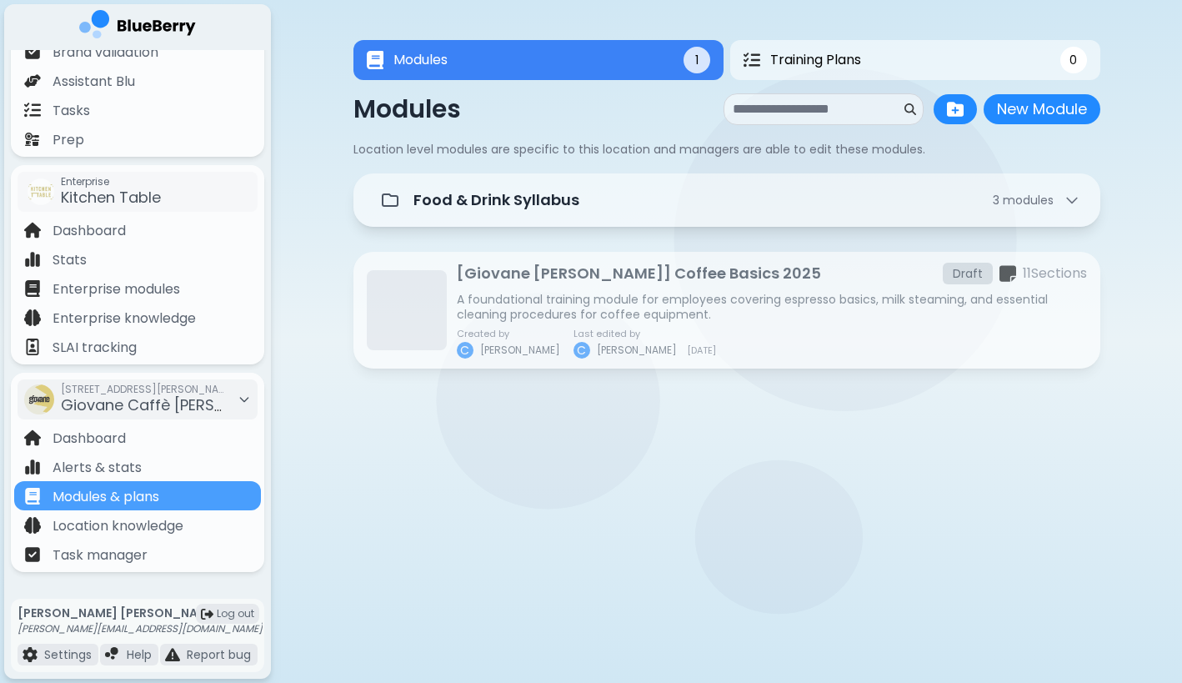
click at [710, 298] on p "A foundational training module for employees covering espresso basics, milk ste…" at bounding box center [772, 307] width 630 height 30
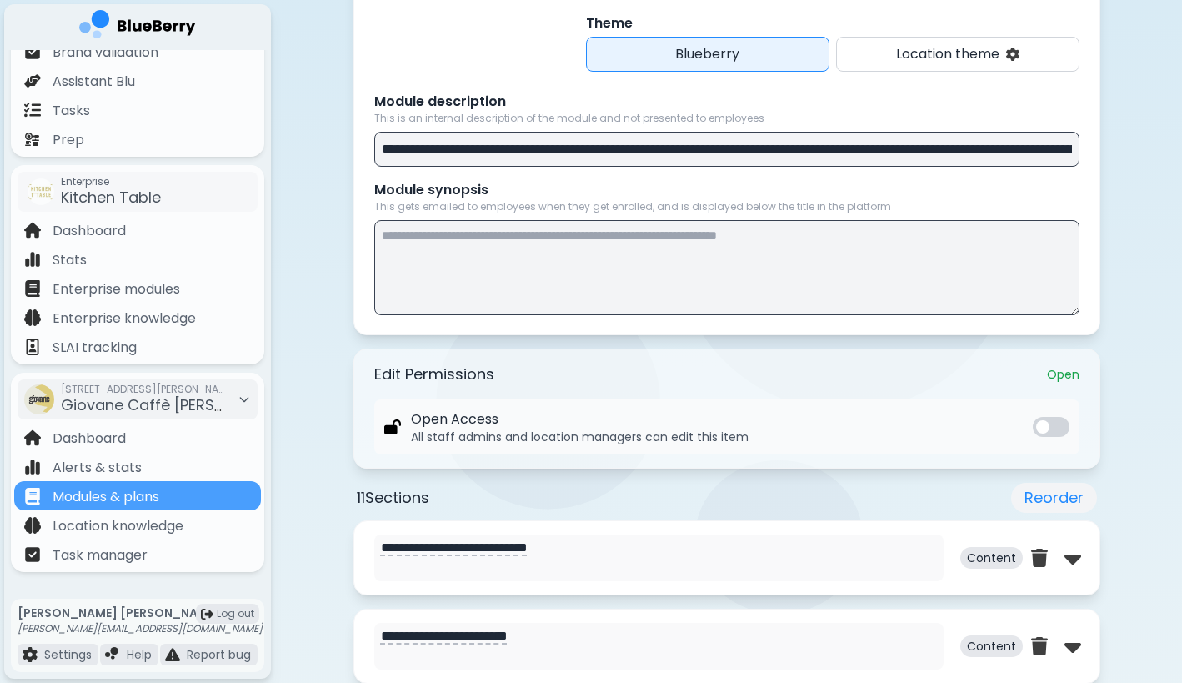
scroll to position [364, 0]
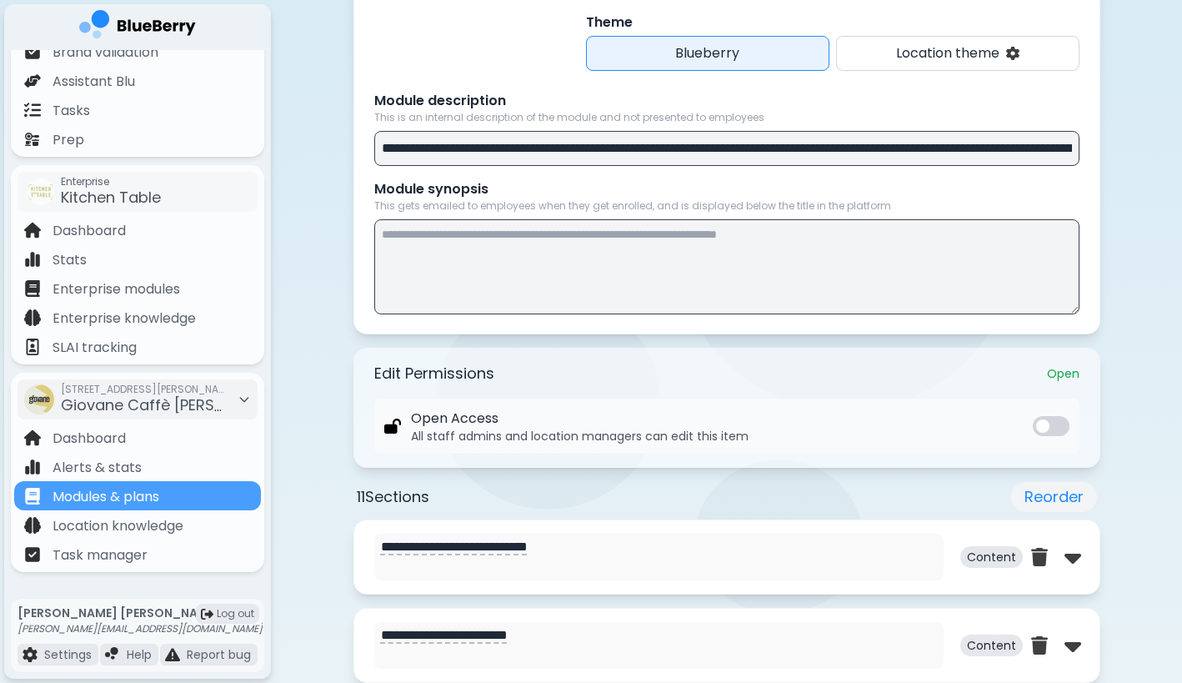
click at [684, 205] on p "This gets emailed to employees when they get enrolled, and is displayed below t…" at bounding box center [726, 205] width 705 height 13
click at [656, 205] on p "This gets emailed to employees when they get enrolled, and is displayed below t…" at bounding box center [726, 205] width 705 height 13
click at [606, 205] on p "This gets emailed to employees when they get enrolled, and is displayed below t…" at bounding box center [726, 205] width 705 height 13
click at [554, 204] on p "This gets emailed to employees when they get enrolled, and is displayed below t…" at bounding box center [726, 205] width 705 height 13
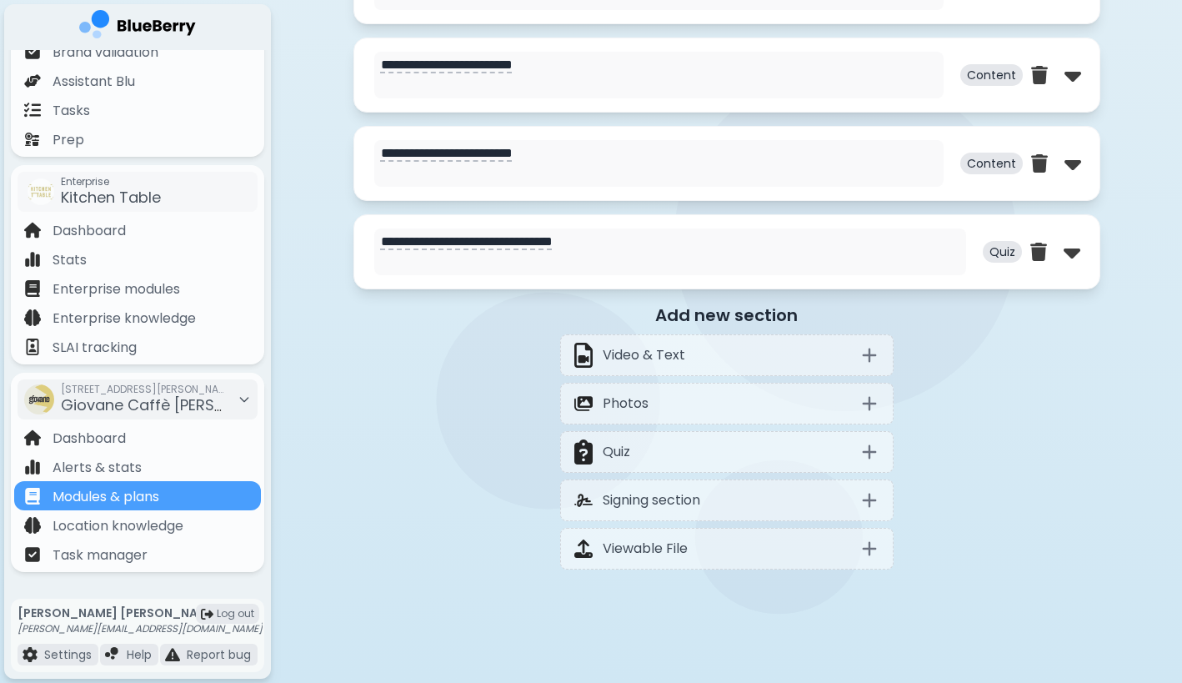
scroll to position [1555, 0]
click at [1070, 258] on img at bounding box center [1072, 251] width 17 height 27
select select "**"
select select "*"
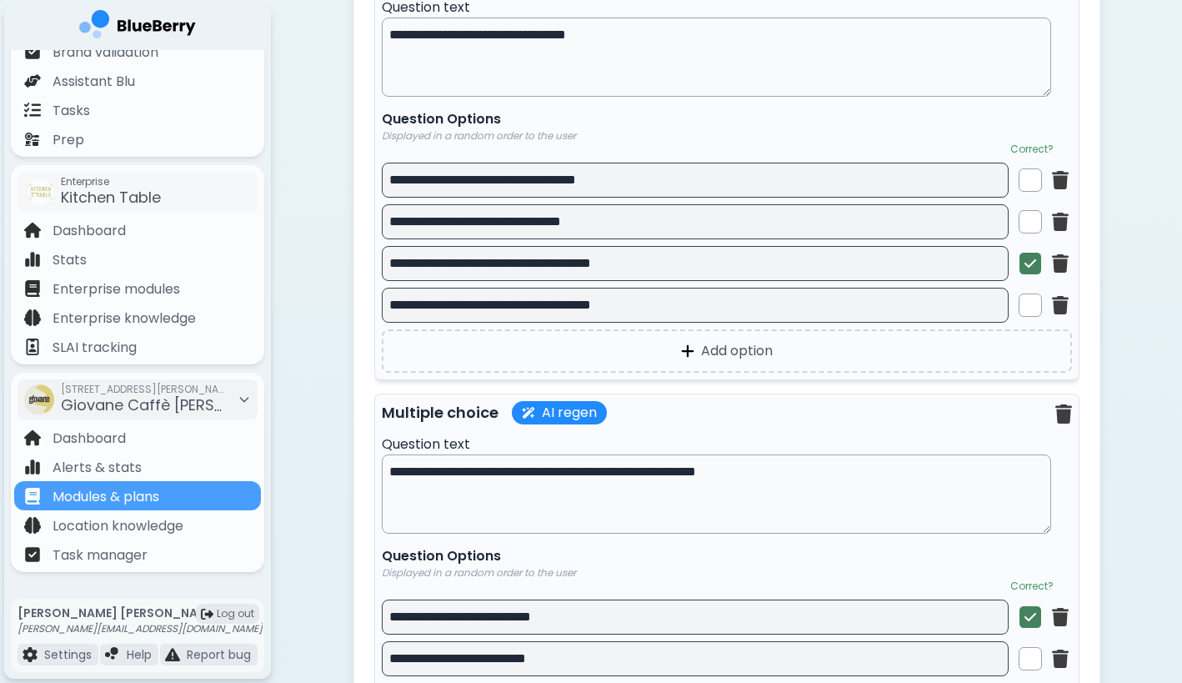
scroll to position [3148, 0]
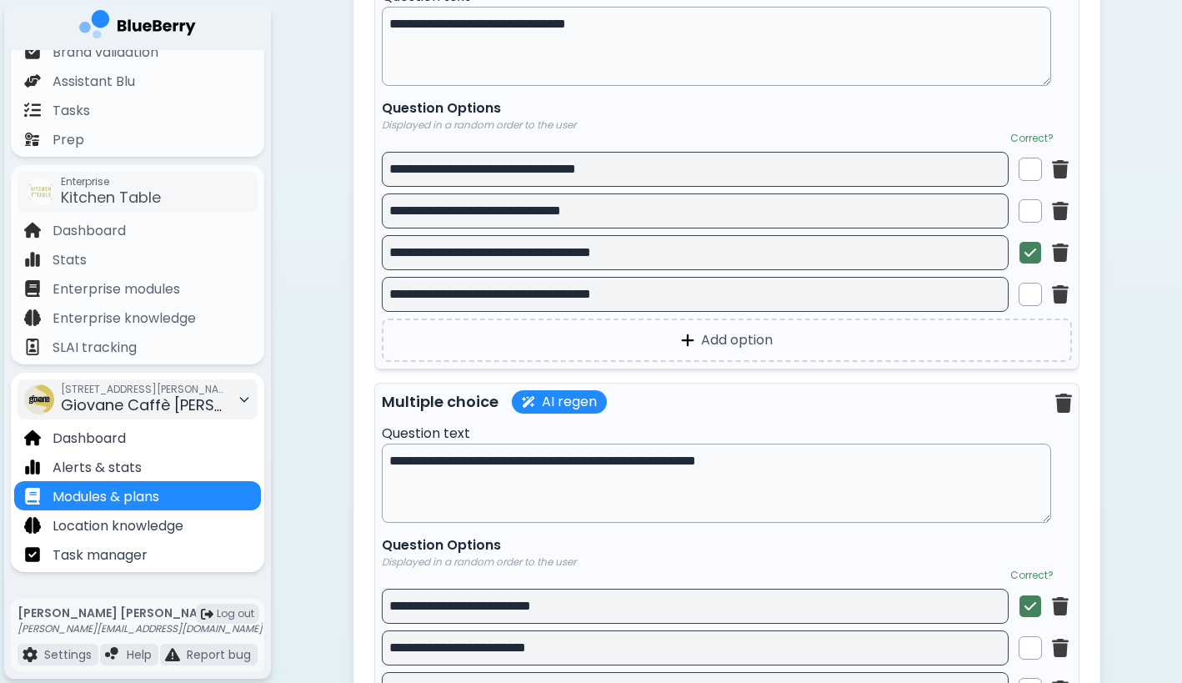
click at [203, 399] on span "Giovane Caffè [PERSON_NAME]" at bounding box center [177, 404] width 233 height 21
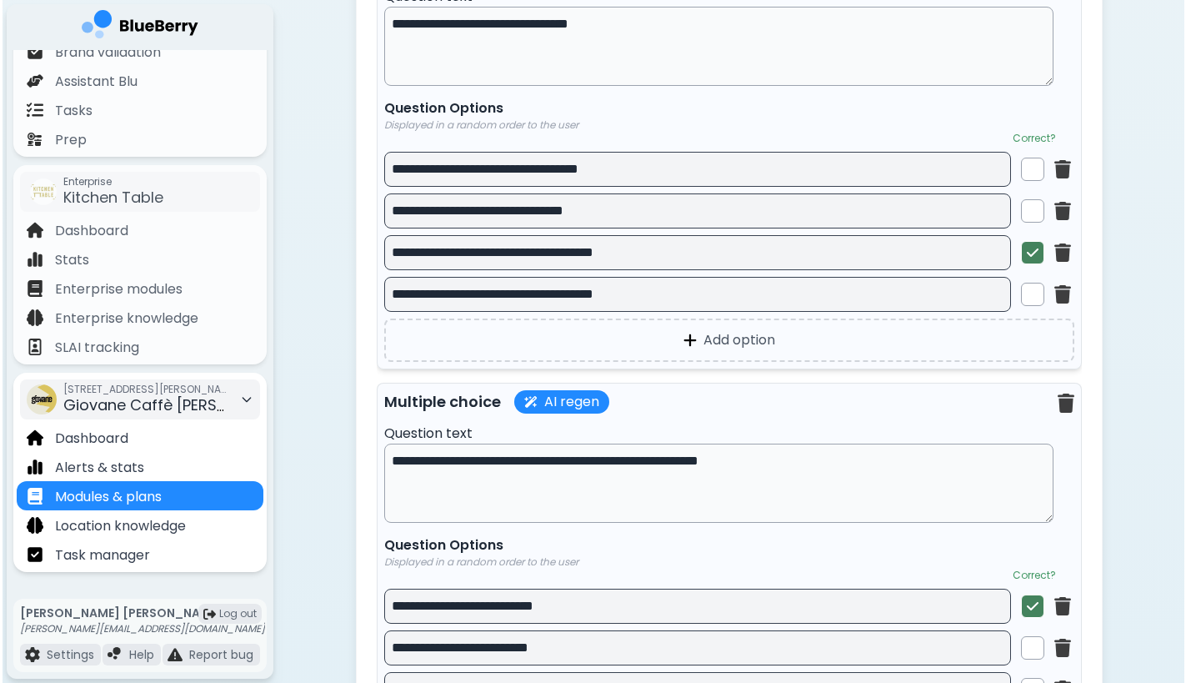
scroll to position [0, 0]
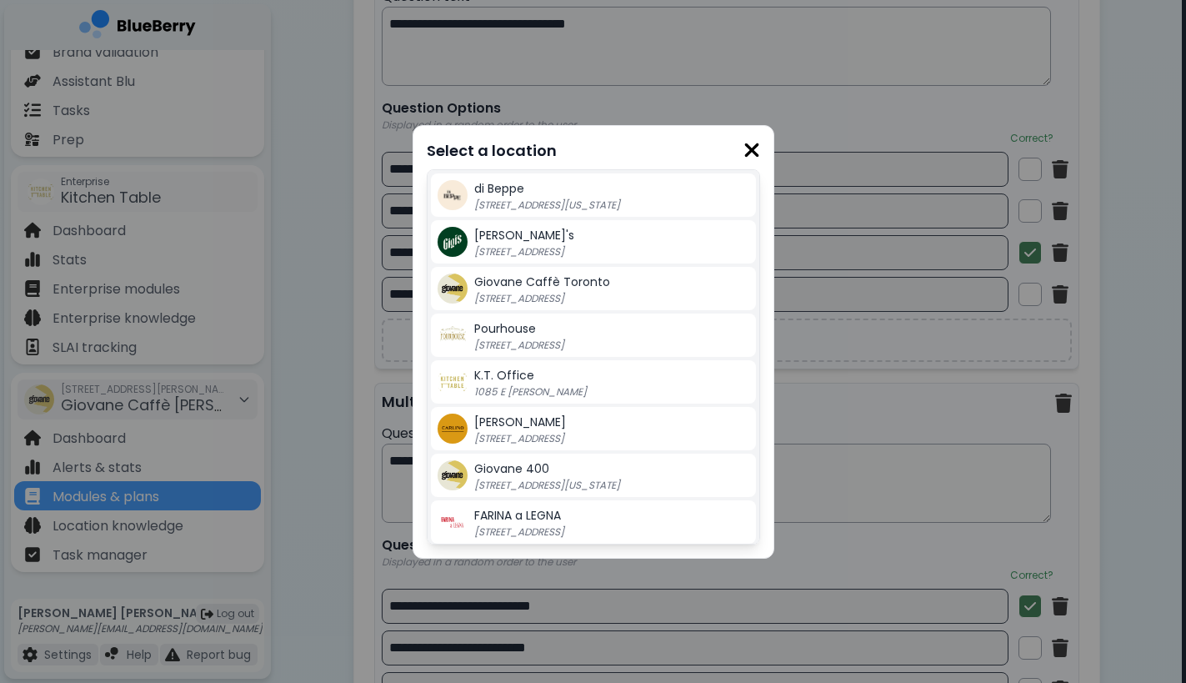
click at [579, 475] on div "Giovane [STREET_ADDRESS][US_STATE]" at bounding box center [611, 475] width 275 height 33
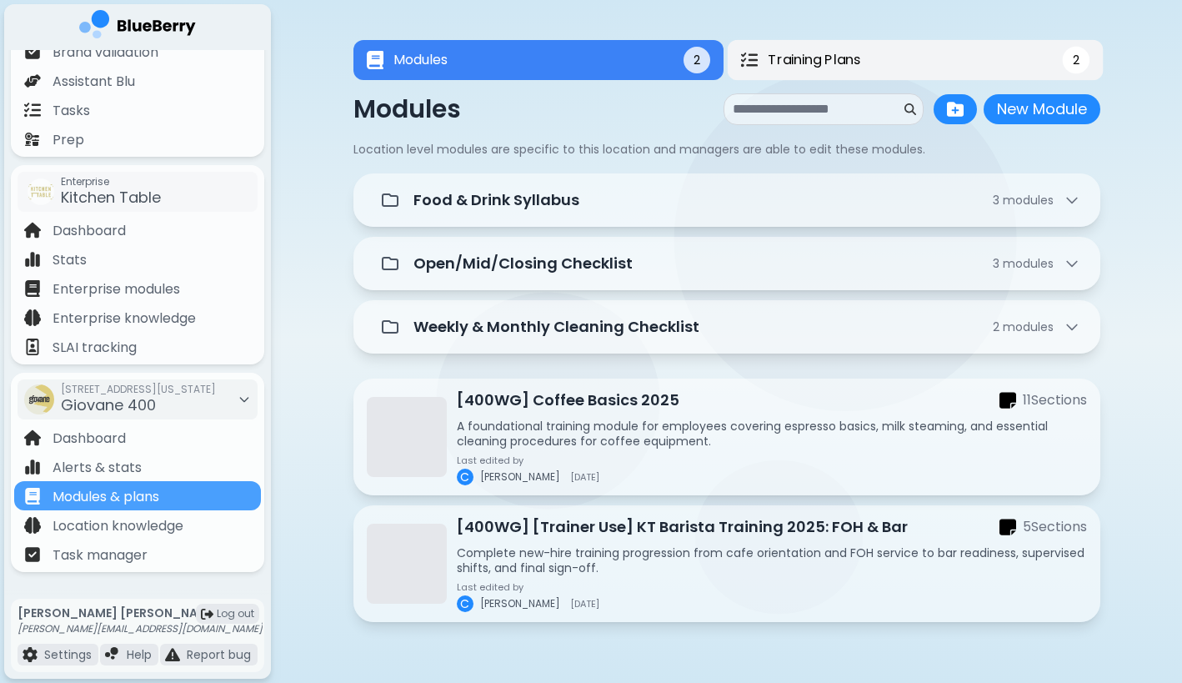
click at [990, 57] on button "Training Plans 2" at bounding box center [915, 60] width 376 height 41
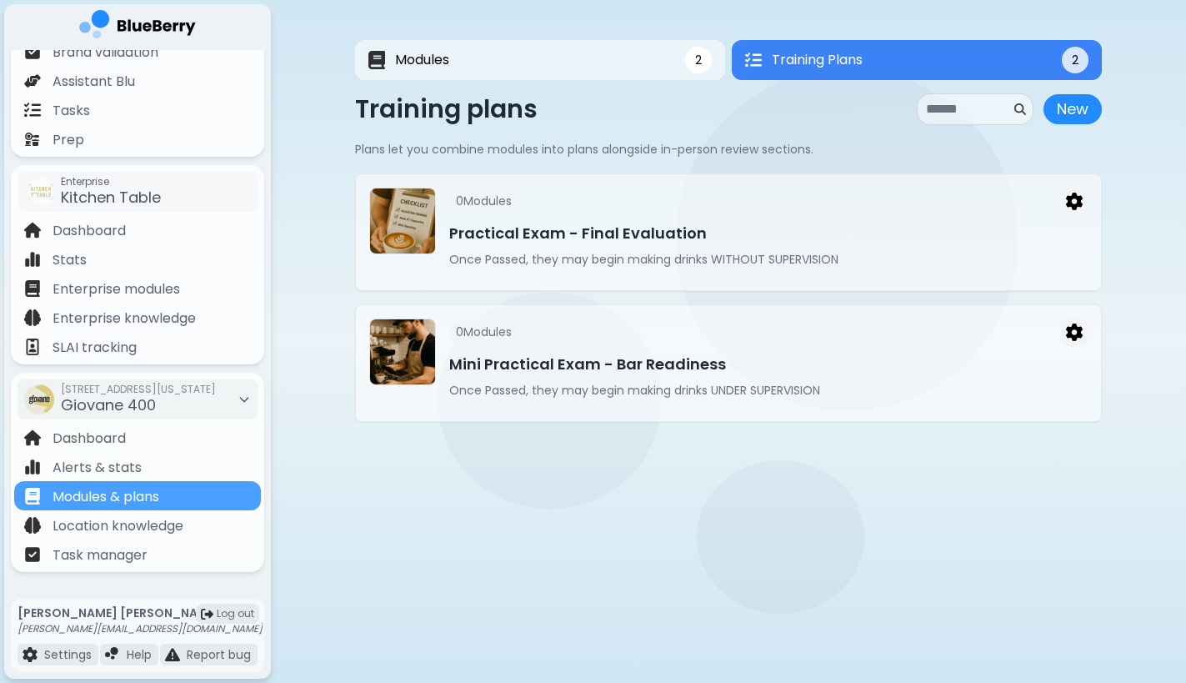
click at [611, 467] on main "Modules 2 Training Plans 2 2 Training Plans 2 Modules New Module New Module Loc…" at bounding box center [593, 341] width 1186 height 683
